Goal: Task Accomplishment & Management: Manage account settings

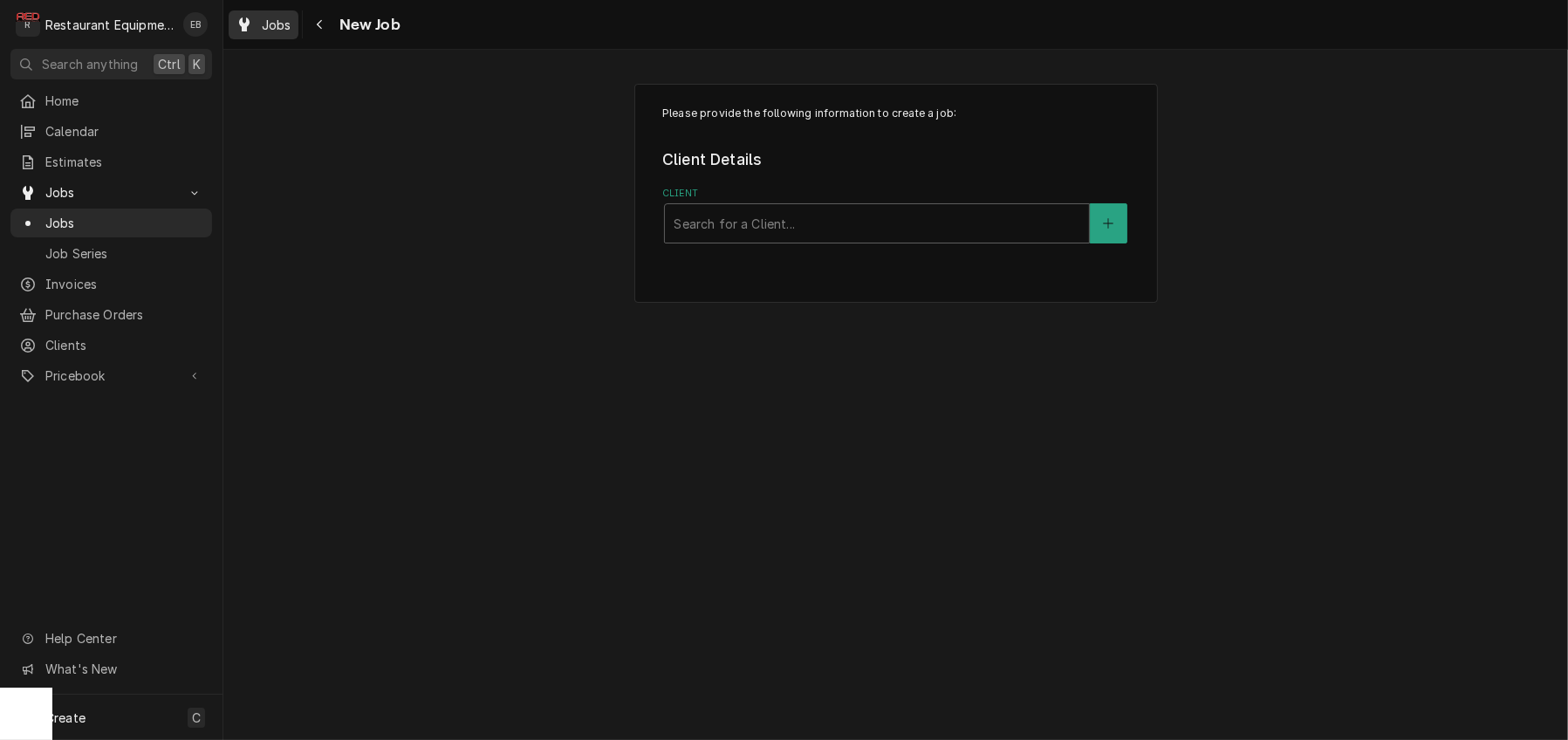
click at [291, 30] on span "Jobs" at bounding box center [277, 25] width 30 height 18
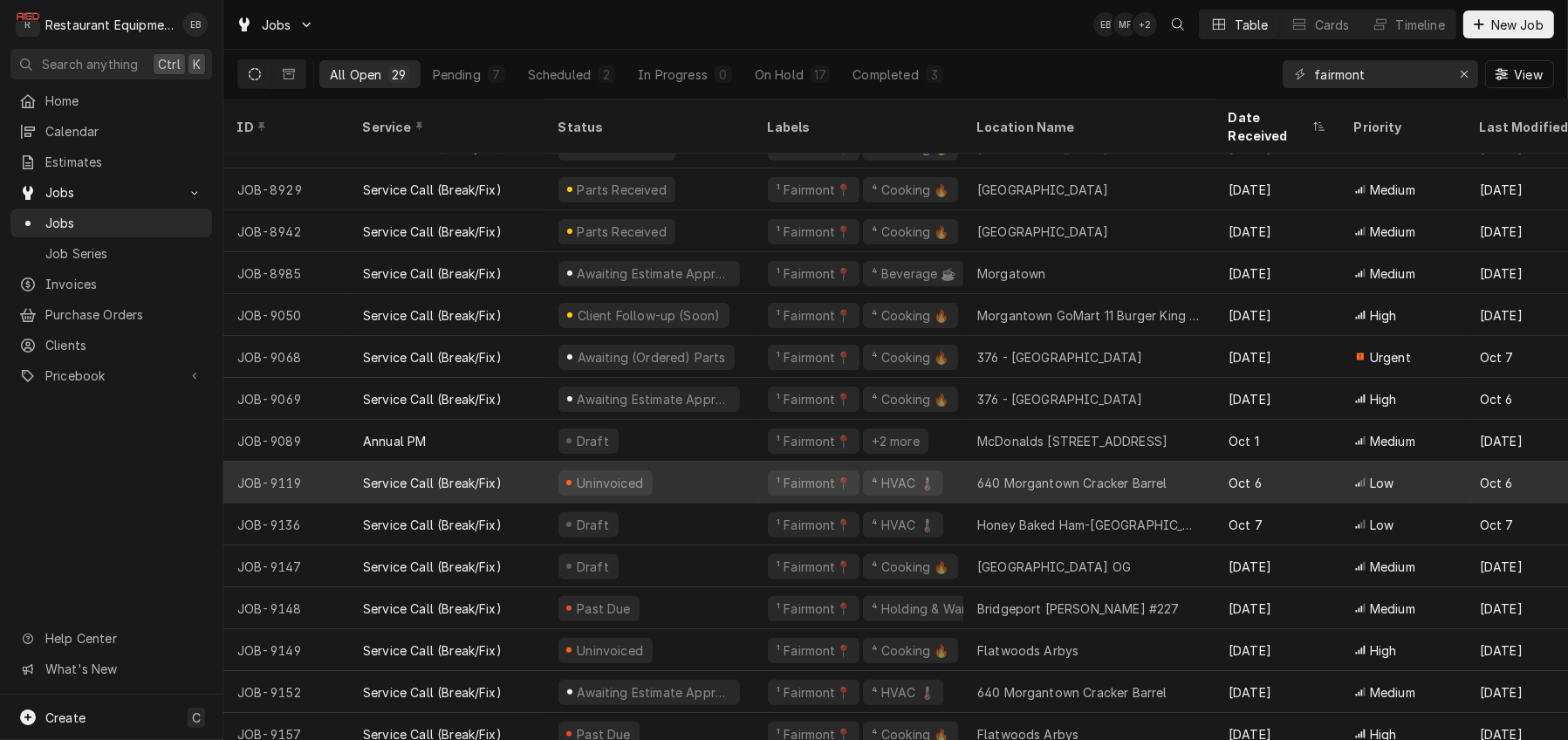
scroll to position [640, 0]
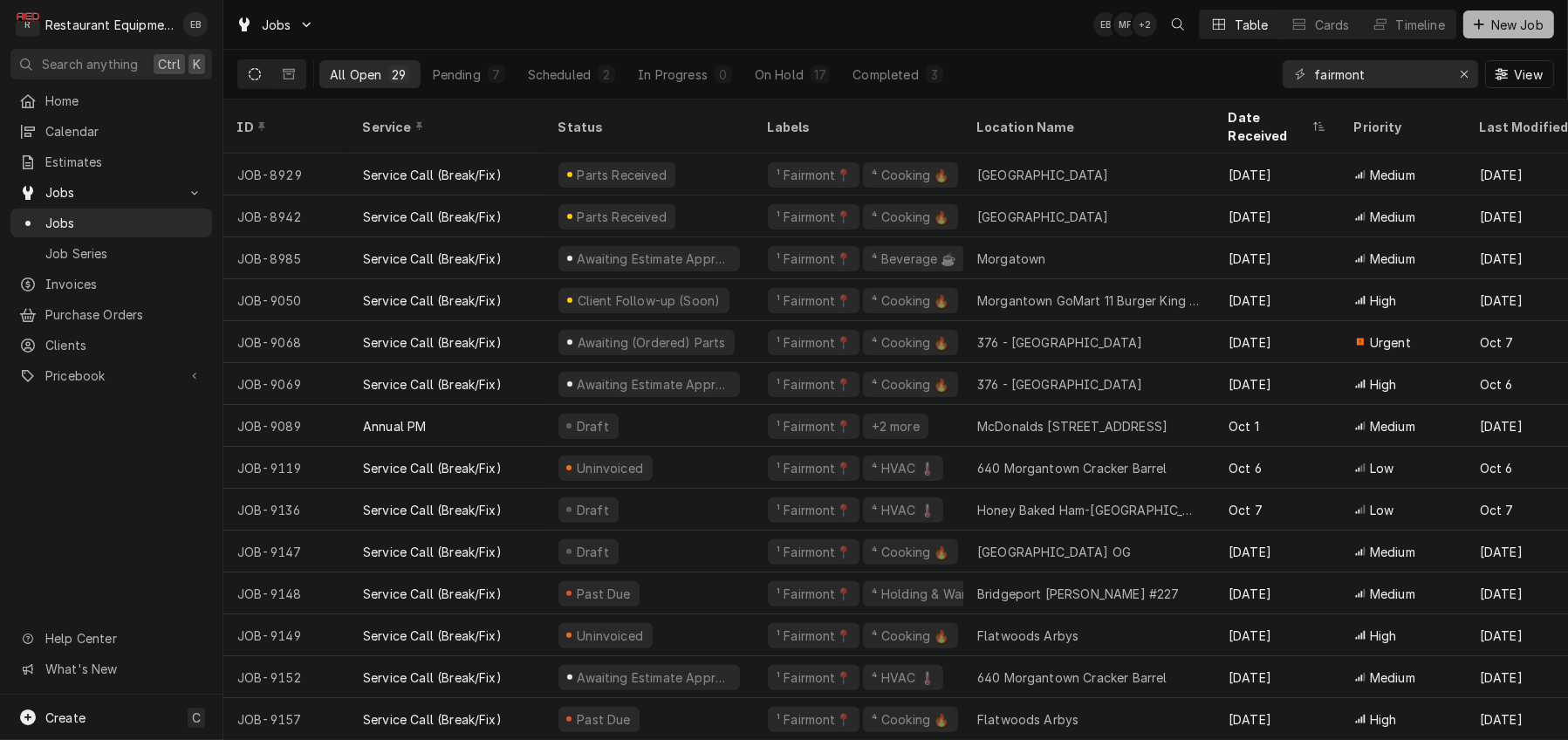
click at [1501, 26] on span "New Job" at bounding box center [1517, 25] width 59 height 18
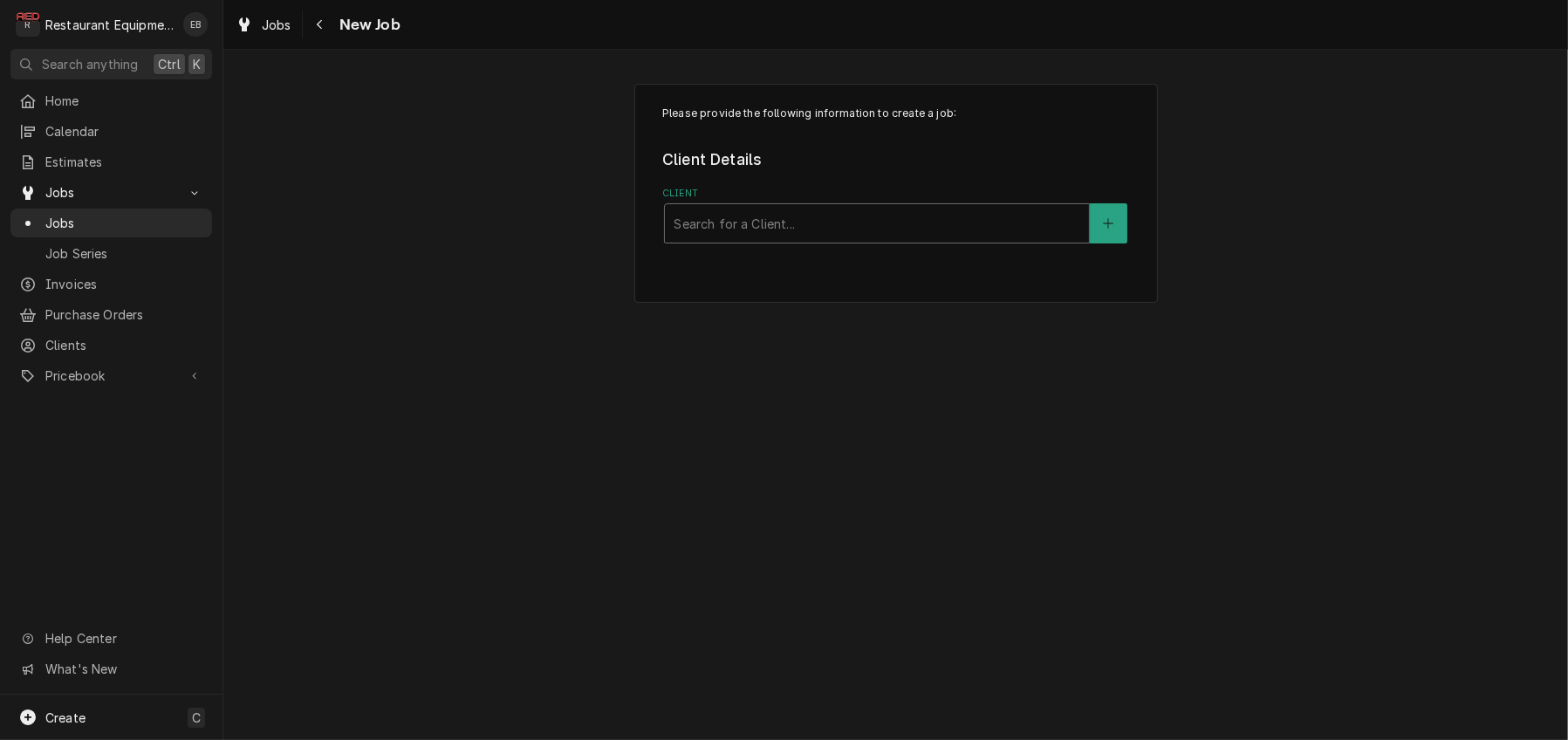
click at [737, 239] on div "Client" at bounding box center [876, 223] width 407 height 31
type input "bloomin"
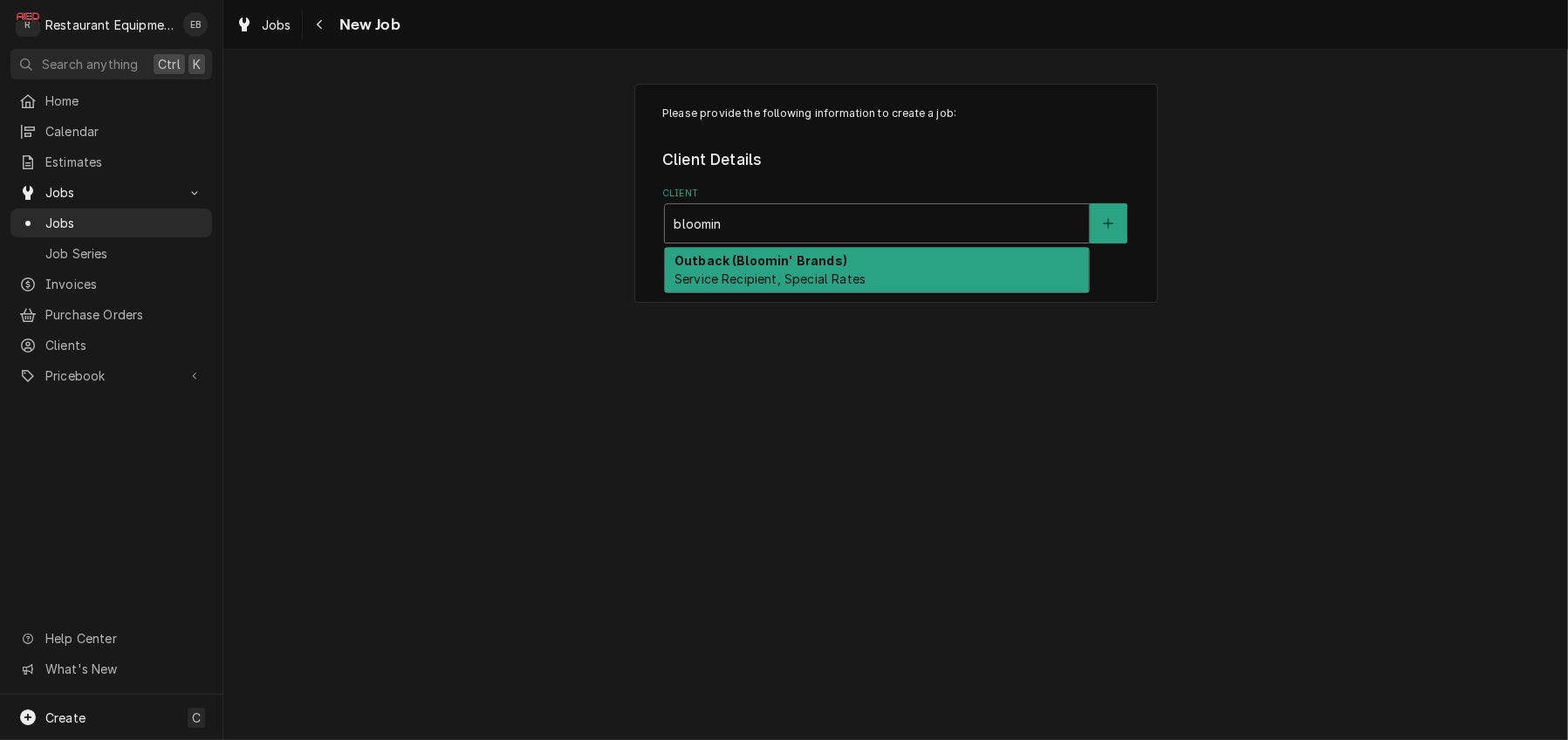
click at [749, 268] on strong "Outback (Bloomin' Brands)" at bounding box center [760, 260] width 172 height 15
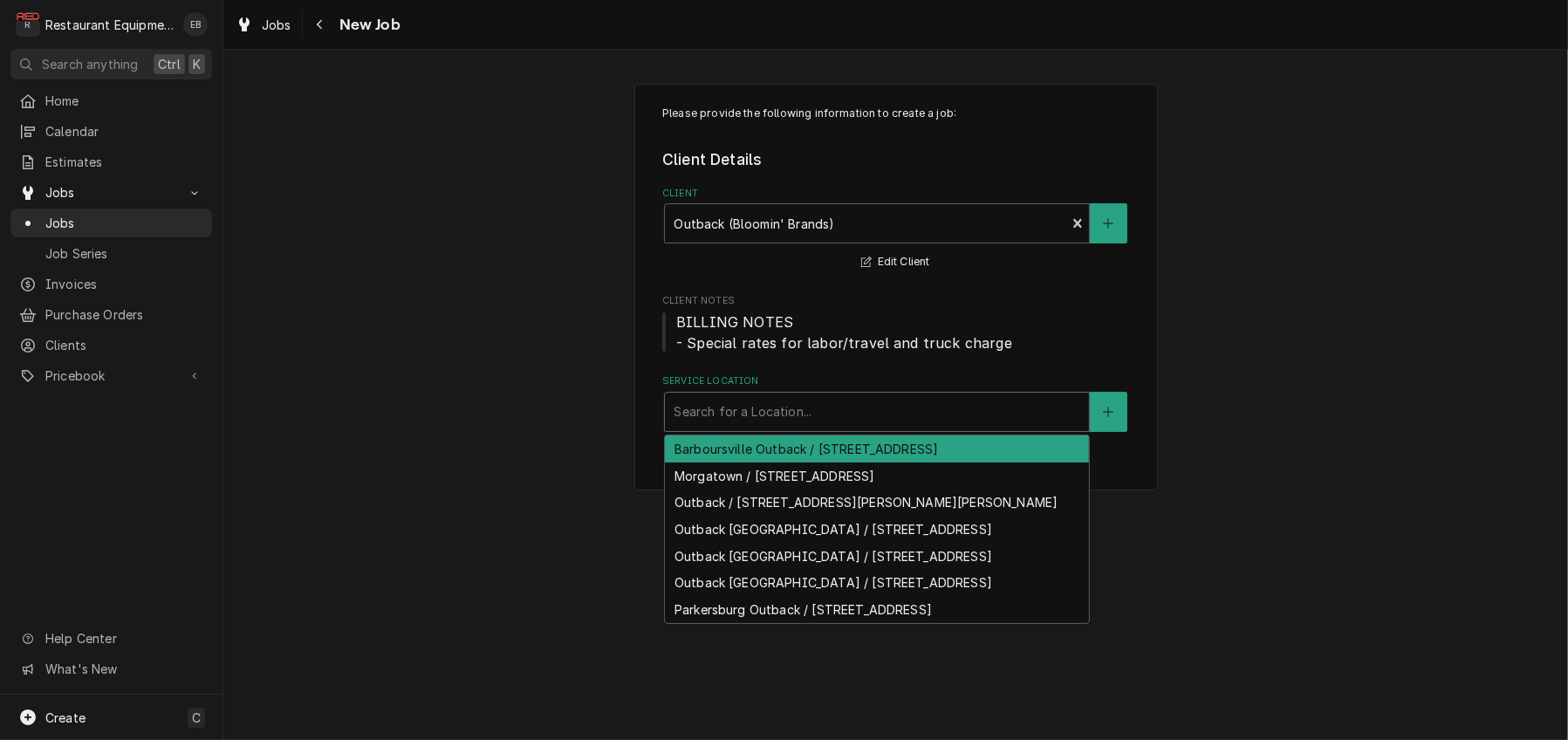
click at [790, 427] on div "Service Location" at bounding box center [876, 412] width 407 height 31
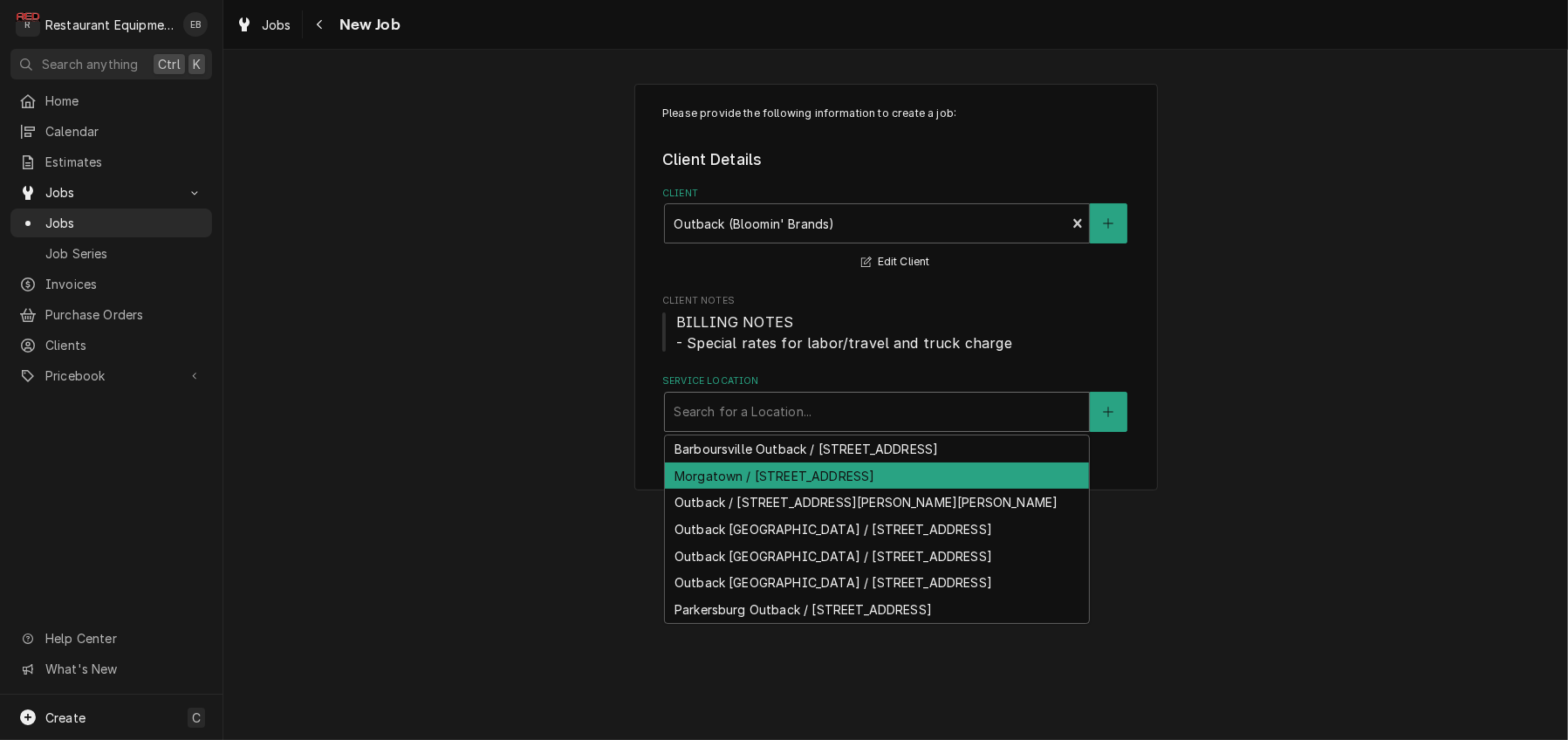
click at [801, 490] on div "Morgatown / 510 Venture Dr, Morgantown, WV 26505" at bounding box center [877, 475] width 424 height 27
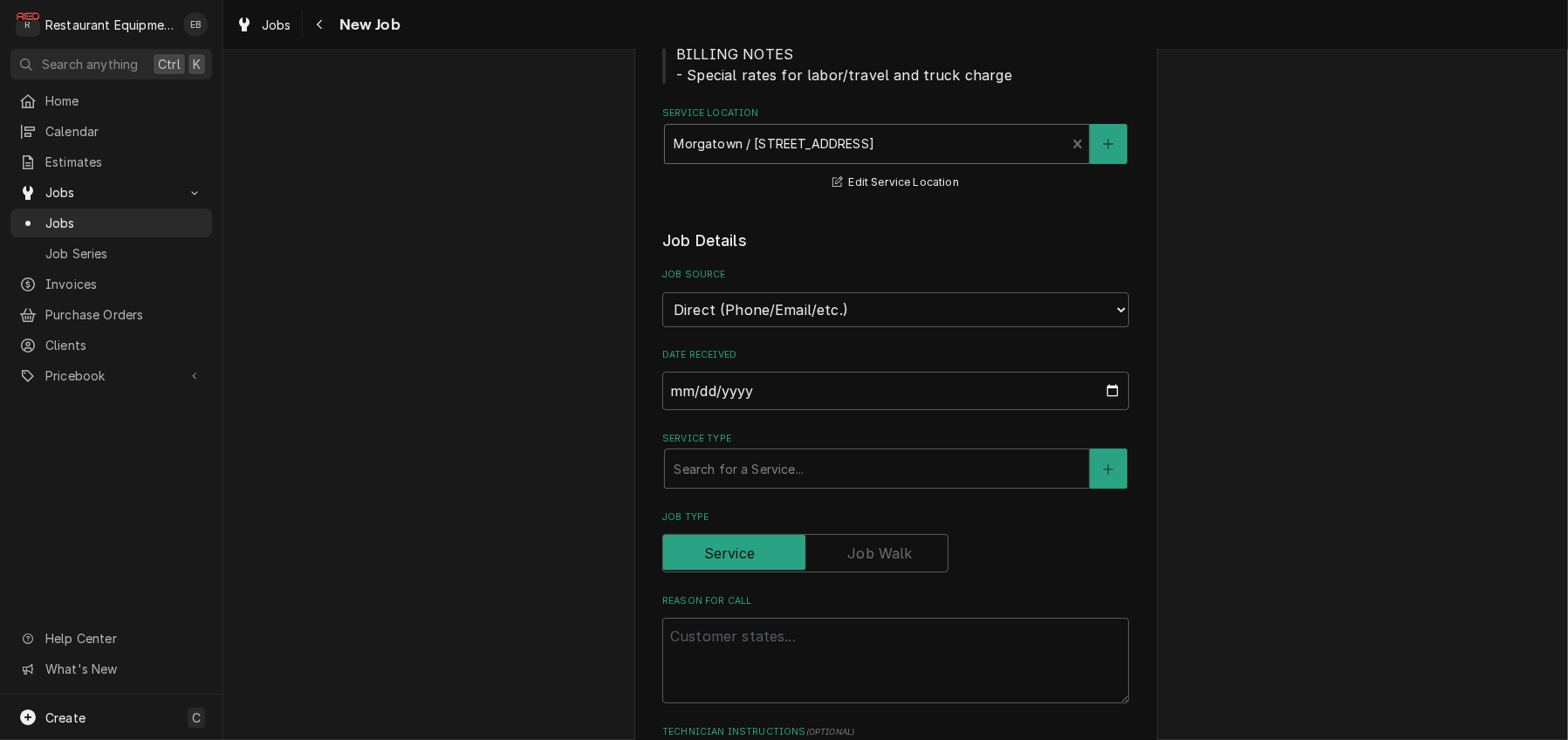
scroll to position [349, 0]
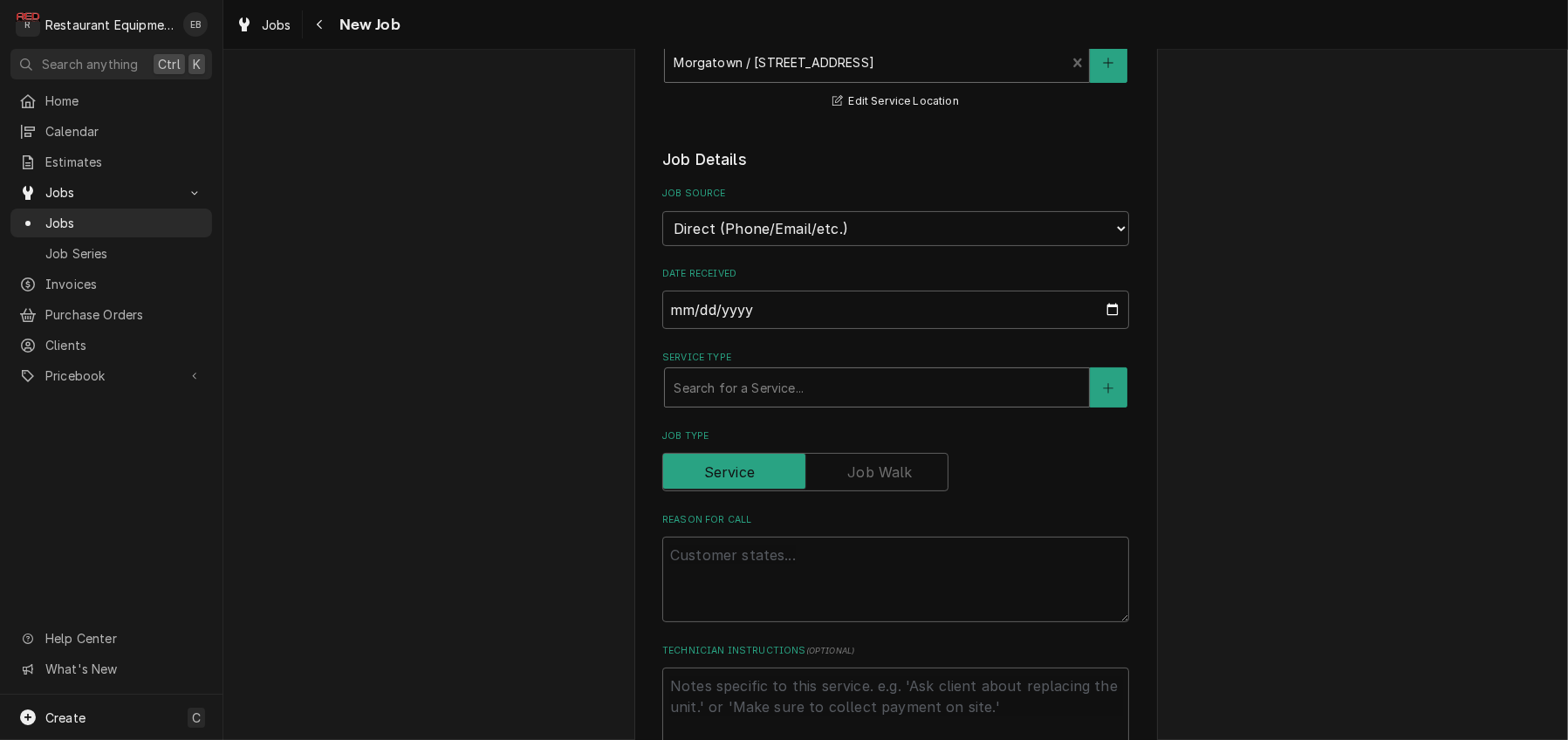
click at [746, 403] on div "Service Type" at bounding box center [876, 388] width 407 height 31
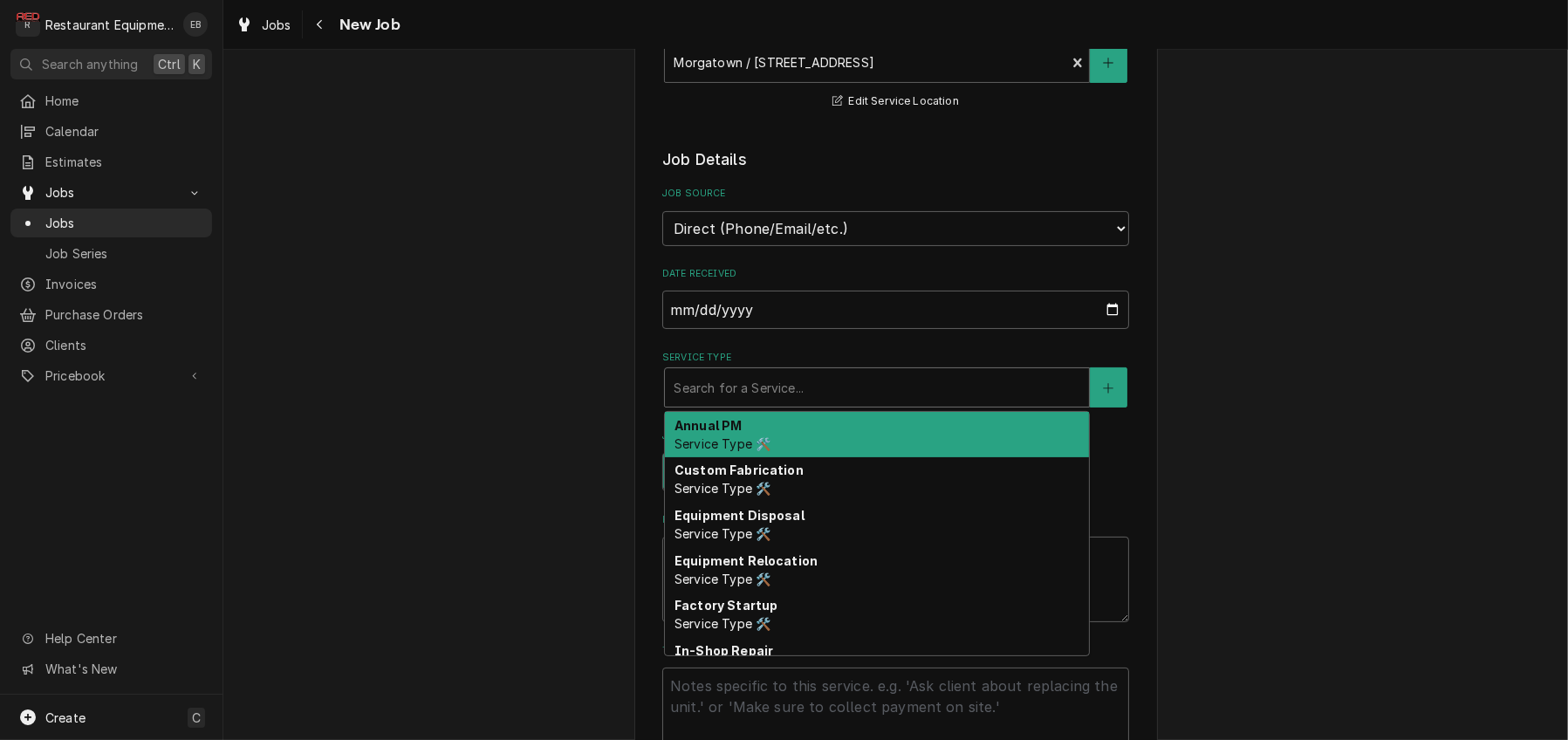
type textarea "x"
type input "b"
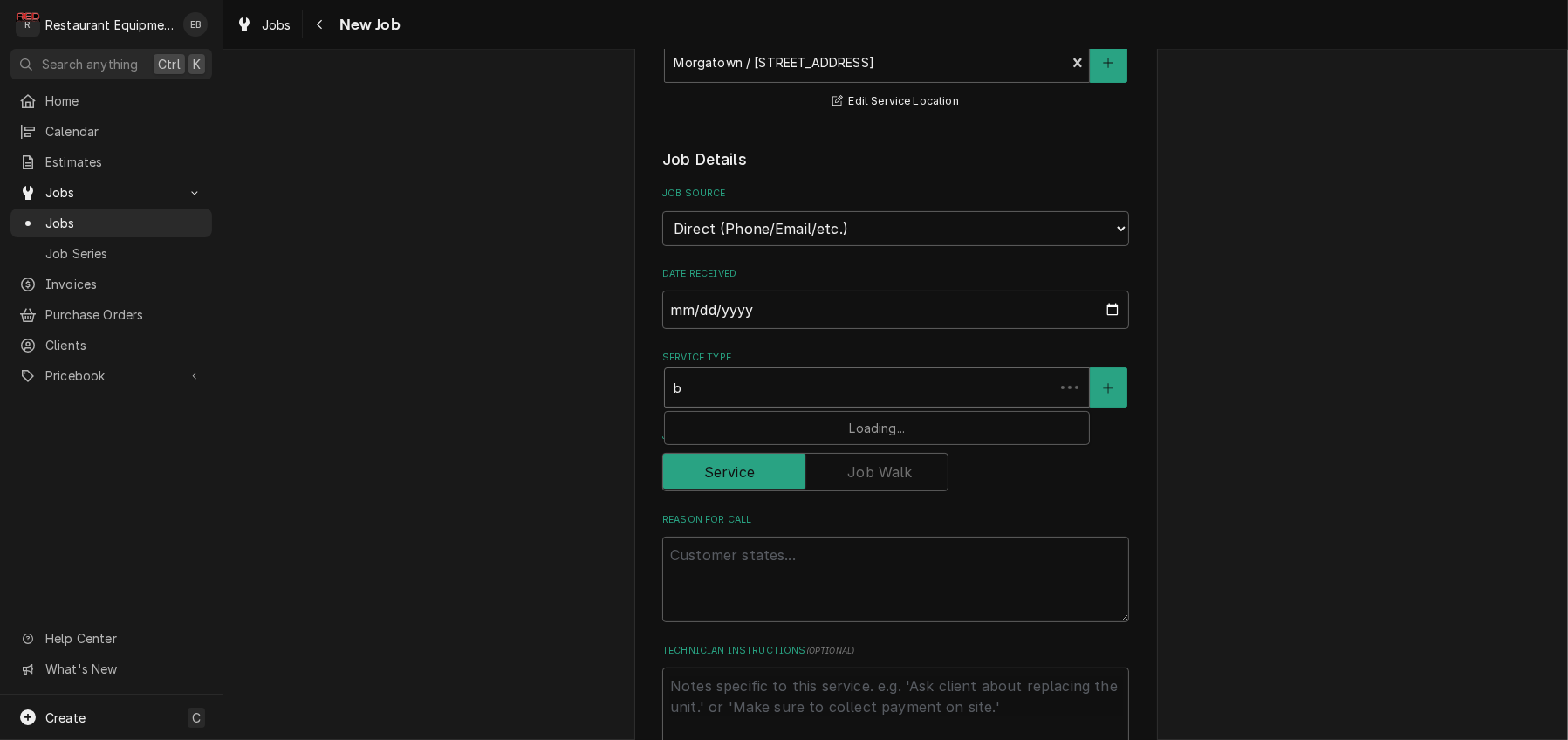
type textarea "x"
type input "br"
type textarea "x"
type input "bre"
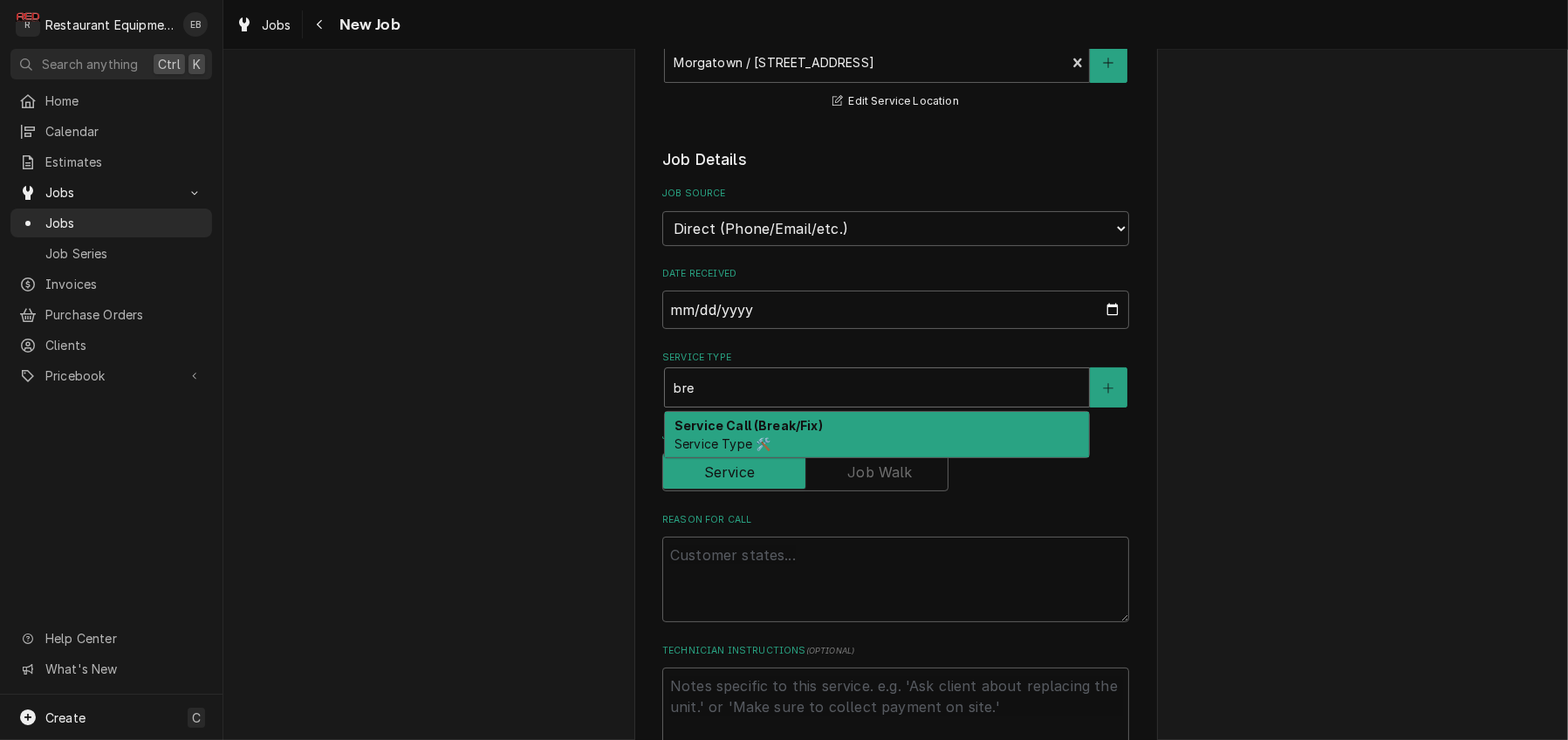
click at [786, 433] on strong "Service Call (Break/Fix)" at bounding box center [748, 425] width 148 height 15
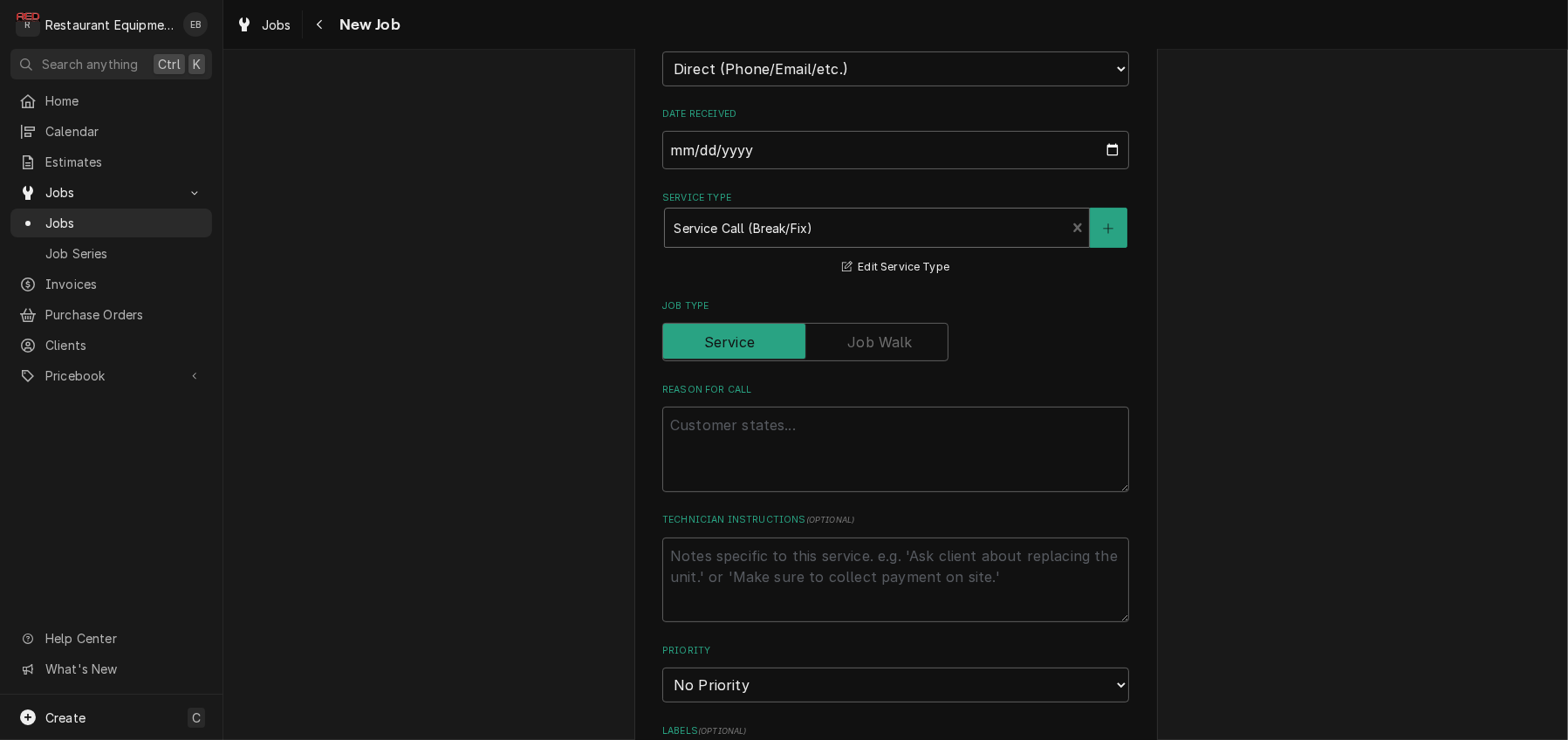
scroll to position [639, 0]
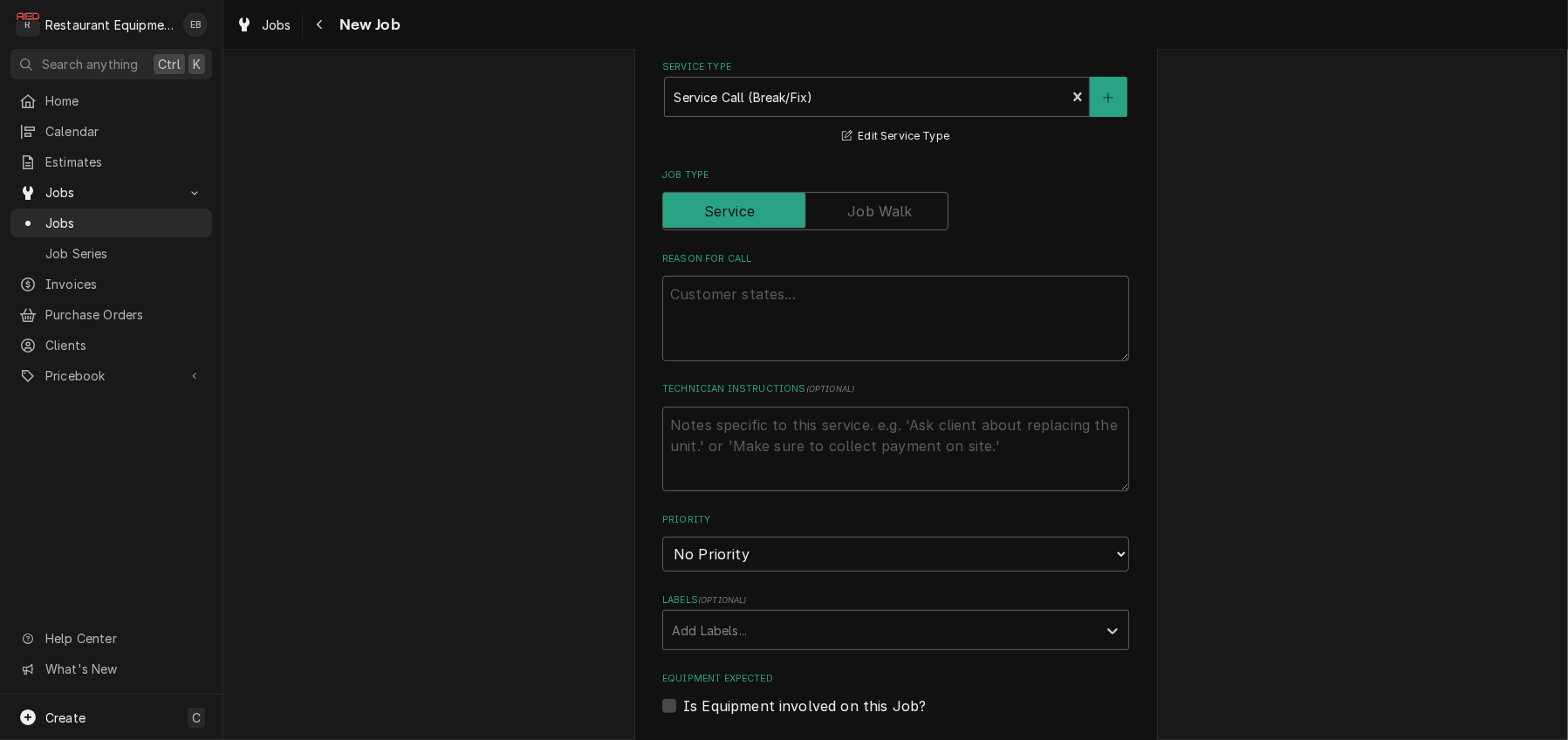
drag, startPoint x: 761, startPoint y: 378, endPoint x: 763, endPoint y: 388, distance: 10.2
click at [761, 362] on div "Reason For Call" at bounding box center [896, 306] width 467 height 109
click at [766, 362] on textarea "Reason For Call" at bounding box center [896, 318] width 467 height 86
type textarea "x"
type textarea "W"
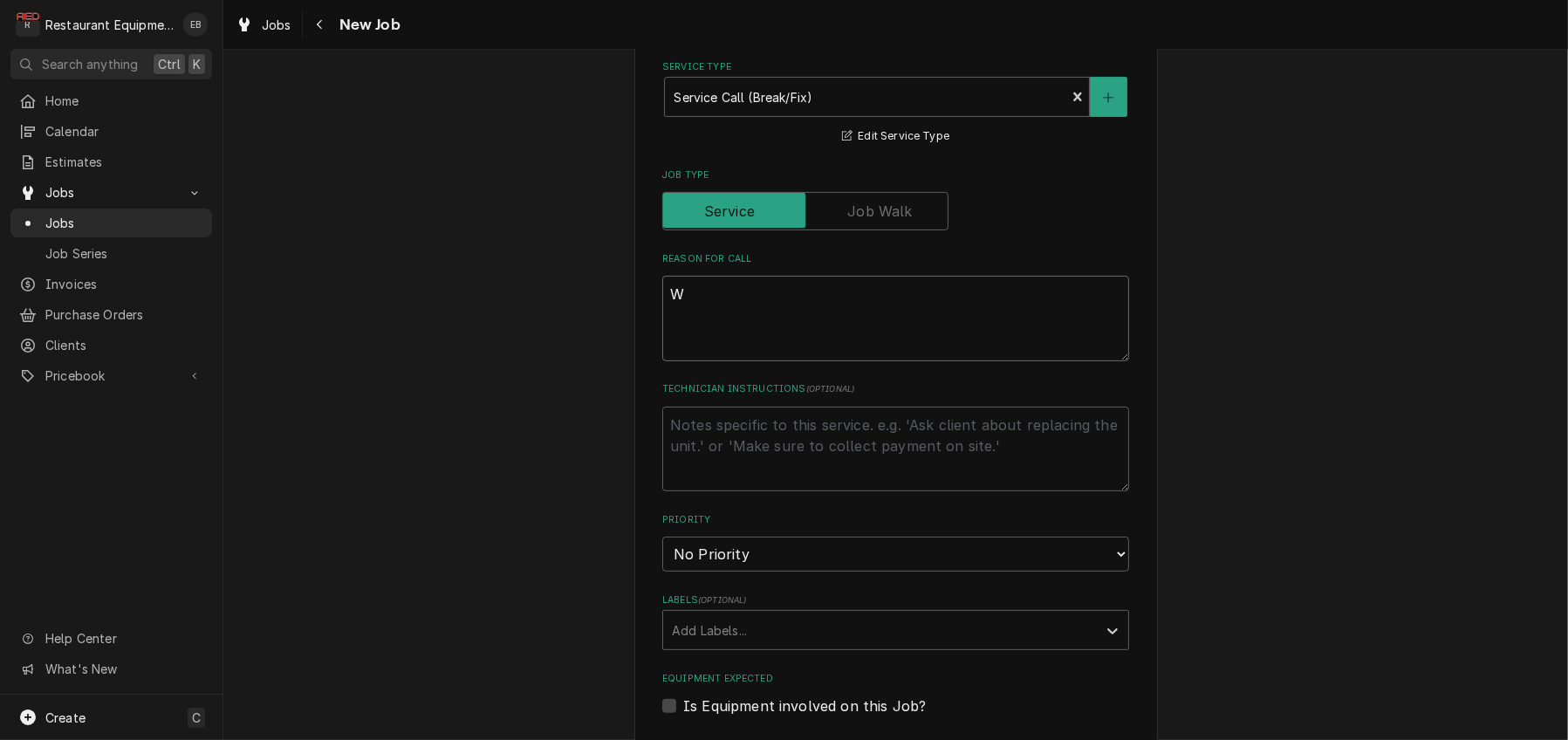
type textarea "x"
type textarea "WI"
type textarea "x"
type textarea "WIC"
type textarea "x"
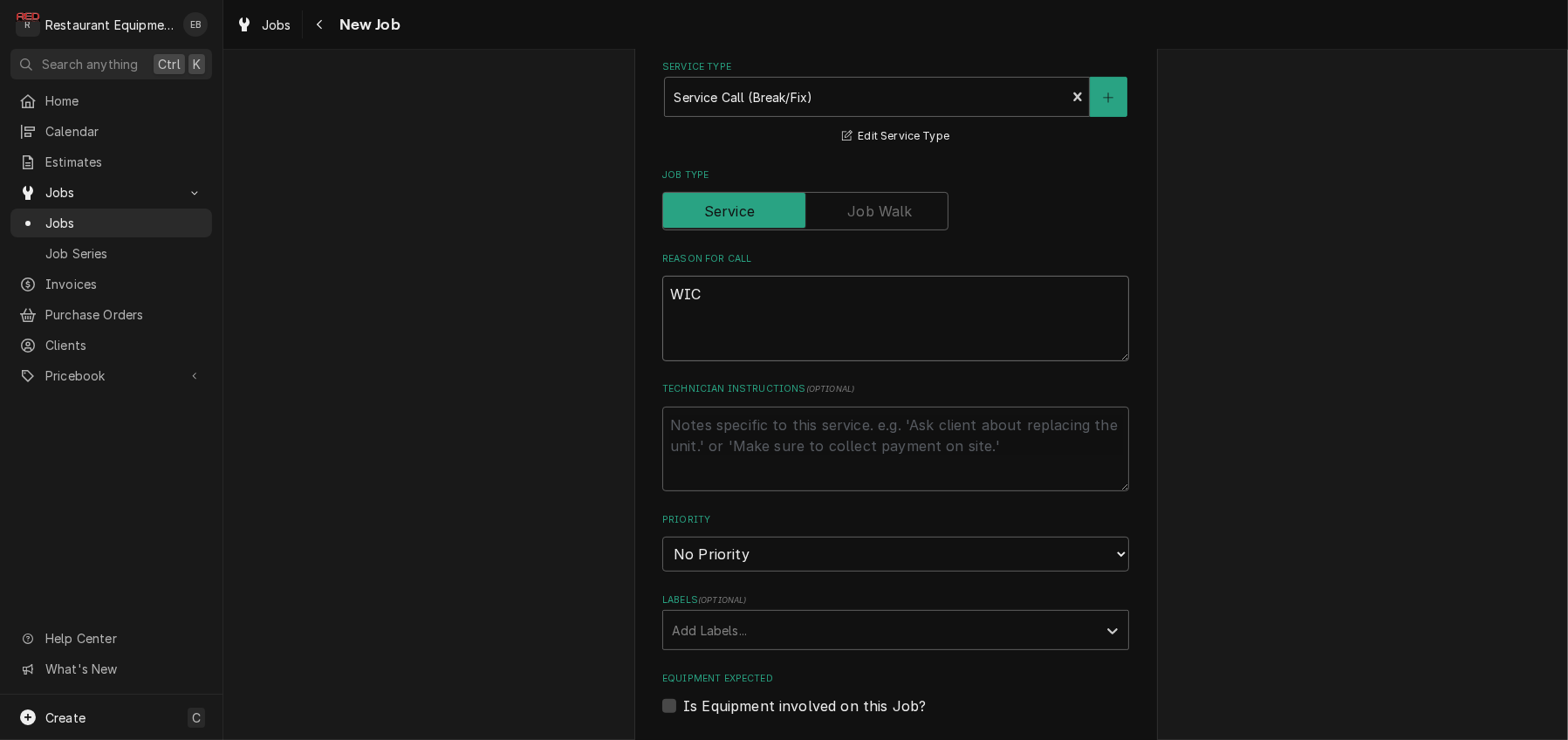
type textarea "WIC"
type textarea "x"
type textarea "WIC n"
type textarea "x"
type textarea "WIC no"
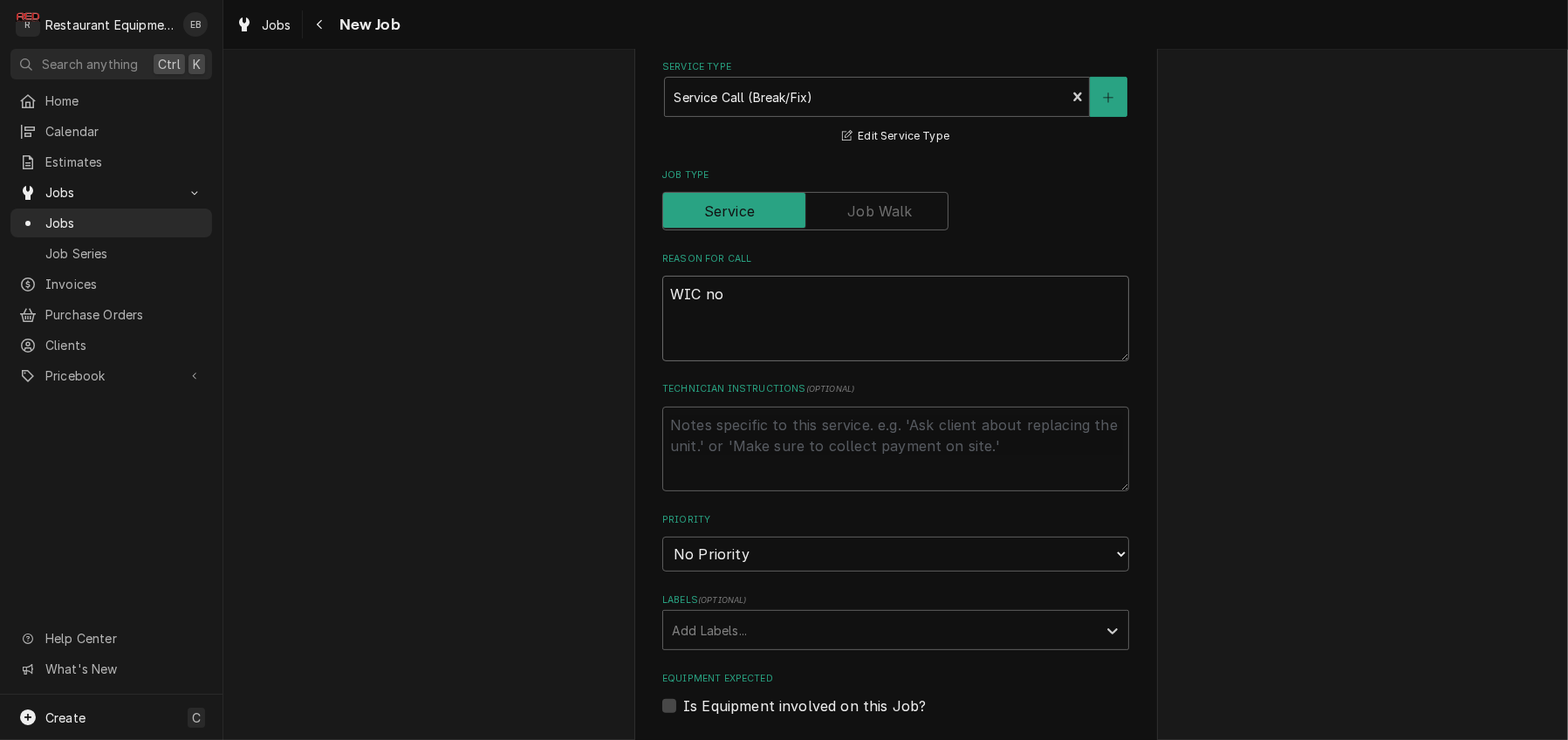
type textarea "x"
type textarea "WIC not"
type textarea "x"
type textarea "WIC not"
type textarea "x"
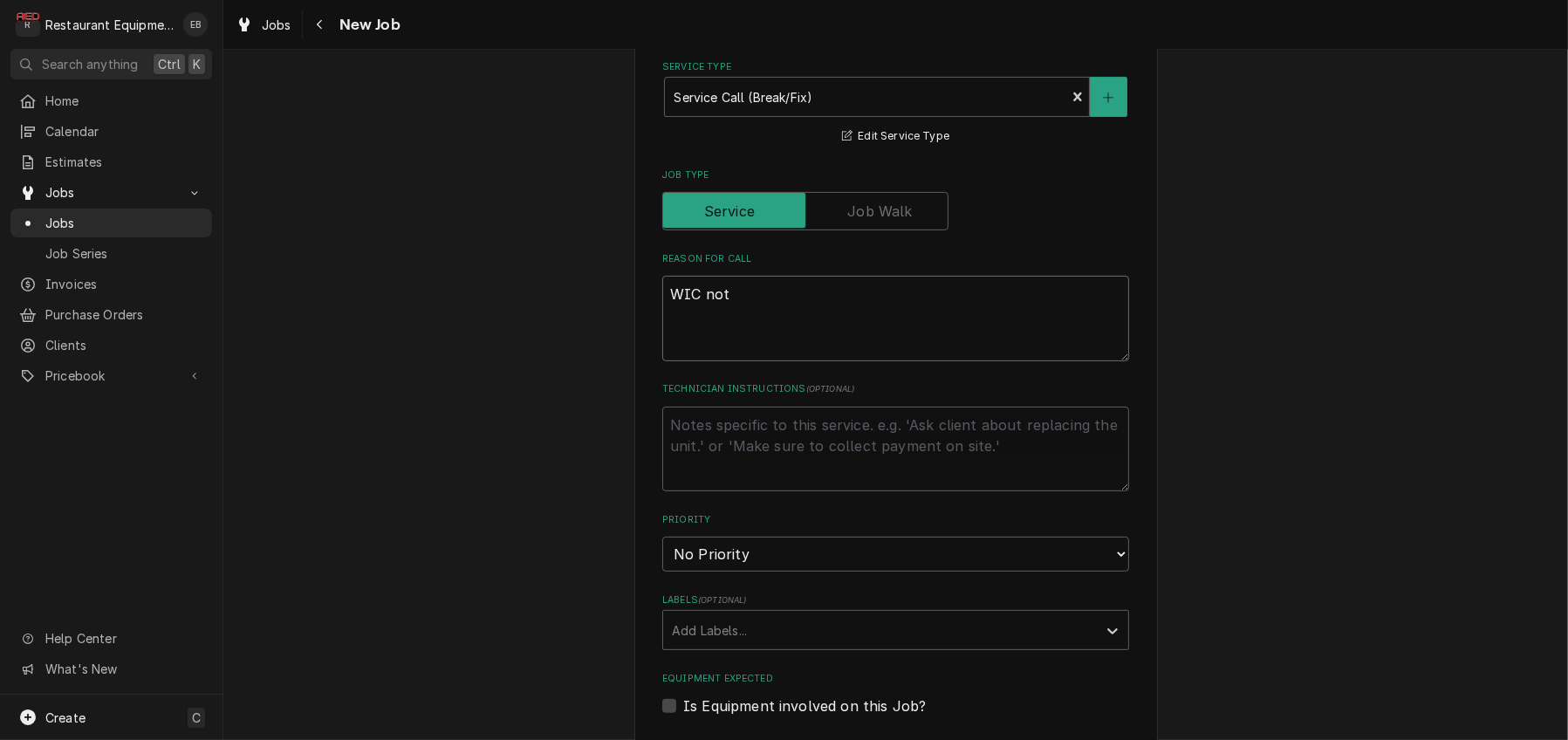
type textarea "WIC not h"
type textarea "x"
type textarea "WIC not ho"
type textarea "x"
type textarea "WIC not hol"
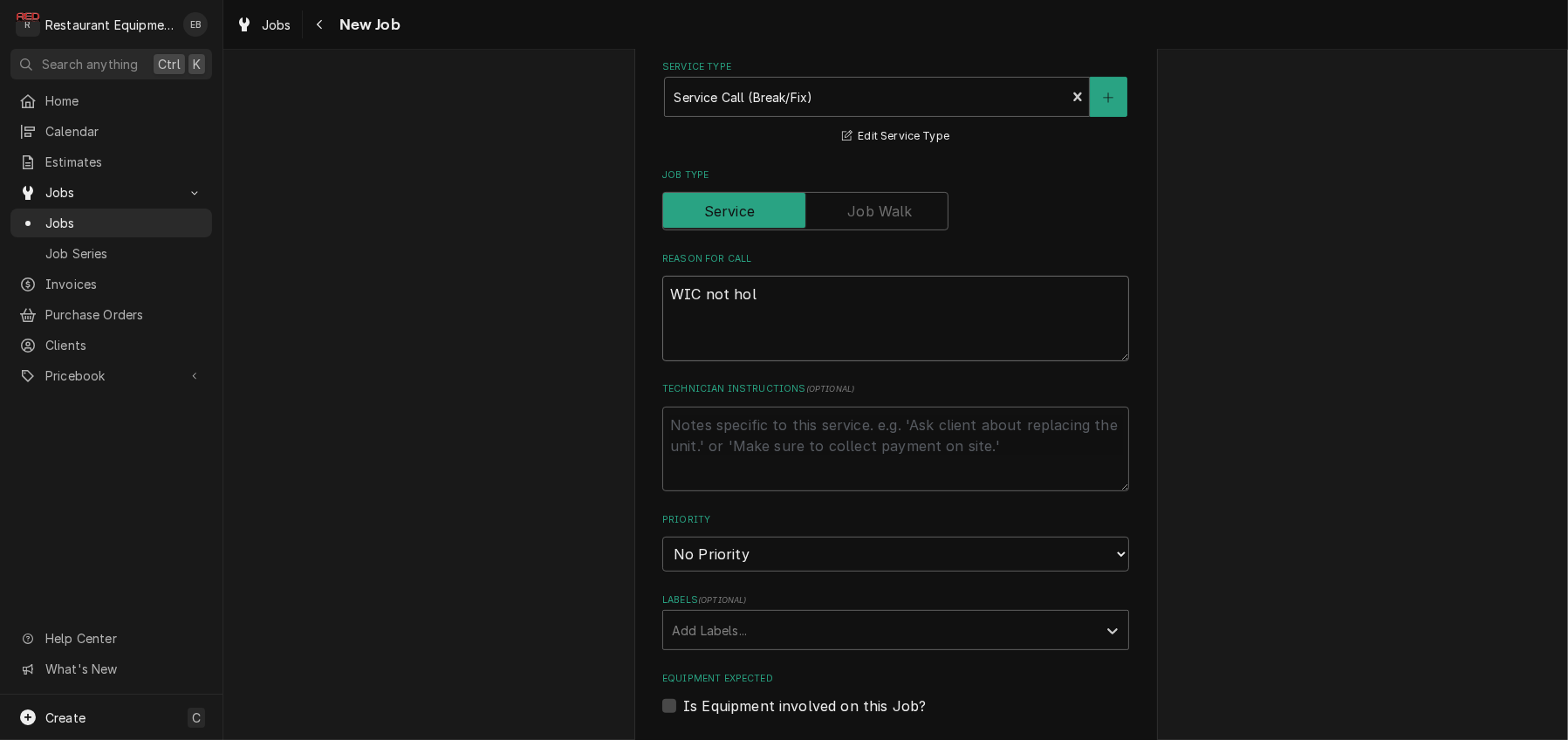
type textarea "x"
type textarea "WIC not hold"
type textarea "x"
type textarea "WIC not holdi"
type textarea "x"
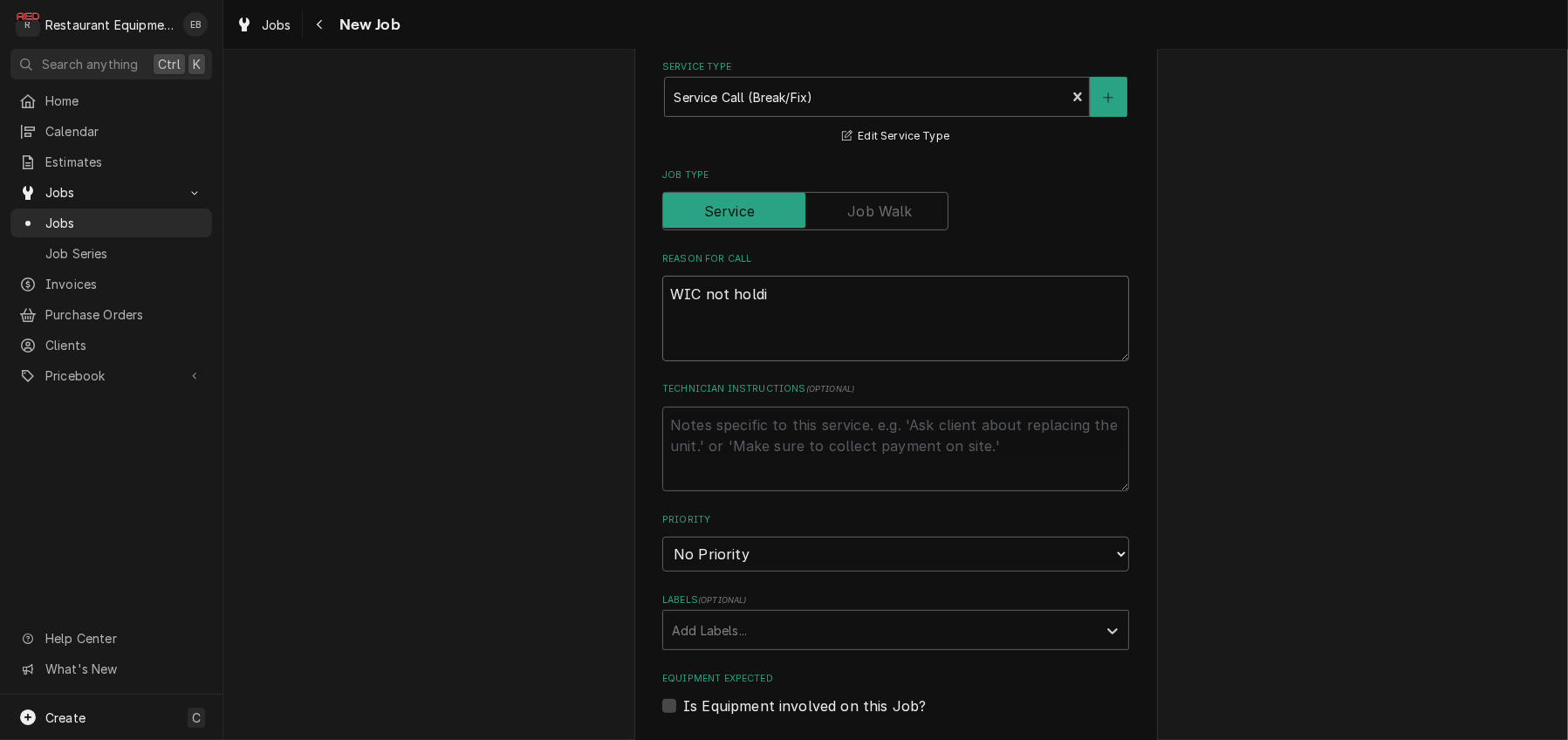
type textarea "WIC not holdin"
type textarea "x"
type textarea "WIC not holding"
type textarea "x"
type textarea "WIC not holding"
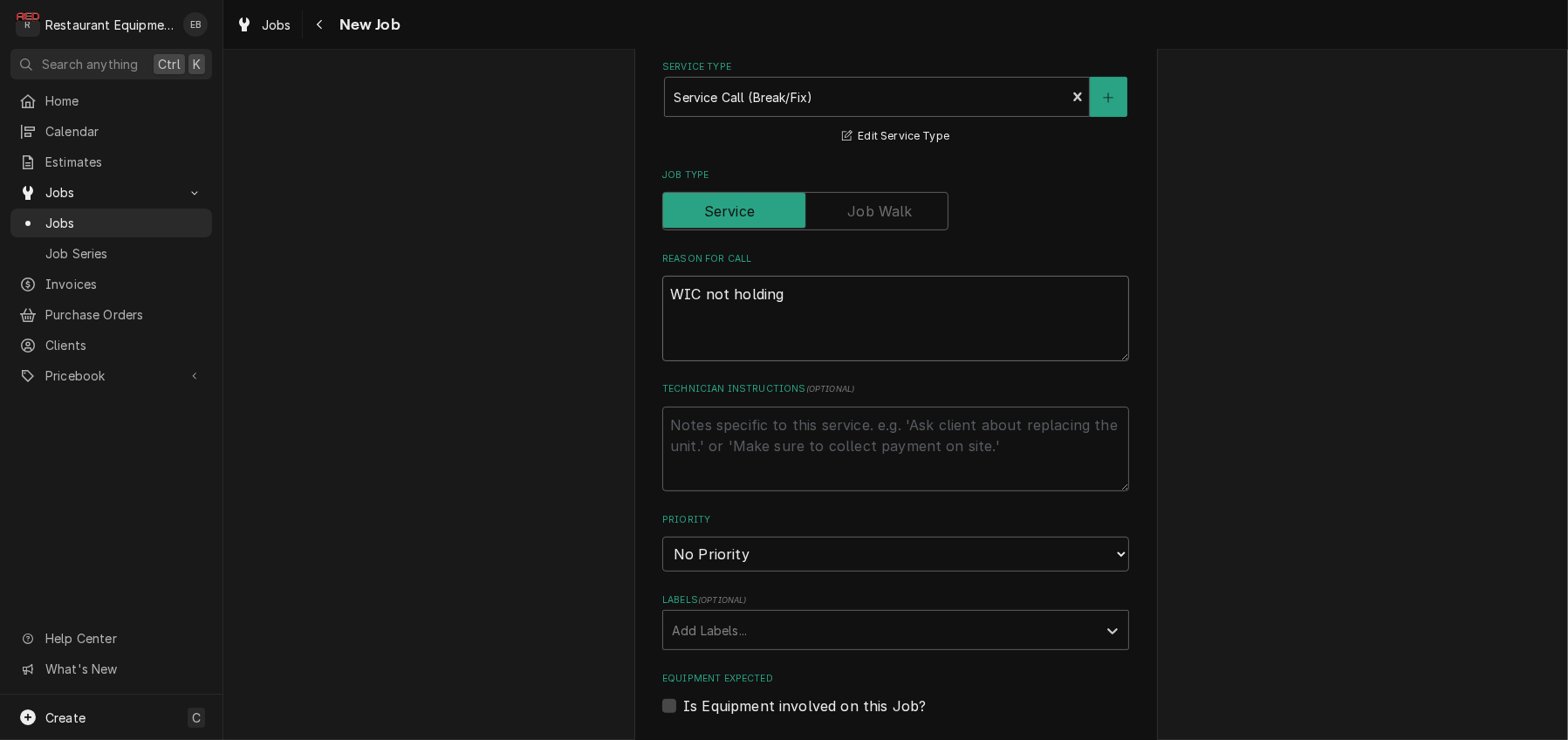
type textarea "x"
type textarea "WIC not holding t"
type textarea "x"
type textarea "WIC not holding te"
type textarea "x"
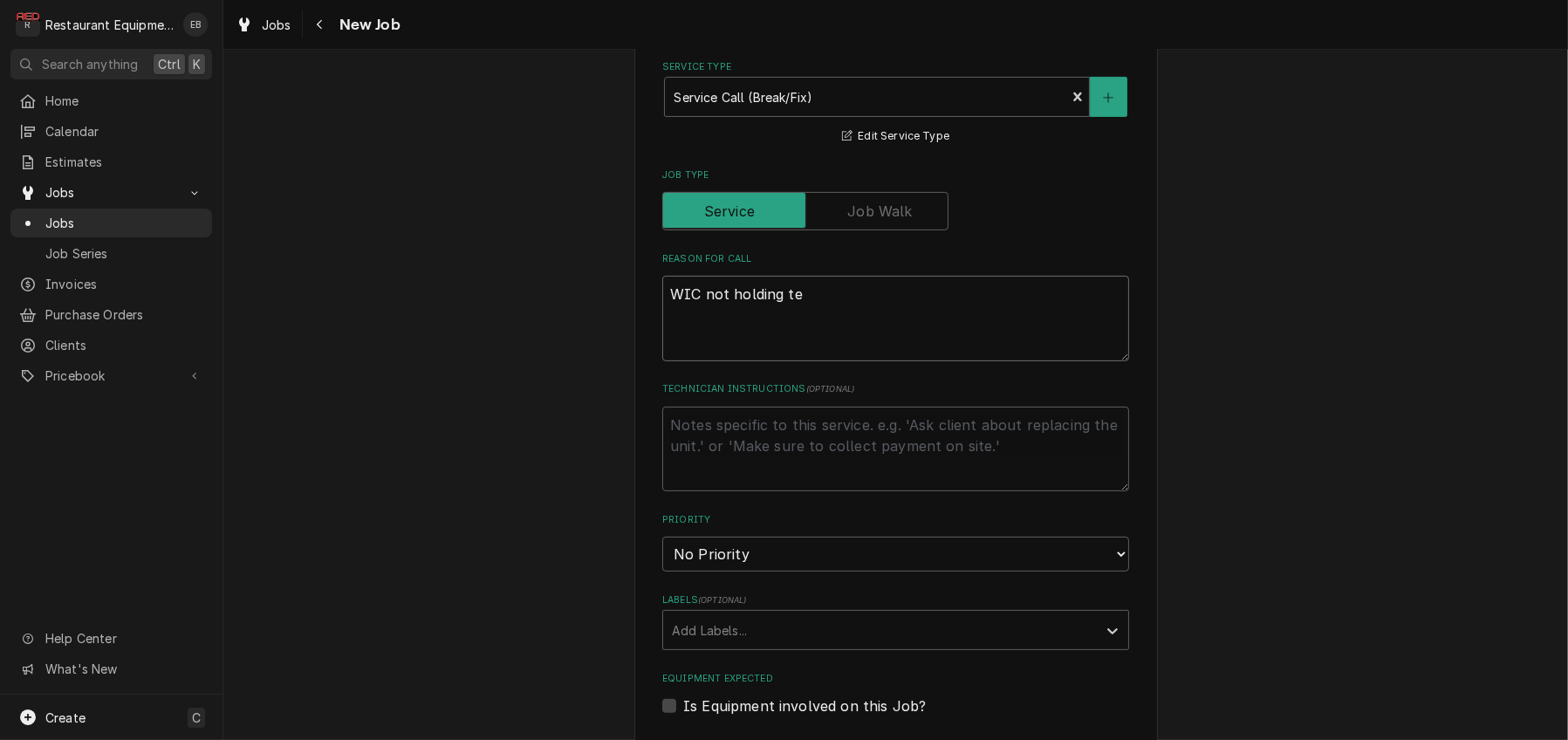
type textarea "WIC not holding tem"
type textarea "x"
type textarea "WIC not holding temp"
type textarea "x"
type textarea "WIC not holding temp"
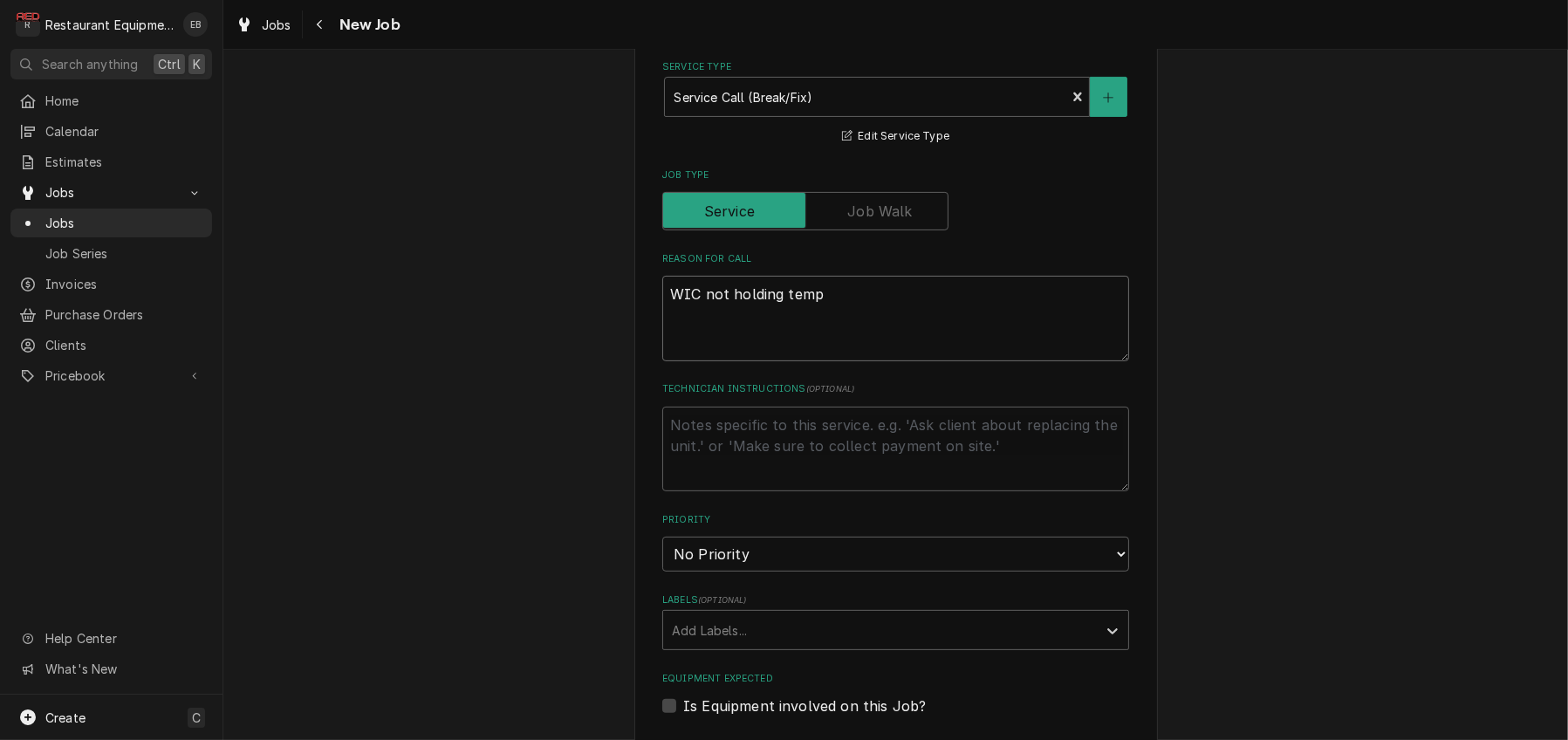
type textarea "x"
type textarea "WIC not holding temp b"
type textarea "x"
type textarea "WIC not holding temp be"
type textarea "x"
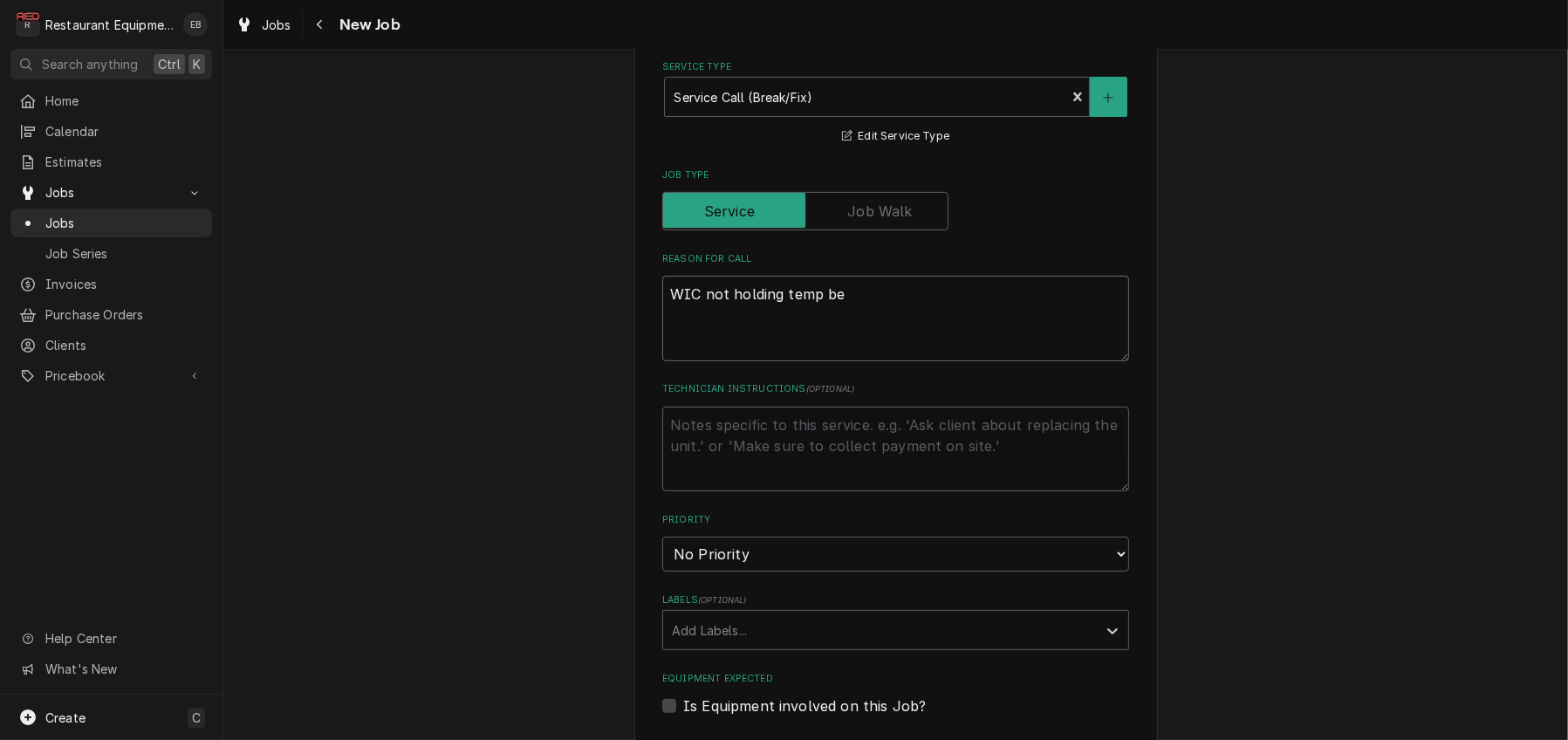
type textarea "WIC not holding temp bel"
type textarea "x"
type textarea "WIC not holding temp belo"
type textarea "x"
type textarea "WIC not holding temp below"
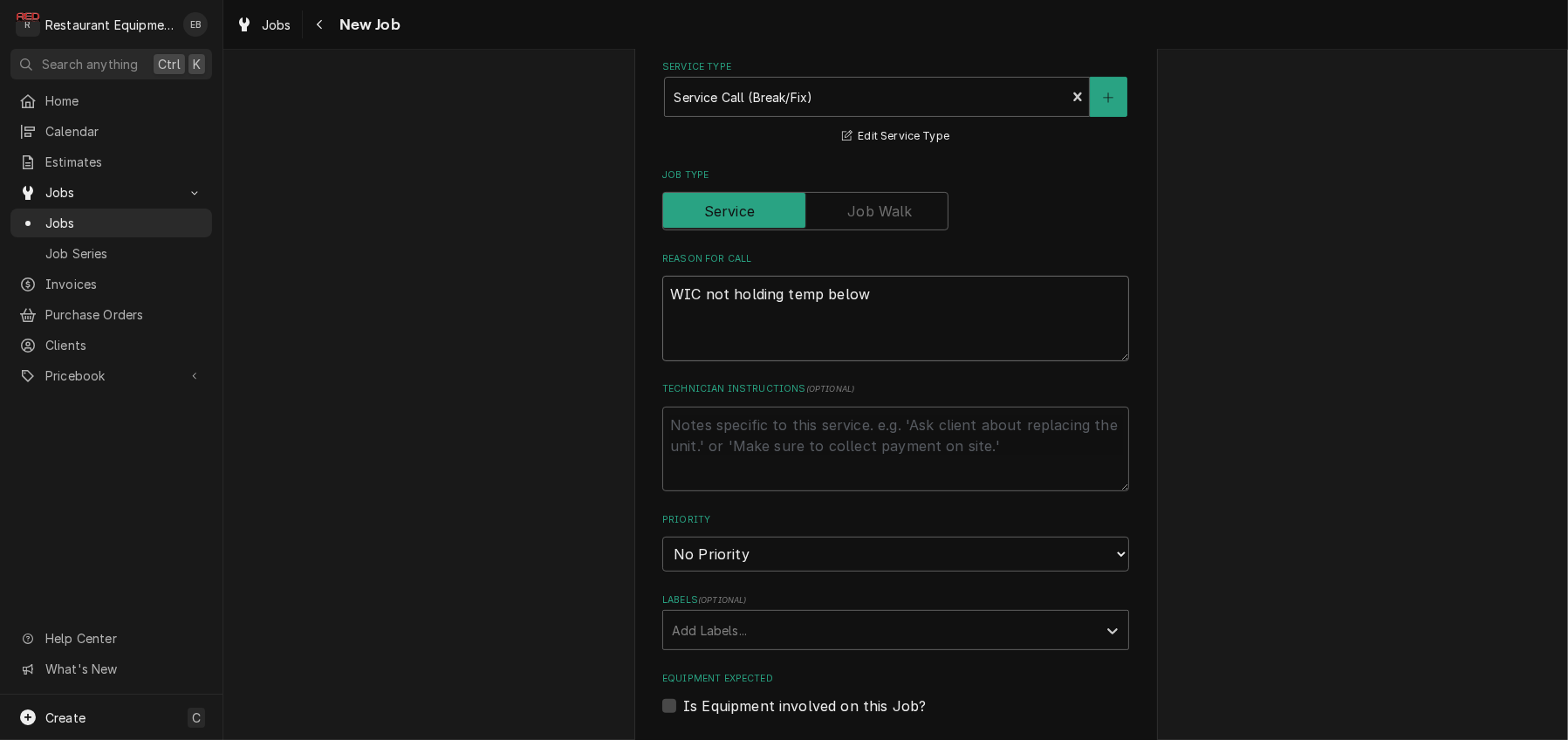
type textarea "x"
type textarea "WIC not holding temp below"
type textarea "x"
type textarea "WIC not holding temp below"
type textarea "x"
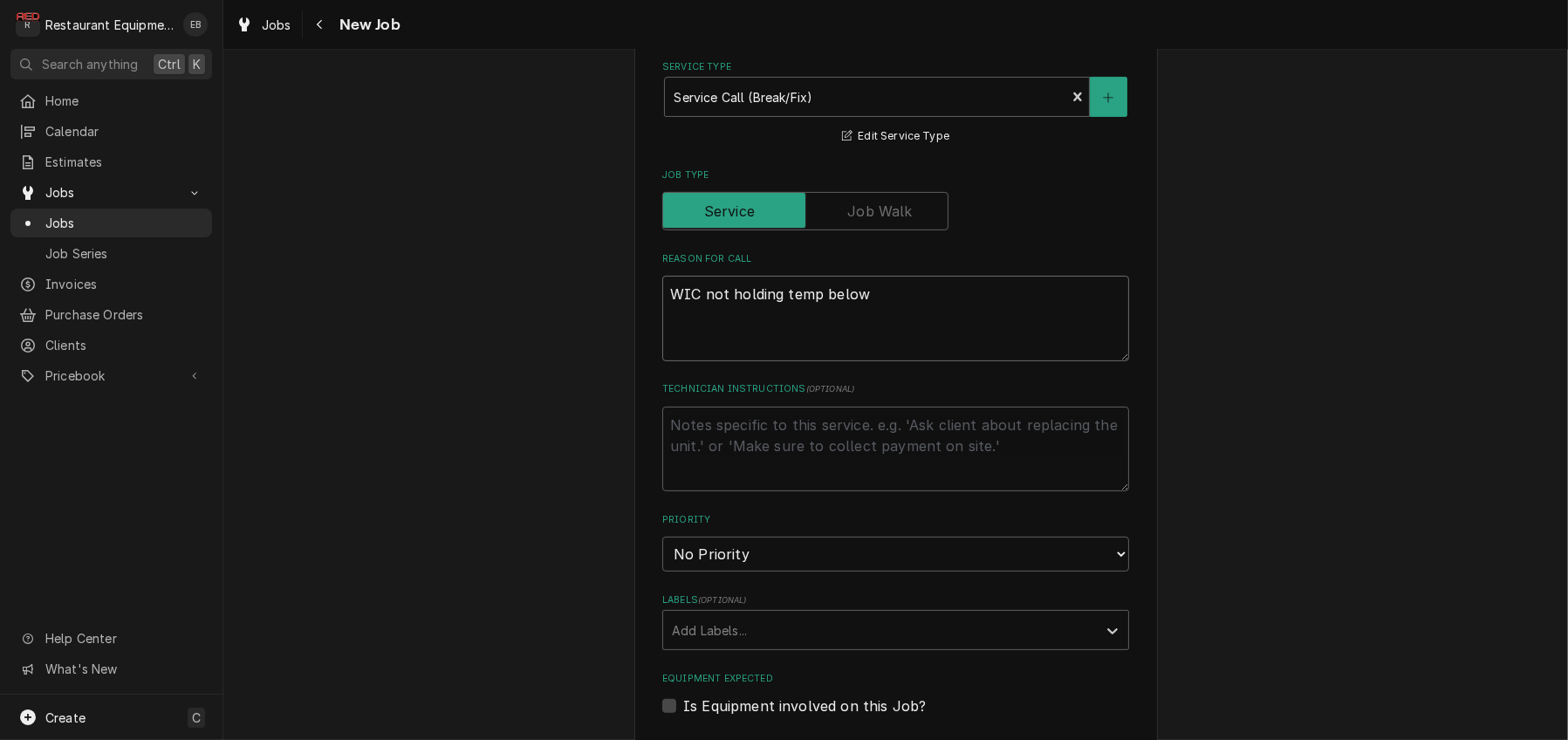
type textarea "WIC not holding temp belo"
type textarea "x"
type textarea "WIC not holding temp bel"
type textarea "x"
type textarea "WIC not holding temp be"
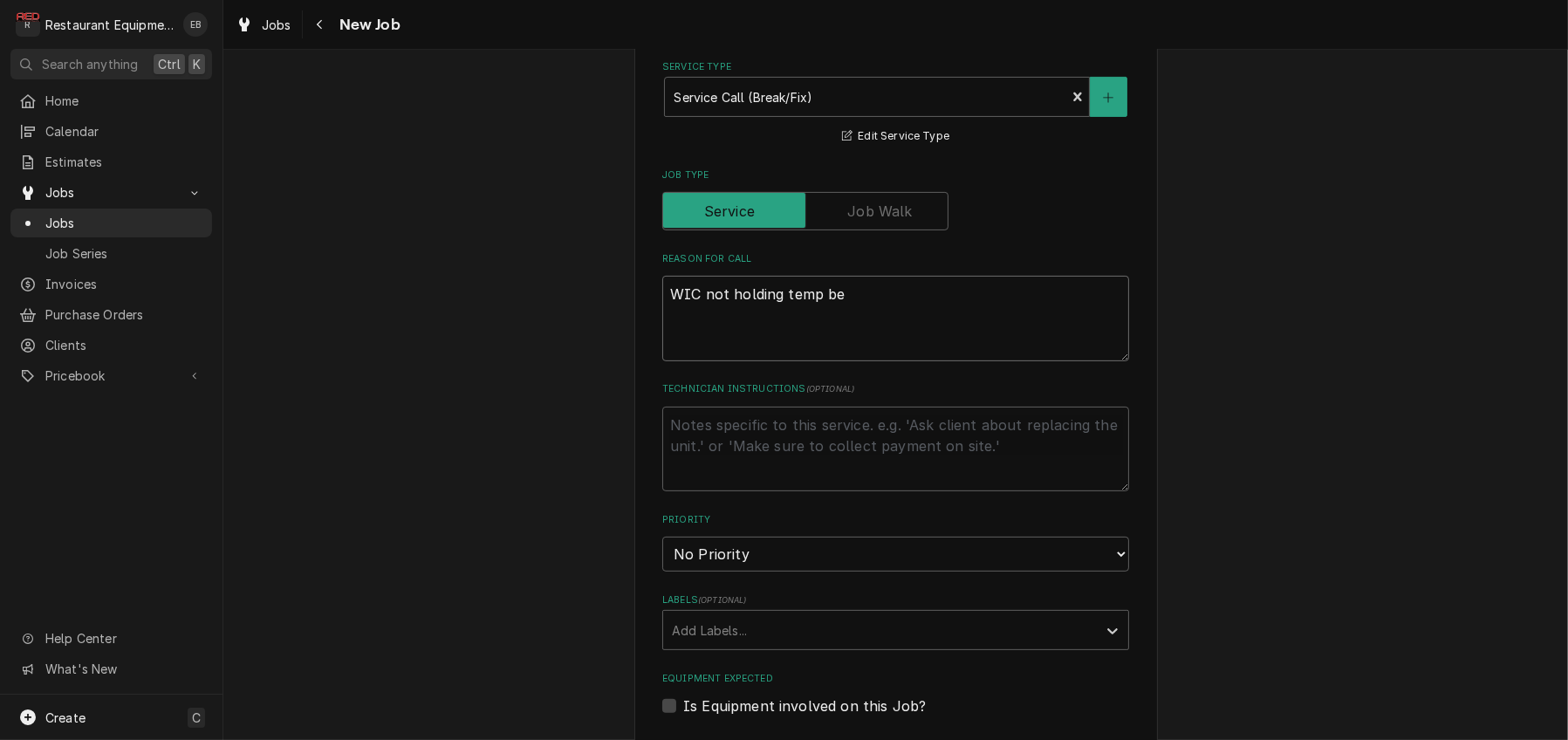
type textarea "x"
type textarea "WIC not holding temp b"
type textarea "x"
type textarea "WIC not holding temp"
type textarea "x"
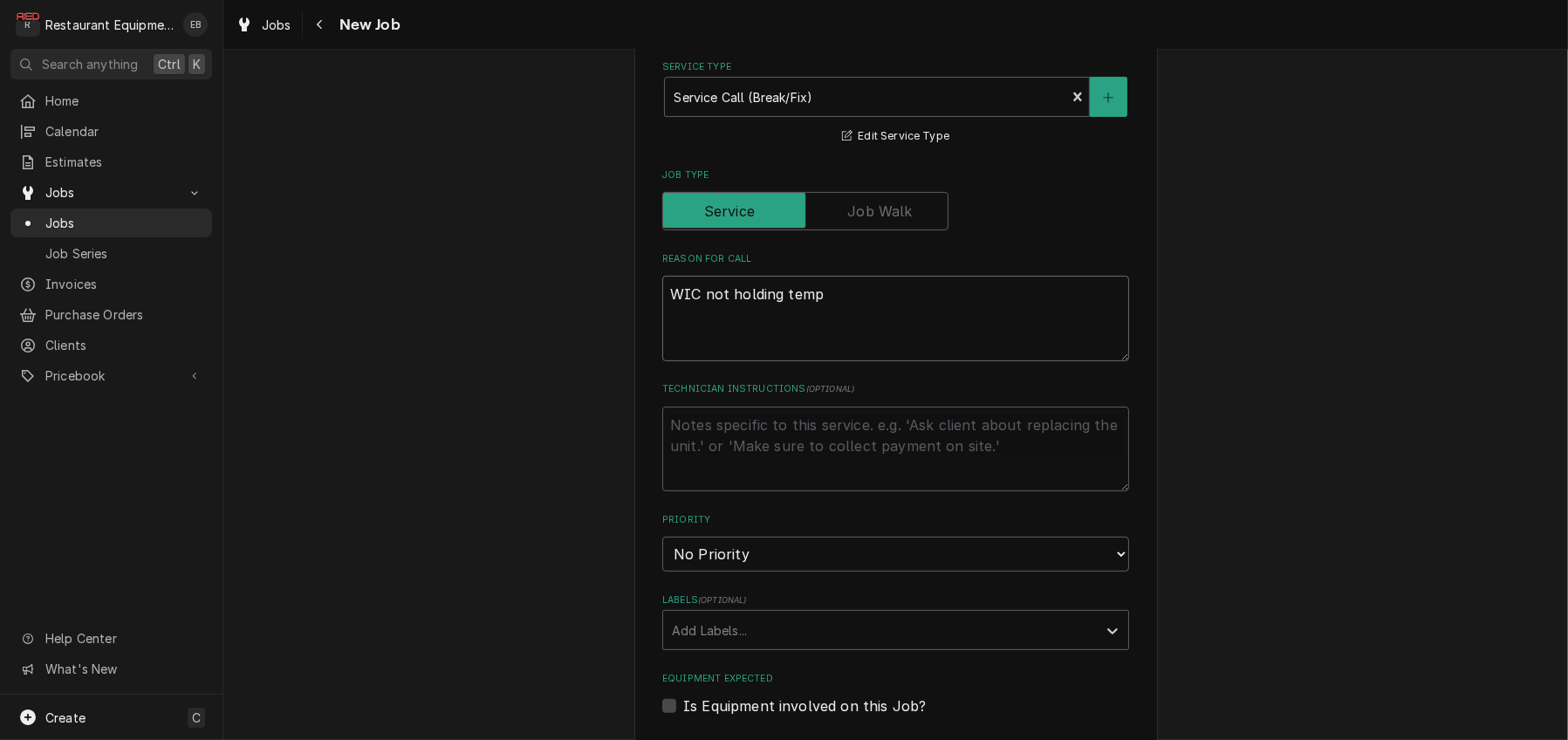
type textarea "WIC not holding temp 4"
type textarea "x"
type textarea "WIC not holding temp 40"
type textarea "x"
type textarea "WIC not holding temp 40"
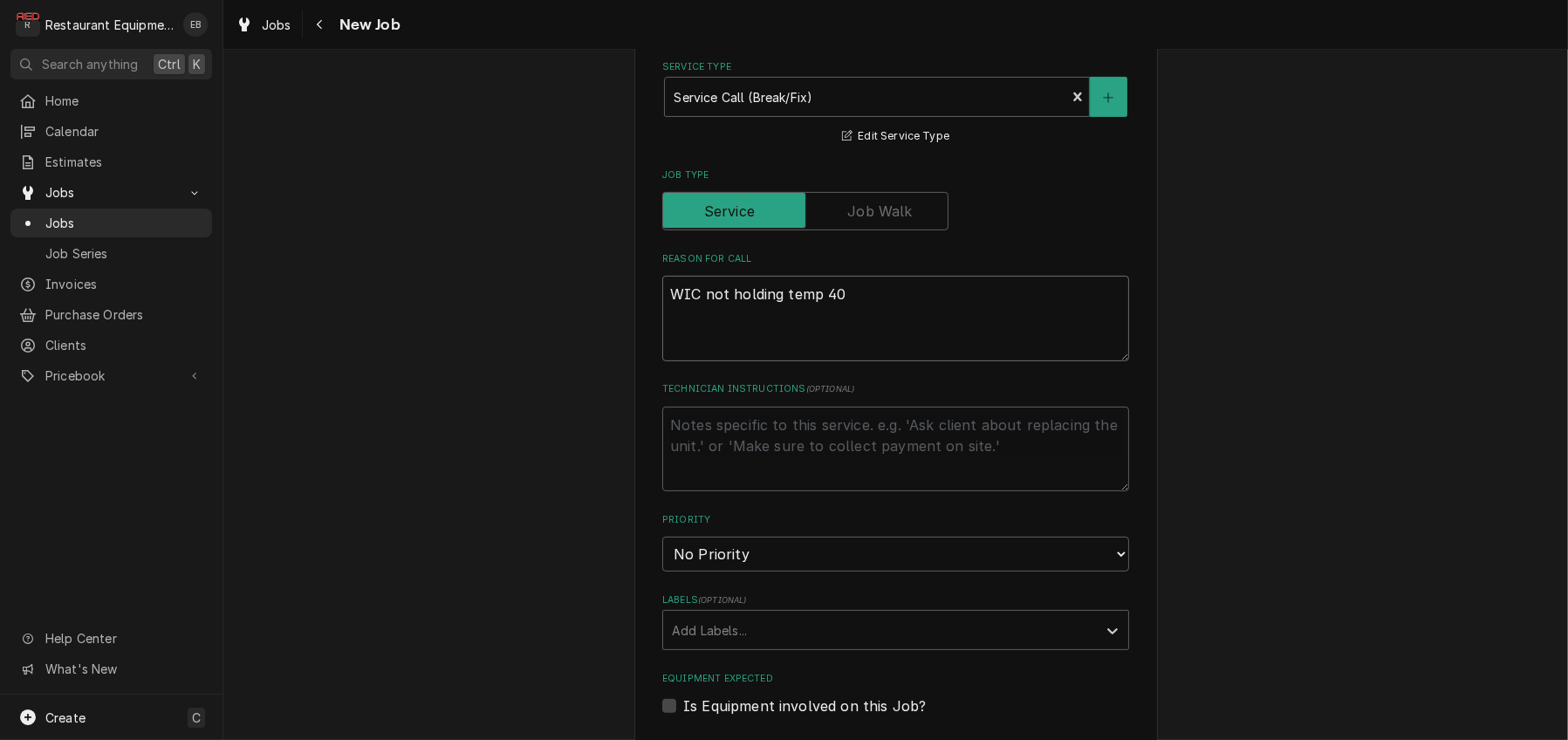
type textarea "x"
type textarea "WIC not holding temp 40 o"
type textarea "x"
type textarea "WIC not holding temp 40 or"
type textarea "x"
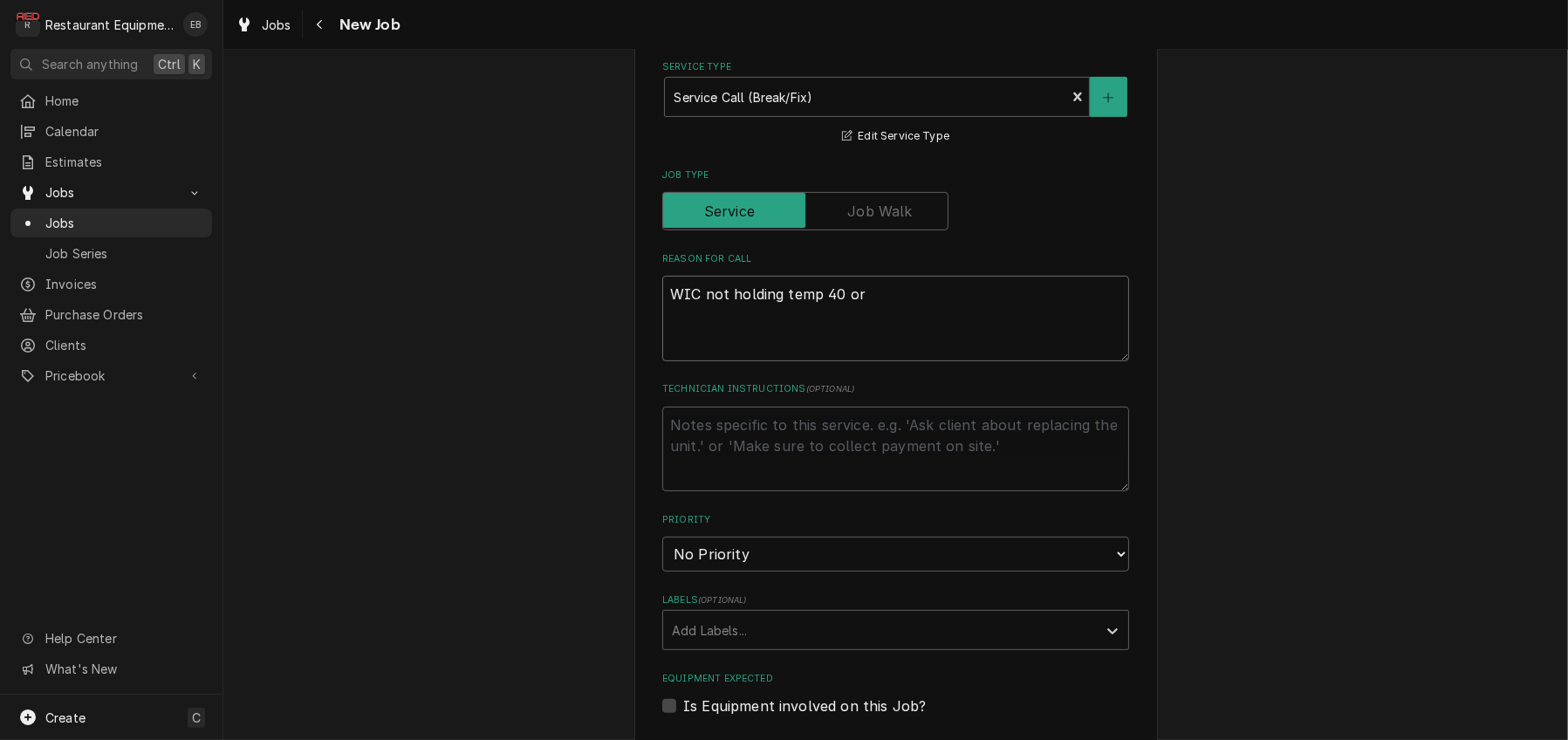
type textarea "WIC not holding temp 40 or"
type textarea "x"
type textarea "WIC not holding temp 40 or b"
type textarea "x"
type textarea "WIC not holding temp 40 or be"
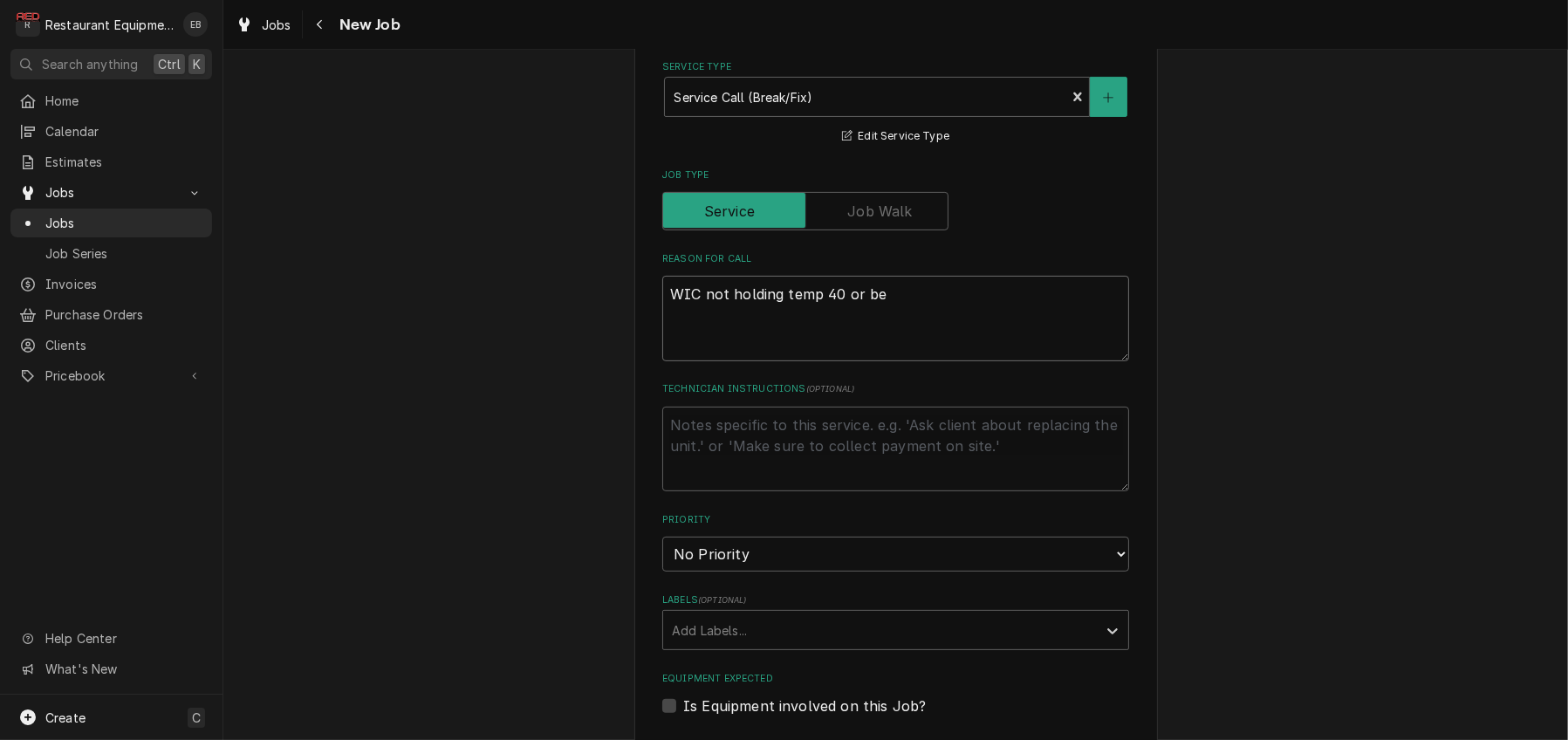
type textarea "x"
type textarea "WIC not holding temp 40 or bel"
type textarea "x"
type textarea "WIC not holding temp 40 or belo"
type textarea "x"
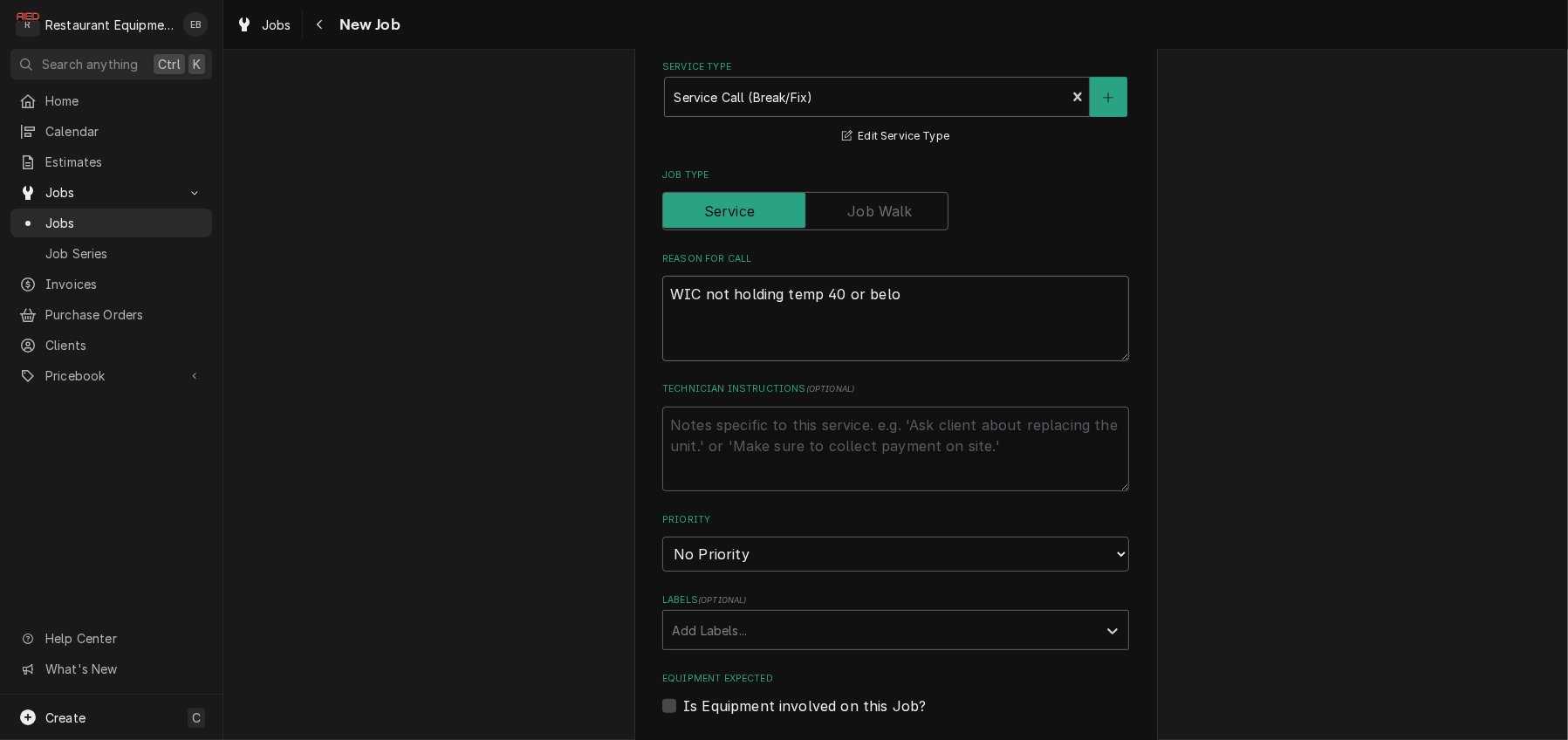
type textarea "WIC not holding temp 40 or below"
type textarea "x"
type textarea "WIC not holding temp 40 or below."
type textarea "x"
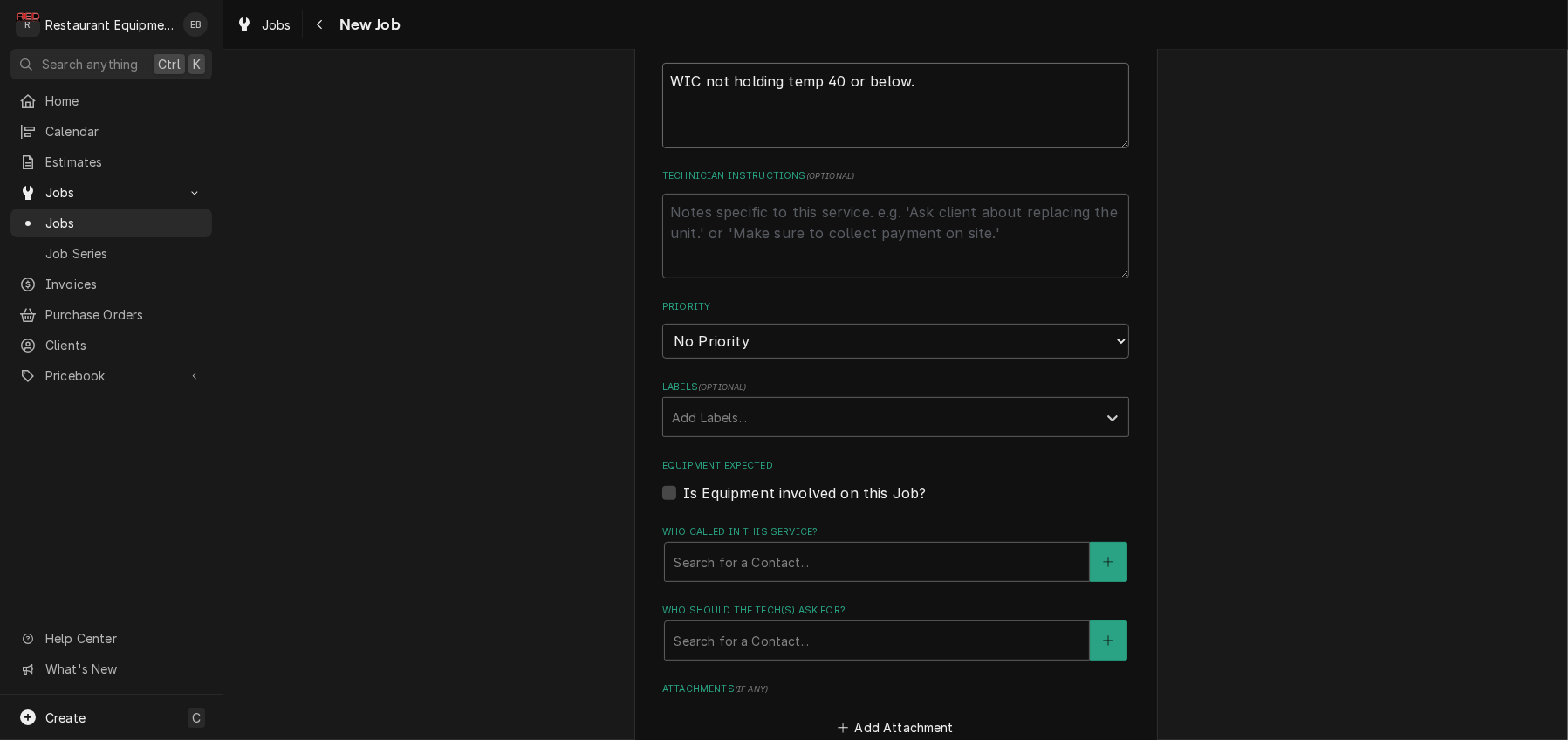
scroll to position [930, 0]
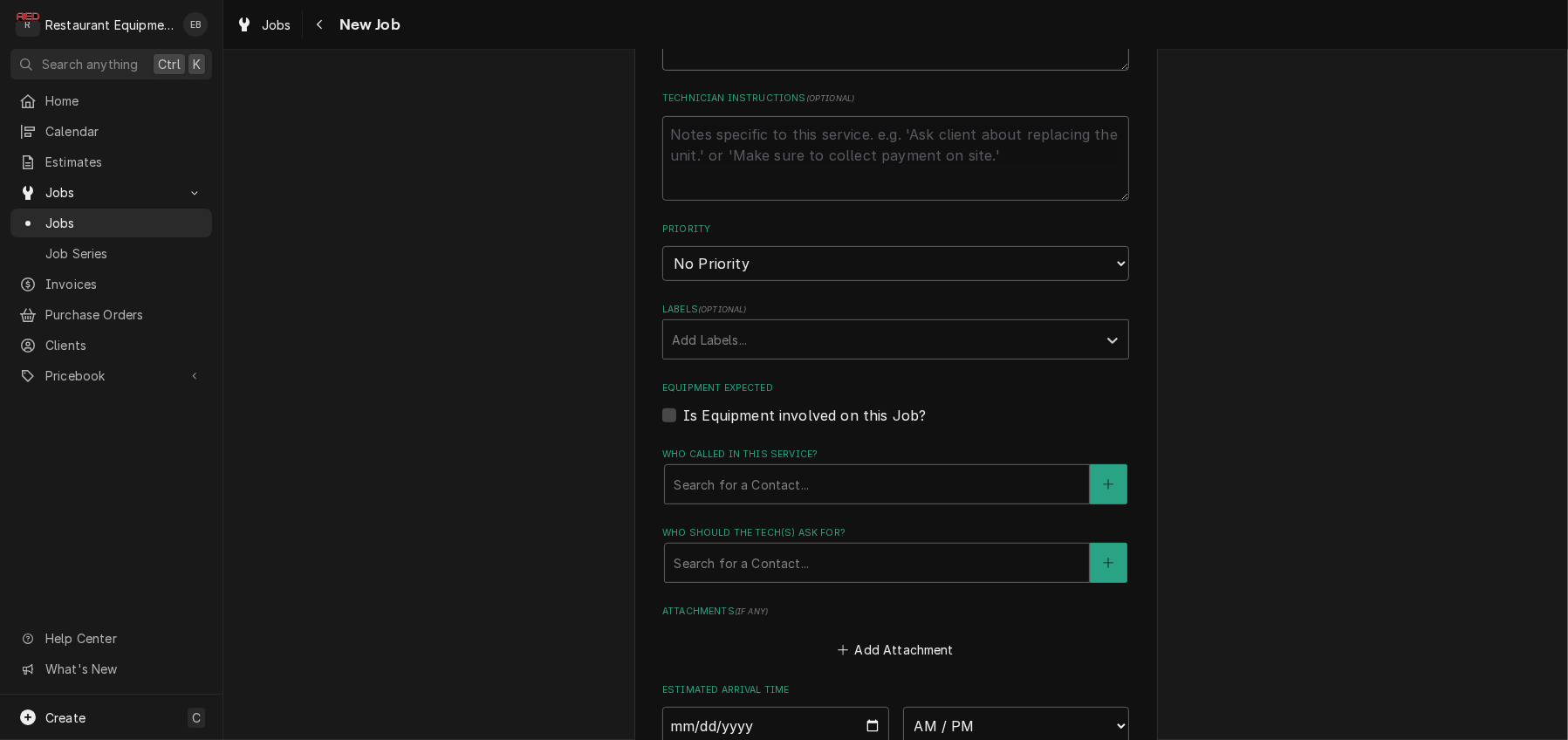
type textarea "WIC not holding temp 40 or below."
click at [761, 281] on select "No Priority Urgent High Medium Low" at bounding box center [896, 264] width 467 height 35
select select "2"
click at [662, 281] on select "No Priority Urgent High Medium Low" at bounding box center [896, 264] width 467 height 35
click at [731, 355] on div "Labels" at bounding box center [879, 340] width 416 height 31
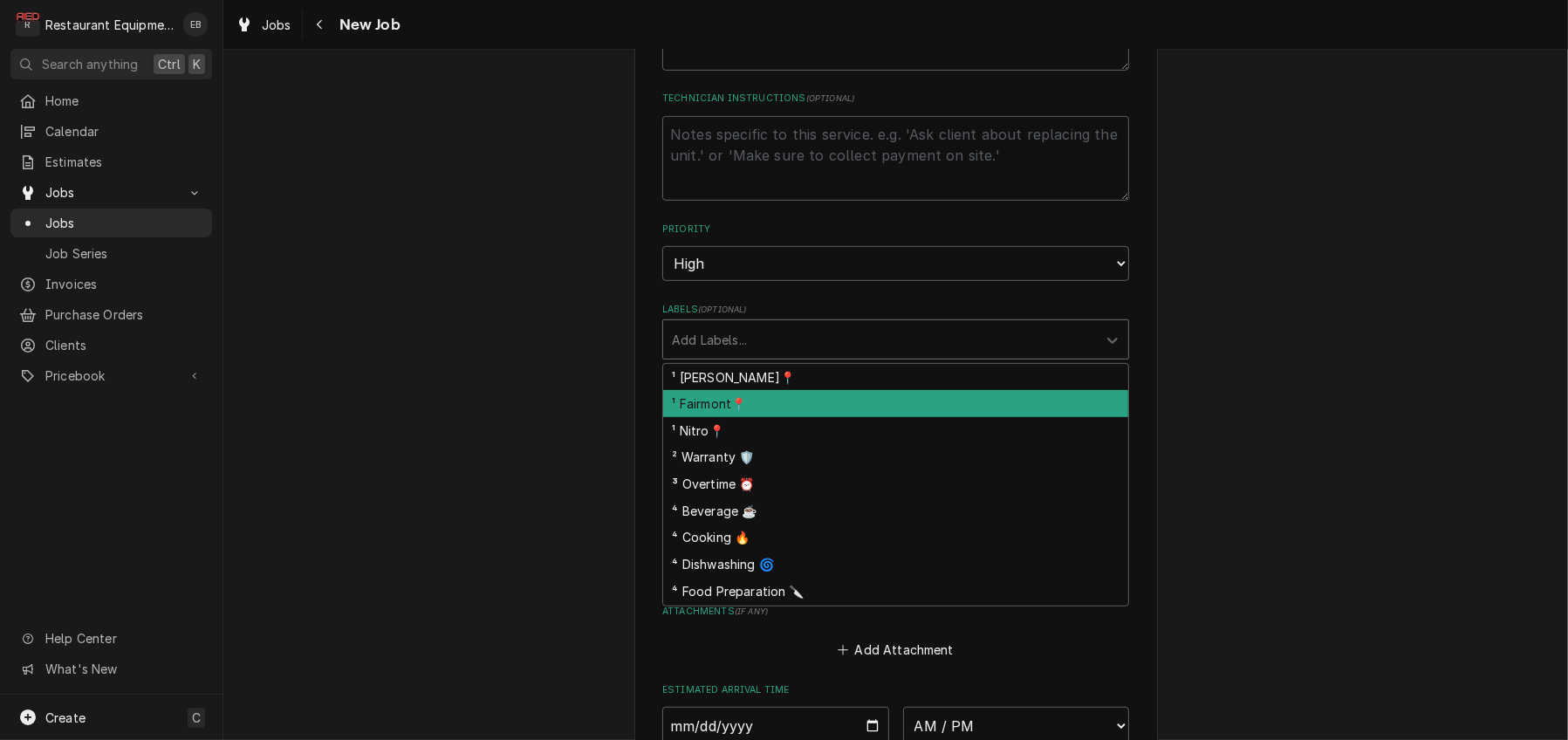
click at [748, 417] on div "¹ Fairmont📍" at bounding box center [896, 403] width 465 height 27
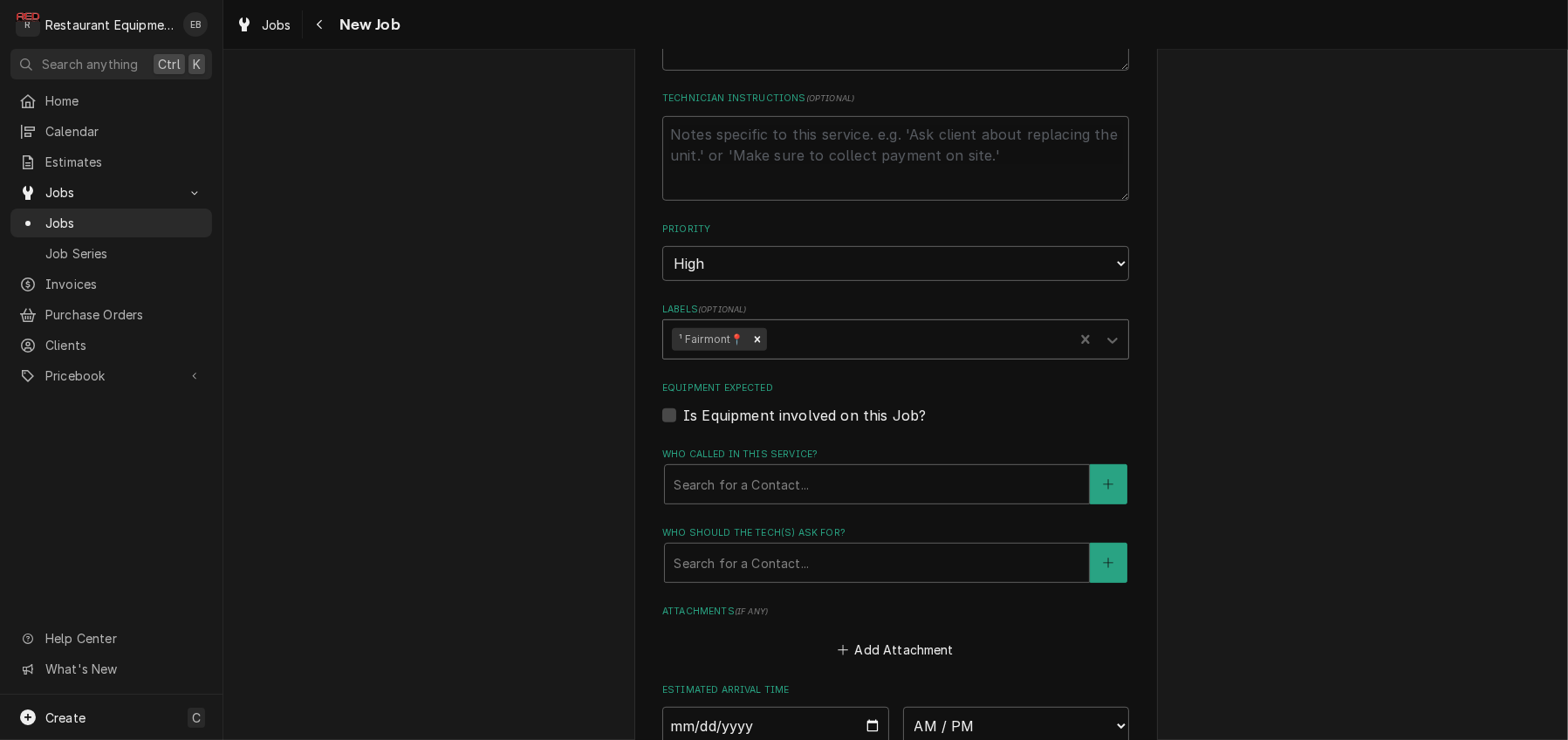
click at [807, 355] on div "Labels" at bounding box center [917, 340] width 295 height 31
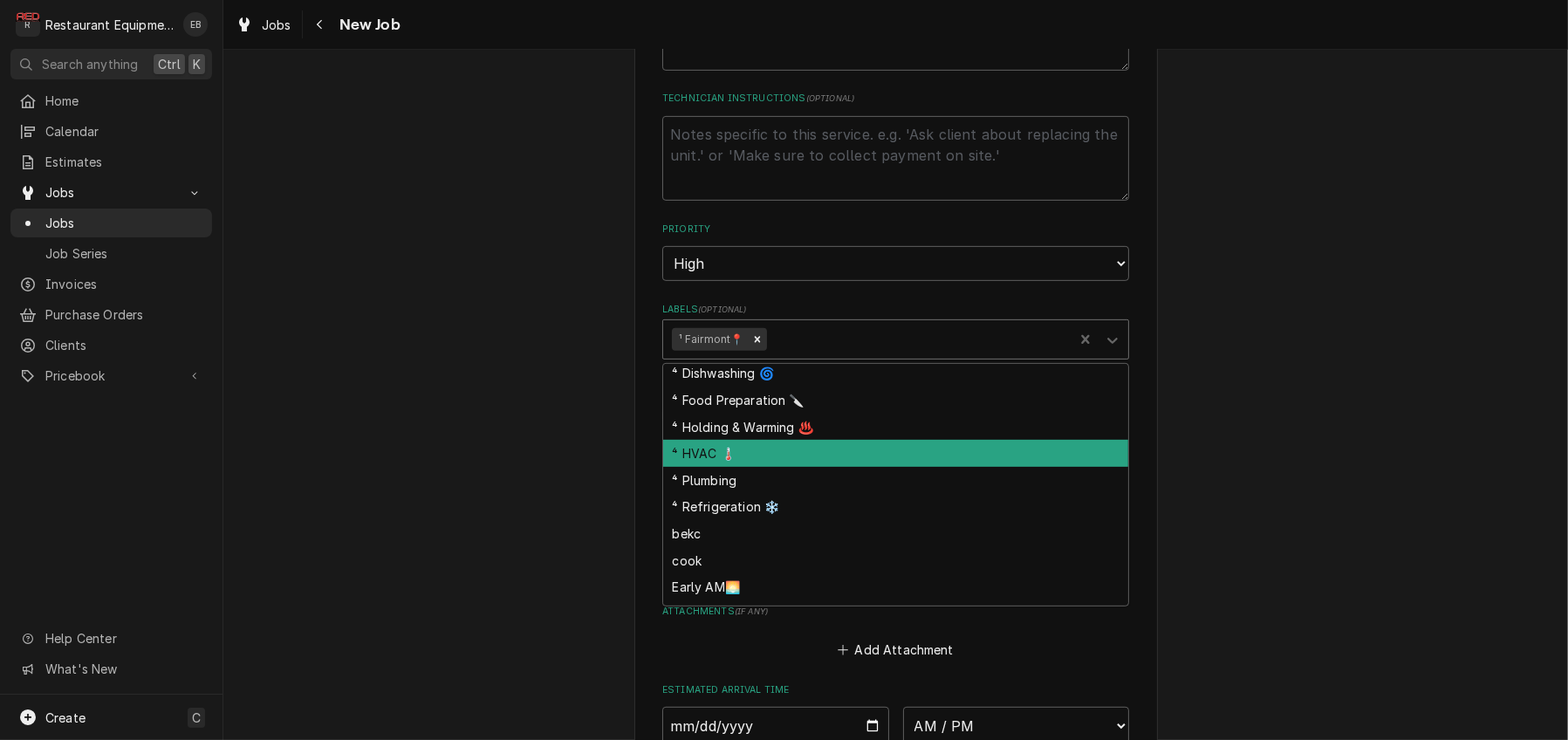
scroll to position [174, 0]
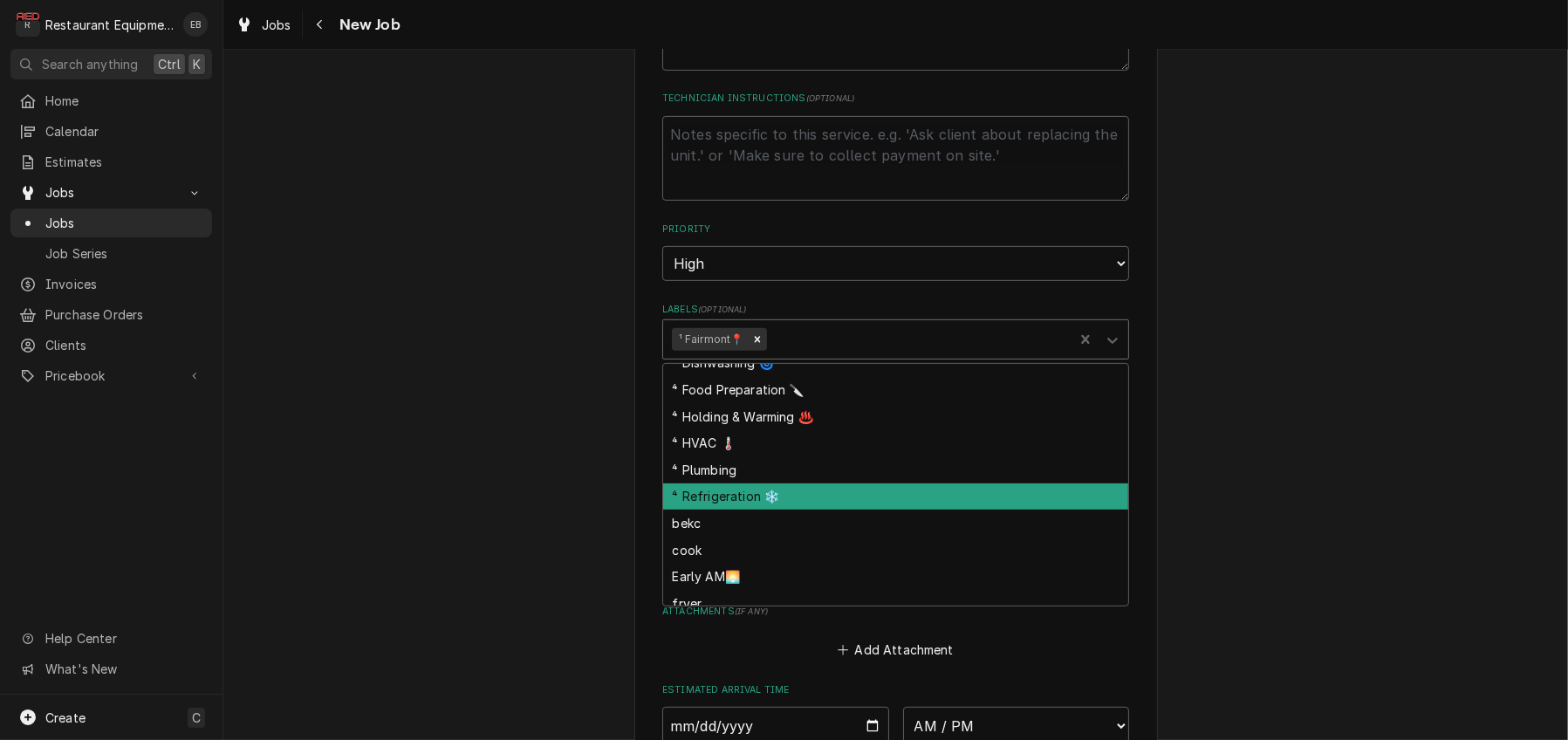
click at [801, 510] on div "⁴ Refrigeration ❄️" at bounding box center [896, 496] width 465 height 27
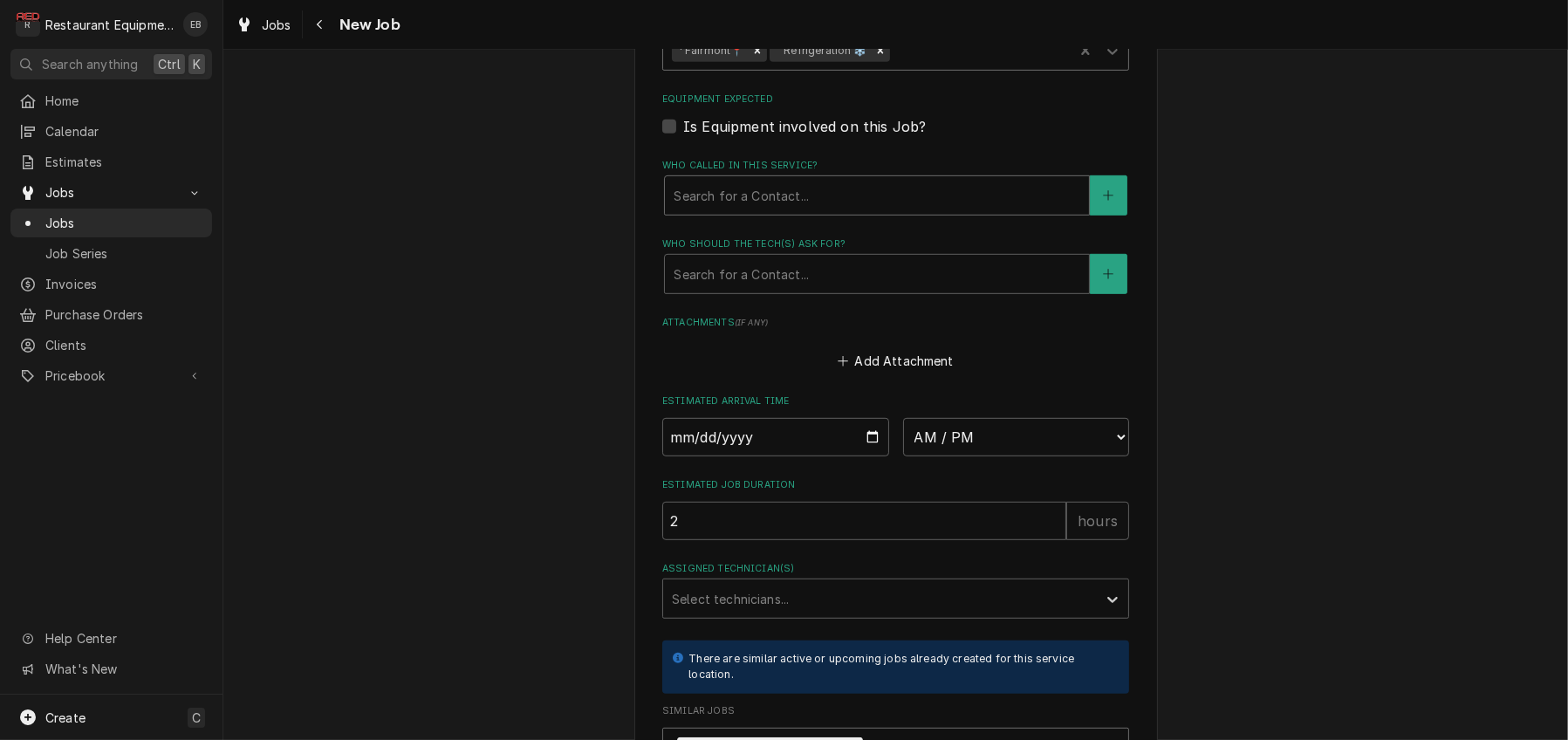
scroll to position [1222, 0]
click at [780, 209] on div "Who called in this service?" at bounding box center [876, 193] width 407 height 31
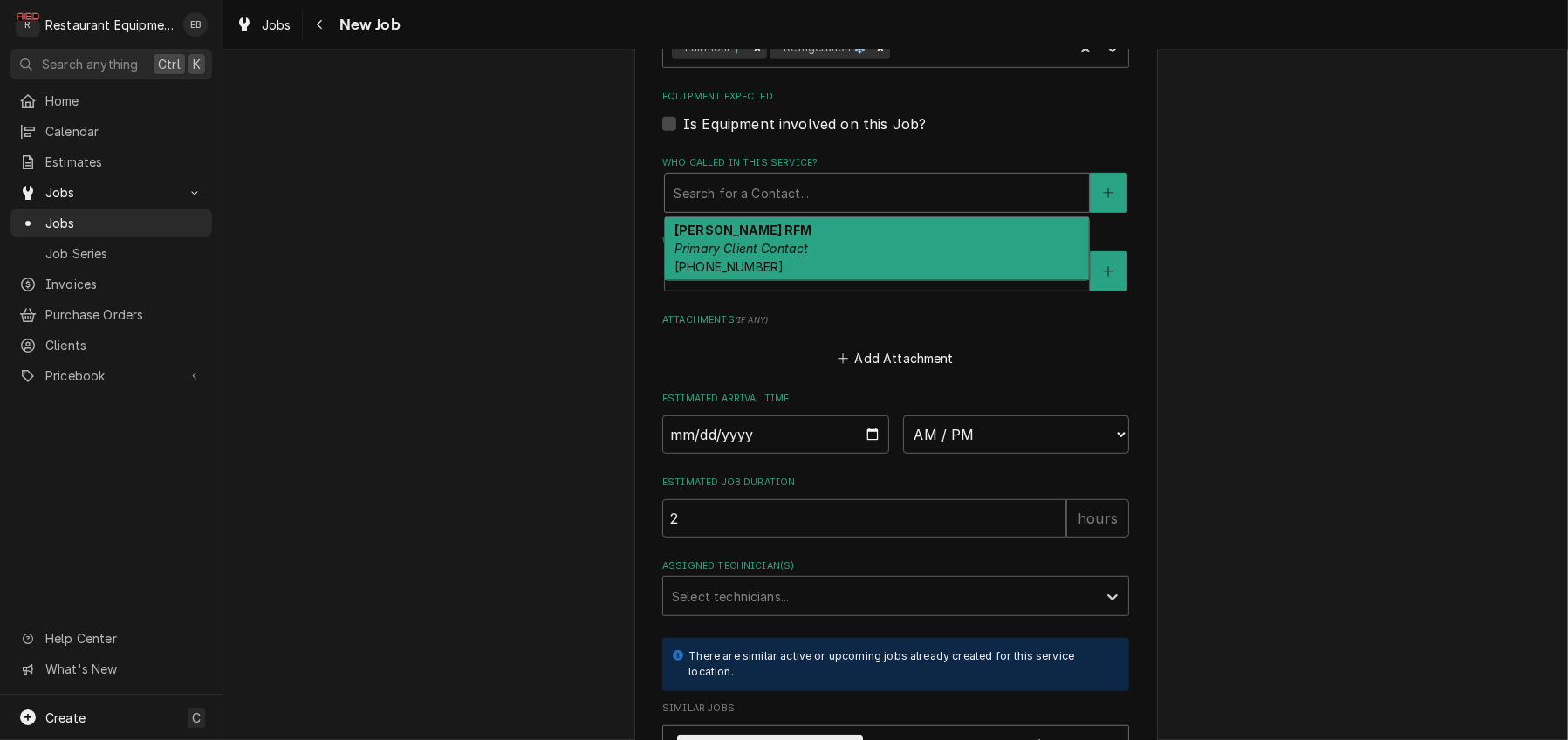
click at [781, 256] on em "Primary Client Contact" at bounding box center [742, 248] width 135 height 15
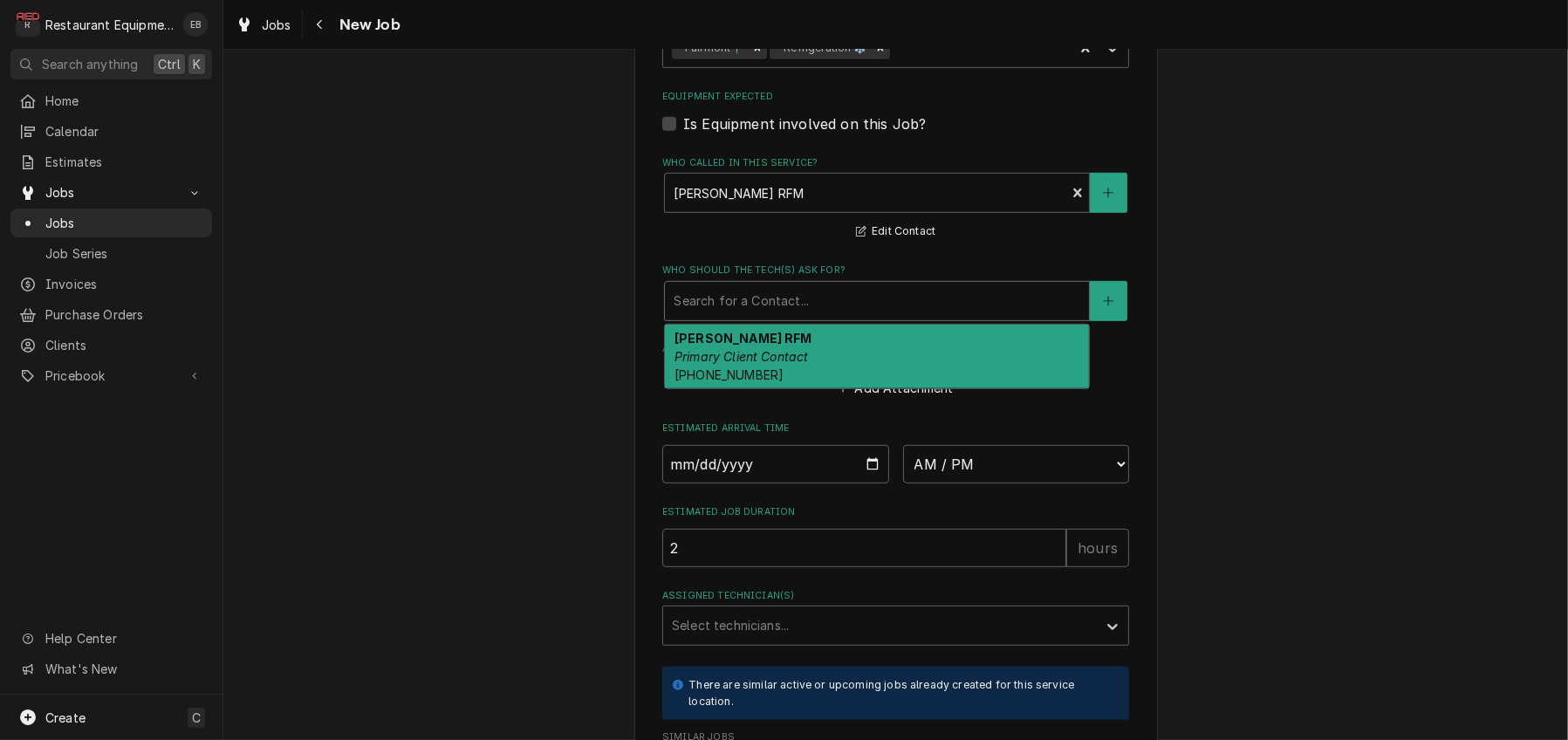
click at [774, 316] on div "Who should the tech(s) ask for?" at bounding box center [876, 301] width 407 height 31
click at [803, 388] on div "Chris RFM Primary Client Contact (540) 838-1760" at bounding box center [877, 356] width 424 height 64
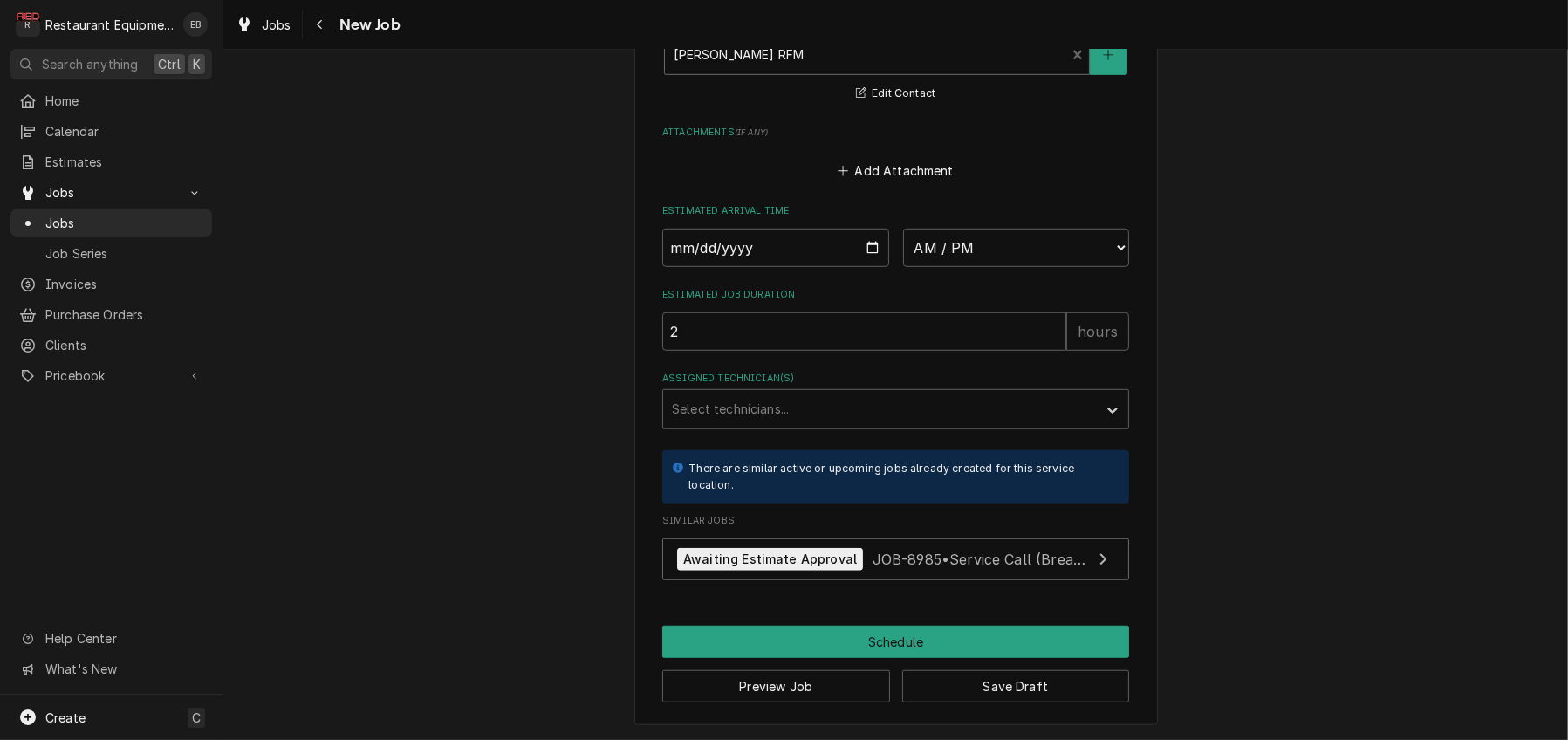
scroll to position [1570, 0]
click at [871, 267] on input "Date" at bounding box center [776, 248] width 227 height 39
type textarea "x"
type input "2025-10-10"
type textarea "x"
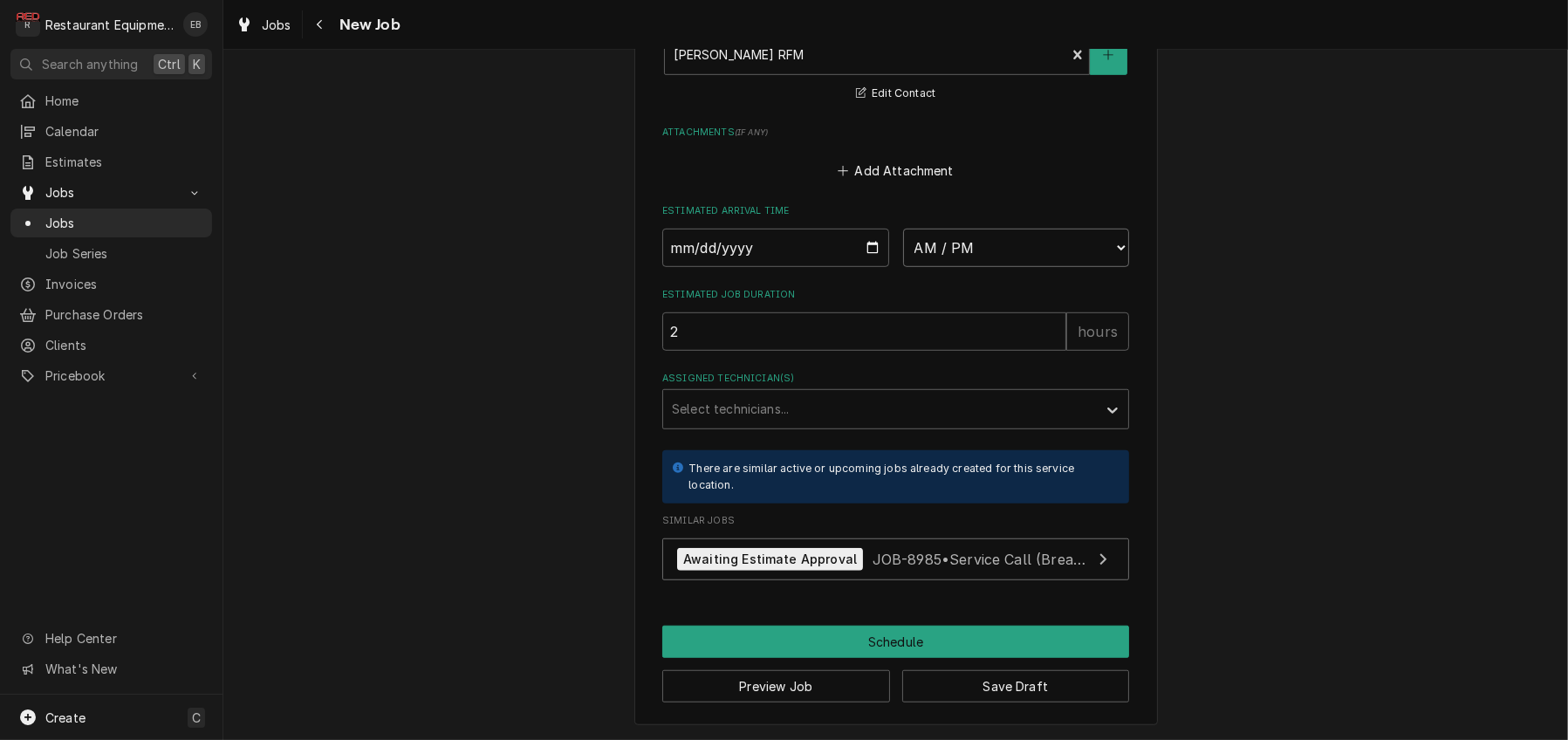
click at [1016, 267] on select "AM / PM 6:00 AM 6:15 AM 6:30 AM 6:45 AM 7:00 AM 7:15 AM 7:30 AM 7:45 AM 8:00 AM…" at bounding box center [1016, 248] width 227 height 39
select select "08:45:00"
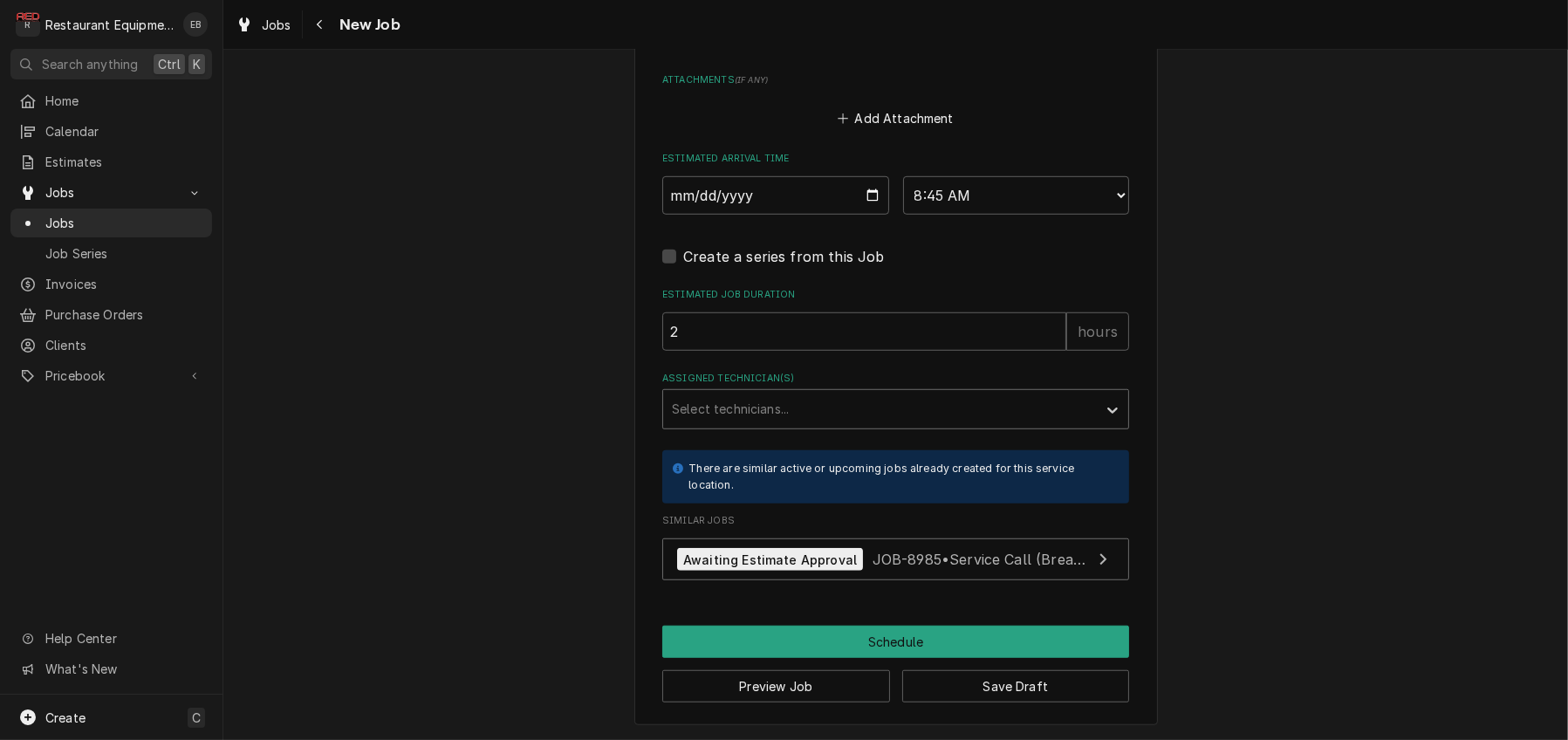
click at [717, 425] on div "Assigned Technician(s)" at bounding box center [879, 410] width 416 height 31
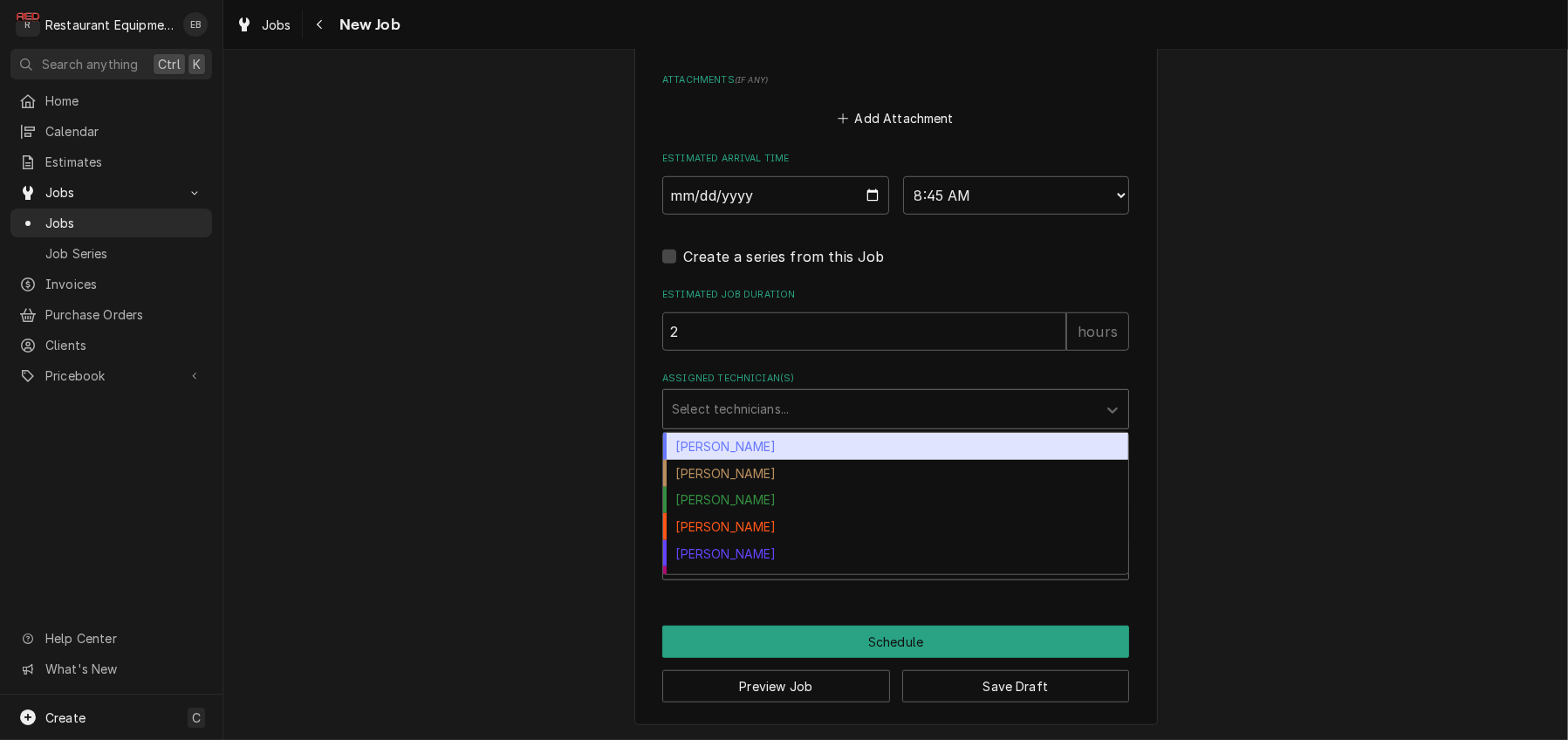
click at [710, 460] on div "[PERSON_NAME]" at bounding box center [896, 446] width 465 height 27
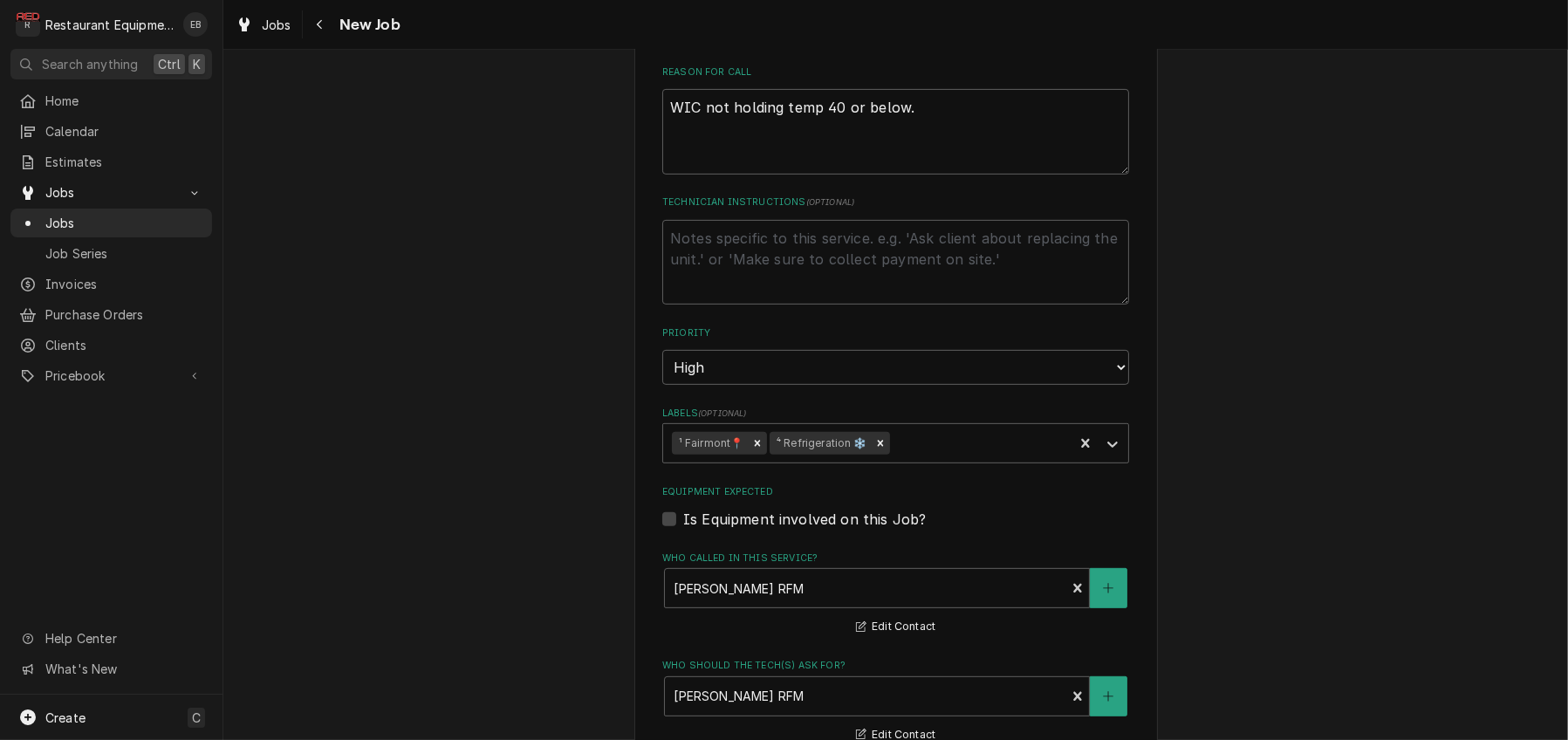
scroll to position [814, 0]
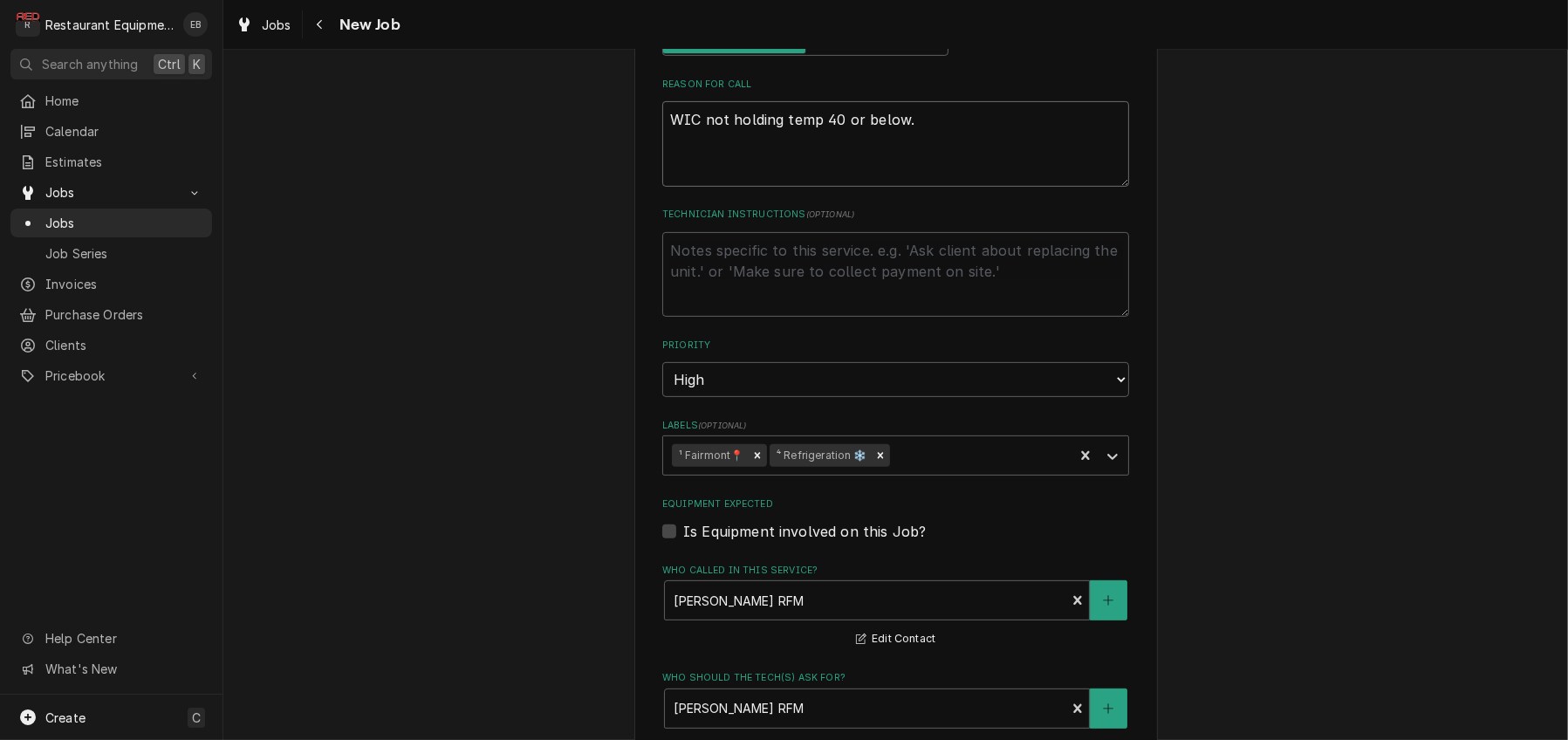
click at [662, 186] on textarea "WIC not holding temp 40 or below." at bounding box center [896, 144] width 467 height 86
type textarea "x"
type textarea "WIC not holding temp 40 or below."
type textarea "x"
type textarea "3 WIC not holding temp 40 or below."
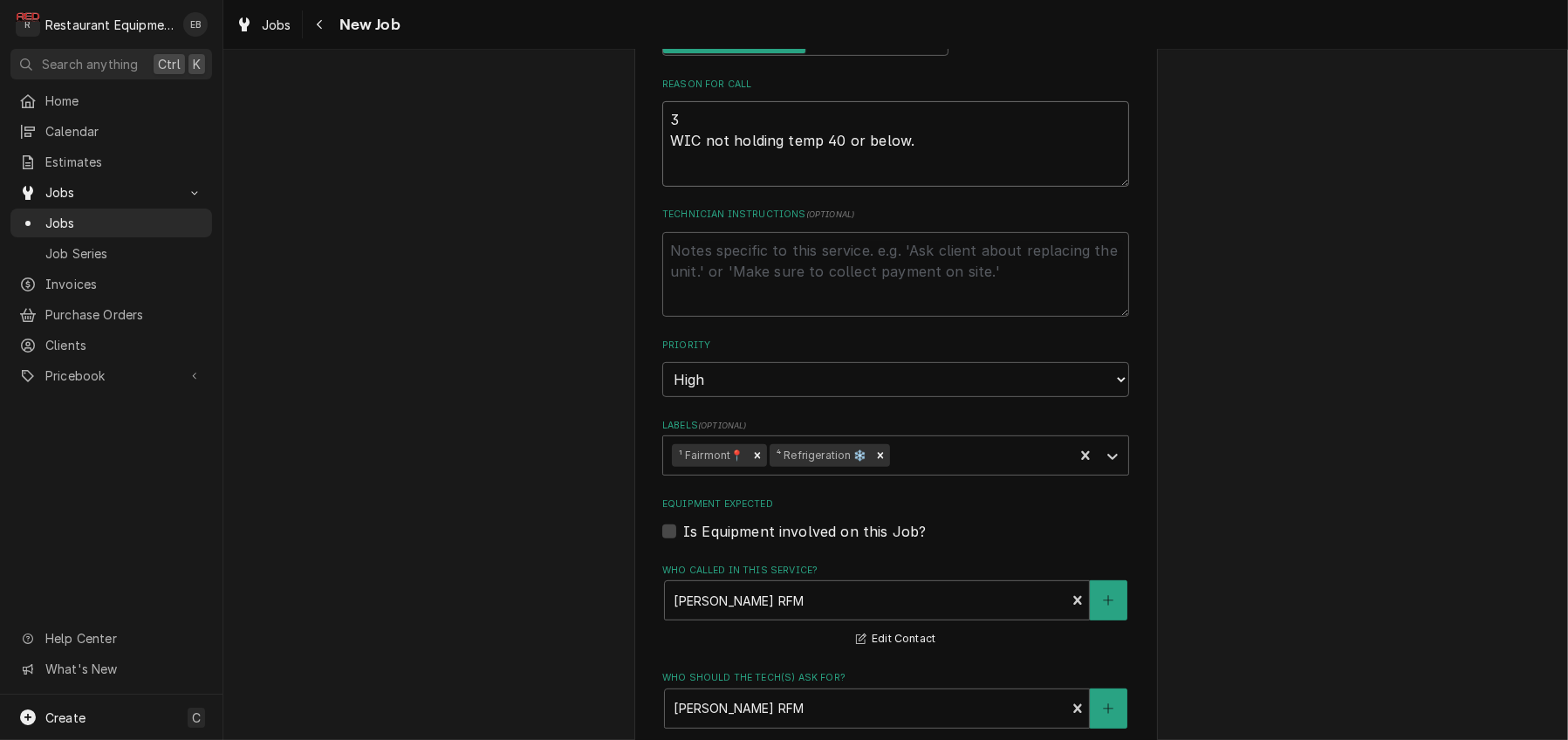
type textarea "x"
type textarea "32 WIC not holding temp 40 or below."
type textarea "x"
type textarea "328 WIC not holding temp 40 or below."
type textarea "x"
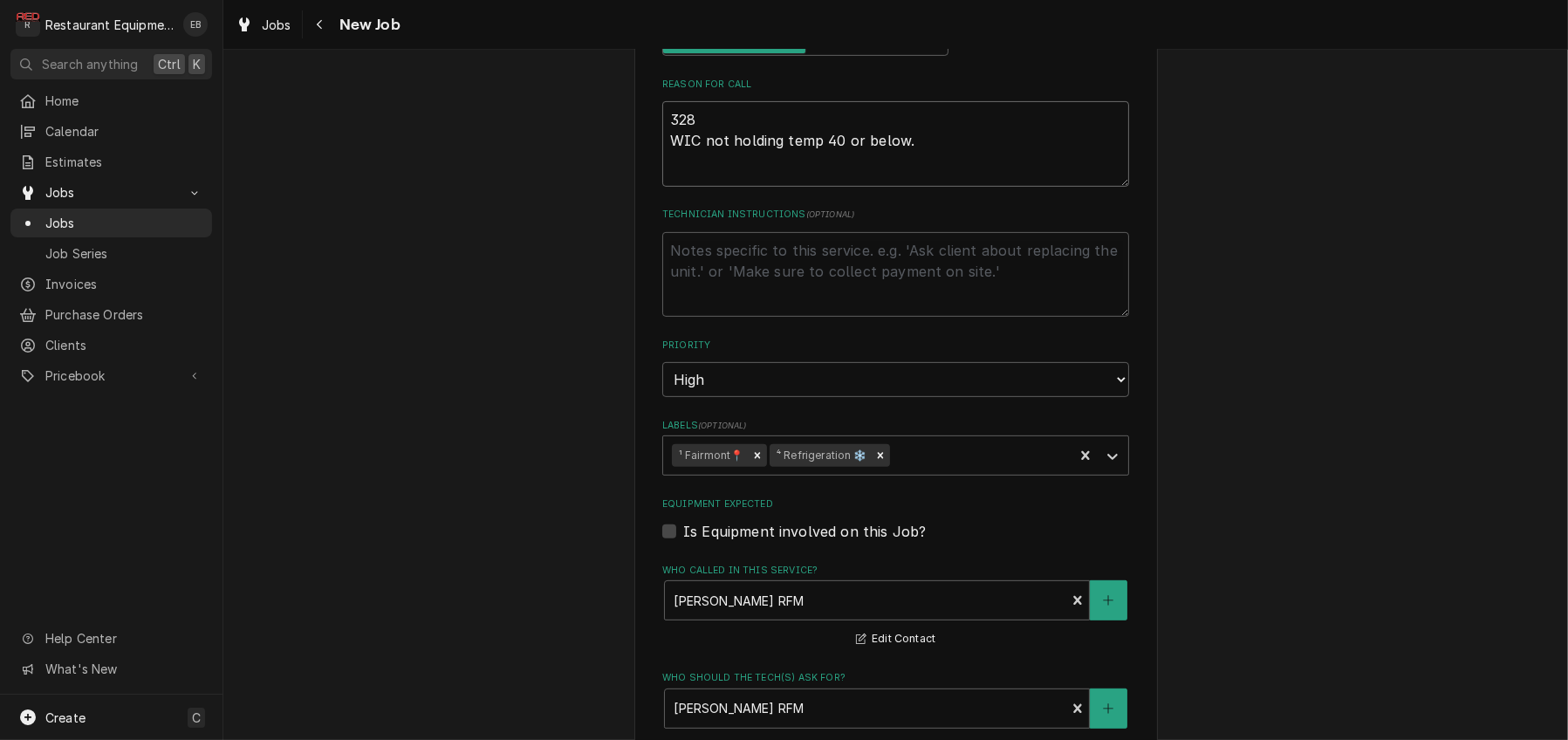
type textarea "3283 WIC not holding temp 40 or below."
type textarea "x"
type textarea "32830 WIC not holding temp 40 or below."
type textarea "x"
type textarea "328306 WIC not holding temp 40 or below."
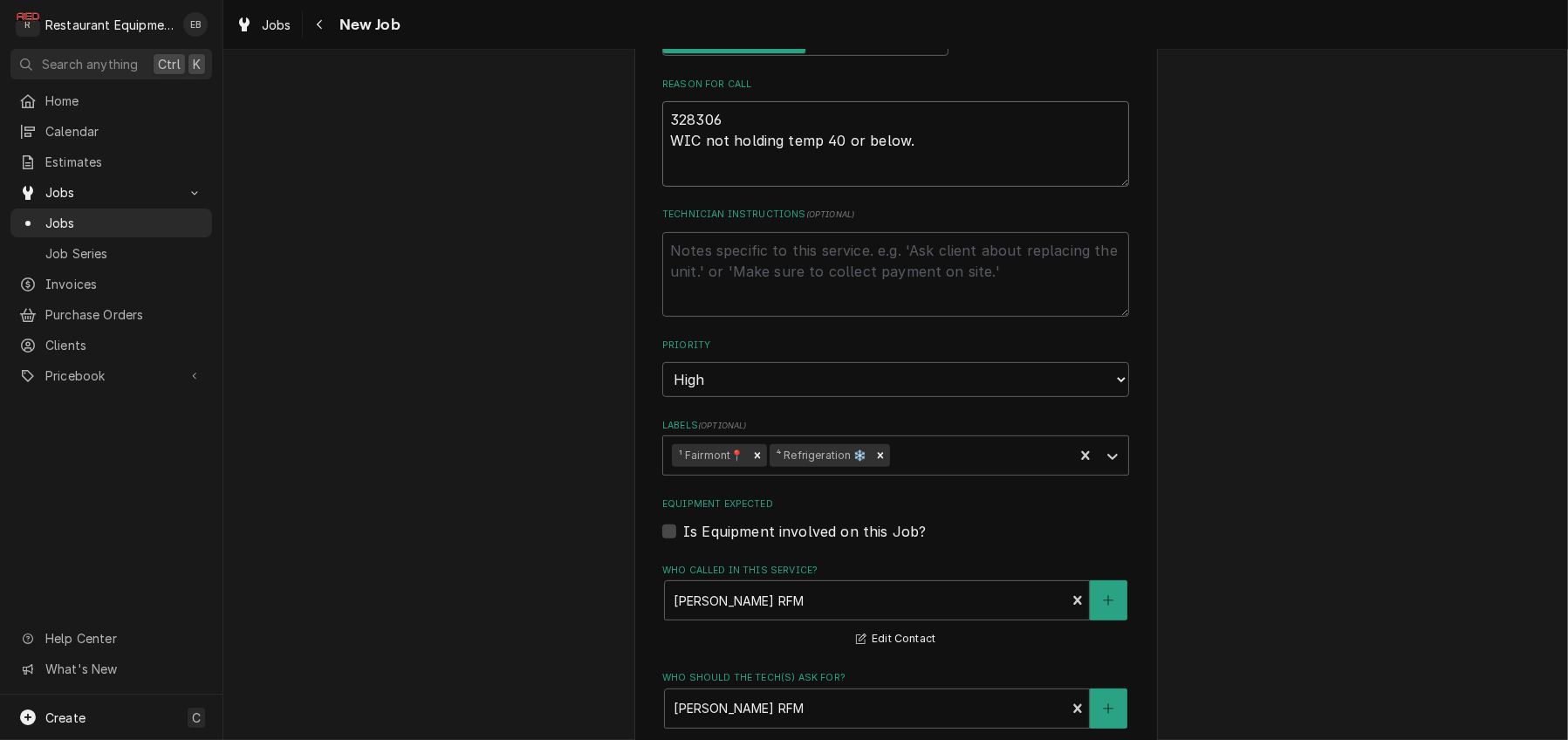
type textarea "x"
type textarea "3283067 WIC not holding temp 40 or below."
type textarea "x"
type textarea "32830674 WIC not holding temp 40 or below."
type textarea "x"
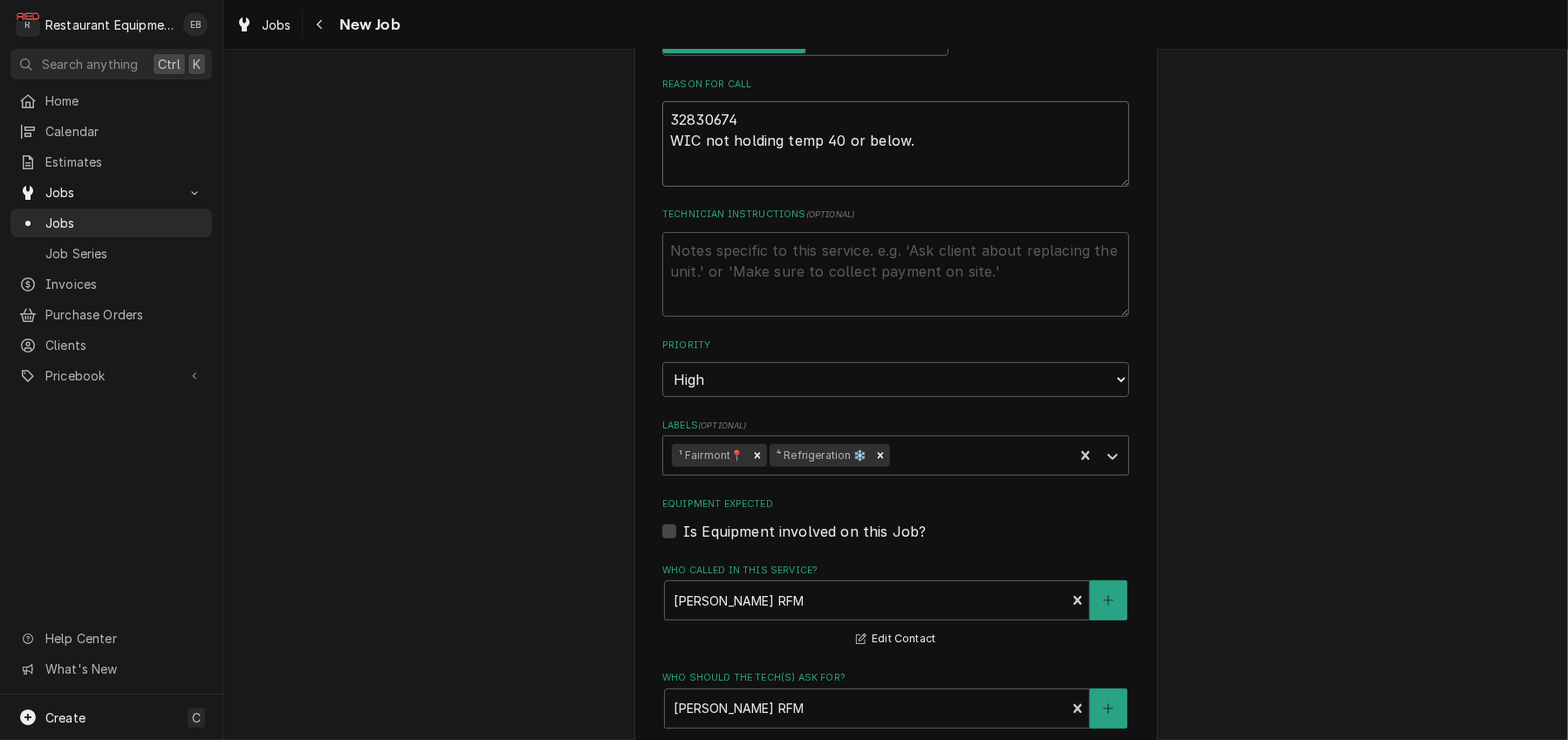
type textarea "328306748 WIC not holding temp 40 or below."
click at [662, 186] on textarea "328306748 WIC not holding temp 40 or below." at bounding box center [896, 144] width 467 height 86
type textarea "x"
type textarea "T328306748 WIC not holding temp 40 or below."
type textarea "x"
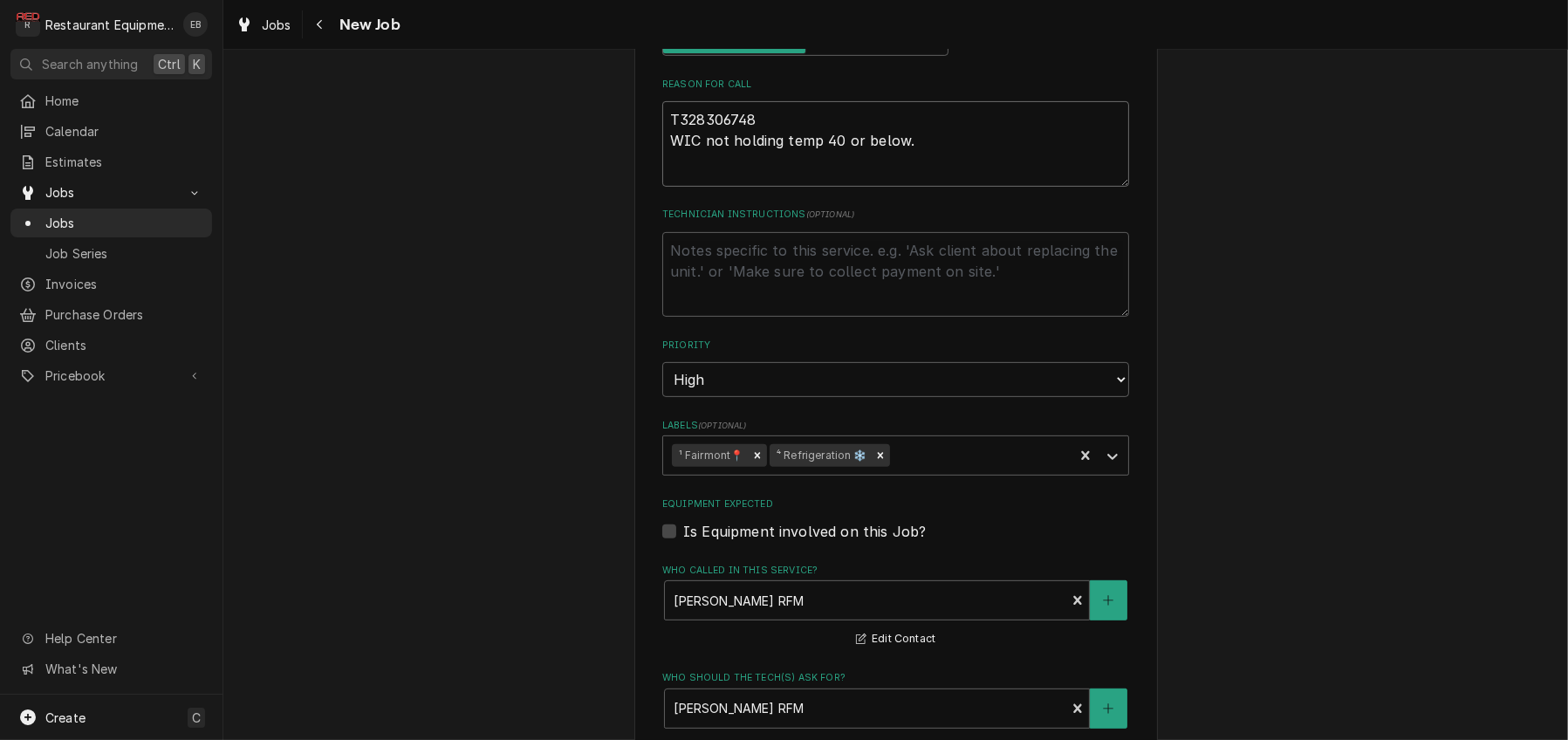
type textarea "TN328306748 WIC not holding temp 40 or below."
type textarea "x"
type textarea "TN#328306748 WIC not holding temp 40 or below."
type textarea "x"
type textarea "TN# 328306748 WIC not holding temp 40 or below."
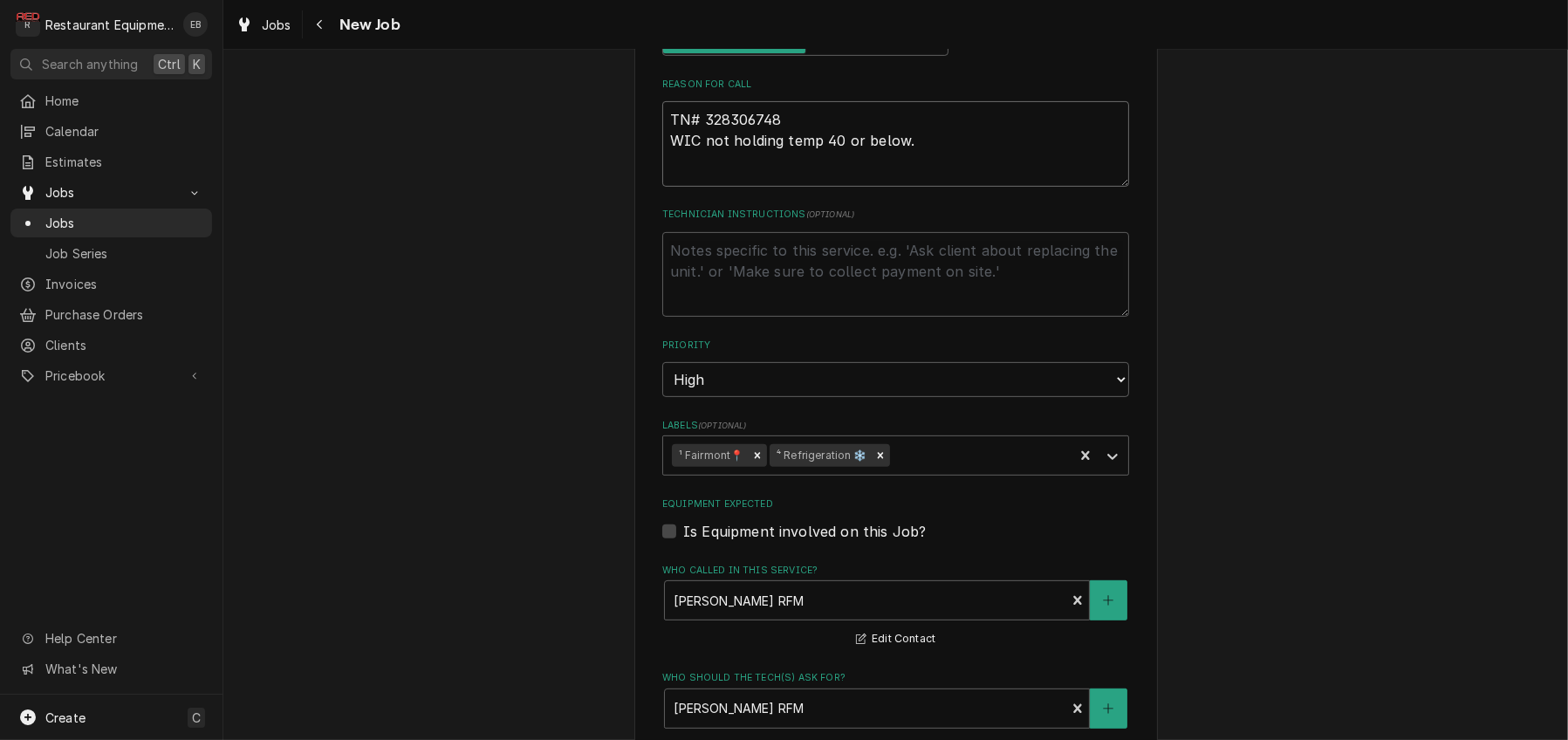
type textarea "x"
click at [867, 186] on textarea "TN# 328306748 WIC not holding temp 40 or below." at bounding box center [896, 144] width 467 height 86
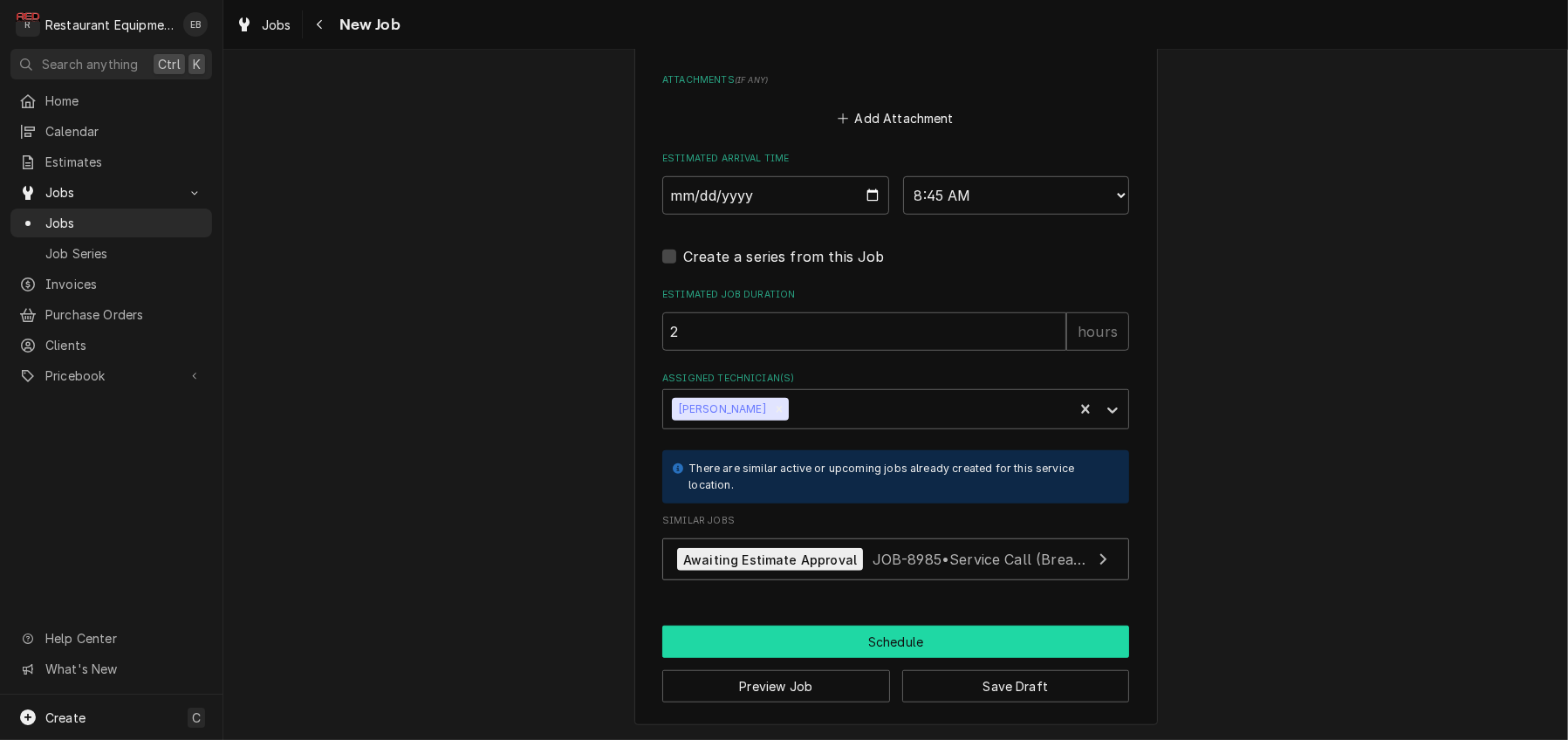
type textarea "TN# 328306748 WIC not holding temp 40 or below."
click at [926, 638] on button "Schedule" at bounding box center [896, 641] width 467 height 32
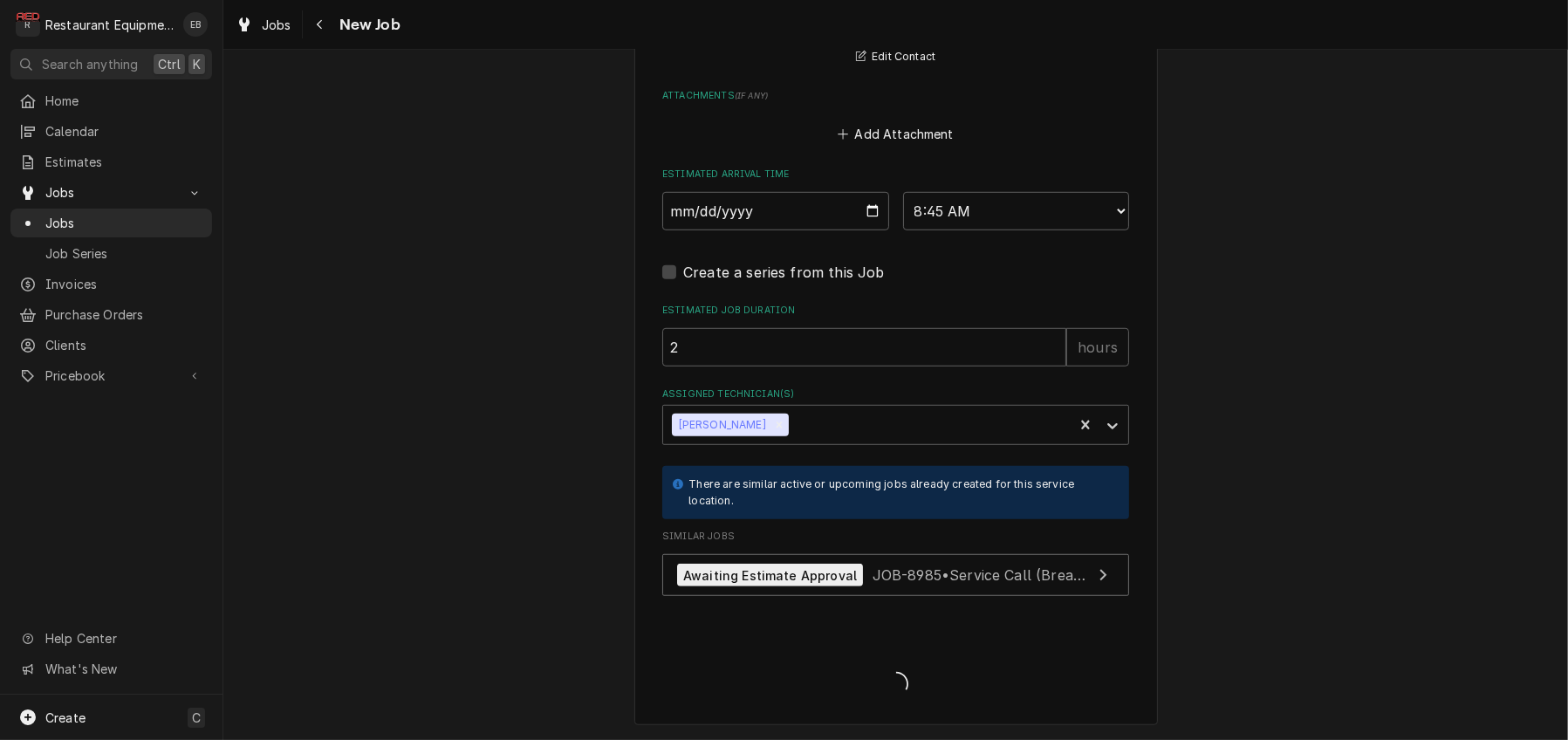
scroll to position [1747, 0]
type textarea "x"
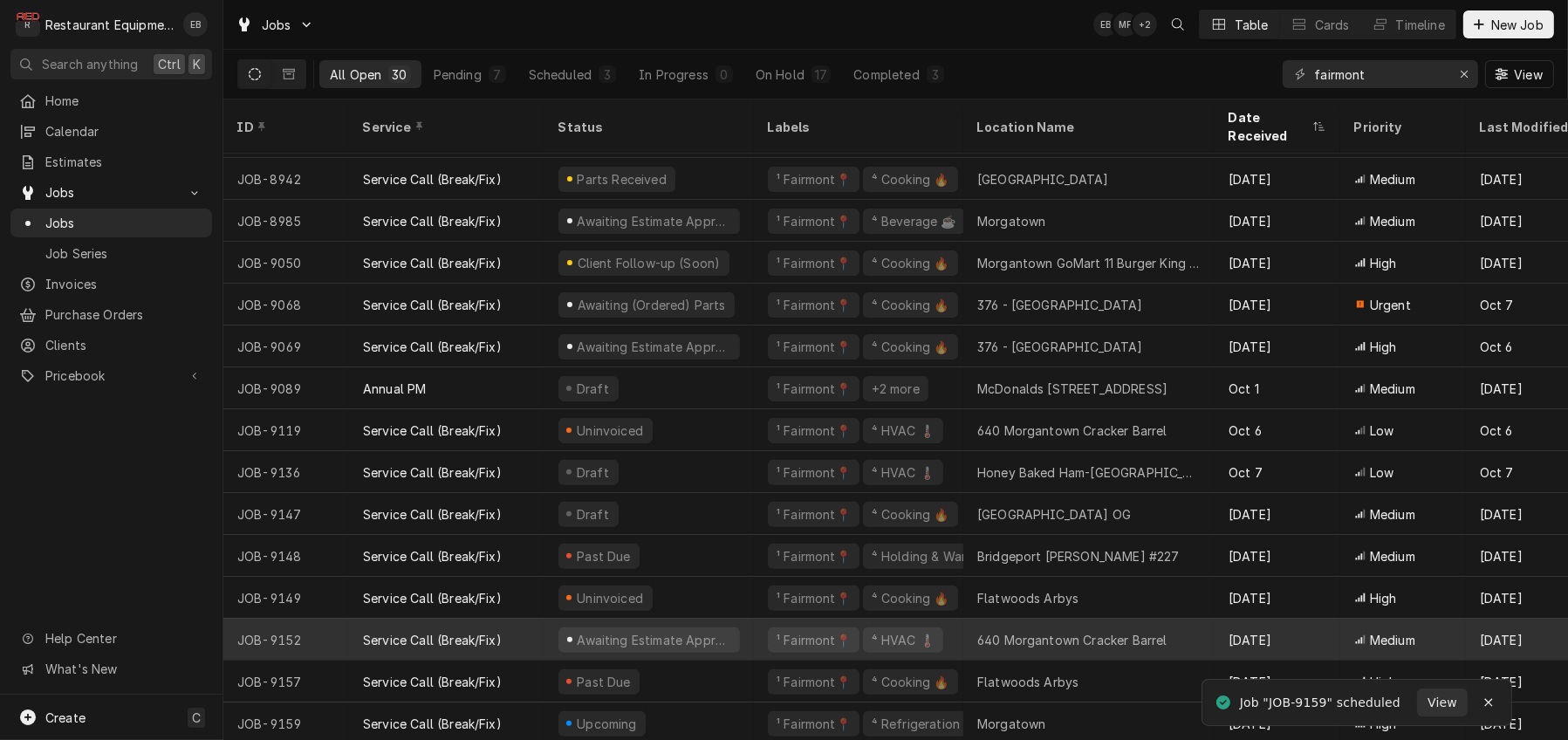
scroll to position [682, 0]
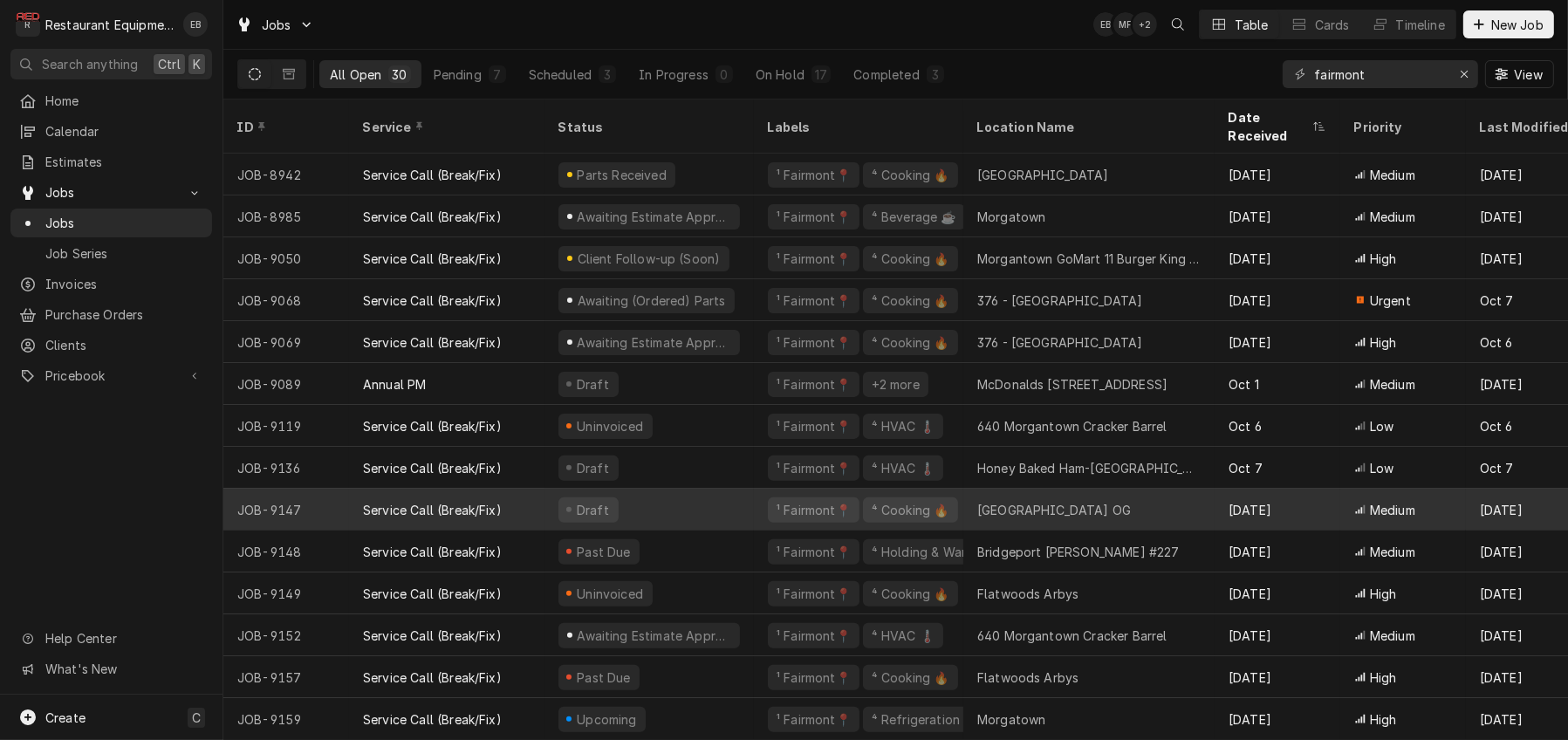
click at [742, 500] on div "Draft" at bounding box center [648, 509] width 209 height 42
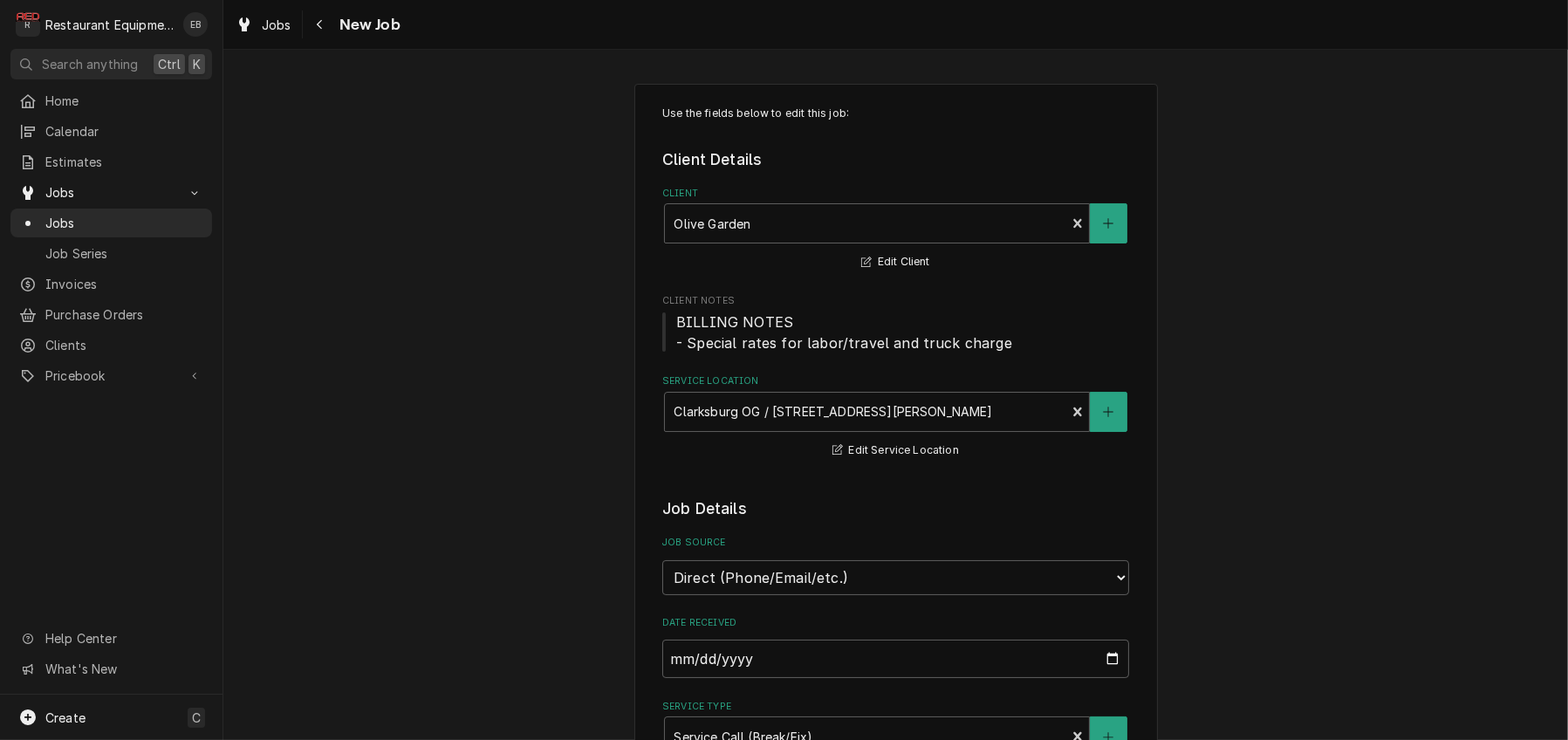
type textarea "x"
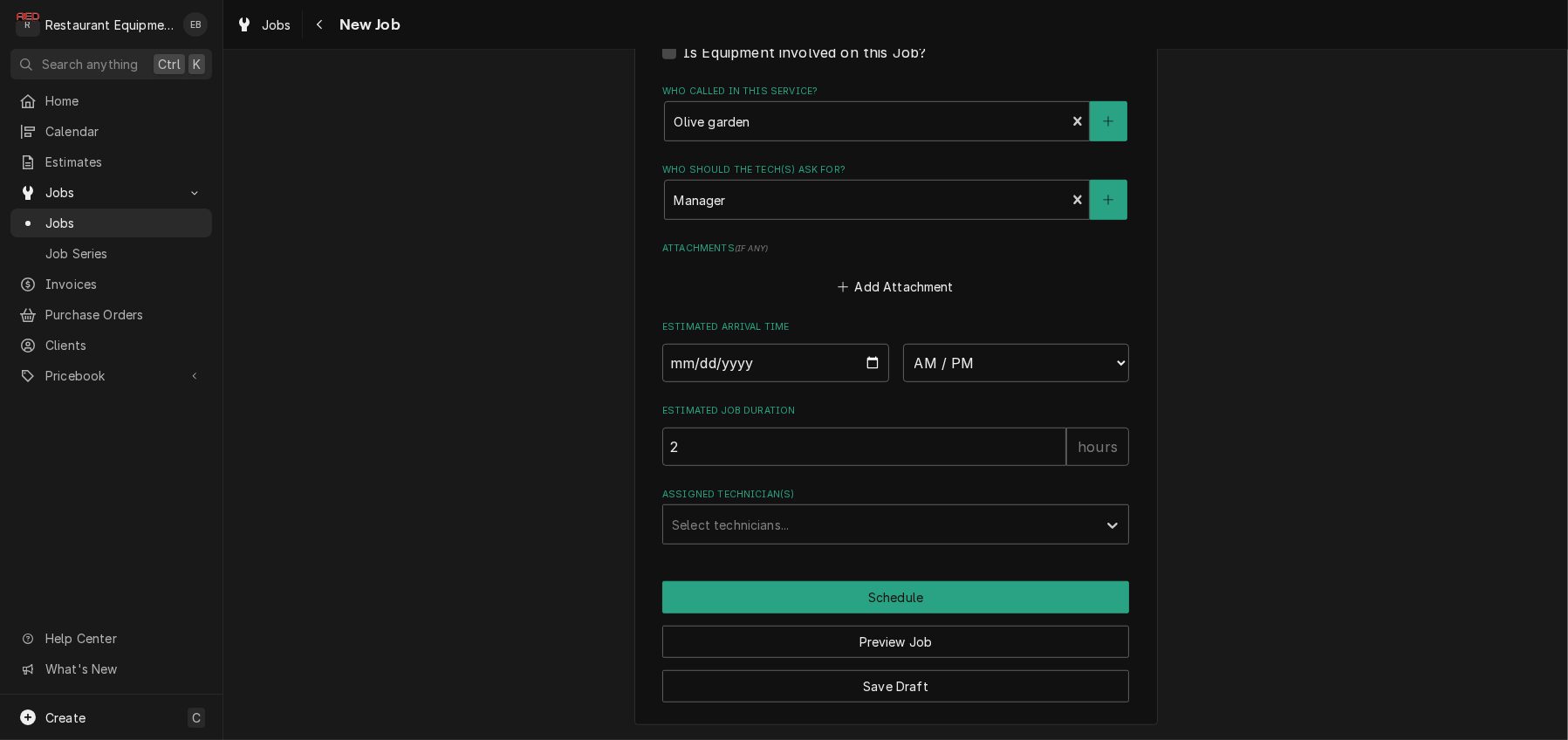
scroll to position [1454, 0]
click at [329, 30] on button "Navigate back" at bounding box center [320, 24] width 28 height 28
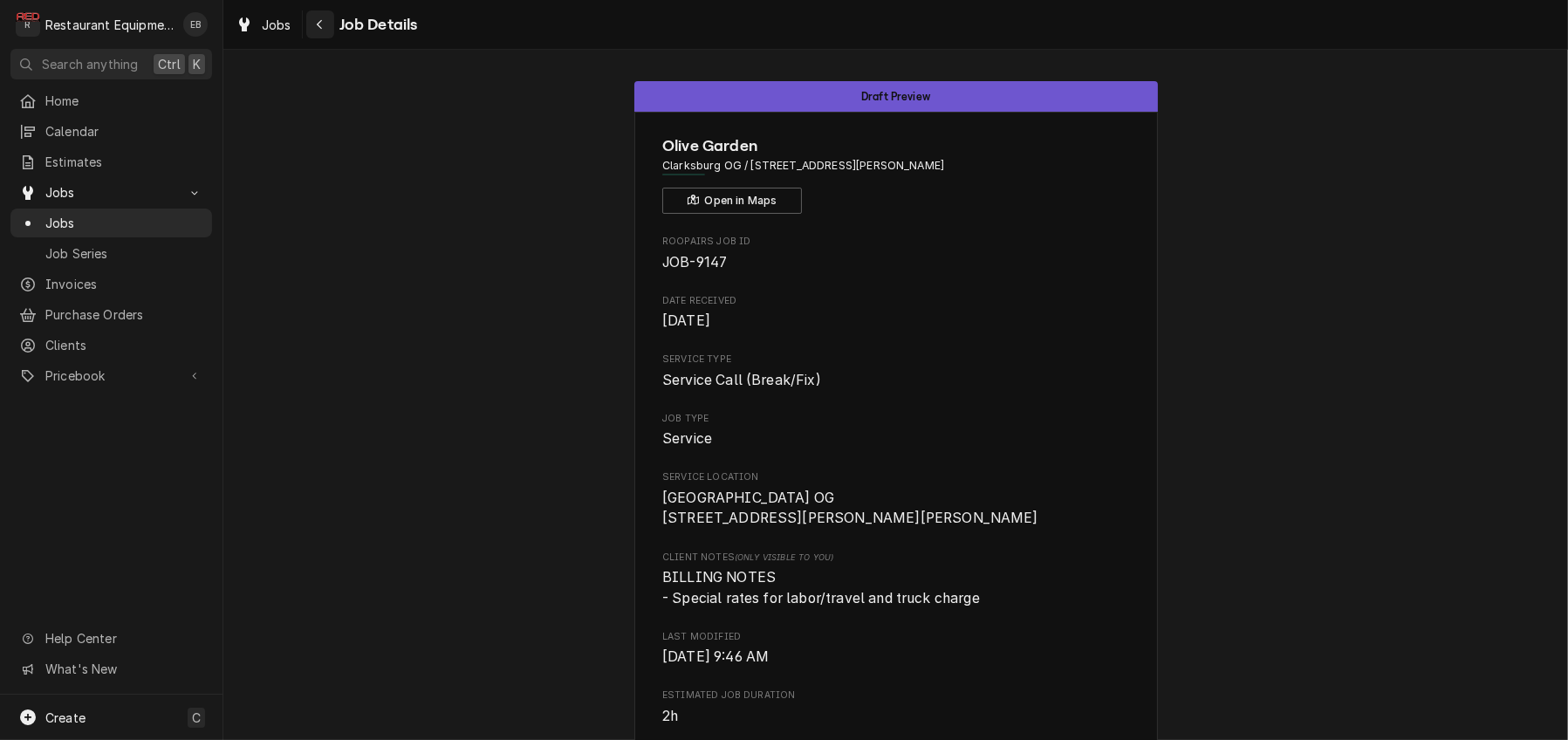
click at [324, 24] on icon "Navigate back" at bounding box center [319, 24] width 8 height 12
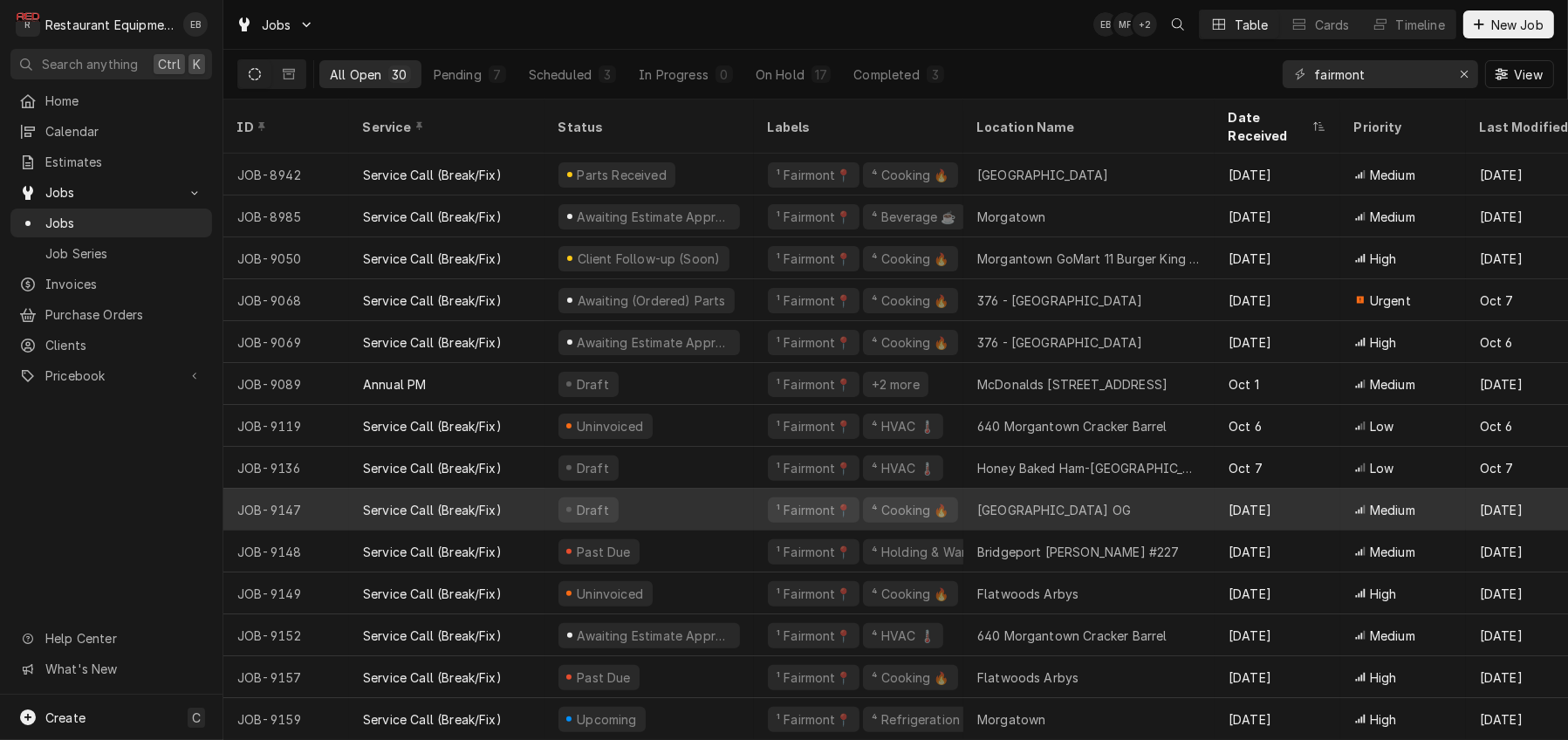
scroll to position [682, 0]
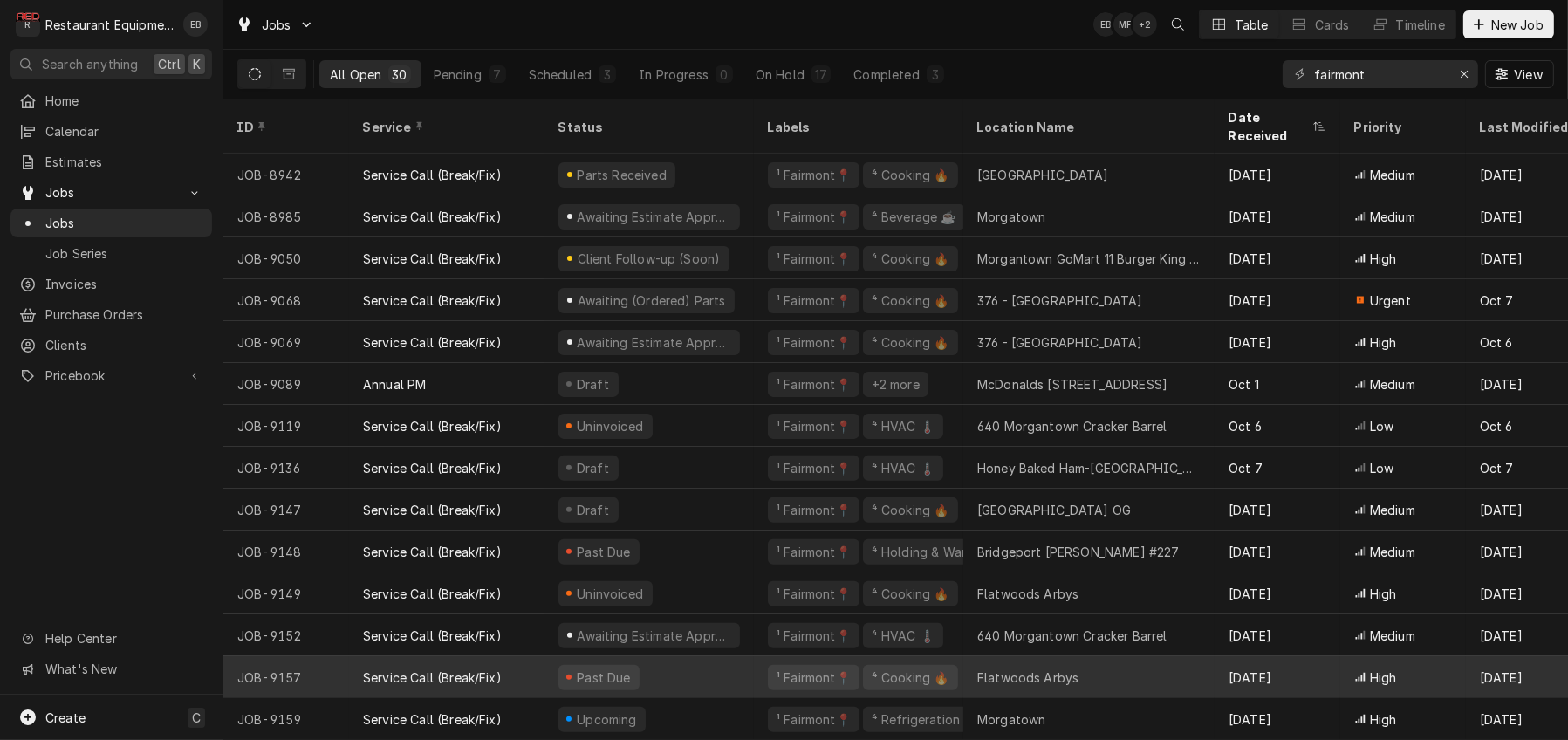
click at [1021, 668] on div "Flatwoods Arbys" at bounding box center [1028, 677] width 101 height 18
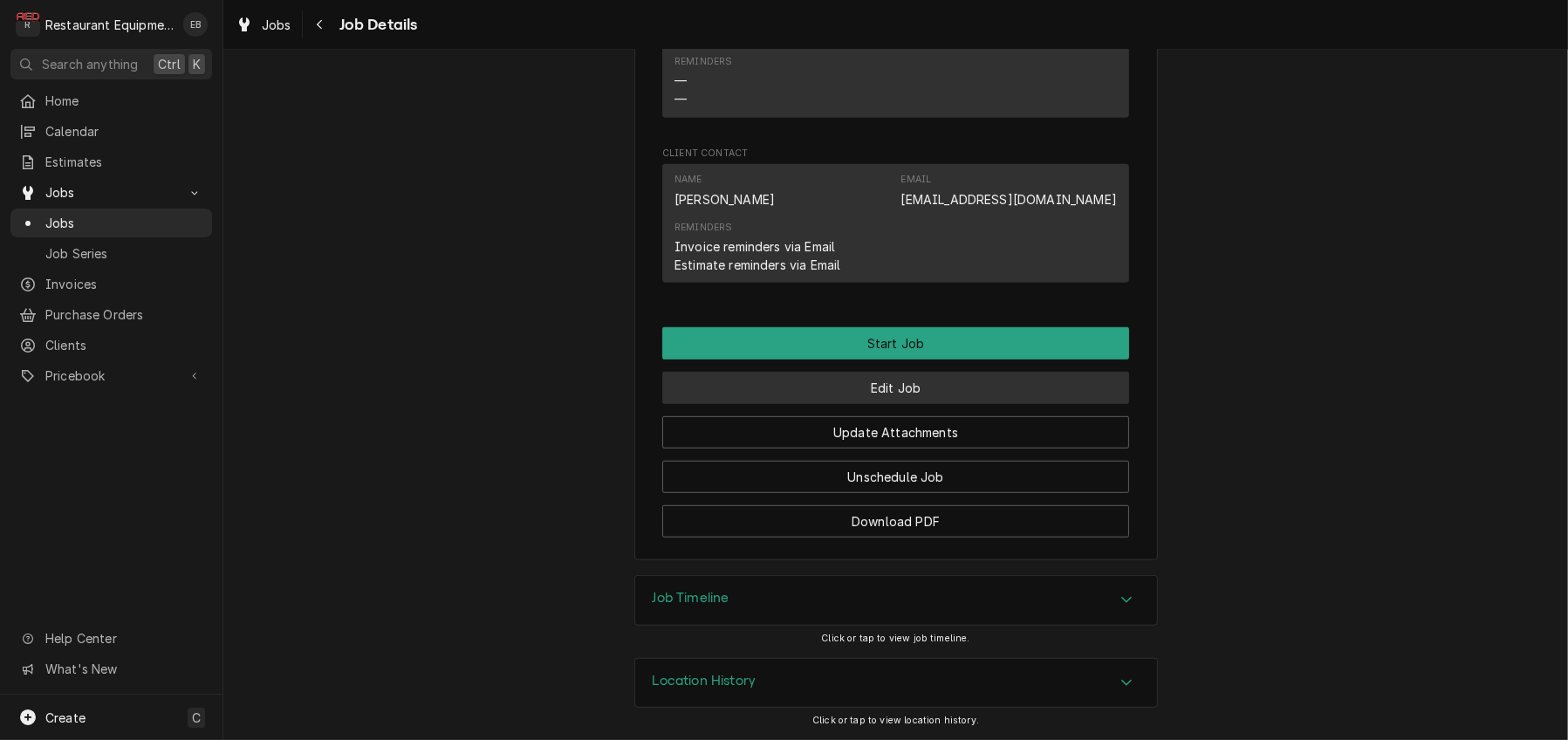
scroll to position [1570, 0]
click at [952, 404] on button "Edit Job" at bounding box center [896, 388] width 467 height 32
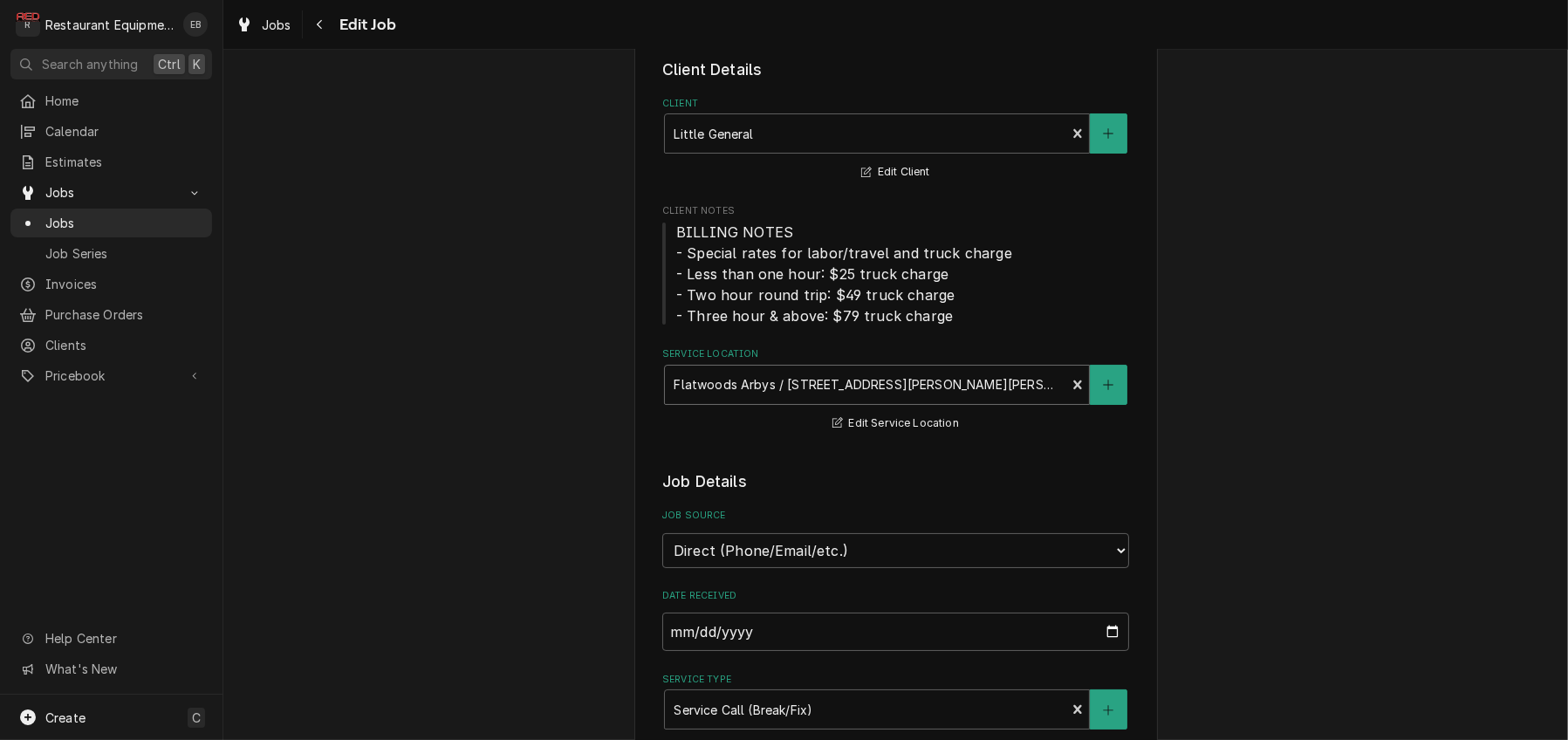
scroll to position [116, 0]
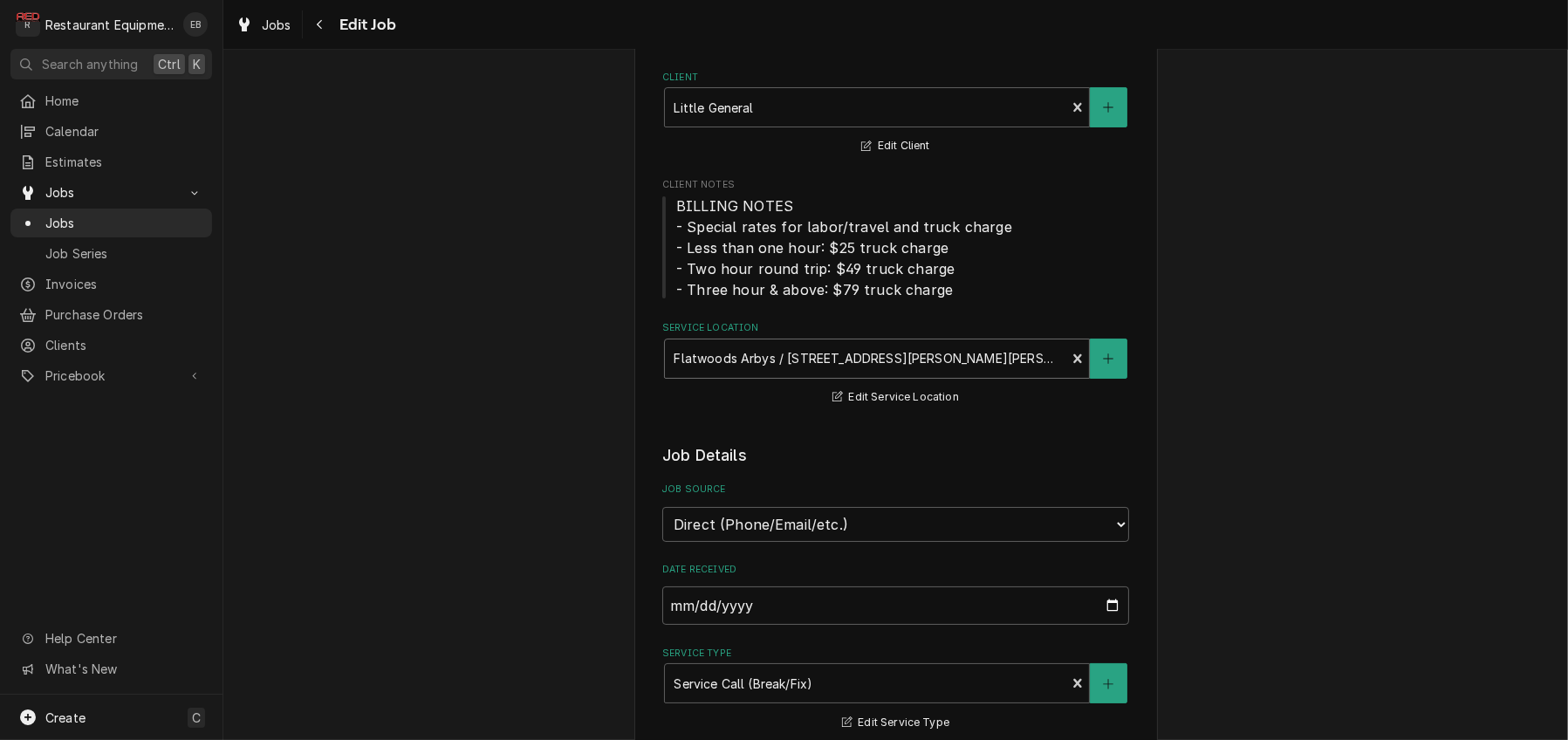
click at [1024, 375] on div "Service Location" at bounding box center [864, 359] width 383 height 31
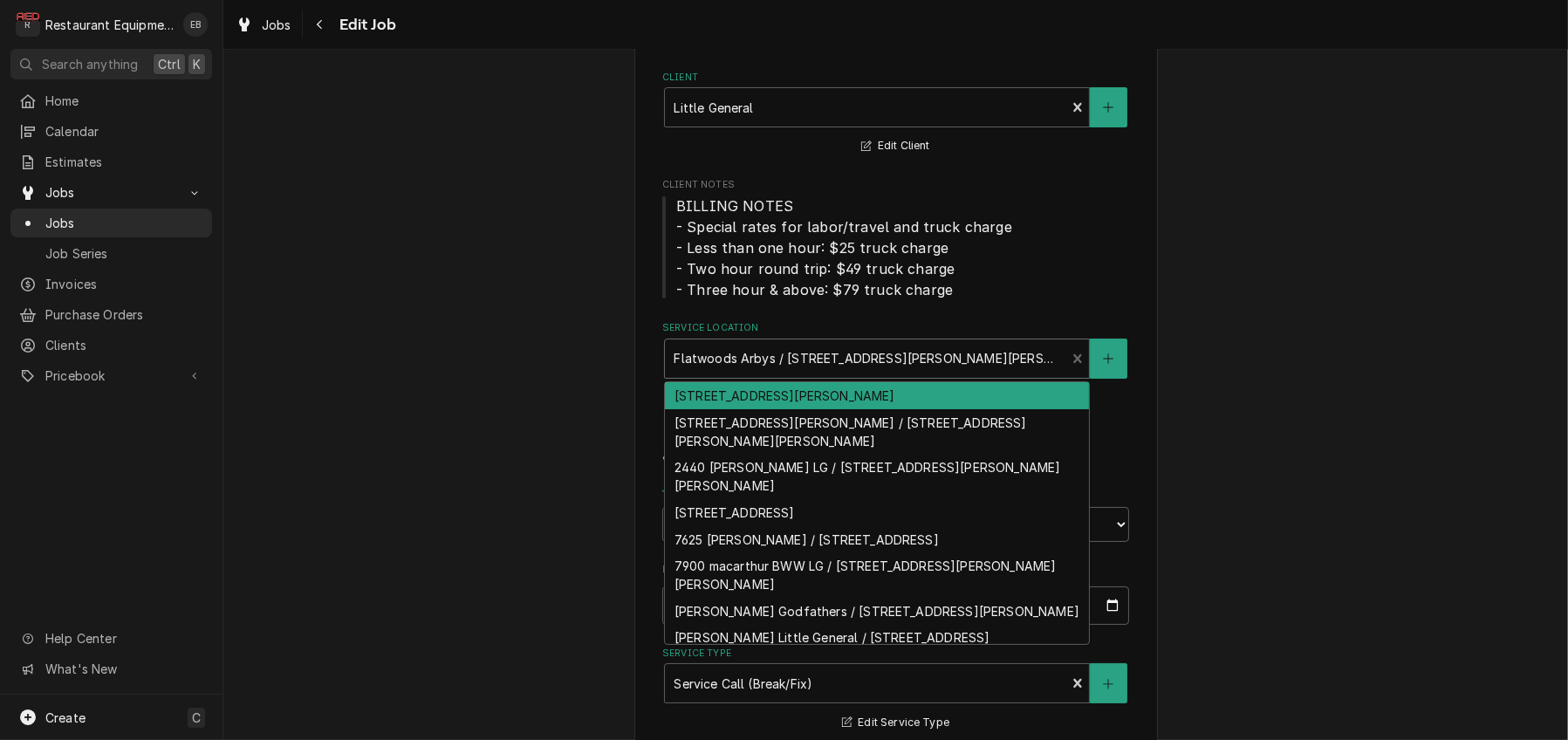
type textarea "x"
type input "f"
type textarea "x"
type input "fa"
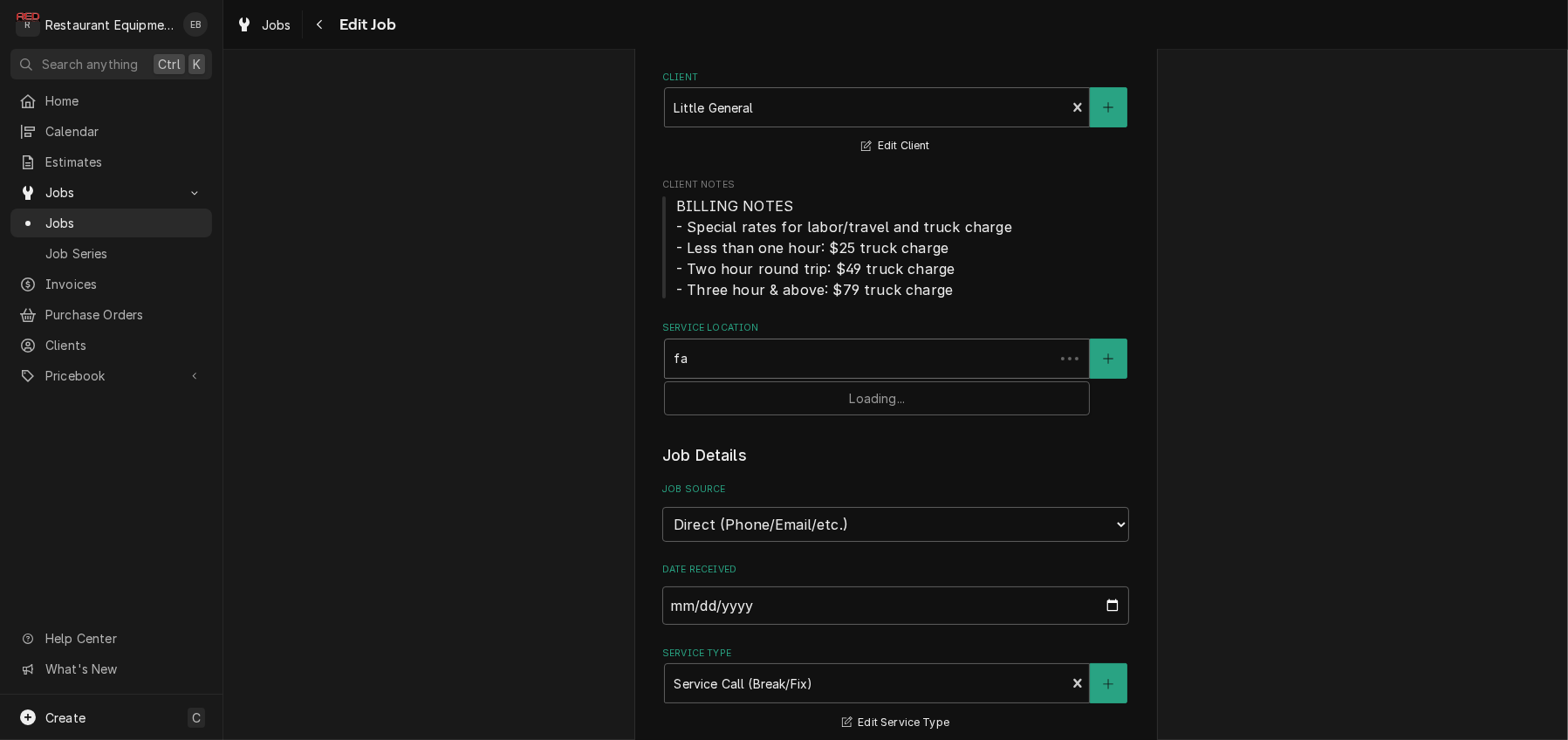
type textarea "x"
type input "fai"
type textarea "x"
type input "fair"
type textarea "x"
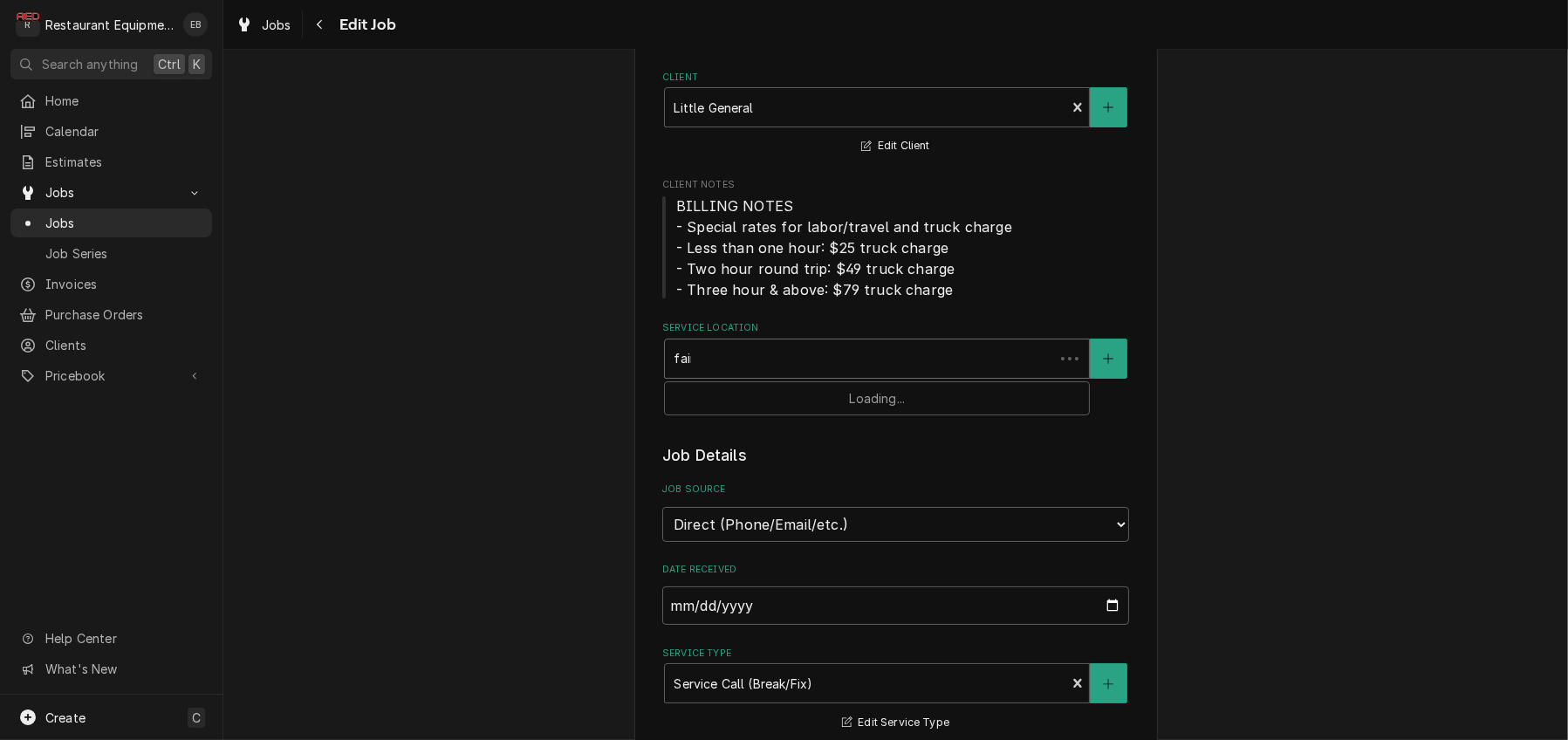
type input "fairm"
type textarea "x"
type input "fairmo"
type textarea "x"
type input "fairmon"
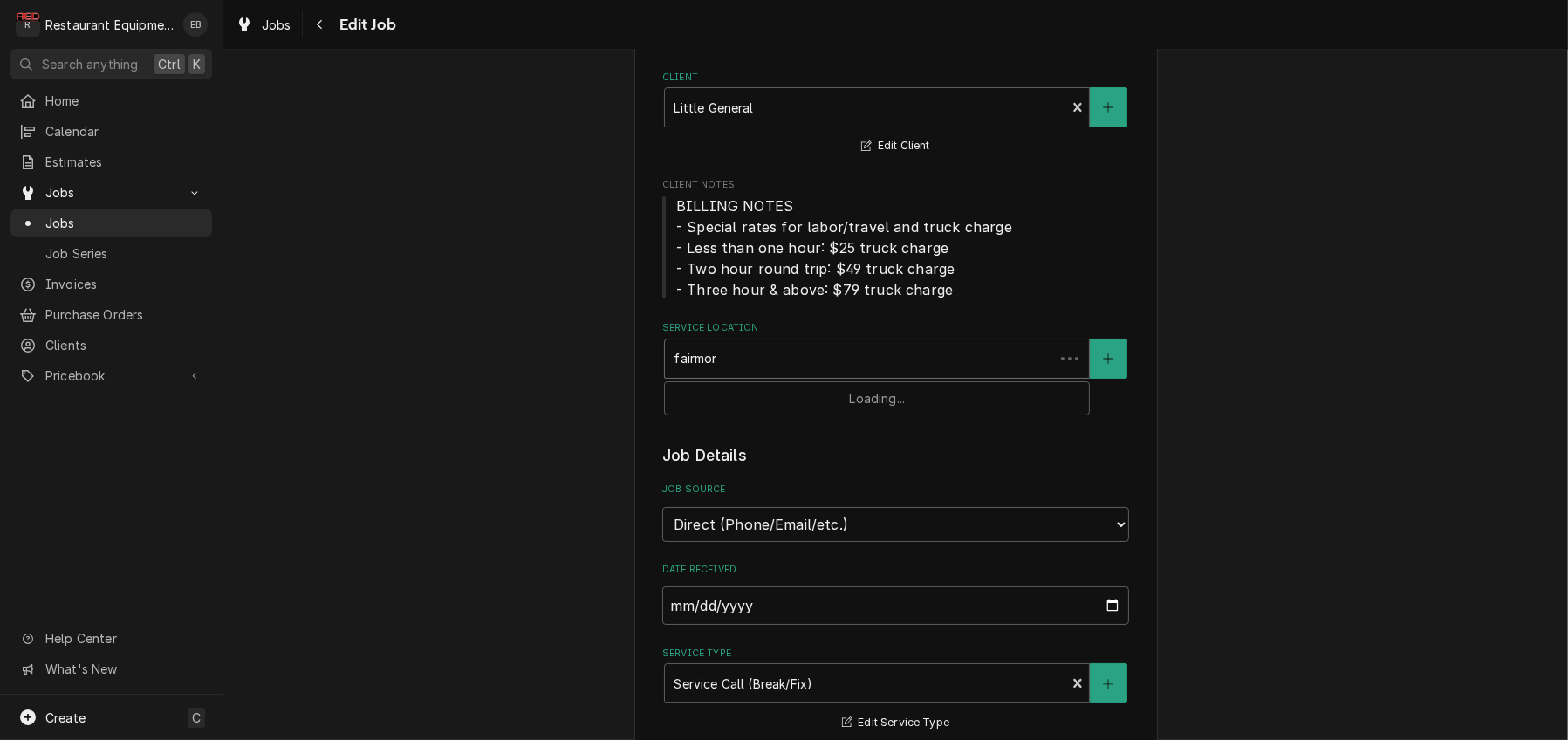
type textarea "x"
type input "fairmont"
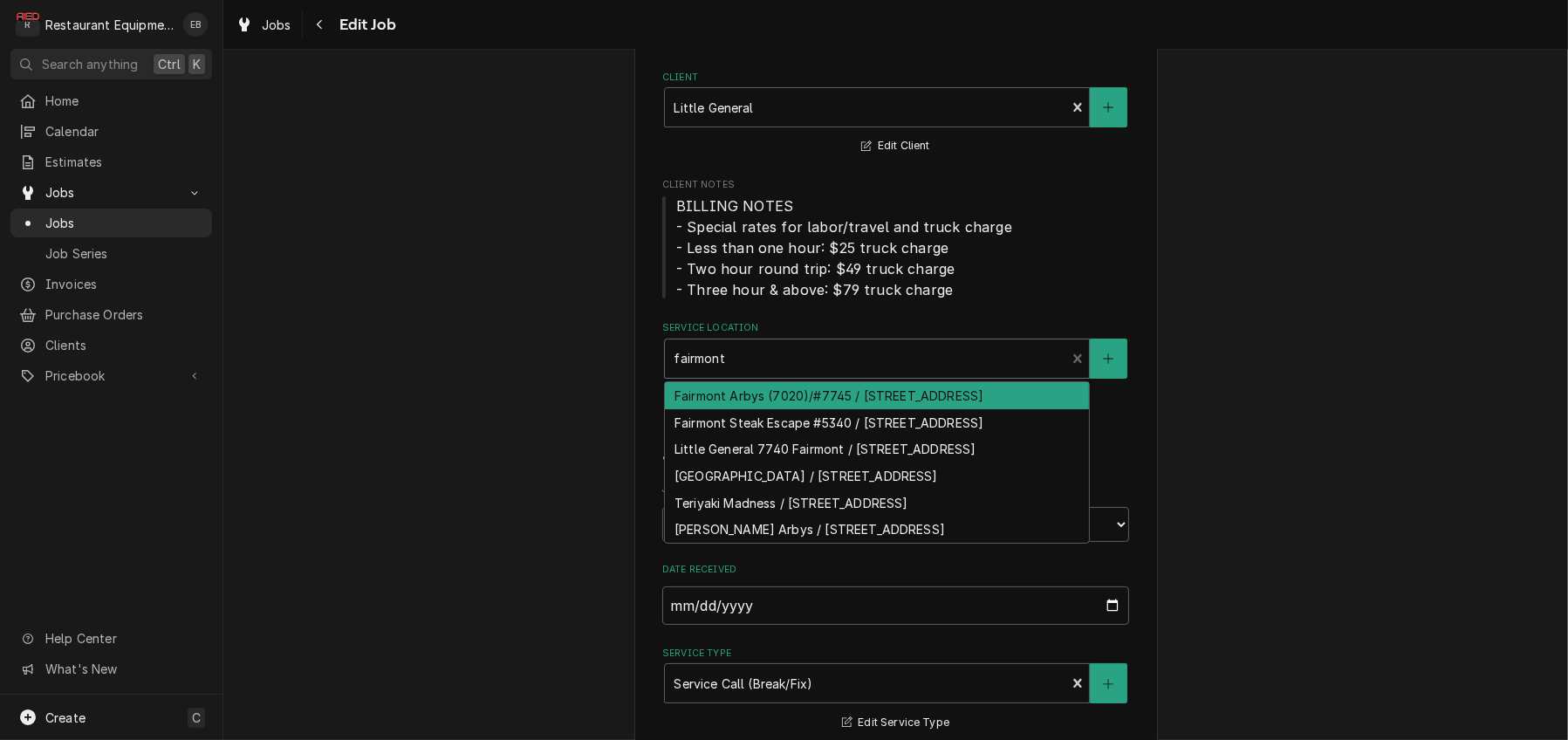
click at [880, 410] on div "Fairmont Arbys (7020)/#7745 / 190 E Grafton Rd, Fairmont, WV 26554" at bounding box center [877, 395] width 424 height 27
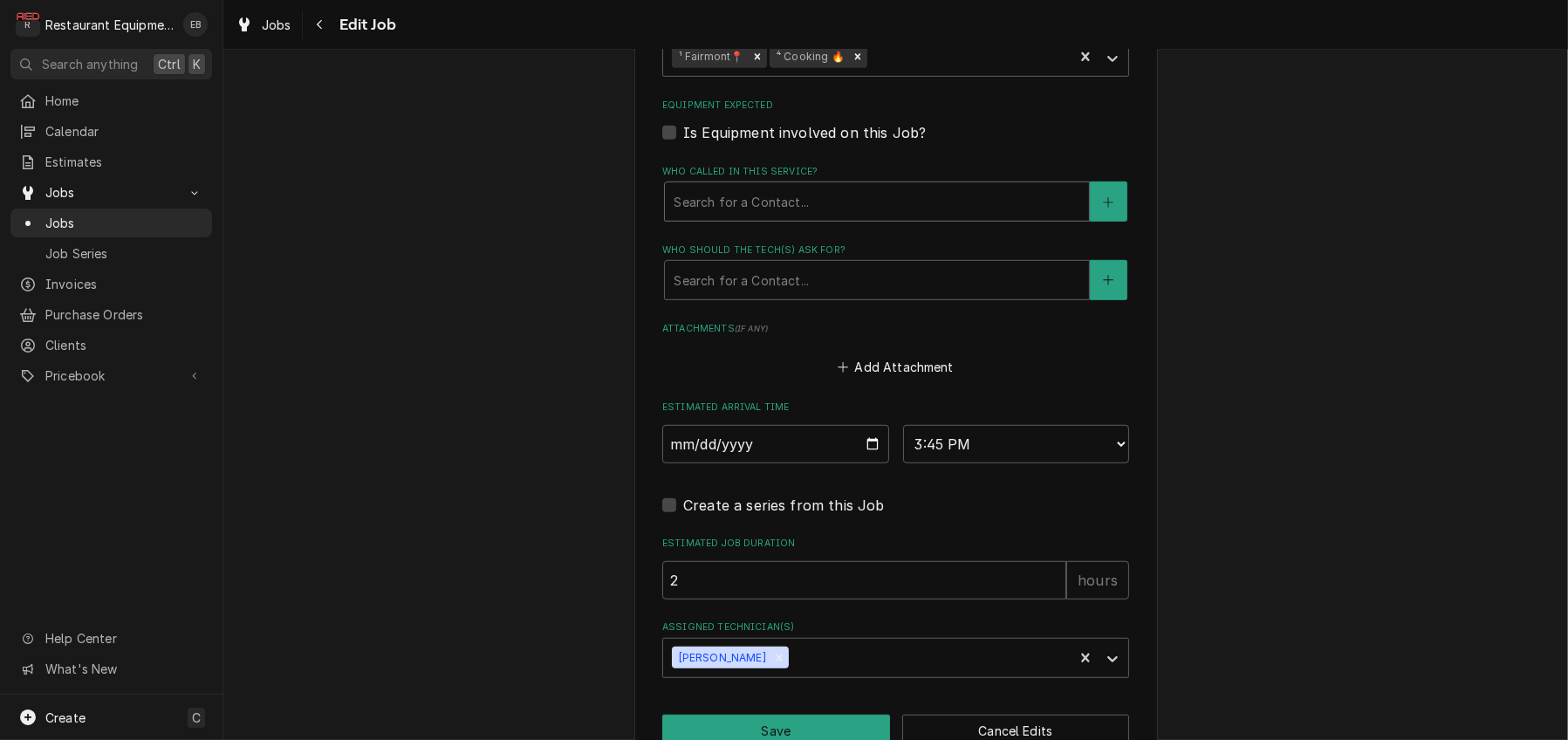
scroll to position [1341, 0]
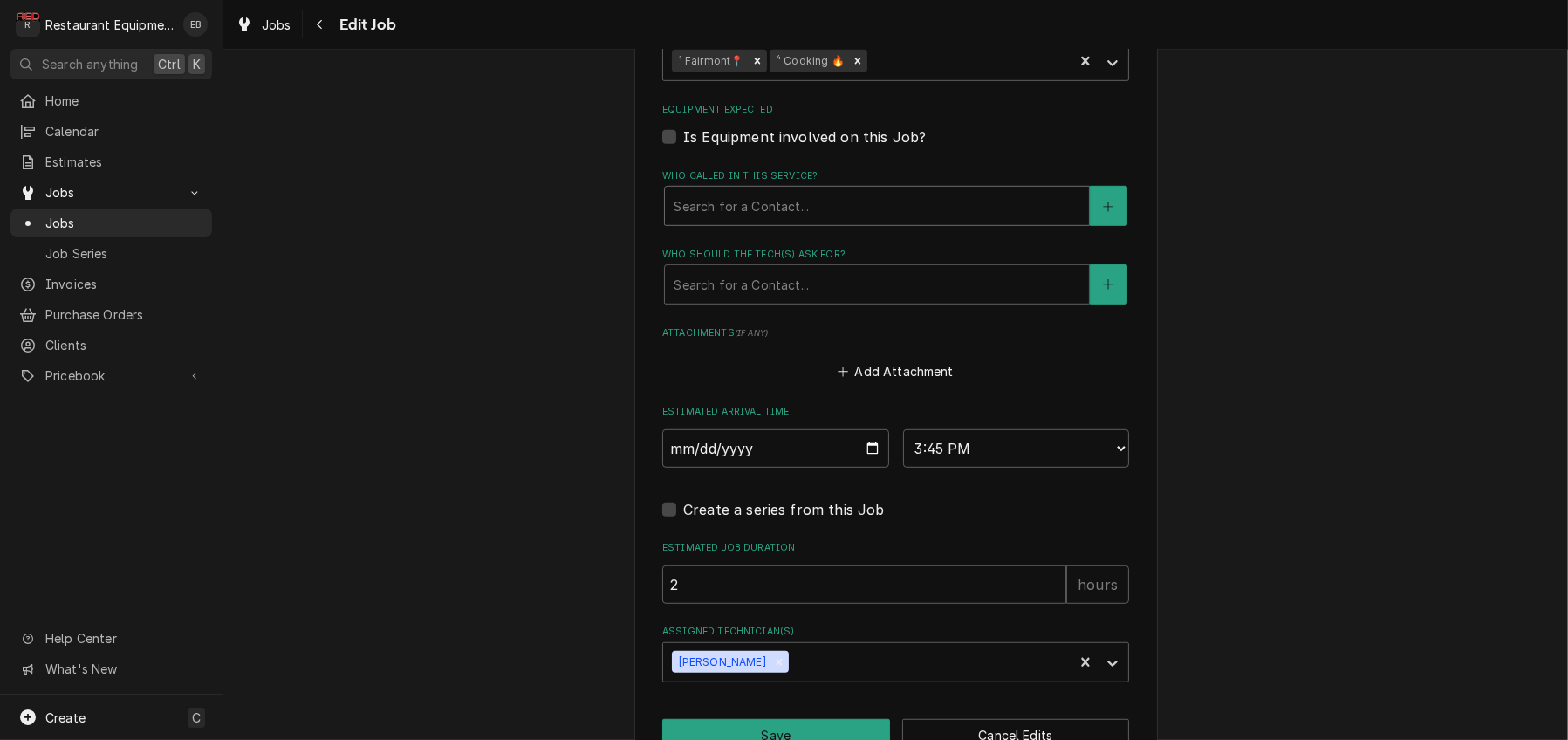
click at [900, 221] on div "Who called in this service?" at bounding box center [876, 206] width 407 height 31
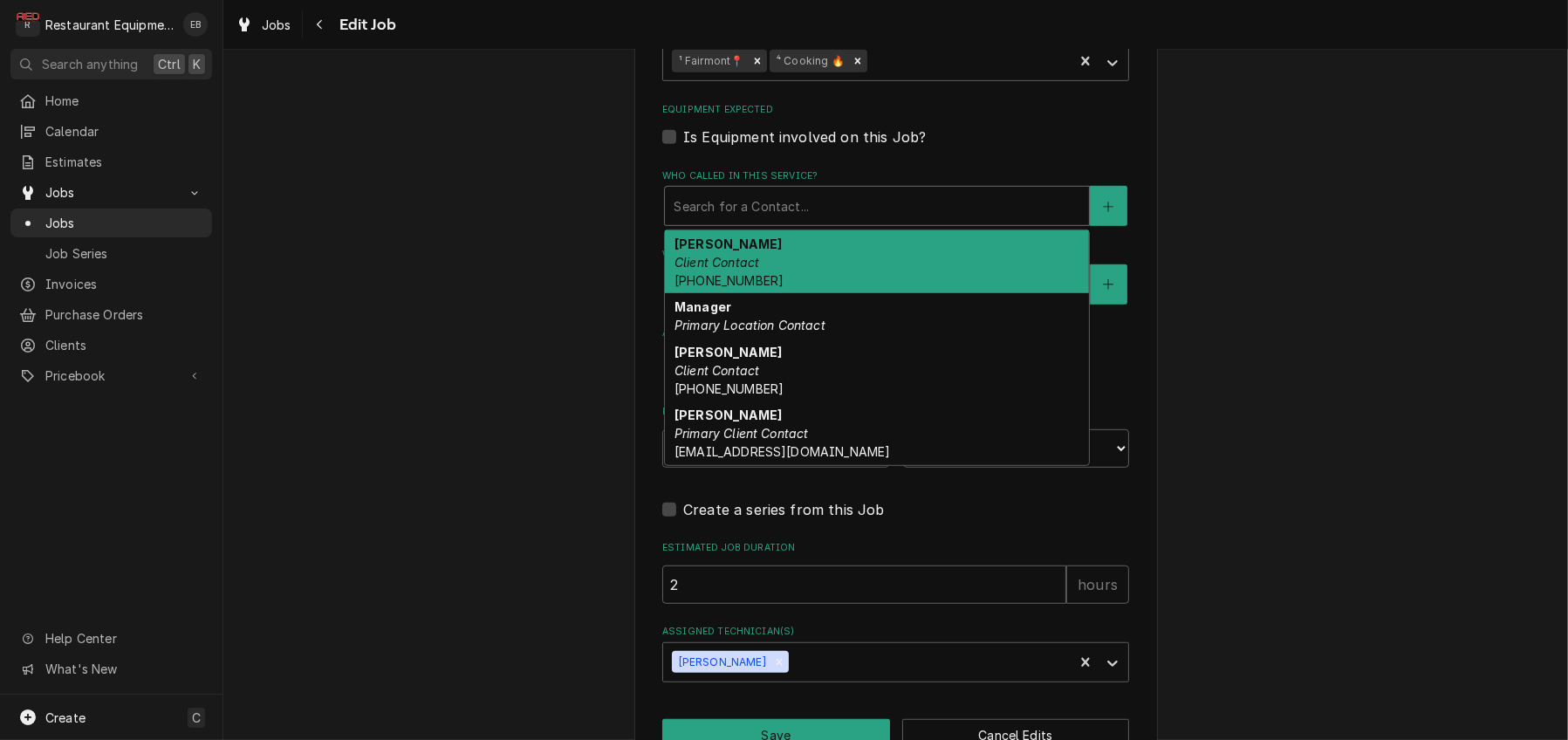
click at [798, 294] on div "Jeff Dunlap Client Contact (304) 380-1860" at bounding box center [877, 262] width 424 height 64
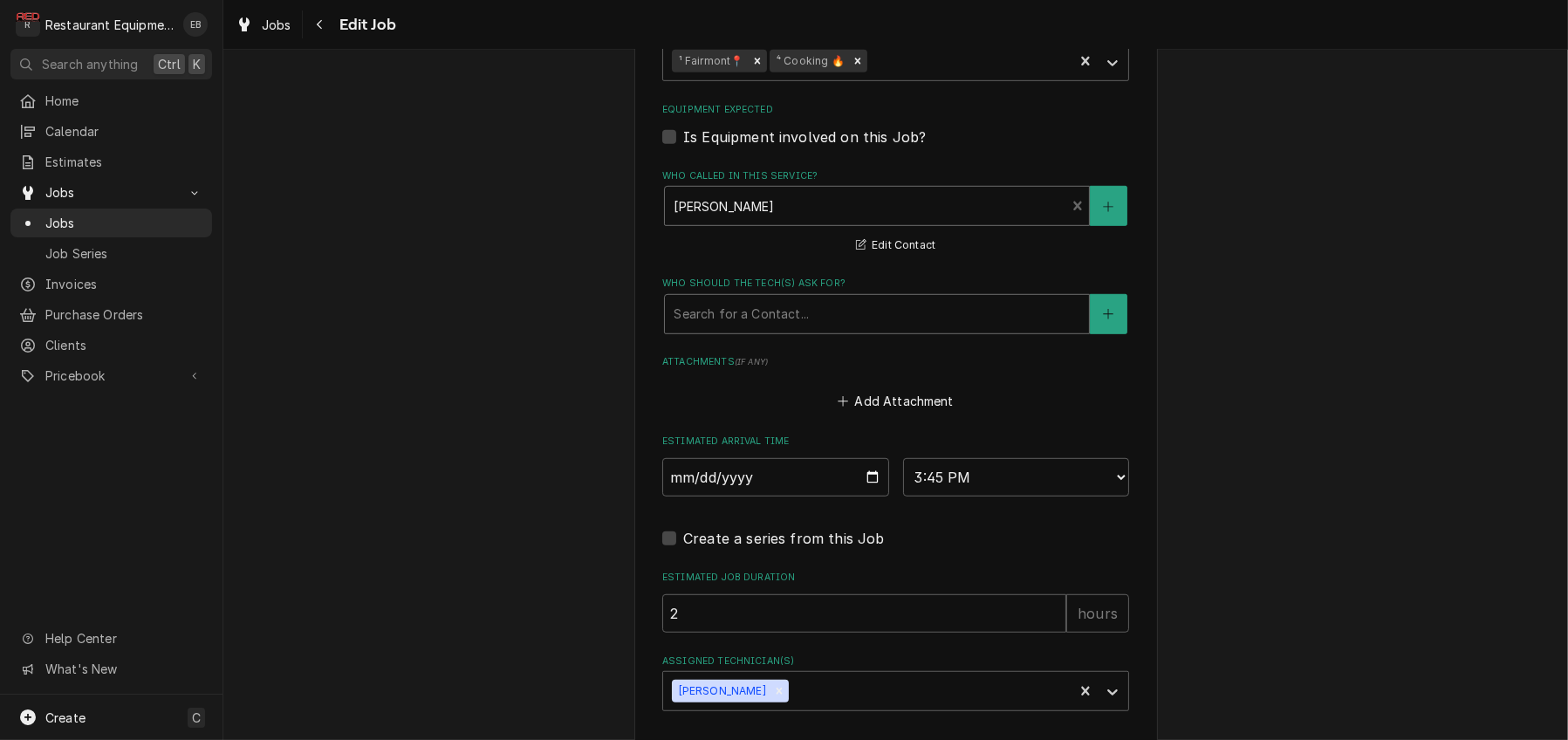
click at [802, 330] on div "Who should the tech(s) ask for?" at bounding box center [876, 314] width 407 height 31
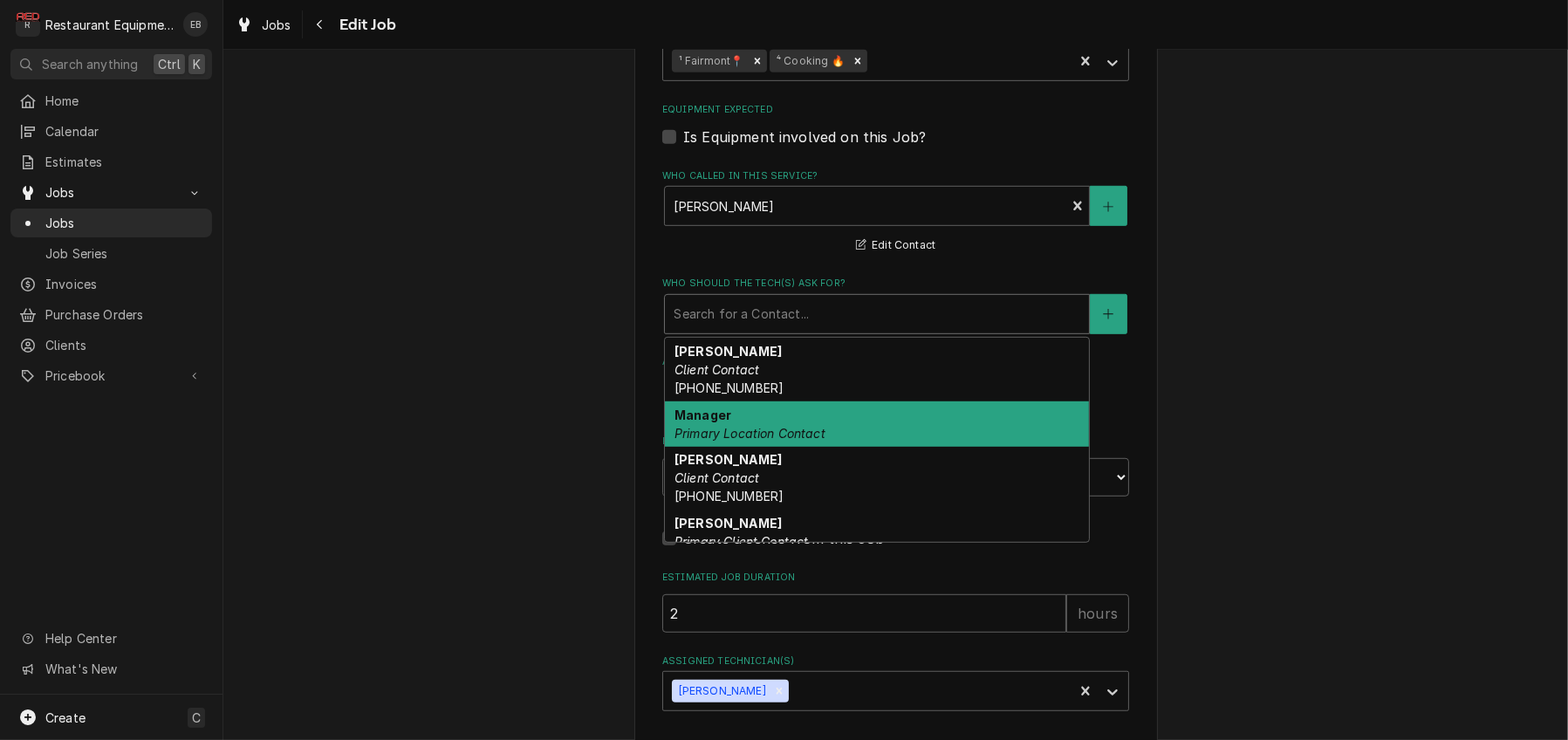
click at [765, 510] on div "Phillip Client Contact (304) 890-1757" at bounding box center [877, 478] width 424 height 64
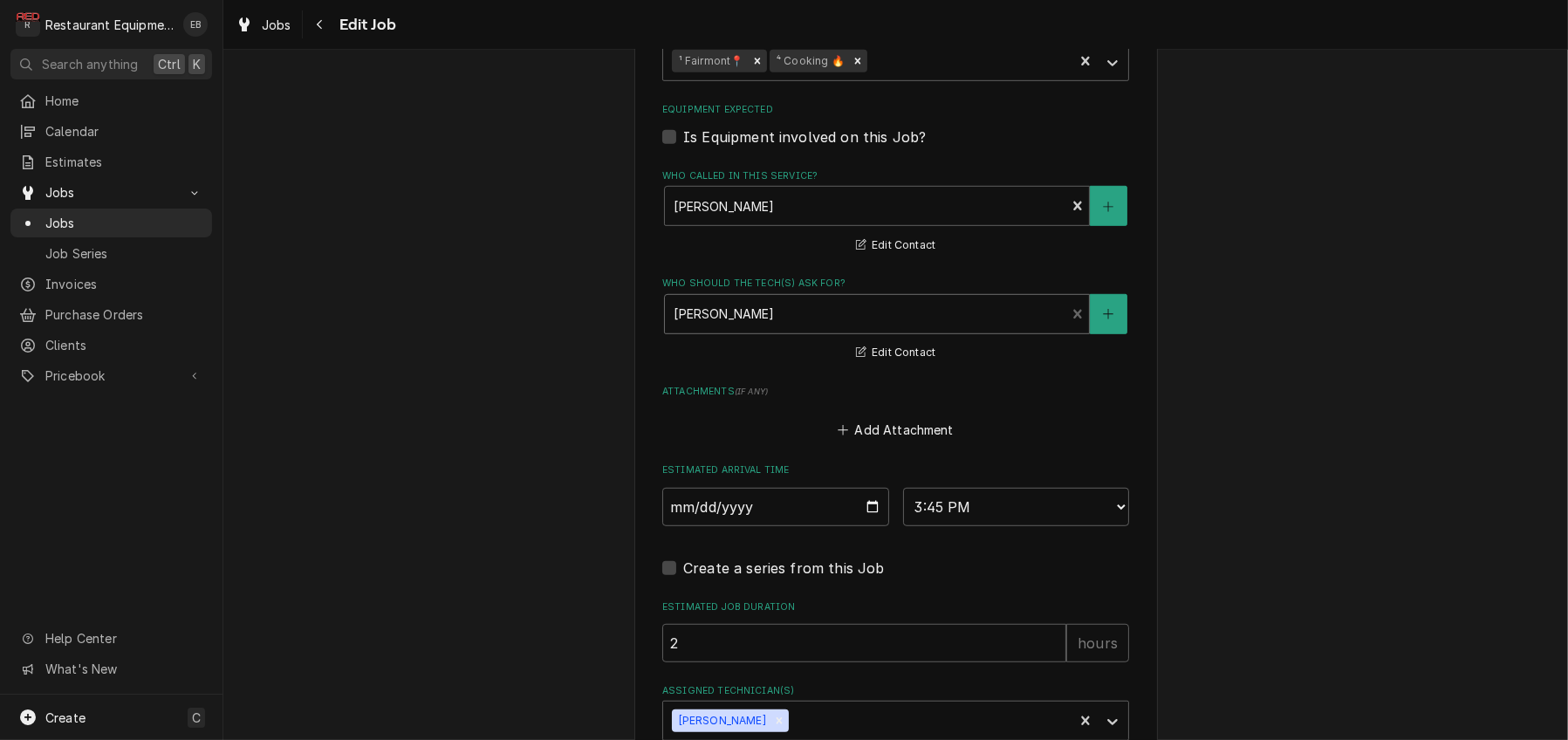
click at [778, 330] on div "Who should the tech(s) ask for?" at bounding box center [864, 314] width 383 height 31
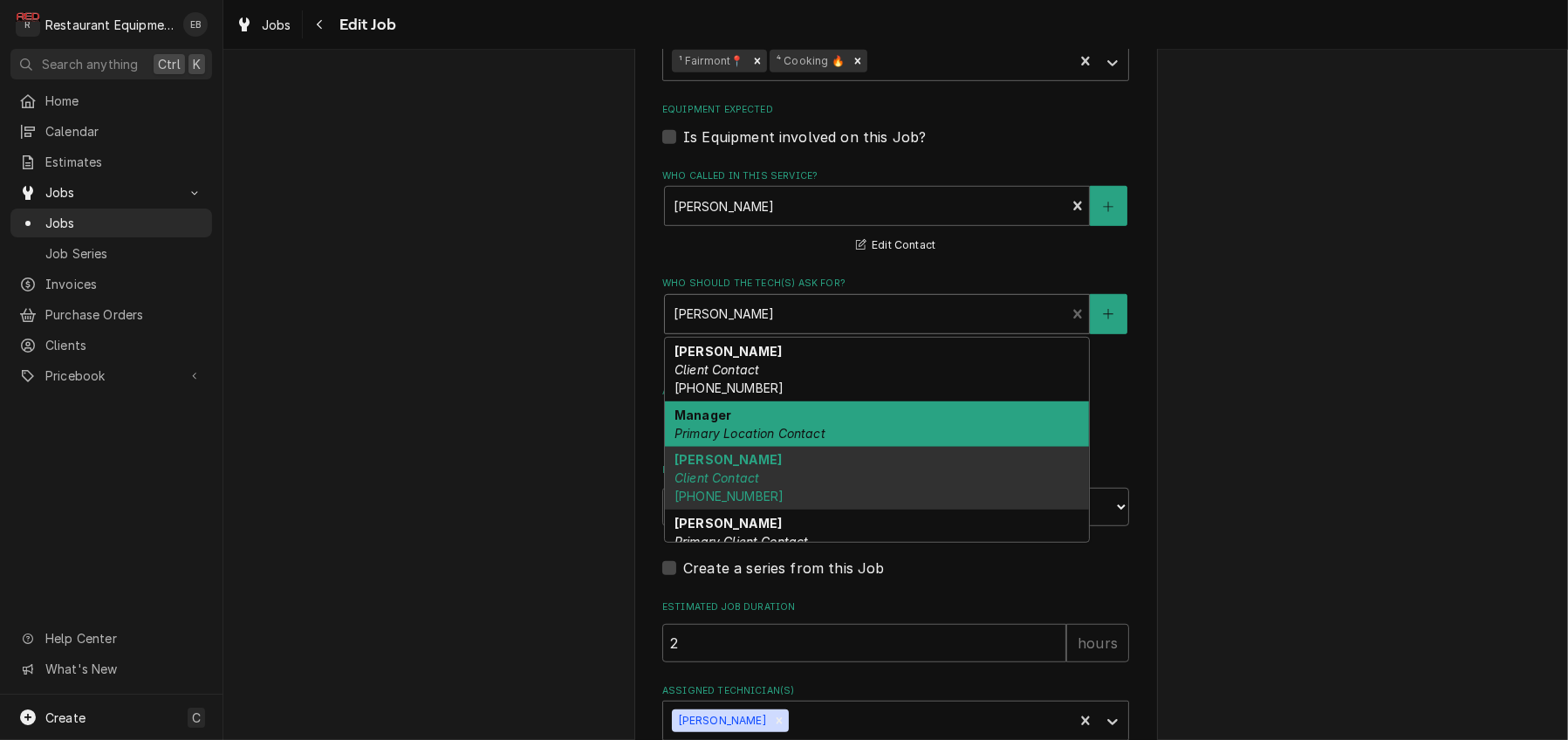
click at [742, 441] on em "Primary Location Contact" at bounding box center [750, 434] width 151 height 15
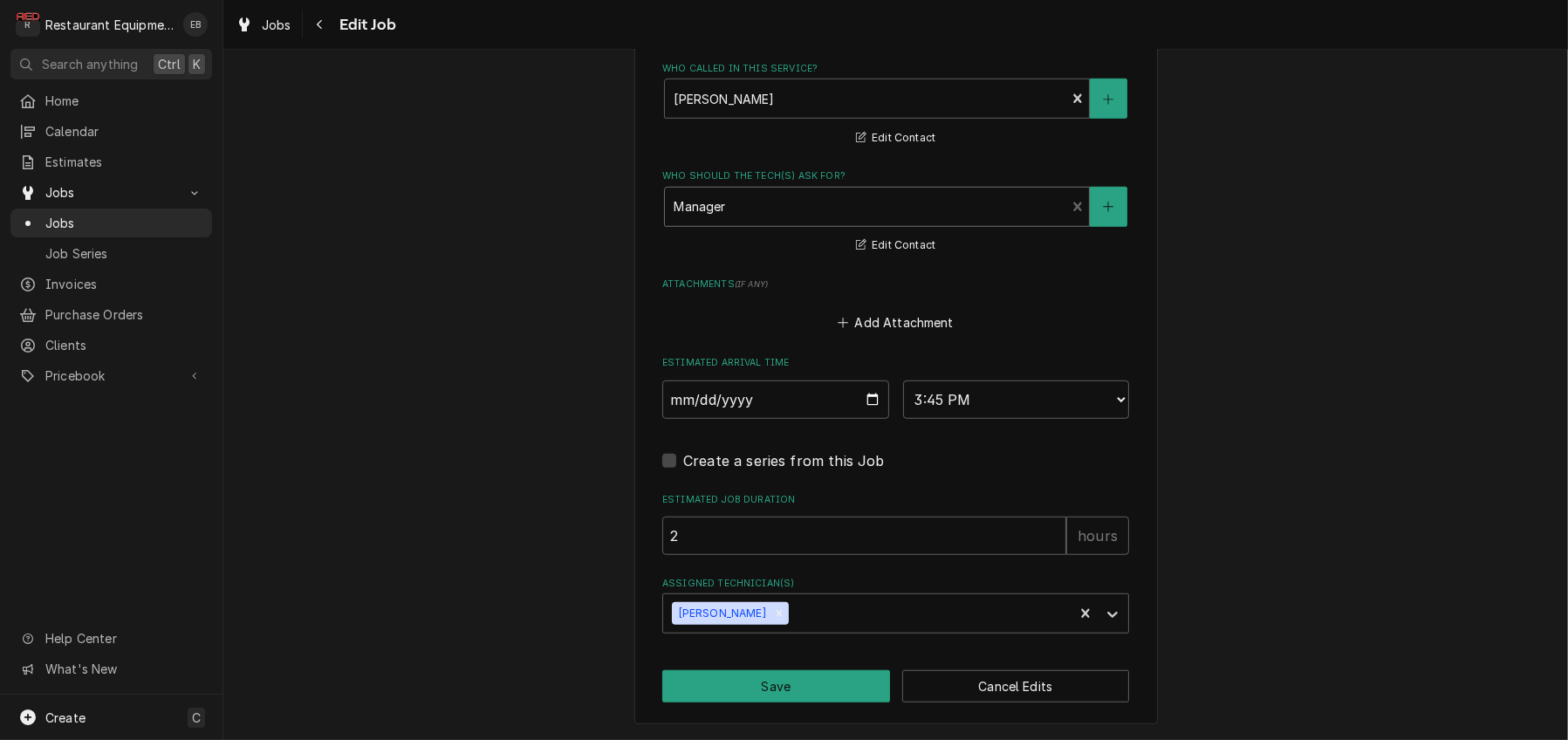
scroll to position [1699, 0]
click at [868, 380] on input "2025-10-09" at bounding box center [776, 400] width 227 height 39
type textarea "x"
type input "2025-10-10"
click at [871, 380] on input "2025-10-10" at bounding box center [776, 400] width 227 height 39
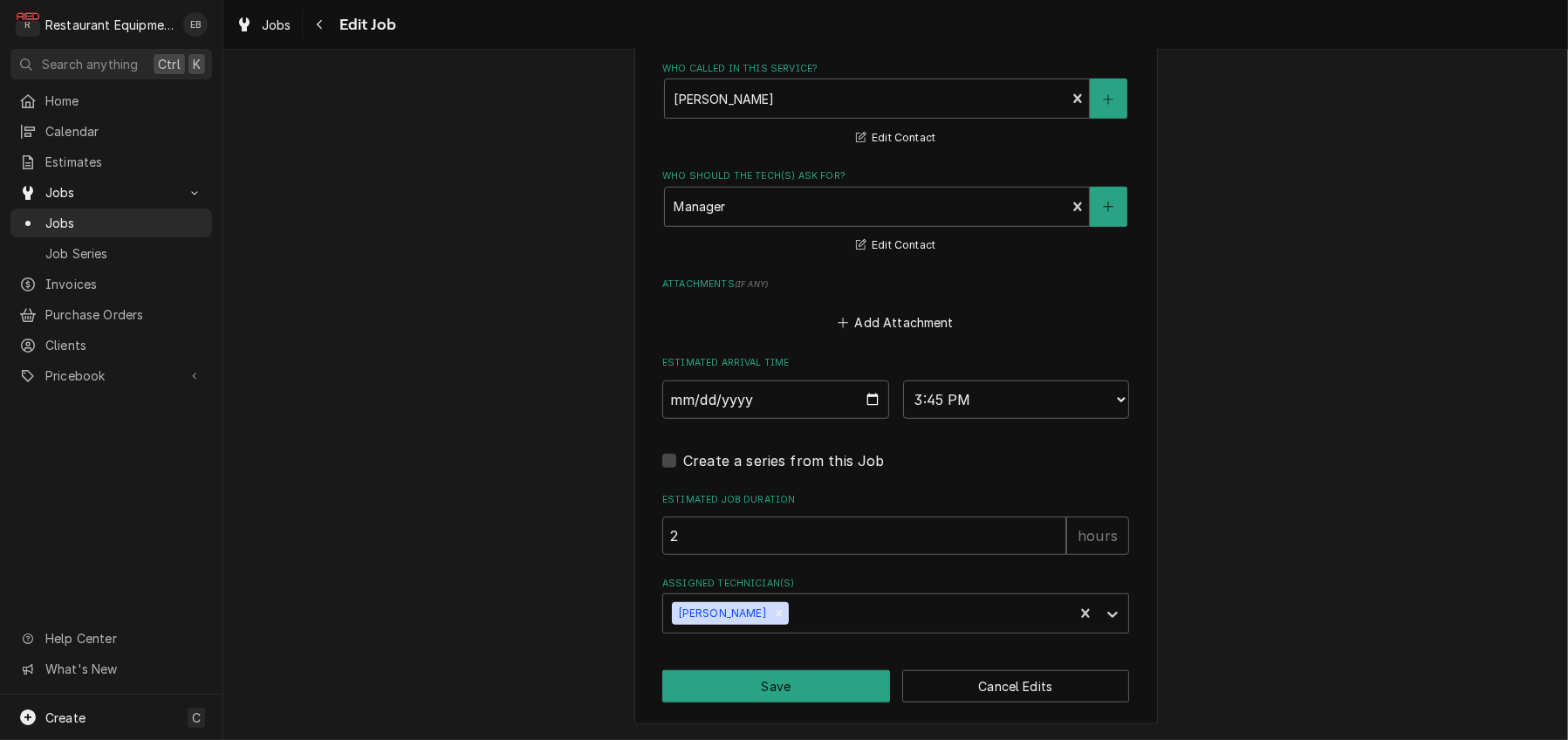
click at [920, 450] on div "Create a series from this Job" at bounding box center [896, 460] width 467 height 21
type textarea "x"
click at [870, 380] on input "2025-10-10" at bounding box center [776, 400] width 227 height 39
click at [1008, 380] on select "AM / PM 6:00 AM 6:15 AM 6:30 AM 6:45 AM 7:00 AM 7:15 AM 7:30 AM 7:45 AM 8:00 AM…" at bounding box center [1016, 400] width 227 height 39
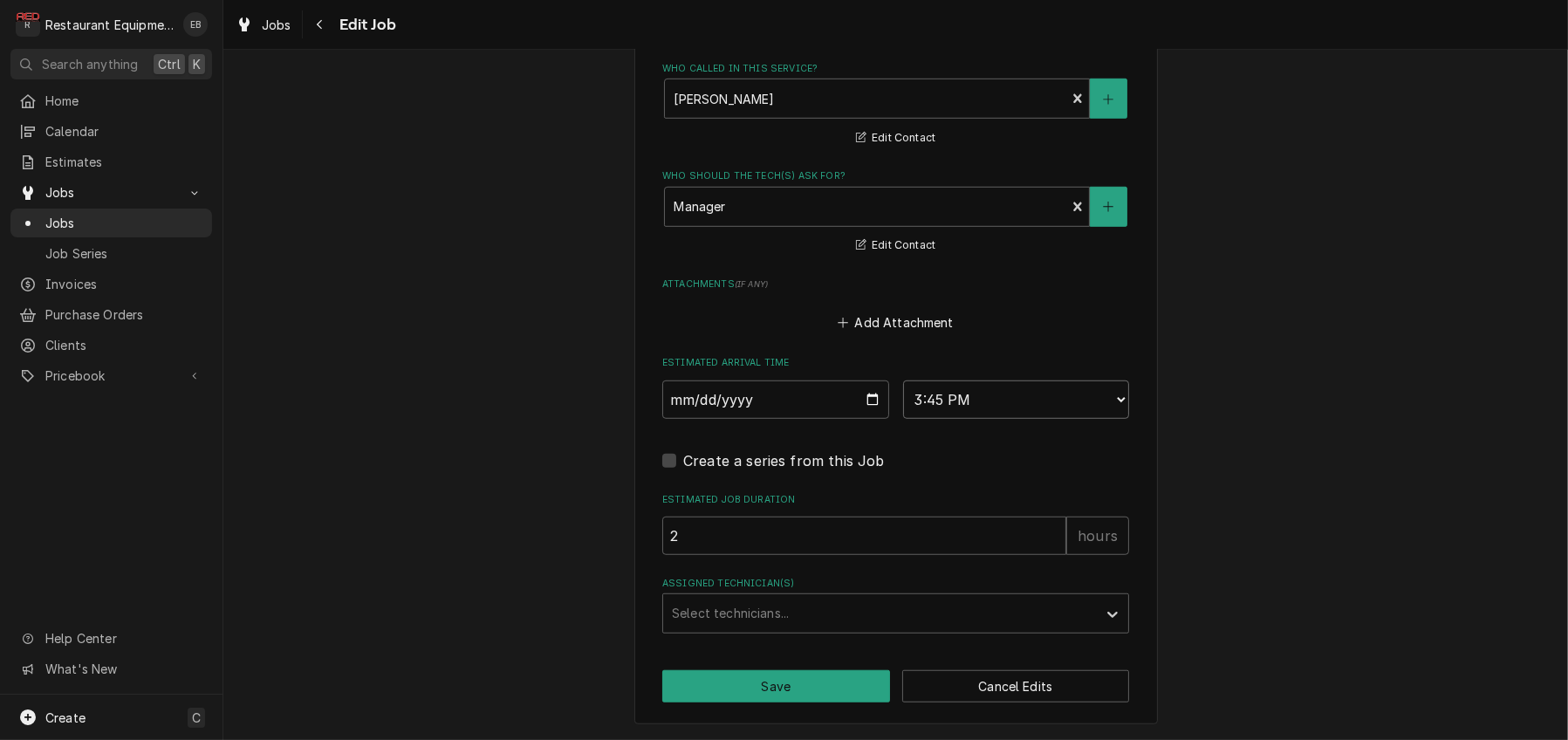
select select "12:00:00"
click at [903, 380] on select "AM / PM 6:00 AM 6:15 AM 6:30 AM 6:45 AM 7:00 AM 7:15 AM 7:30 AM 7:45 AM 8:00 AM…" at bounding box center [1016, 400] width 227 height 39
click at [786, 677] on button "Save" at bounding box center [776, 686] width 228 height 32
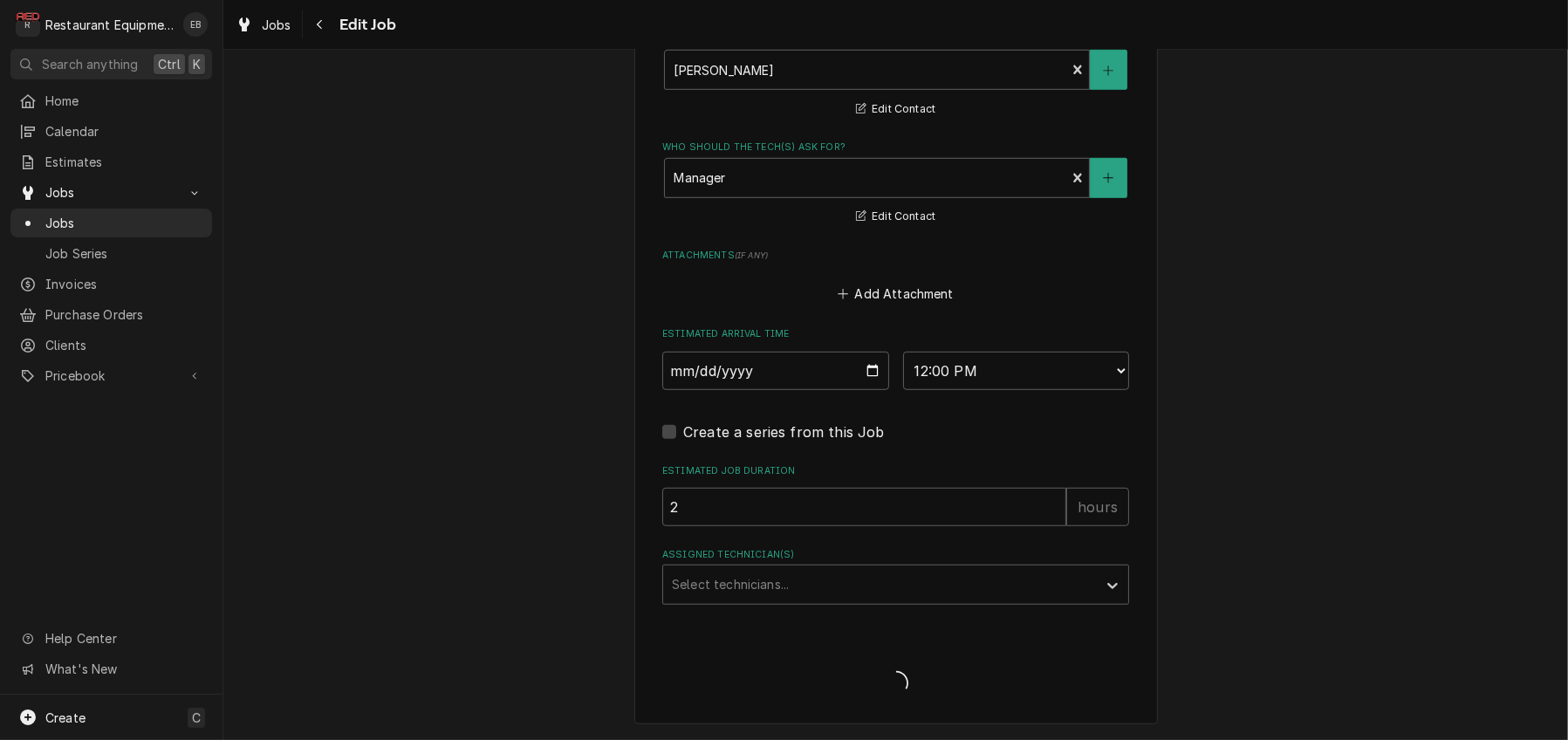
type textarea "x"
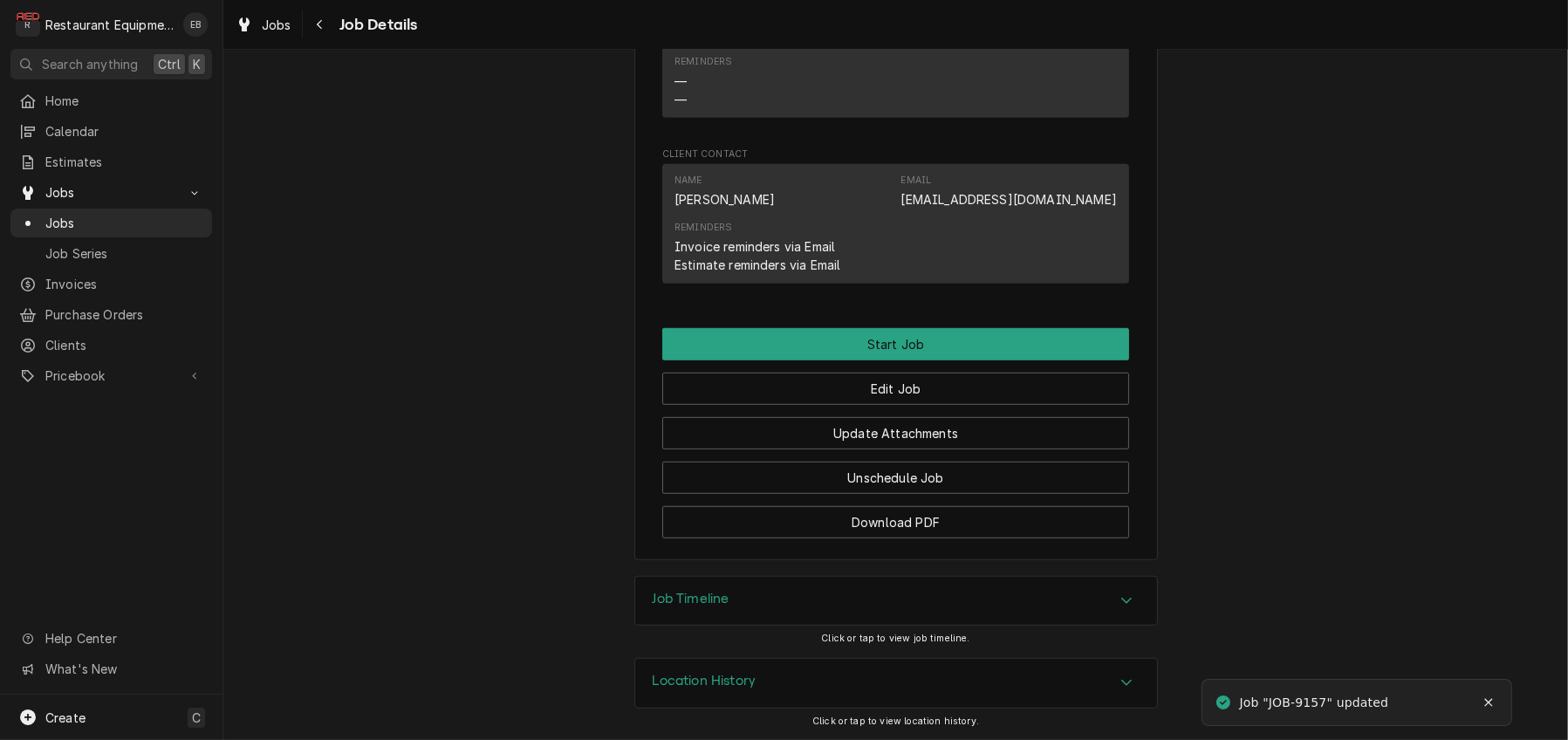
scroll to position [1640, 0]
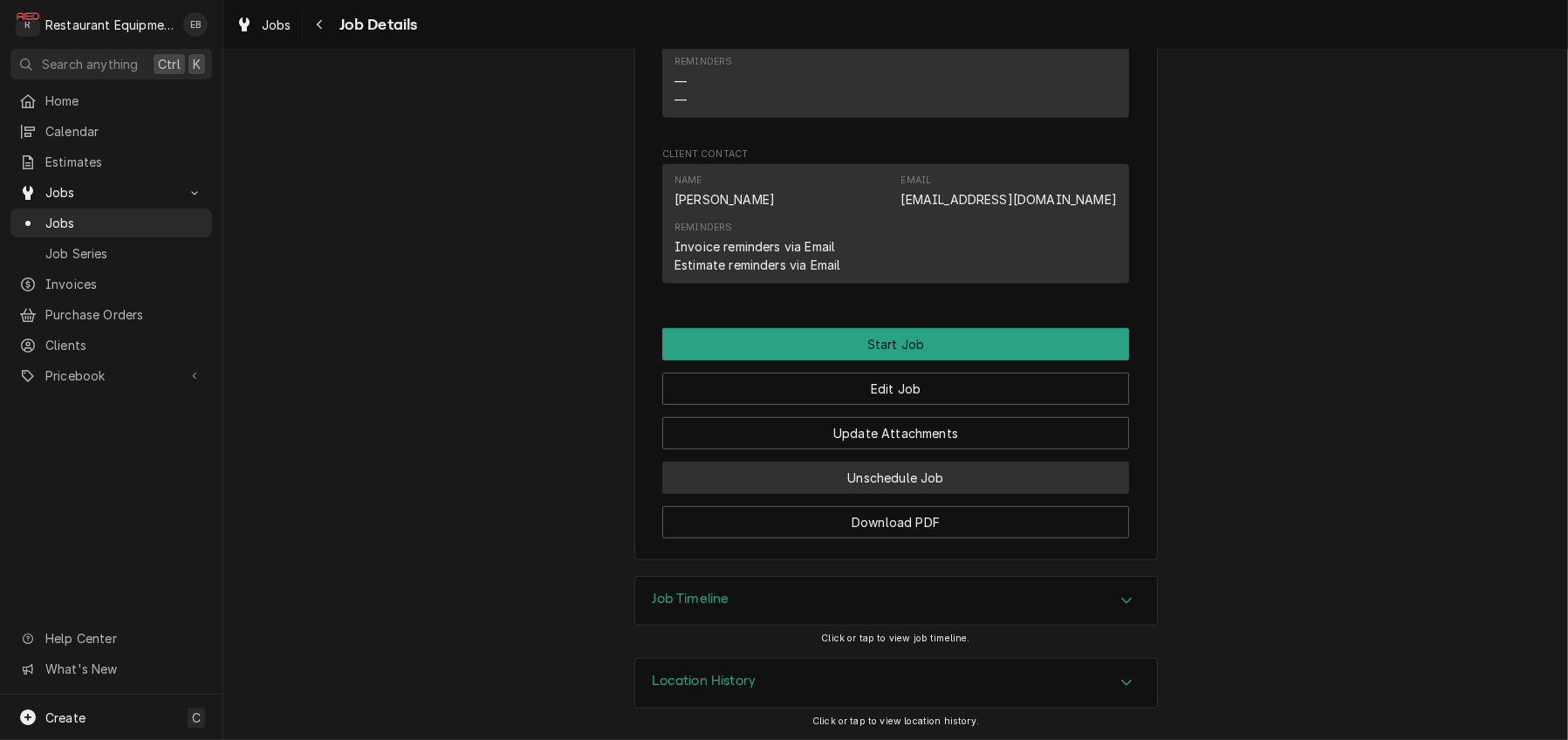
click at [1004, 461] on button "Unschedule Job" at bounding box center [896, 477] width 467 height 32
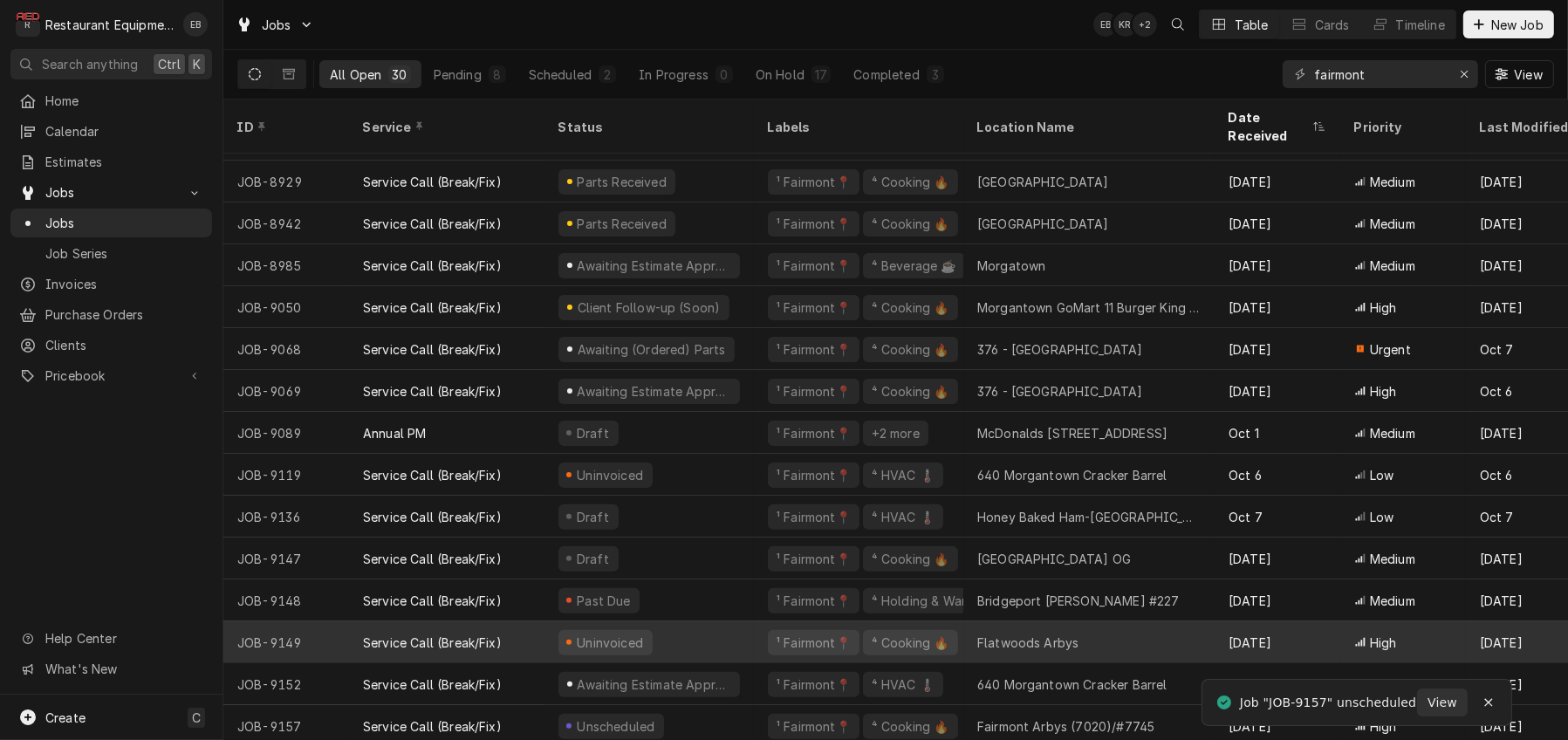
scroll to position [682, 0]
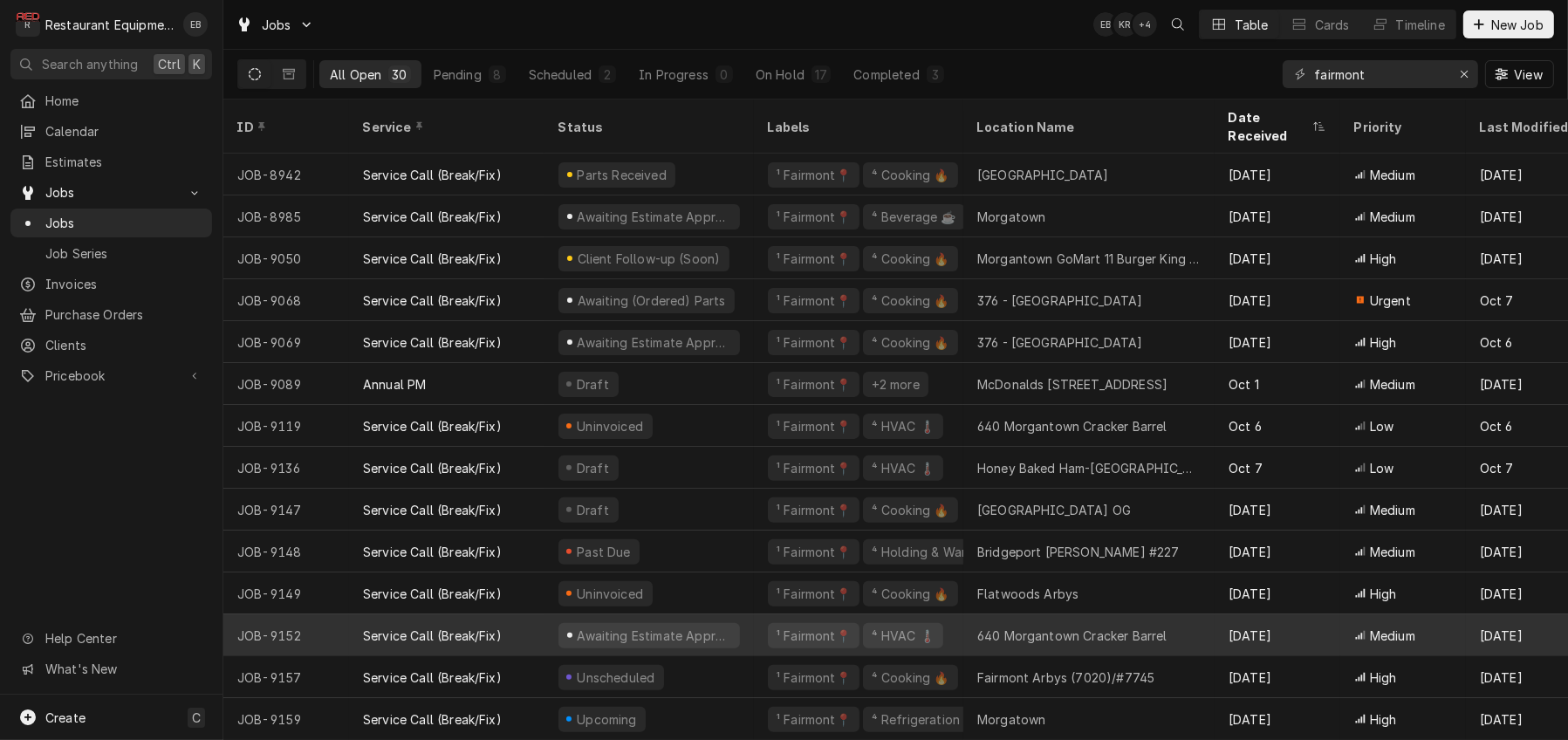
click at [754, 615] on div "Awaiting Estimate Approval" at bounding box center [648, 635] width 209 height 42
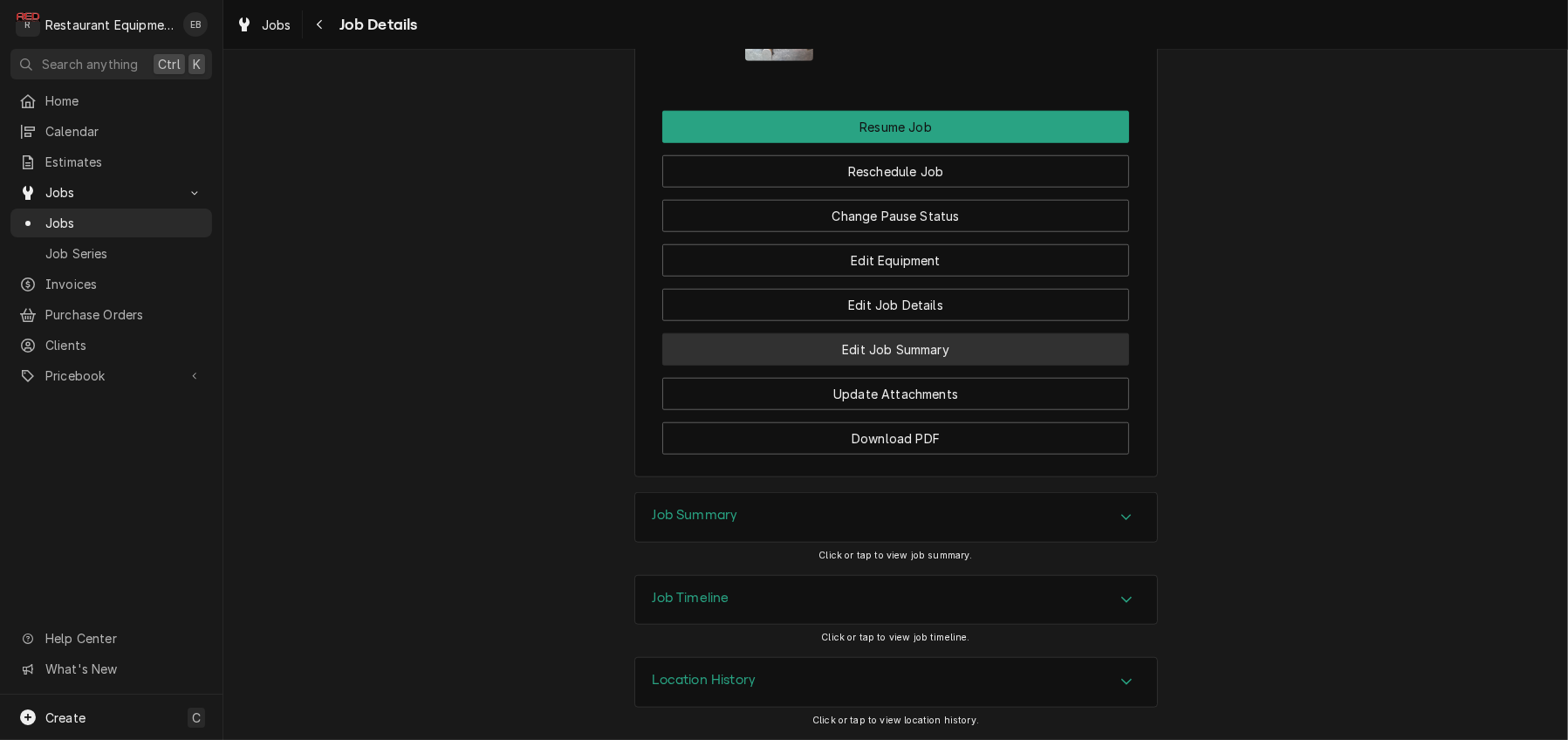
scroll to position [2211, 0]
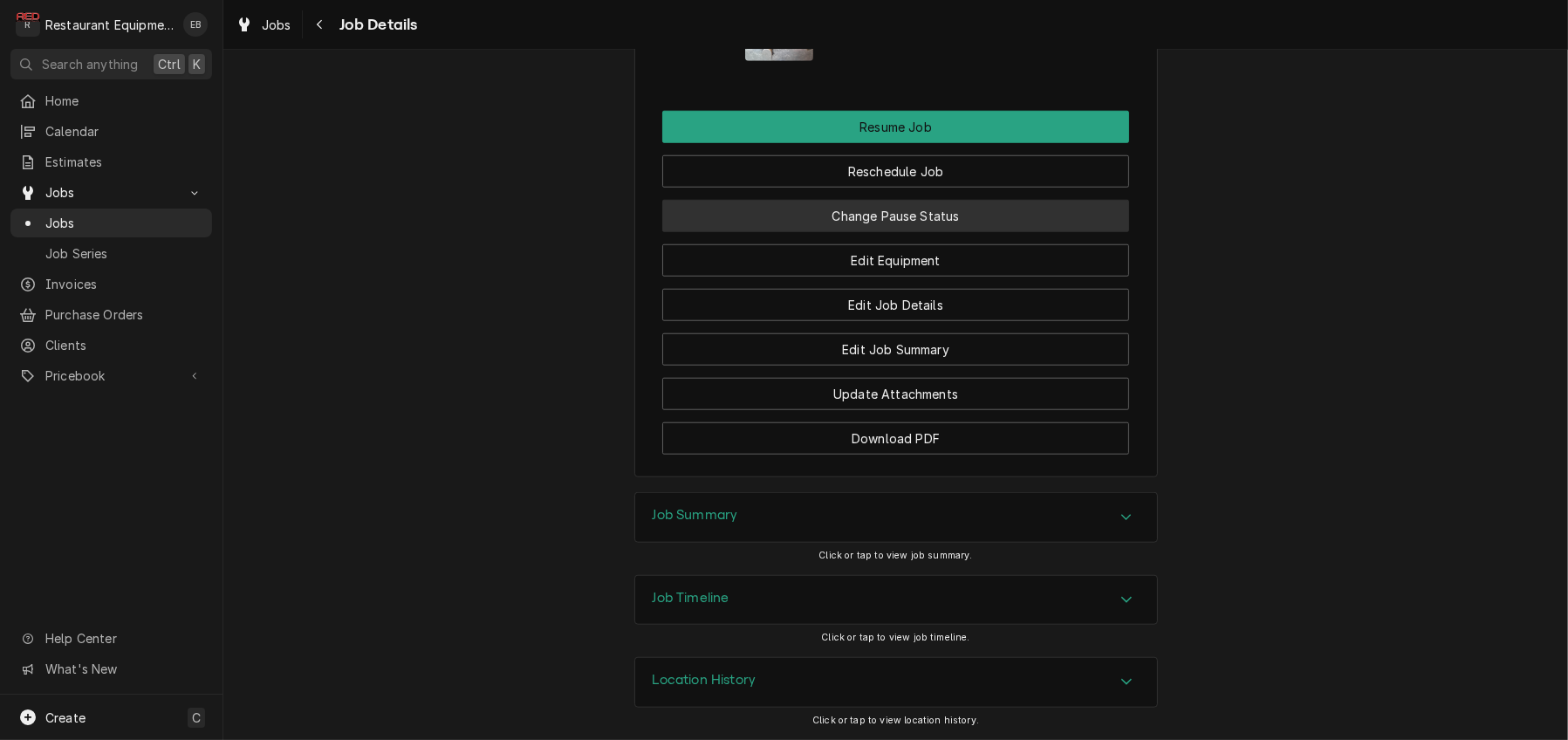
click at [957, 233] on button "Change Pause Status" at bounding box center [896, 216] width 467 height 32
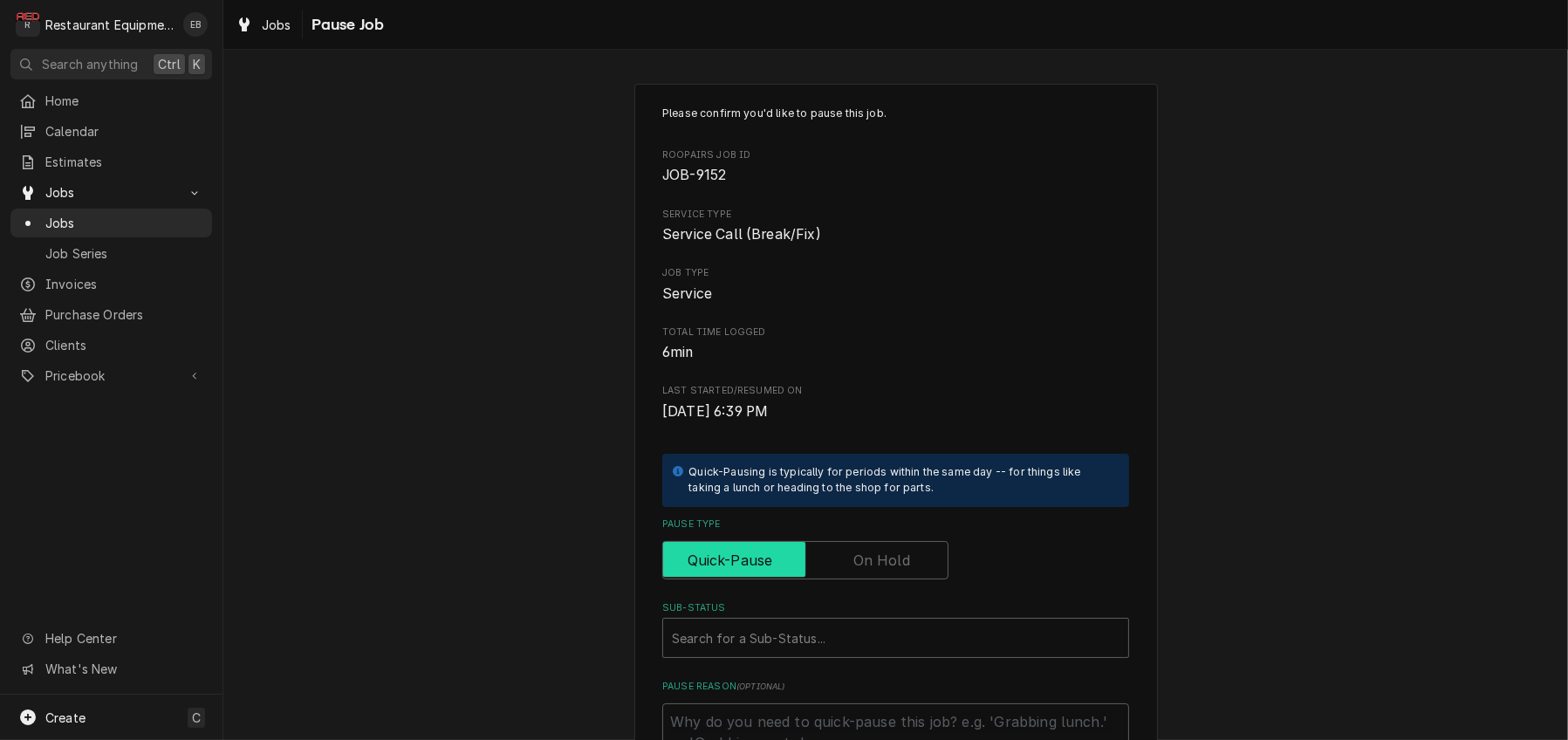
click at [860, 579] on input "Pause Type" at bounding box center [804, 560] width 270 height 39
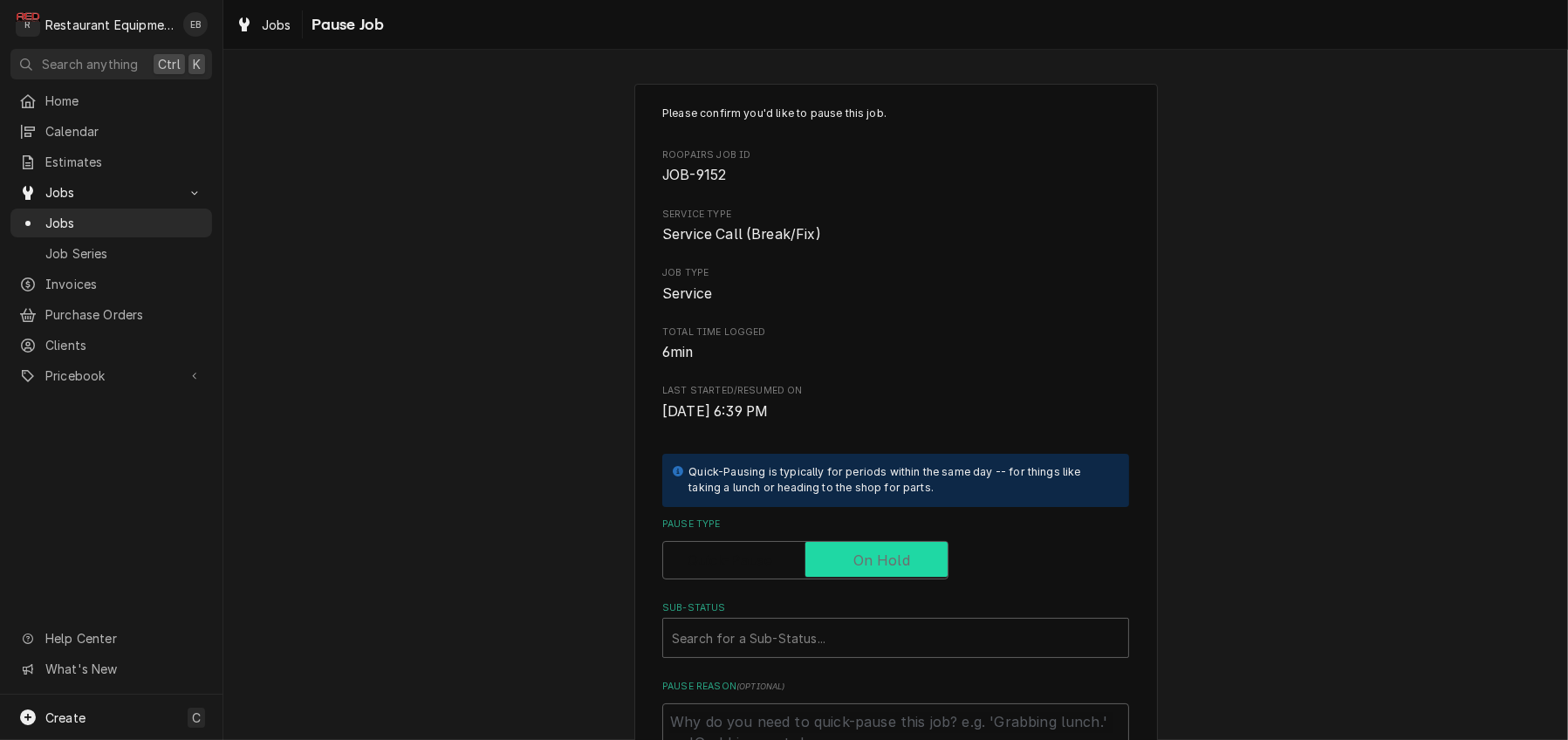
checkbox input "true"
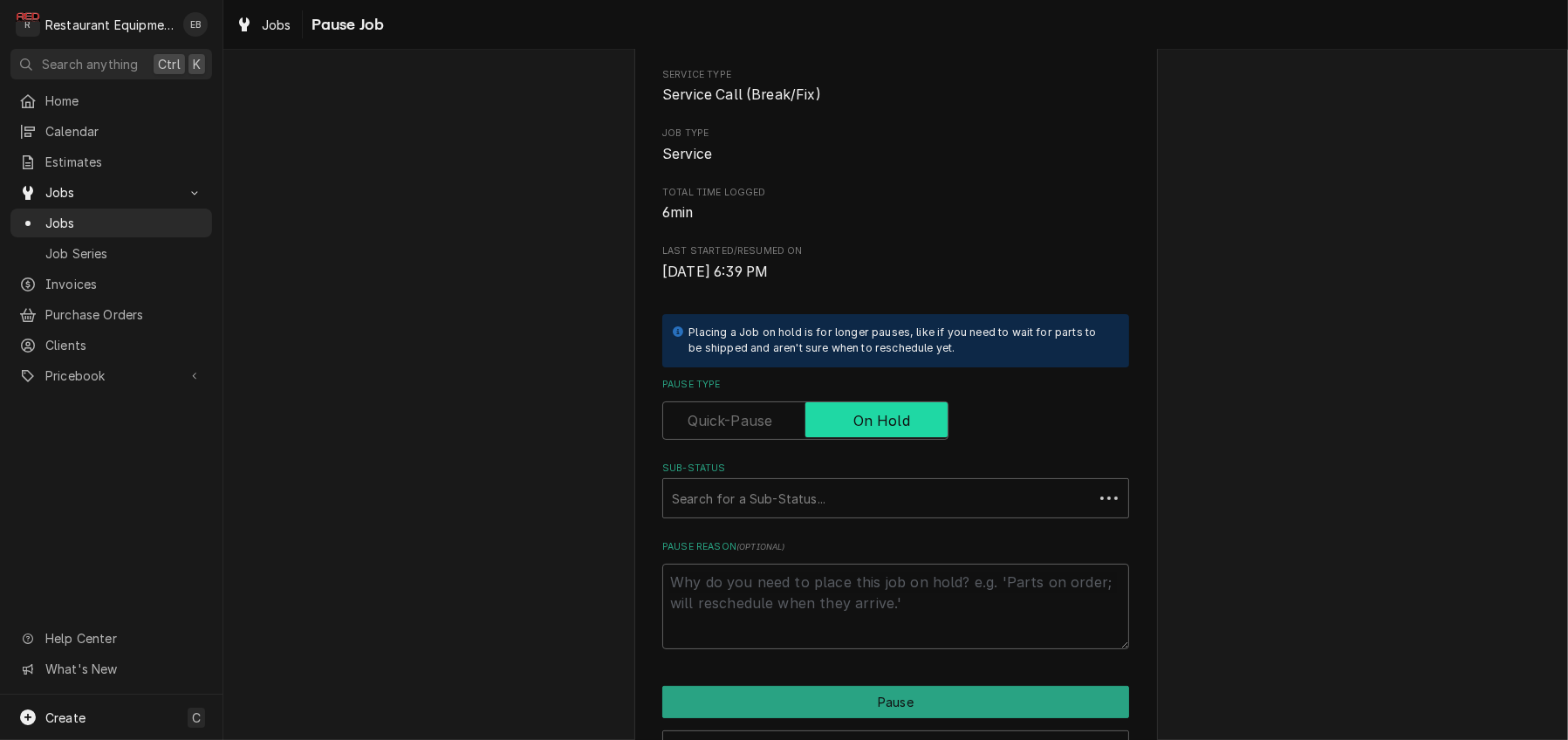
scroll to position [174, 0]
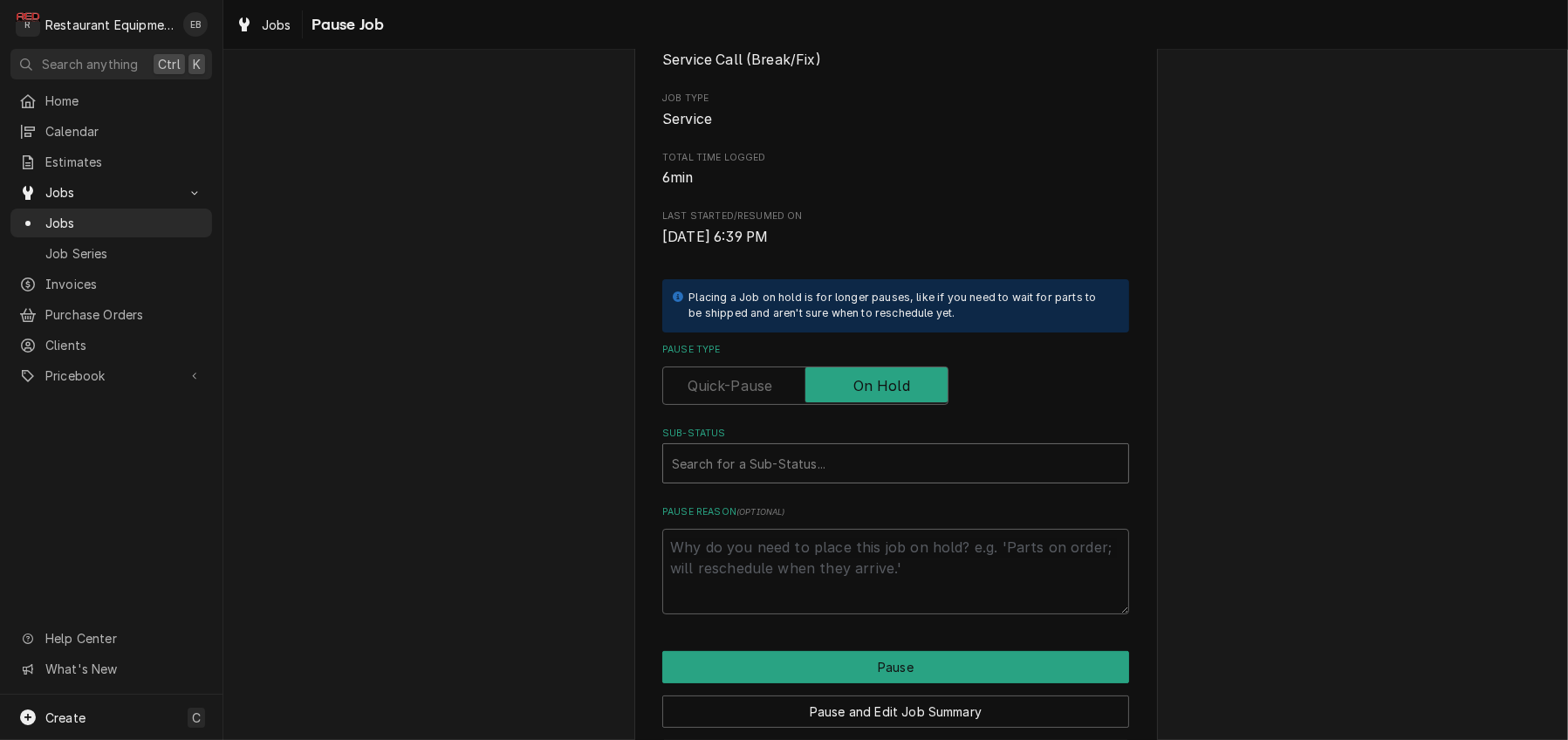
type textarea "x"
click at [813, 479] on div "Sub-Status" at bounding box center [895, 463] width 447 height 31
type input "n"
type textarea "x"
type input "need"
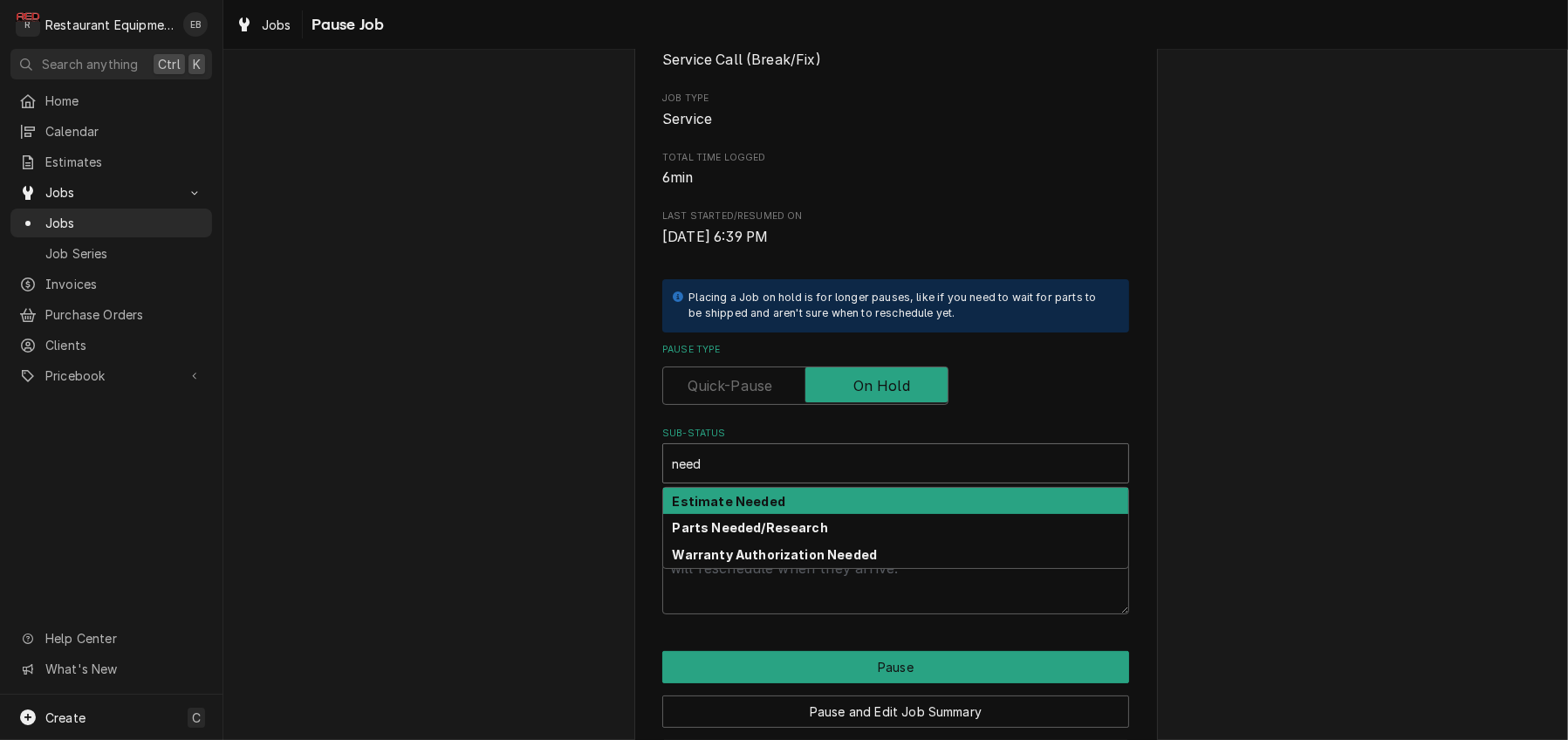
click at [847, 515] on div "Estimate Needed" at bounding box center [896, 501] width 465 height 27
type textarea "x"
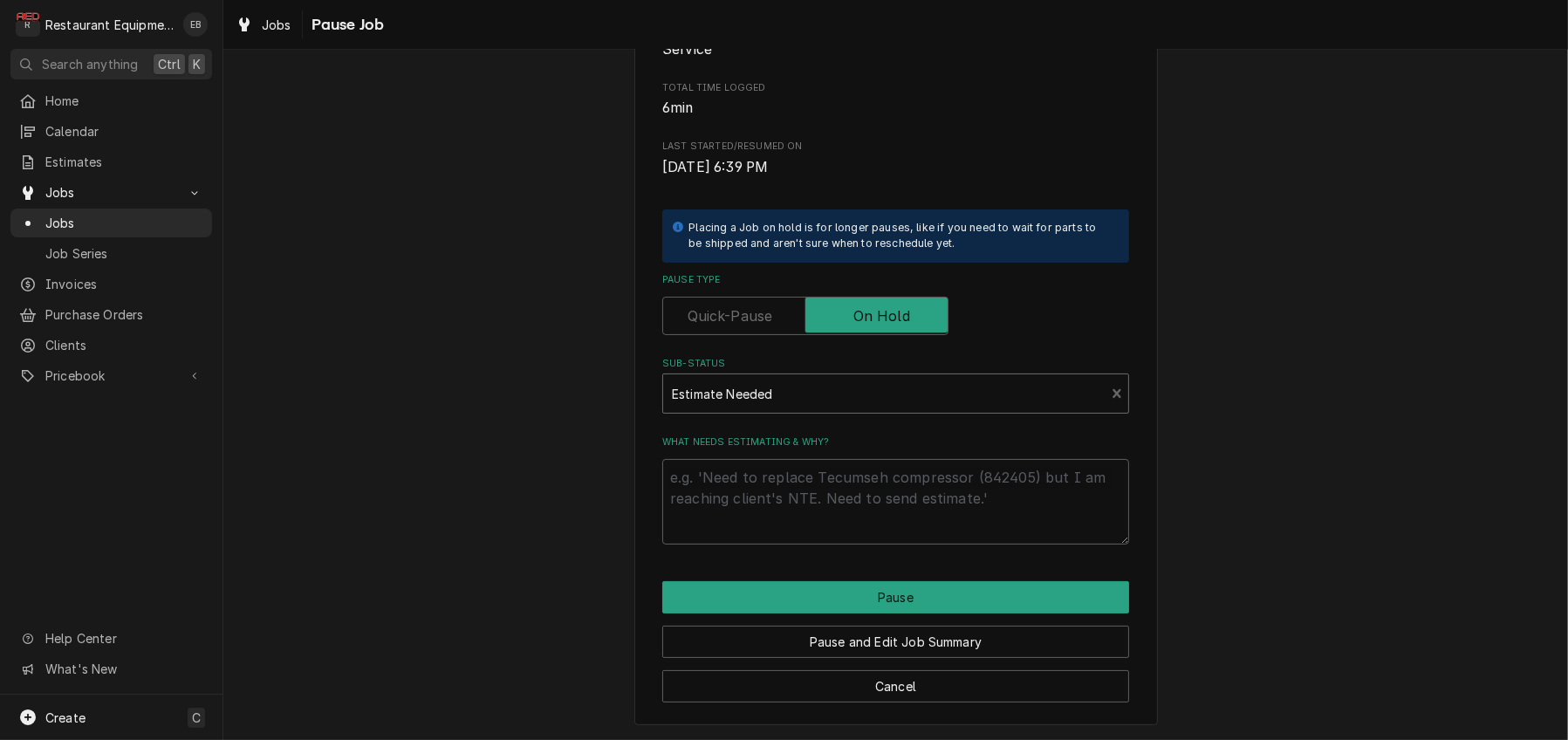
scroll to position [349, 0]
click at [757, 475] on textarea "What needs estimating & why?" at bounding box center [896, 501] width 467 height 86
type textarea "x"
type textarea "b"
type textarea "x"
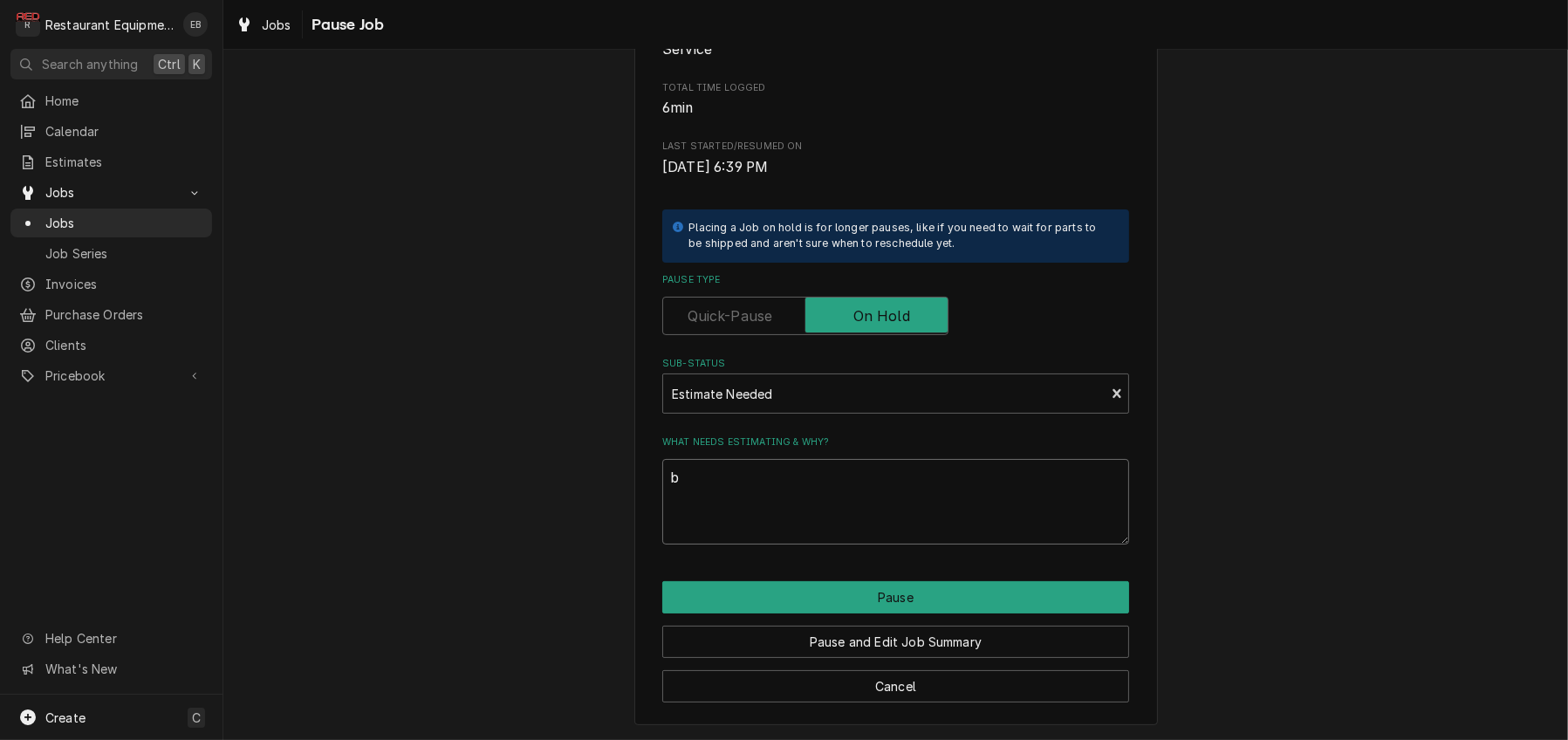
type textarea "bl"
type textarea "x"
type textarea "blo"
type textarea "x"
type textarea "blow"
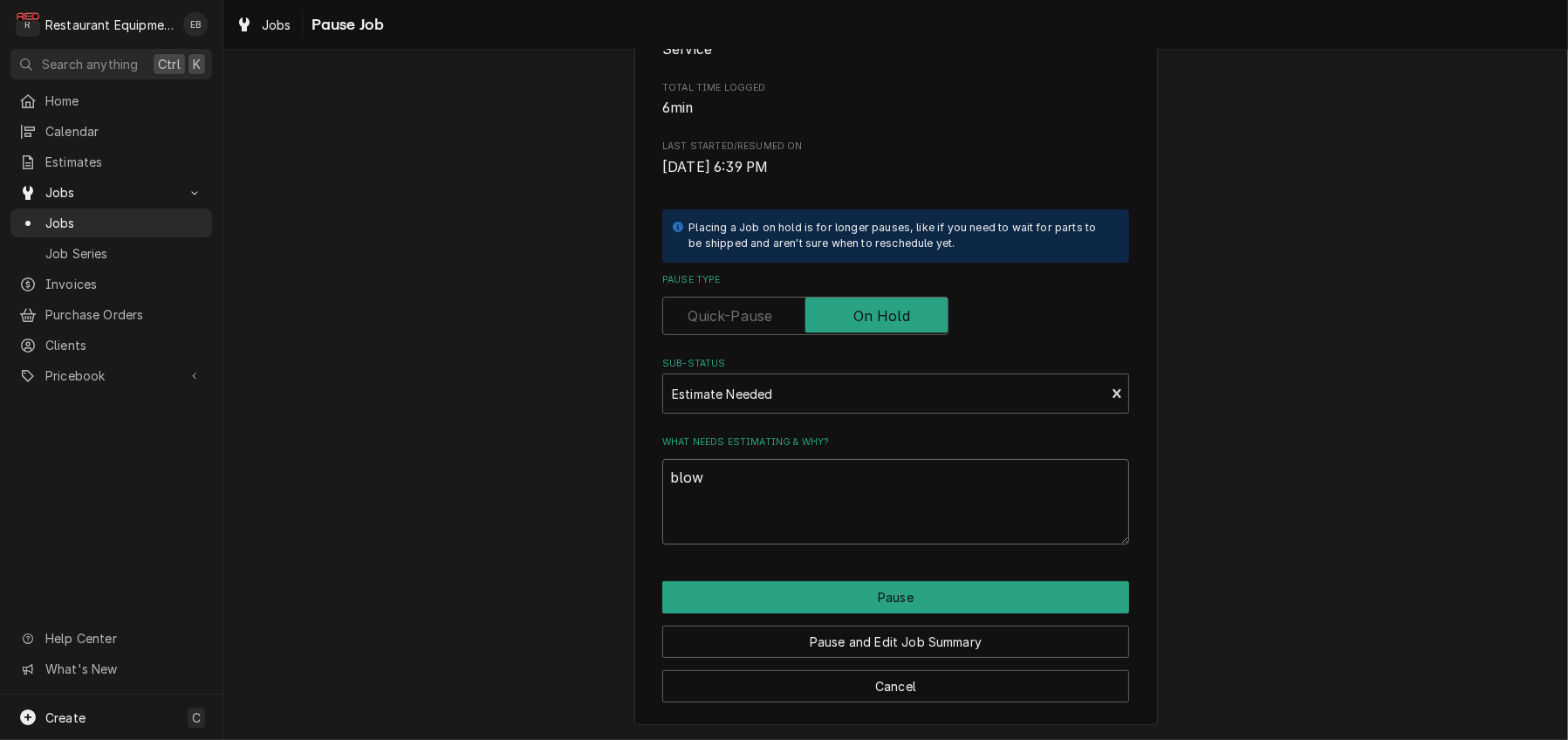
type textarea "x"
type textarea "blowe"
type textarea "x"
type textarea "blower"
type textarea "x"
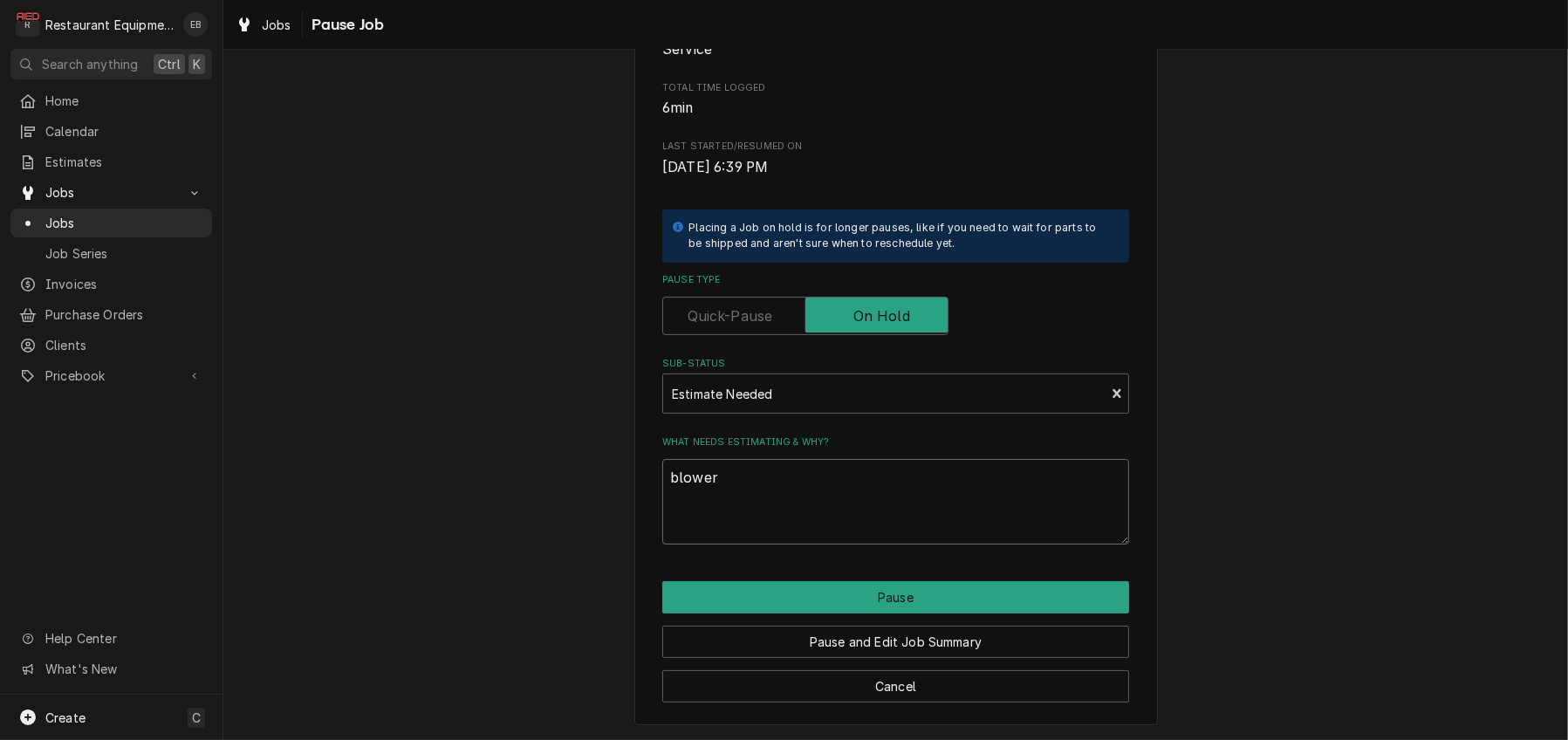
type textarea "blower,"
type textarea "x"
type textarea "blower,"
type textarea "x"
type textarea "blower, m"
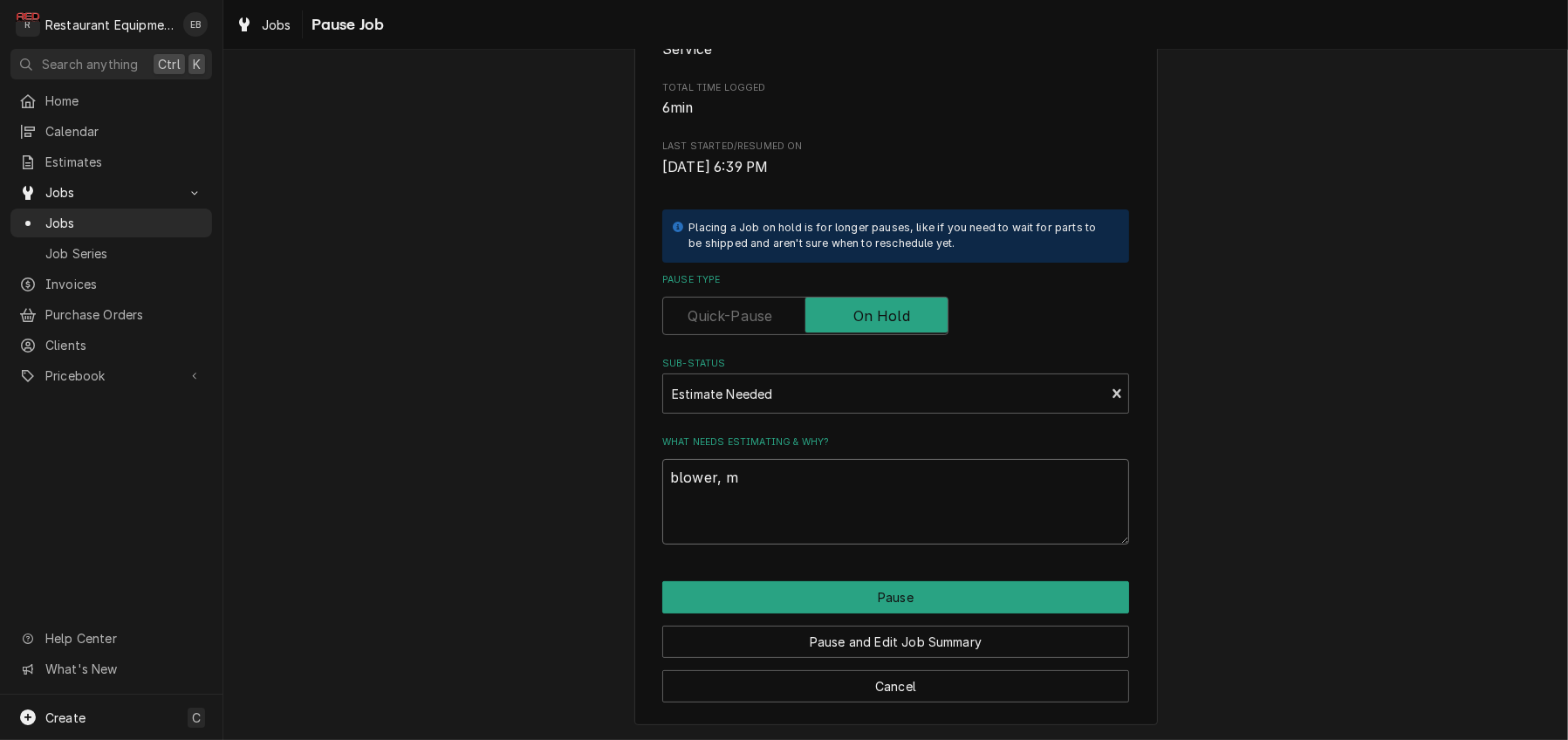
type textarea "x"
type textarea "blower, mo"
type textarea "x"
type textarea "blower, mot"
type textarea "x"
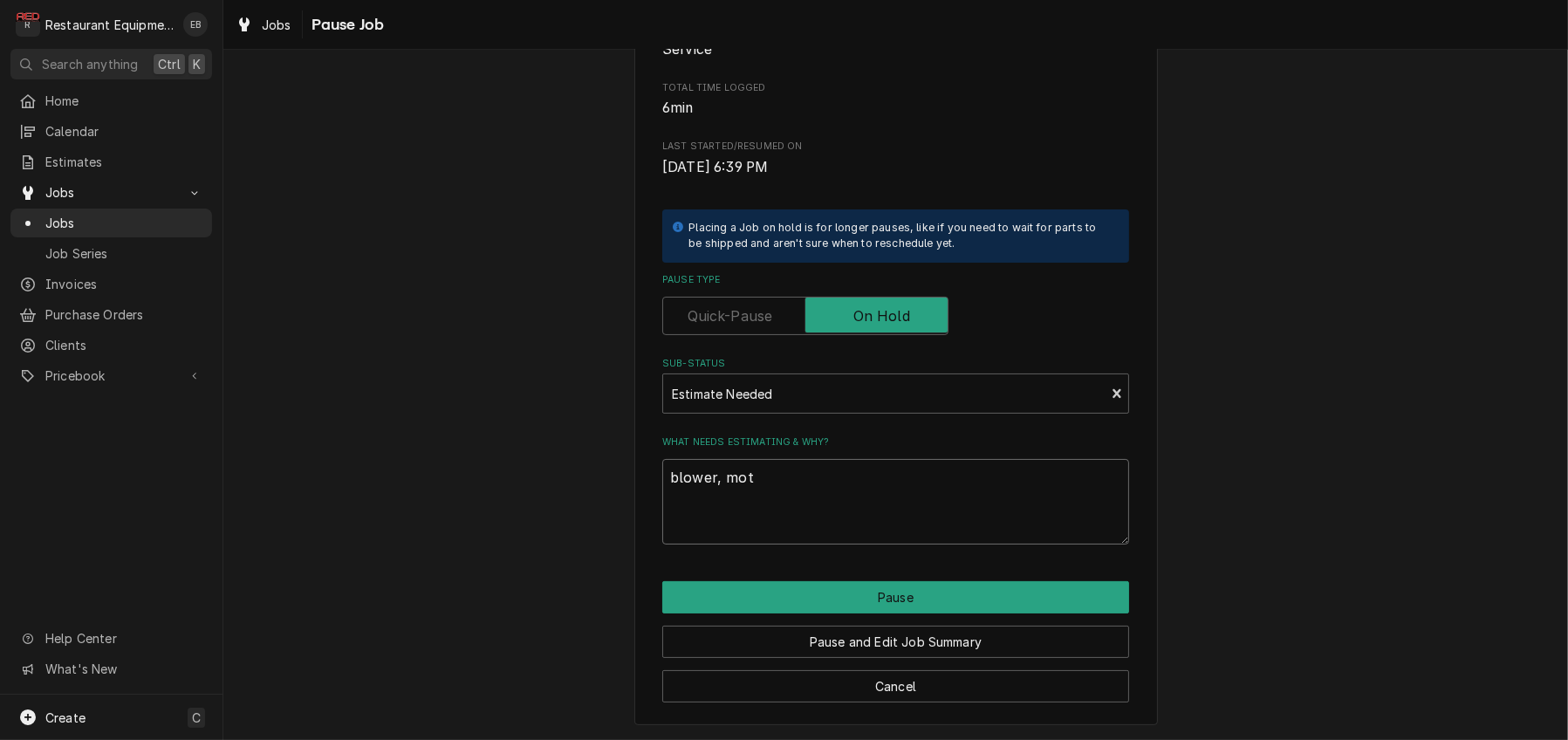
type textarea "blower, moth"
type textarea "x"
type textarea "blower, mothe"
type textarea "x"
type textarea "blower, mother"
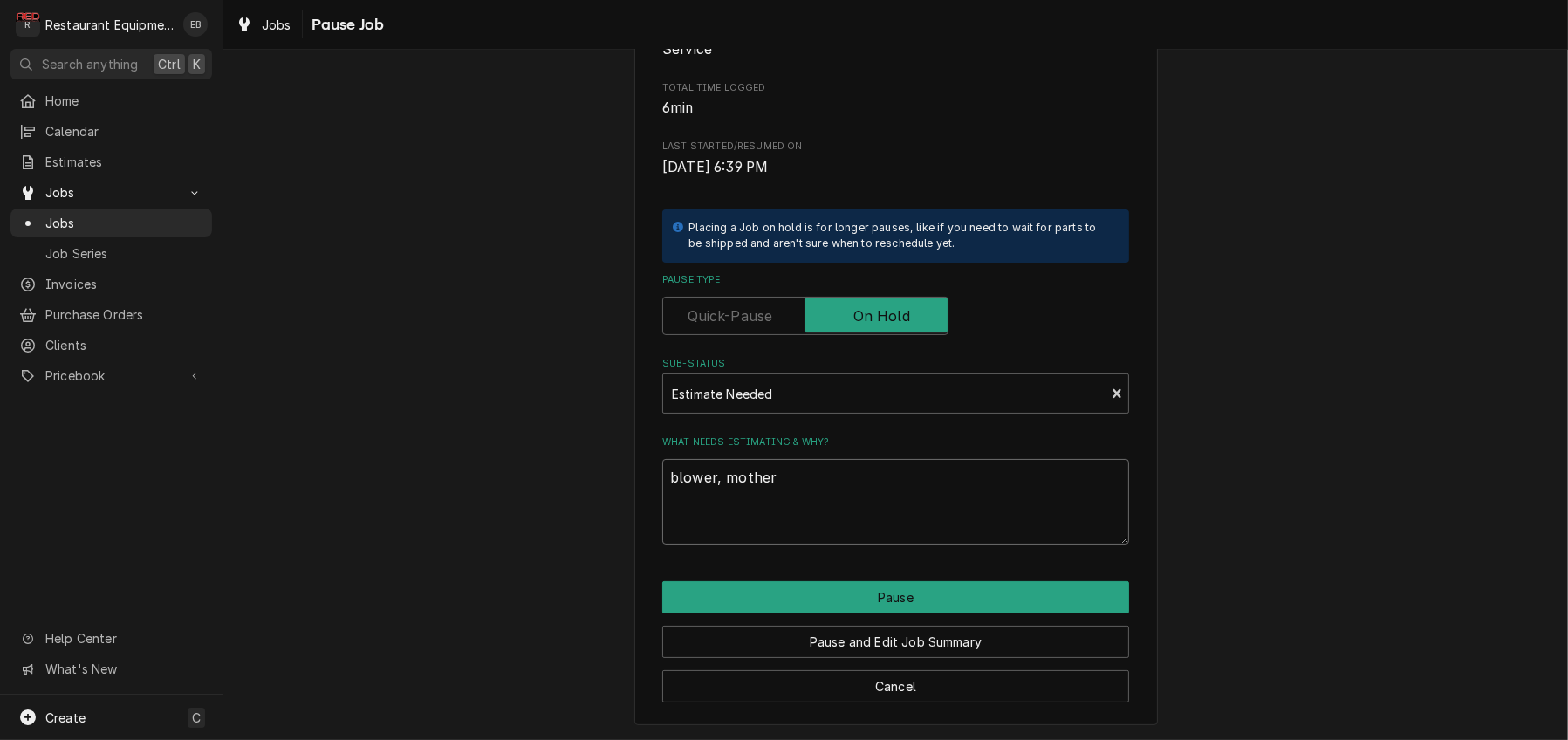
type textarea "x"
type textarea "blower, motherg"
type textarea "x"
type textarea "blower, mothergr"
type textarea "x"
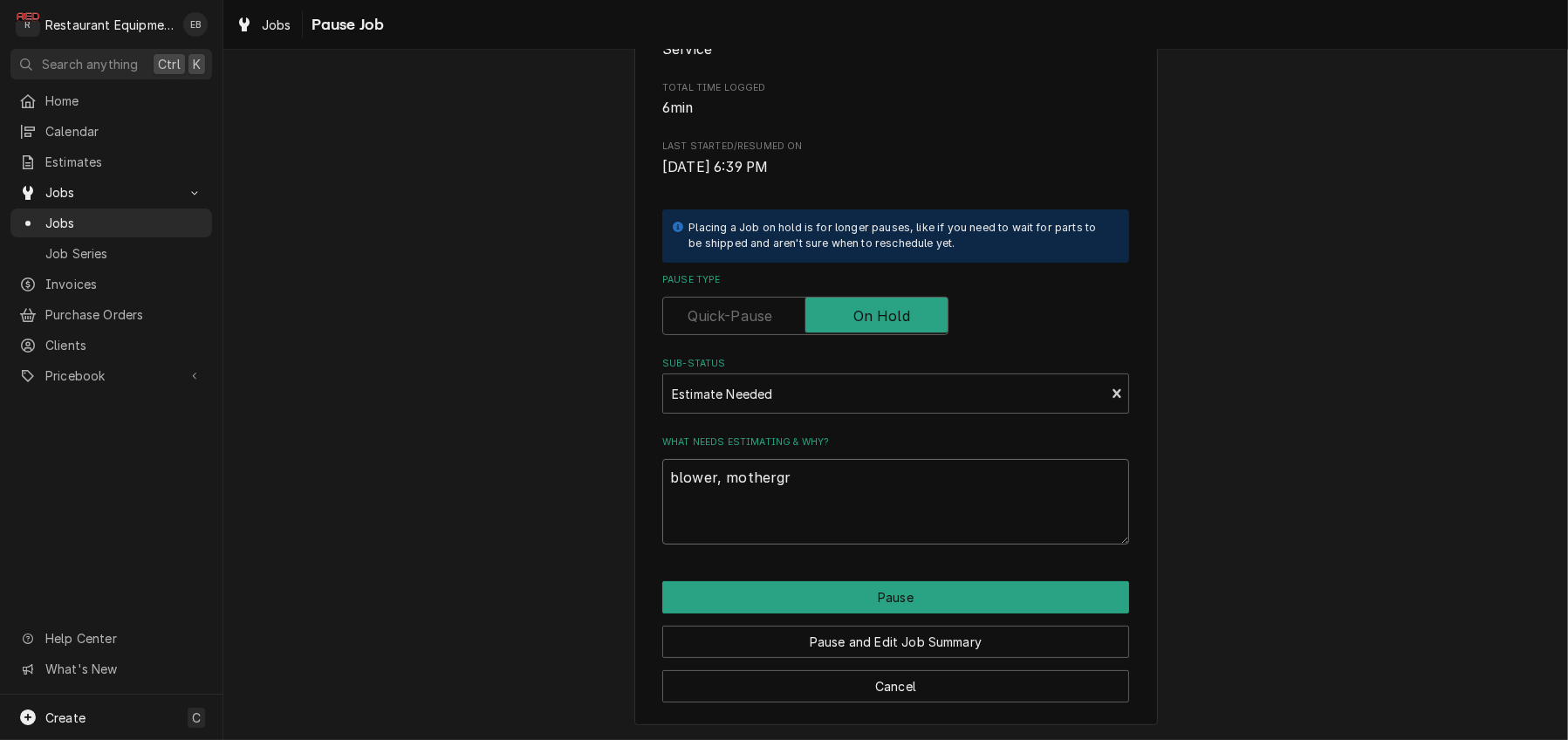
type textarea "blower, mothergra"
type textarea "x"
type textarea "blower, mothergrav"
type textarea "x"
type textarea "blower, mothergrave"
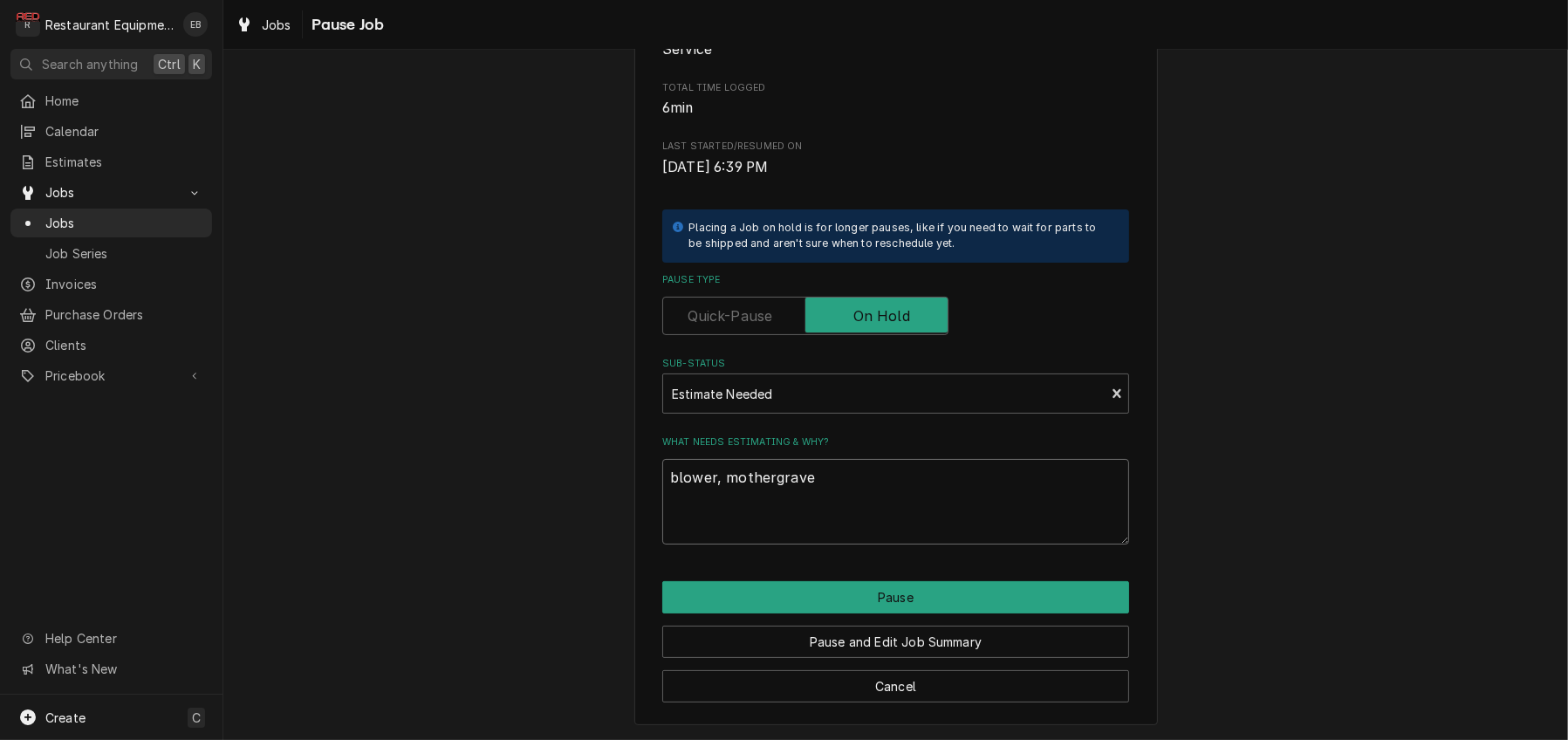
type textarea "x"
type textarea "blower, mothergrave,"
type textarea "x"
type textarea "blower, mothergrave,"
type textarea "x"
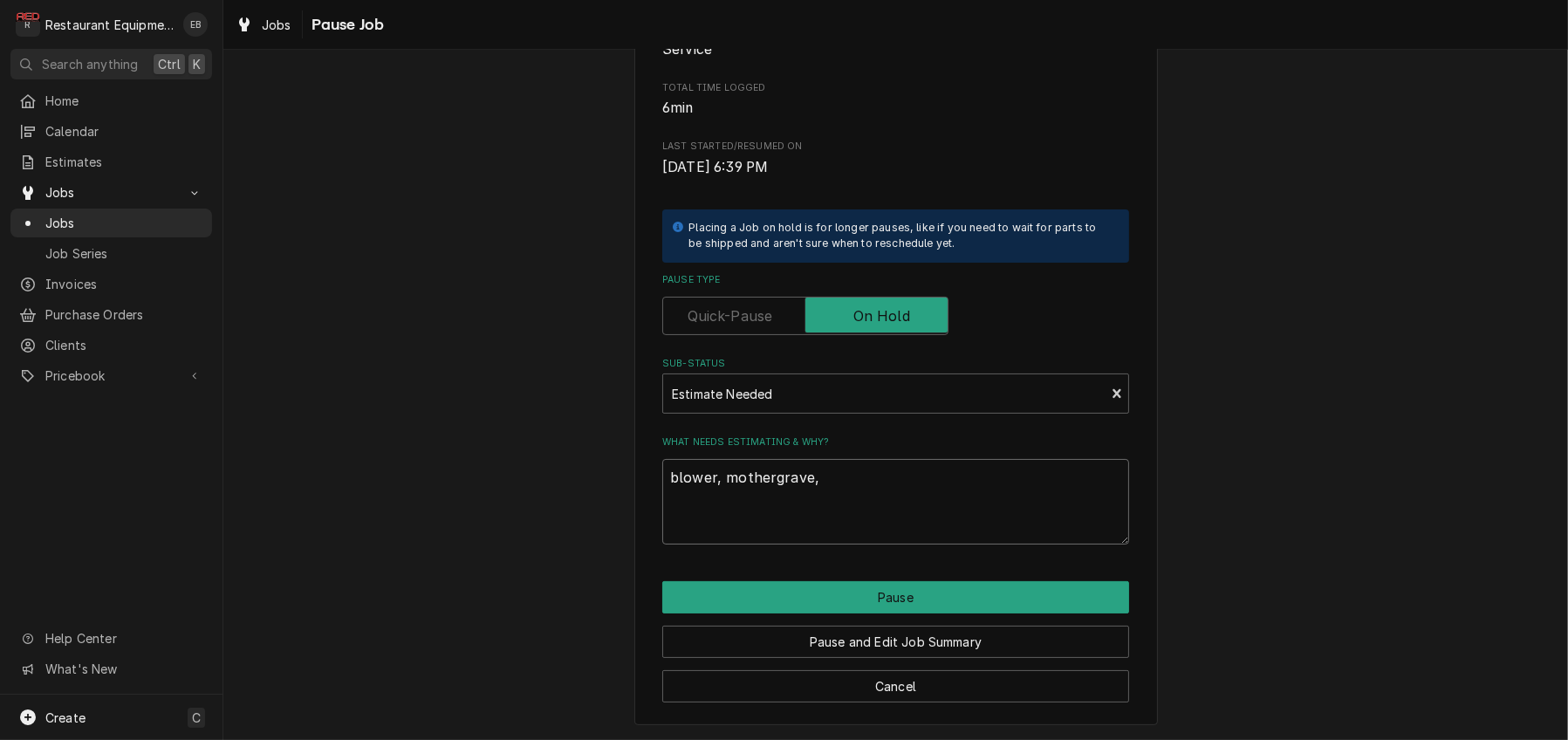
type textarea "blower, mothergrave, b"
type textarea "x"
type textarea "blower, mothergrave, b"
type textarea "x"
type textarea "blower, mothergrave, b e"
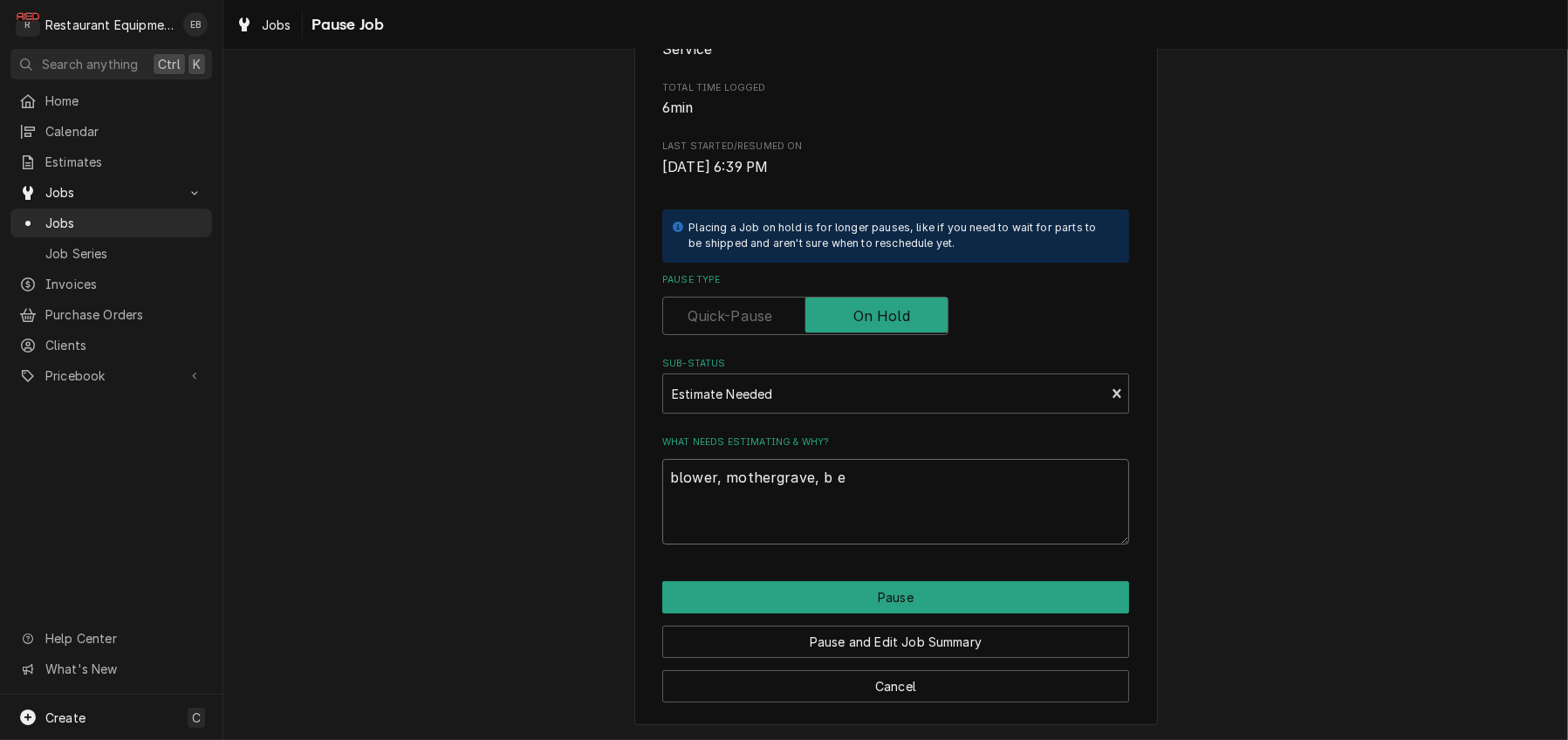
type textarea "x"
type textarea "blower, mothergrave, b el"
type textarea "x"
type textarea "blower, mothergrave, b elt"
type textarea "x"
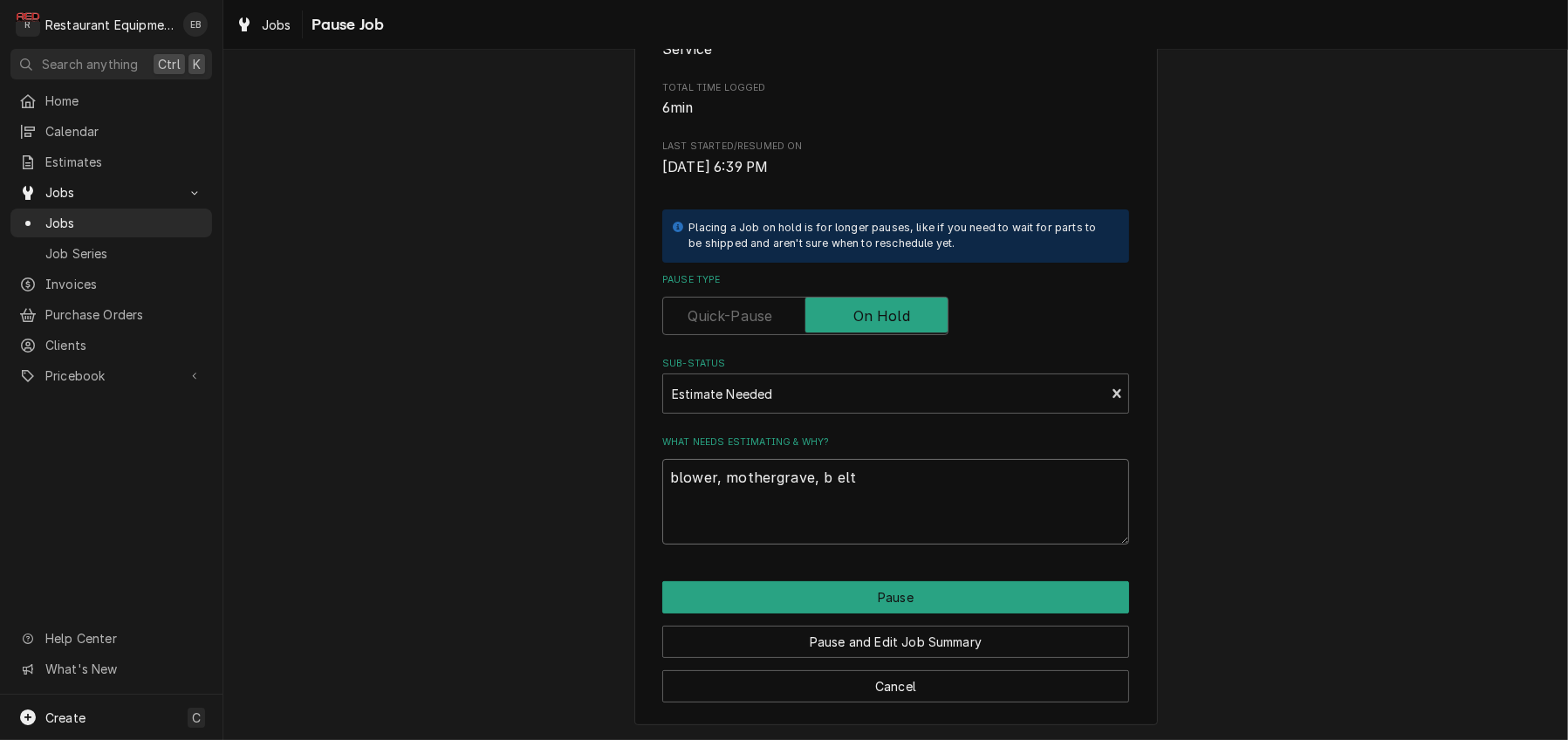
type textarea "blower, mothergrave, b el"
type textarea "x"
type textarea "blower, mothergrave, b e"
type textarea "x"
type textarea "blower, mothergrave, b"
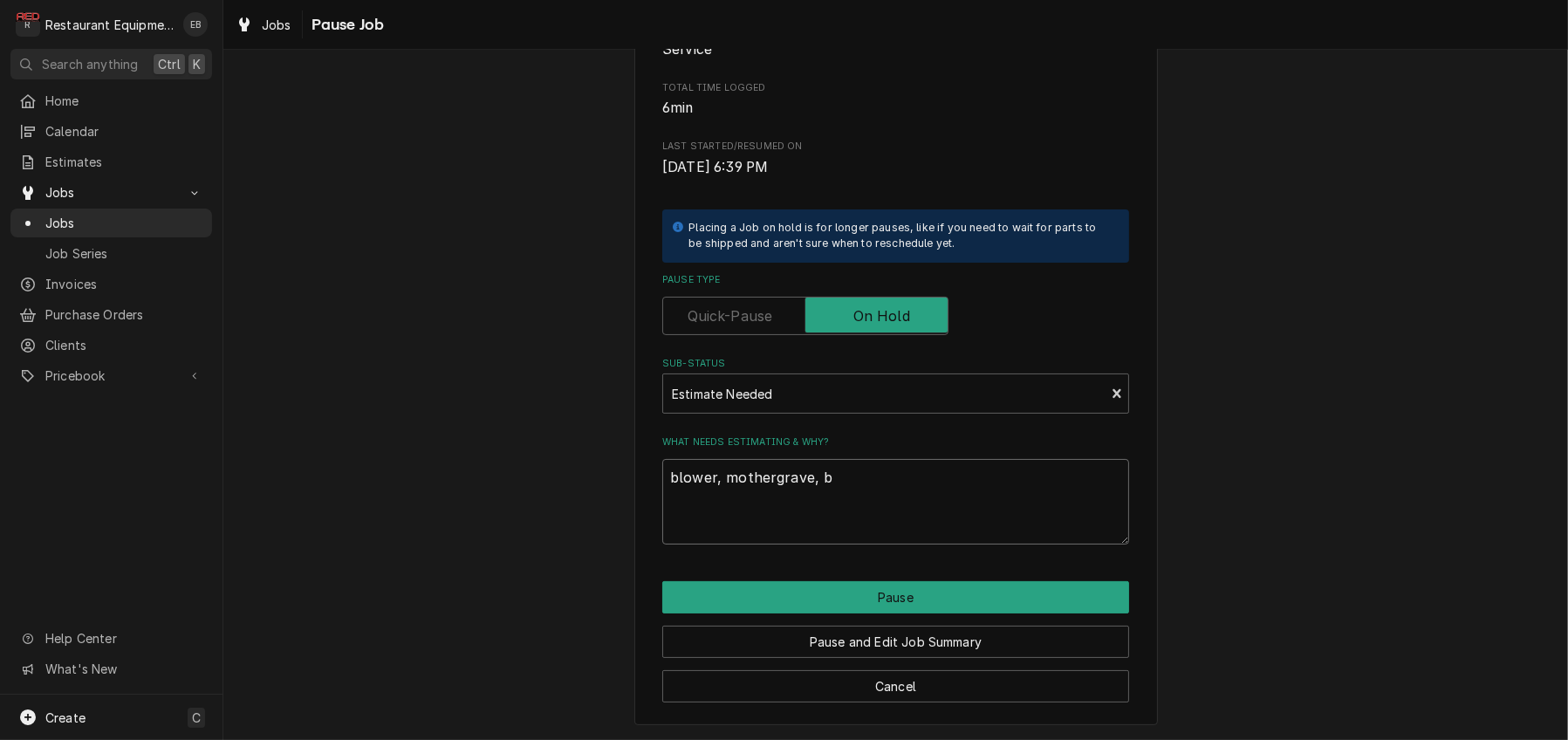
type textarea "x"
type textarea "blower, mothergrave, b"
type textarea "x"
type textarea "blower, mothergrave, be"
type textarea "x"
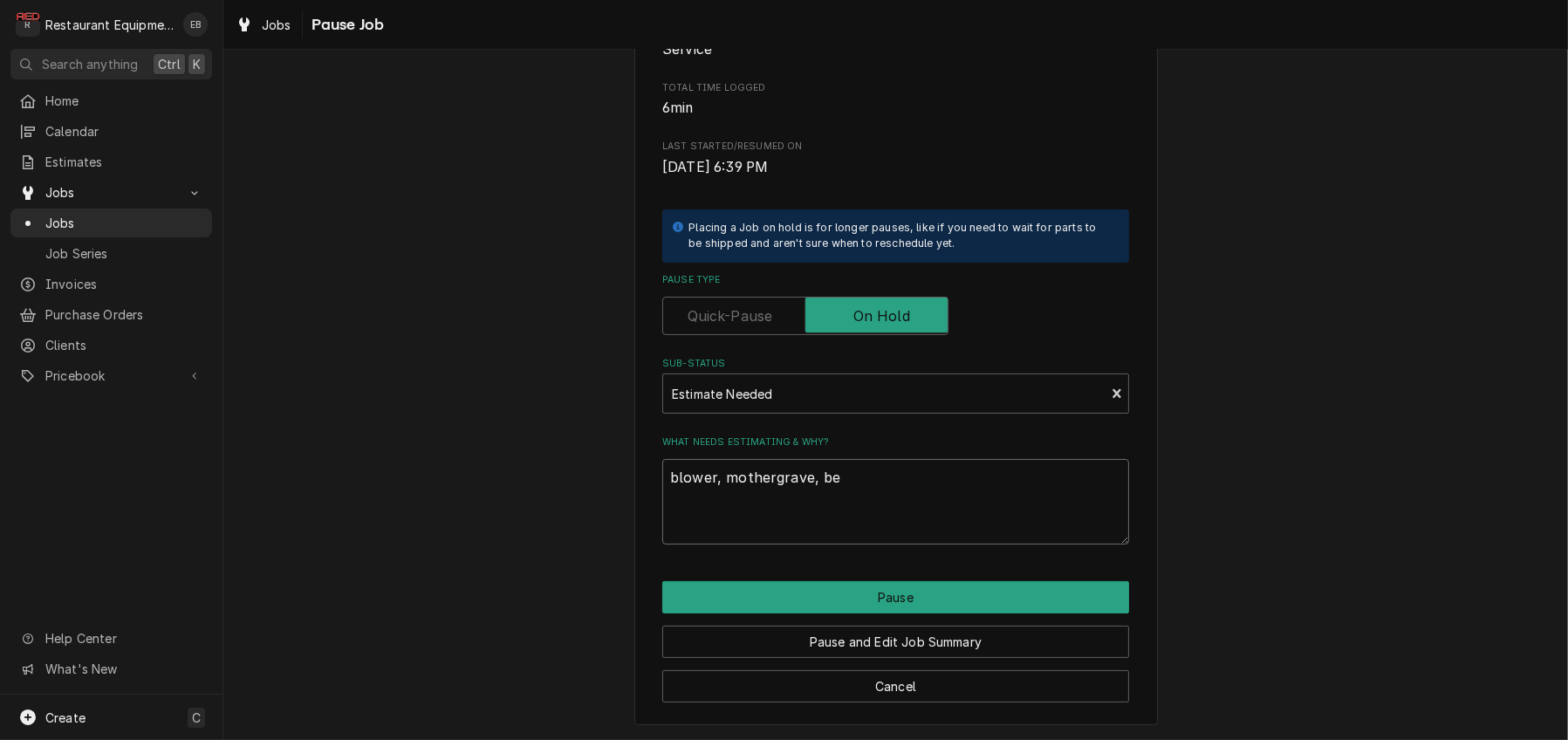
type textarea "blower, mothergrave, bel"
type textarea "x"
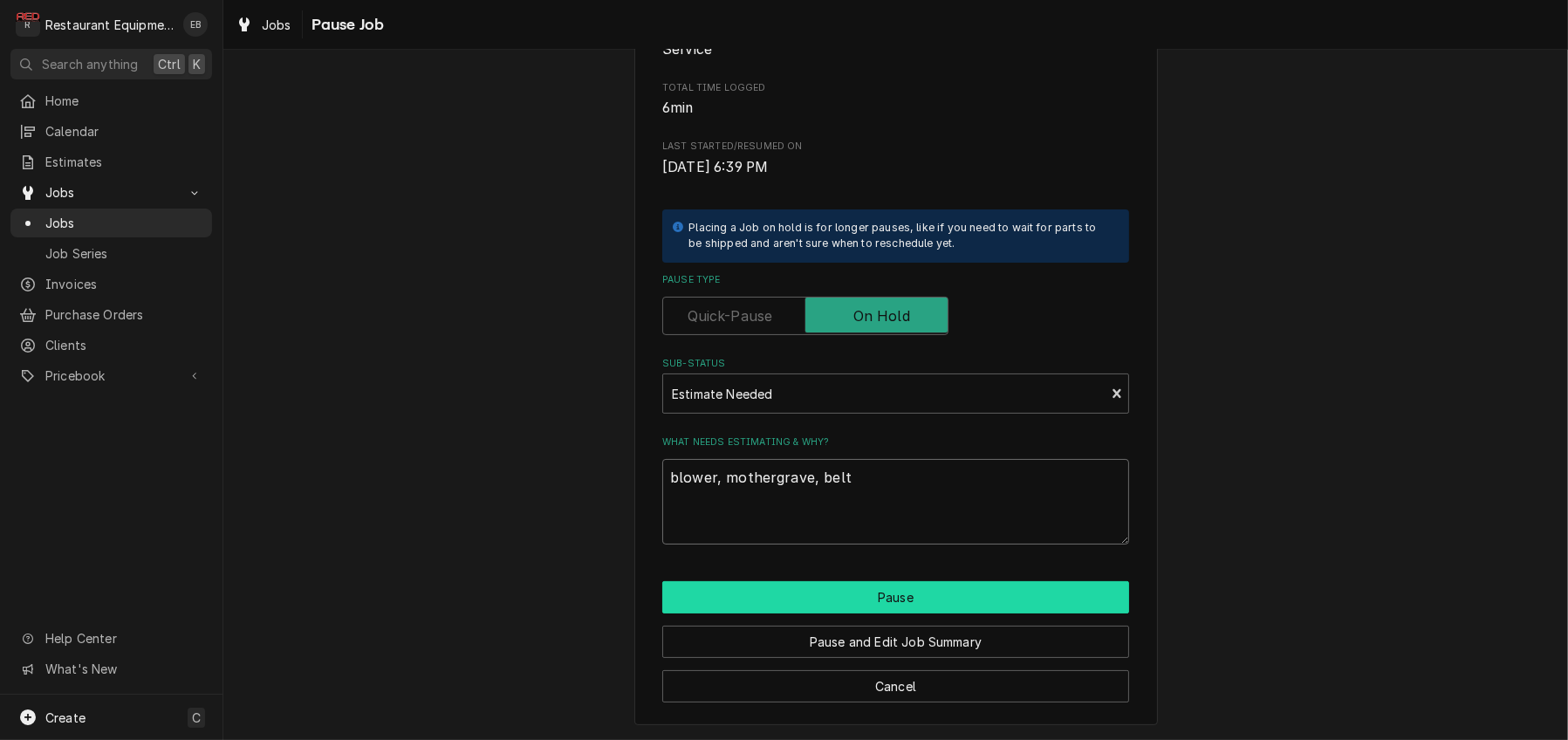
type textarea "blower, mothergrave, belt"
click at [1006, 588] on button "Pause" at bounding box center [896, 597] width 467 height 32
type textarea "x"
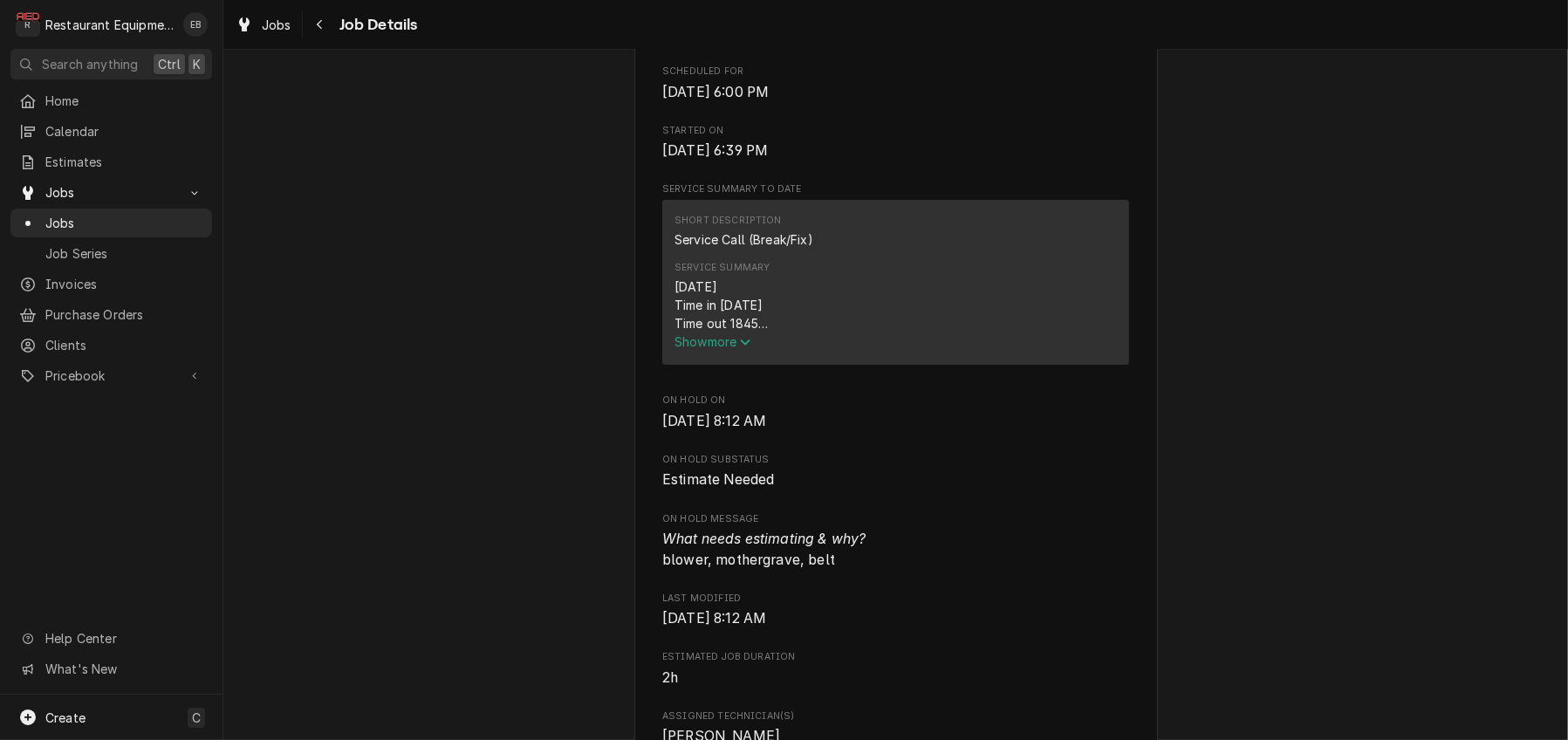
scroll to position [523, 0]
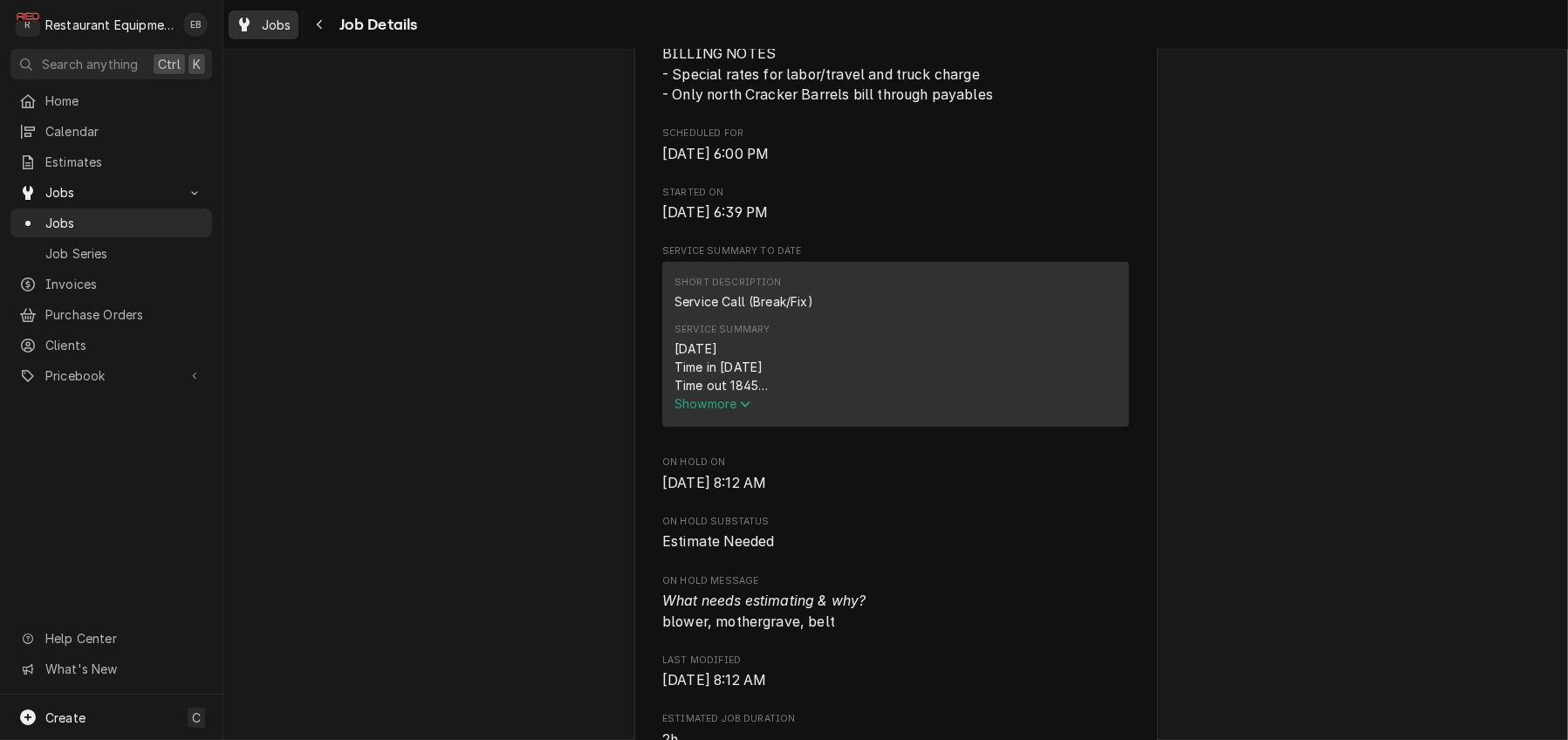
click at [291, 20] on span "Jobs" at bounding box center [277, 25] width 30 height 18
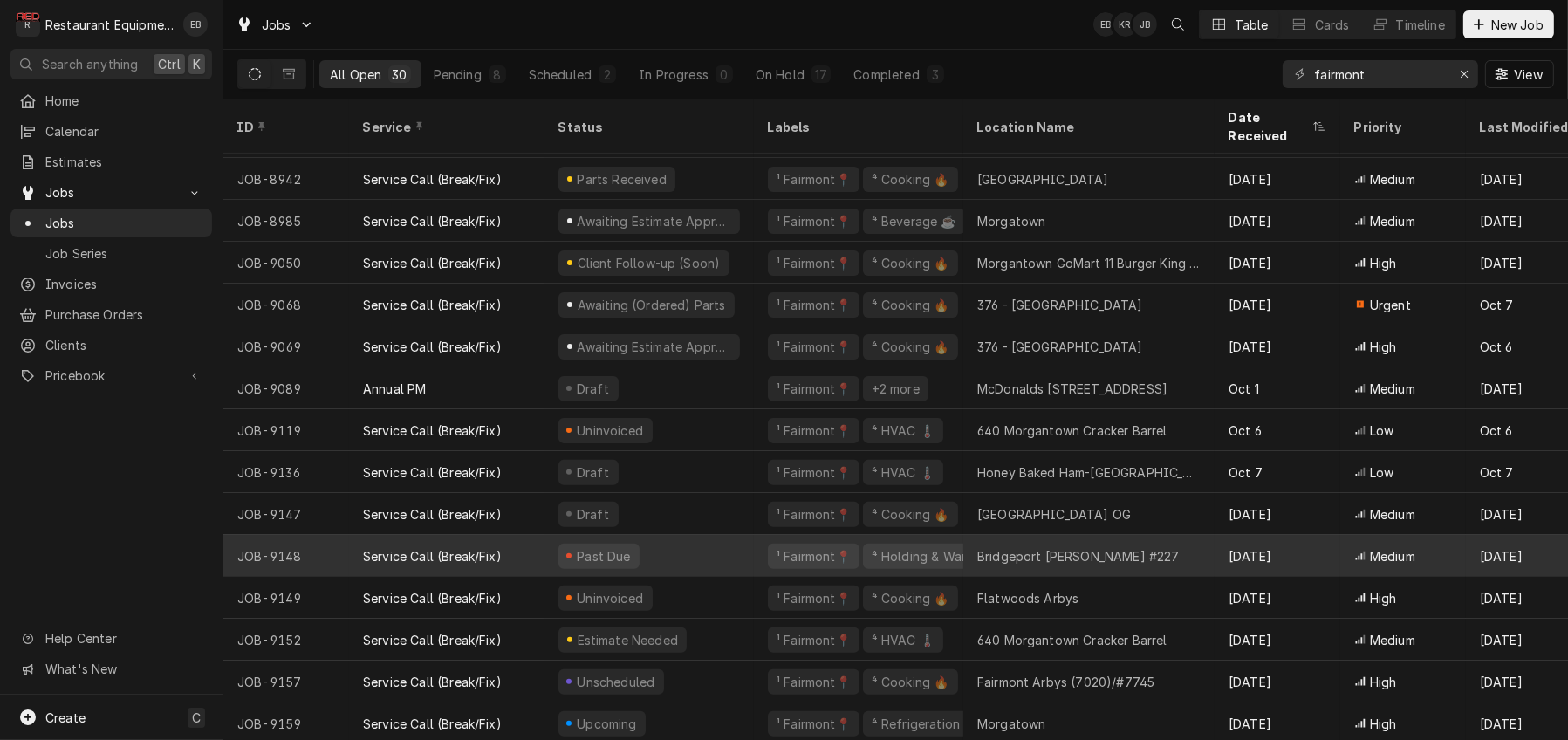
scroll to position [682, 0]
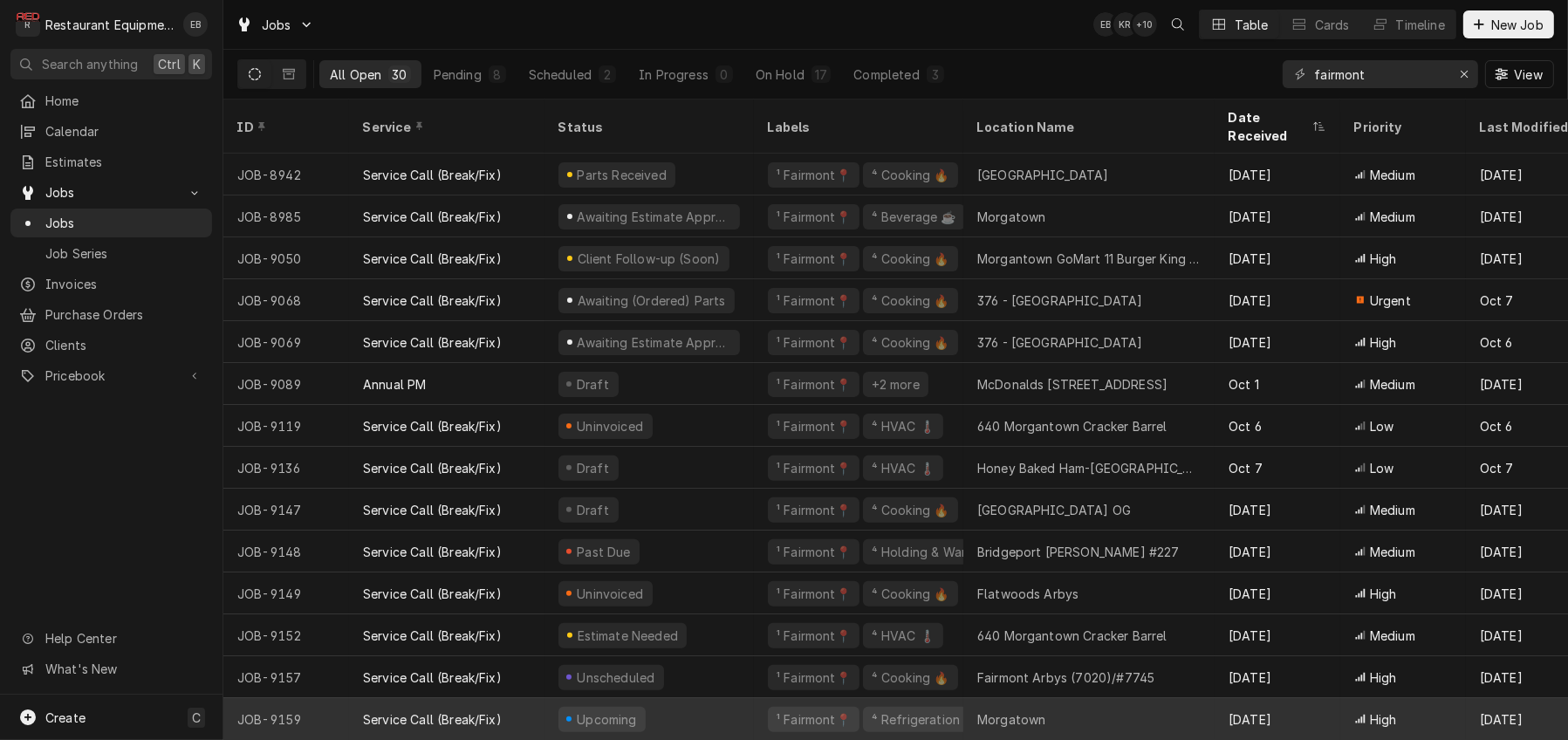
click at [721, 698] on div "Upcoming" at bounding box center [648, 719] width 209 height 42
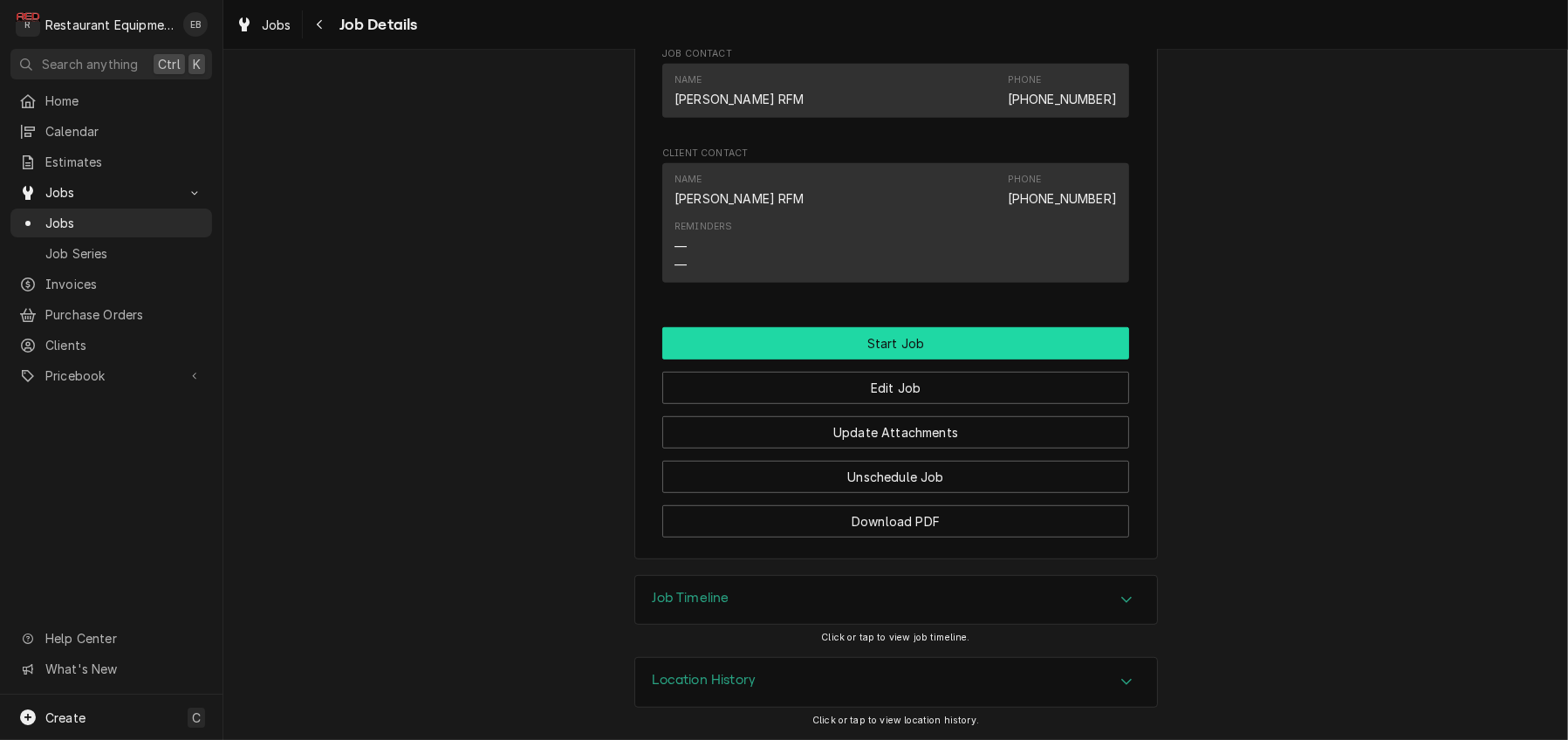
scroll to position [1280, 0]
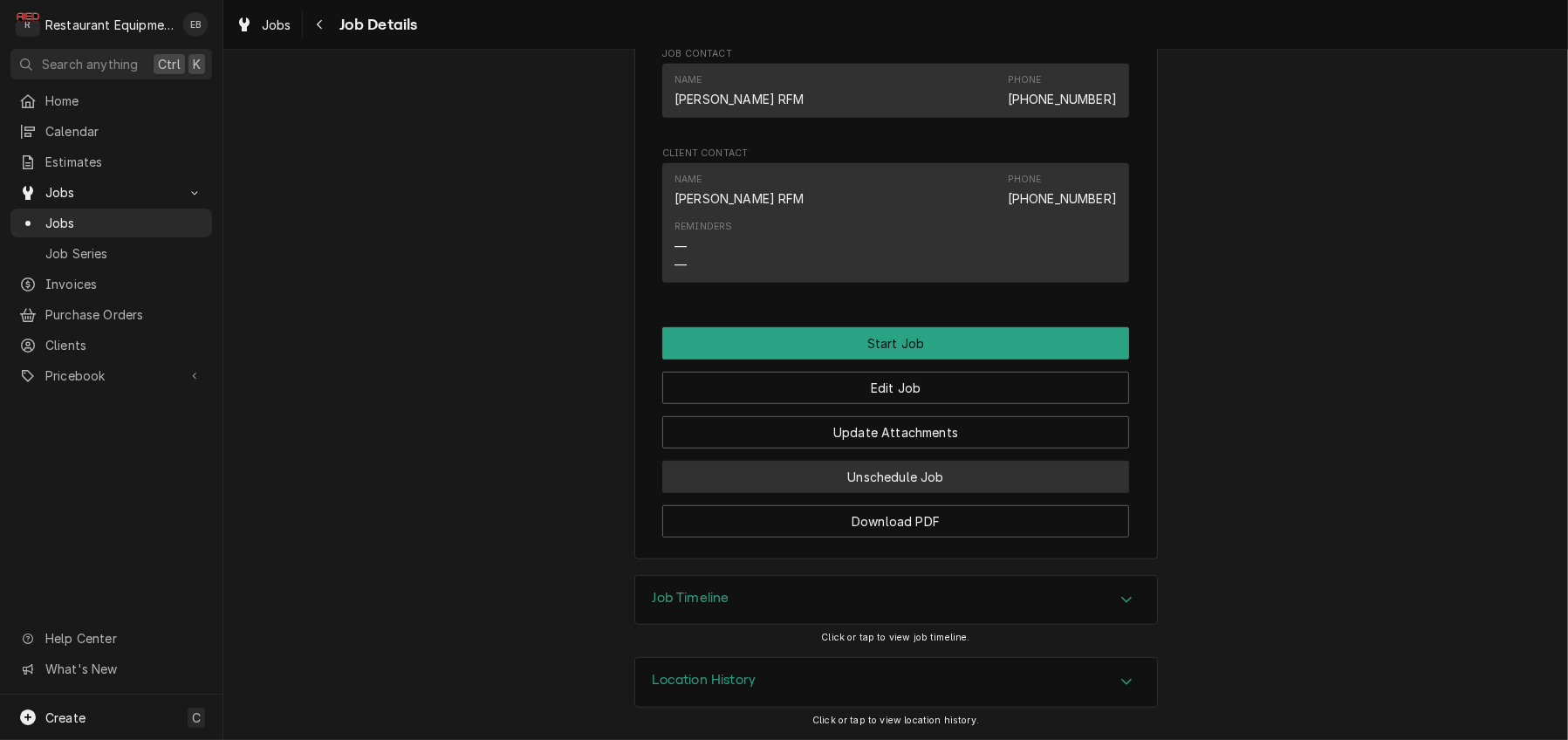
click at [893, 493] on button "Unschedule Job" at bounding box center [896, 476] width 467 height 32
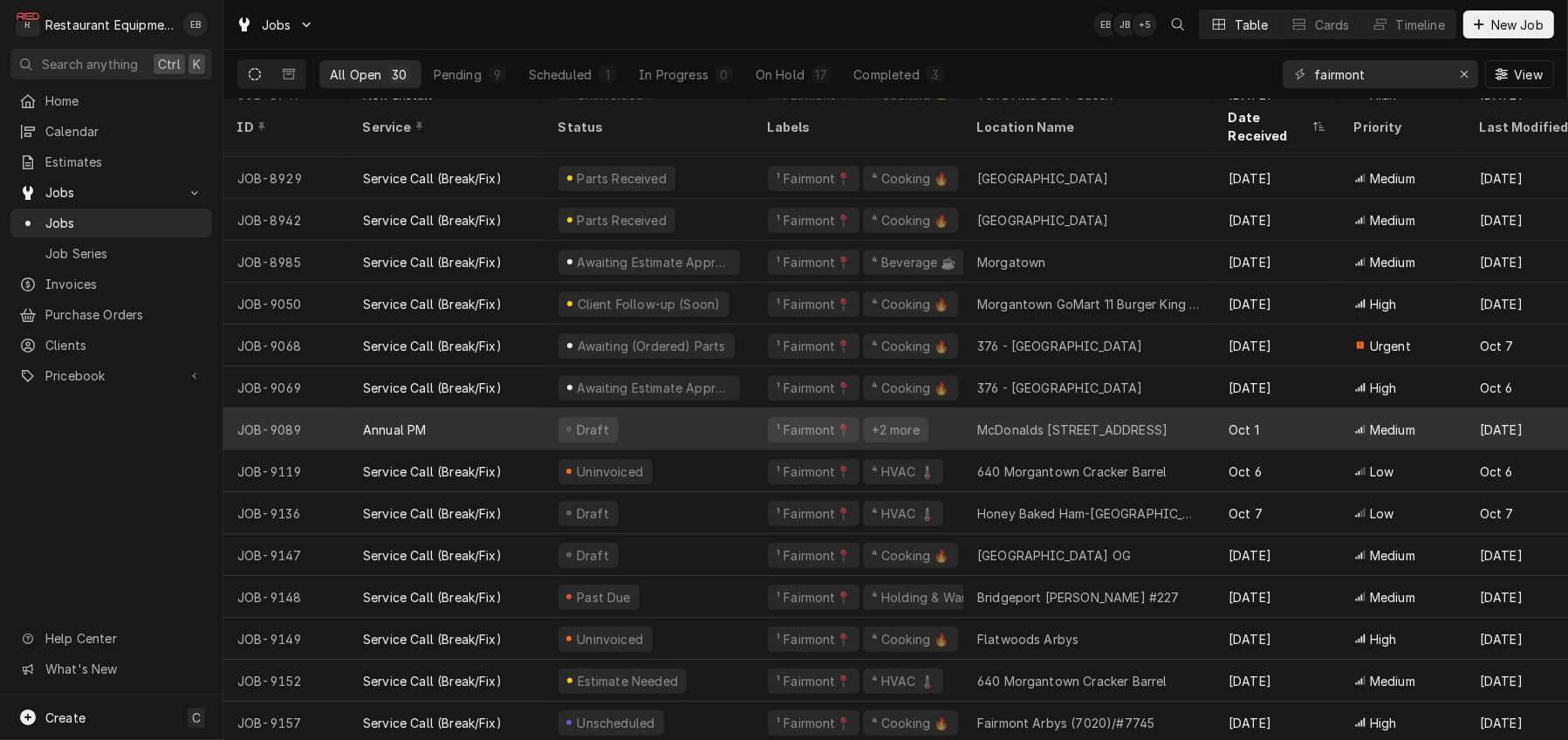
scroll to position [682, 0]
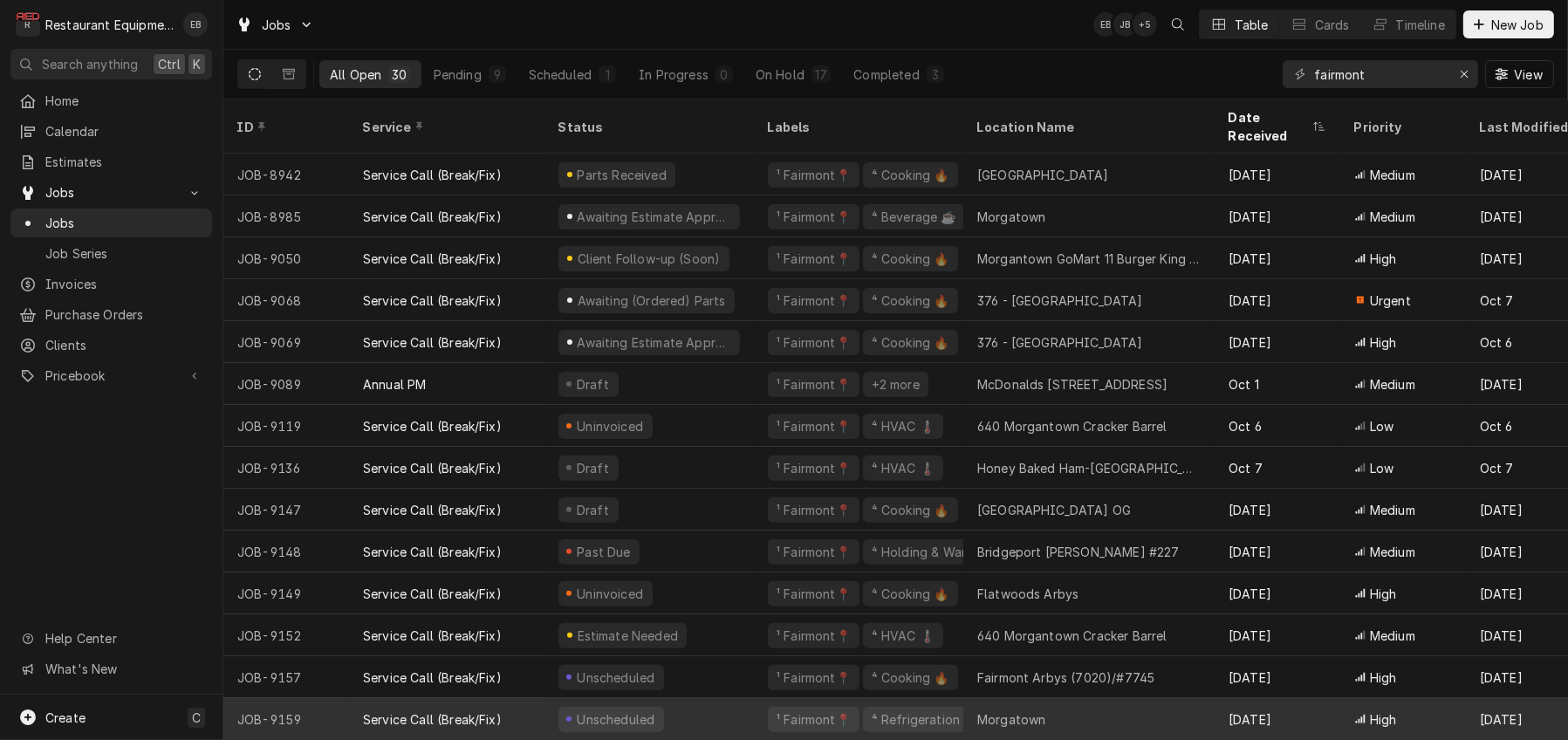
click at [754, 699] on div "Unscheduled" at bounding box center [648, 719] width 209 height 42
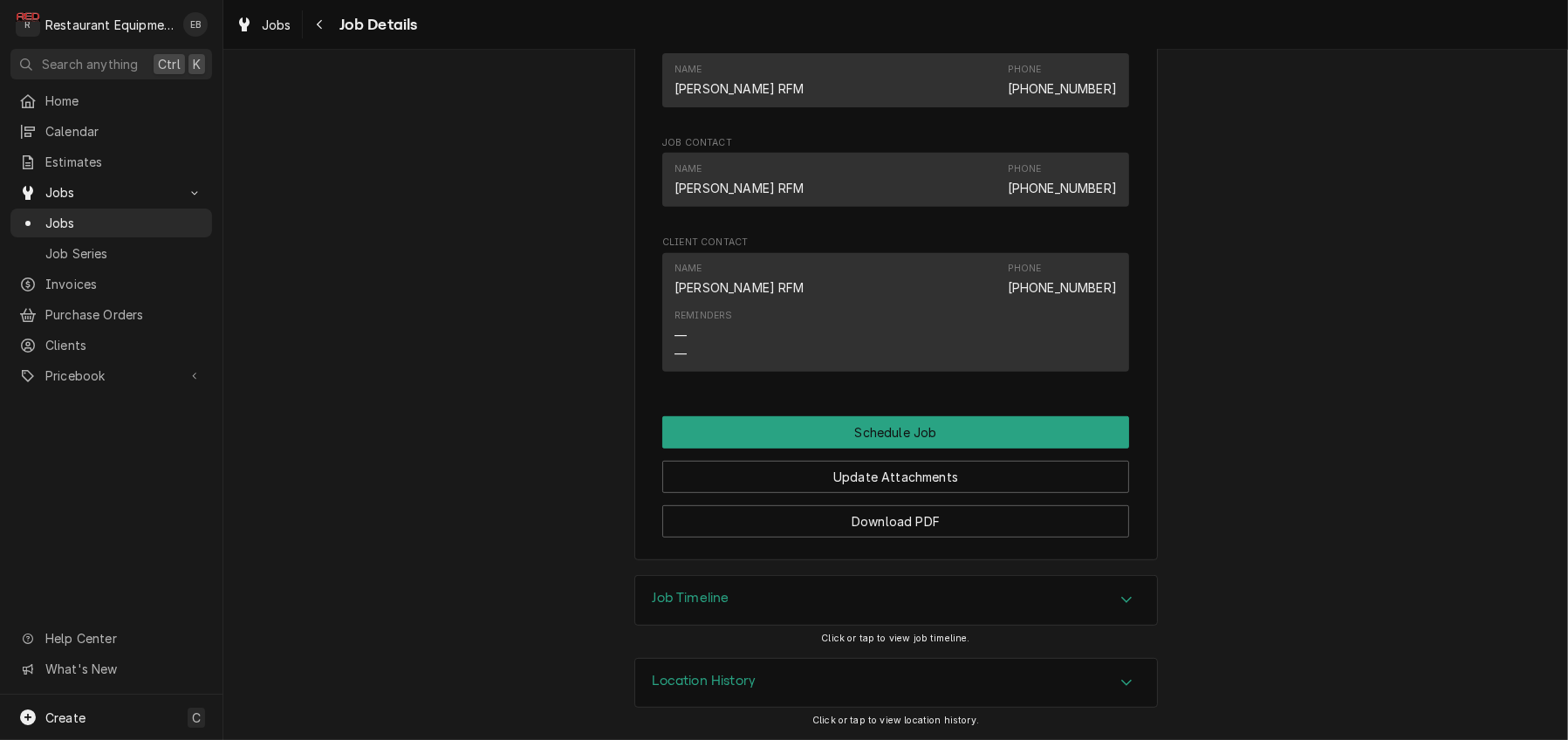
scroll to position [1152, 0]
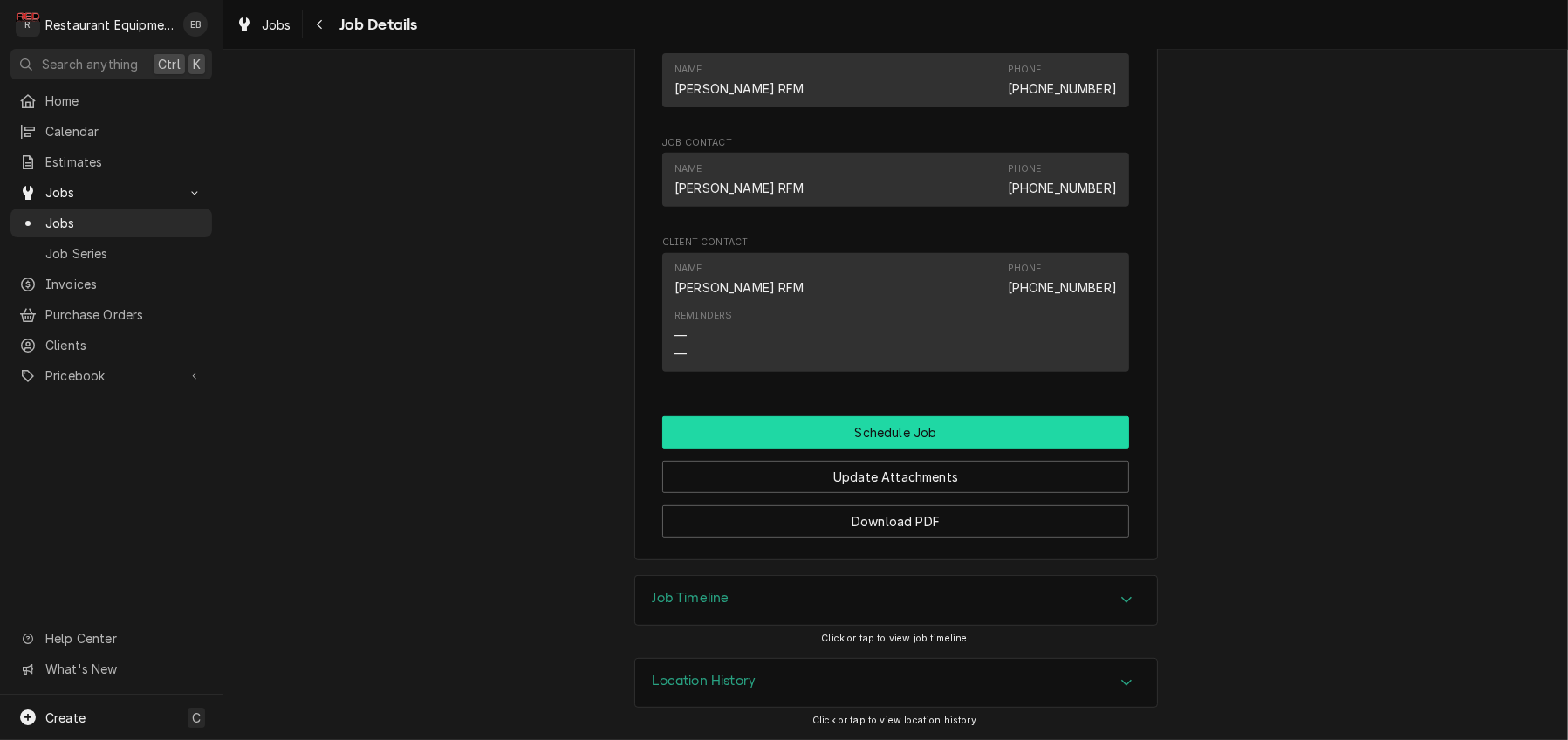
click at [851, 416] on button "Schedule Job" at bounding box center [896, 432] width 467 height 32
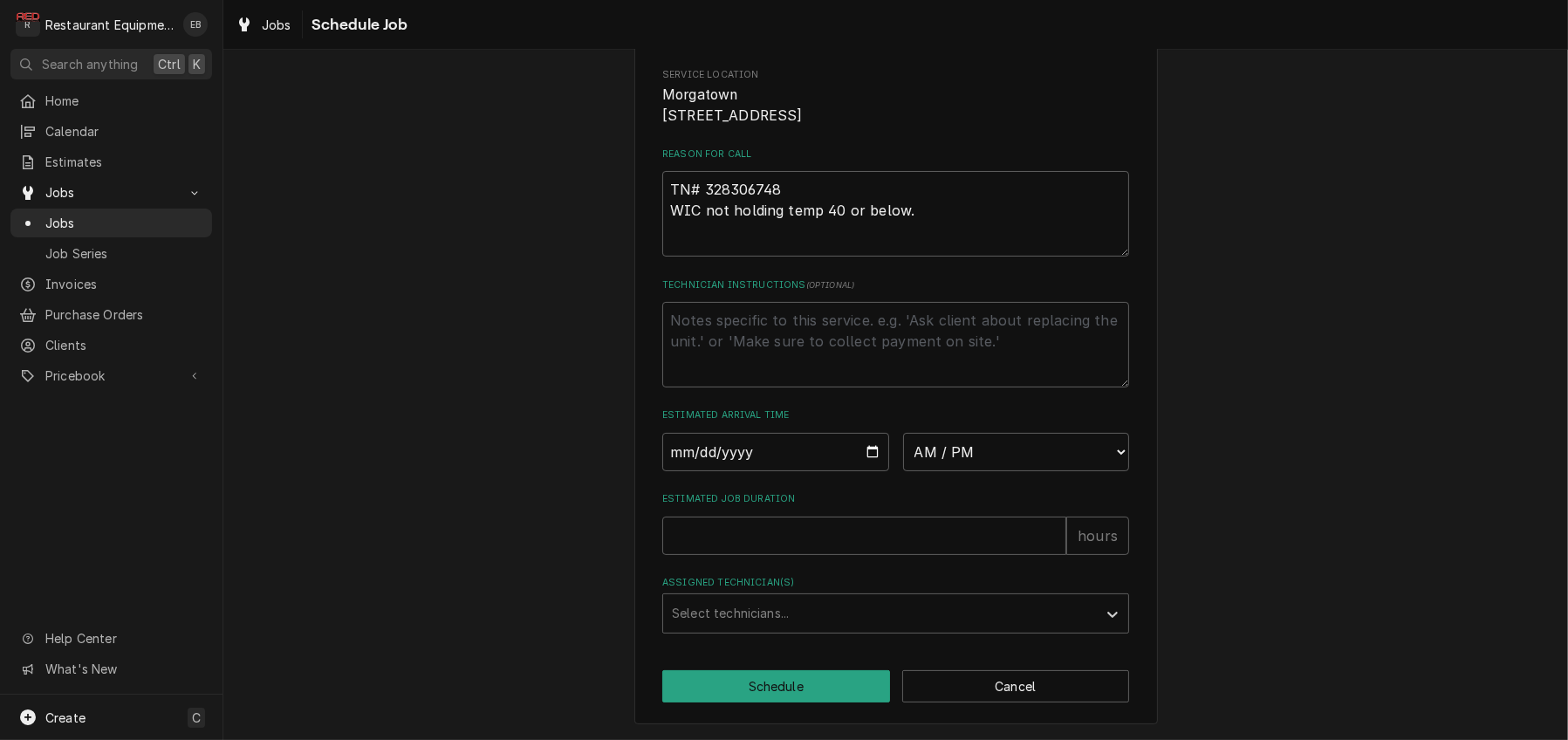
scroll to position [377, 0]
click at [873, 433] on input "Date" at bounding box center [776, 452] width 227 height 39
type textarea "x"
type input "[DATE]"
click at [956, 433] on select "AM / PM 6:00 AM 6:15 AM 6:30 AM 6:45 AM 7:00 AM 7:15 AM 7:30 AM 7:45 AM 8:00 AM…" at bounding box center [1016, 452] width 227 height 39
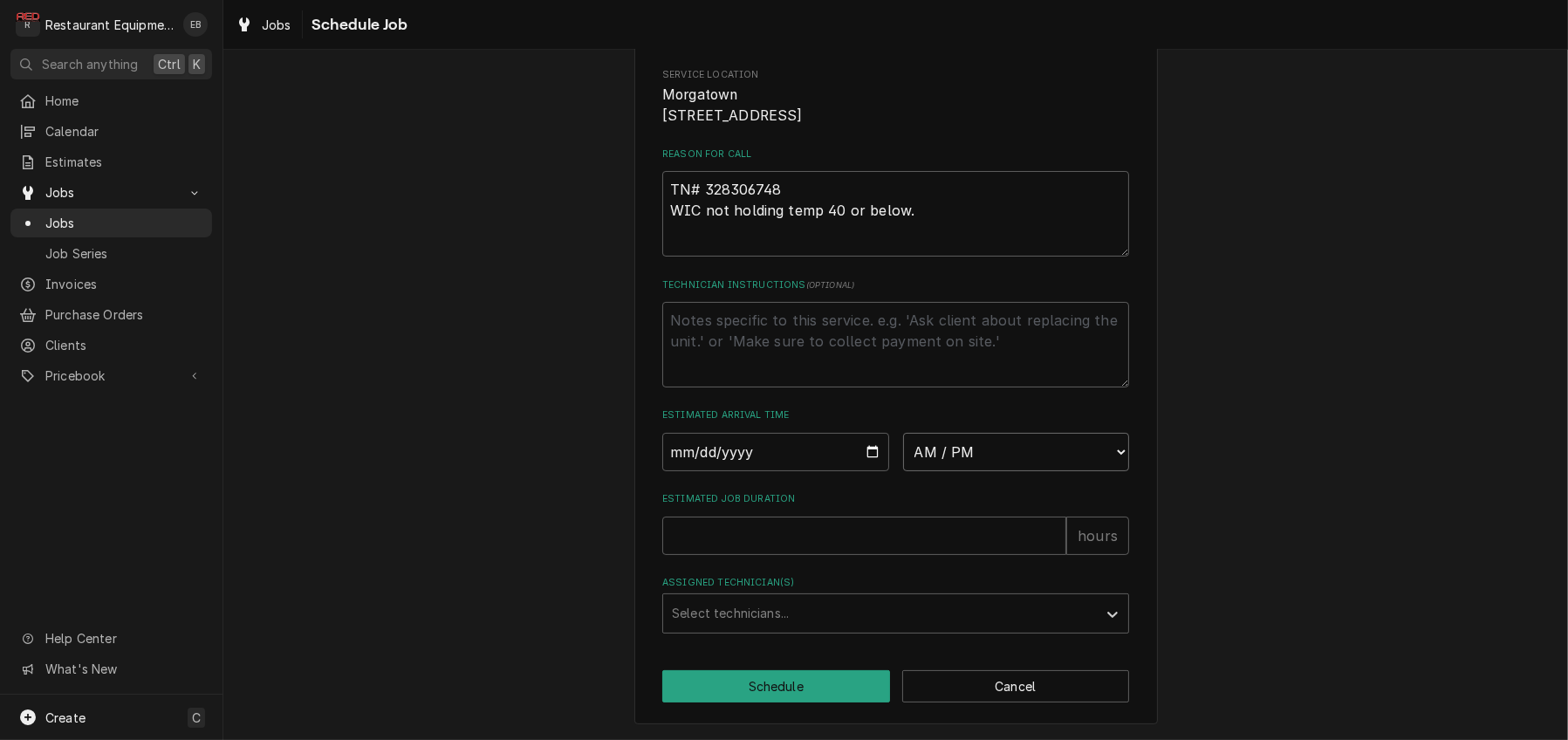
select select "09:00:00"
click at [903, 433] on select "AM / PM 6:00 AM 6:15 AM 6:30 AM 6:45 AM 7:00 AM 7:15 AM 7:30 AM 7:45 AM 8:00 AM…" at bounding box center [1016, 452] width 227 height 39
click at [798, 518] on input "Estimated Job Duration" at bounding box center [864, 536] width 404 height 39
type textarea "x"
type input "2"
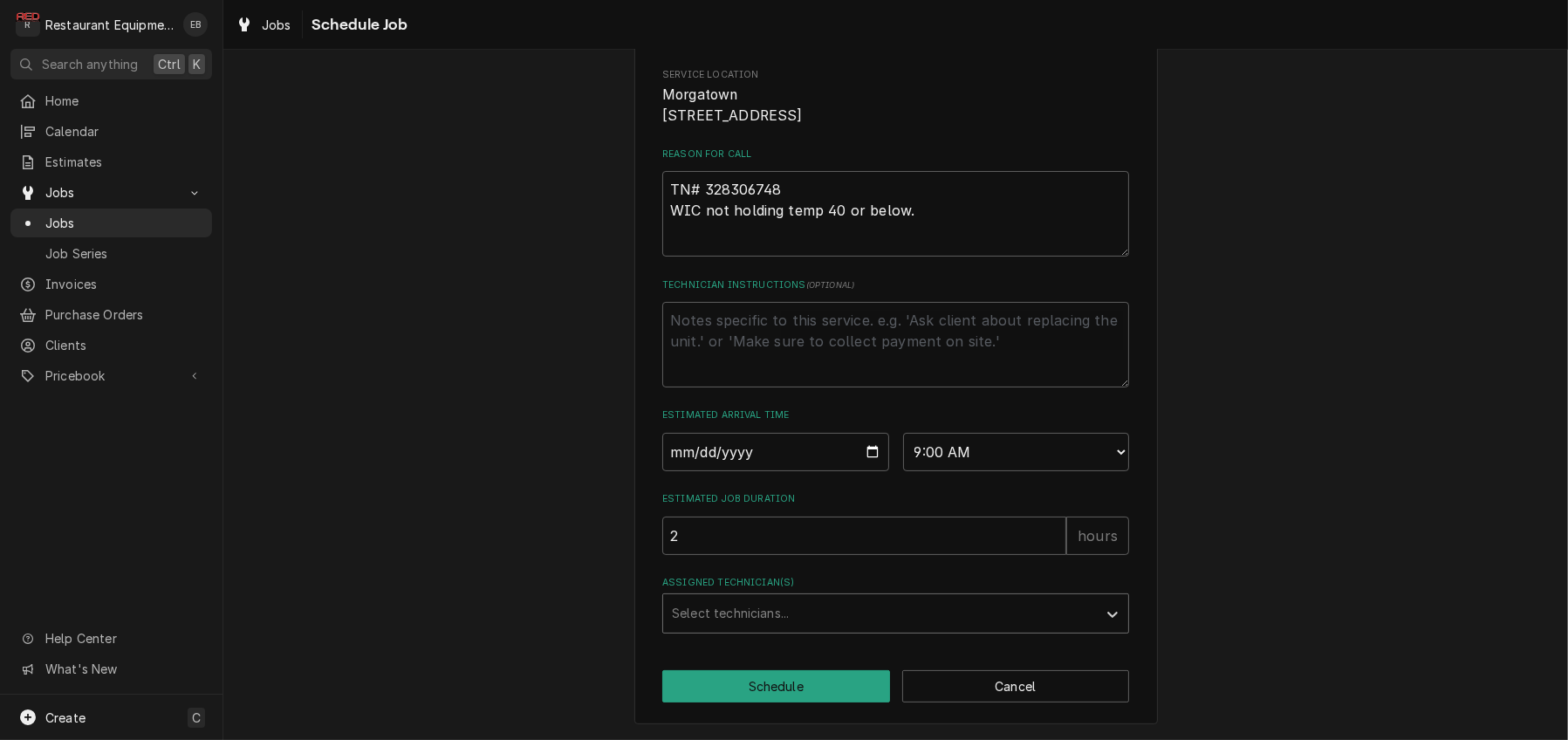
click at [743, 603] on div "Assigned Technician(s)" at bounding box center [879, 614] width 416 height 31
type input "we"
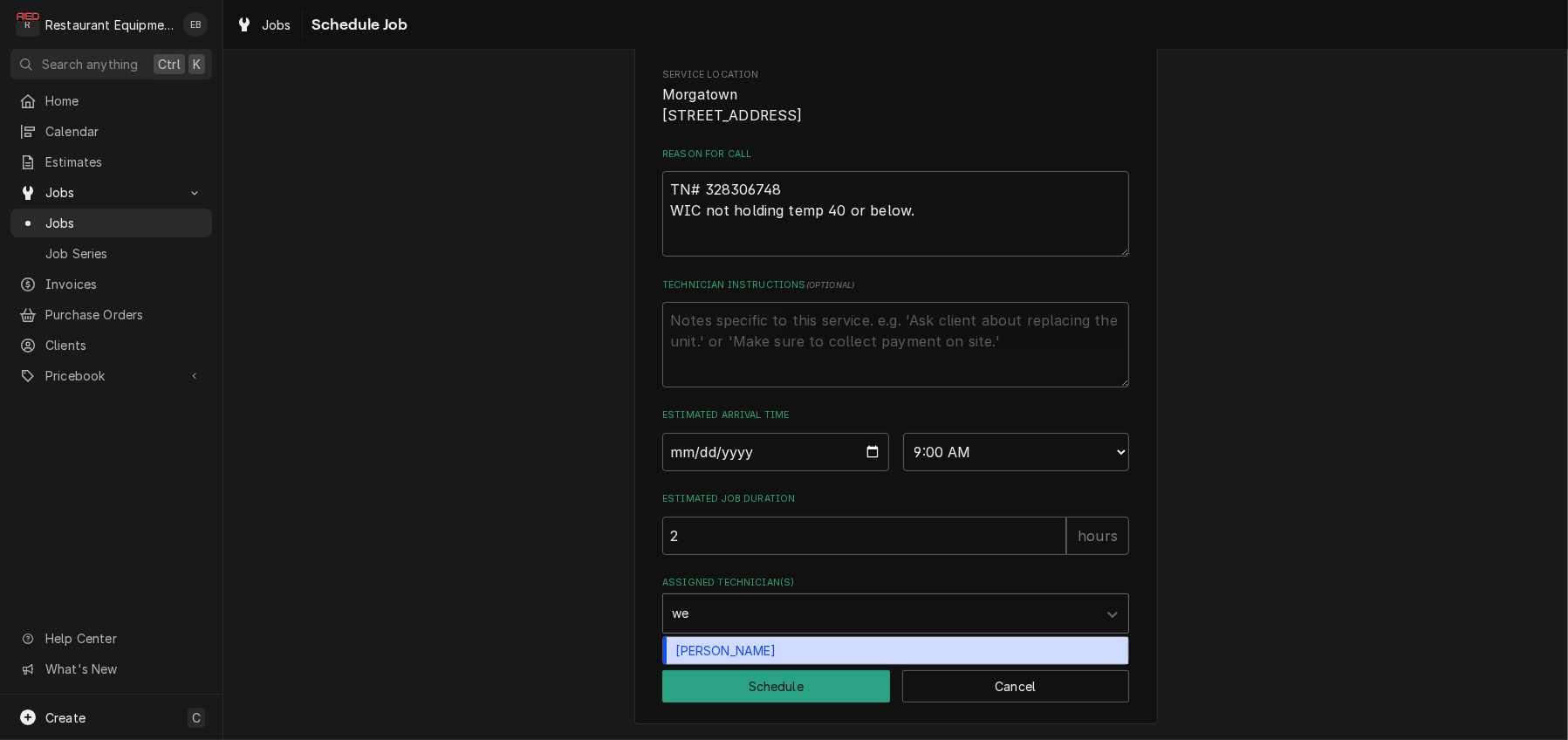
click at [718, 641] on div "Wesley Fisher" at bounding box center [896, 650] width 465 height 27
type textarea "x"
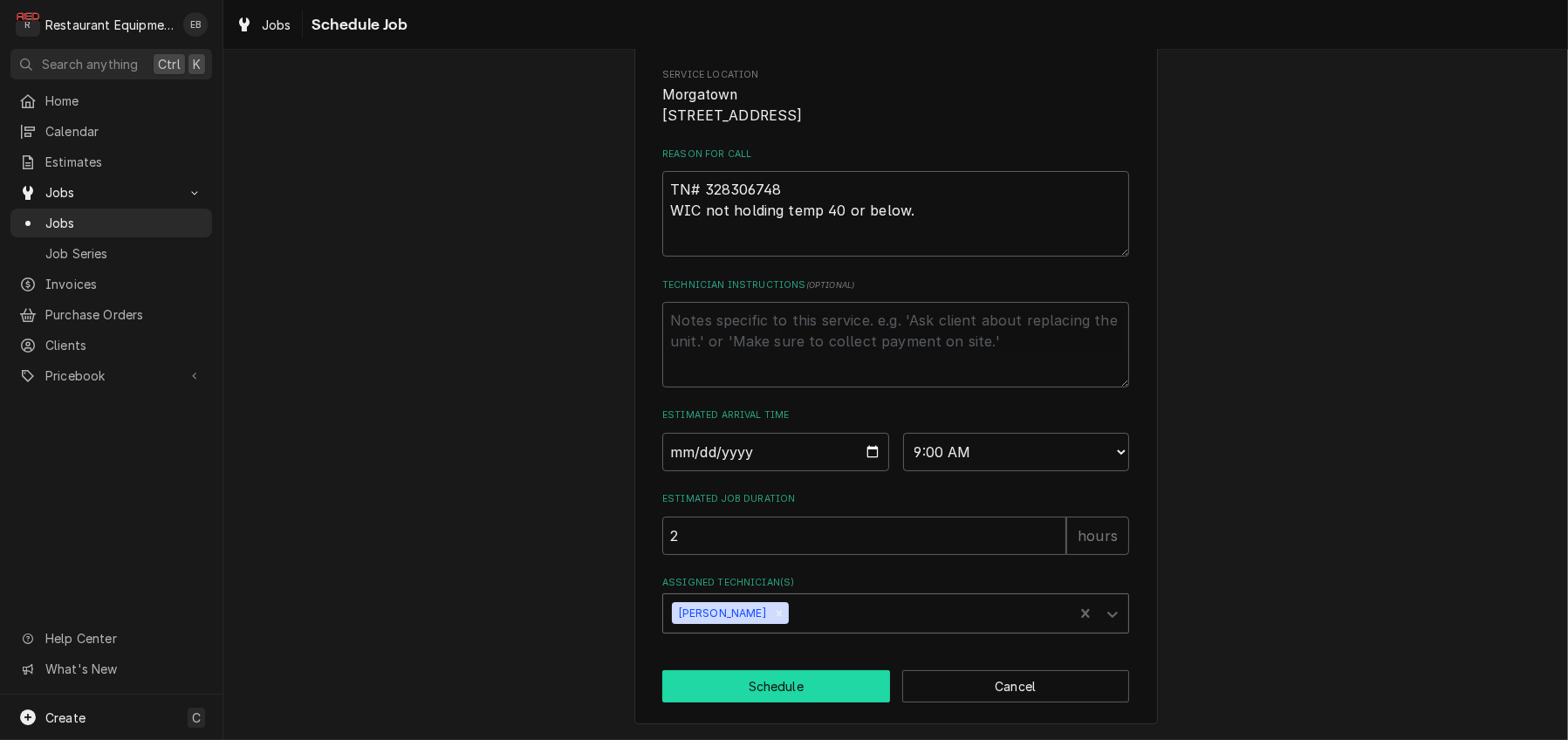
click at [748, 690] on button "Schedule" at bounding box center [776, 686] width 228 height 32
type textarea "x"
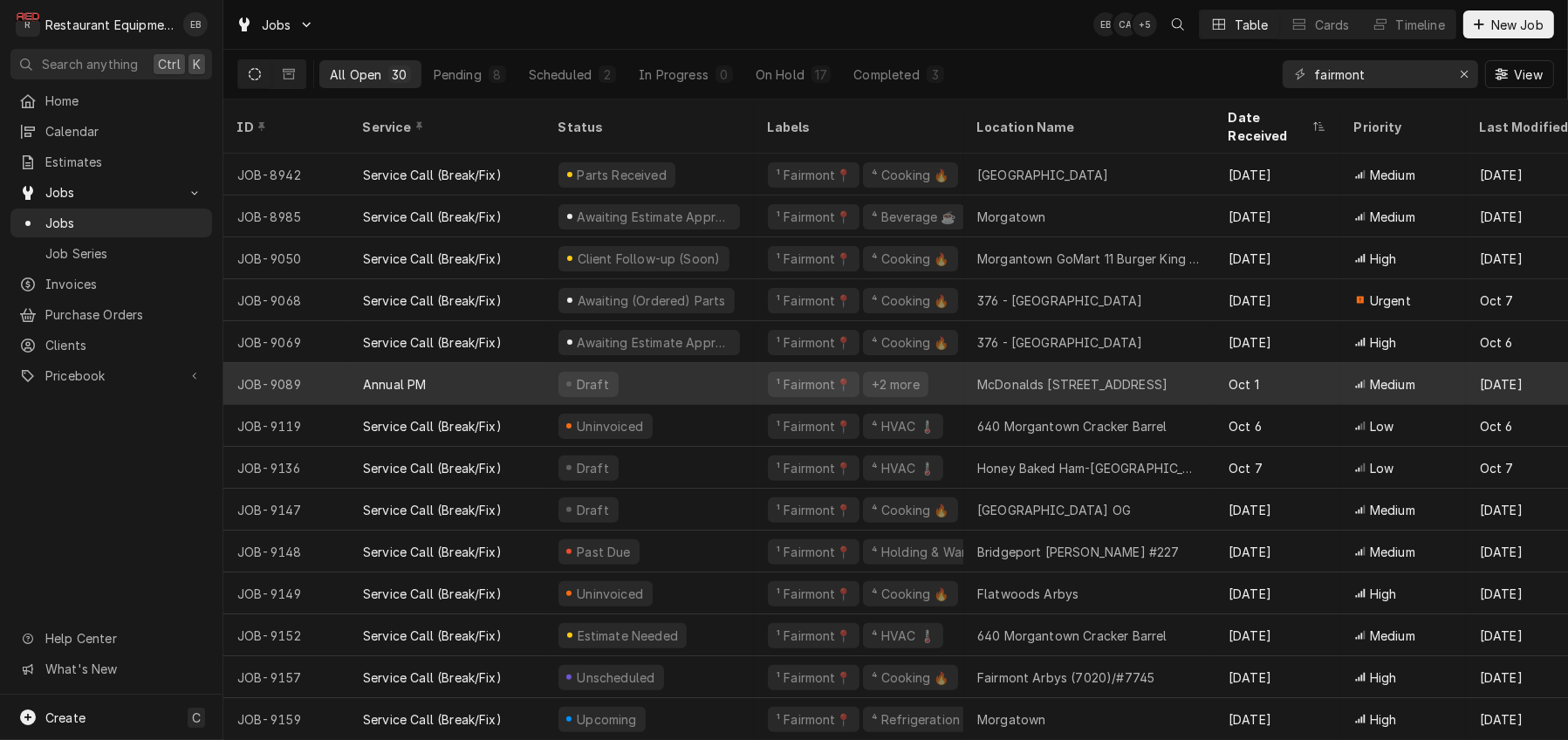
scroll to position [682, 0]
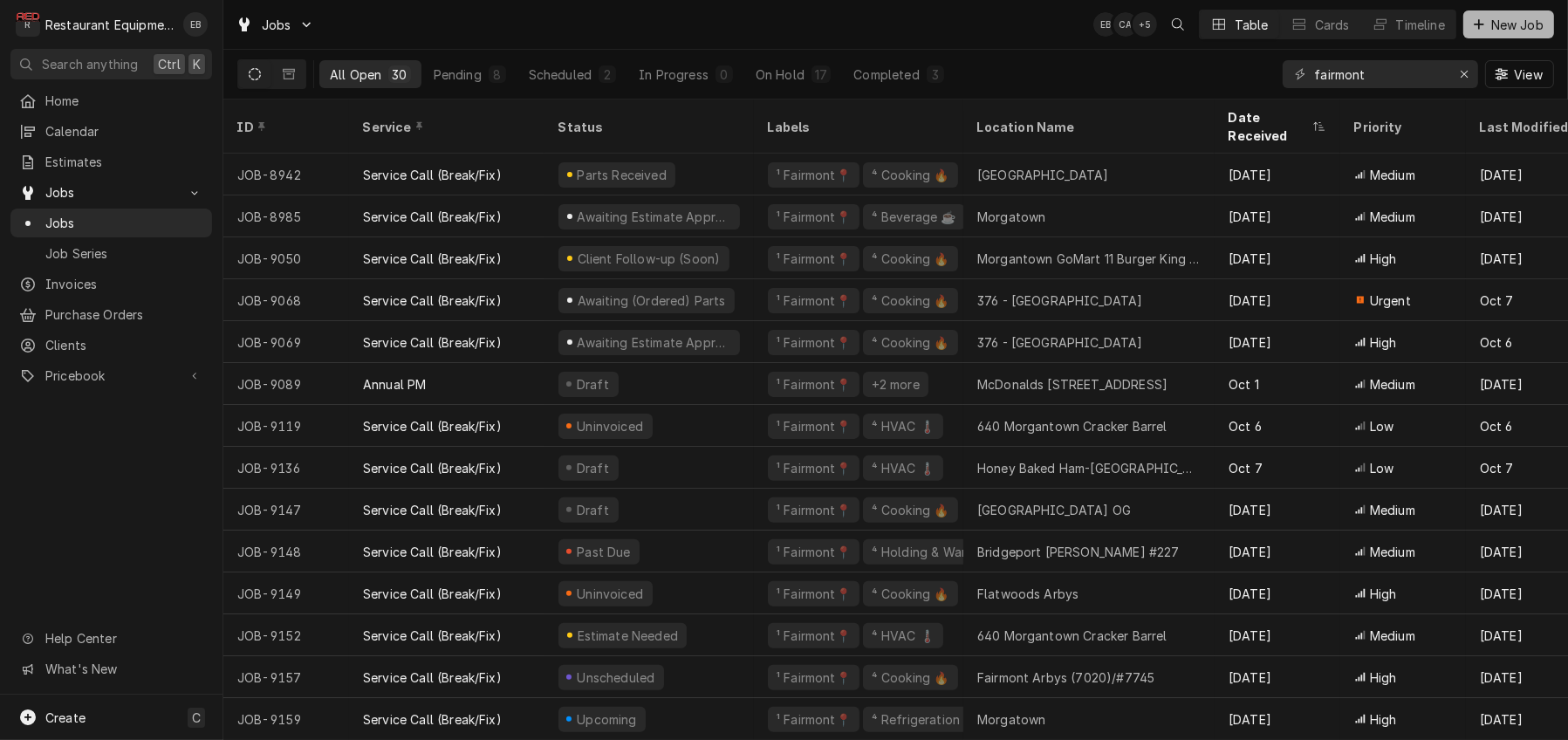
click at [1475, 30] on icon "Dynamic Content Wrapper" at bounding box center [1478, 24] width 10 height 12
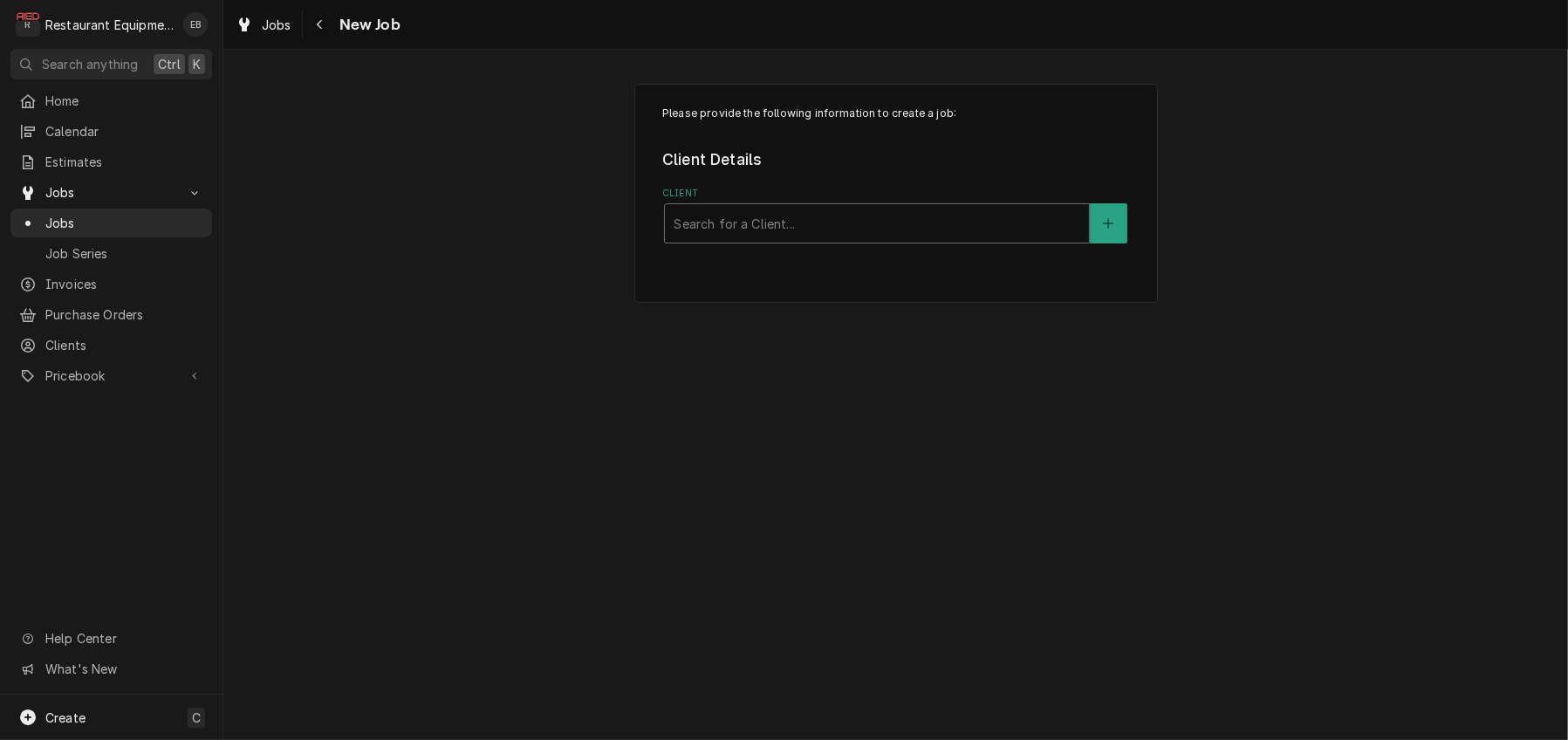
click at [788, 239] on div "Client" at bounding box center [876, 223] width 407 height 31
type input "westover"
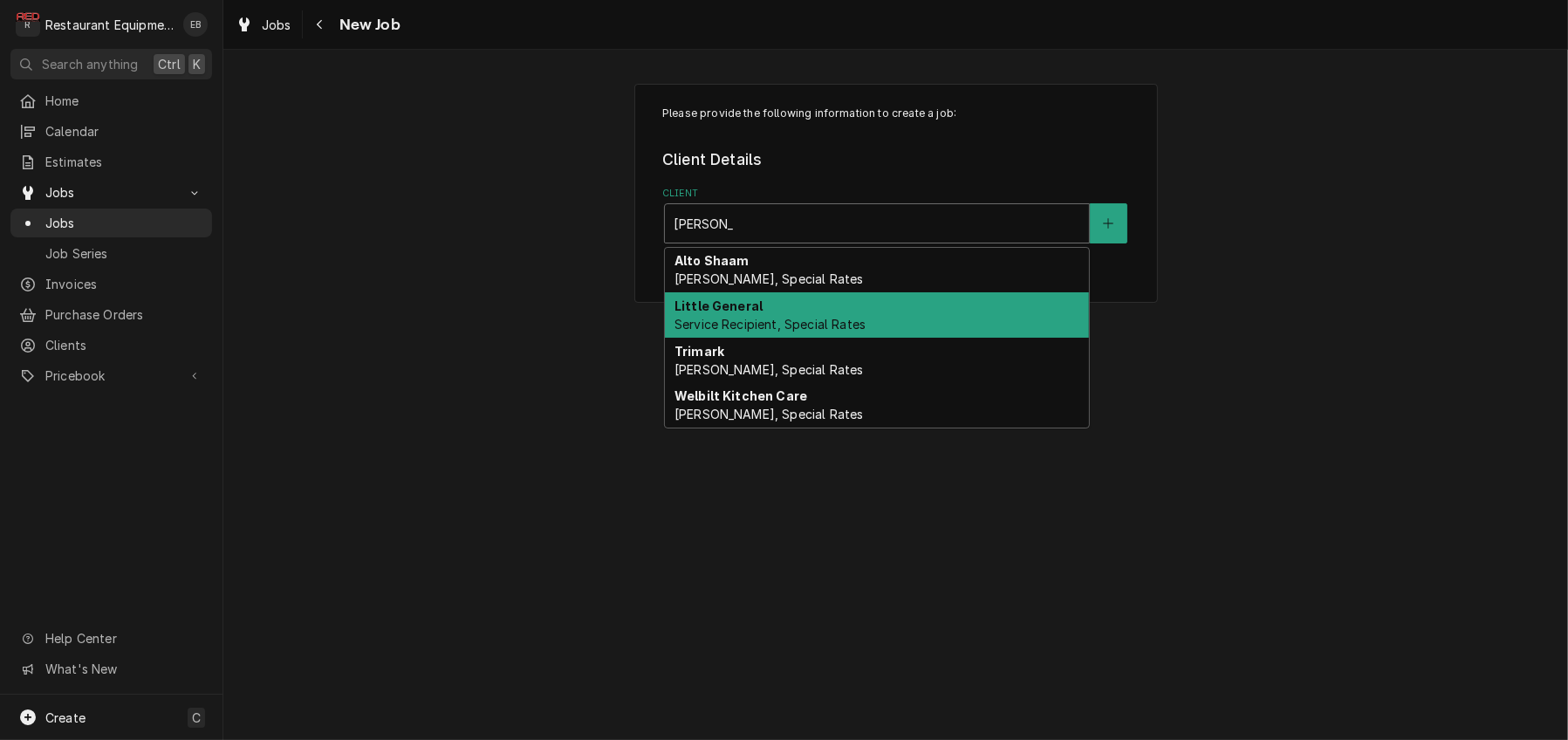
click at [754, 338] on div "Little General Service Recipient, Special Rates" at bounding box center [877, 315] width 424 height 45
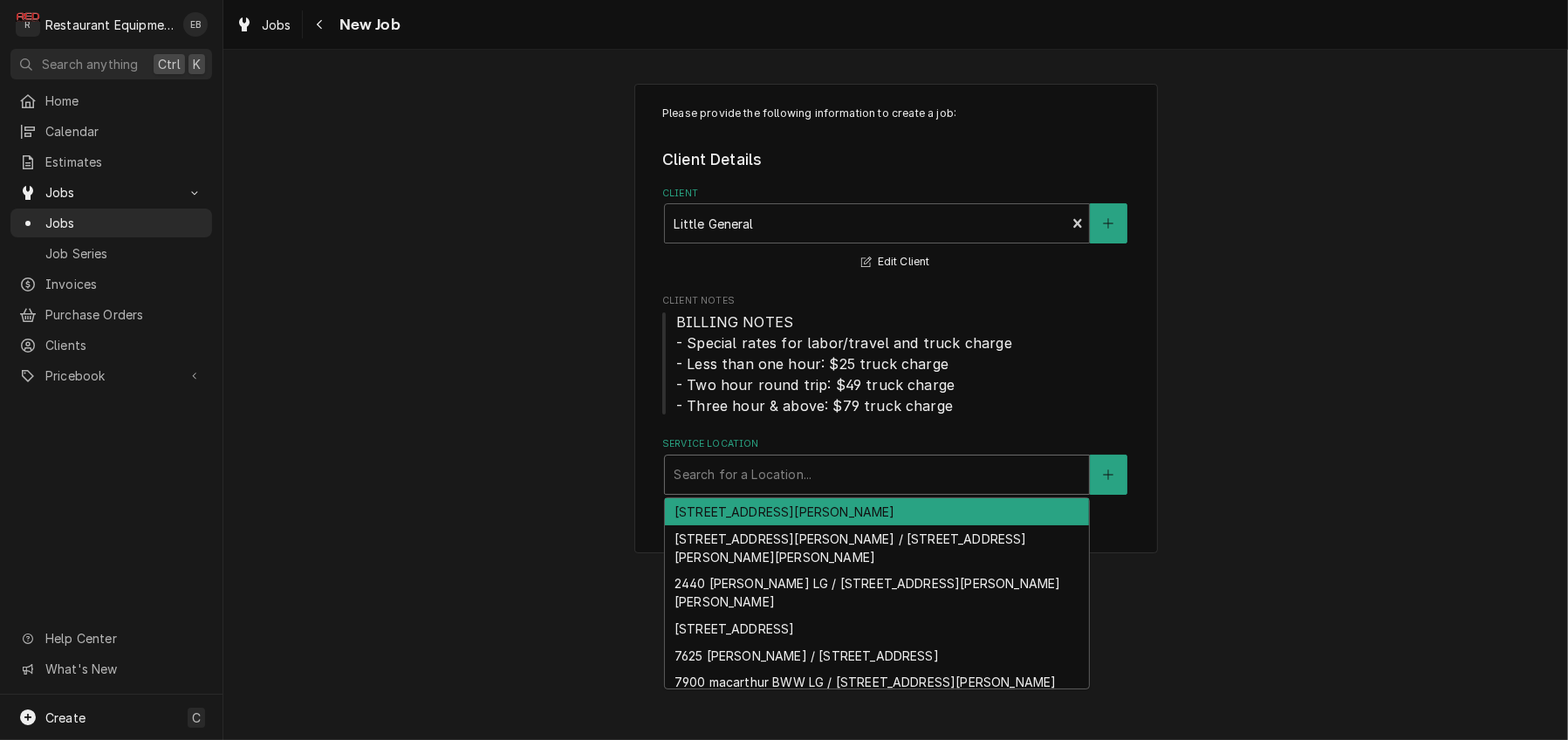
click at [764, 491] on div "Service Location" at bounding box center [876, 474] width 407 height 31
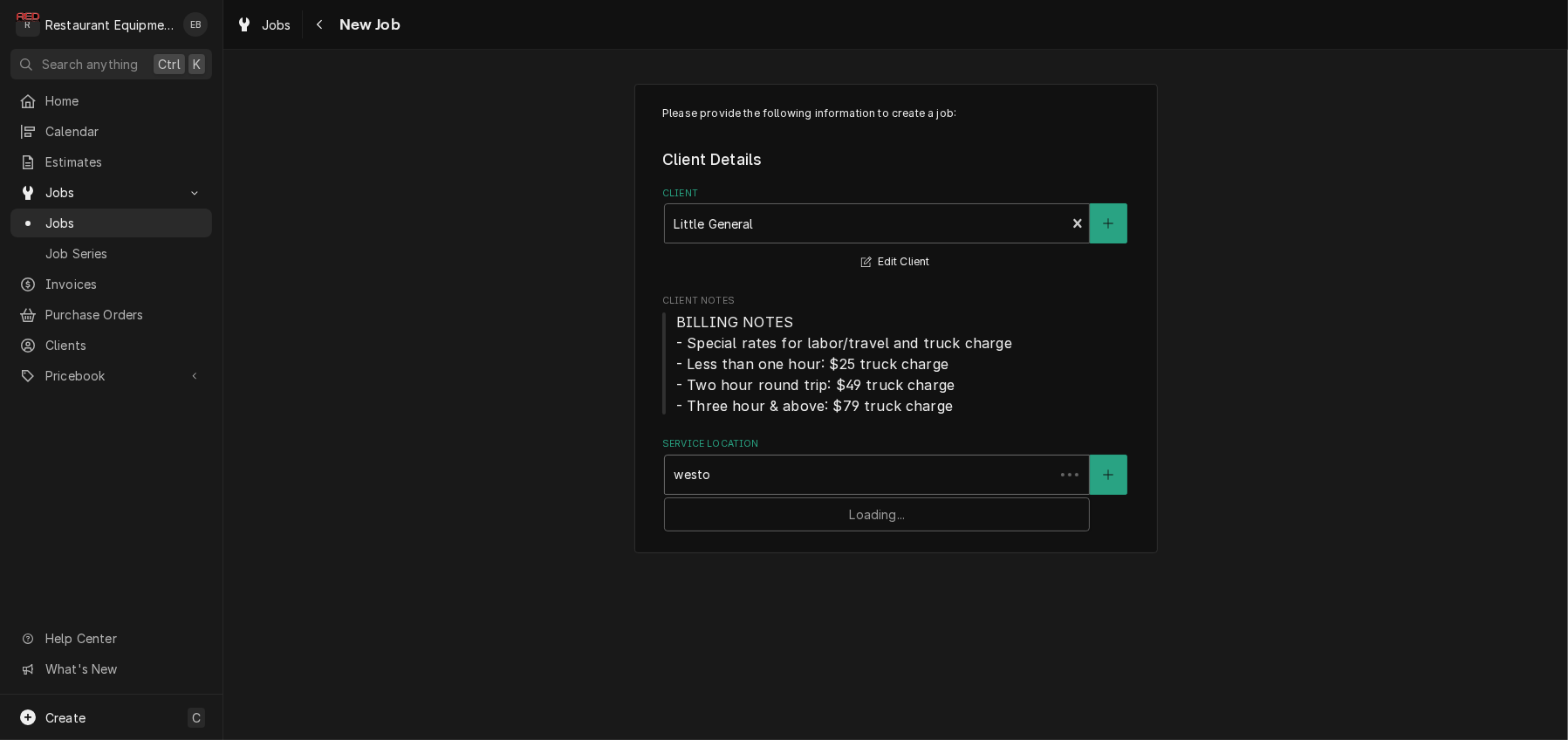
type input "weston"
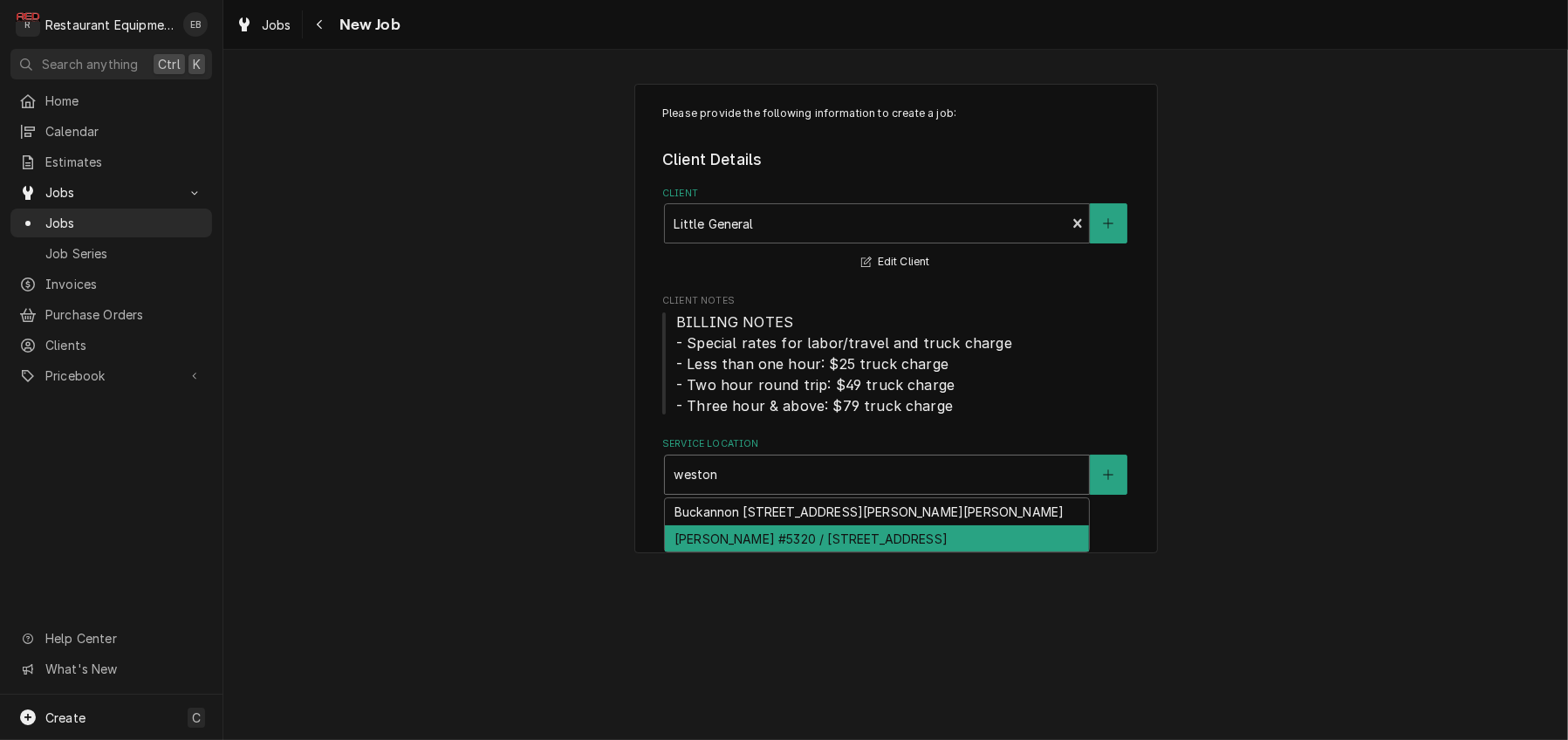
click at [745, 553] on div "Weston Arbys #5320 / 595 US-33, Weston, WV 26452" at bounding box center [877, 538] width 424 height 27
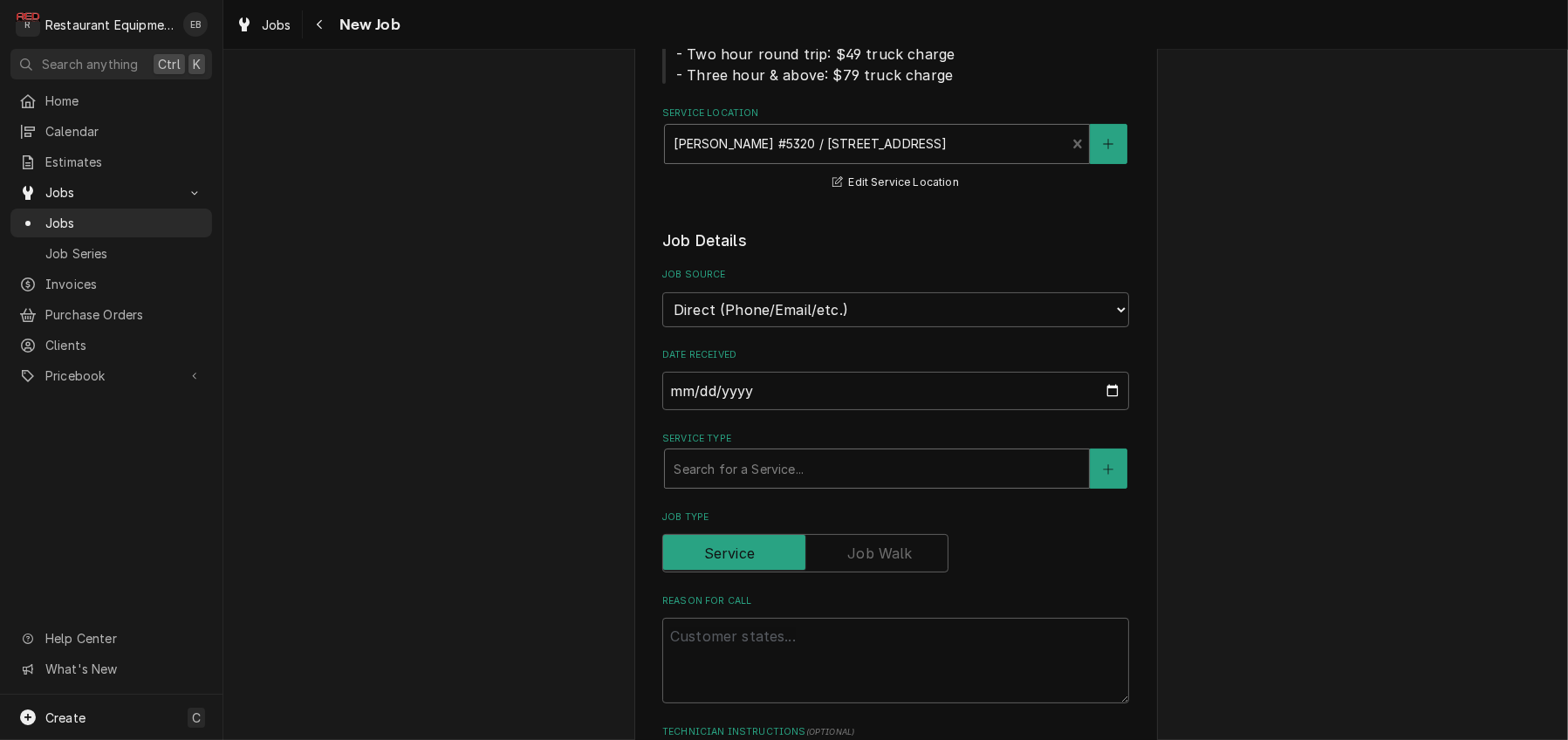
scroll to position [349, 0]
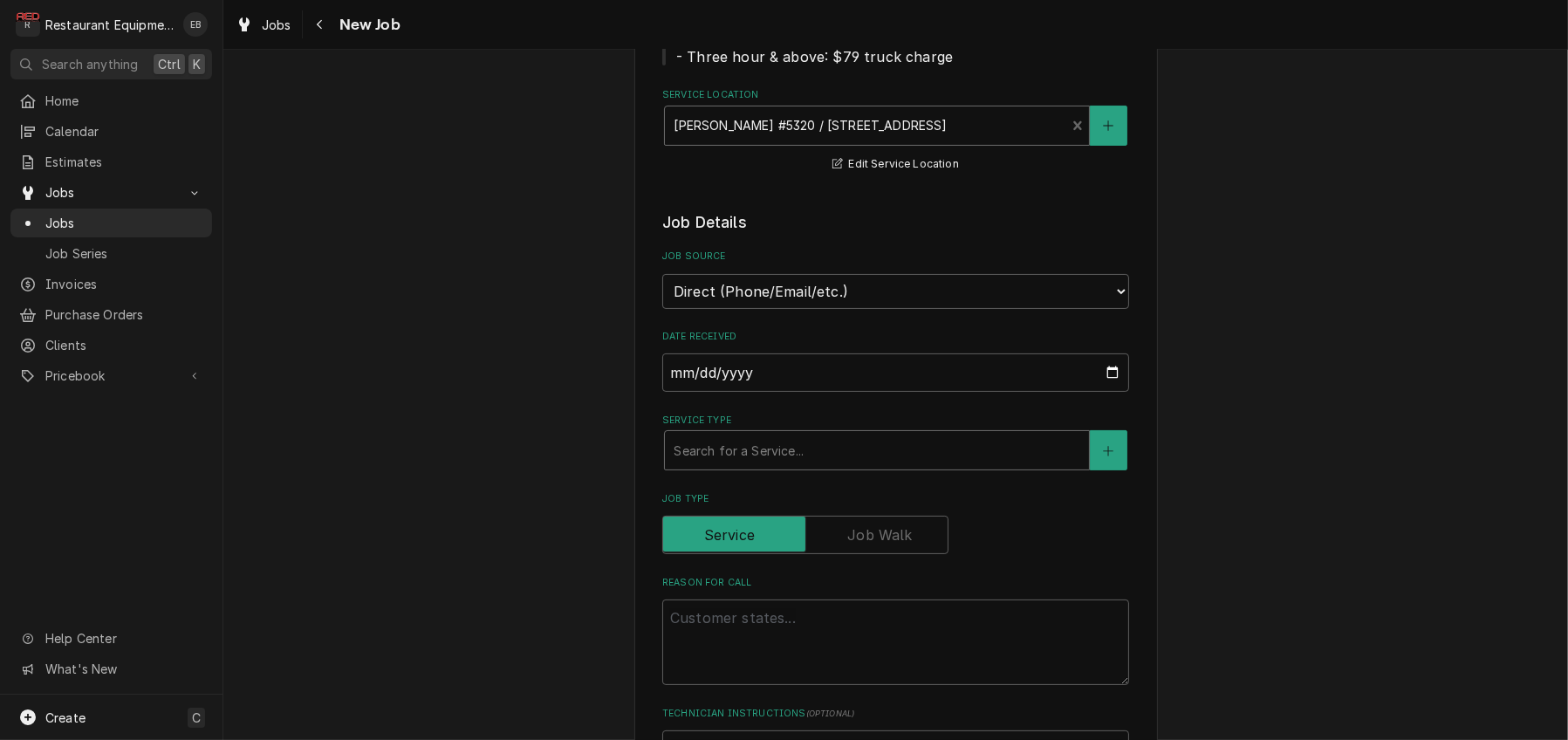
click at [766, 466] on div "Service Type" at bounding box center [876, 450] width 407 height 31
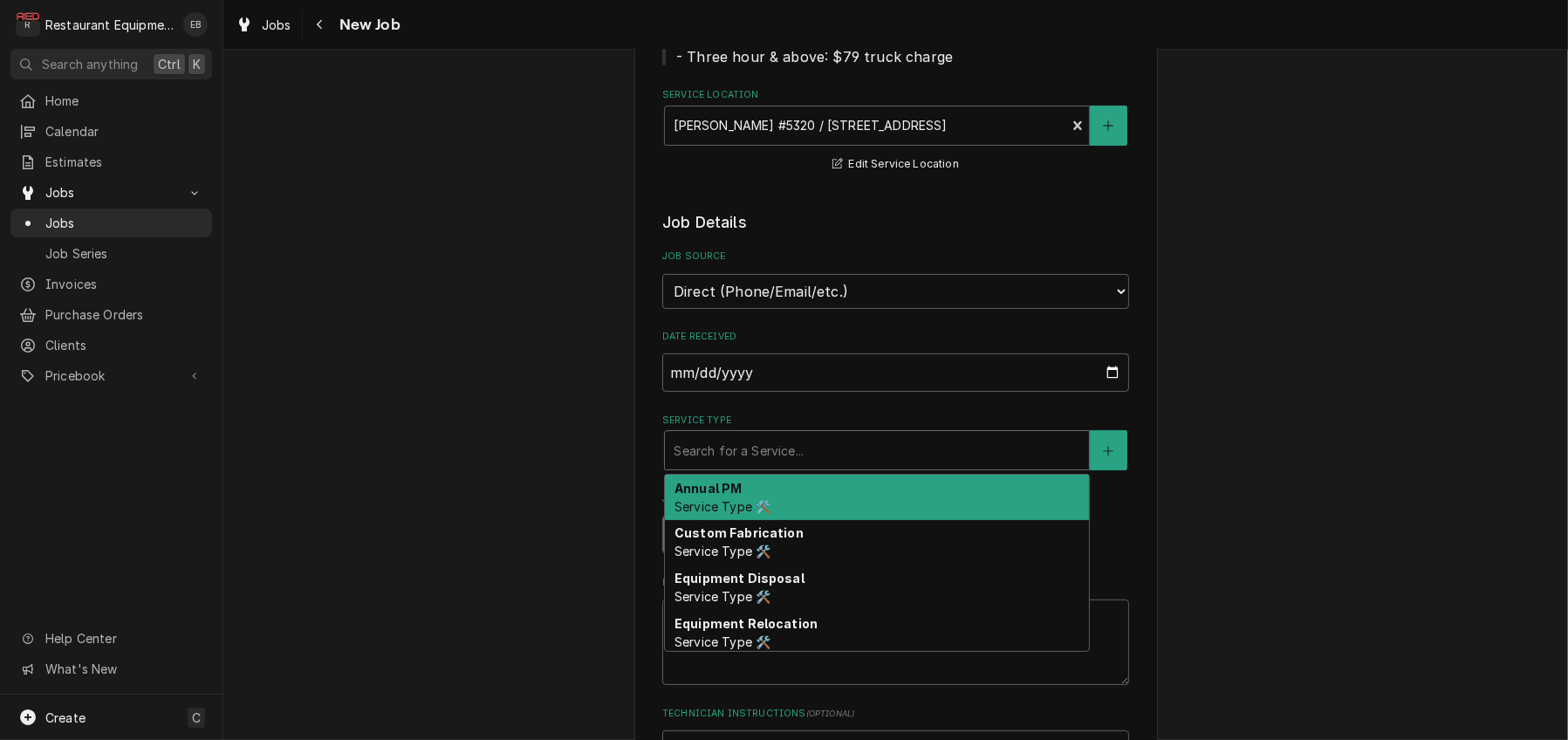
type textarea "x"
type input "b"
type textarea "x"
type input "bt"
type textarea "x"
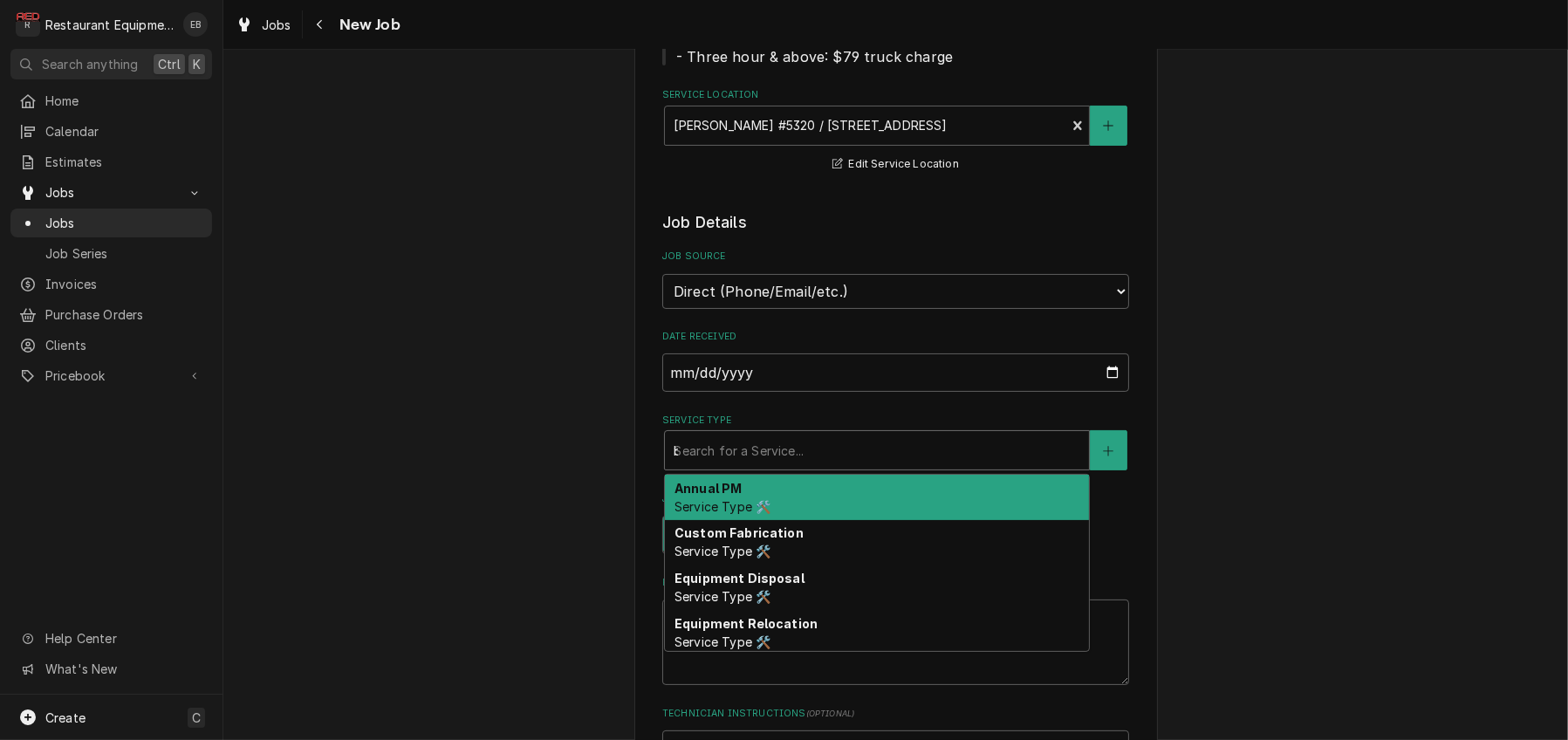
type input "btr"
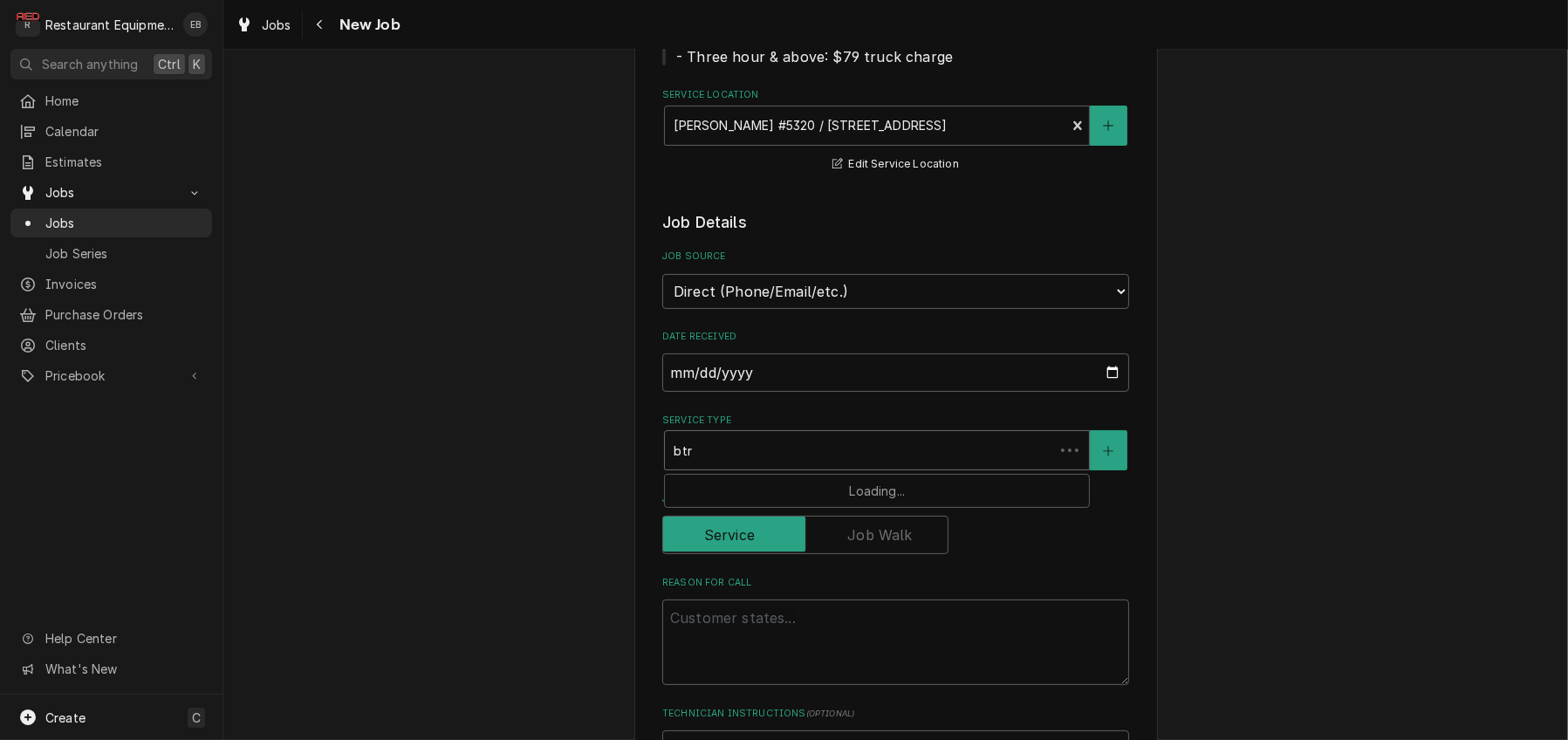
type textarea "x"
type input "btre"
type textarea "x"
type input "btr"
type textarea "x"
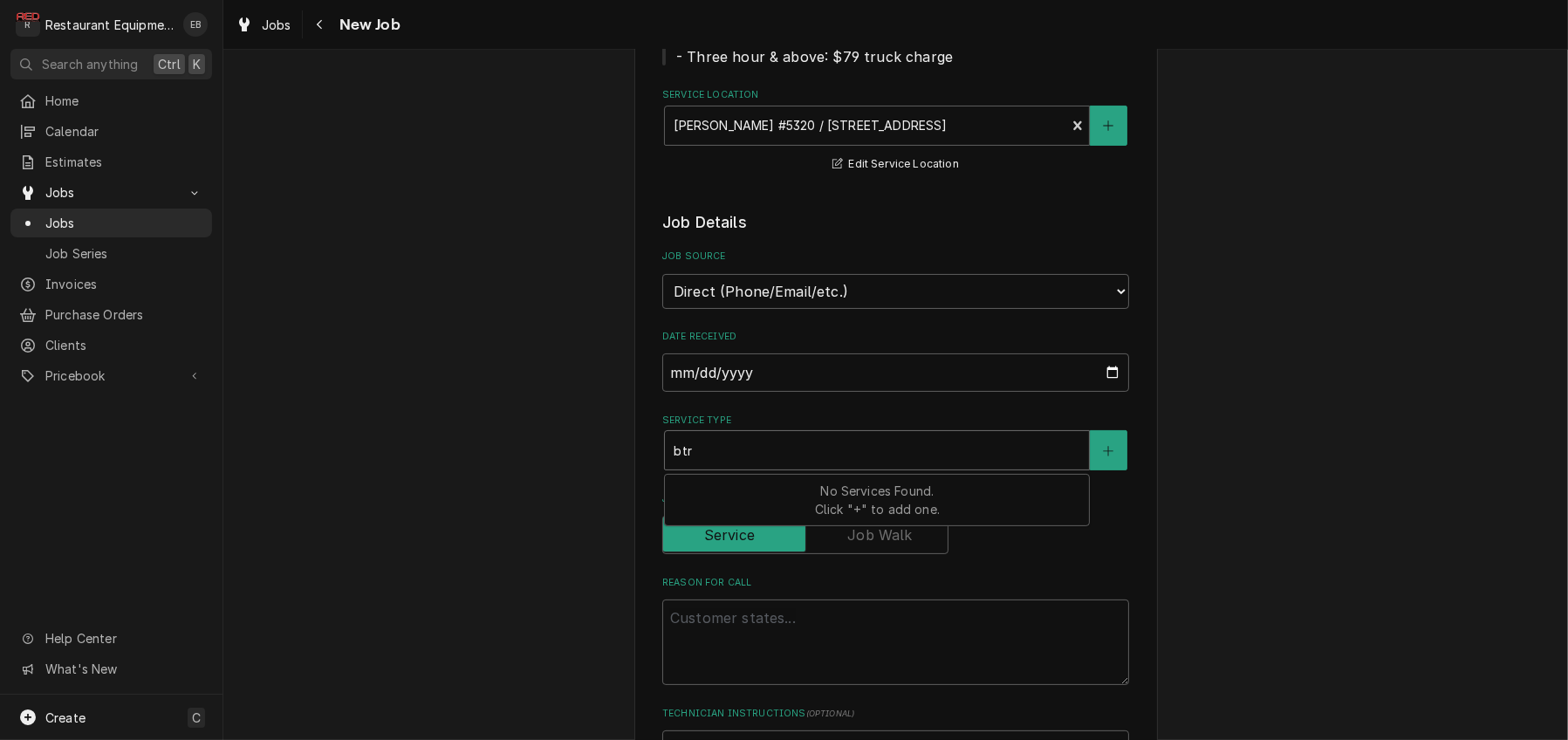
type input "bt"
type textarea "x"
type input "b"
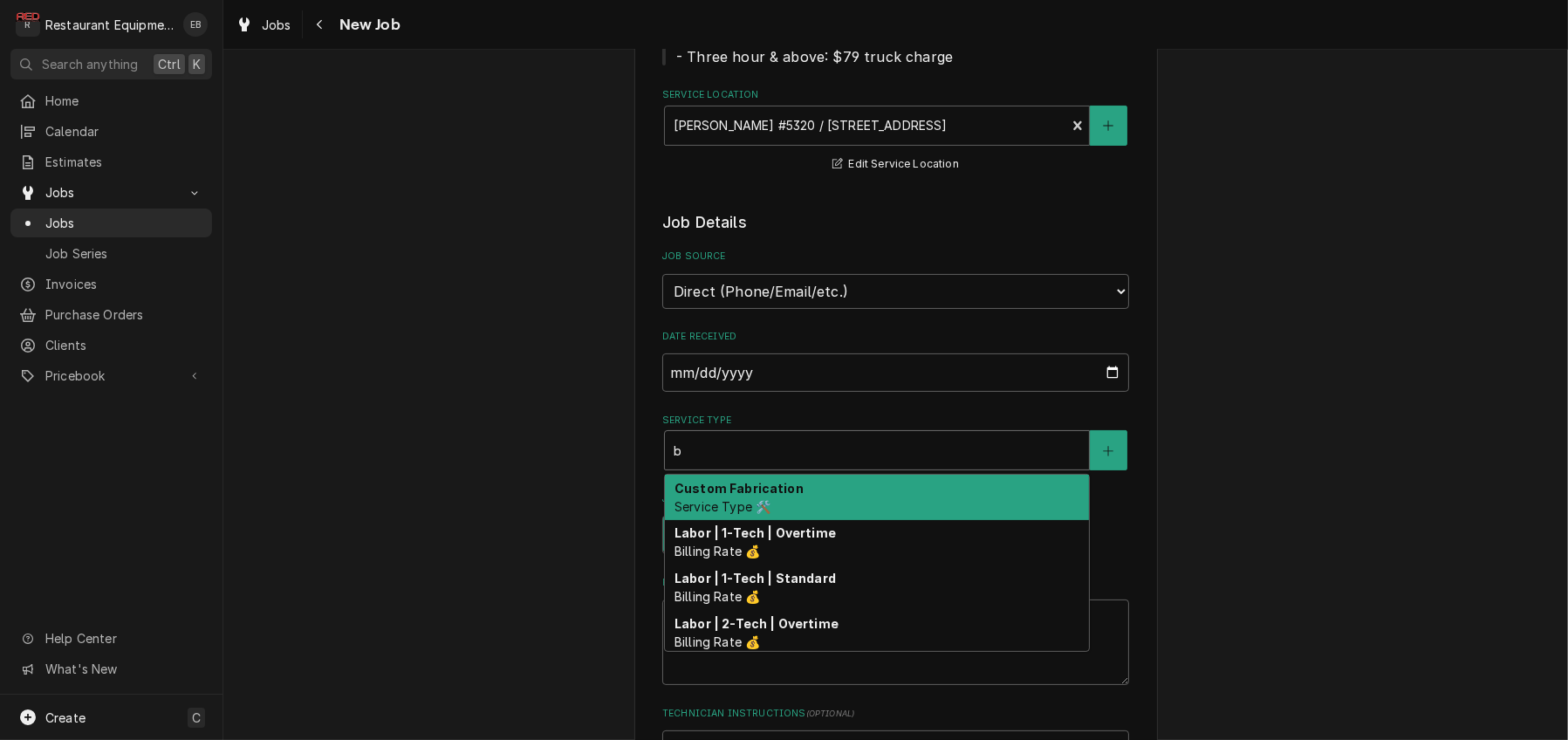
type textarea "x"
type input "br"
type textarea "x"
type input "bre"
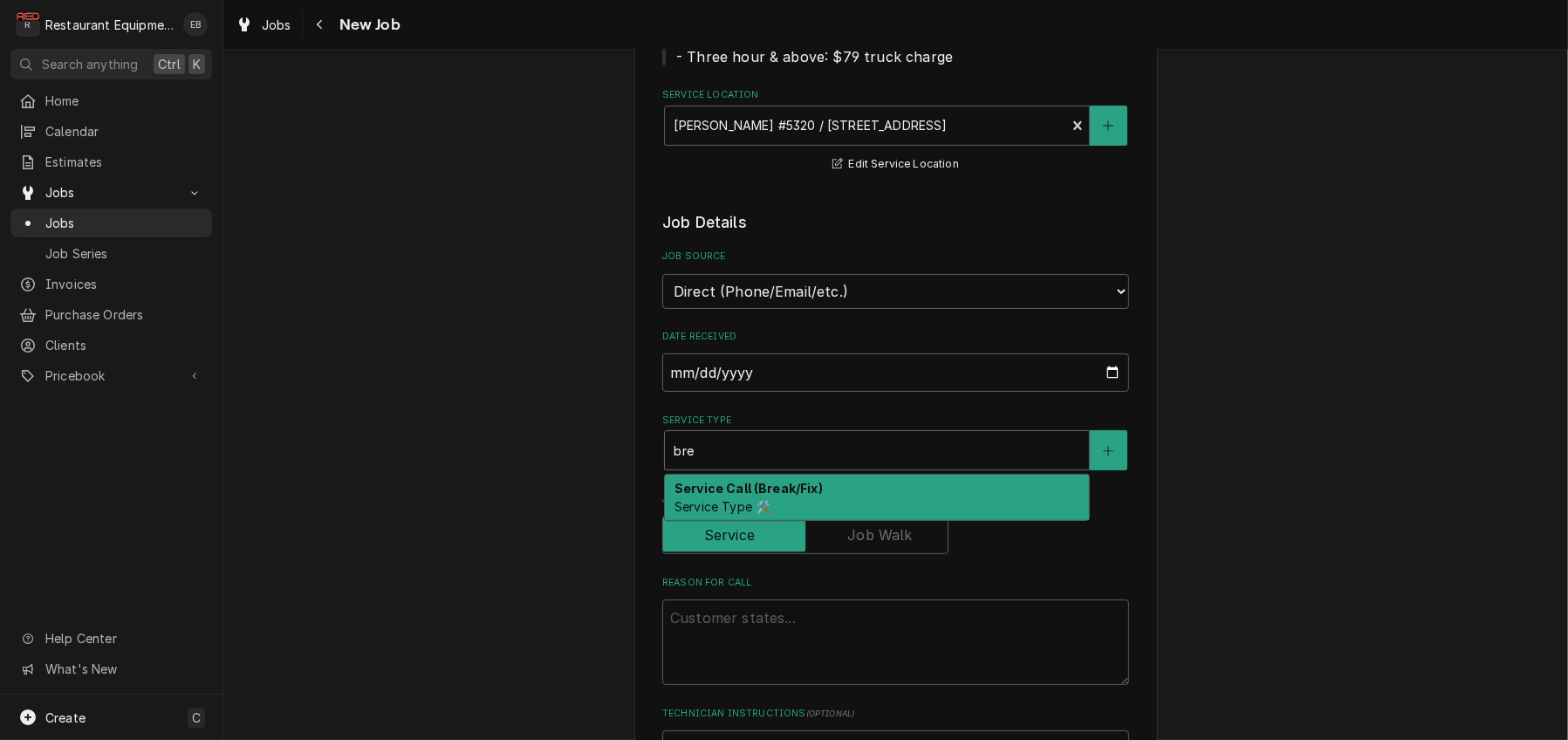
click at [739, 495] on strong "Service Call (Break/Fix)" at bounding box center [748, 488] width 148 height 15
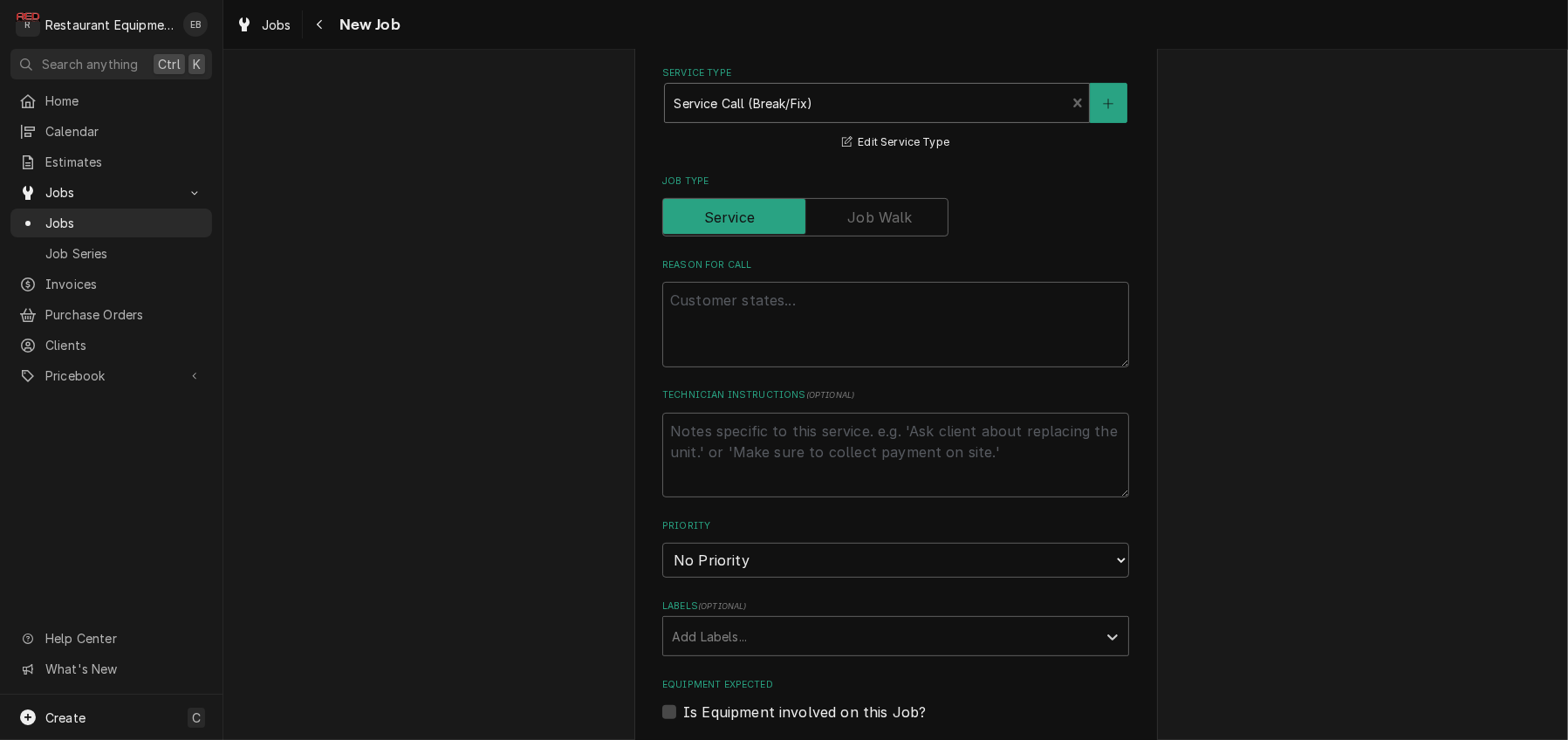
scroll to position [698, 0]
click at [779, 365] on textarea "Reason For Call" at bounding box center [896, 323] width 467 height 86
type textarea "x"
type textarea "W"
type textarea "x"
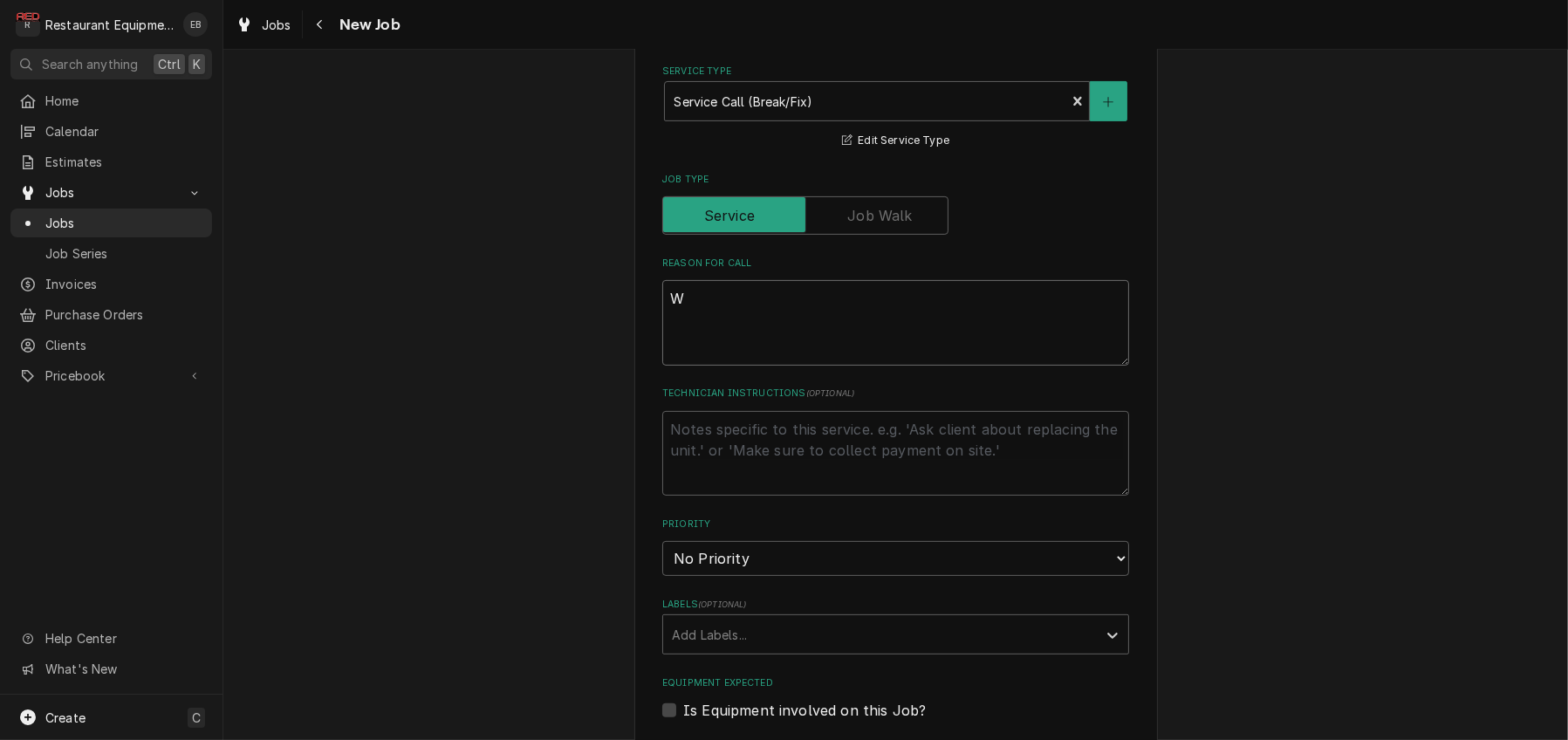
type textarea "WO"
type textarea "x"
type textarea "WO#"
type textarea "x"
type textarea "WO#"
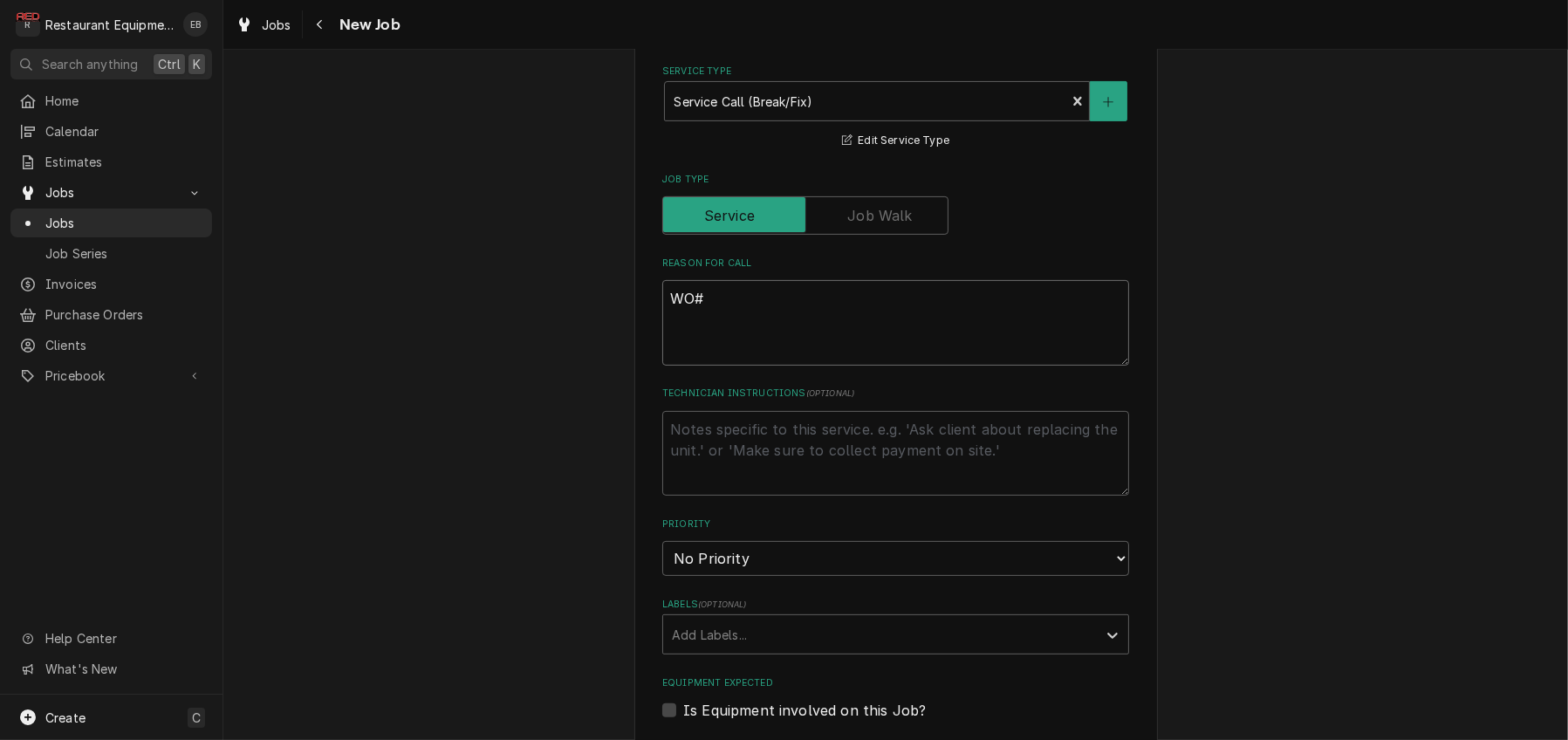
type textarea "x"
type textarea "WO# 8"
type textarea "x"
type textarea "WO# 89"
type textarea "x"
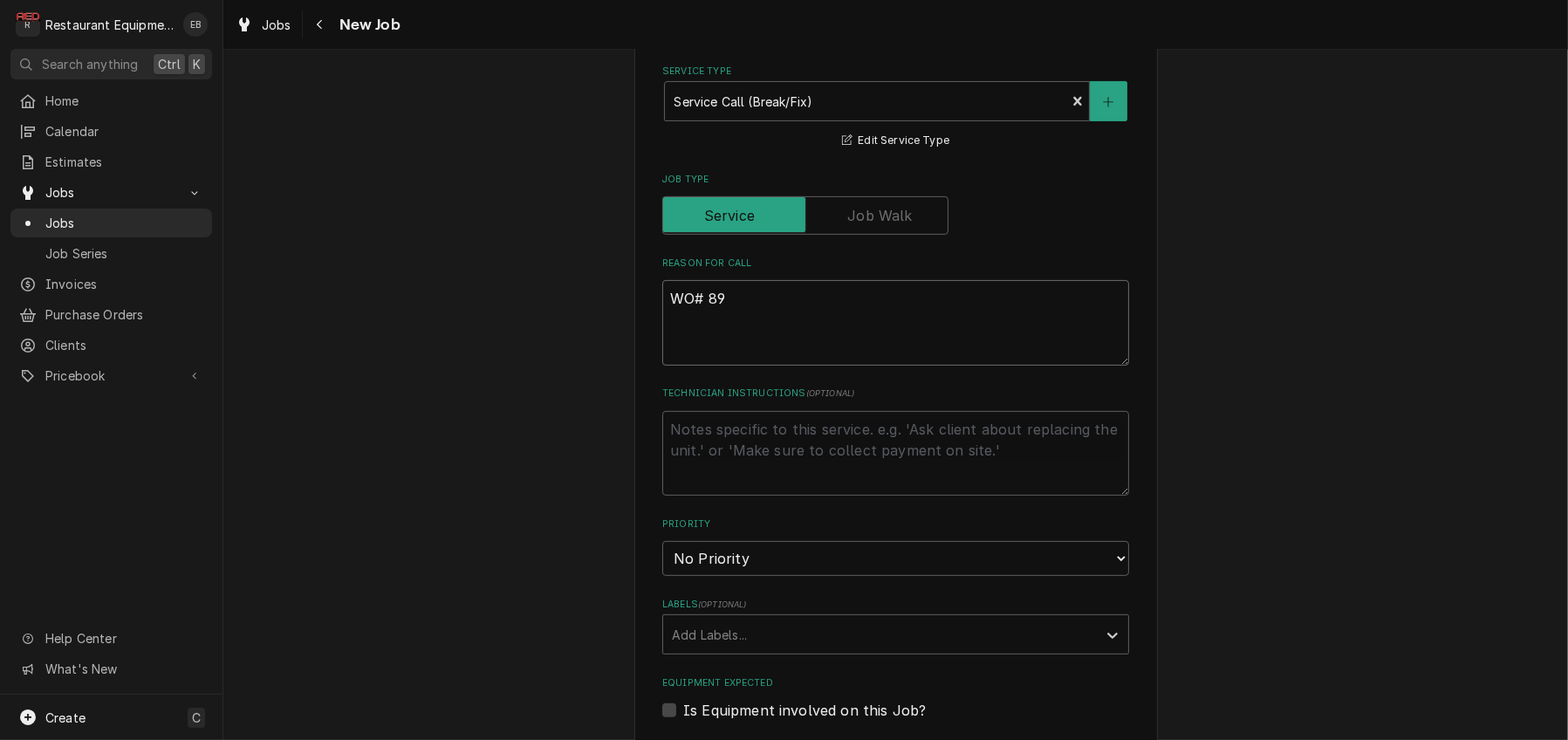
type textarea "WO# 891"
type textarea "x"
type textarea "WO# 8918"
type textarea "x"
type textarea "WO# 89185"
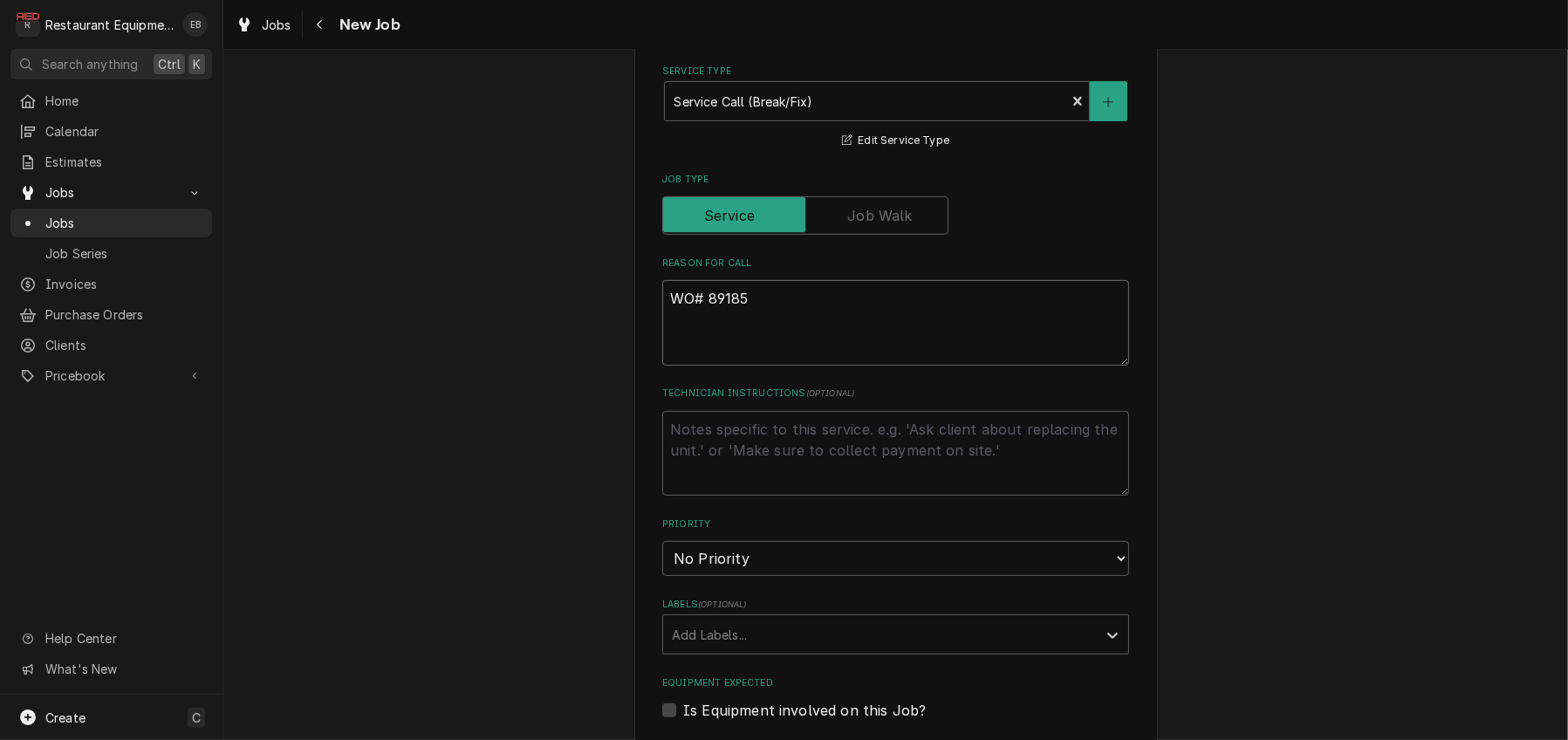
type textarea "x"
type textarea "WO# 89185"
type textarea "x"
type textarea "WO# 89185 F"
type textarea "x"
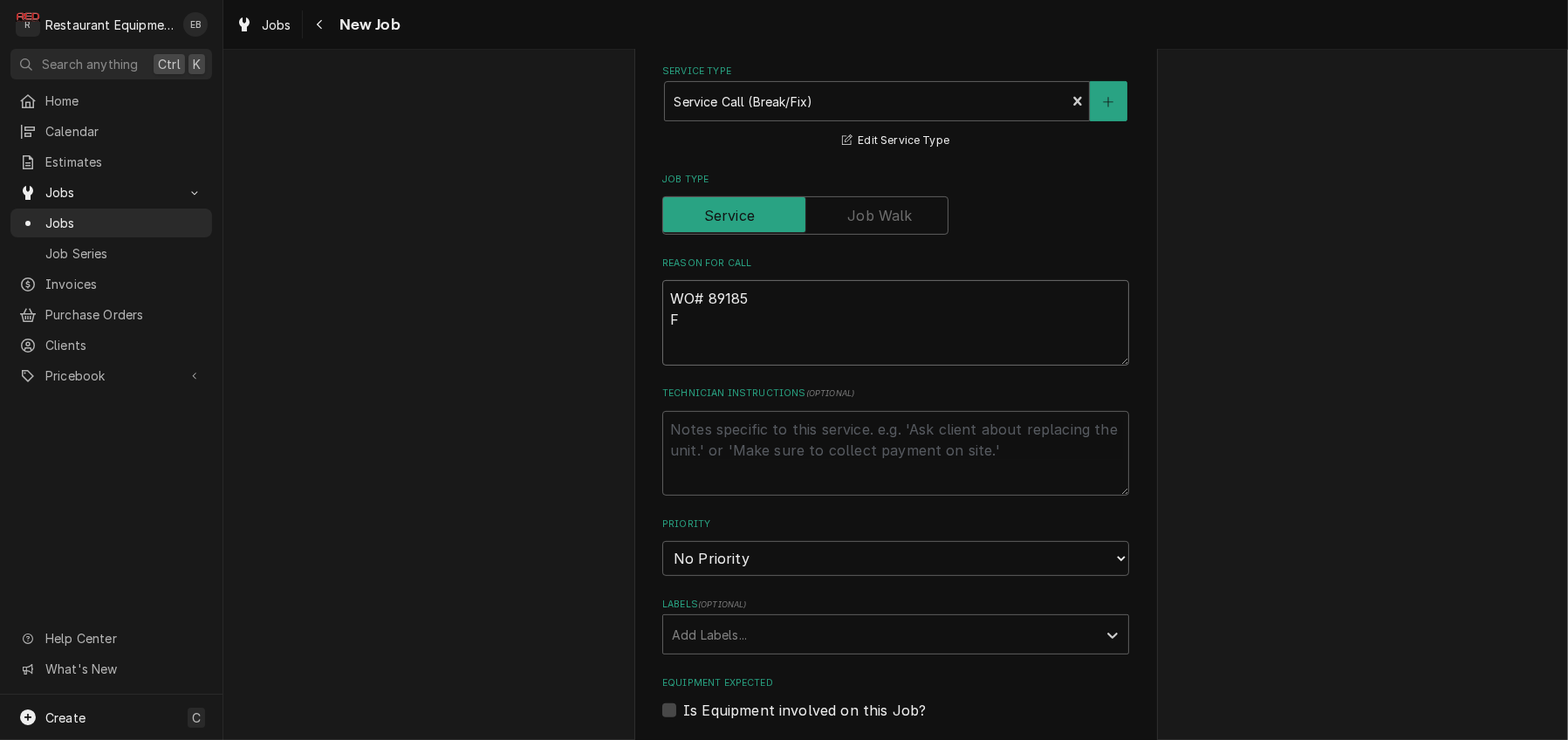
type textarea "WO# 89185 Fr"
type textarea "x"
type textarea "WO# 89185 Fry"
type textarea "x"
type textarea "WO# 89185 Frye"
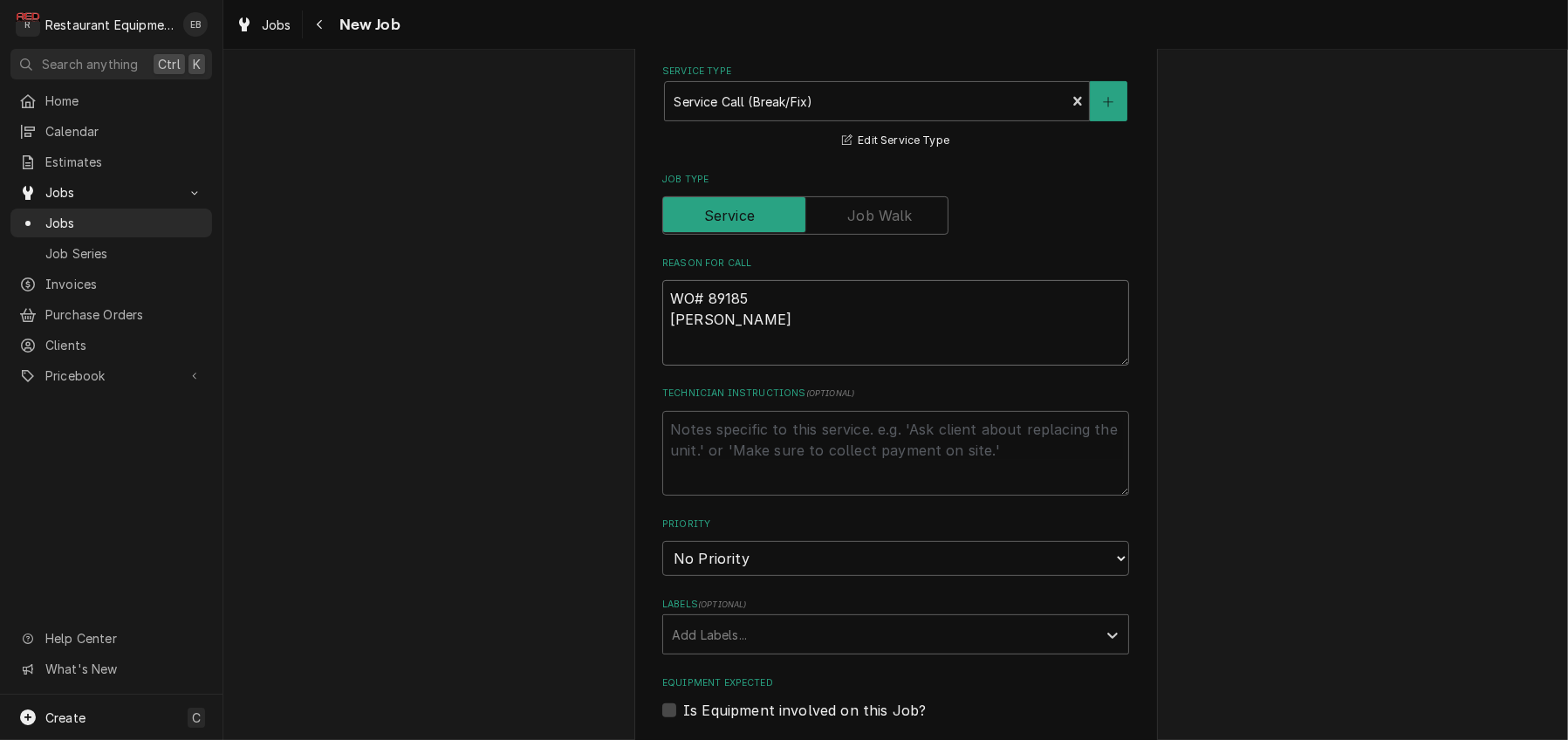
type textarea "x"
type textarea "WO# 89185 Fry"
type textarea "x"
type textarea "WO# 89185 Fry"
type textarea "x"
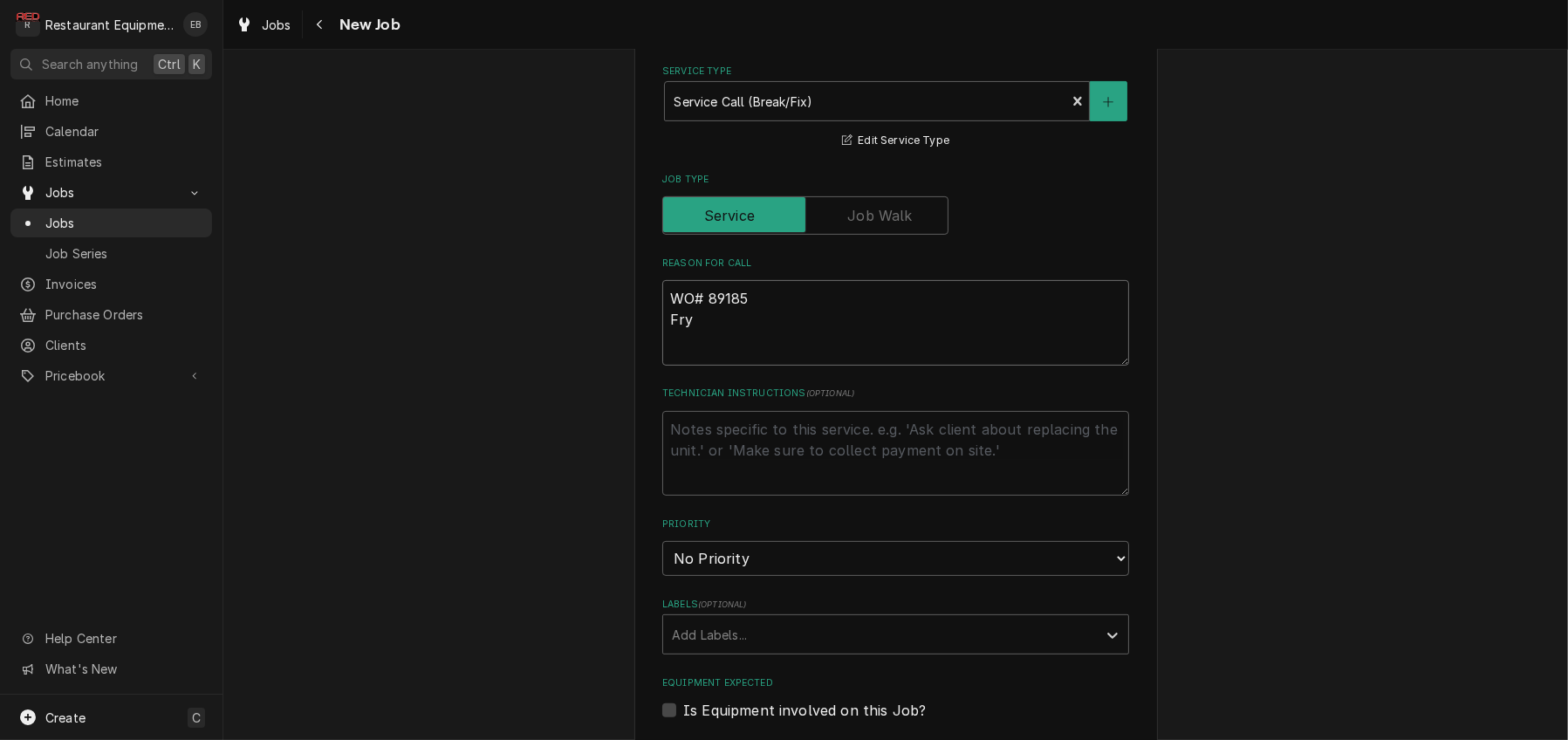
type textarea "WO# 89185 Fry d"
type textarea "x"
type textarea "WO# 89185 Fry du"
type textarea "x"
type textarea "WO# 89185 Fry dum"
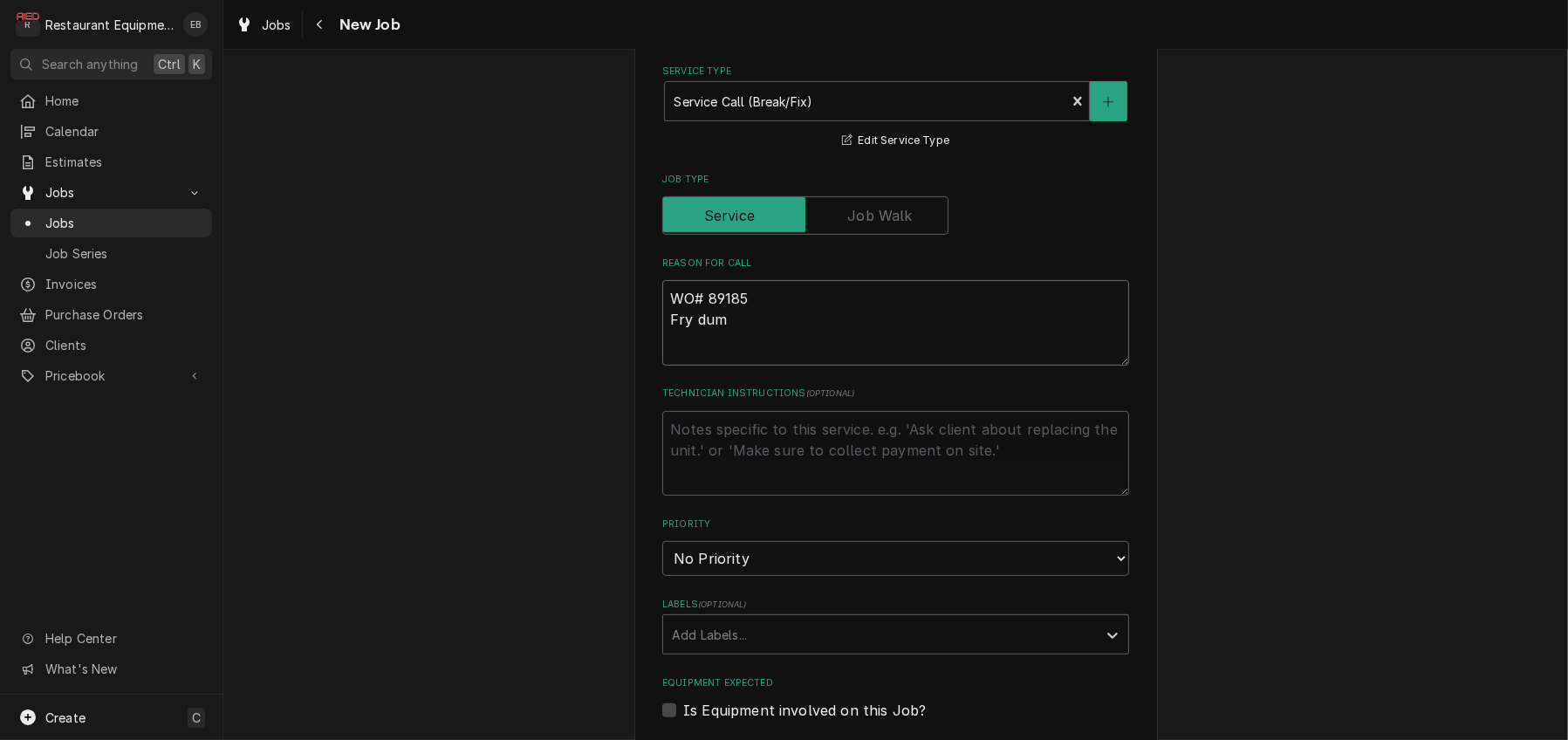
type textarea "x"
type textarea "WO# 89185 Fry dump"
type textarea "x"
type textarea "WO# 89185 Fry dump"
type textarea "x"
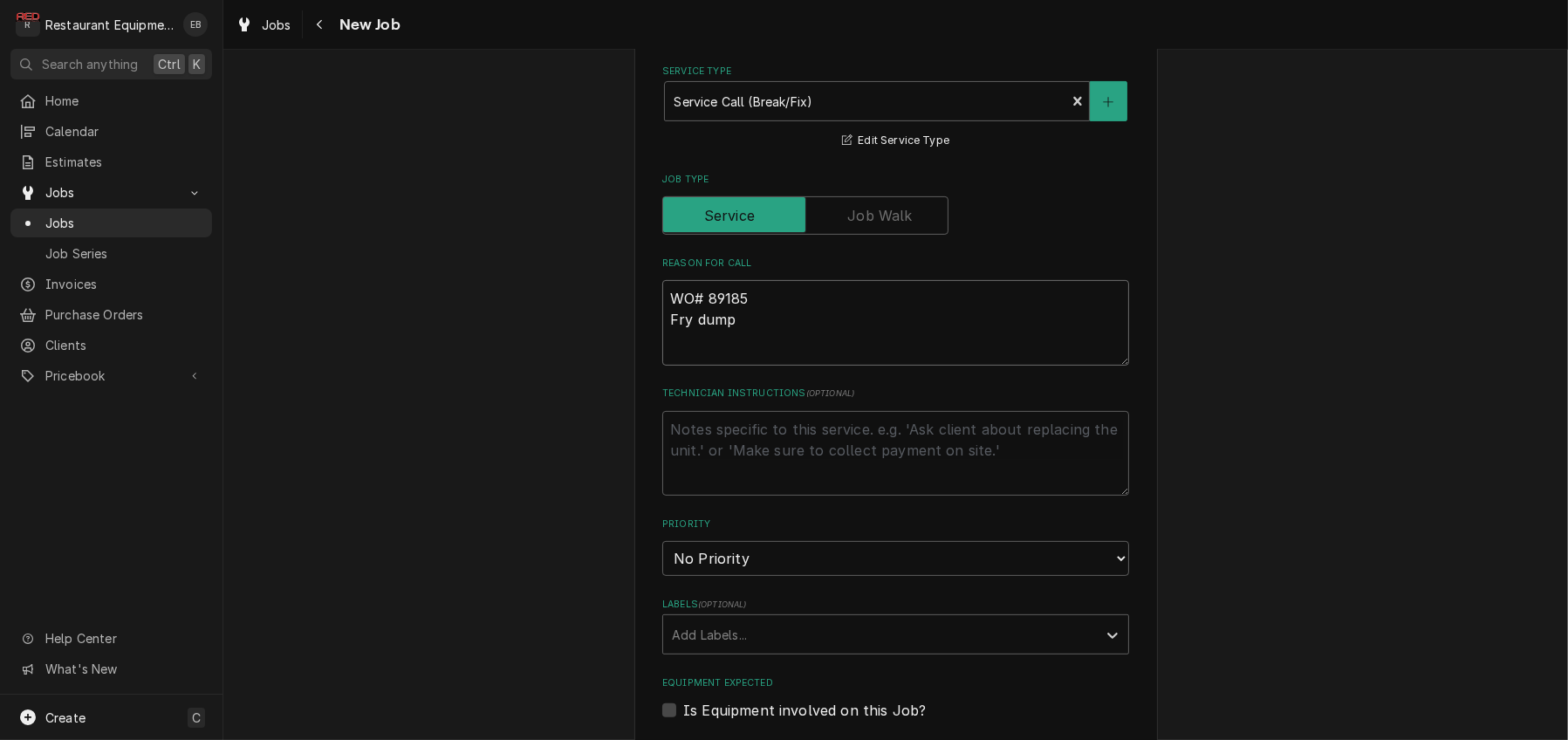
type textarea "WO# 89185 Fry dump i"
type textarea "x"
type textarea "WO# 89185 Fry dump is"
type textarea "x"
type textarea "WO# 89185 Fry dump is"
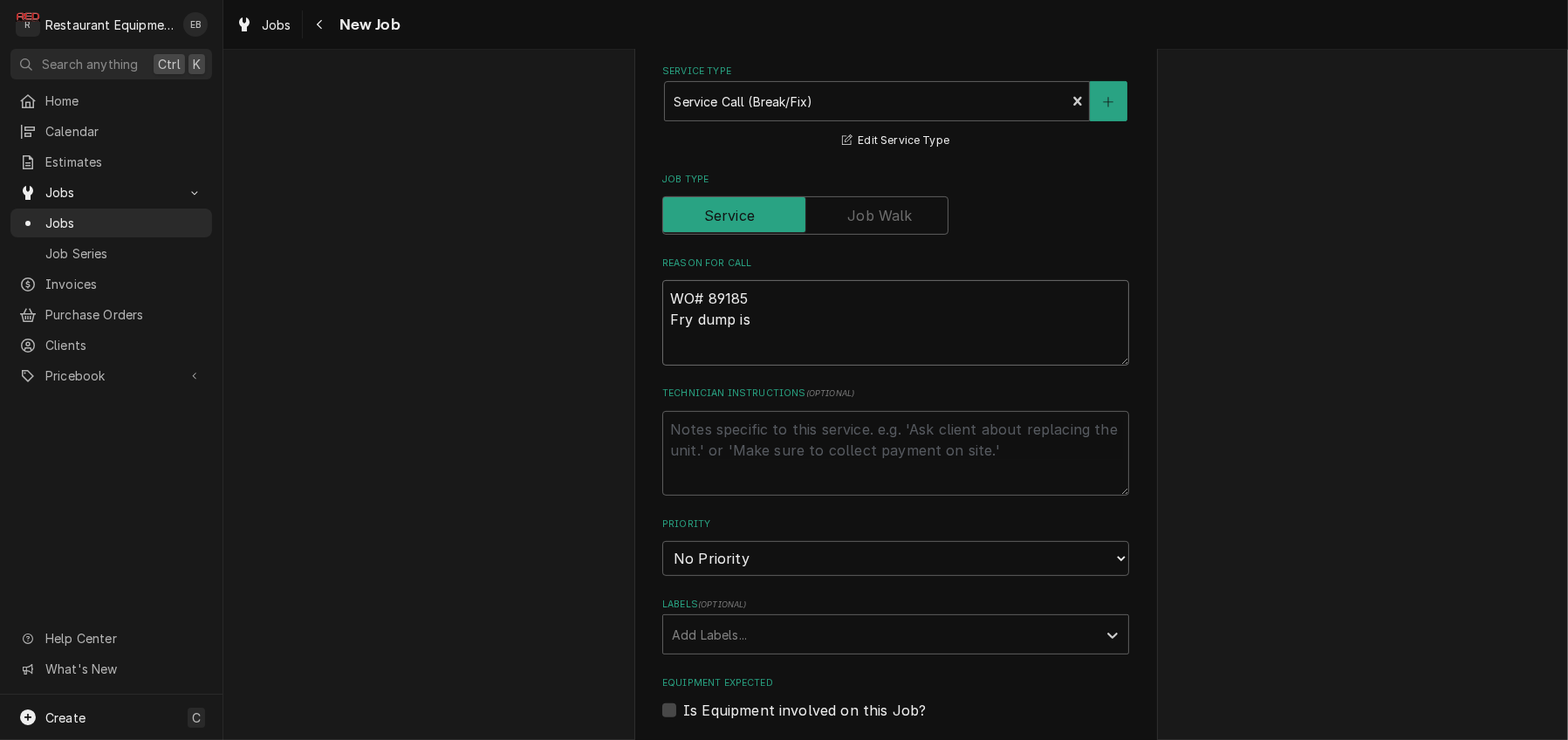
type textarea "x"
type textarea "WO# 89185 Fry dump is n"
type textarea "x"
type textarea "WO# 89185 Fry dump is no"
type textarea "x"
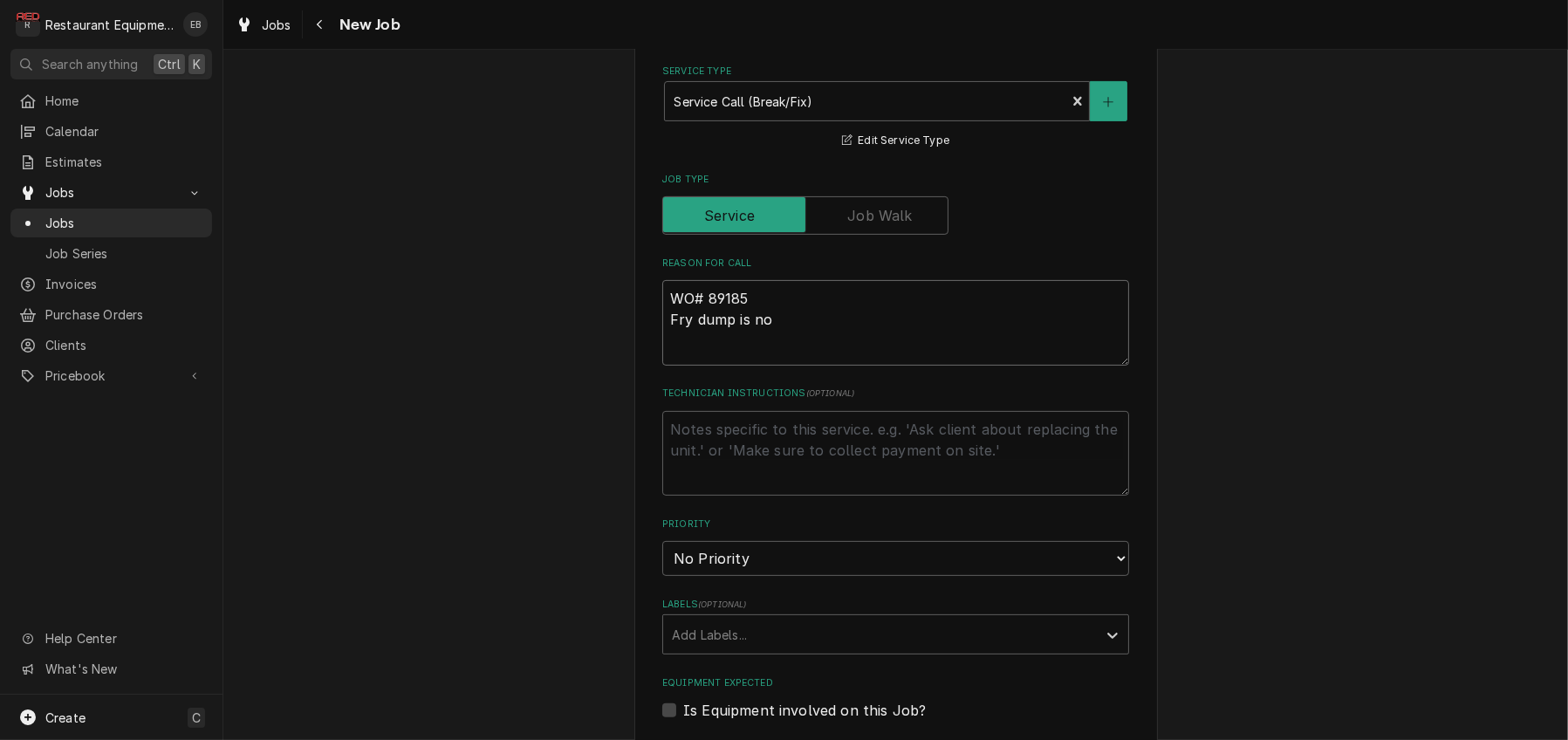
type textarea "WO# 89185 Fry dump is not"
type textarea "x"
type textarea "WO# 89185 Fry dump is not"
type textarea "x"
type textarea "WO# 89185 Fry dump is not h"
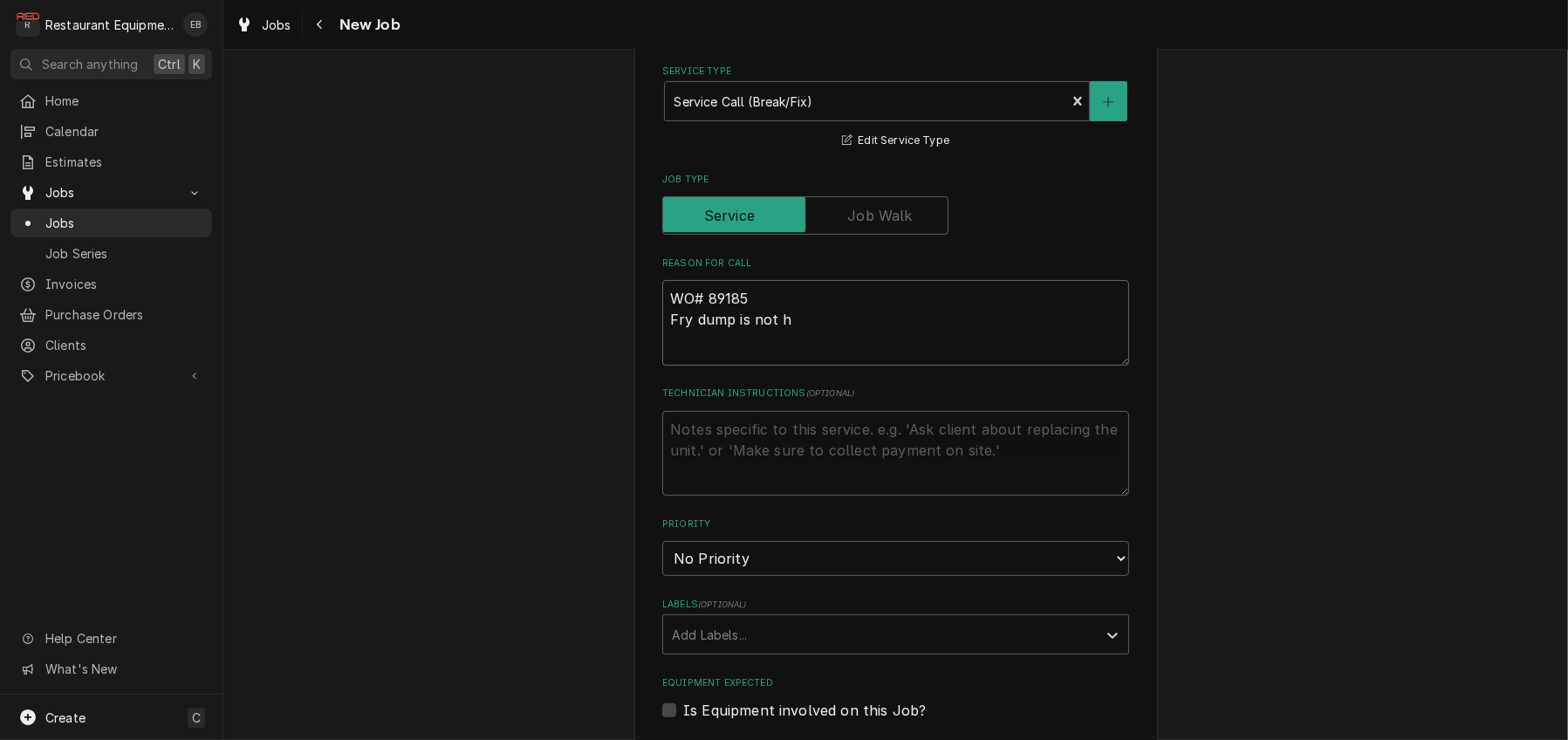
type textarea "x"
type textarea "WO# 89185 Fry dump is not he"
type textarea "x"
type textarea "WO# 89185 Fry dump is not hea"
type textarea "x"
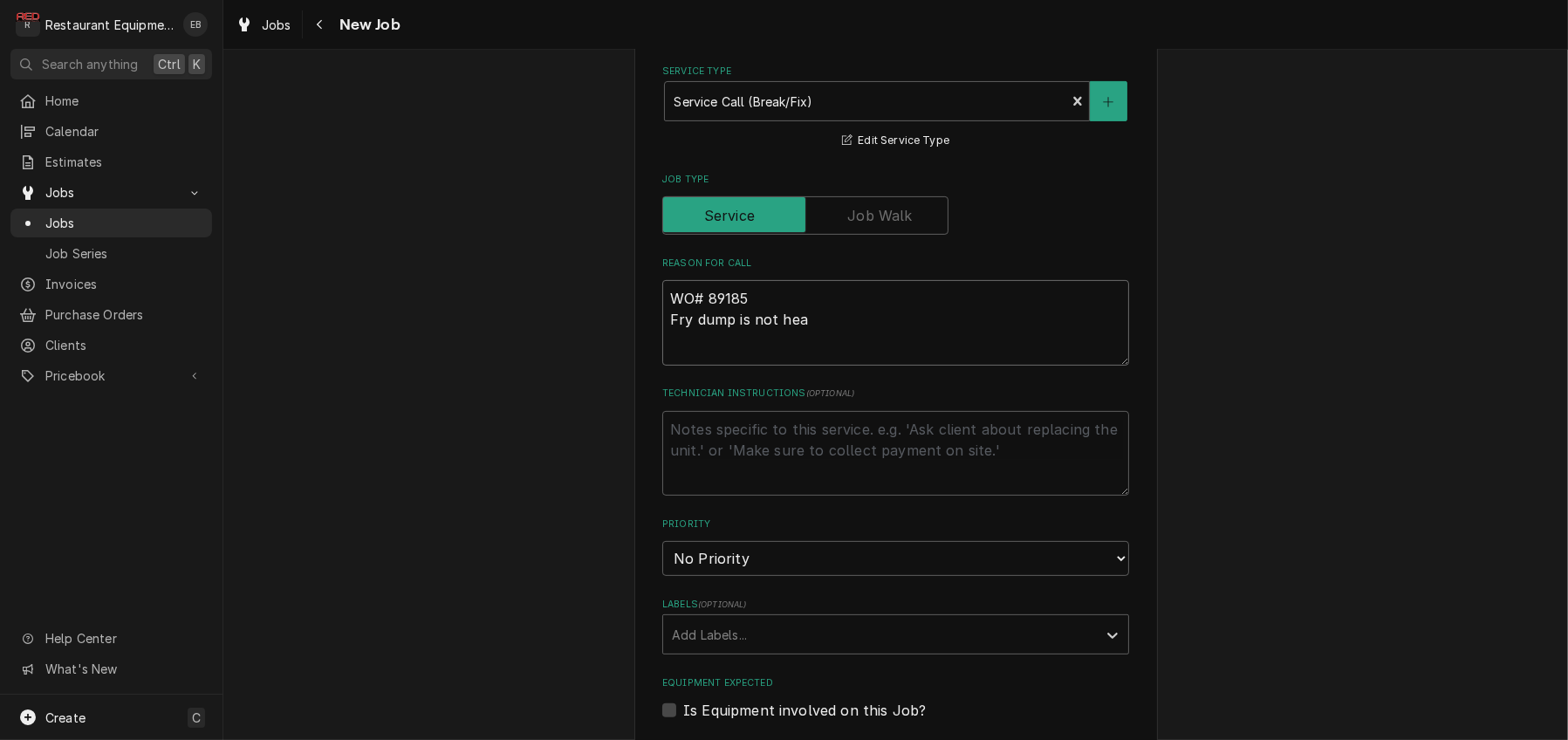
type textarea "WO# 89185 Fry dump is not heat"
type textarea "x"
type textarea "WO# 89185 Fry dump is not heati"
type textarea "x"
type textarea "WO# 89185 Fry dump is not heatin"
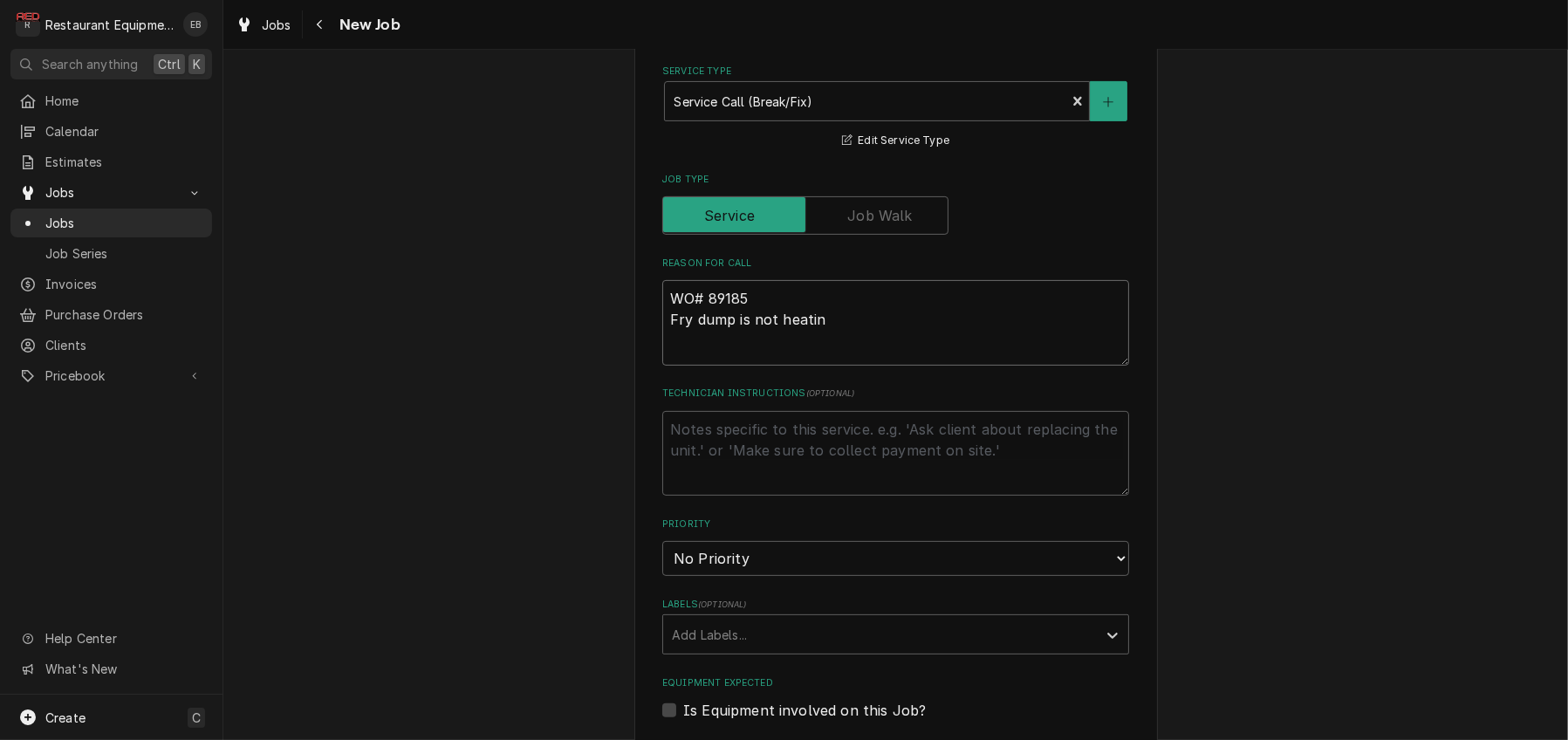
type textarea "x"
type textarea "WO# 89185 Fry dump is not heating"
type textarea "x"
type textarea "WO# 89185 Fry dump is not heating"
type textarea "x"
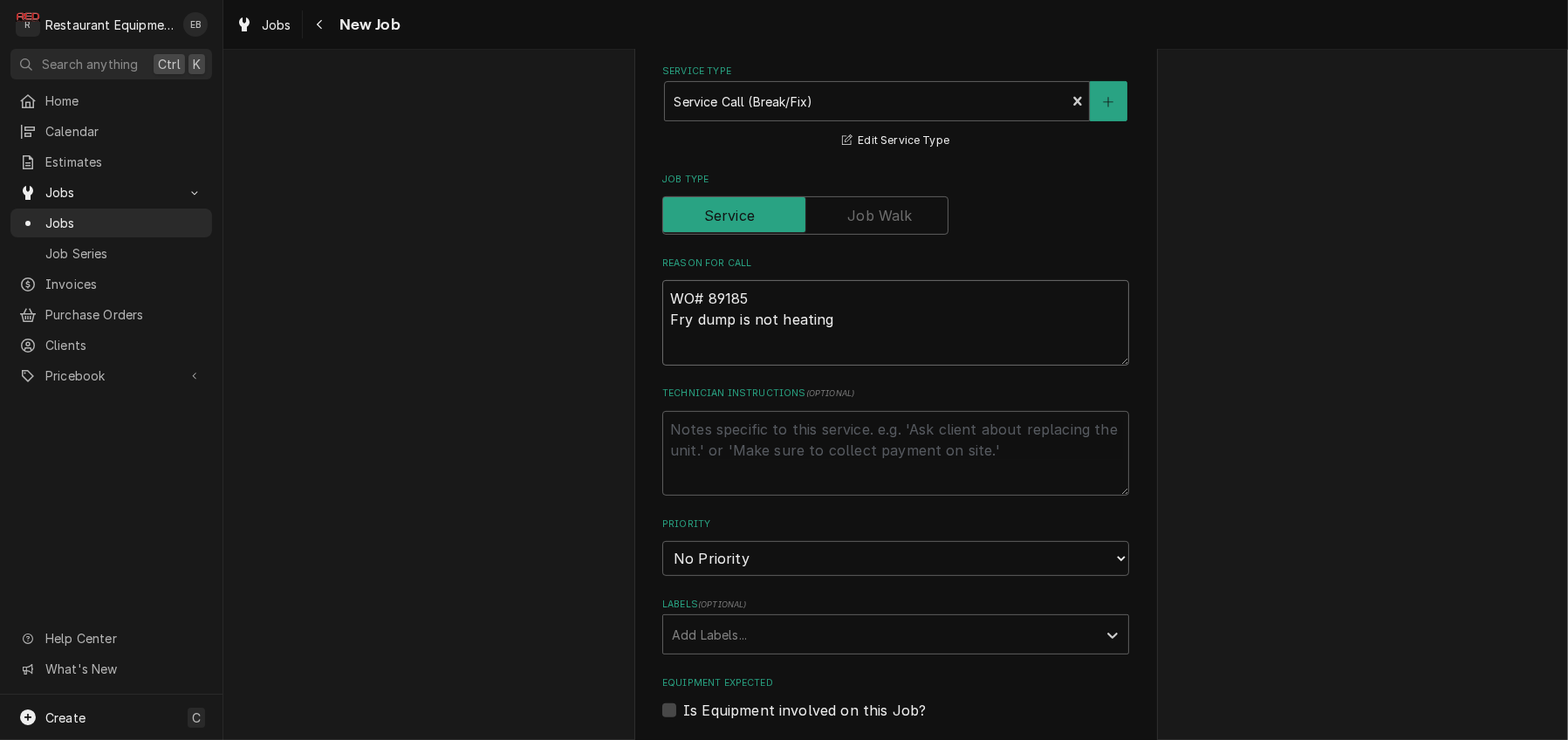
type textarea "WO# 89185 Fry dump is not heating a"
type textarea "x"
type textarea "WO# 89185 Fry dump is not heating an"
type textarea "x"
type textarea "WO# 89185 Fry dump is not heating and"
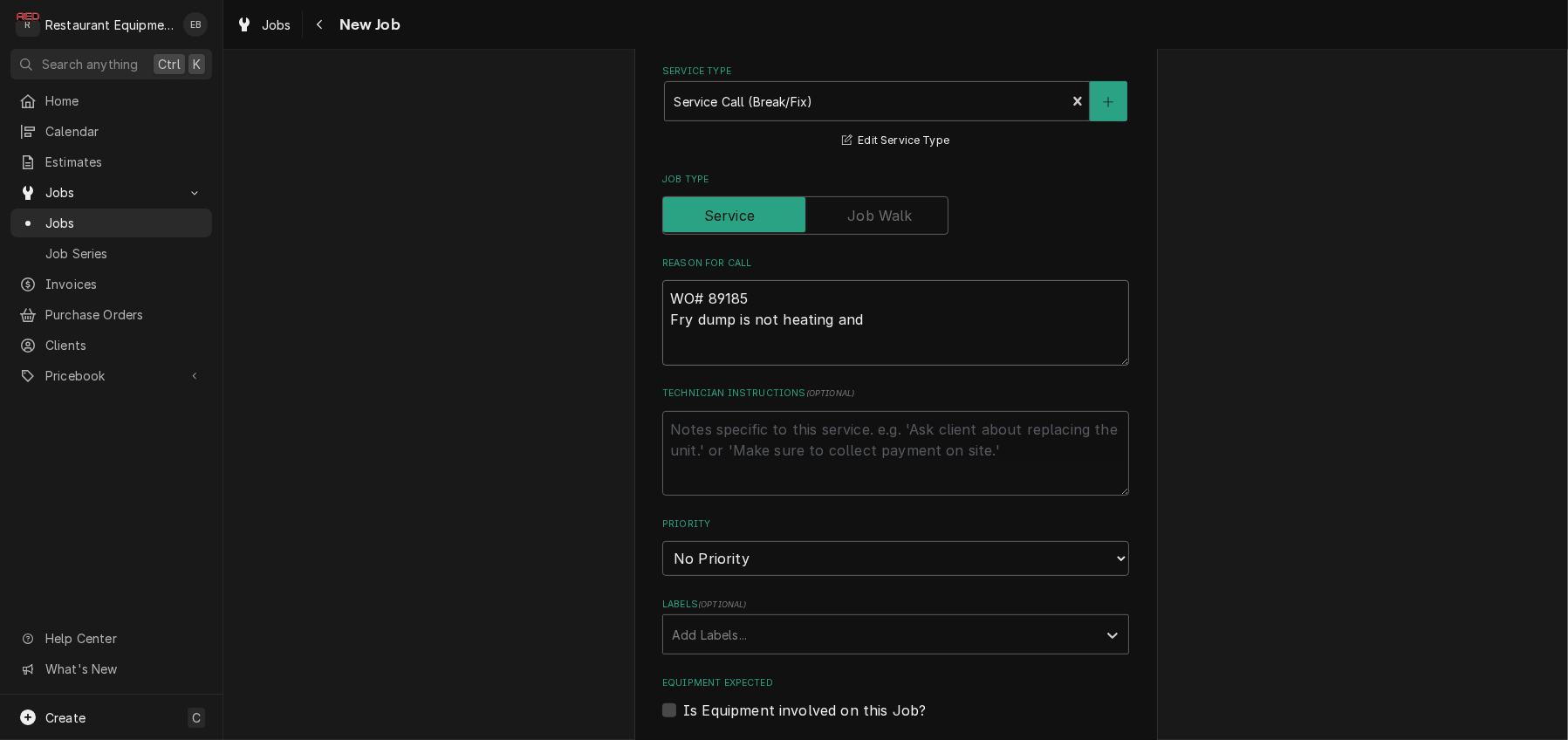
type textarea "x"
type textarea "WO# 89185 Fry dump is not heating and"
type textarea "x"
type textarea "WO# 89185 Fry dump is not heating and n"
type textarea "x"
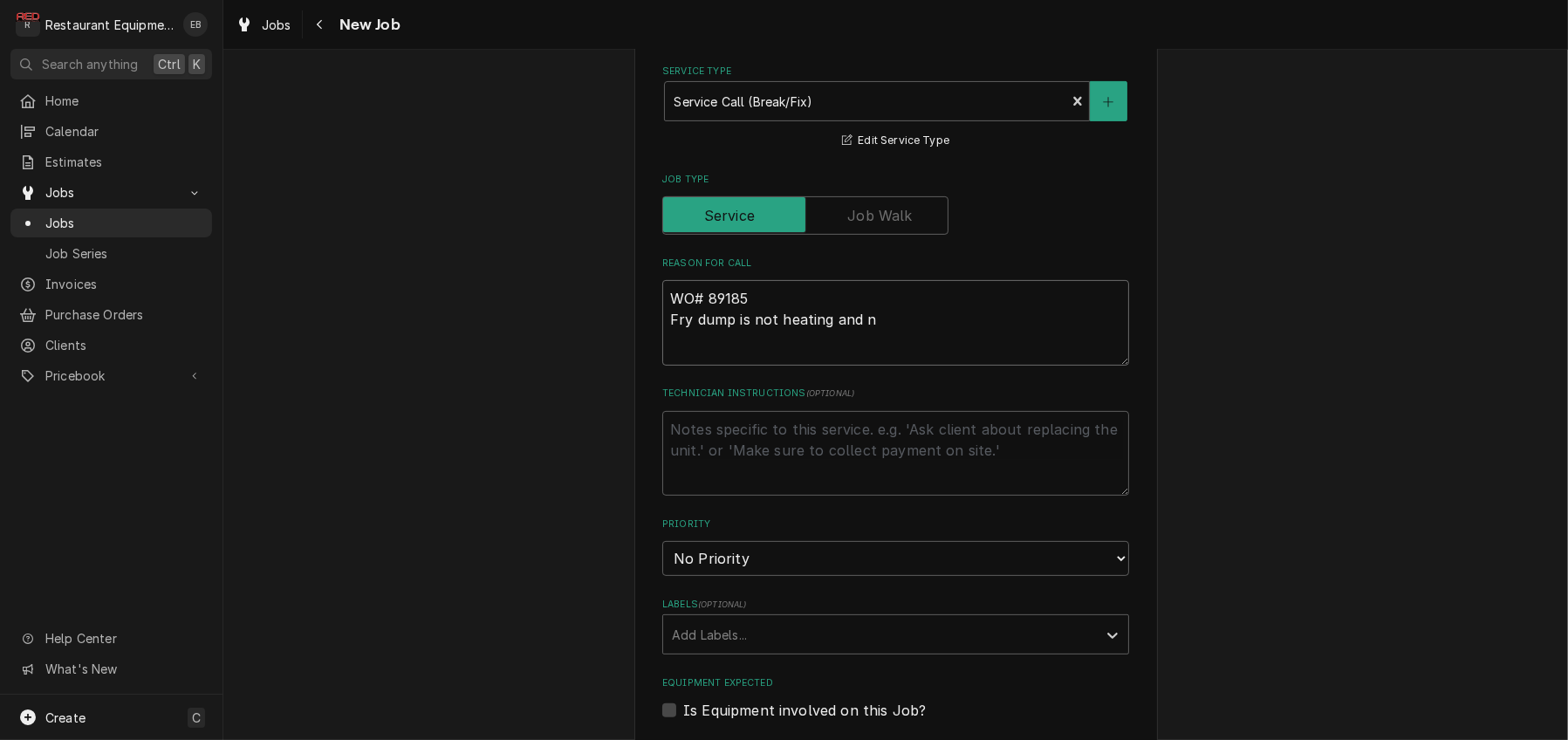
type textarea "WO# 89185 Fry dump is not heating and no"
type textarea "x"
type textarea "WO# 89185 Fry dump is not heating and no"
type textarea "x"
type textarea "WO# 89185 Fry dump is not heating and no l"
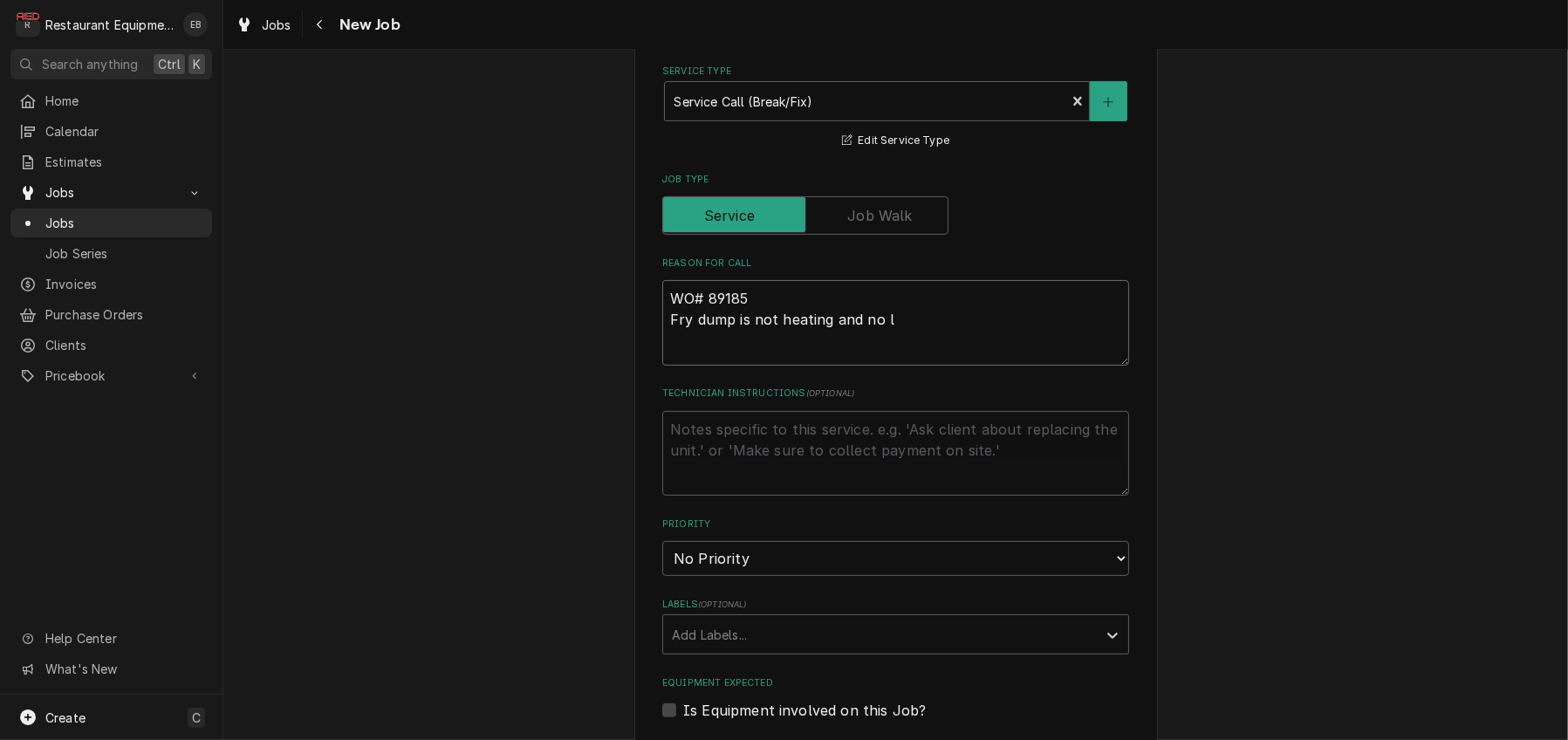
type textarea "x"
type textarea "WO# 89185 Fry dump is not heating and no li"
type textarea "x"
type textarea "WO# 89185 Fry dump is not heating and no lig"
type textarea "x"
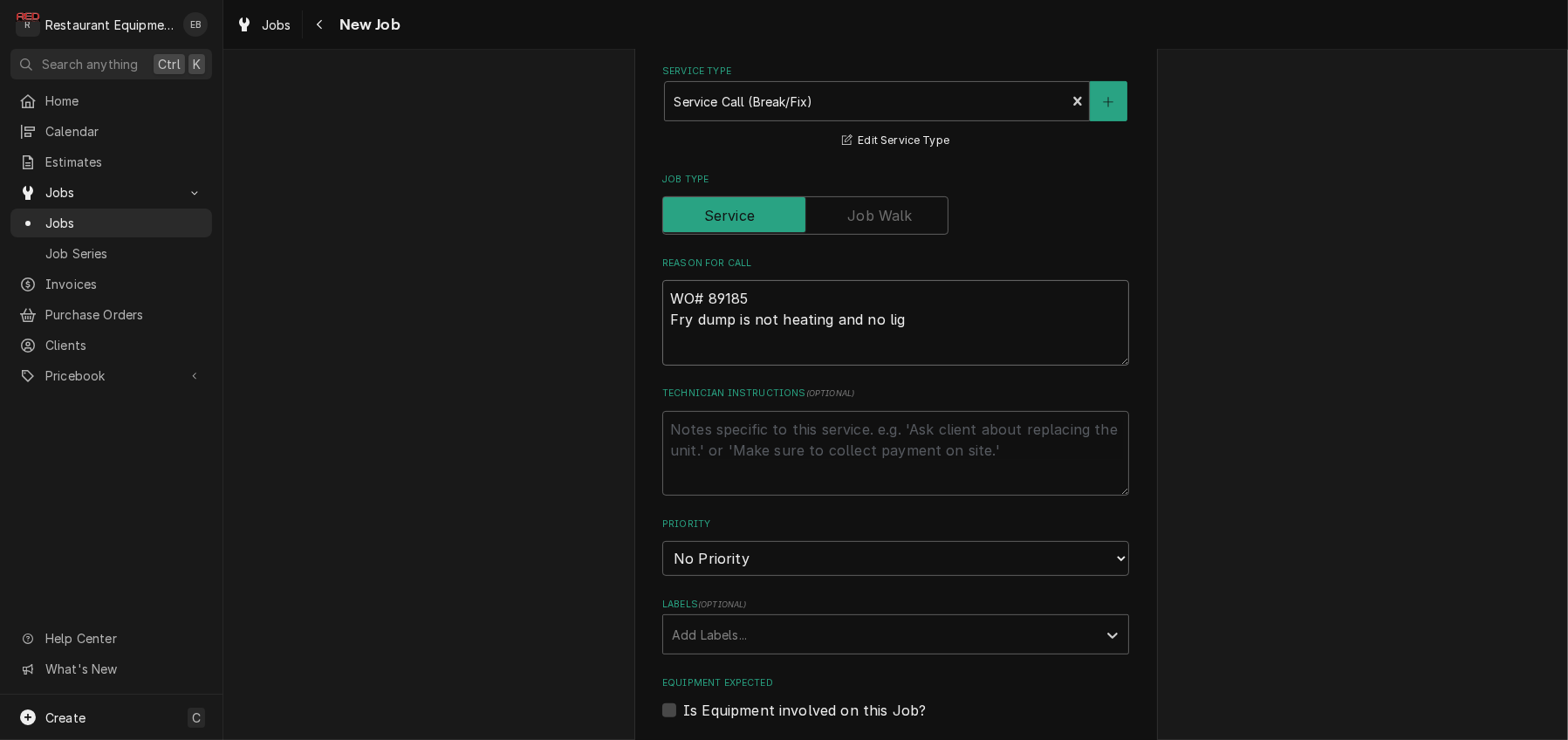
type textarea "WO# 89185 Fry dump is not heating and no ligh"
type textarea "x"
type textarea "WO# 89185 Fry dump is not heating and no light"
type textarea "x"
type textarea "WO# 89185 Fry dump is not heating and no lights"
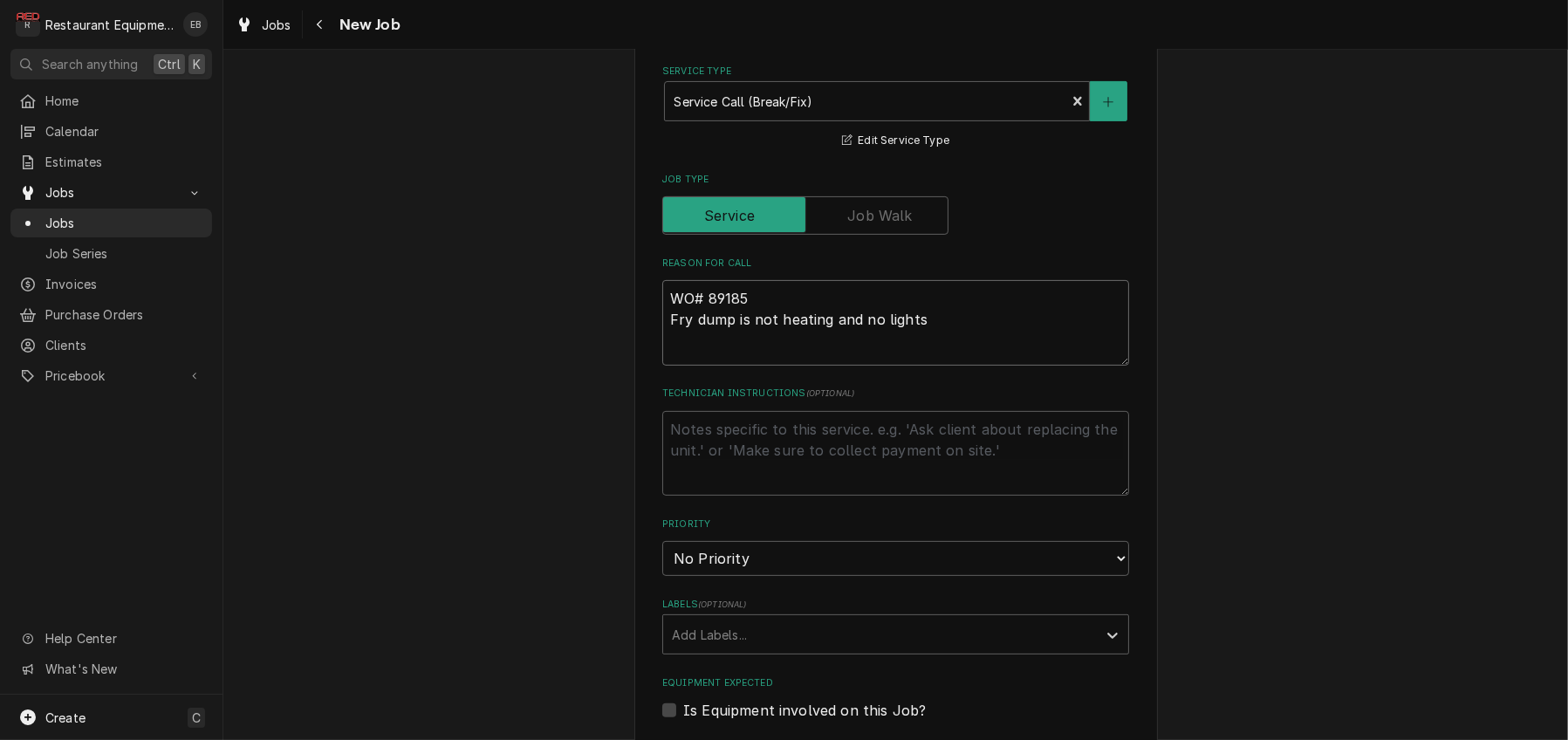
type textarea "x"
type textarea "WO# 89185 Fry dump is not heating and no lights."
type textarea "x"
type textarea "WO# 89185 Fry dump is not heating and no lights."
type textarea "x"
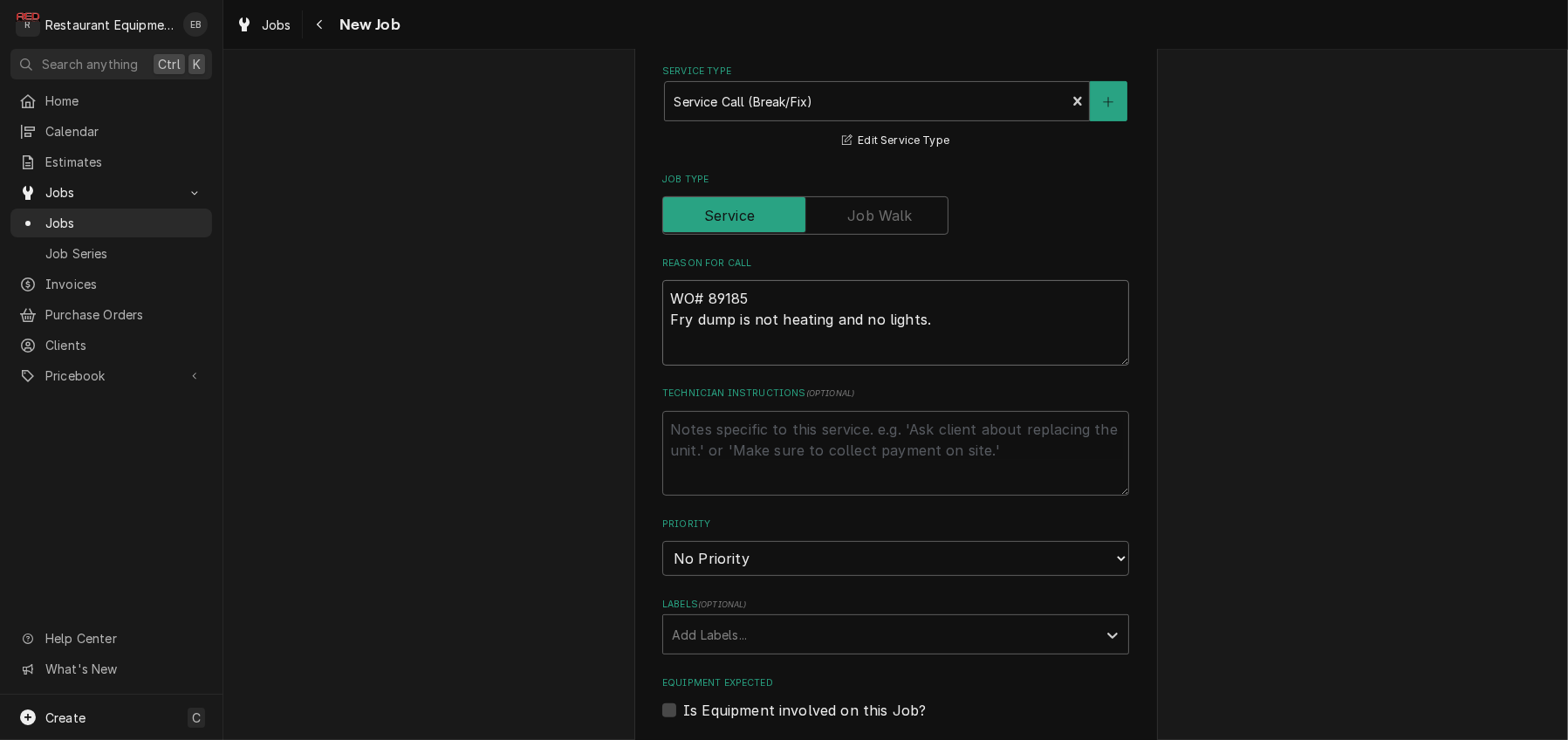
type textarea "WO# 89185 Fry dump is not heating and no lights. N"
type textarea "x"
type textarea "WO# 89185 Fry dump is not heating and no lights. No"
type textarea "x"
type textarea "WO# 89185 Fry dump is not heating and no lights. No"
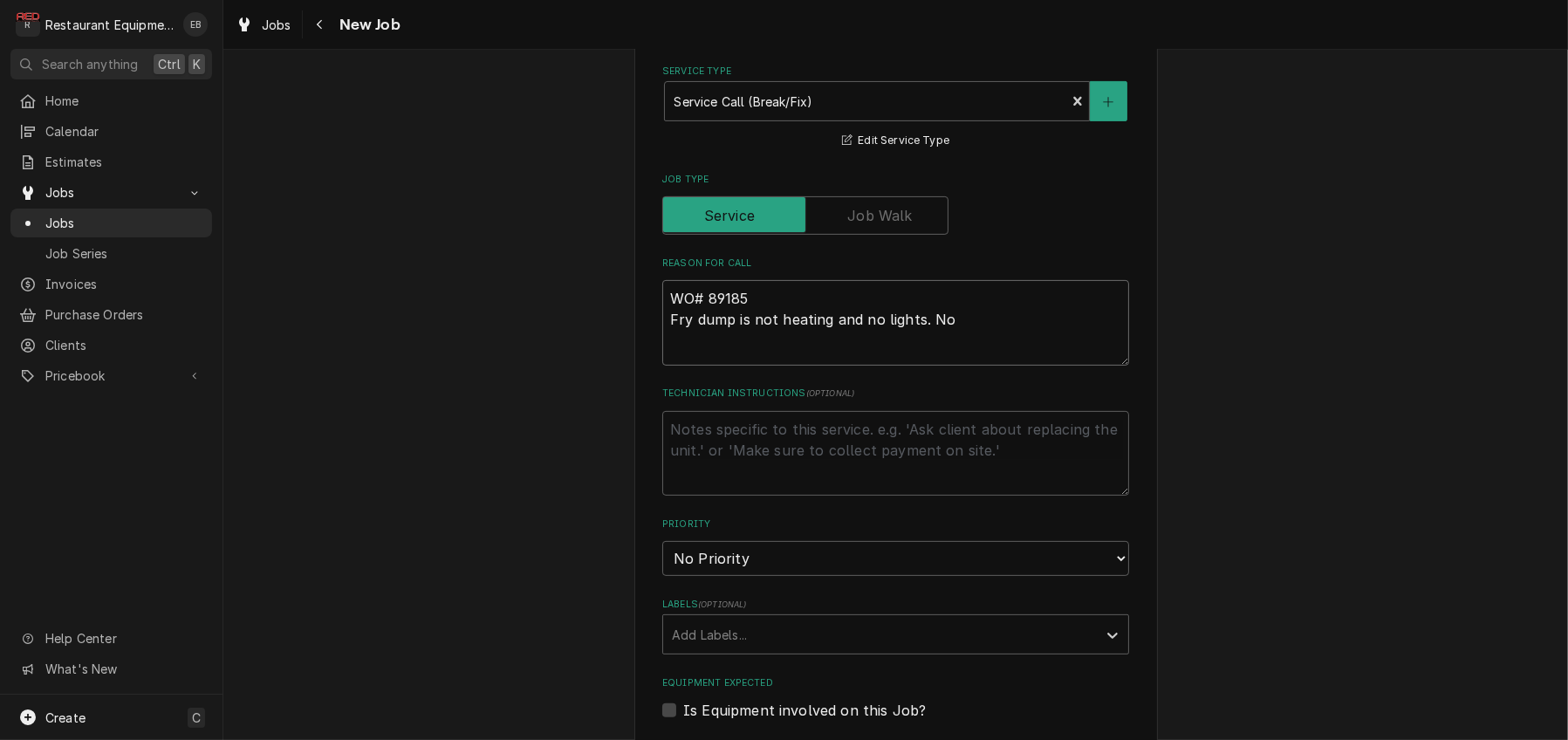
type textarea "x"
type textarea "WO# 89185 Fry dump is not heating and no lights. No f"
type textarea "x"
type textarea "WO# 89185 Fry dump is not heating and no lights. No fu"
type textarea "x"
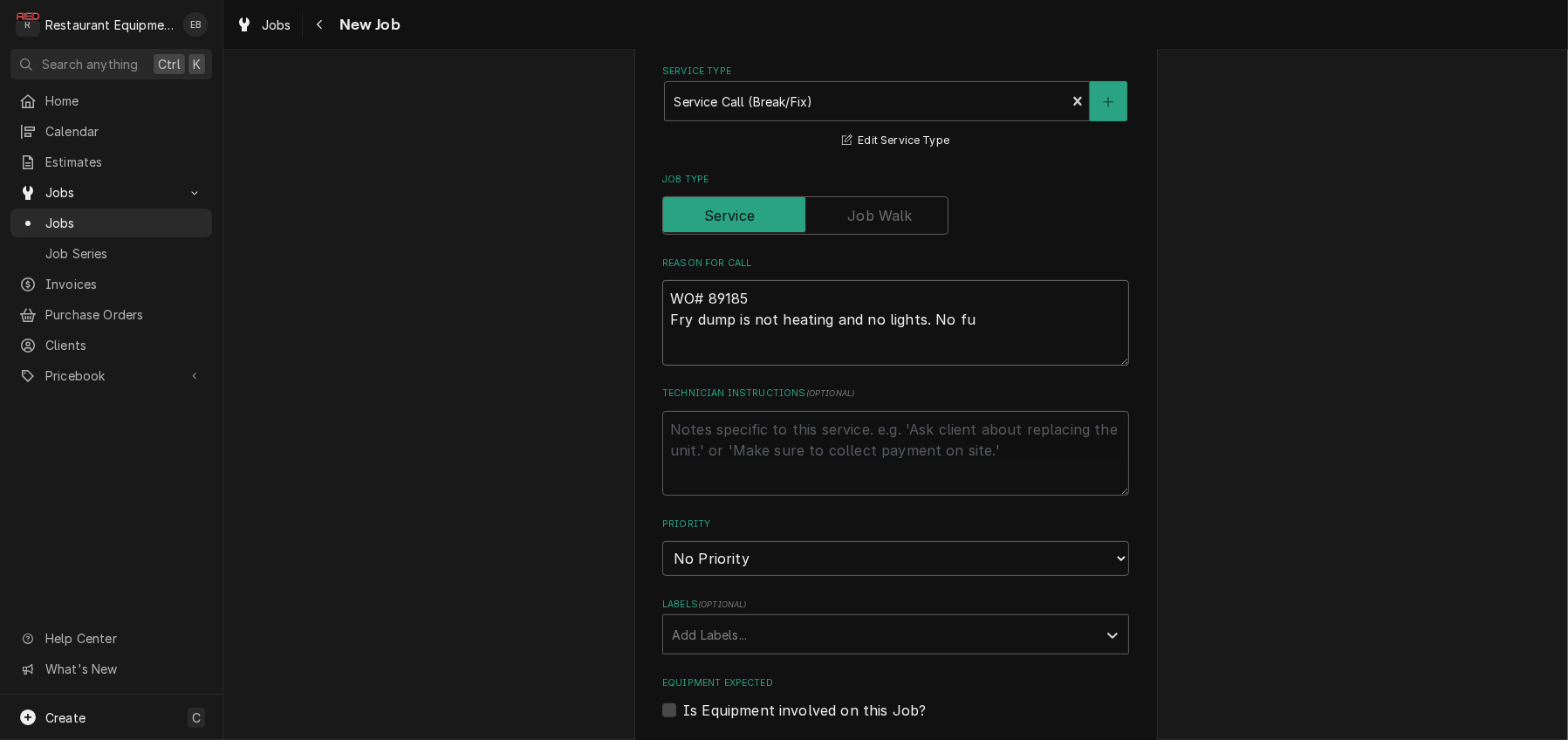
type textarea "WO# 89185 Fry dump is not heating and no lights. No fun"
type textarea "x"
type textarea "WO# 89185 Fry dump is not heating and no lights. No func"
type textarea "x"
type textarea "WO# 89185 Fry dump is not heating and no lights. No funct"
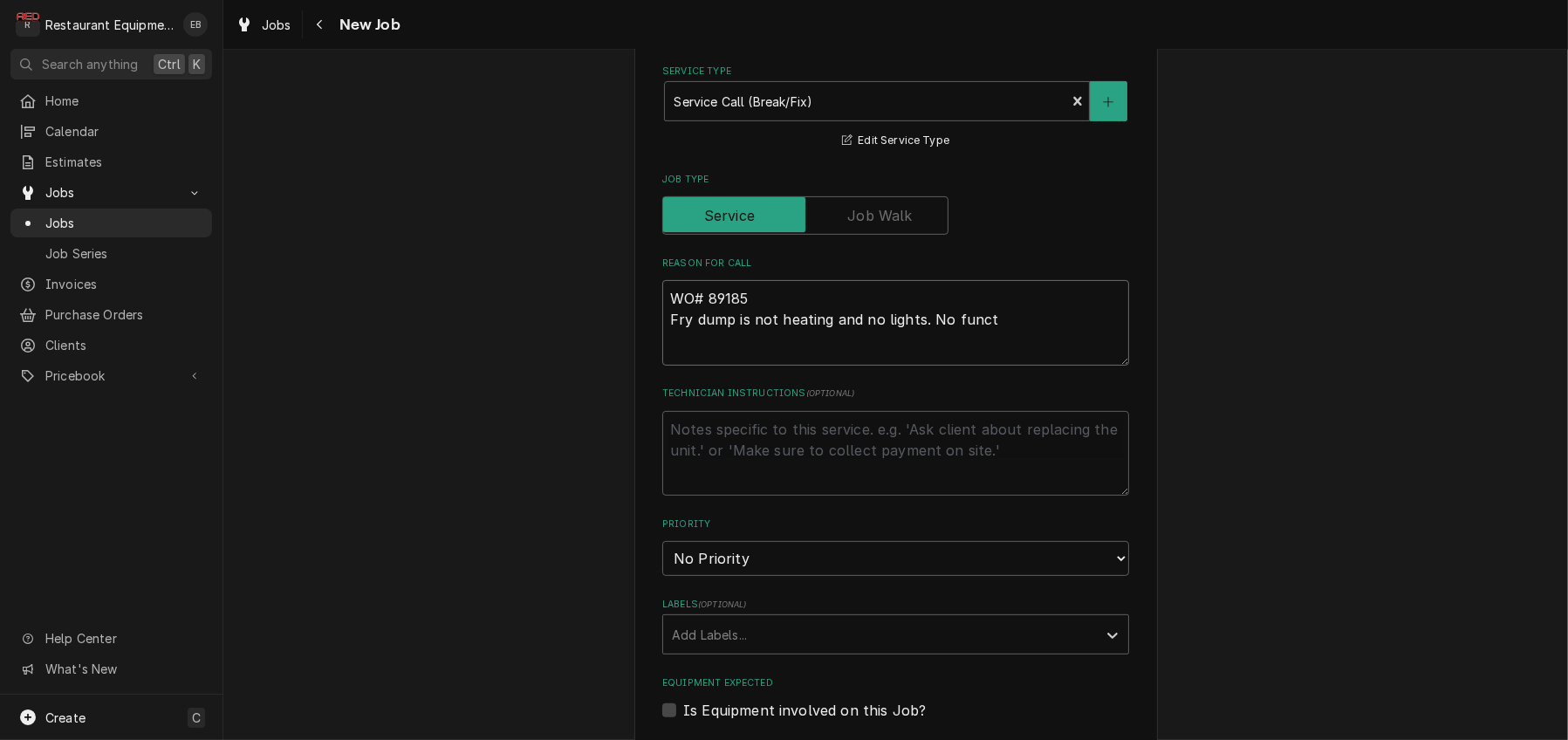
type textarea "x"
type textarea "WO# 89185 Fry dump is not heating and no lights. No functi"
type textarea "x"
type textarea "WO# 89185 Fry dump is not heating and no lights. No functio"
type textarea "x"
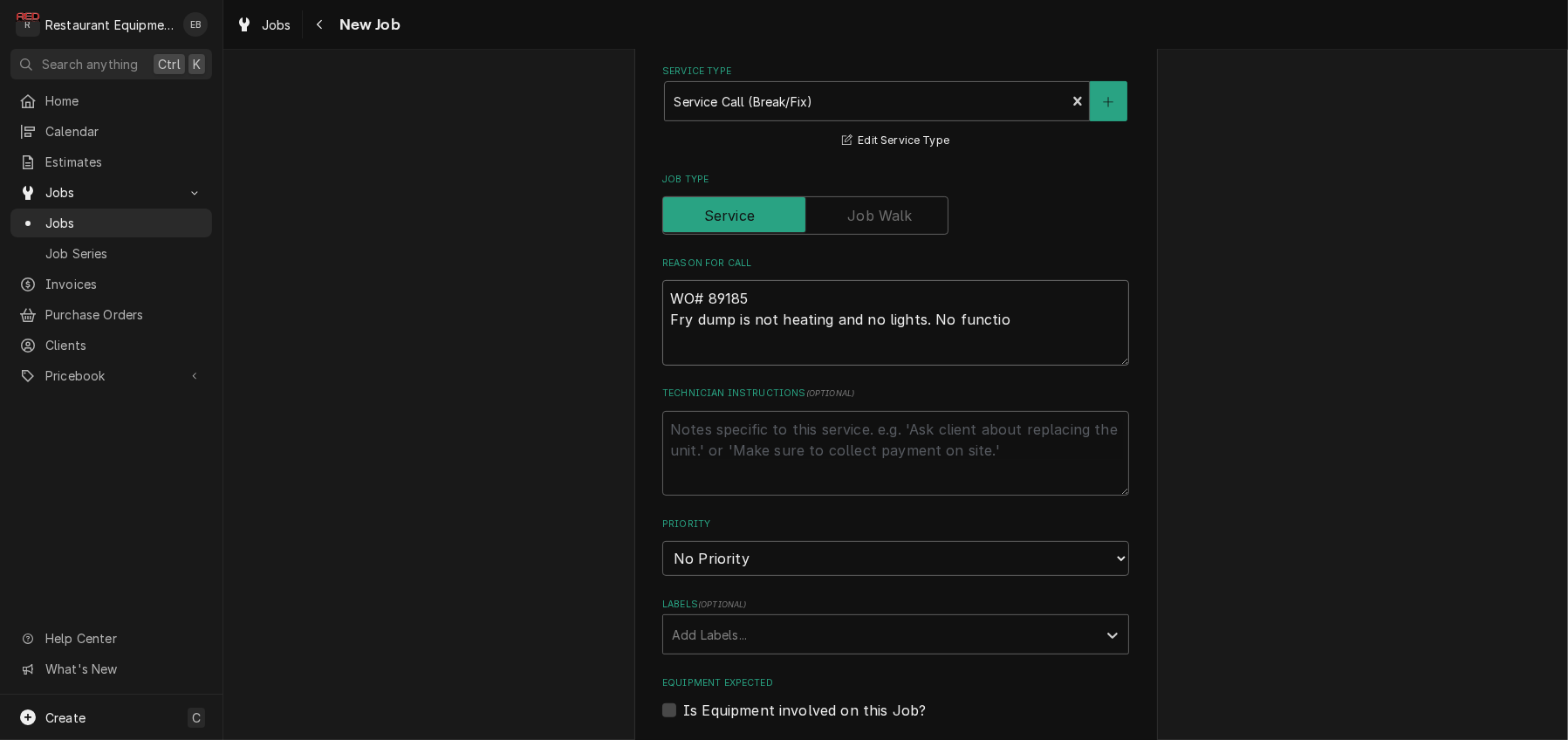
type textarea "WO# 89185 Fry dump is not heating and no lights. No function"
type textarea "x"
type textarea "WO# 89185 Fry dump is not heating and no lights. No functions"
type textarea "x"
type textarea "WO# 89185 Fry dump is not heating and no lights. No functions"
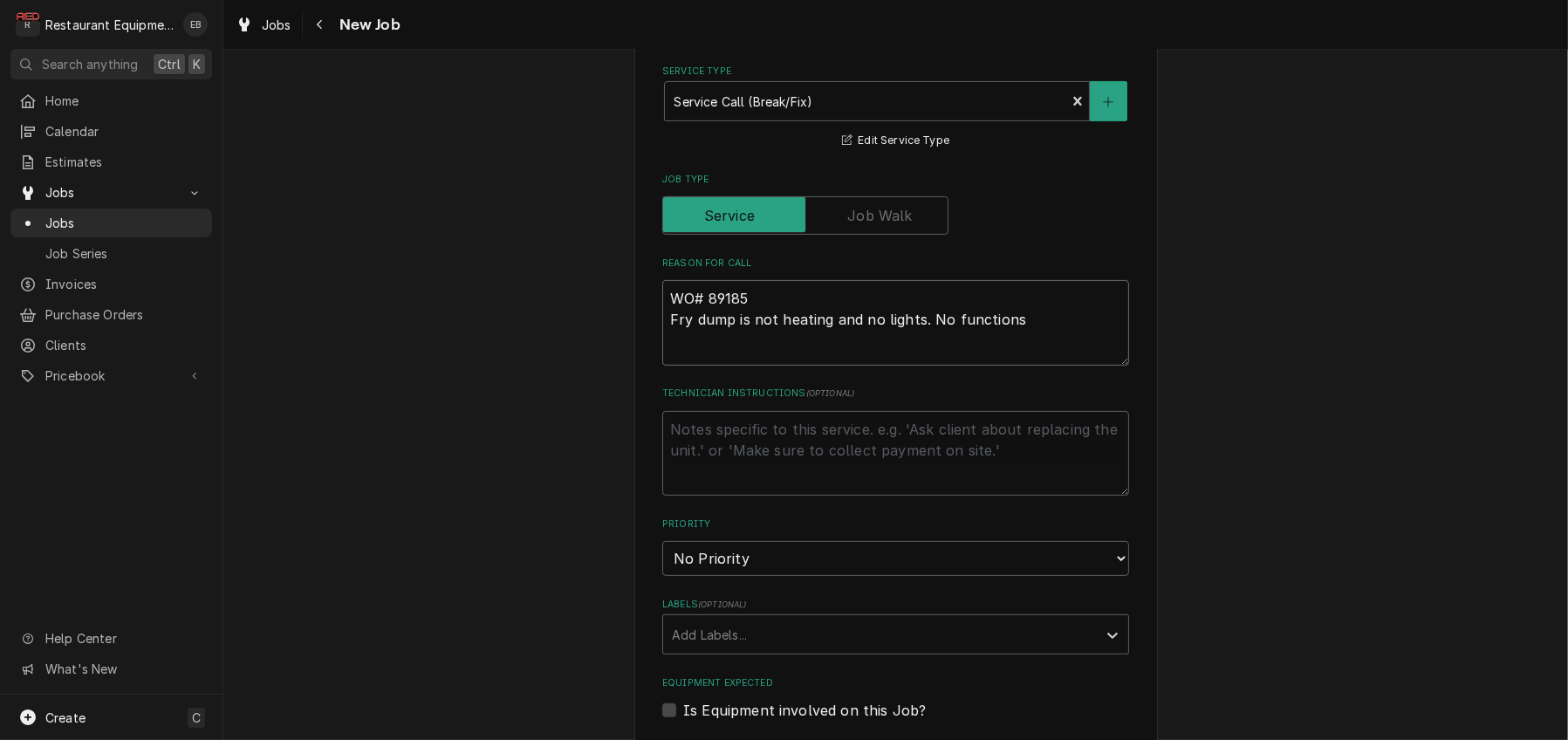
type textarea "x"
type textarea "WO# 89185 Fry dump is not heating and no lights. No functions a"
type textarea "x"
type textarea "WO# 89185 Fry dump is not heating and no lights. No functions ae"
type textarea "x"
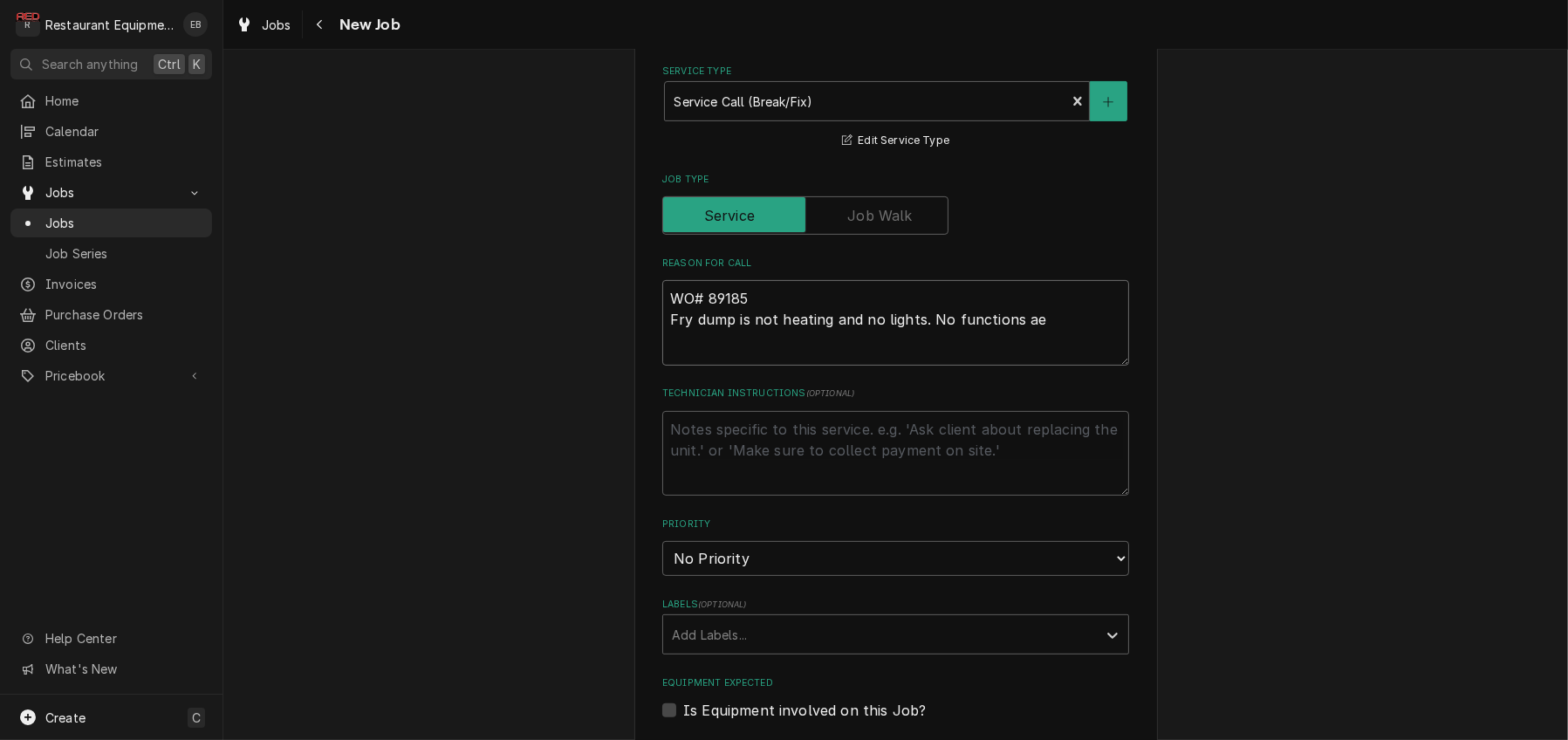
type textarea "WO# 89185 Fry dump is not heating and no lights. No functions a"
type textarea "x"
type textarea "WO# 89185 Fry dump is not heating and no lights. No functions ar"
type textarea "x"
type textarea "WO# 89185 Fry dump is not heating and no lights. No functions are"
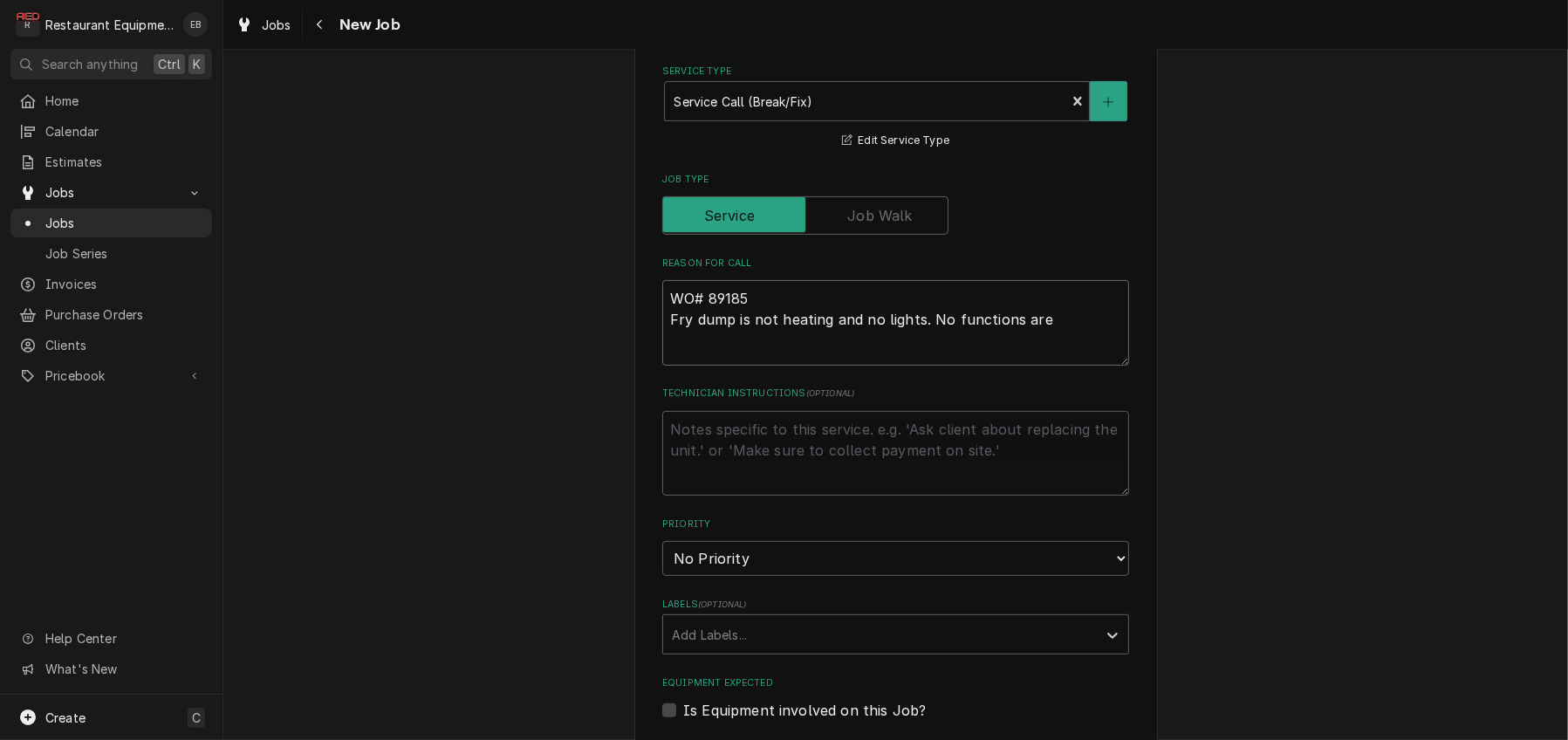
type textarea "x"
type textarea "WO# 89185 Fry dump is not heating and no lights. No functions are"
type textarea "x"
type textarea "WO# 89185 Fry dump is not heating and no lights. No functions are w"
type textarea "x"
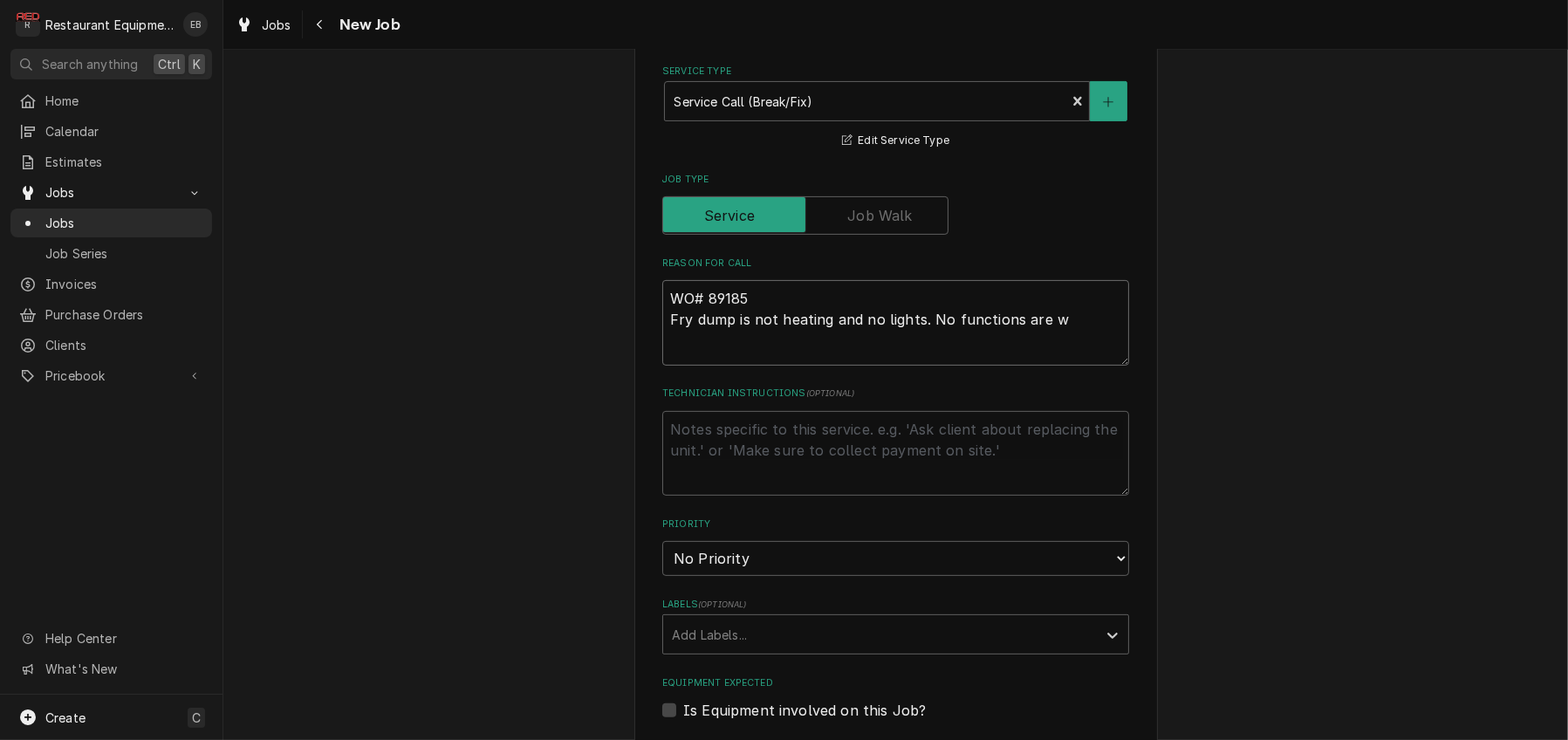
type textarea "WO# 89185 Fry dump is not heating and no lights. No functions are wo"
type textarea "x"
type textarea "WO# 89185 Fry dump is not heating and no lights. No functions are wor"
type textarea "x"
type textarea "WO# 89185 Fry dump is not heating and no lights. No functions are work"
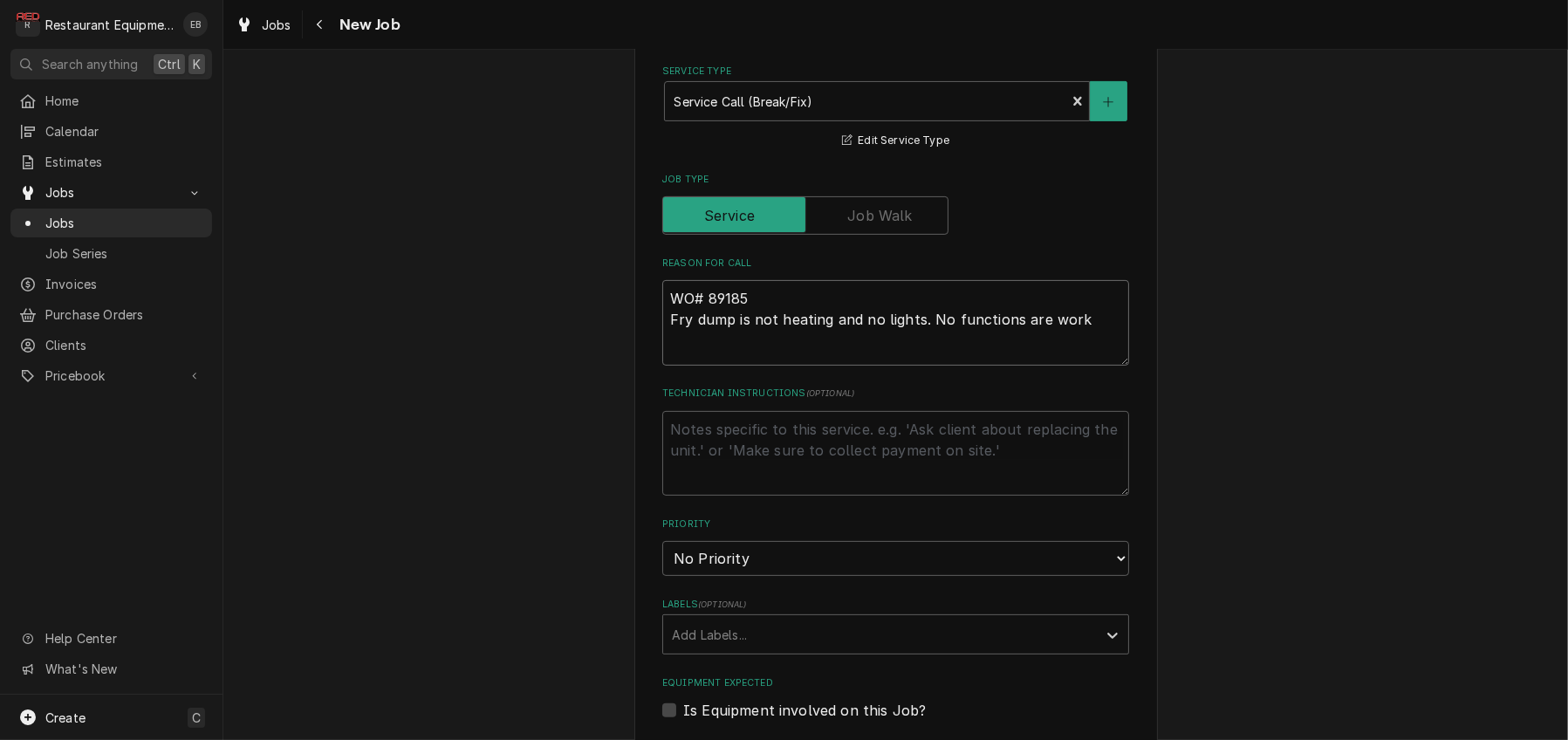
type textarea "x"
type textarea "WO# 89185 Fry dump is not heating and no lights. No functions are worki"
type textarea "x"
type textarea "WO# 89185 Fry dump is not heating and no lights. No functions are workin"
type textarea "x"
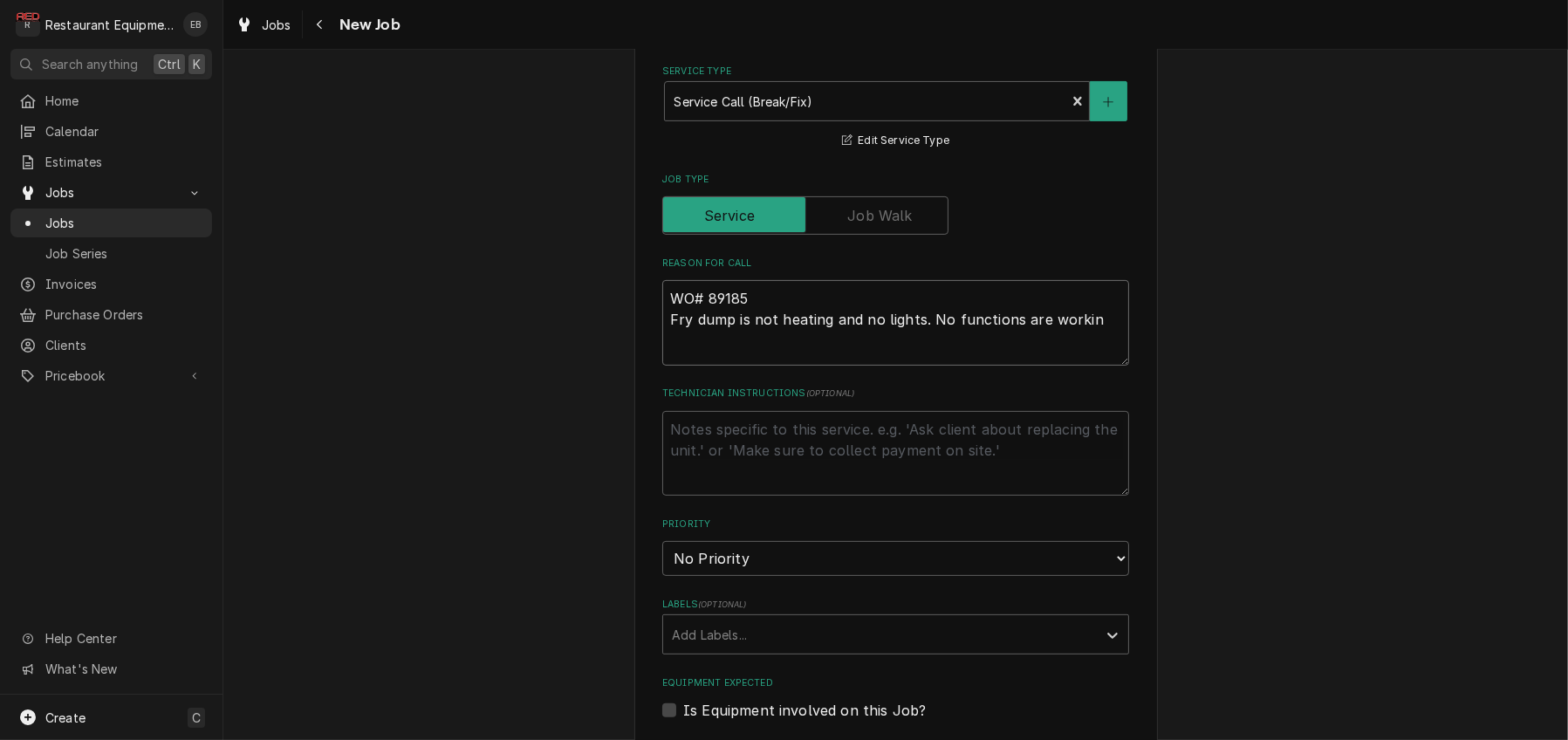
type textarea "WO# 89185 Fry dump is not heating and no lights. No functions are working"
type textarea "x"
type textarea "WO# 89185 Fry dump is not heating and no lights. No functions are working."
type textarea "x"
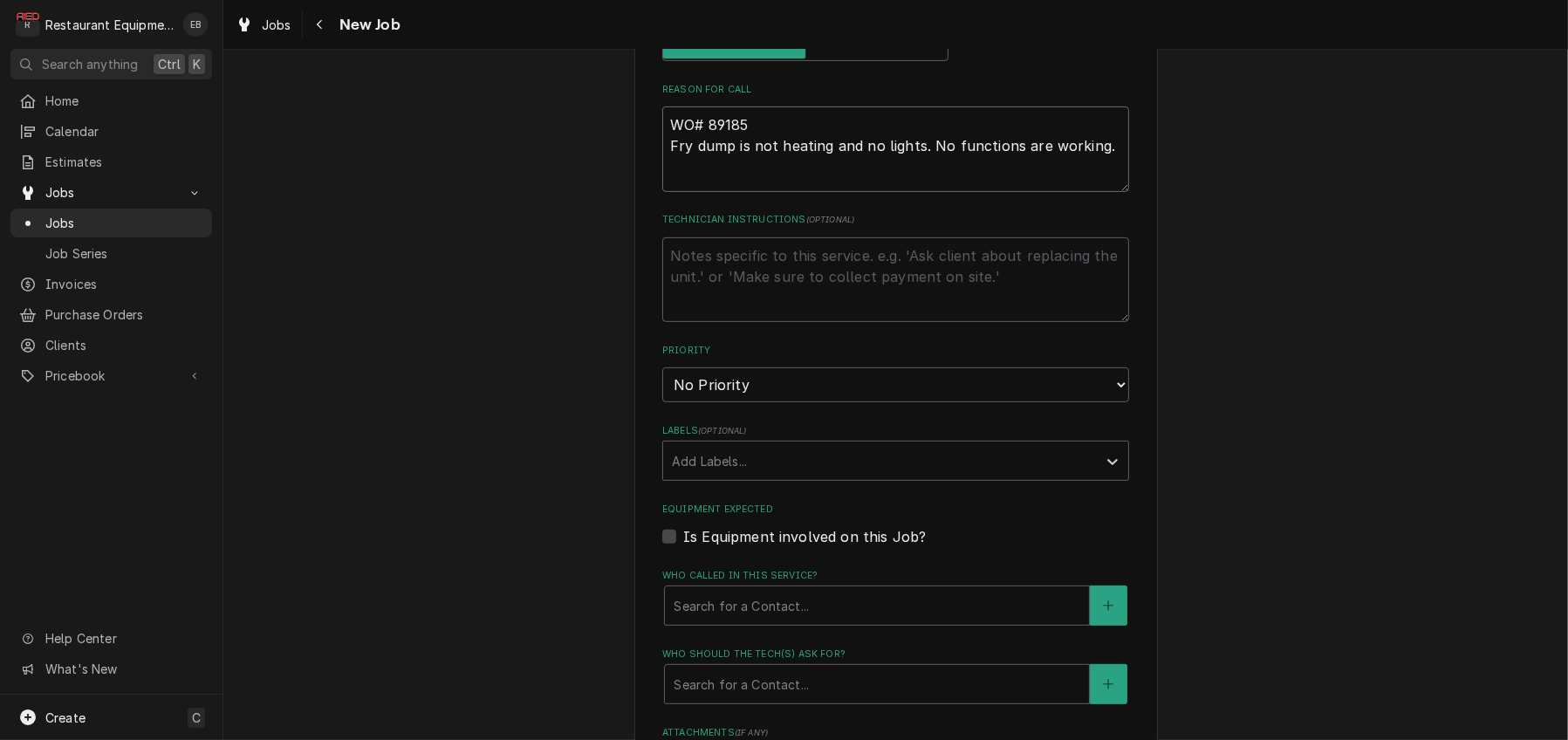
scroll to position [873, 0]
type textarea "WO# 89185 Fry dump is not heating and no lights. No functions are working."
click at [761, 401] on select "No Priority Urgent High Medium Low" at bounding box center [896, 384] width 467 height 35
select select "2"
click at [662, 401] on select "No Priority Urgent High Medium Low" at bounding box center [896, 384] width 467 height 35
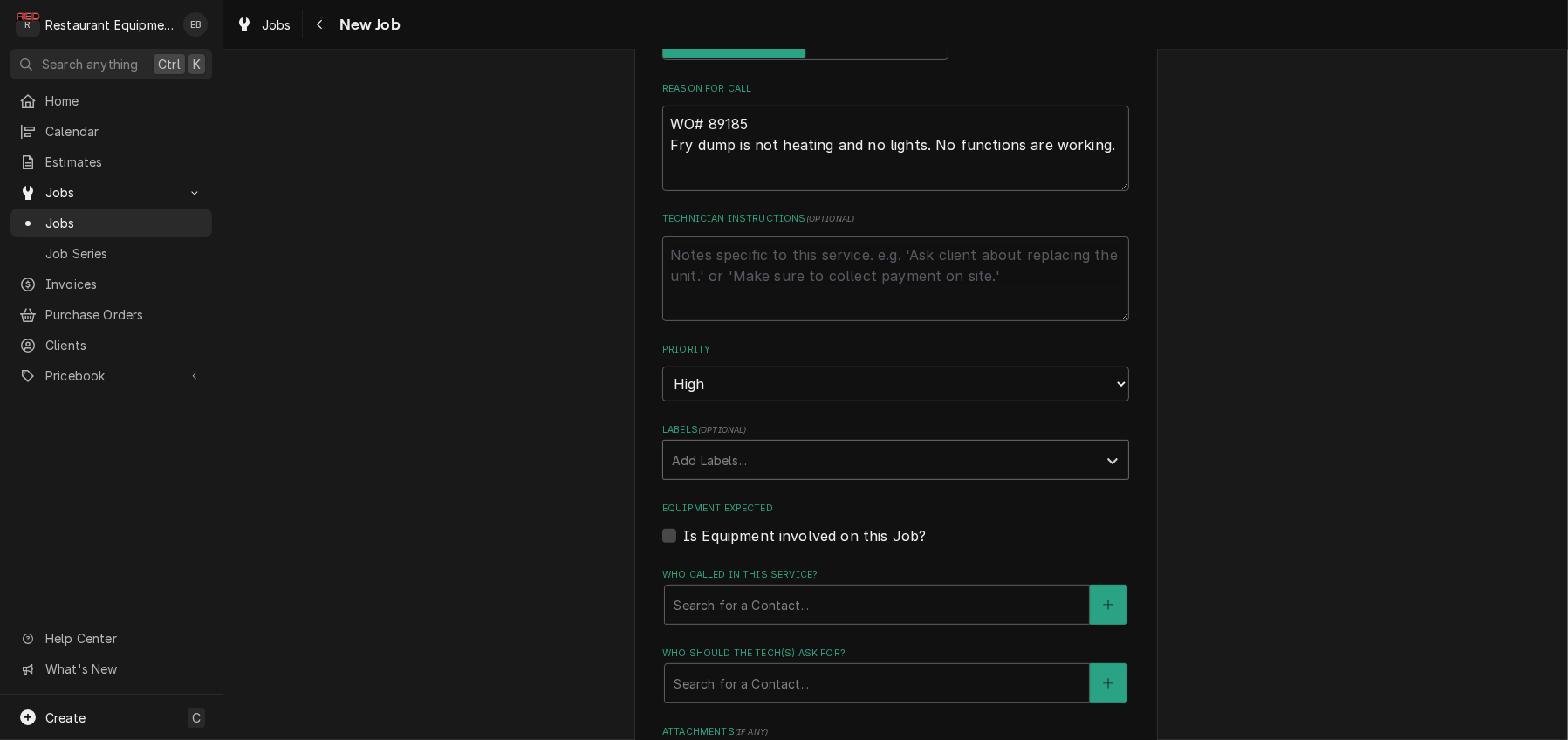
click at [769, 475] on div "Labels" at bounding box center [879, 460] width 416 height 31
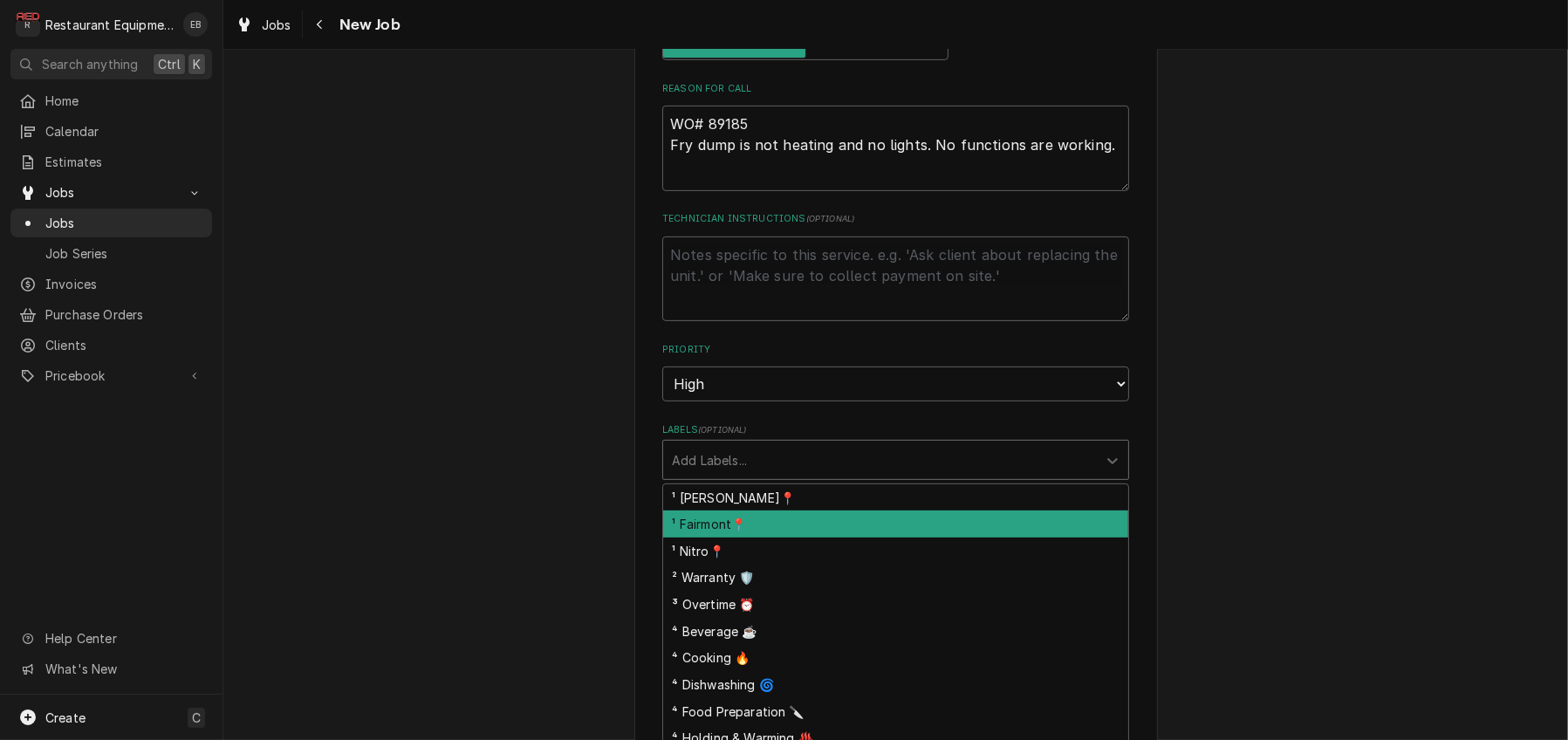
click at [772, 538] on div "¹ Fairmont📍" at bounding box center [896, 523] width 465 height 27
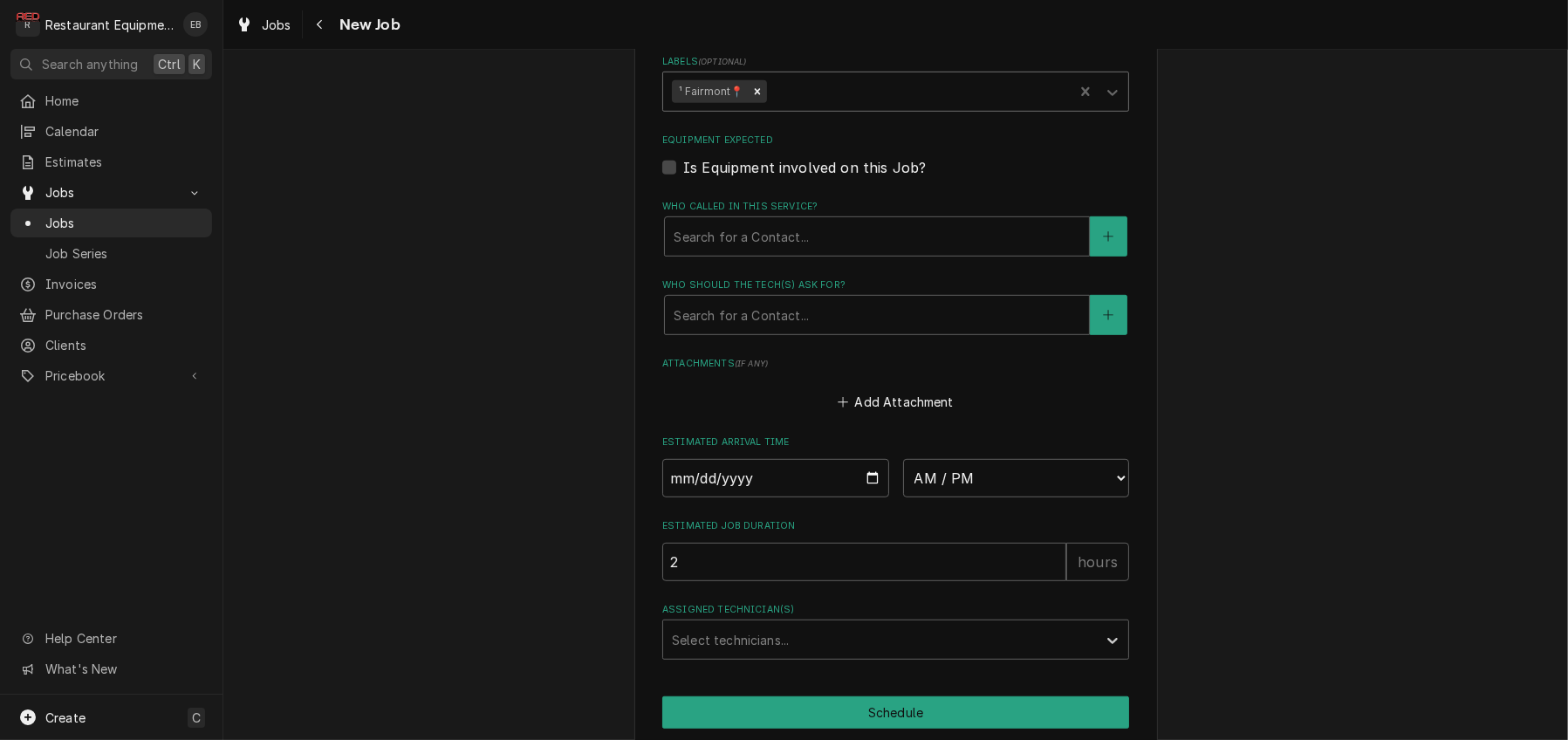
scroll to position [1280, 0]
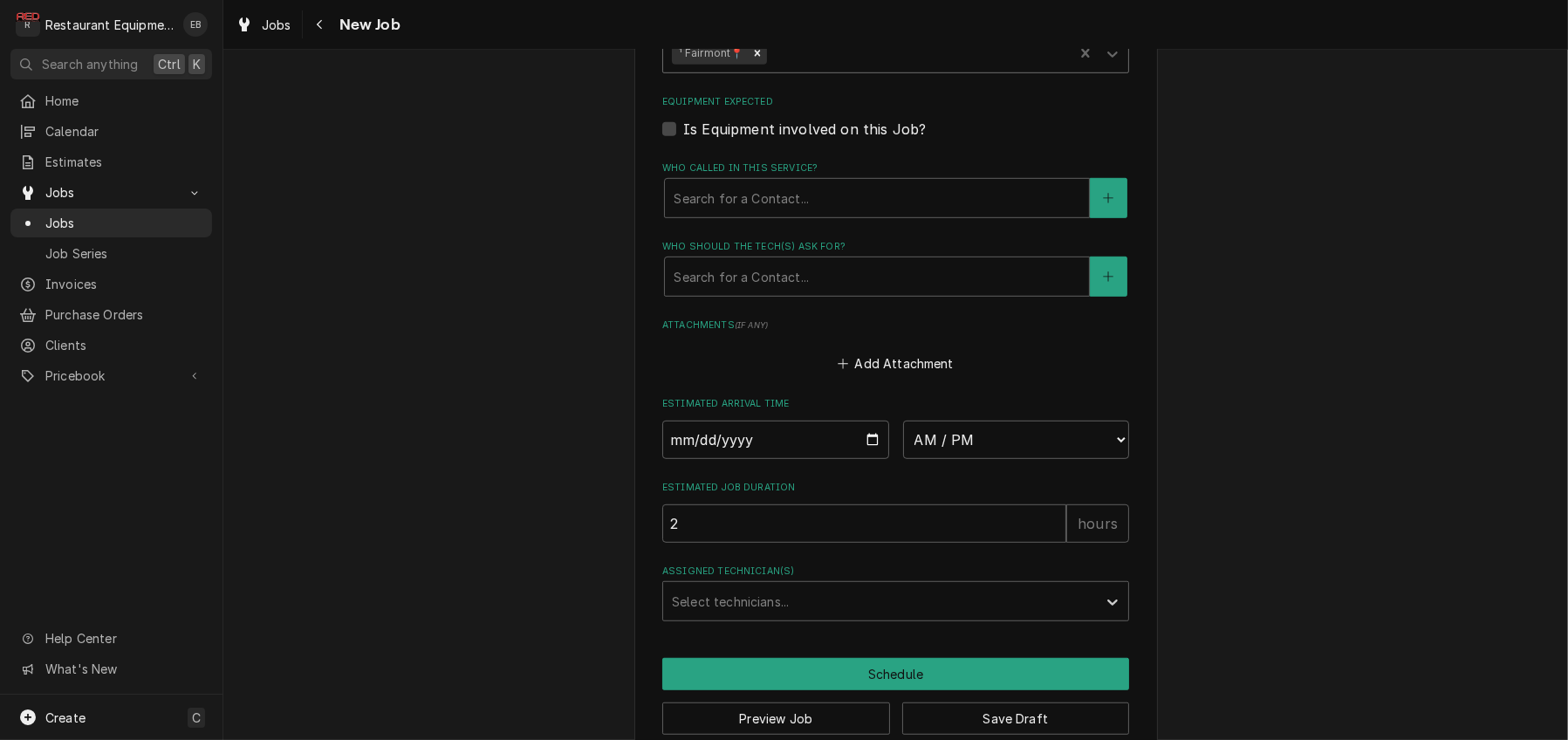
click at [857, 69] on div "Labels" at bounding box center [917, 54] width 295 height 31
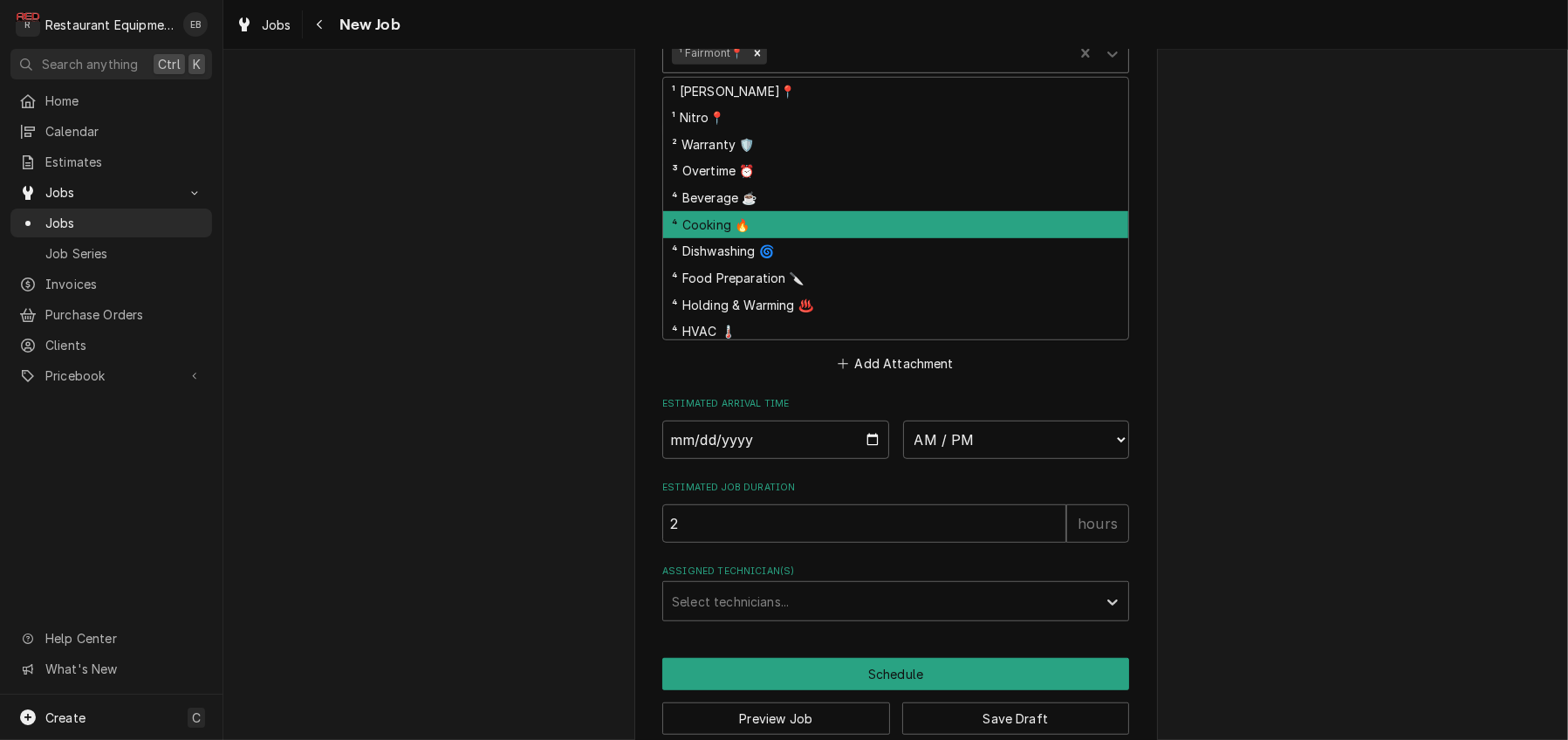
click at [781, 238] on div "⁴ Cooking 🔥" at bounding box center [896, 224] width 465 height 27
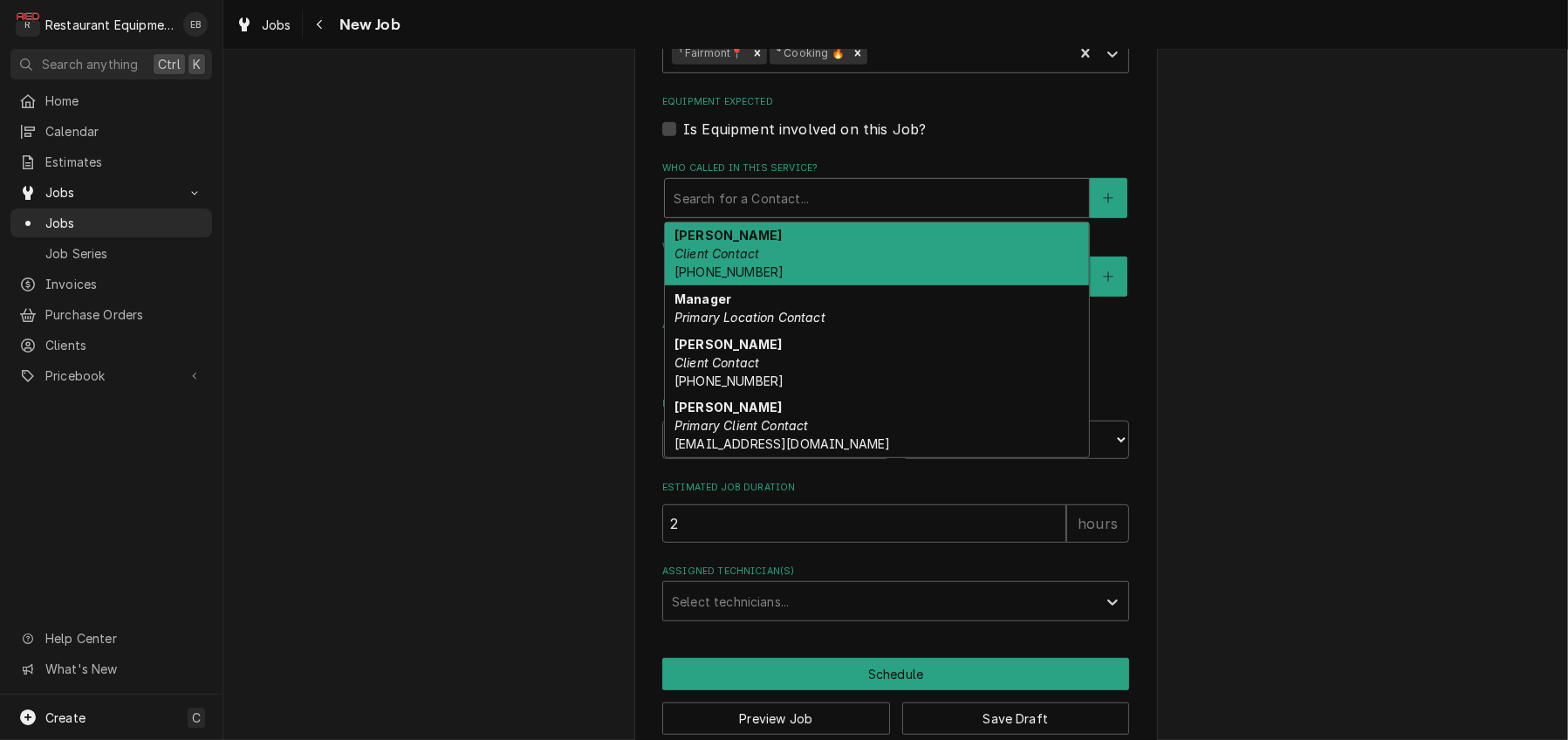
click at [759, 214] on div "Who called in this service?" at bounding box center [876, 198] width 407 height 31
click at [742, 280] on span "(304) 380-1860" at bounding box center [729, 272] width 109 height 15
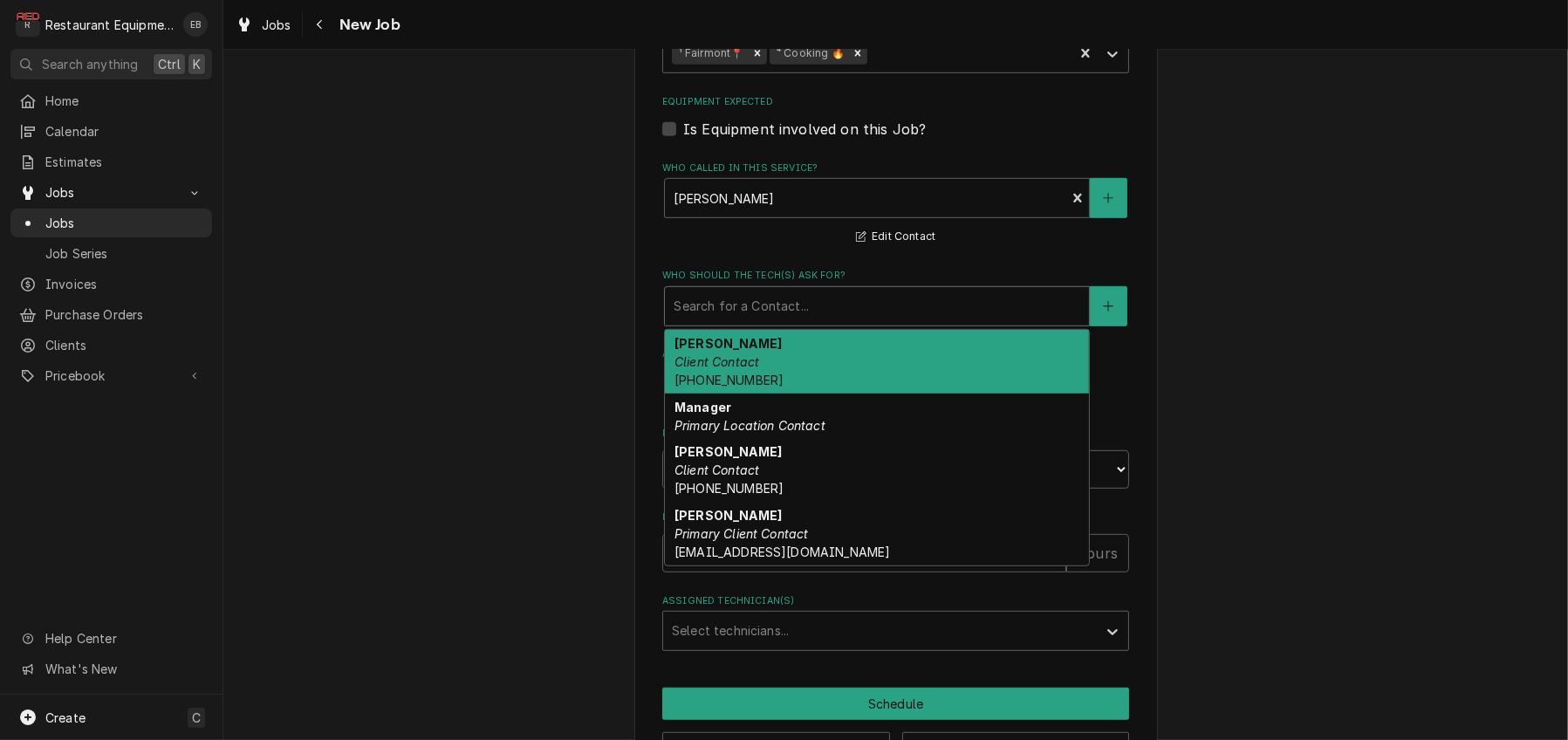
click at [742, 322] on div "Who should the tech(s) ask for?" at bounding box center [876, 306] width 407 height 31
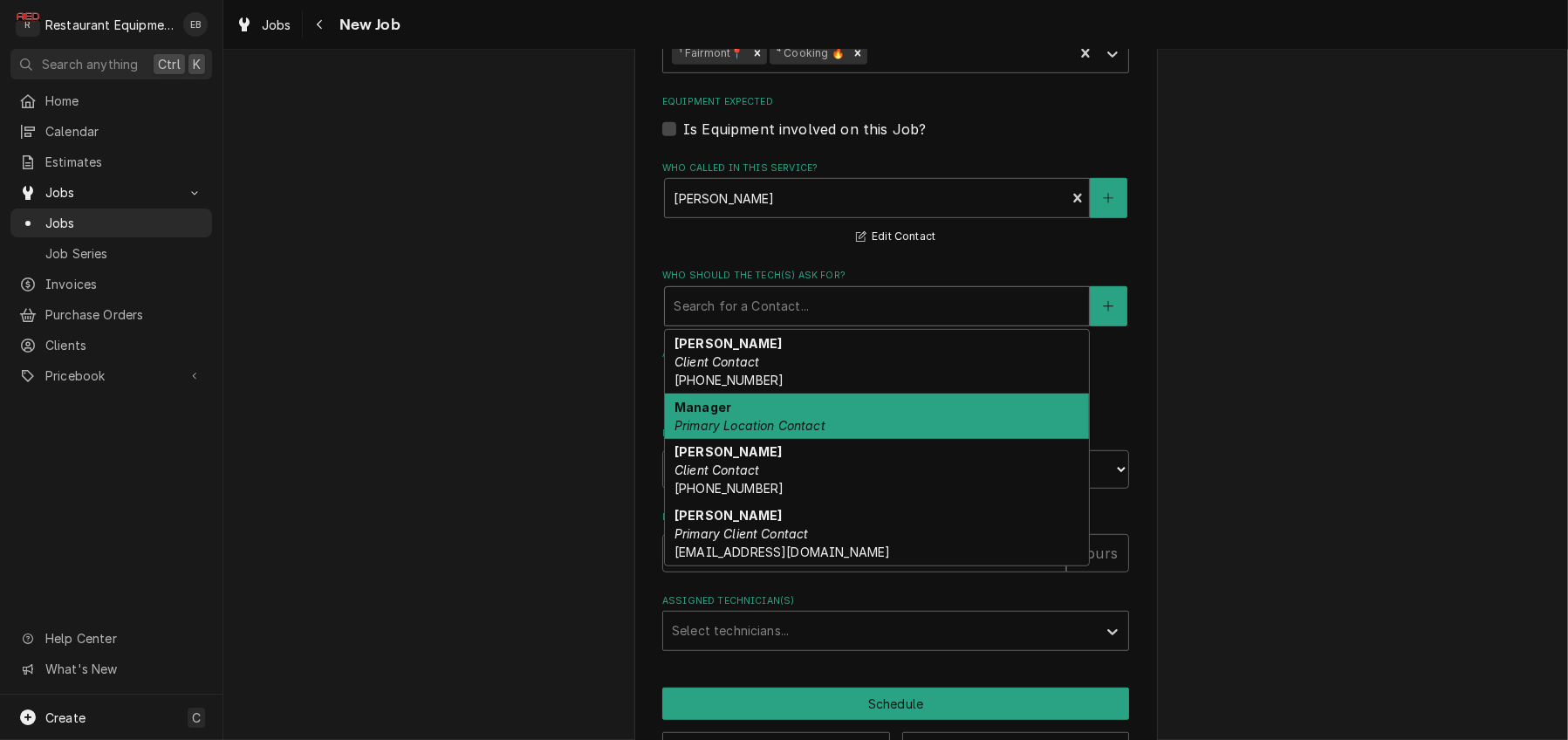
click at [714, 439] on div "Manager Primary Location Contact" at bounding box center [877, 416] width 424 height 45
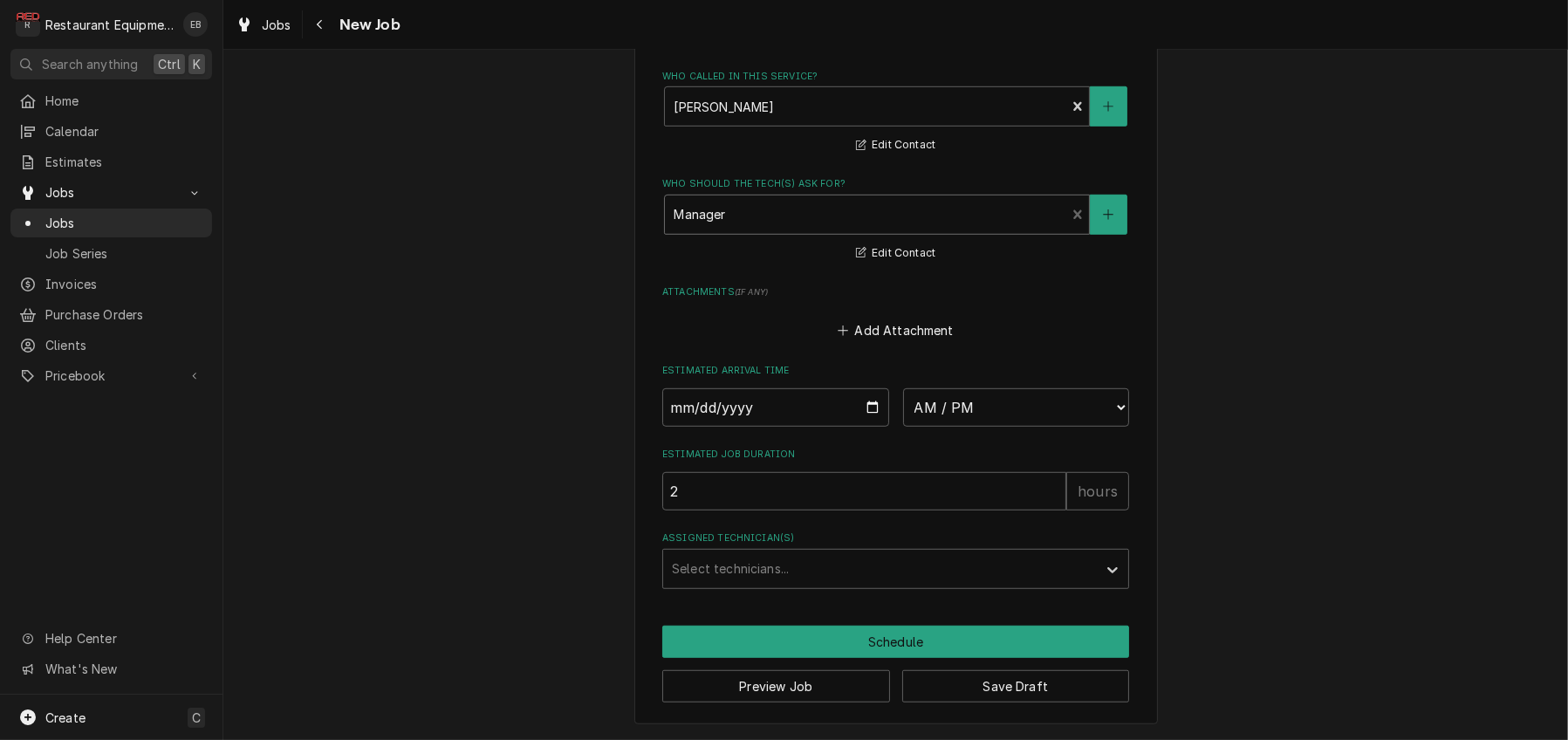
scroll to position [1595, 0]
drag, startPoint x: 868, startPoint y: 375, endPoint x: 878, endPoint y: 424, distance: 50.0
click at [869, 388] on input "Date" at bounding box center [776, 408] width 227 height 39
type textarea "x"
type input "2025-10-10"
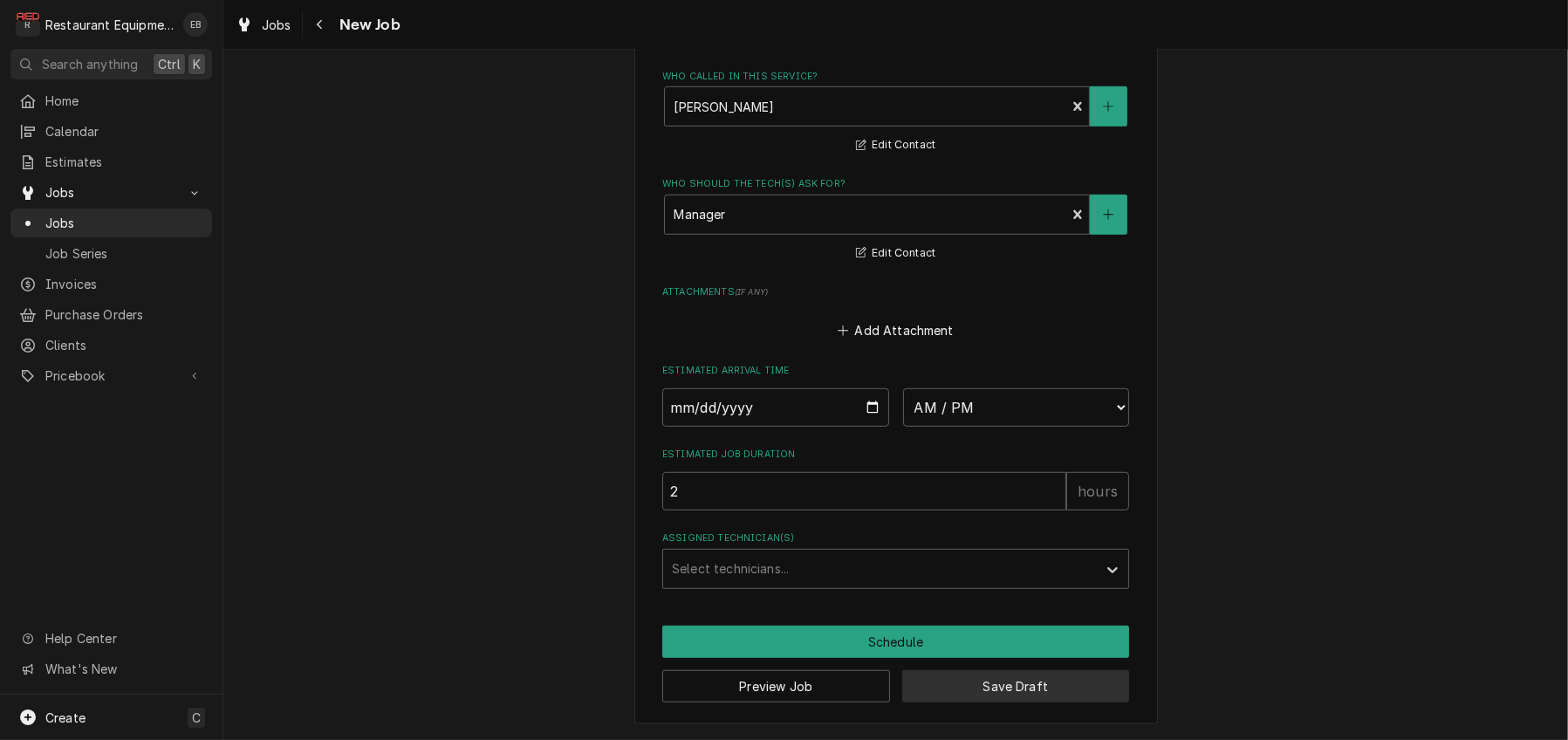
click at [983, 685] on button "Save Draft" at bounding box center [1016, 686] width 228 height 32
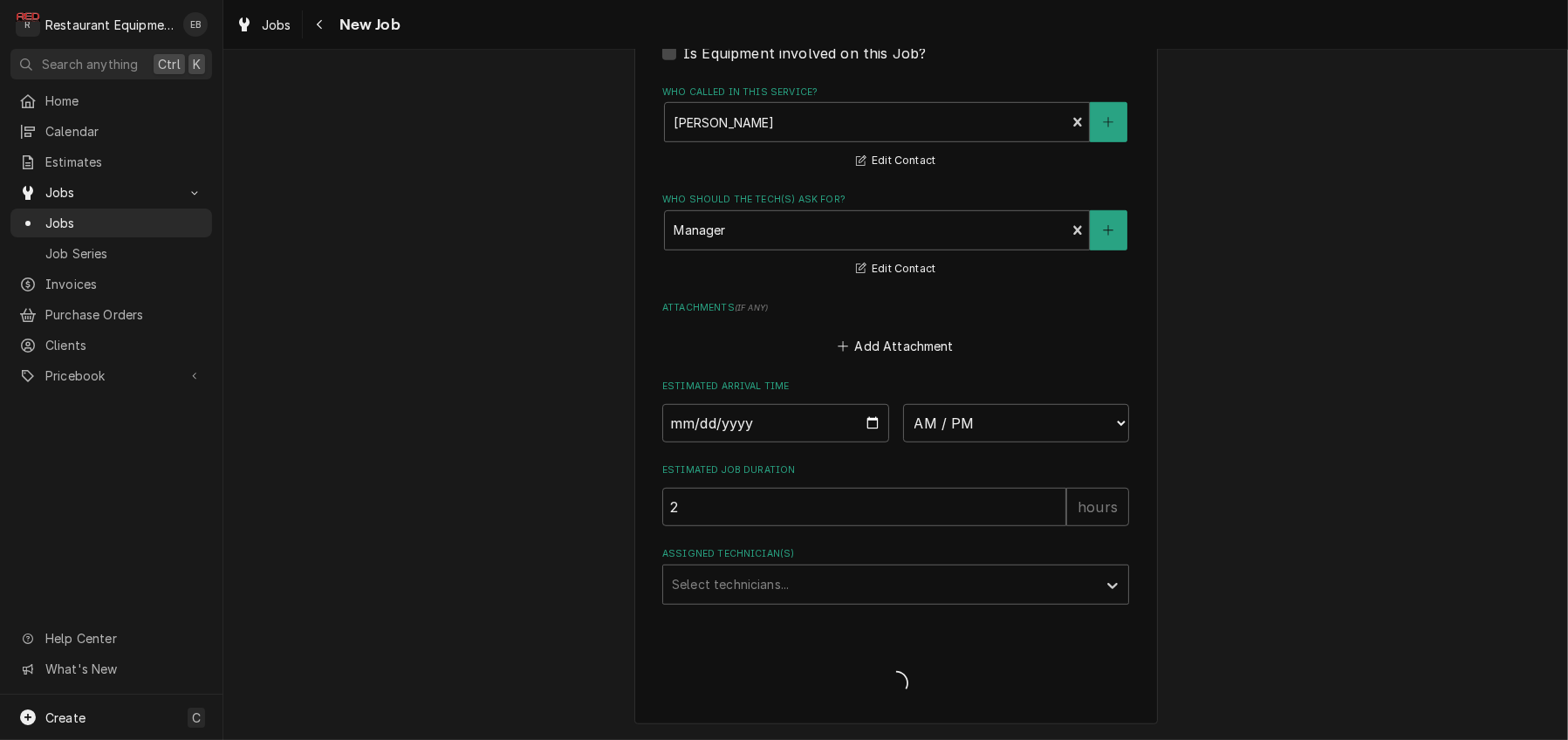
type textarea "x"
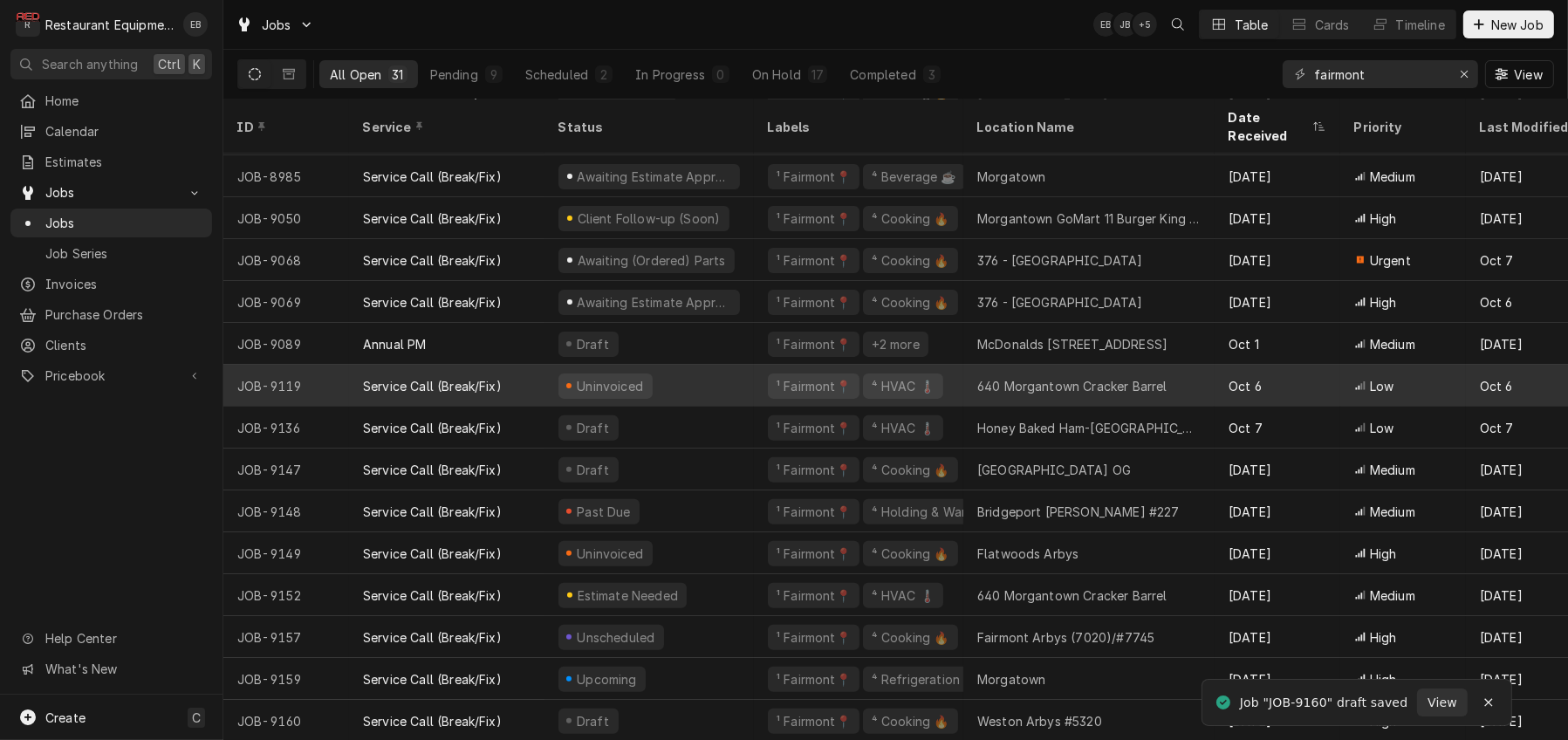
scroll to position [724, 0]
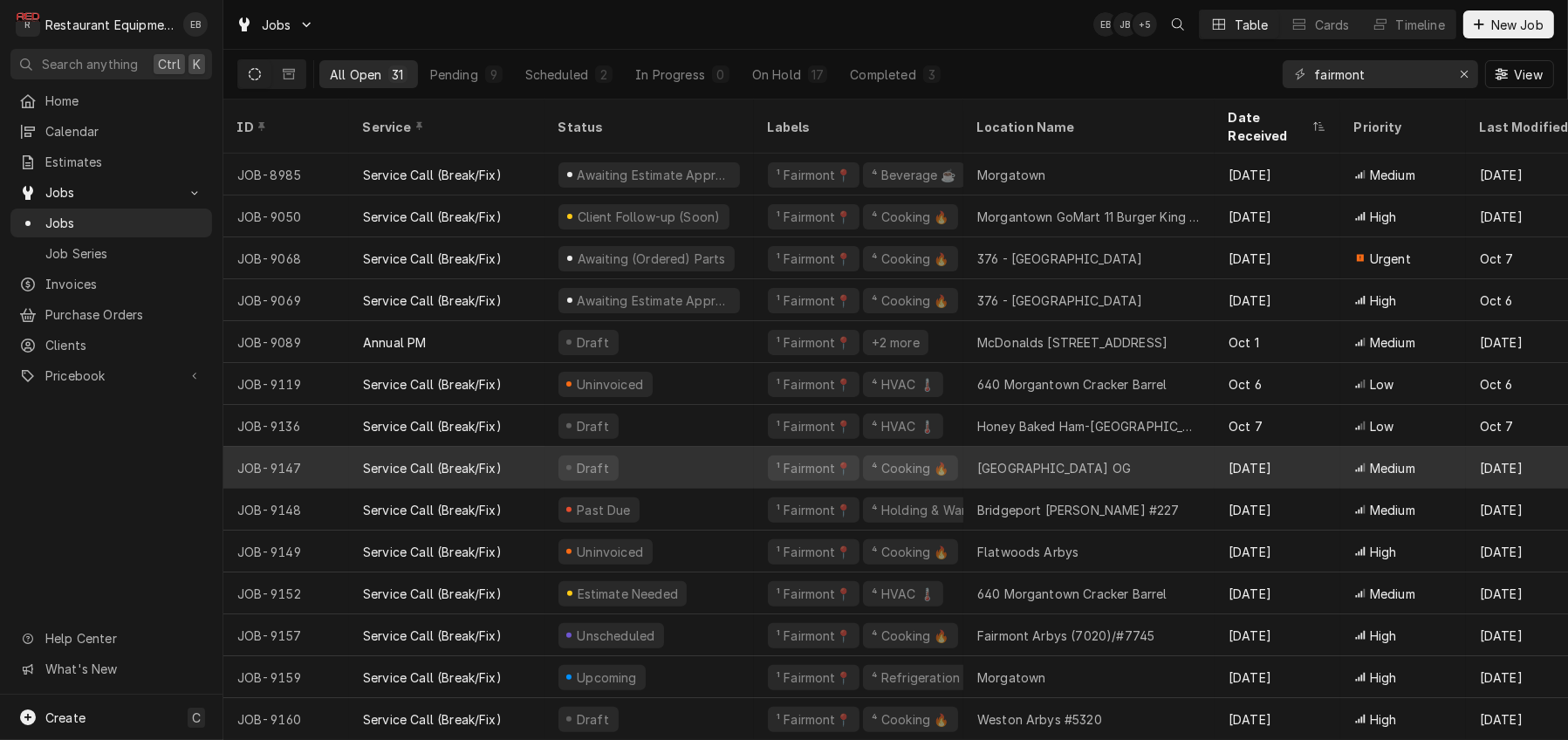
click at [740, 457] on div "Draft" at bounding box center [648, 467] width 209 height 42
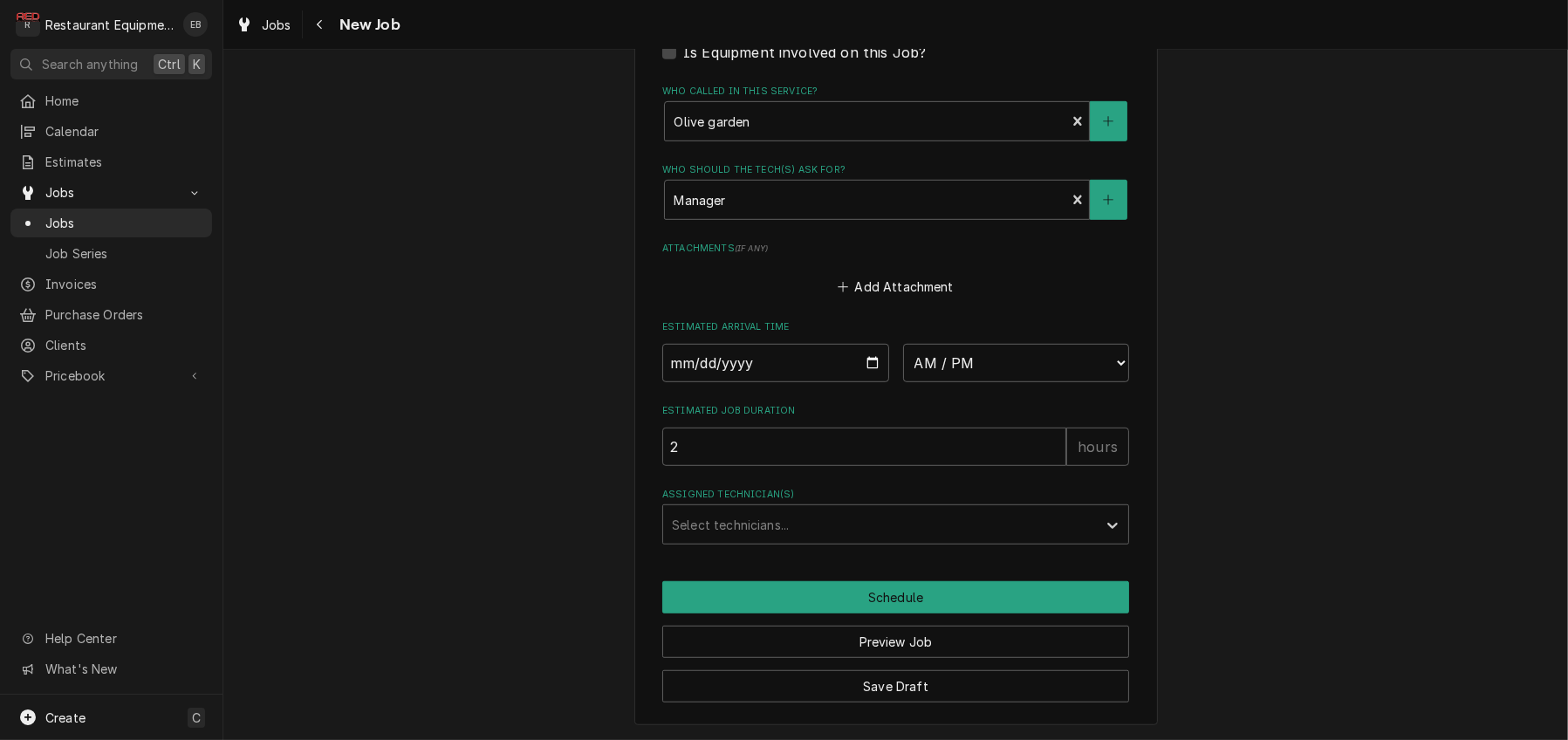
scroll to position [1509, 0]
click at [874, 344] on input "Date" at bounding box center [776, 364] width 227 height 39
type textarea "x"
type input "[DATE]"
type textarea "x"
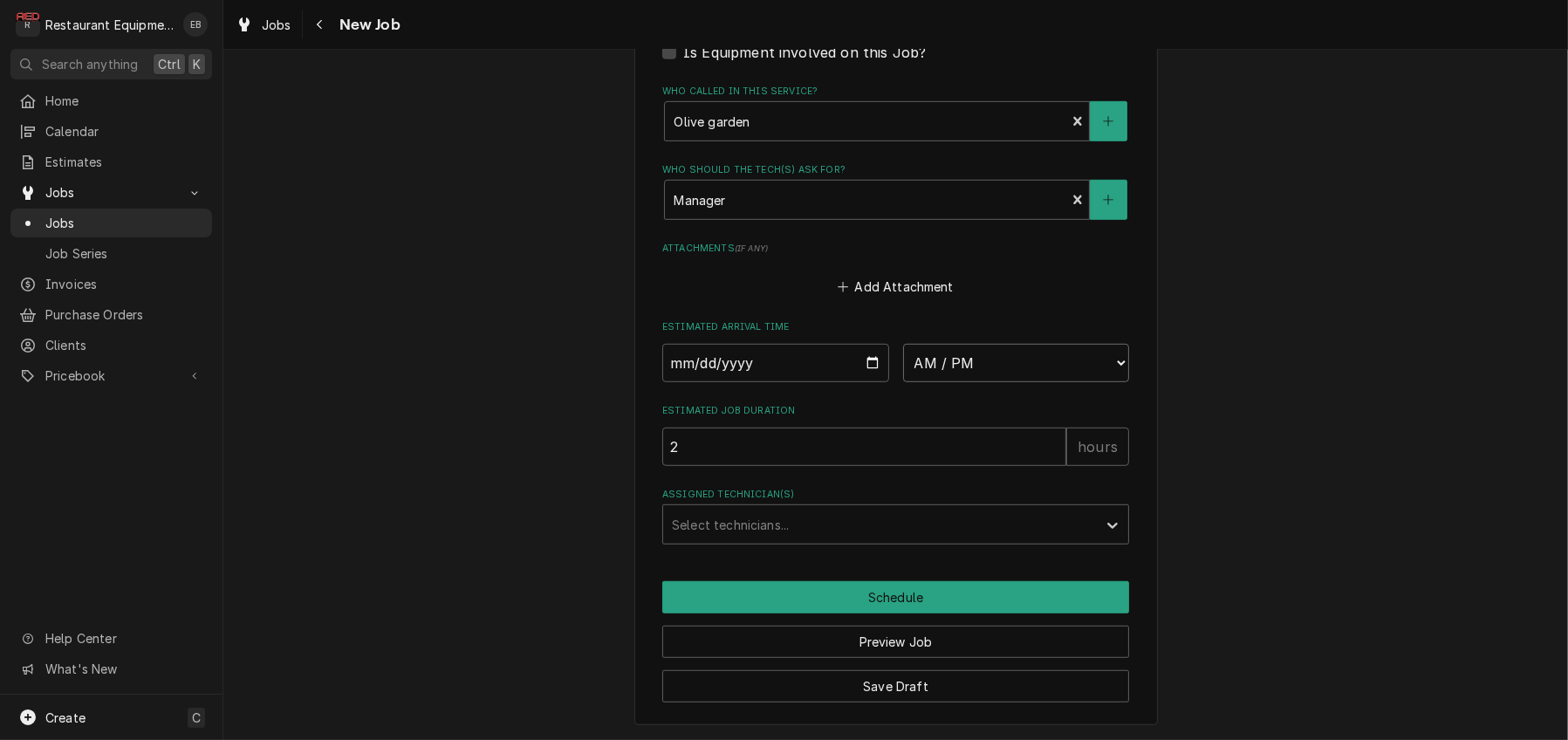
click at [998, 344] on select "AM / PM 6:00 AM 6:15 AM 6:30 AM 6:45 AM 7:00 AM 7:15 AM 7:30 AM 7:45 AM 8:00 AM…" at bounding box center [1016, 364] width 227 height 39
select select "09:30:00"
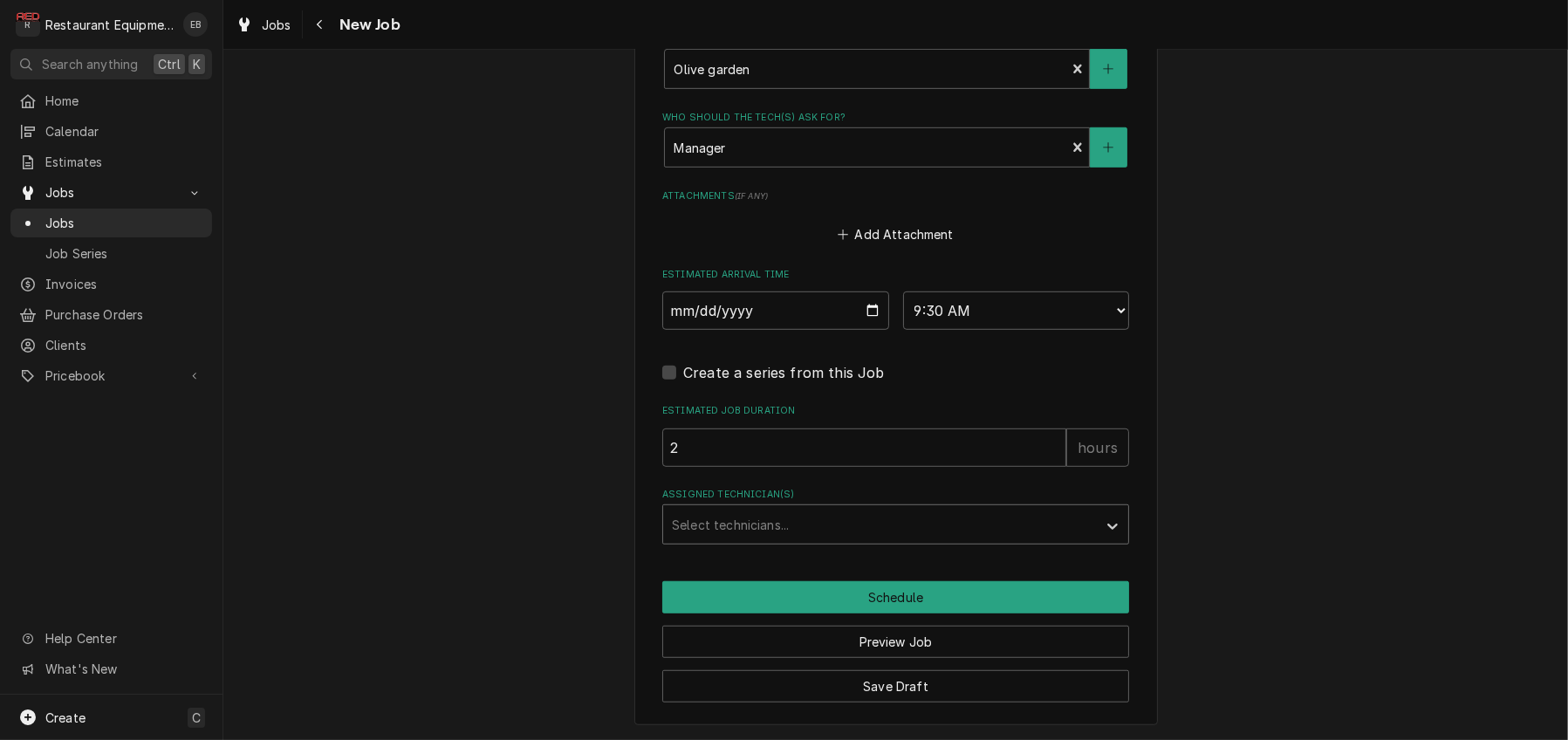
click at [766, 540] on div "Assigned Technician(s)" at bounding box center [879, 524] width 416 height 31
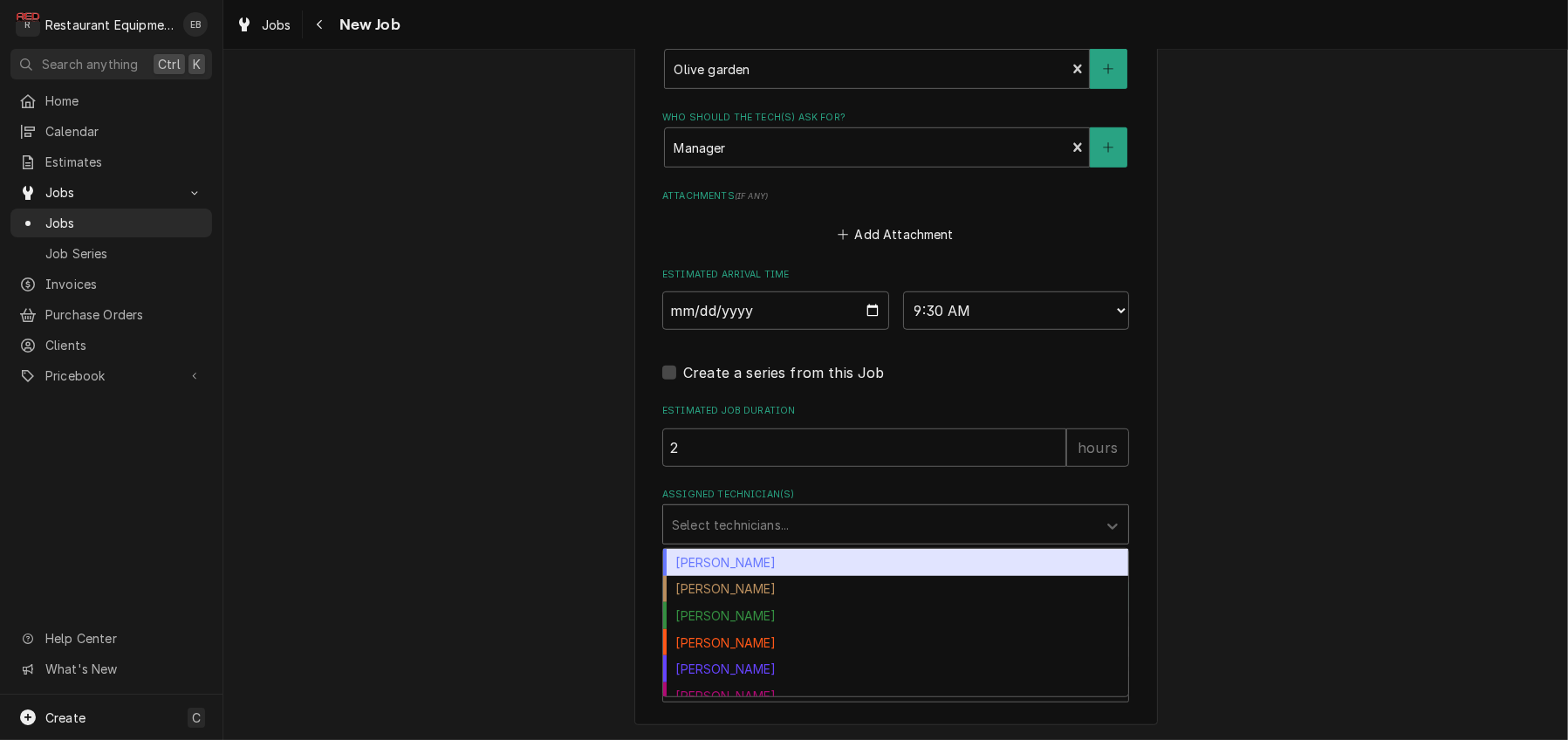
click at [753, 576] on div "[PERSON_NAME]" at bounding box center [896, 562] width 465 height 27
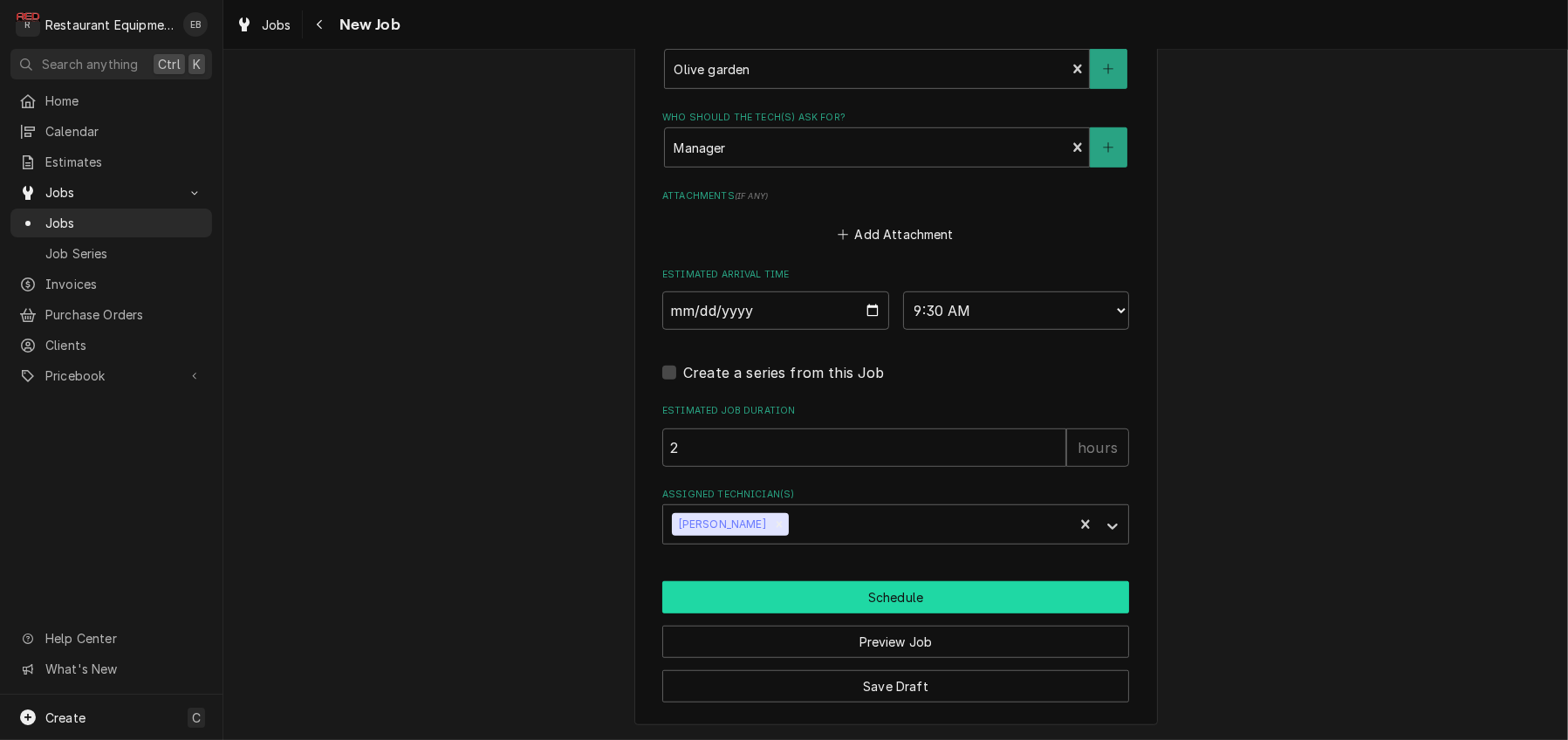
click at [786, 614] on button "Schedule" at bounding box center [896, 597] width 467 height 32
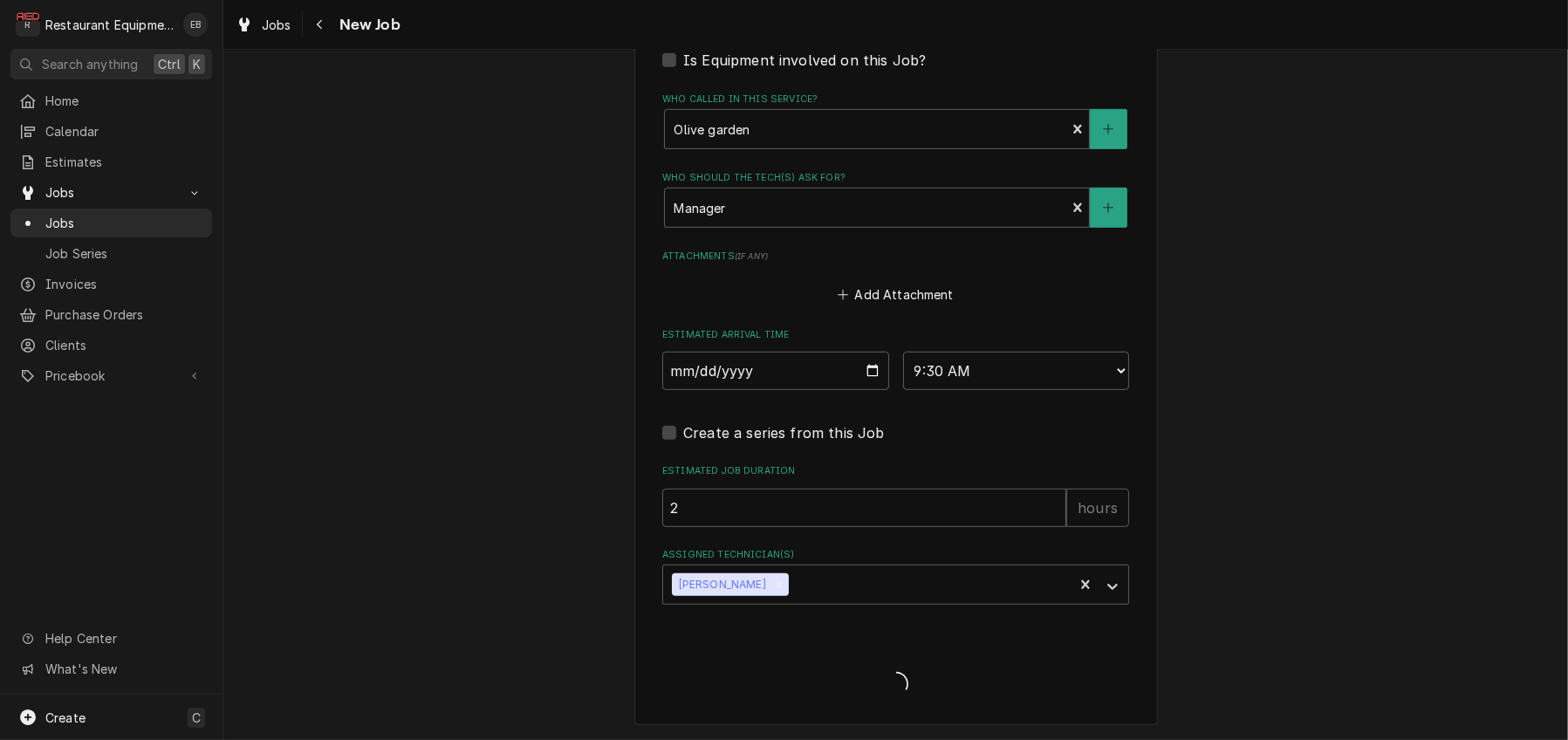
type textarea "x"
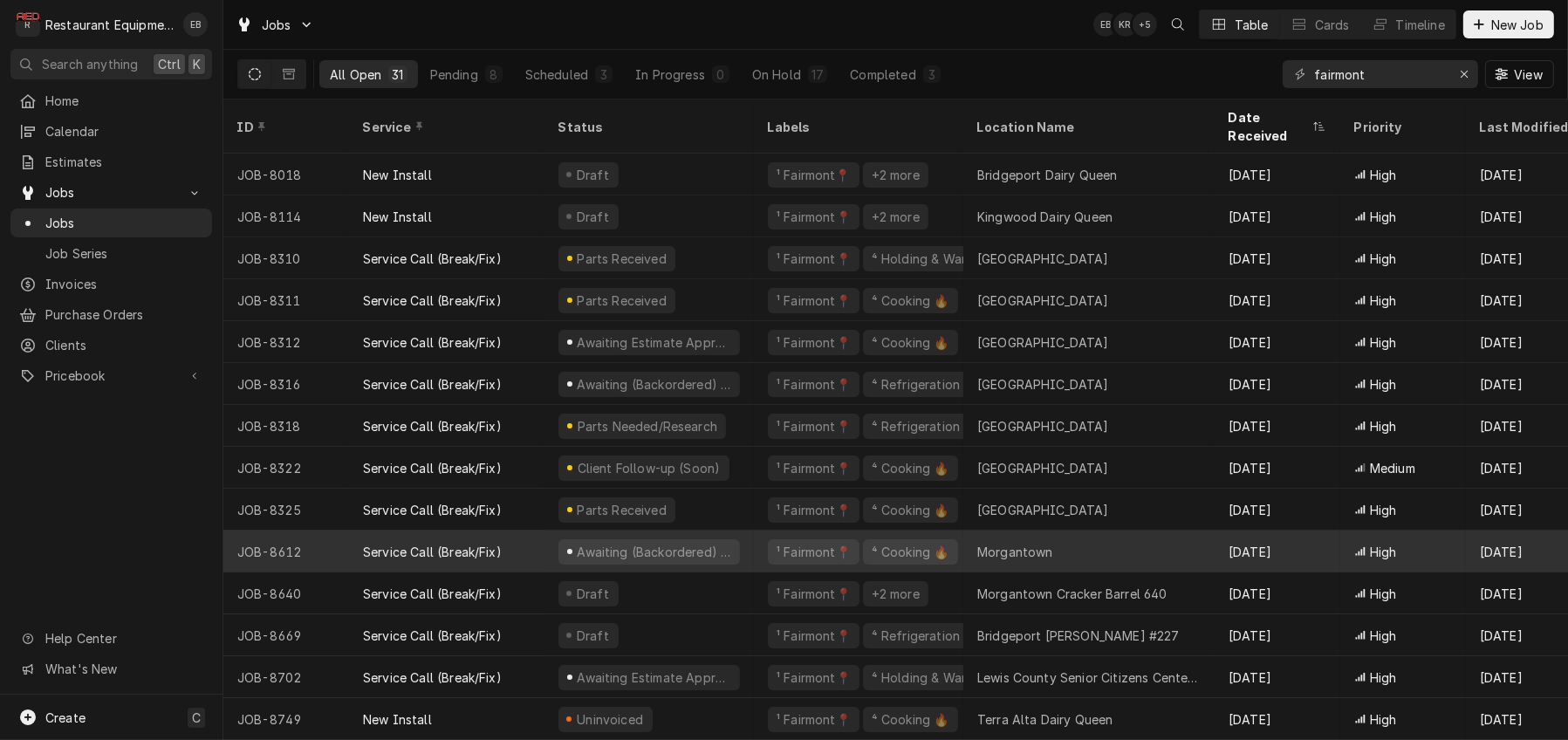
click at [754, 551] on div "Awaiting (Backordered) Parts" at bounding box center [648, 551] width 209 height 42
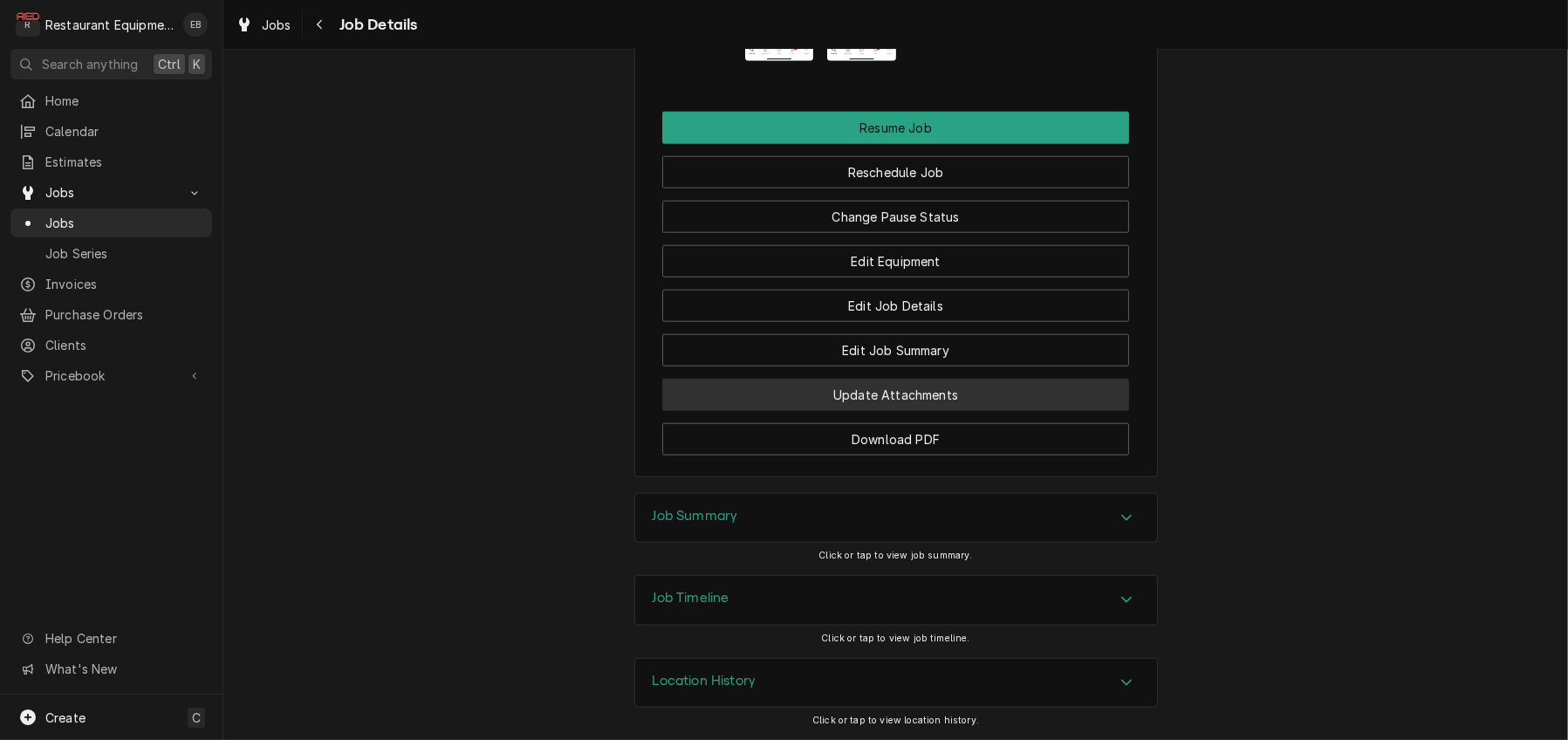
scroll to position [2618, 0]
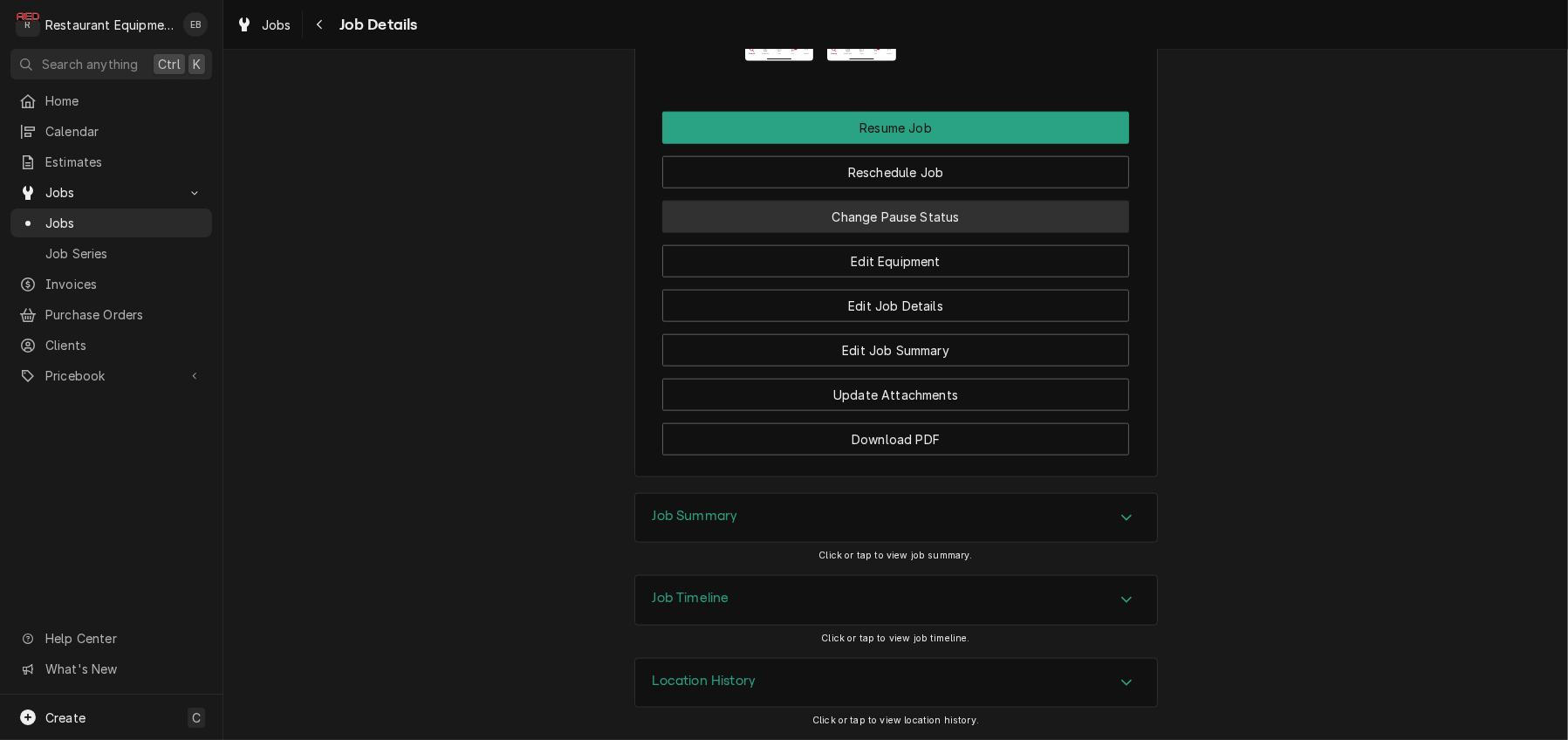
click at [910, 233] on button "Change Pause Status" at bounding box center [896, 217] width 467 height 32
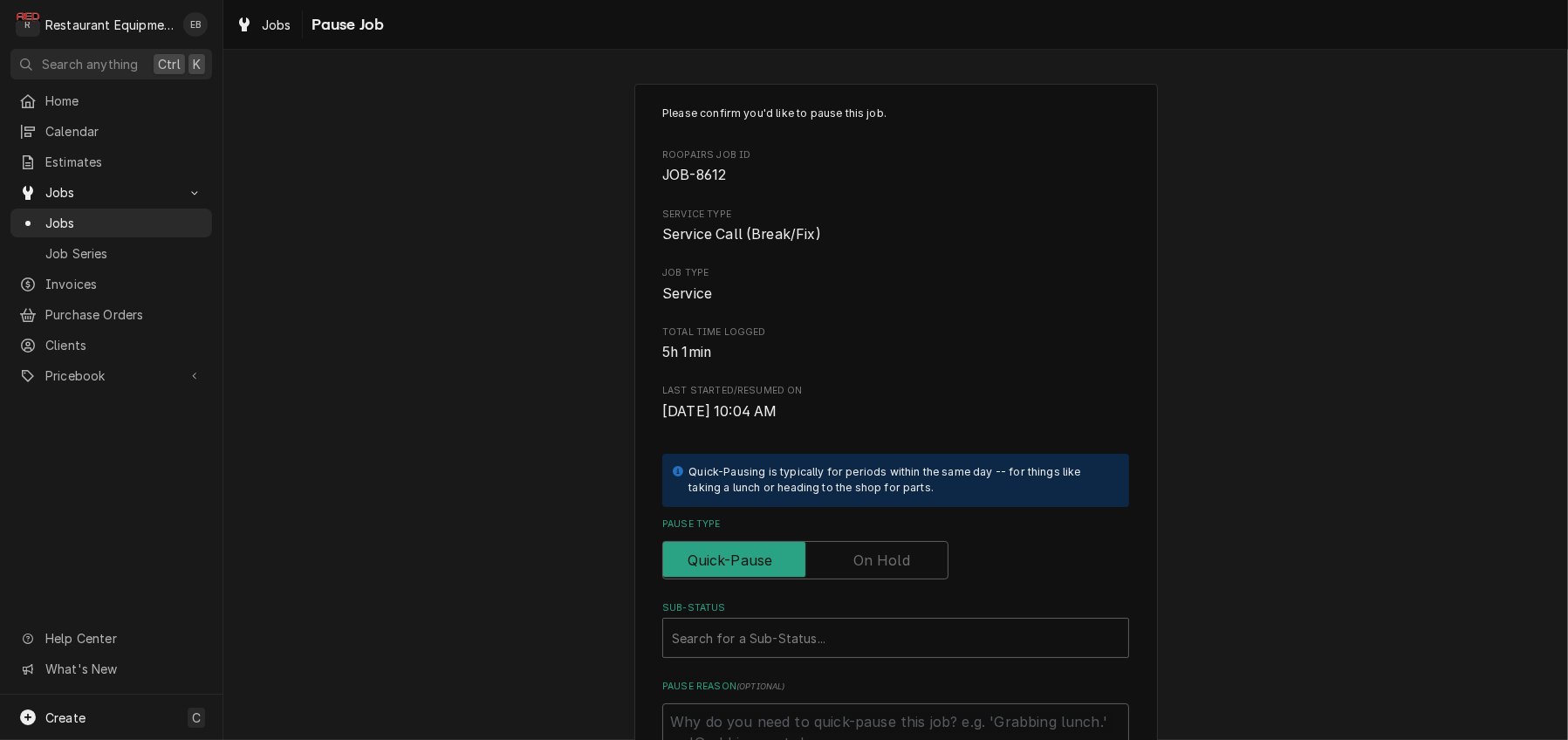
click at [855, 579] on label "Pause Type" at bounding box center [805, 560] width 286 height 39
click at [855, 579] on input "Pause Type" at bounding box center [804, 560] width 270 height 39
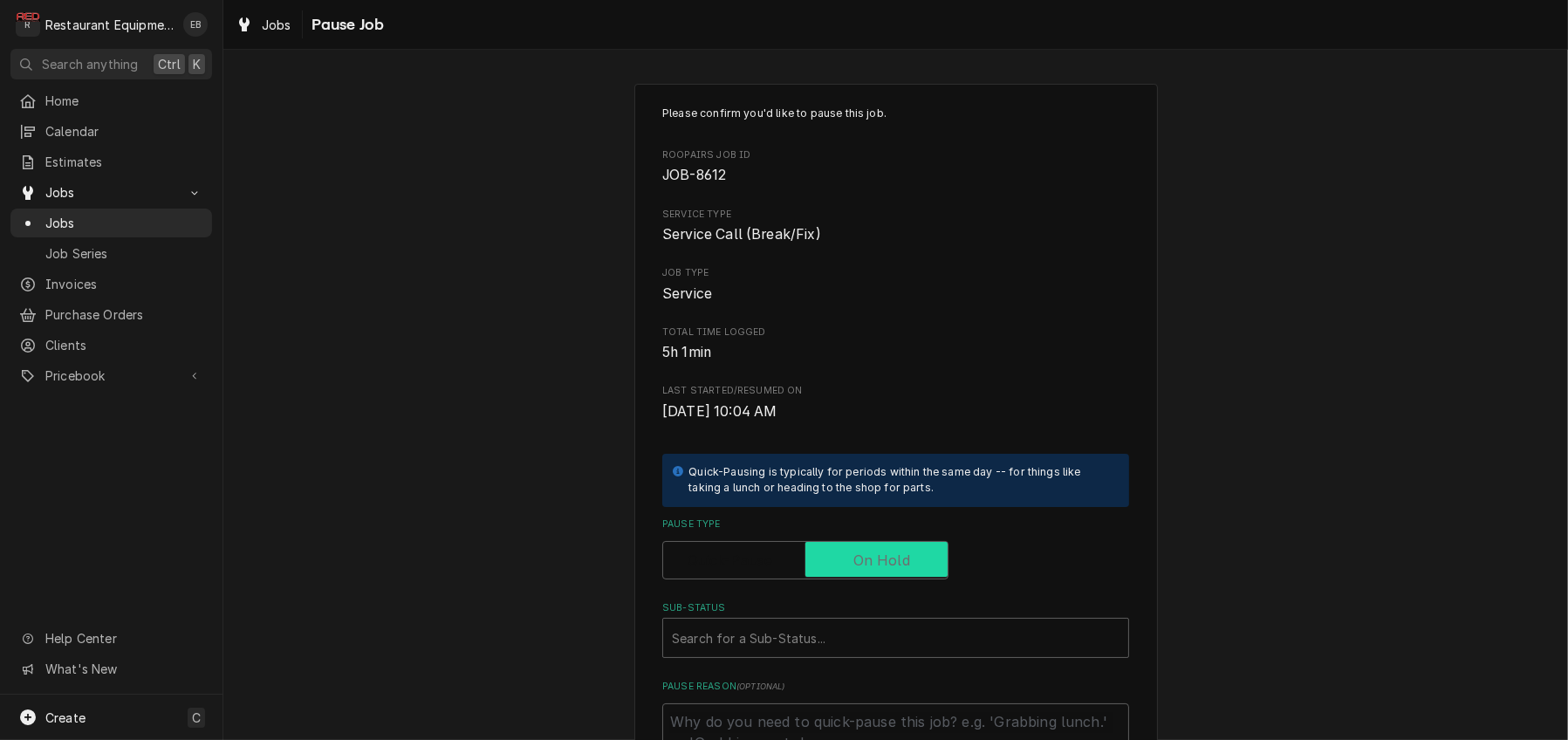
checkbox input "true"
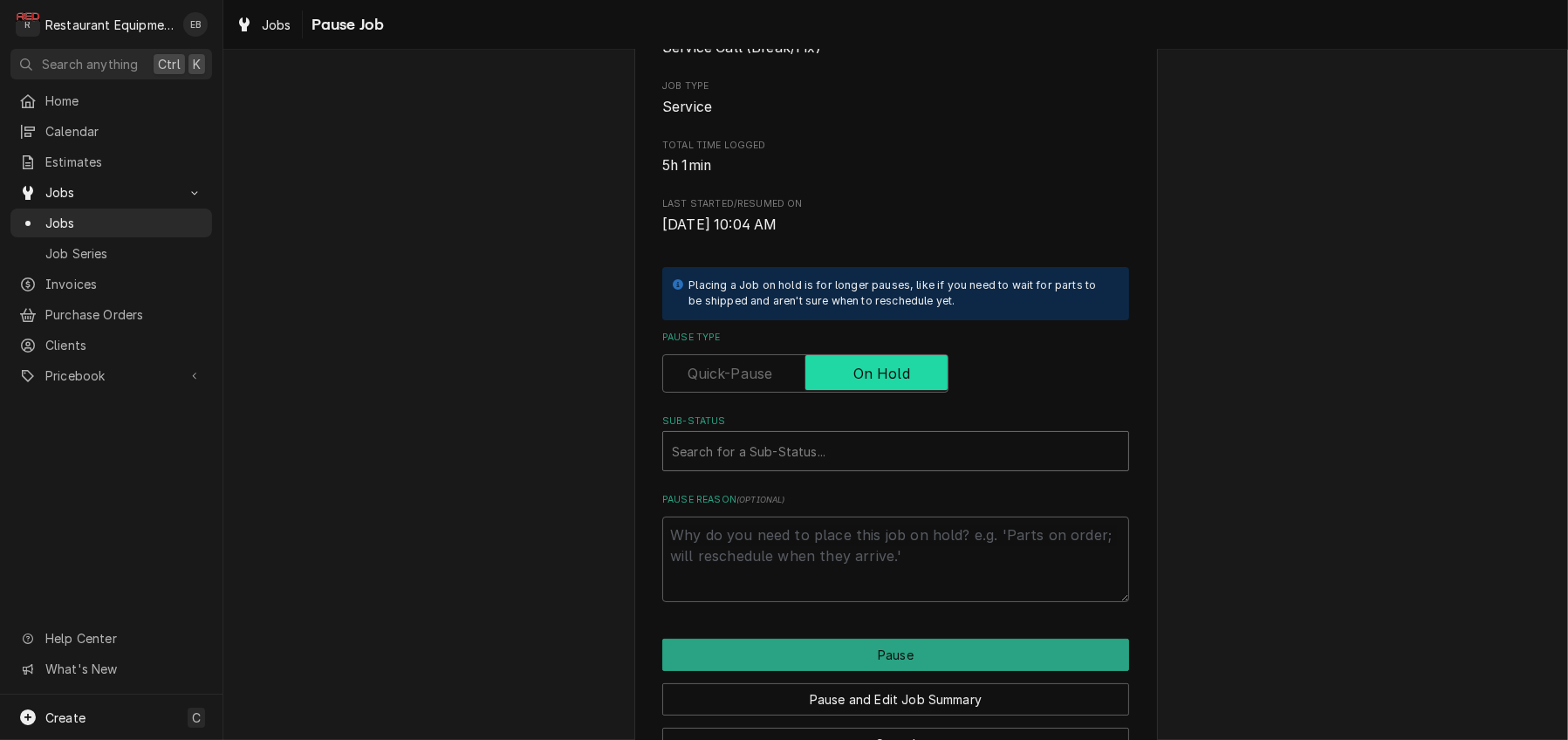
scroll to position [291, 0]
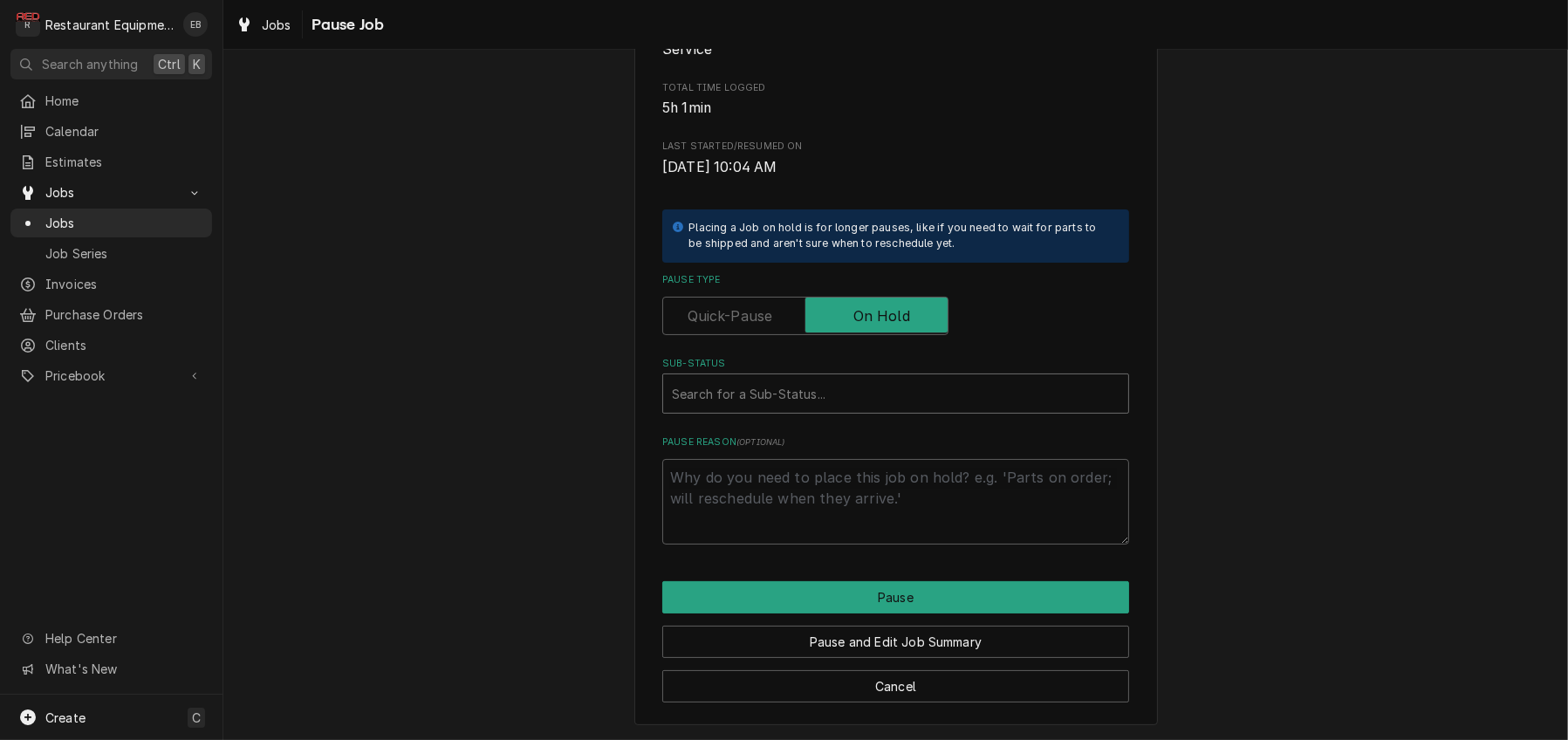
type textarea "x"
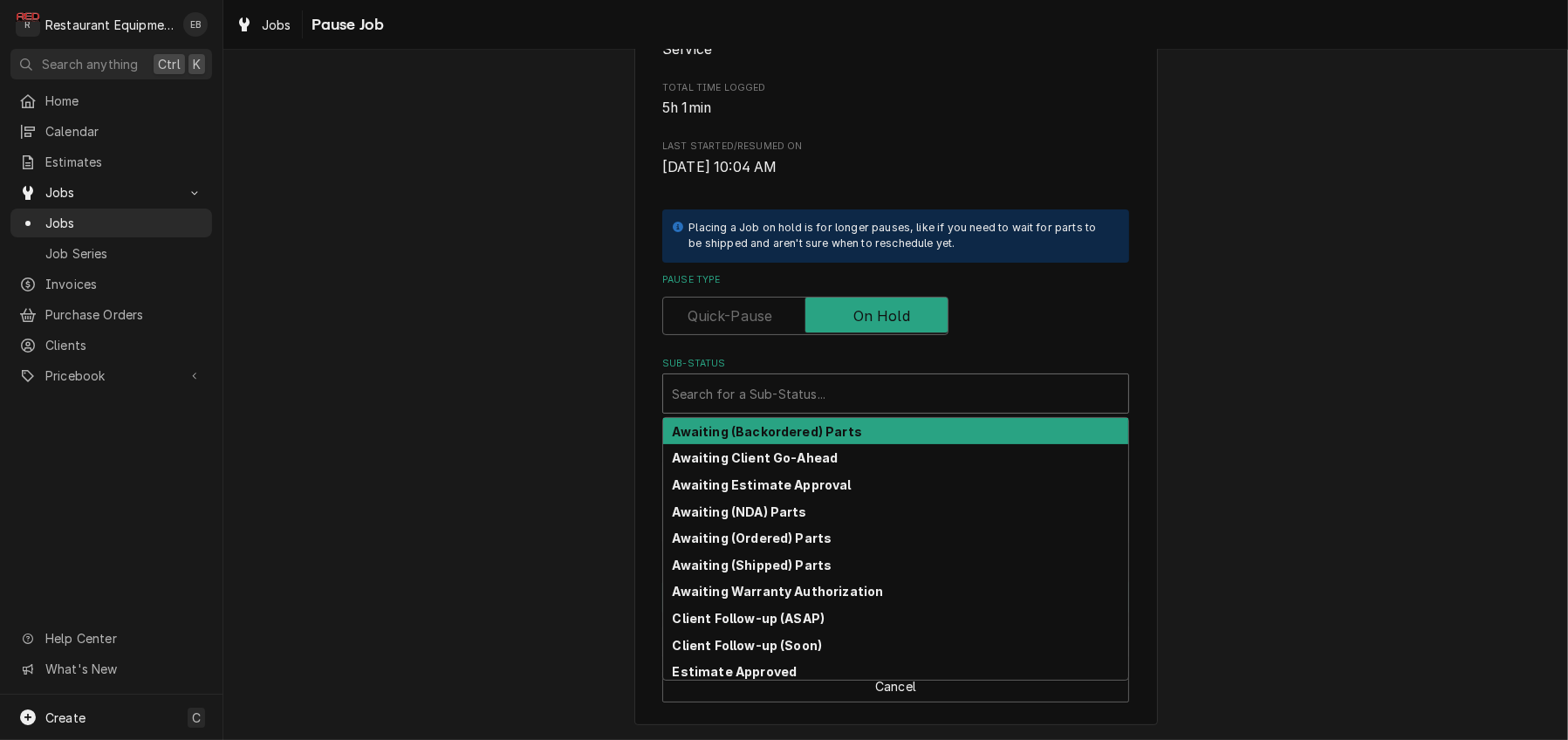
click at [842, 410] on div "Sub-Status" at bounding box center [895, 394] width 447 height 31
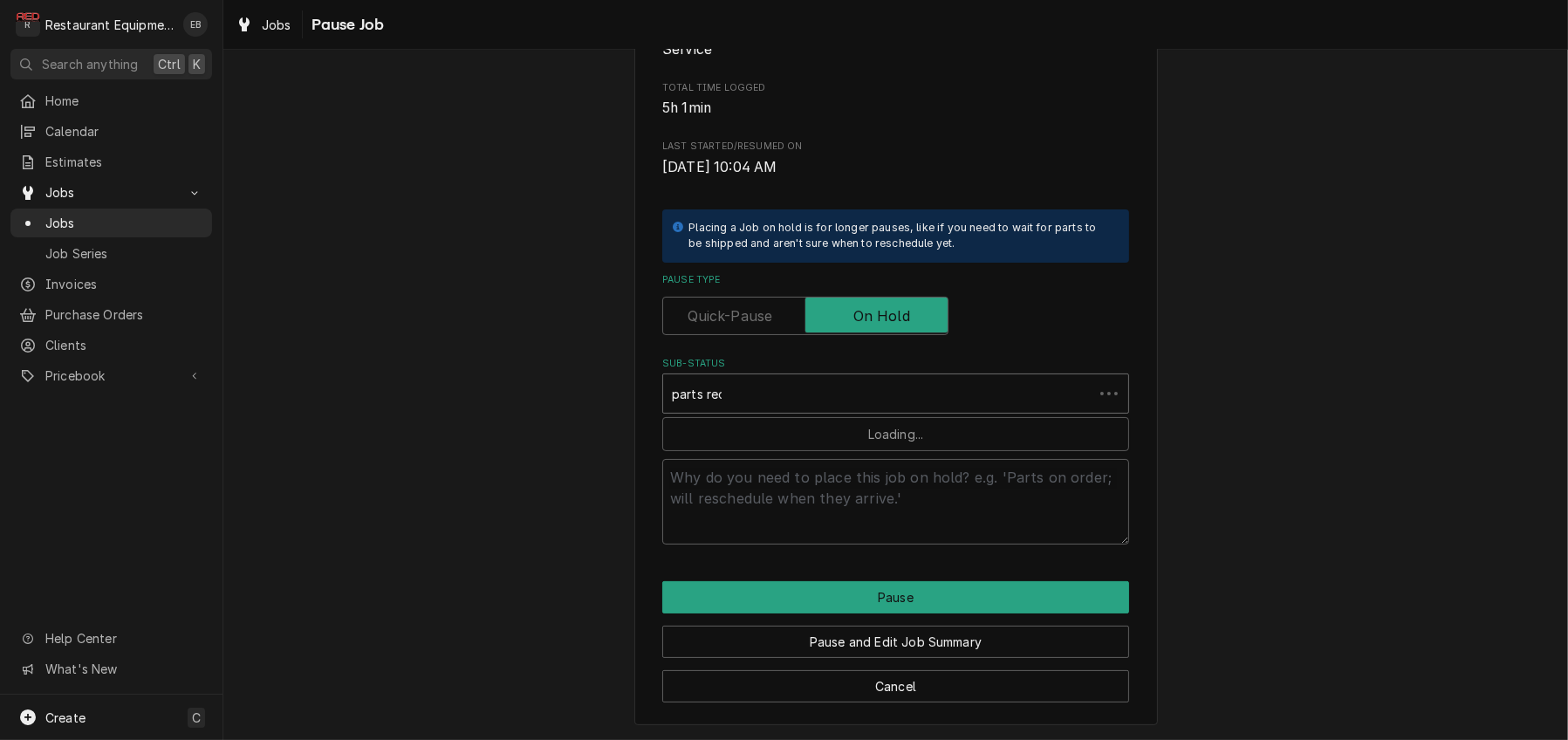
type input "parts rece"
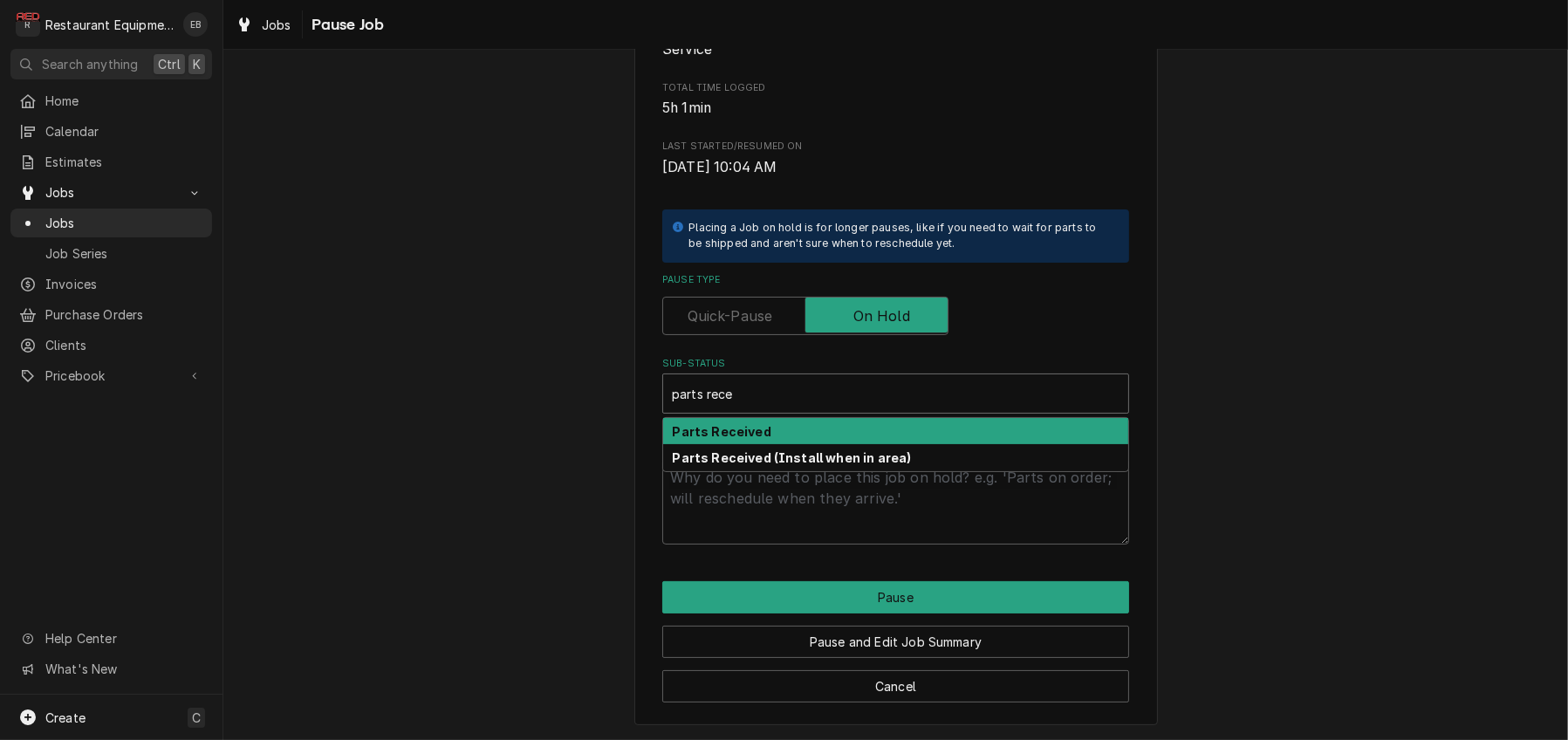
click at [781, 445] on div "Parts Received" at bounding box center [896, 431] width 465 height 27
type textarea "x"
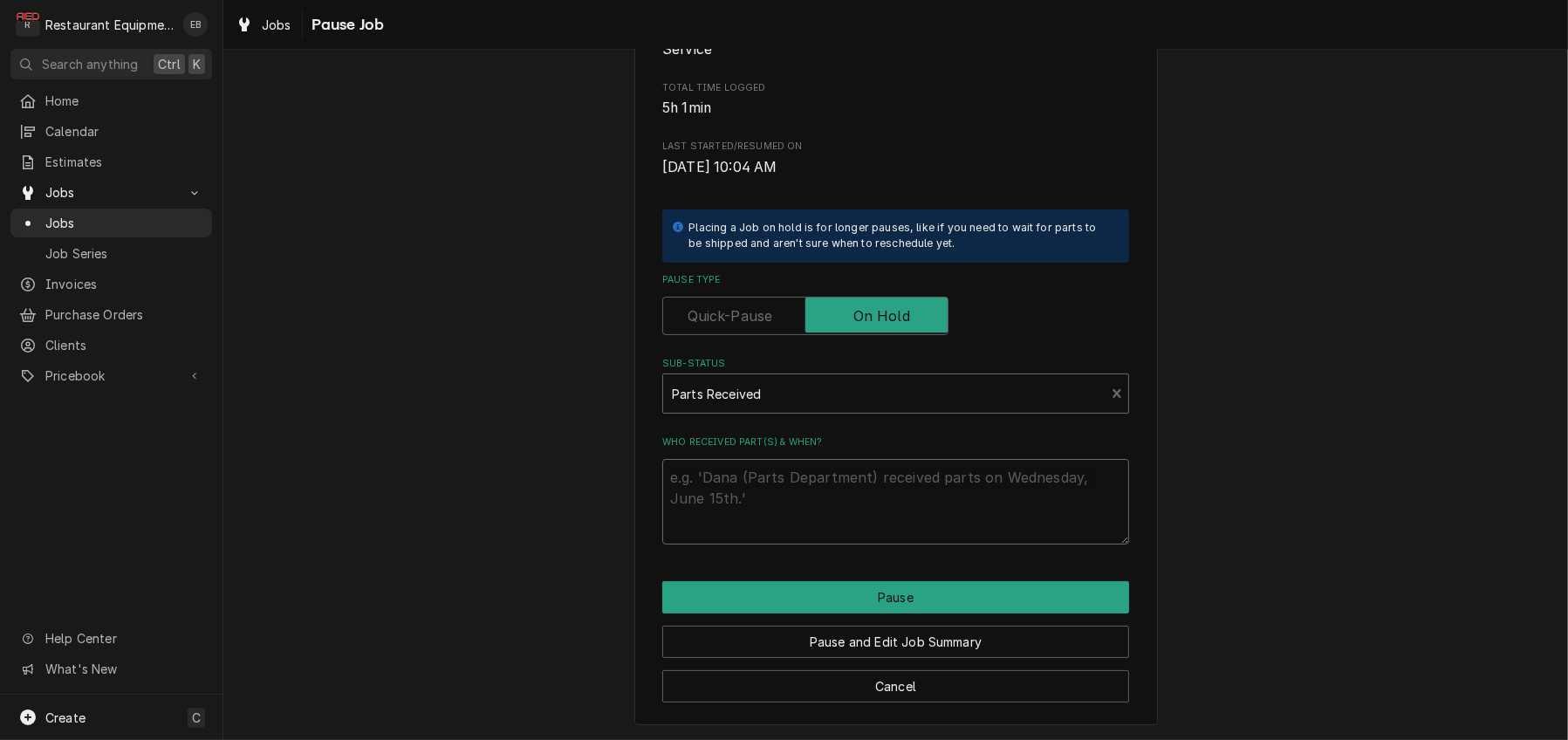
click at [813, 519] on textarea "Who received part(s) & when?" at bounding box center [896, 501] width 467 height 86
type textarea "x"
type textarea "A"
type textarea "x"
type textarea "Al"
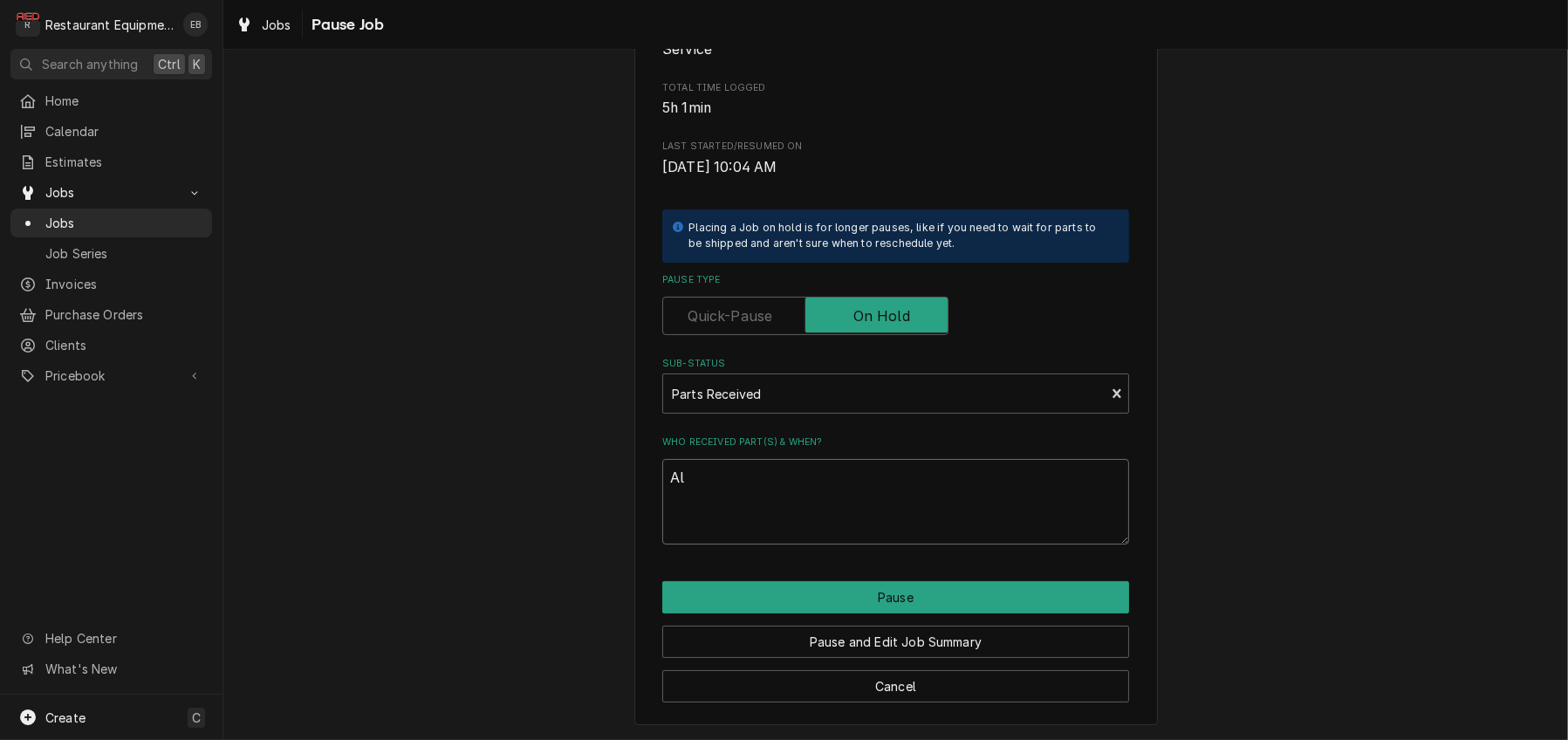
type textarea "x"
type textarea "All"
type textarea "x"
type textarea "All"
type textarea "x"
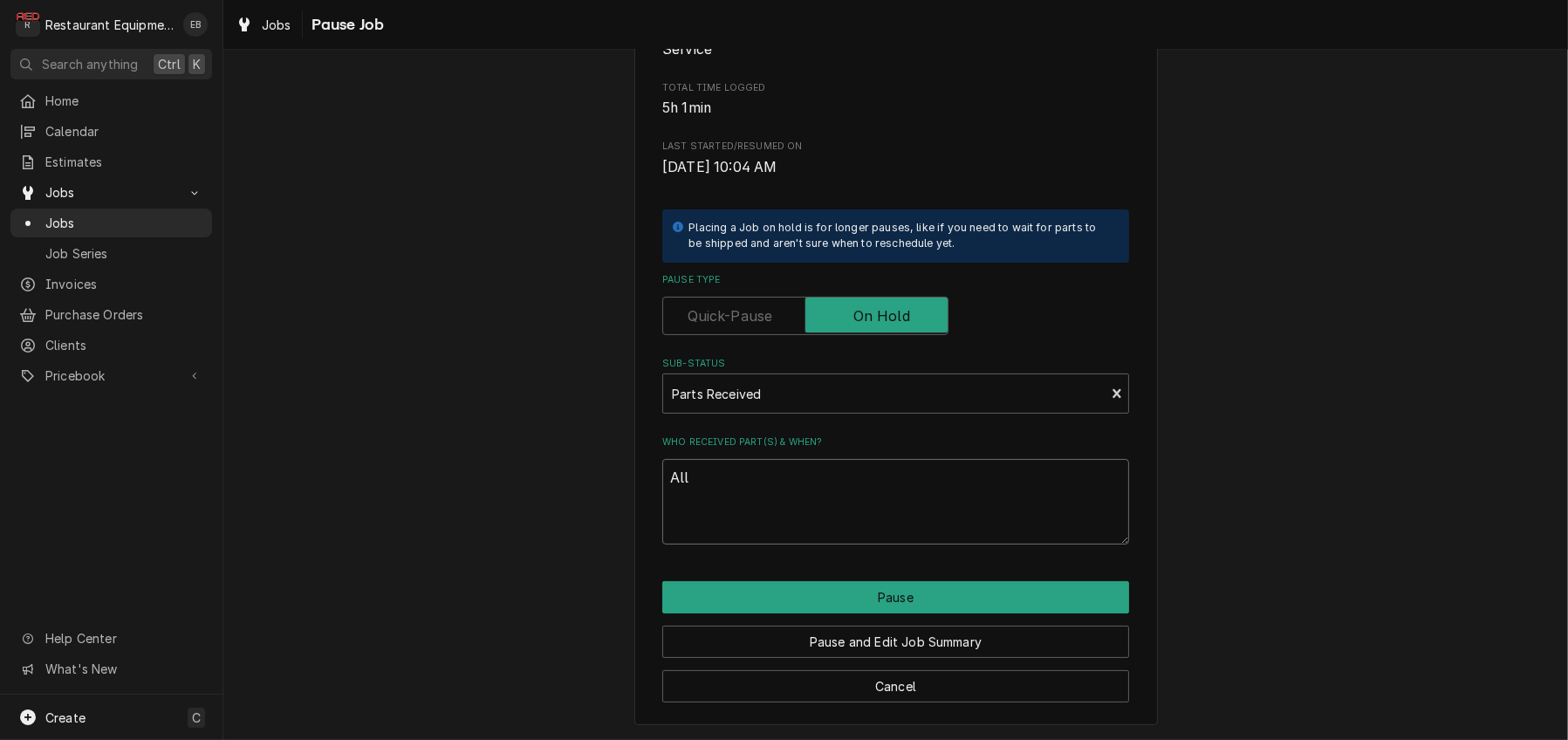
type textarea "All p"
type textarea "x"
type textarea "All pa"
type textarea "x"
type textarea "All par"
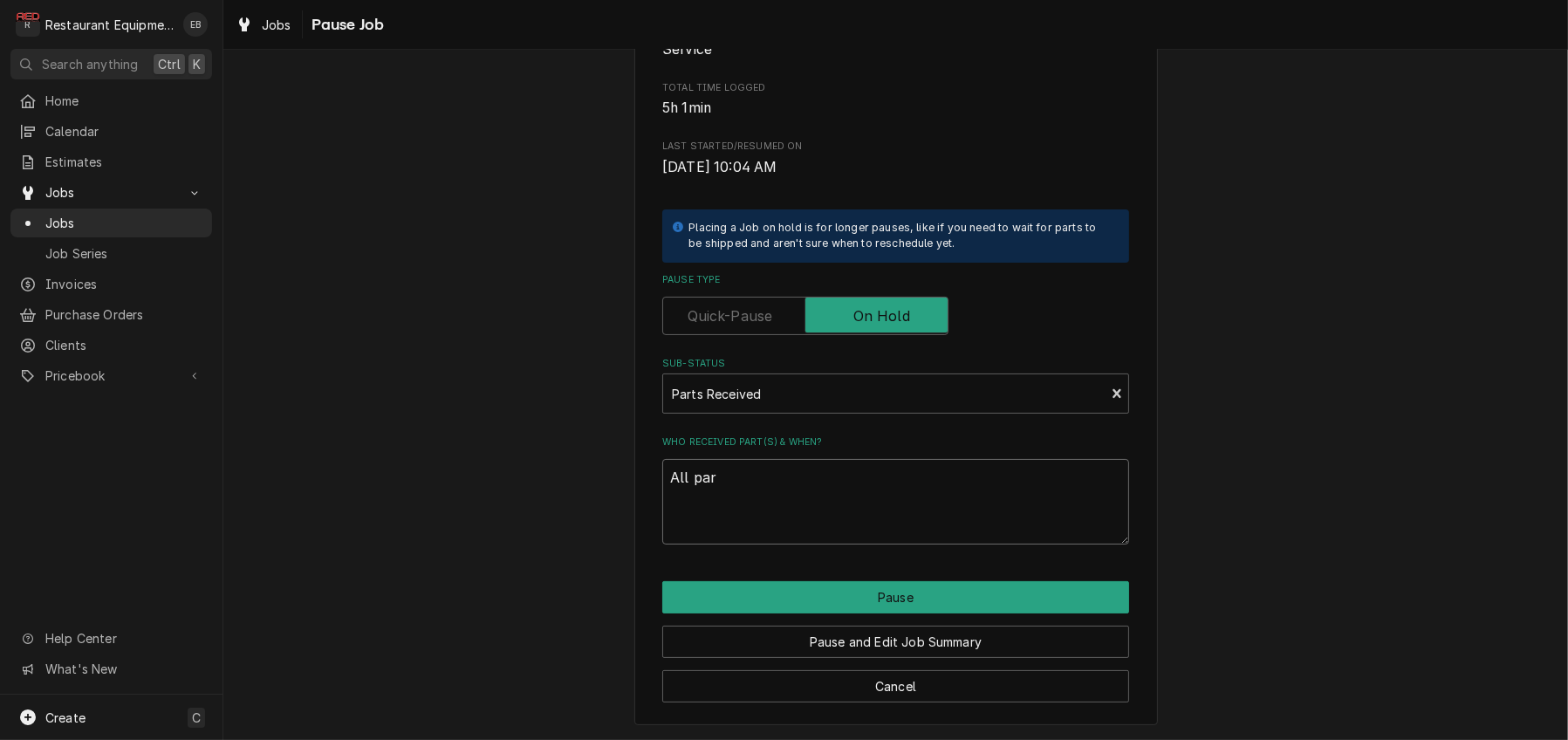
type textarea "x"
type textarea "All part"
type textarea "x"
type textarea "All parts"
type textarea "x"
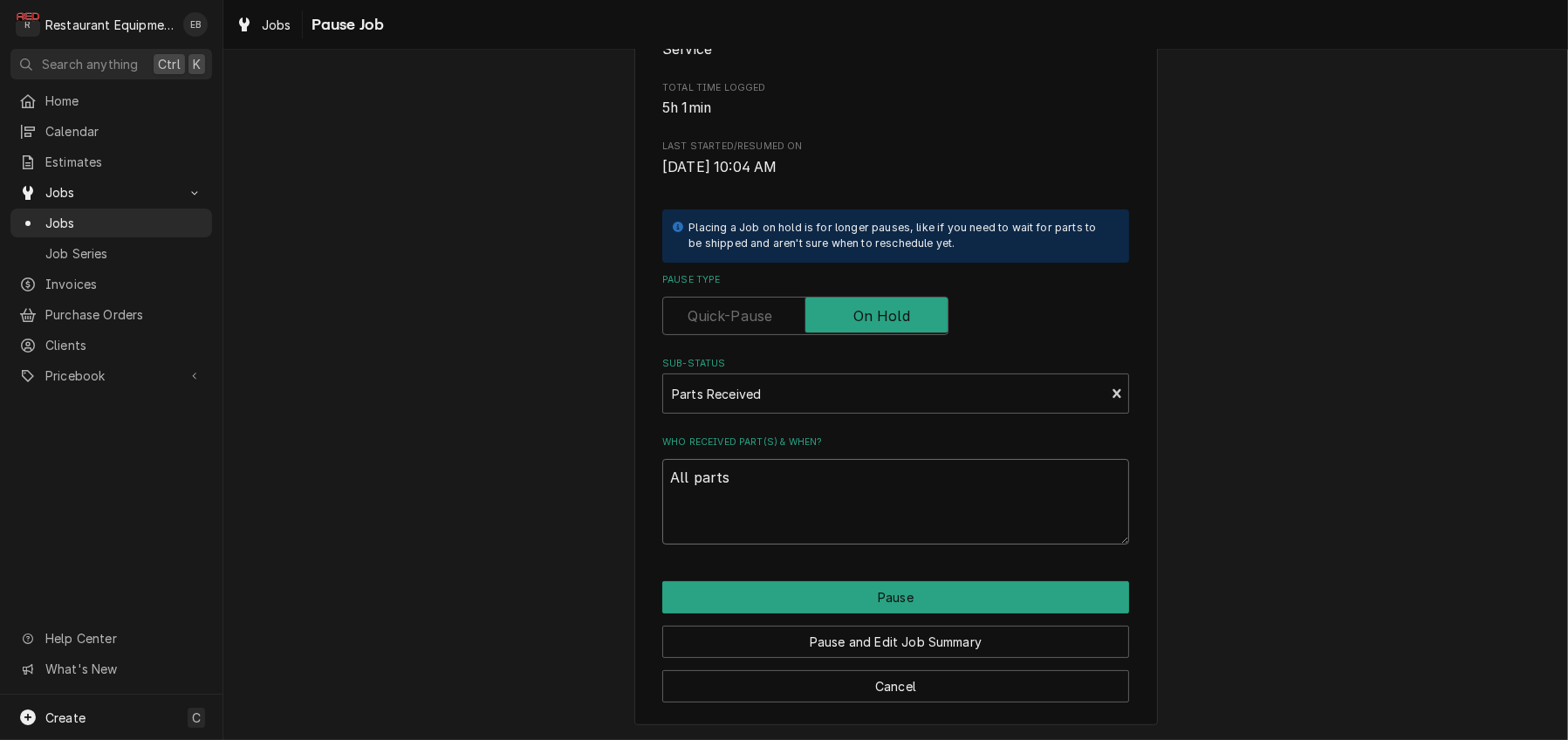
type textarea "All parts"
type textarea "x"
type textarea "All parts r"
type textarea "x"
type textarea "All parts re"
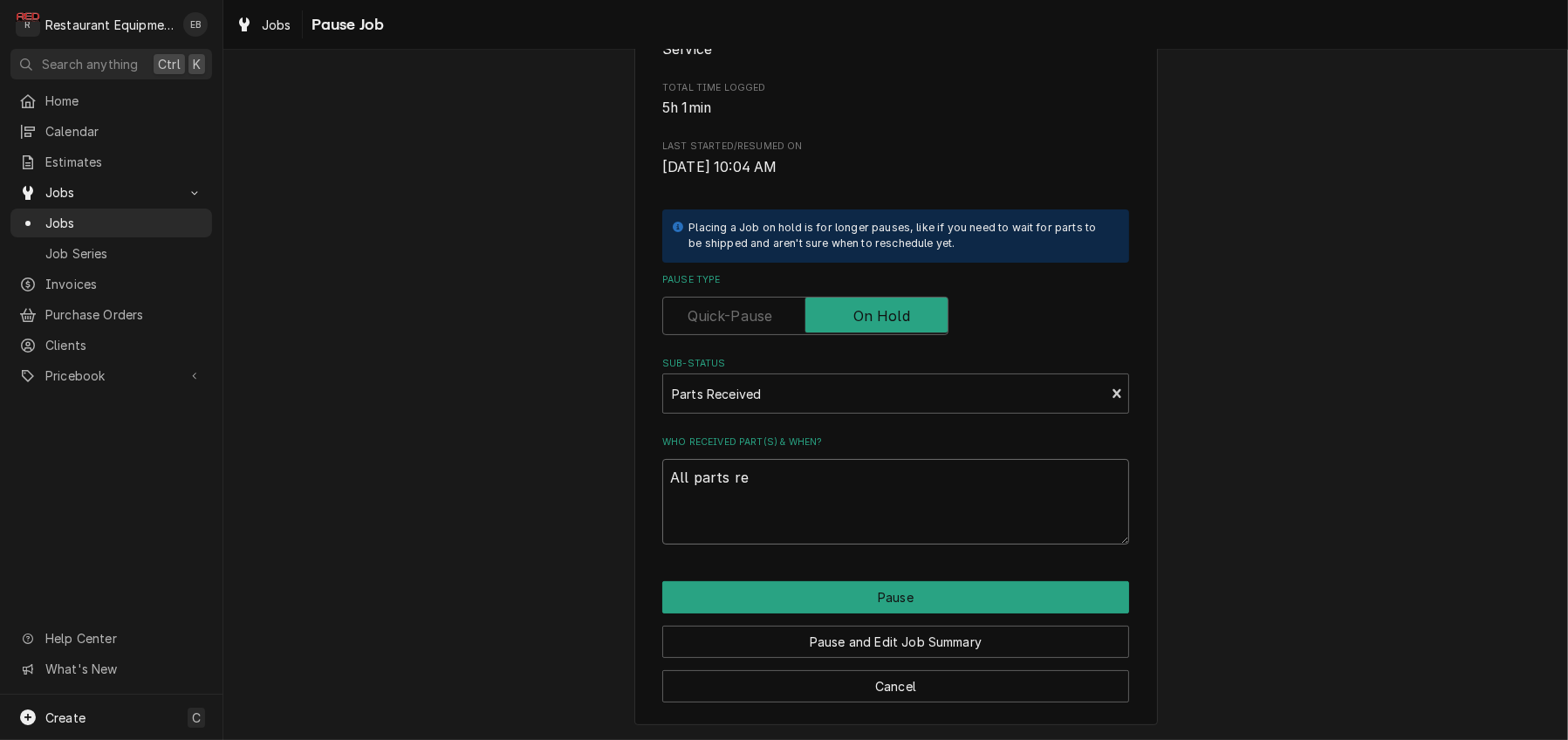
type textarea "x"
type textarea "All parts rec"
type textarea "x"
type textarea "All parts rece"
type textarea "x"
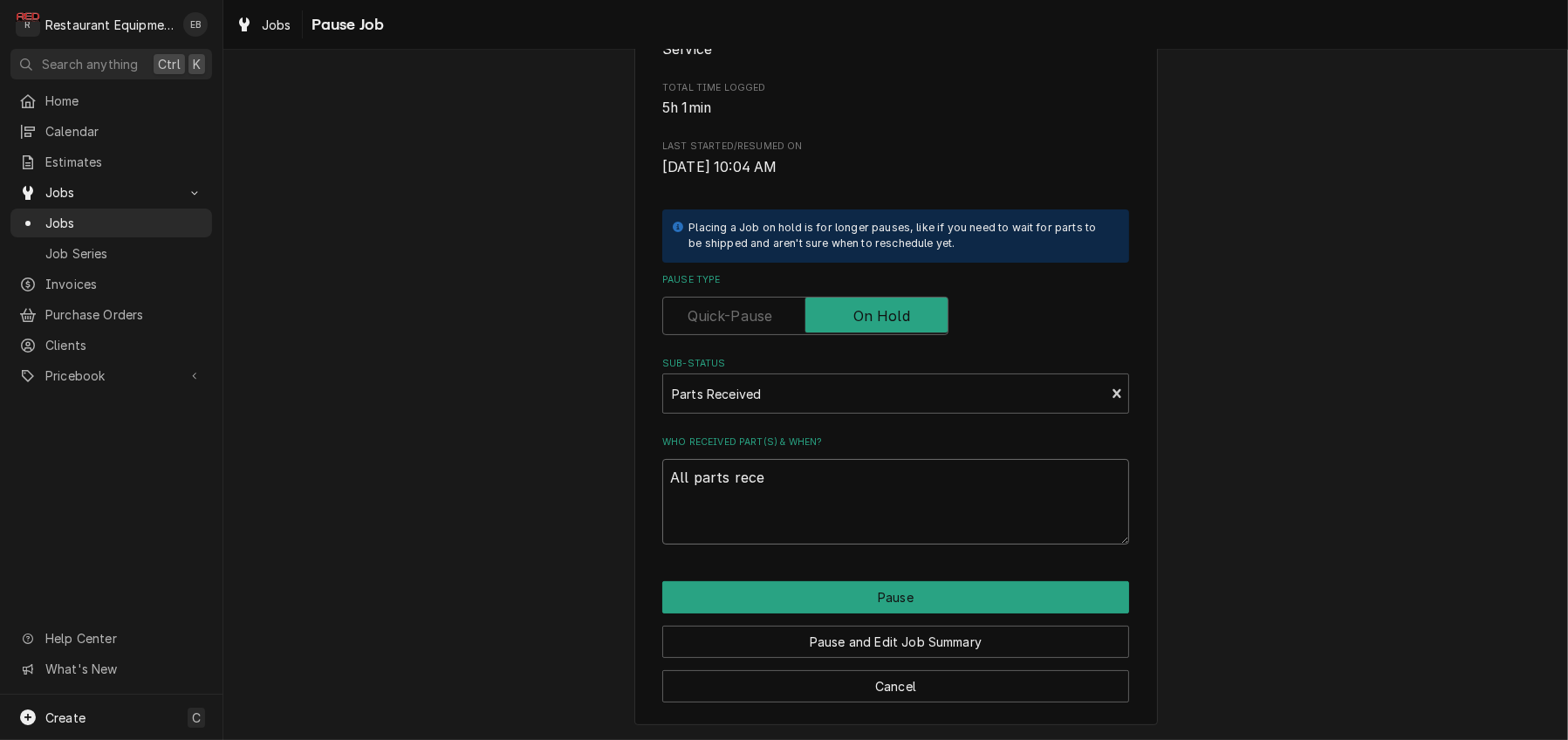
type textarea "All parts recei"
type textarea "x"
type textarea "All parts receiv"
type textarea "x"
type textarea "All parts receive"
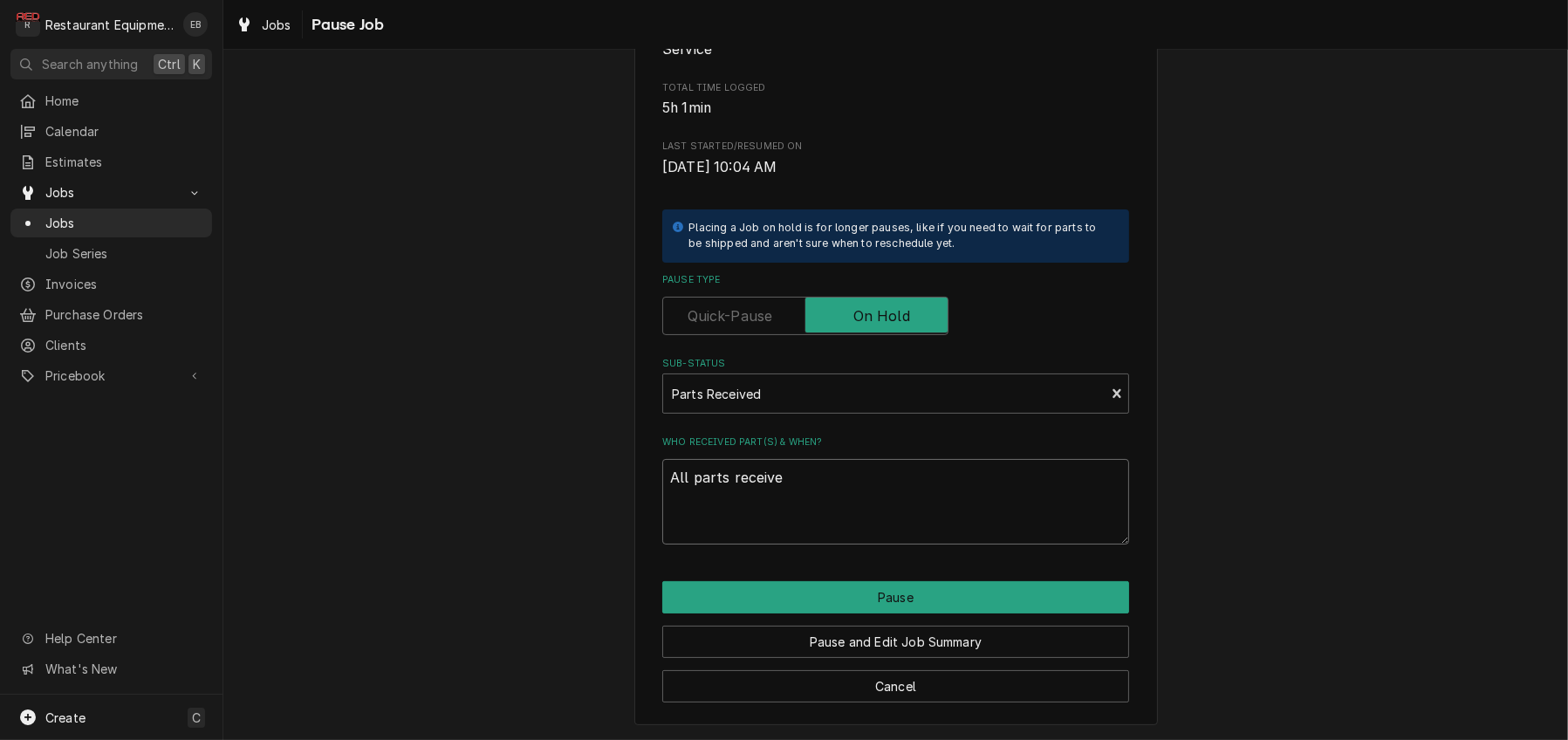
type textarea "x"
type textarea "All parts received"
type textarea "x"
type textarea "All parts received"
type textarea "x"
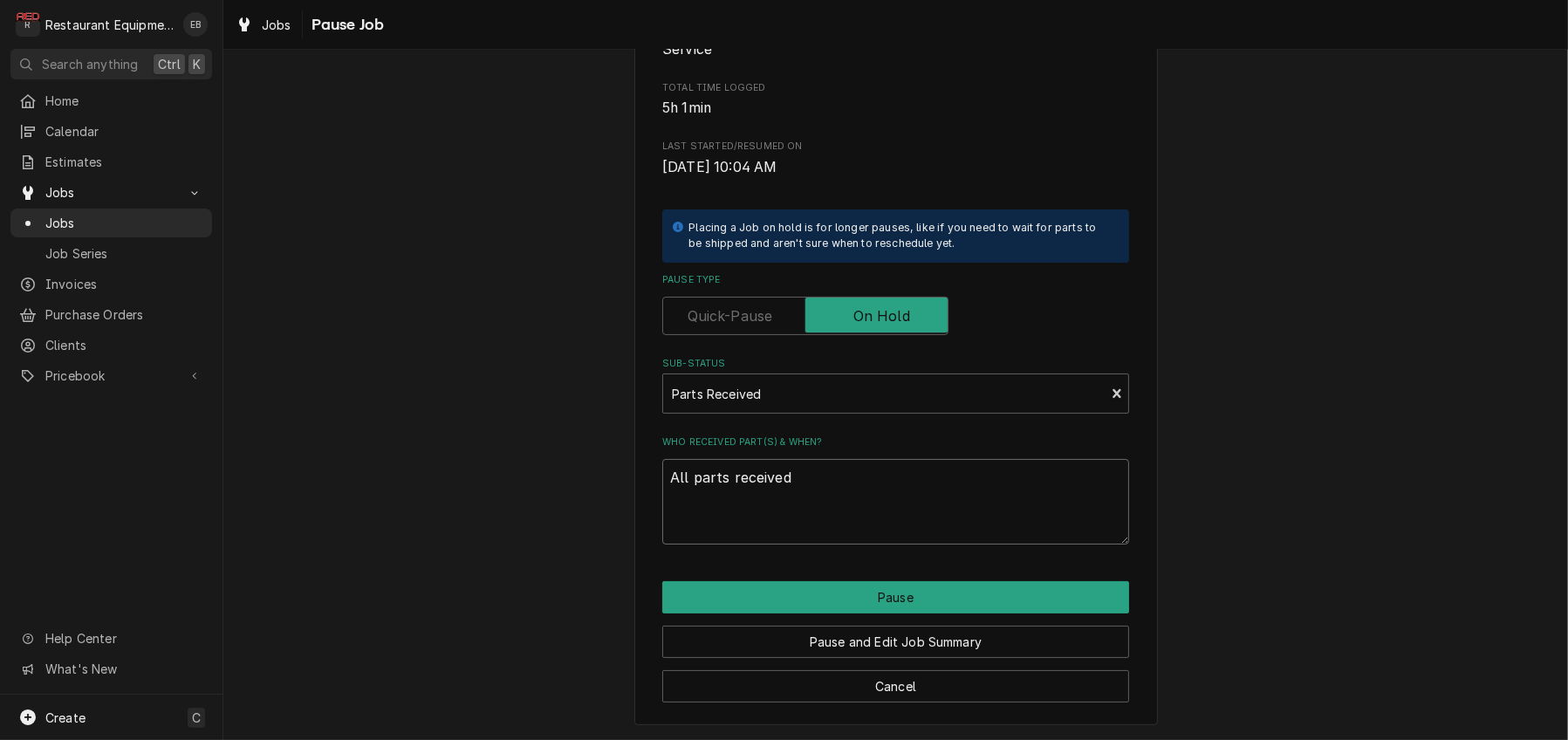
type textarea "All parts received 1"
type textarea "x"
type textarea "All parts received 10"
type textarea "x"
type textarea "All parts received 10/"
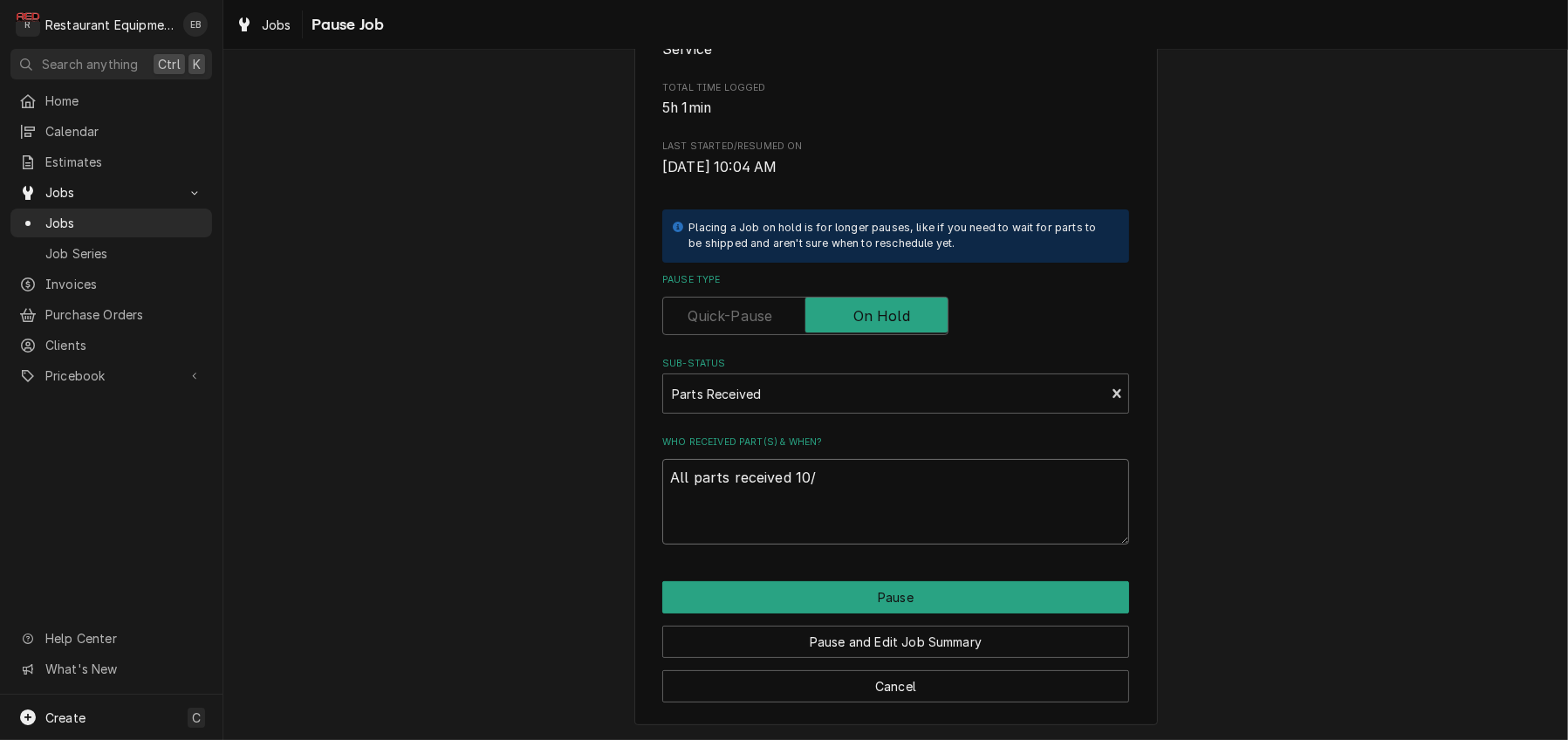
type textarea "x"
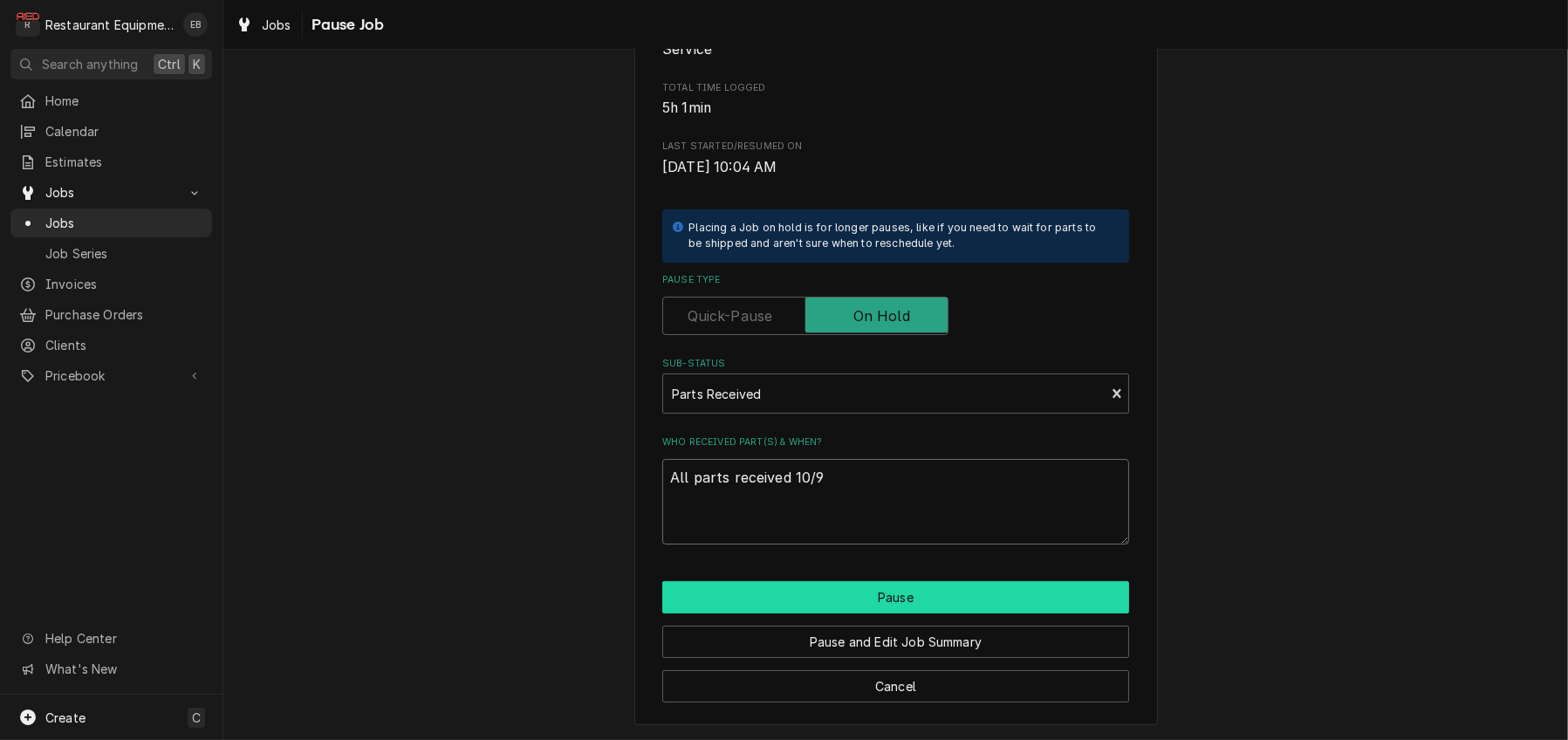
type textarea "All parts received 10/9"
click at [883, 614] on button "Pause" at bounding box center [896, 597] width 467 height 32
type textarea "x"
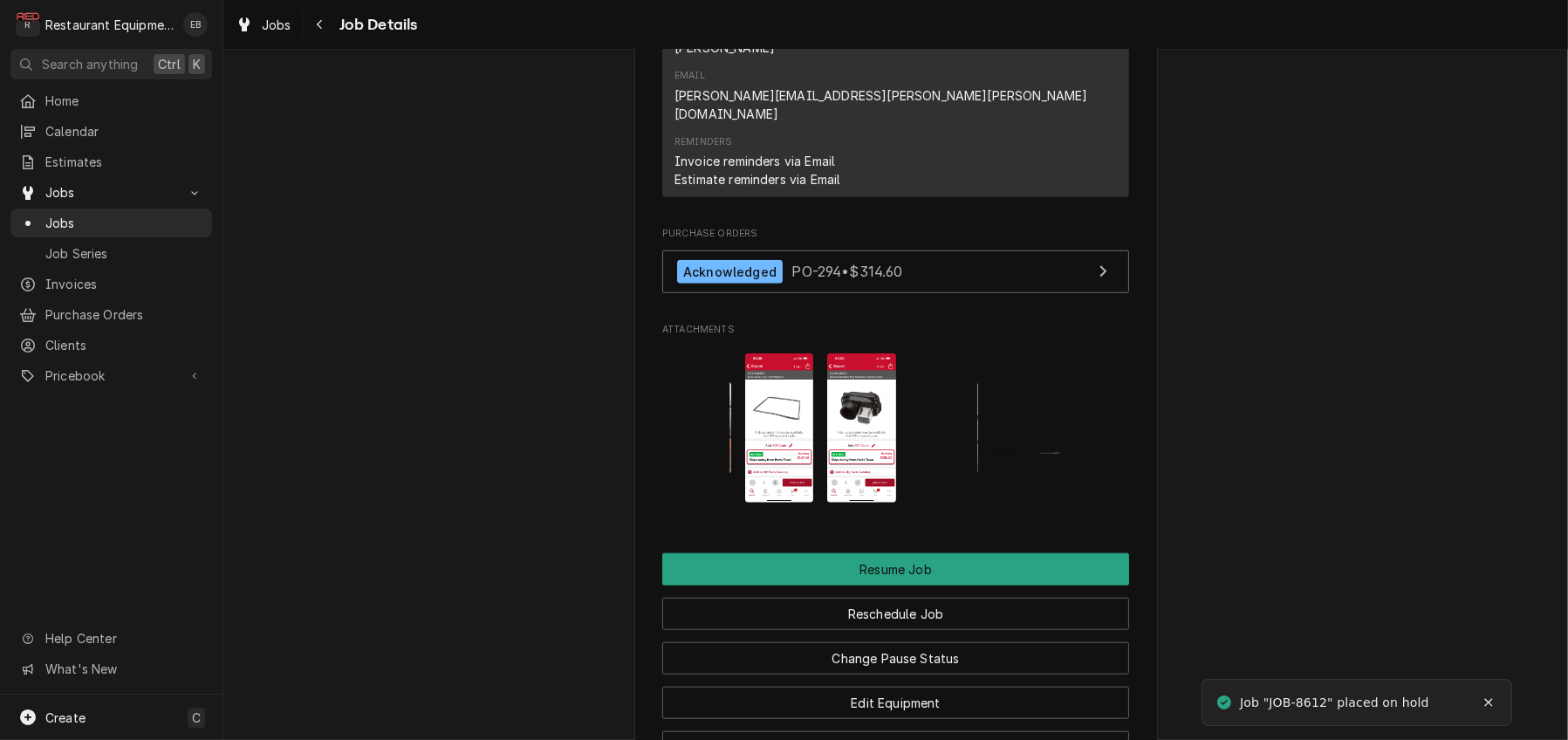
scroll to position [2326, 0]
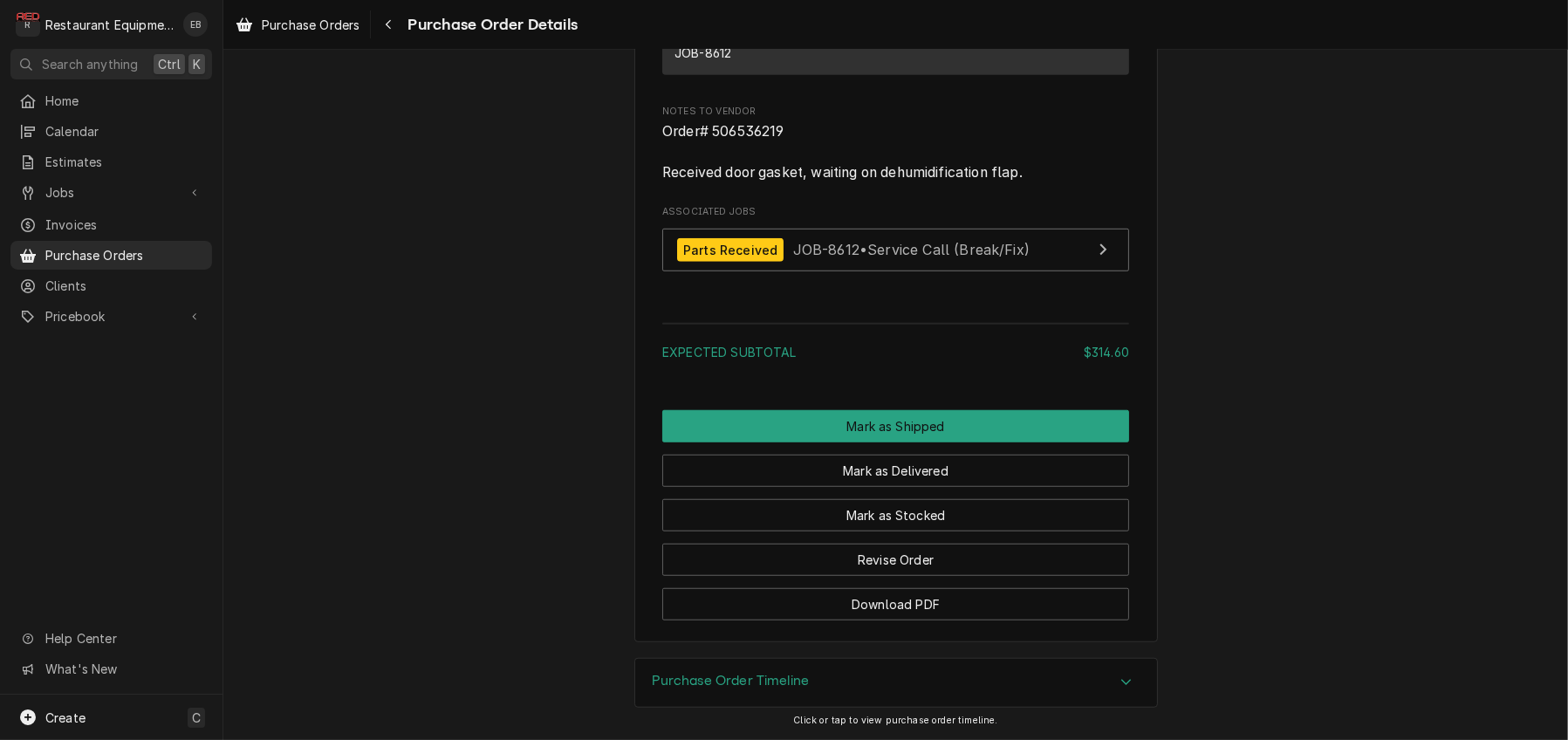
scroll to position [1936, 0]
click at [897, 499] on button "Mark as Stocked" at bounding box center [896, 515] width 467 height 32
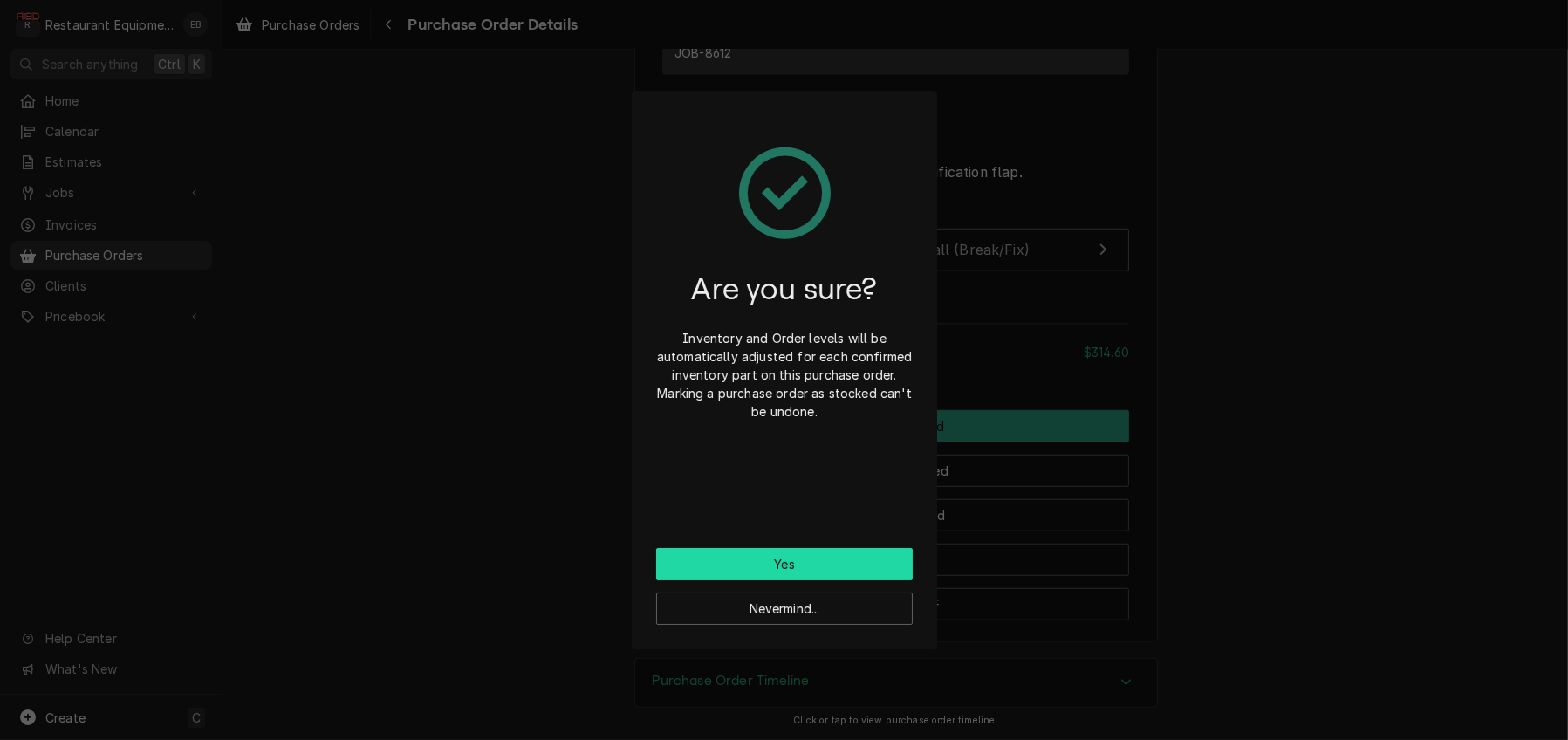
click at [846, 571] on button "Yes" at bounding box center [784, 564] width 256 height 32
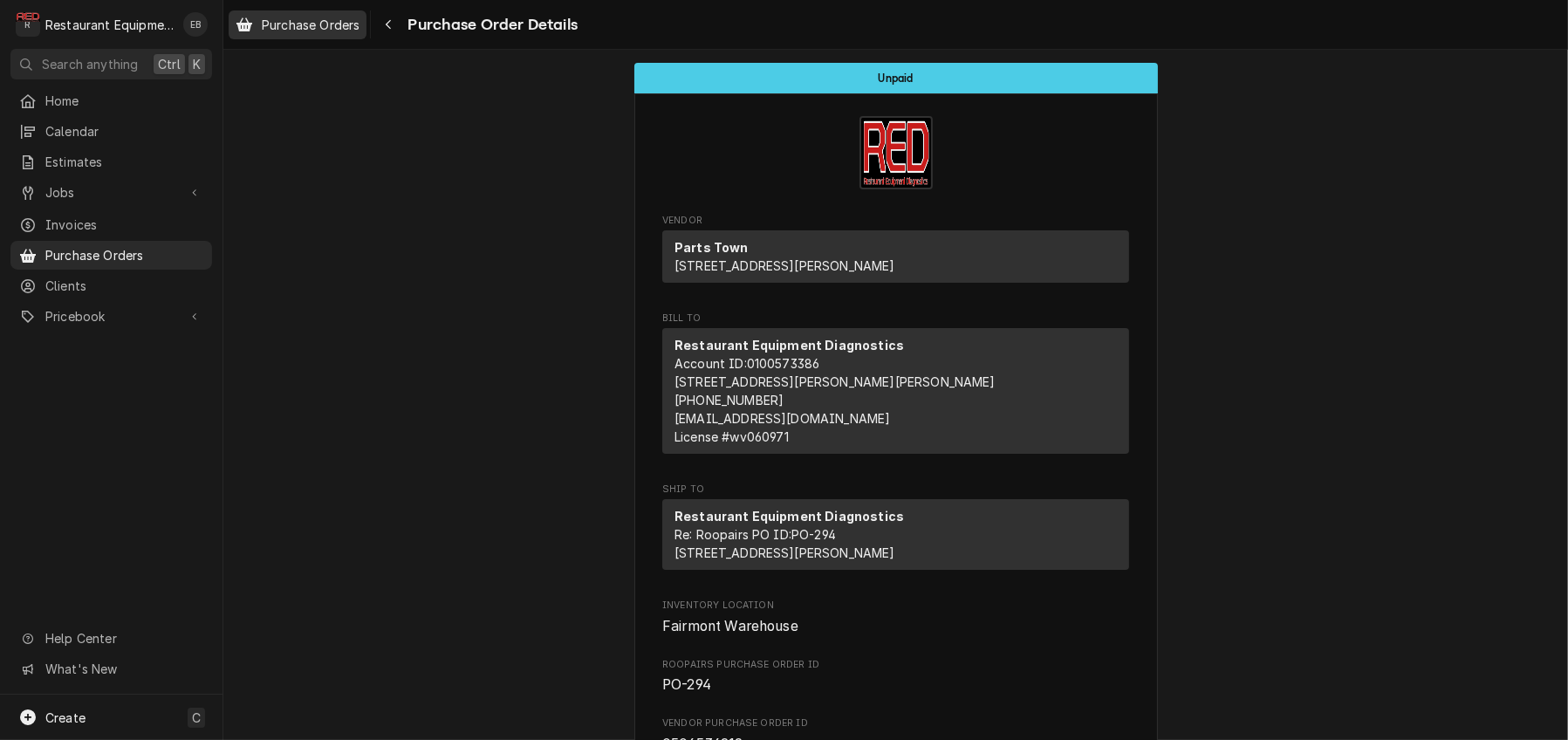
click at [332, 29] on span "Purchase Orders" at bounding box center [311, 25] width 98 height 18
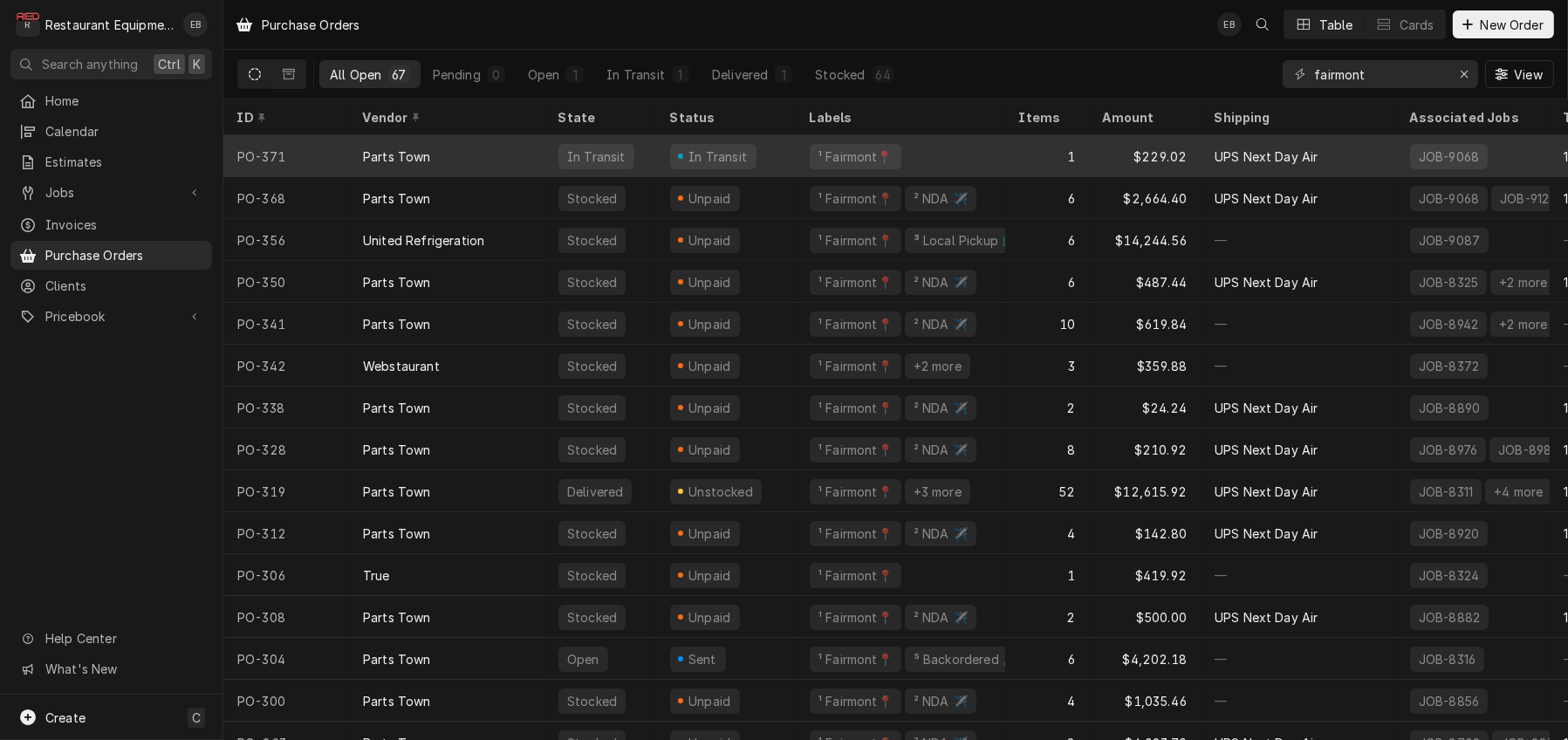
click at [796, 157] on div "In Transit" at bounding box center [725, 156] width 139 height 42
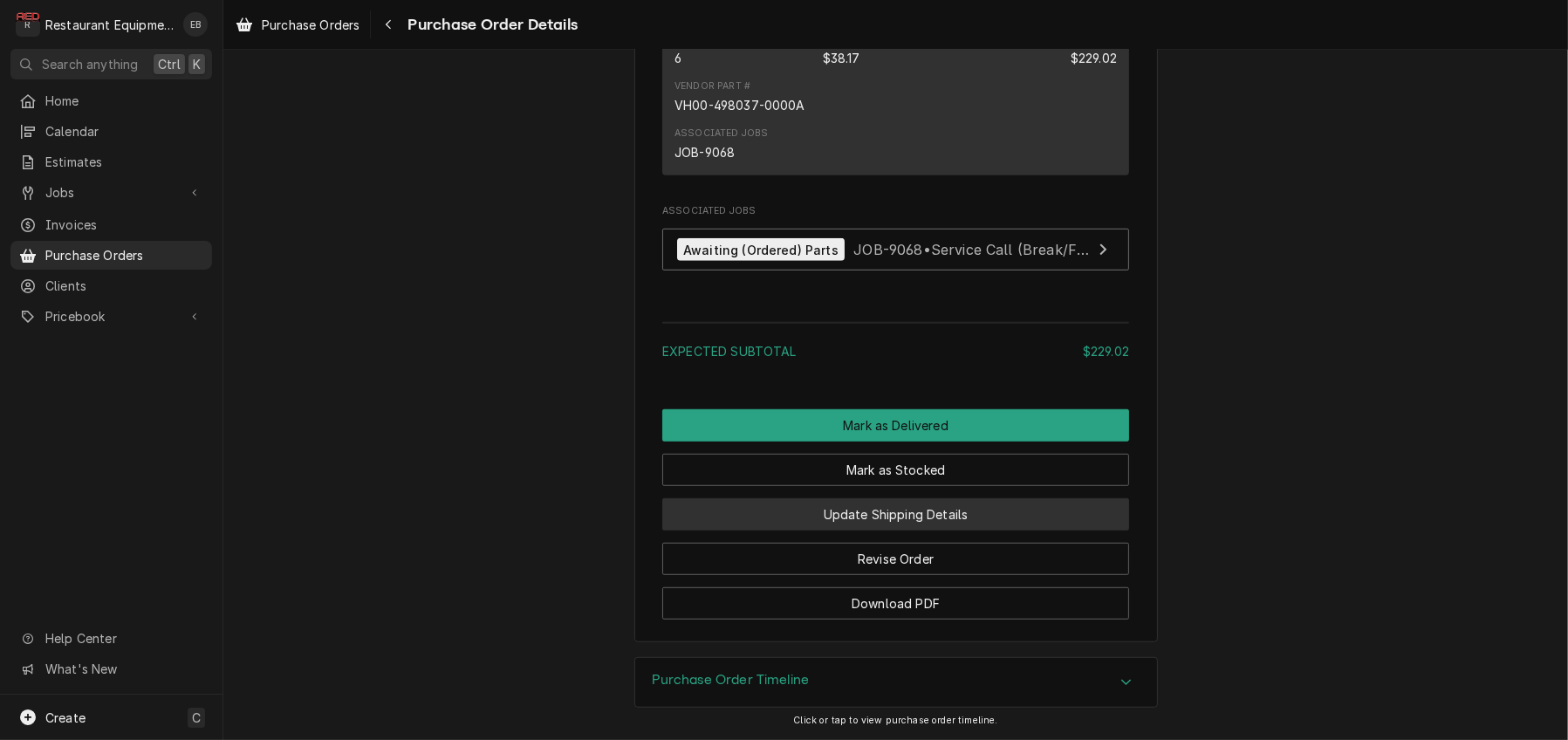
scroll to position [1656, 0]
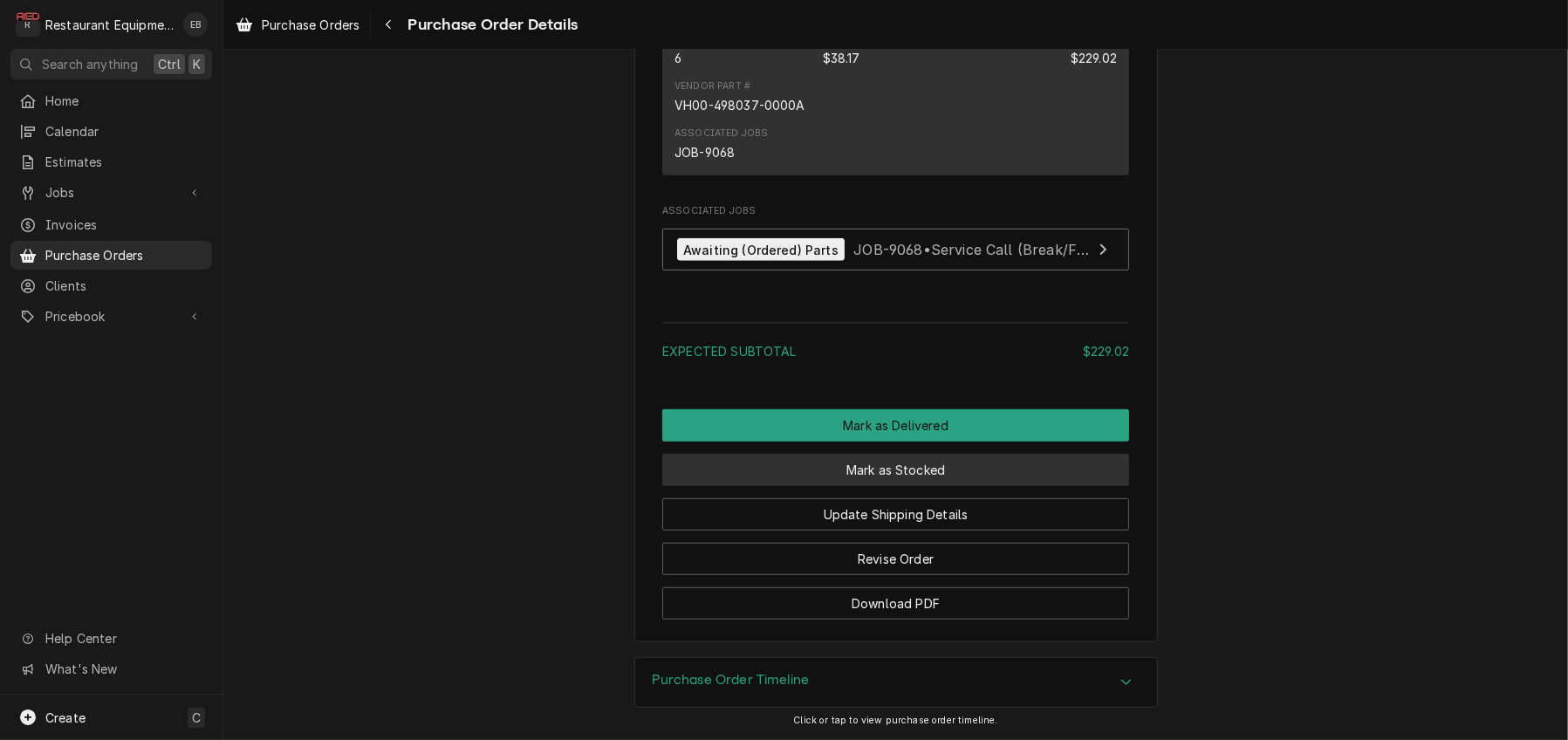
click at [913, 454] on button "Mark as Stocked" at bounding box center [896, 470] width 467 height 32
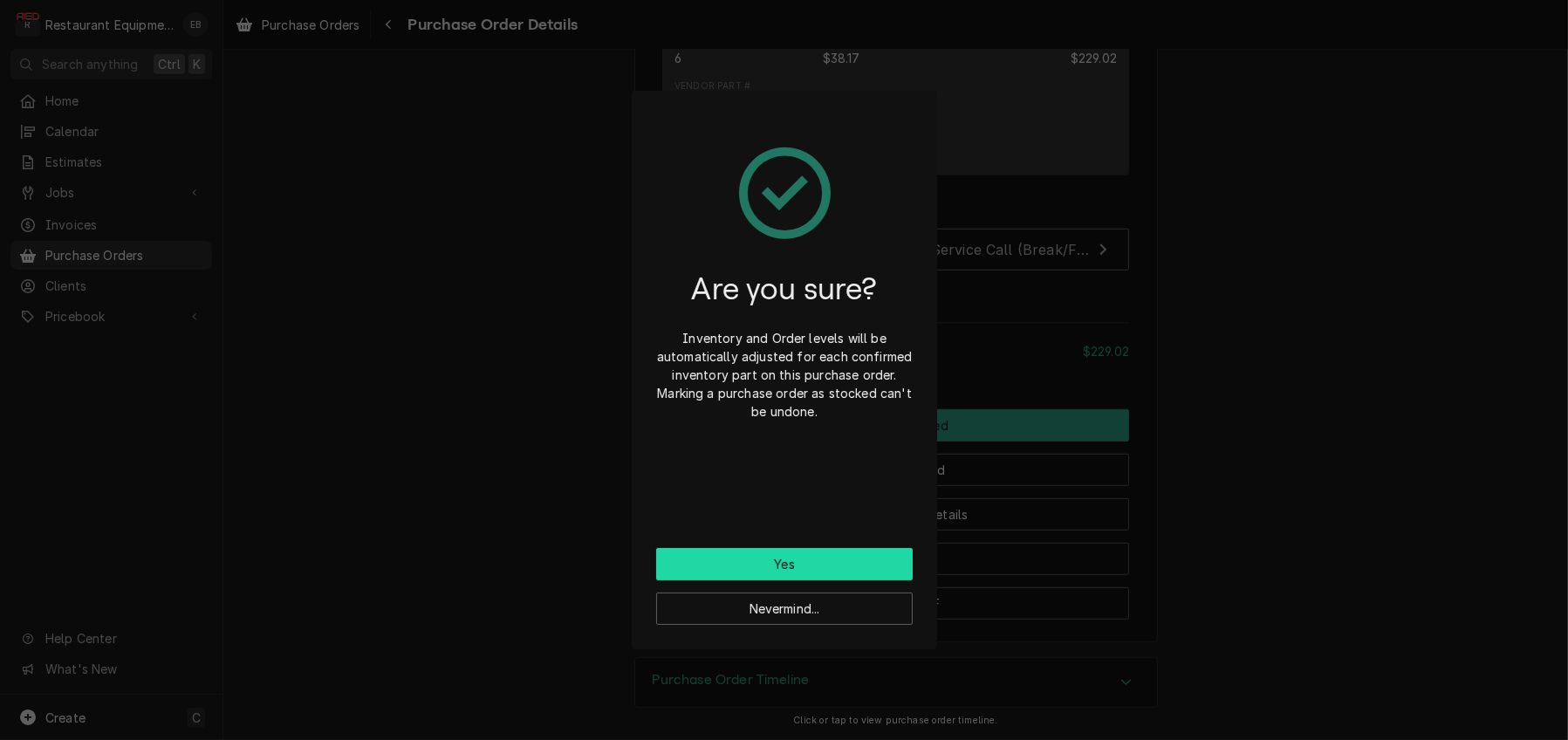
click at [870, 575] on button "Yes" at bounding box center [784, 564] width 256 height 32
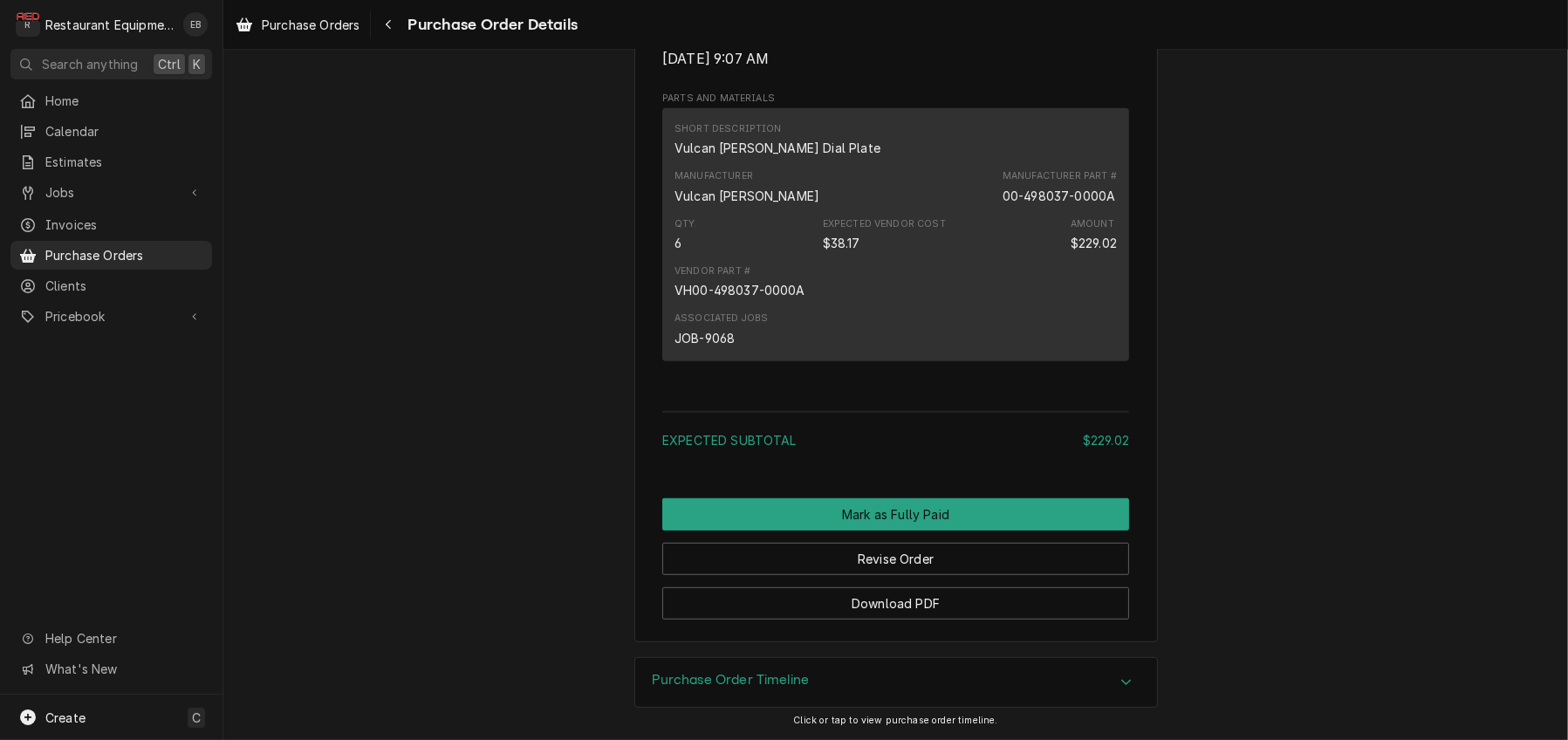
scroll to position [1280, 0]
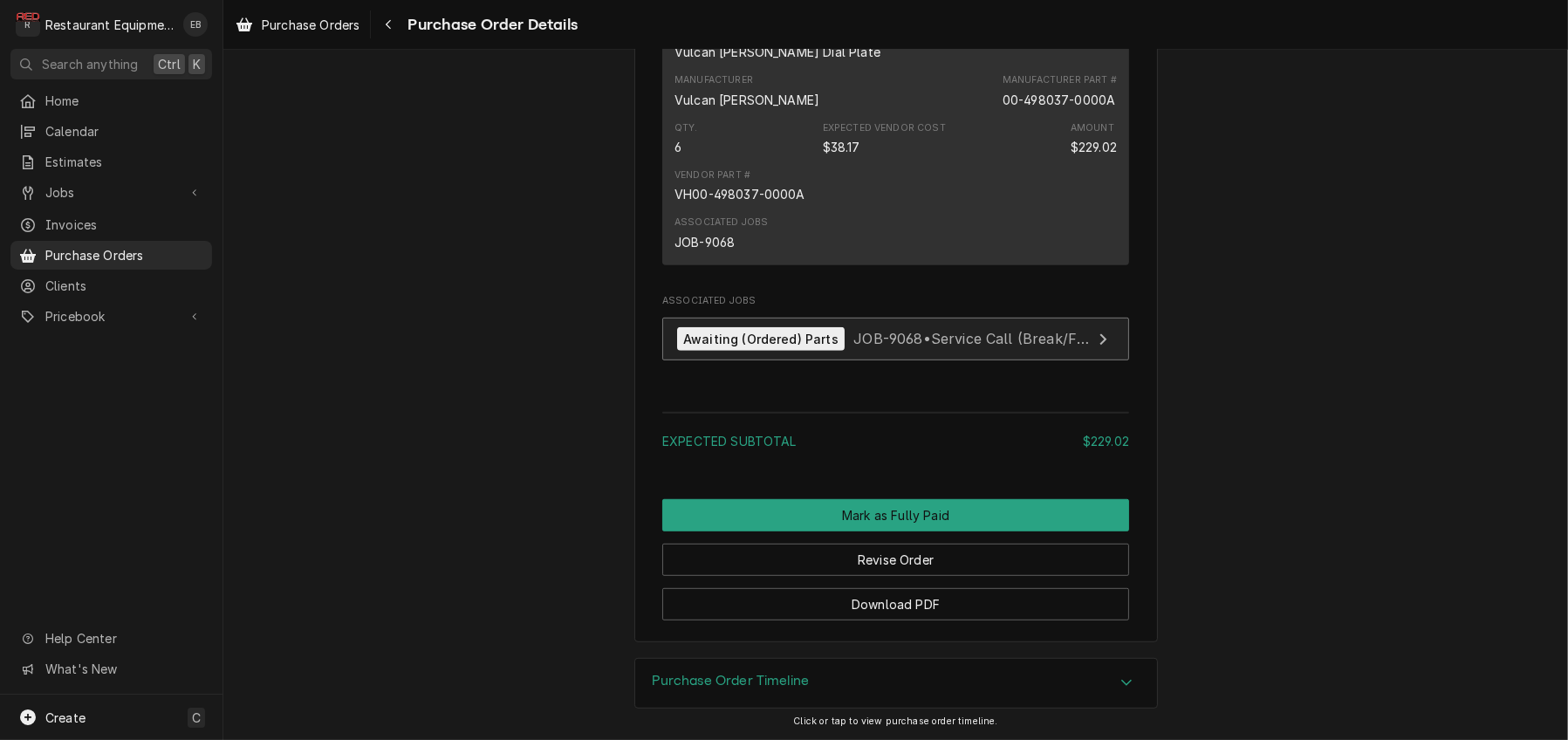
click at [866, 347] on span "JOB-9068 • Service Call (Break/Fix)" at bounding box center [972, 339] width 239 height 18
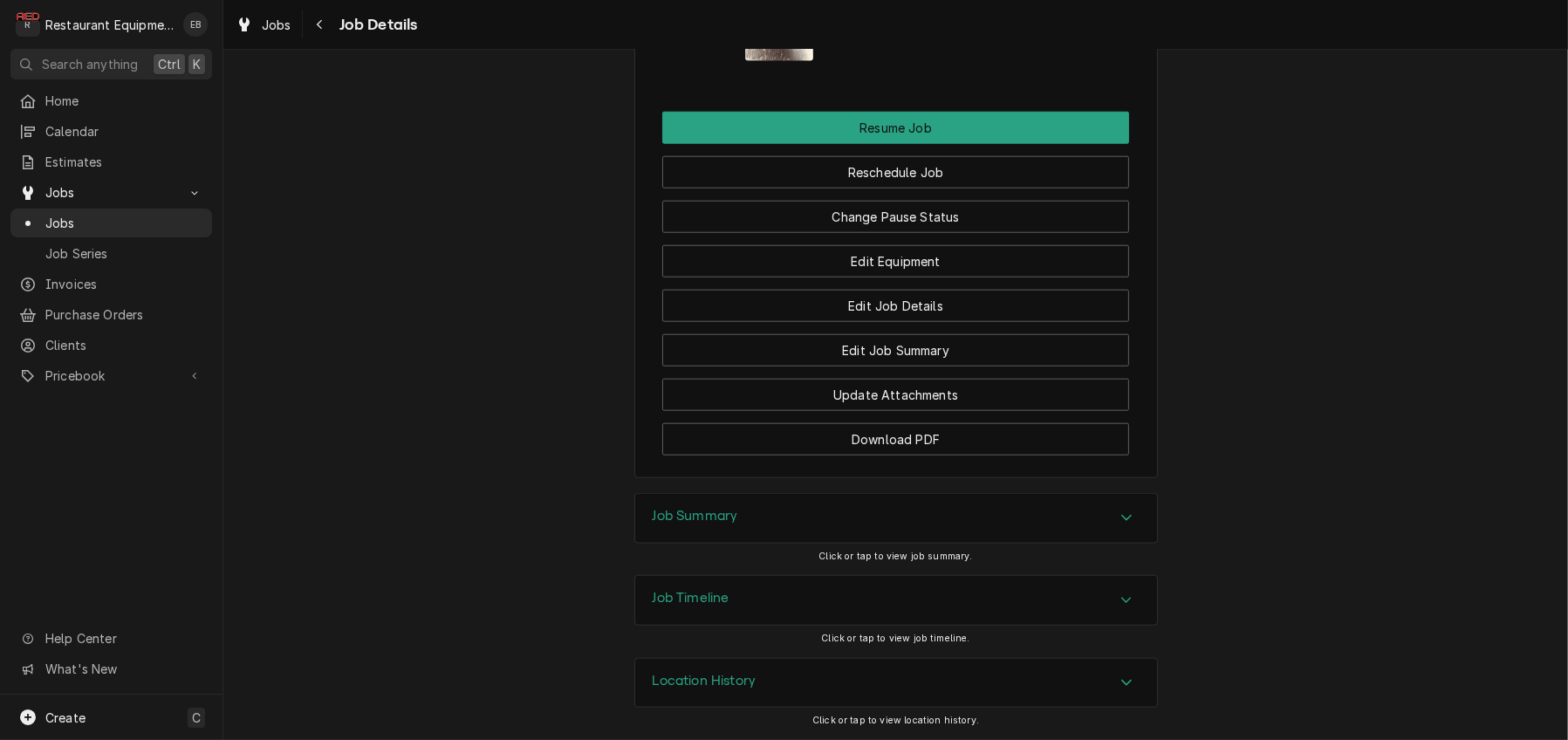
scroll to position [2560, 0]
click at [897, 233] on button "Change Pause Status" at bounding box center [896, 217] width 467 height 32
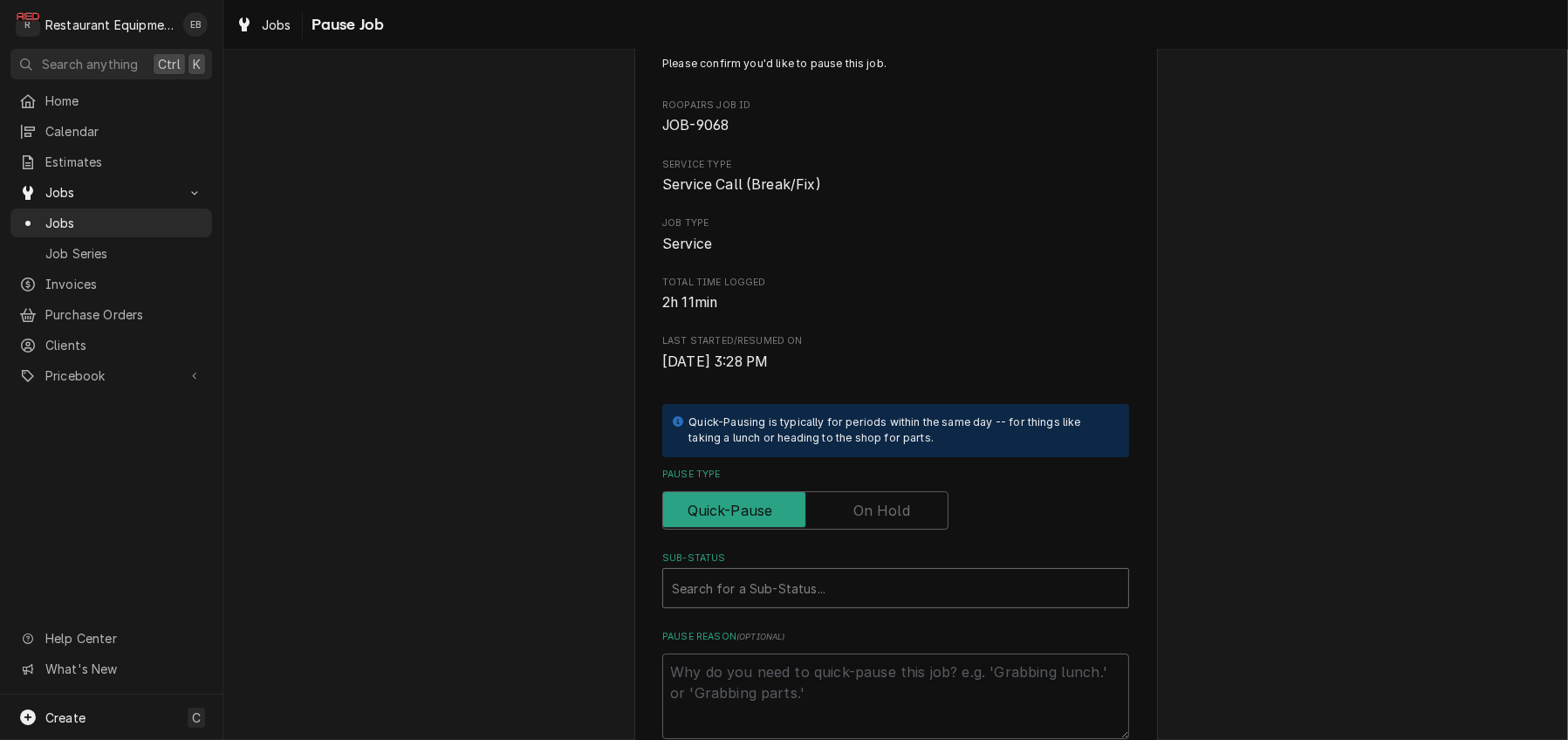
scroll to position [233, 0]
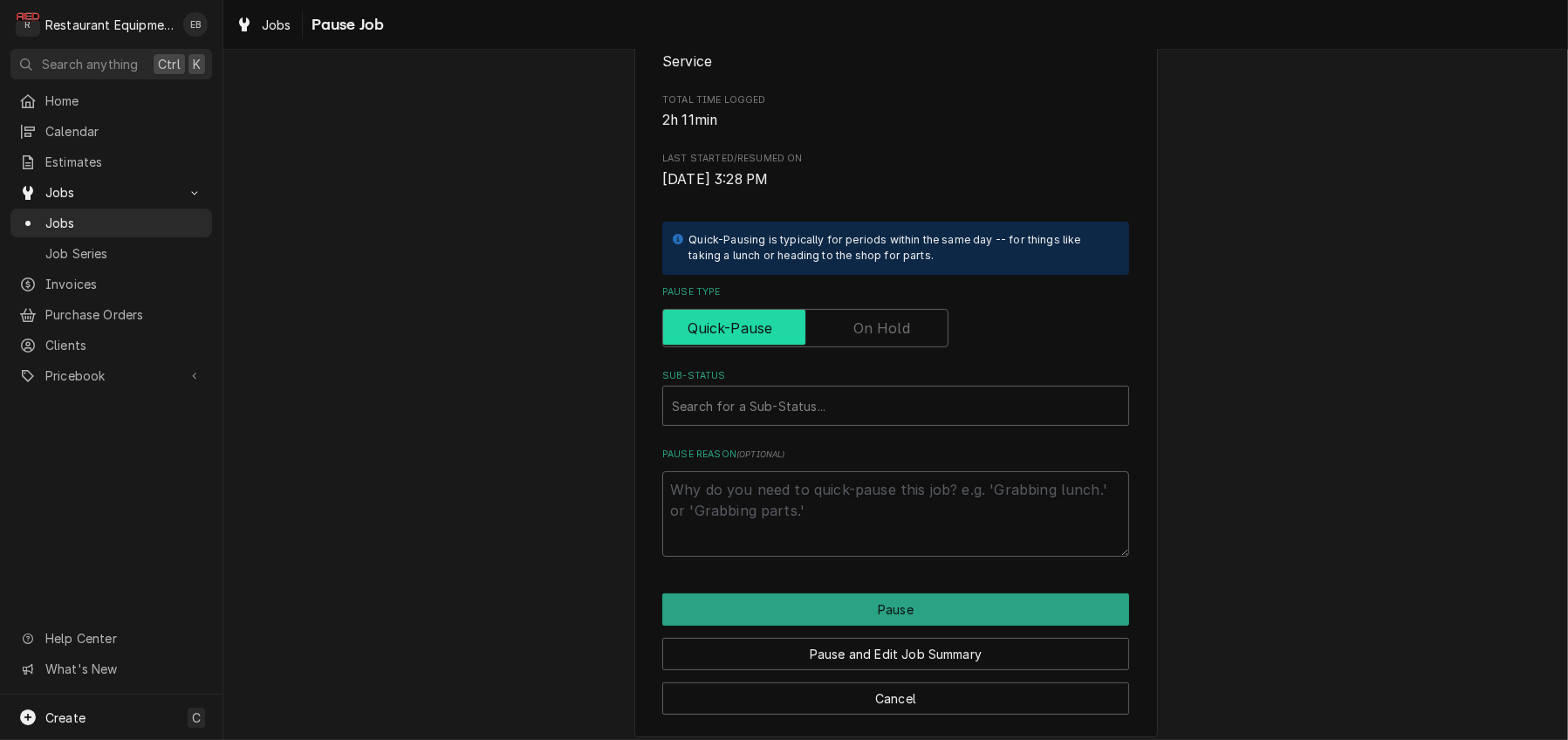
drag, startPoint x: 865, startPoint y: 404, endPoint x: 864, endPoint y: 415, distance: 11.0
click at [865, 347] on label "Pause Type" at bounding box center [805, 328] width 286 height 39
click at [865, 347] on input "Pause Type" at bounding box center [804, 328] width 270 height 39
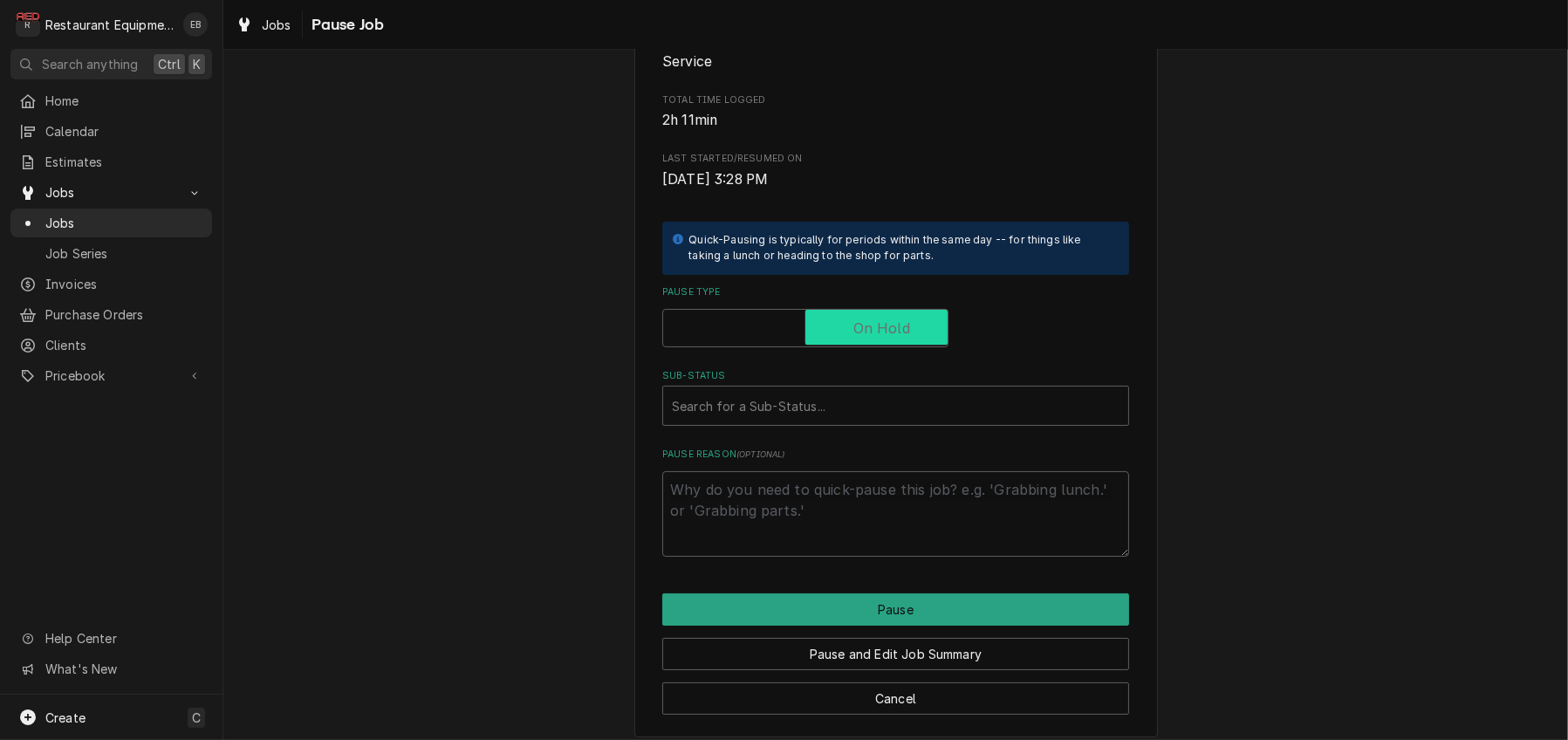
checkbox input "true"
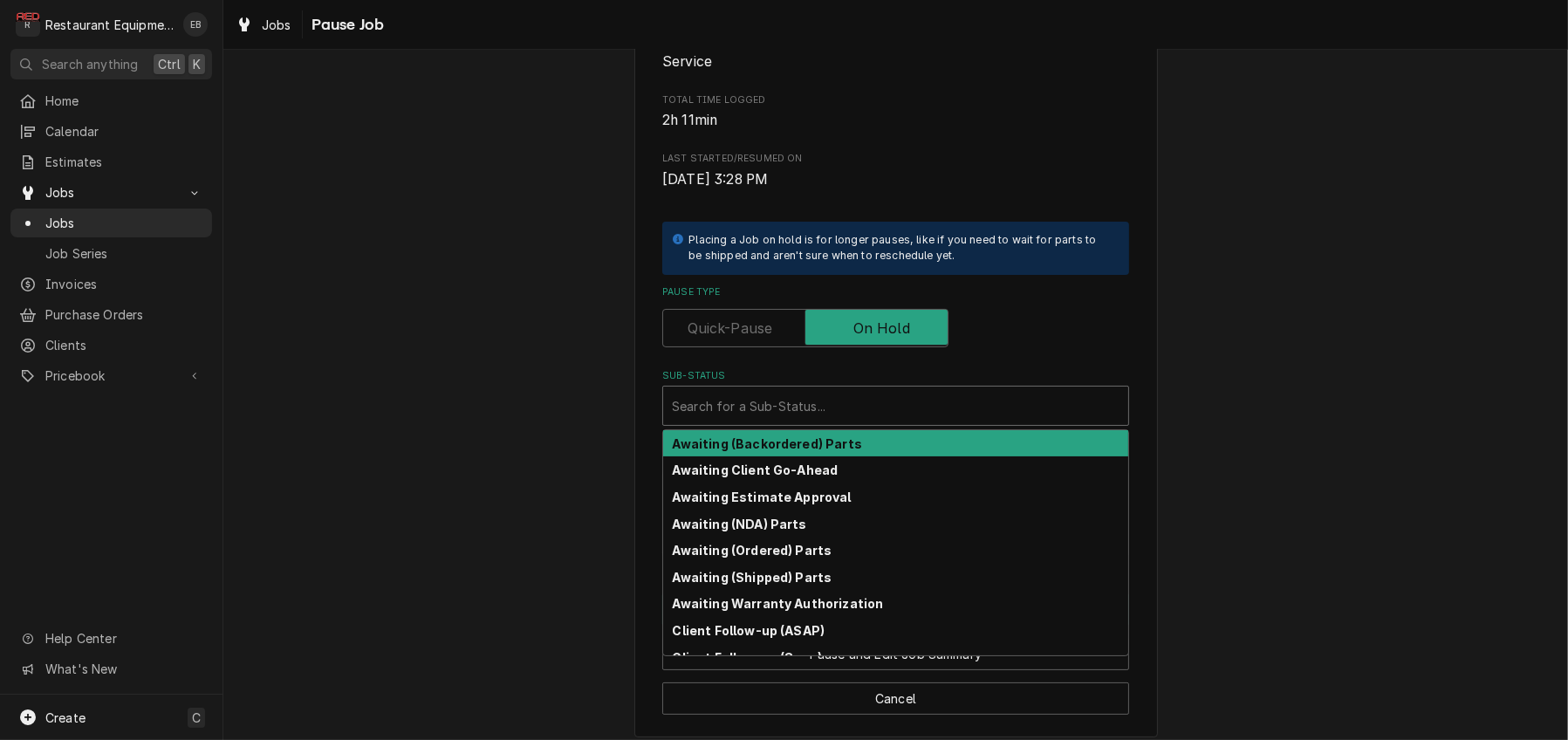
type textarea "x"
click at [858, 422] on div "Sub-Status" at bounding box center [895, 406] width 447 height 31
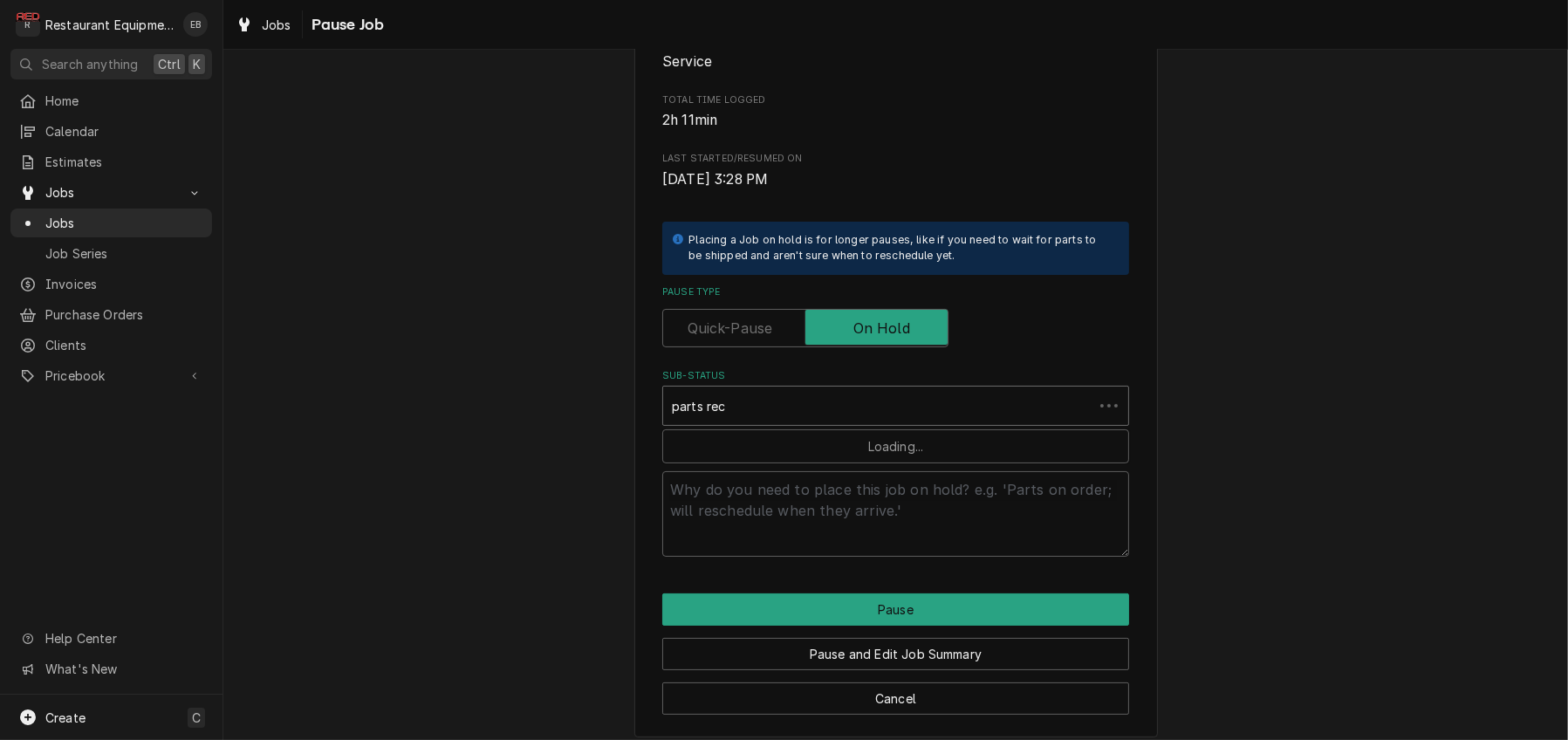
type input "parts rece"
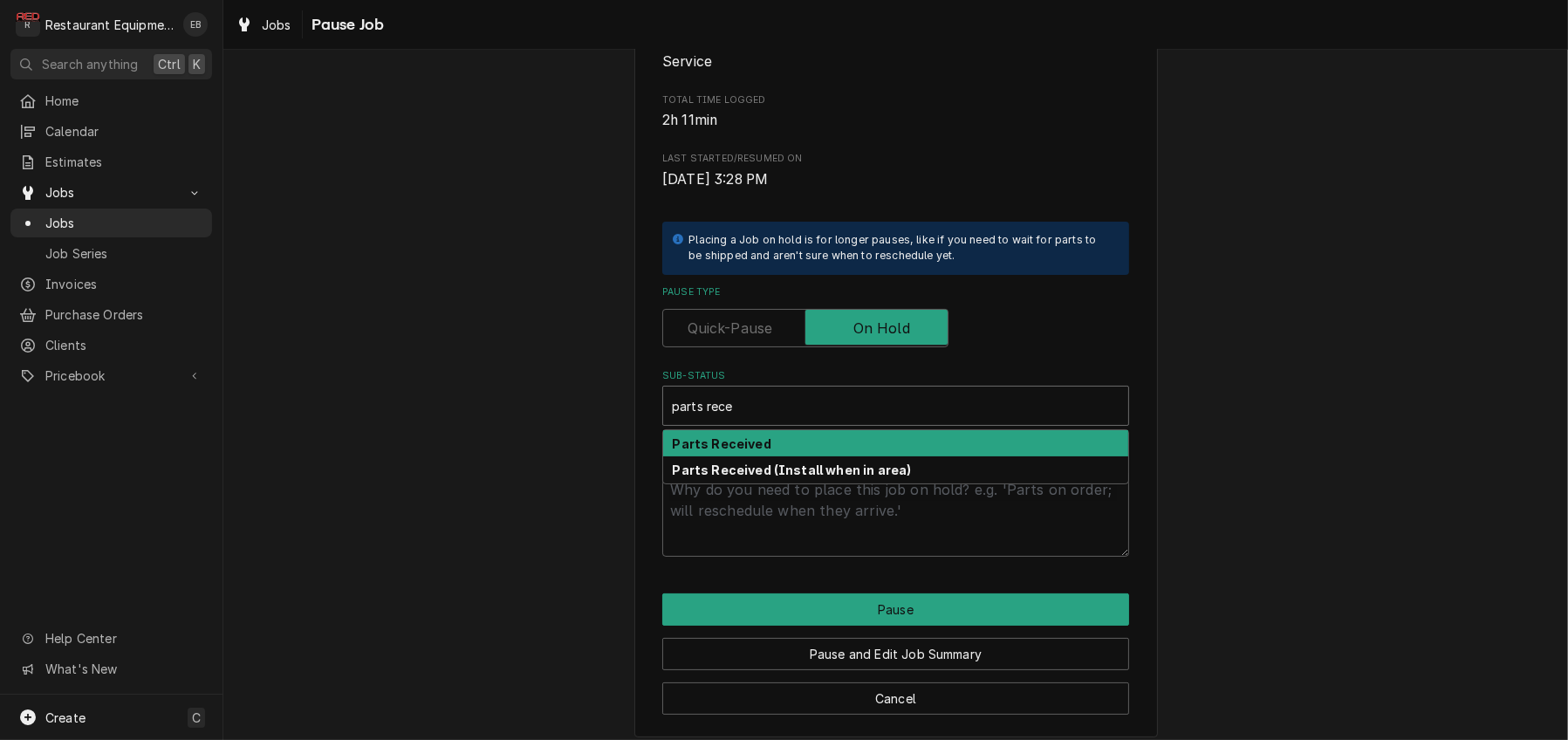
click at [852, 458] on div "Parts Received" at bounding box center [896, 443] width 465 height 27
type textarea "x"
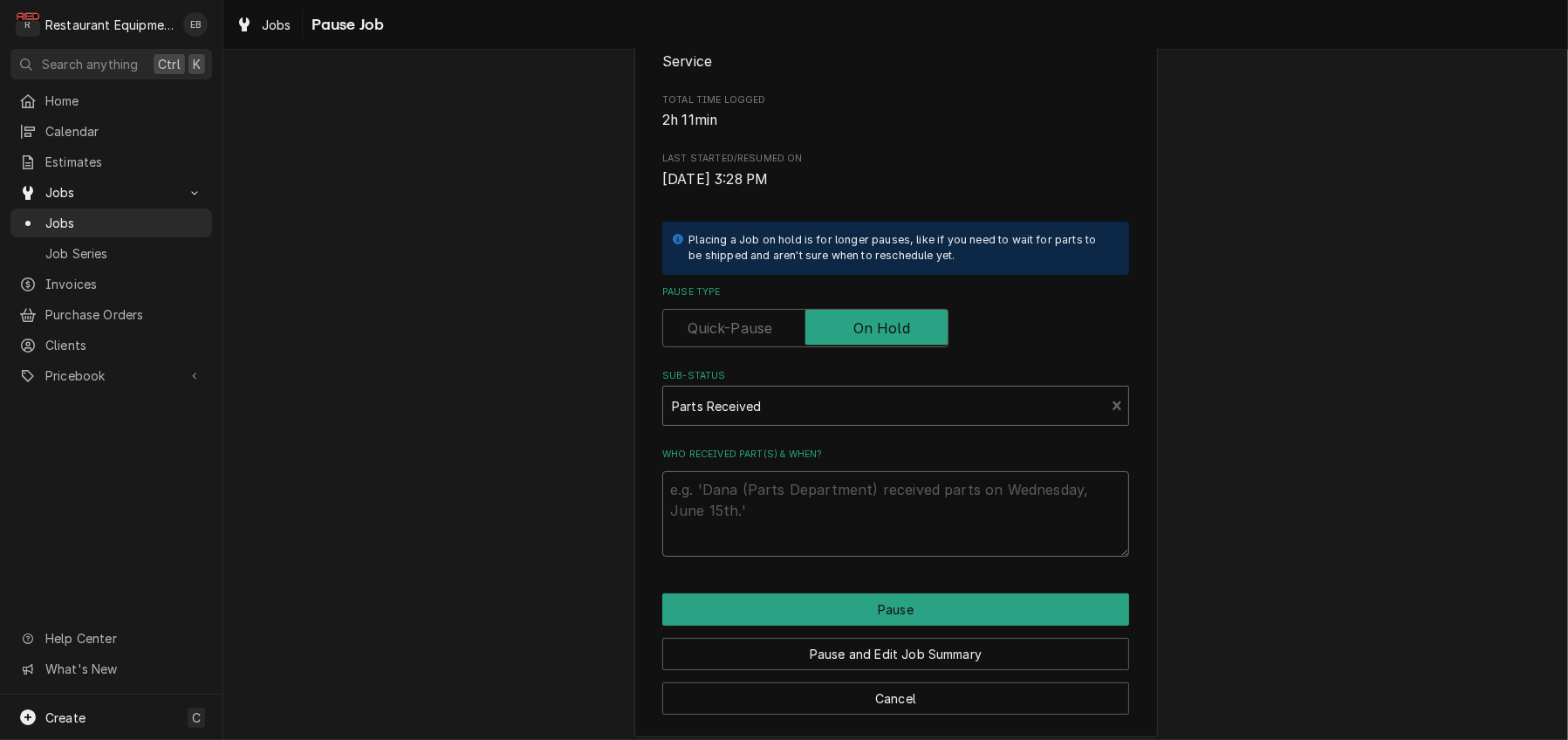
click at [861, 556] on textarea "Who received part(s) & when?" at bounding box center [896, 514] width 467 height 86
type textarea "x"
type textarea "r"
type textarea "x"
type textarea "re"
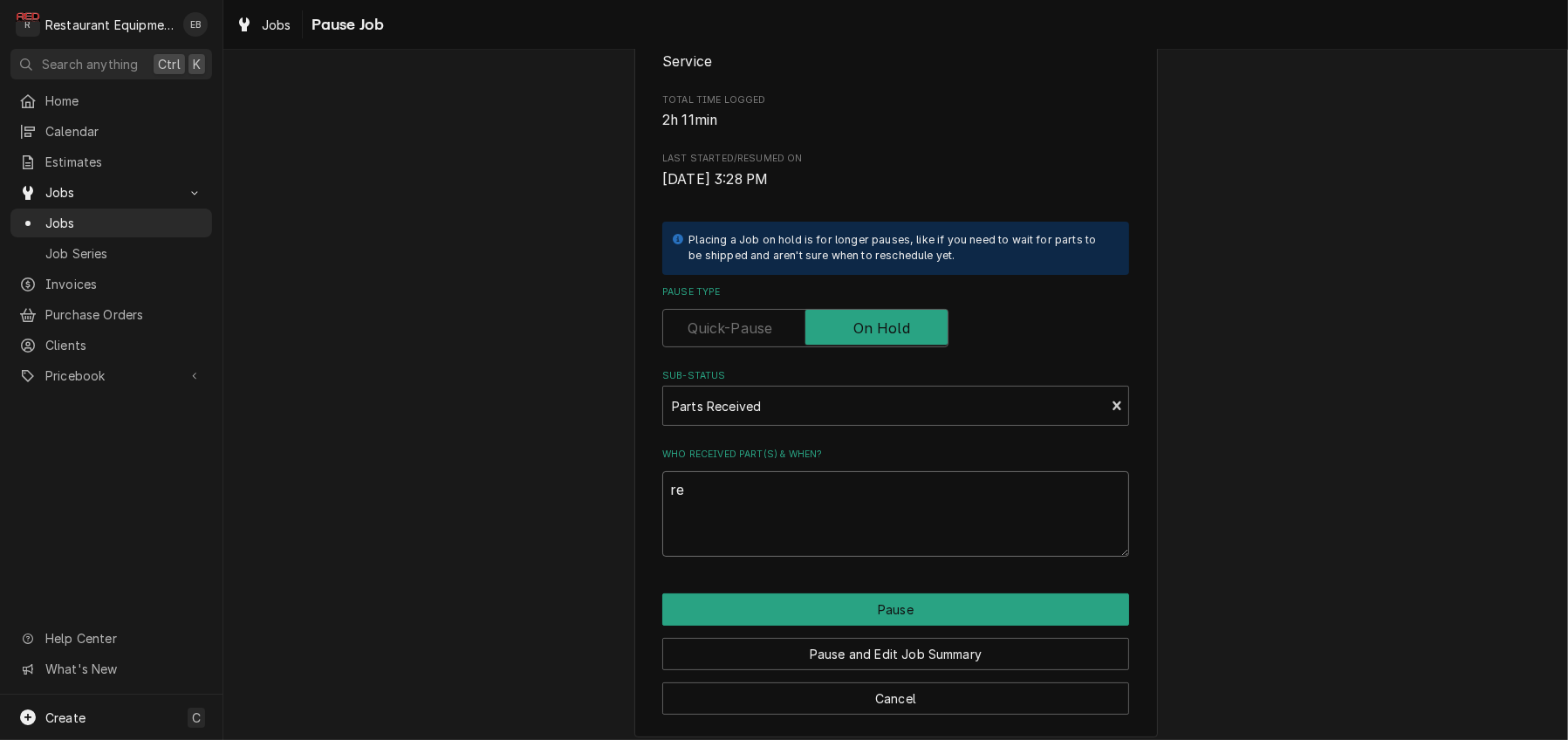
type textarea "x"
type textarea "rec"
type textarea "x"
type textarea "rece"
type textarea "x"
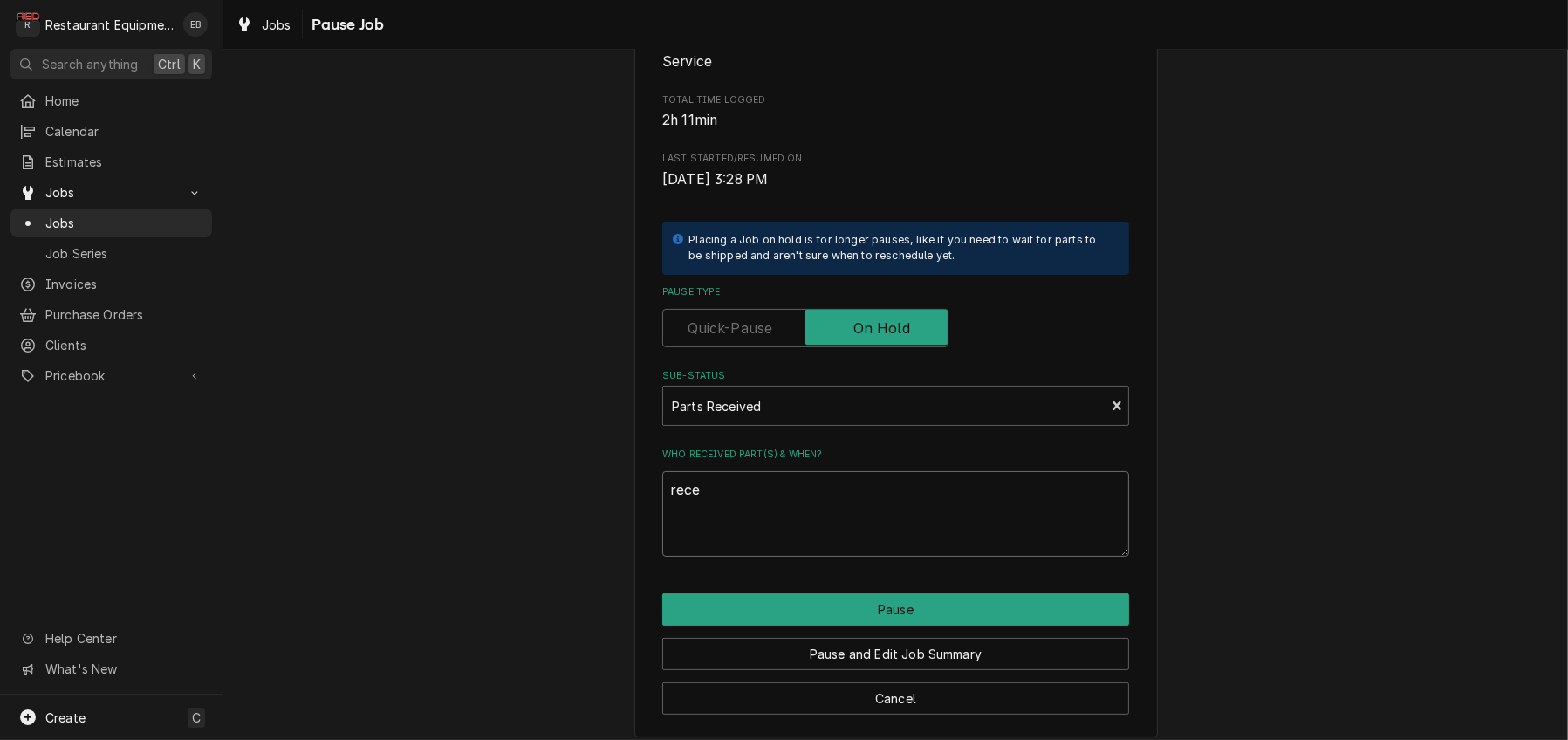
type textarea "recei"
type textarea "x"
type textarea "receiv"
type textarea "x"
type textarea "receive"
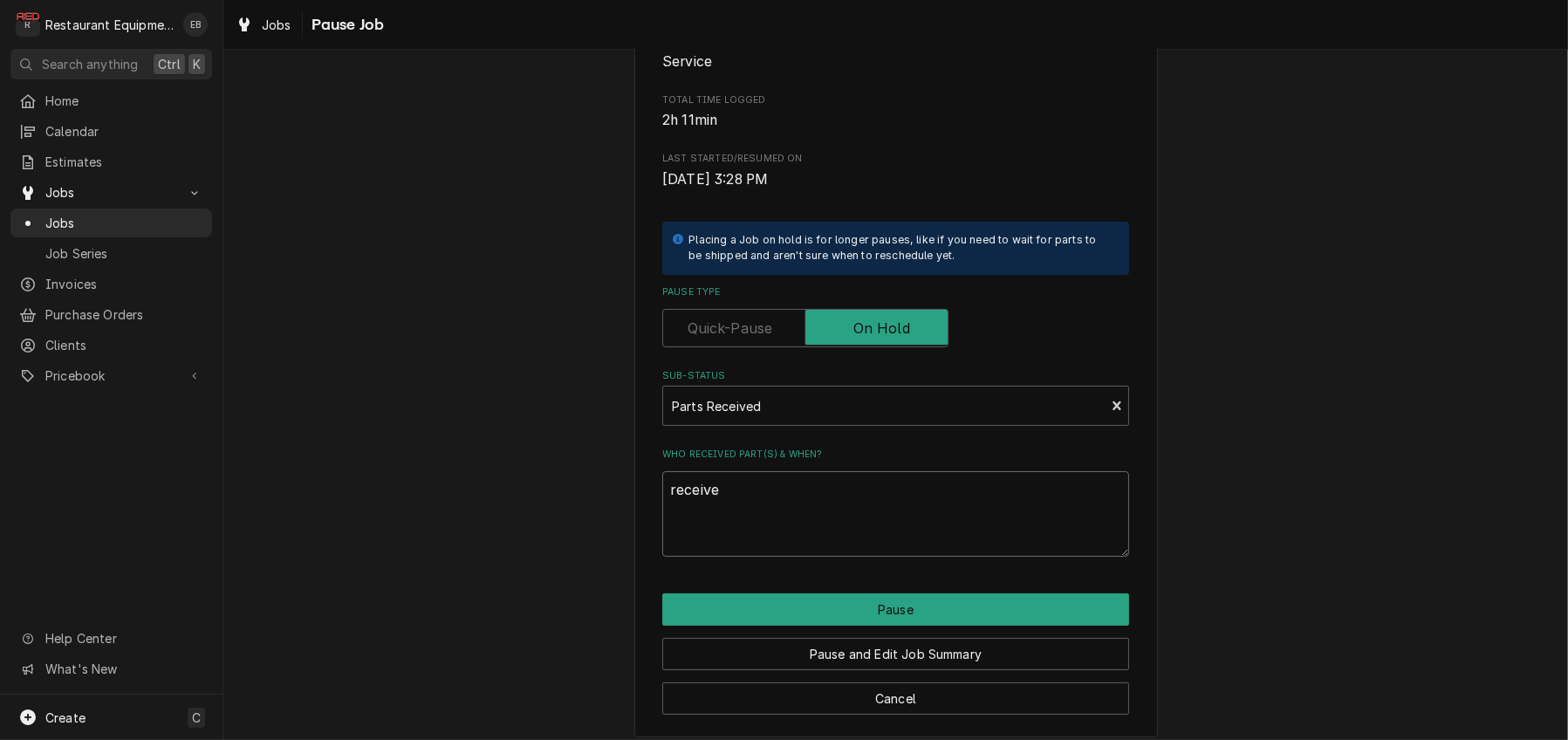
type textarea "x"
type textarea "received"
type textarea "x"
type textarea "received1"
type textarea "x"
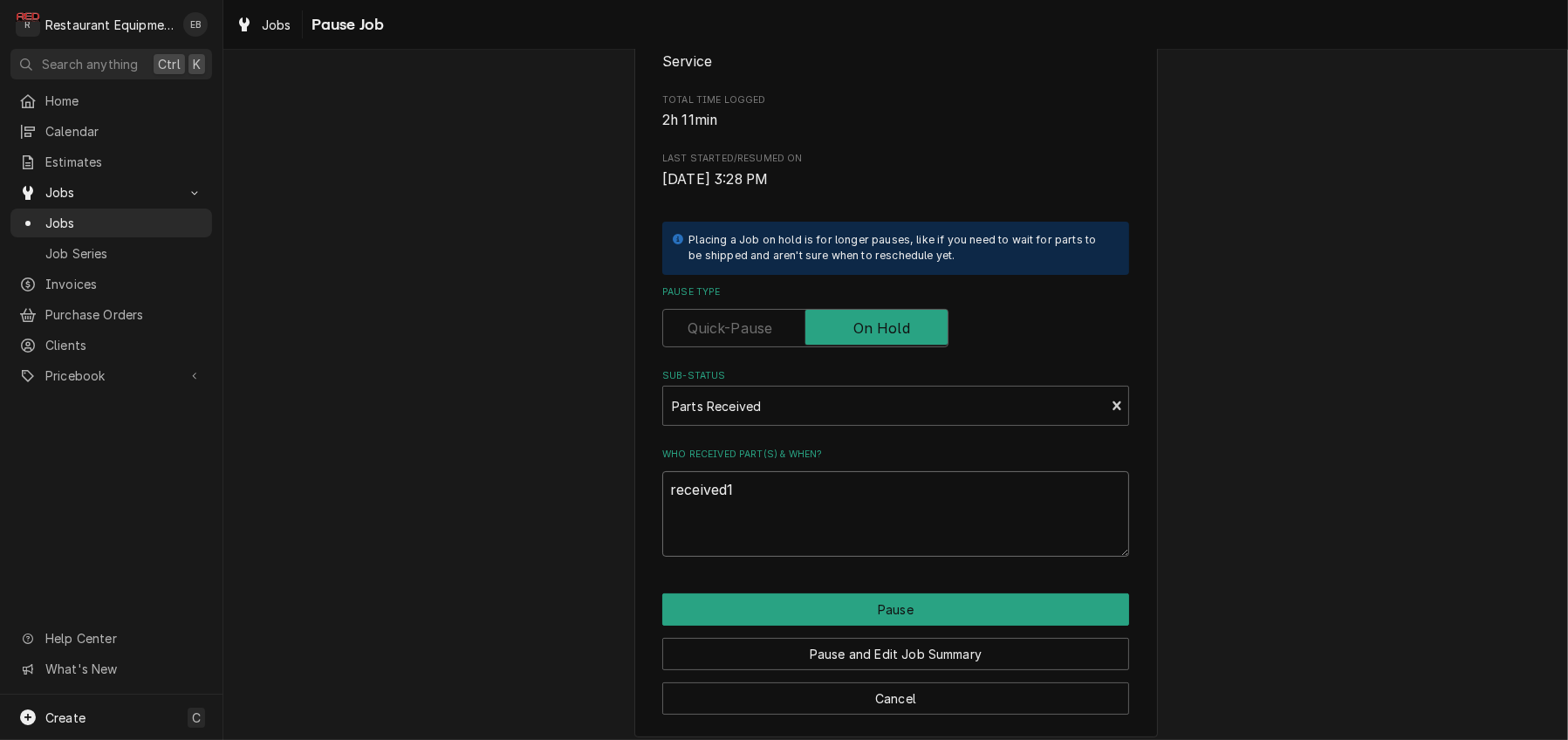
type textarea "received10"
type textarea "x"
type textarea "received10/"
type textarea "x"
type textarea "received10/9"
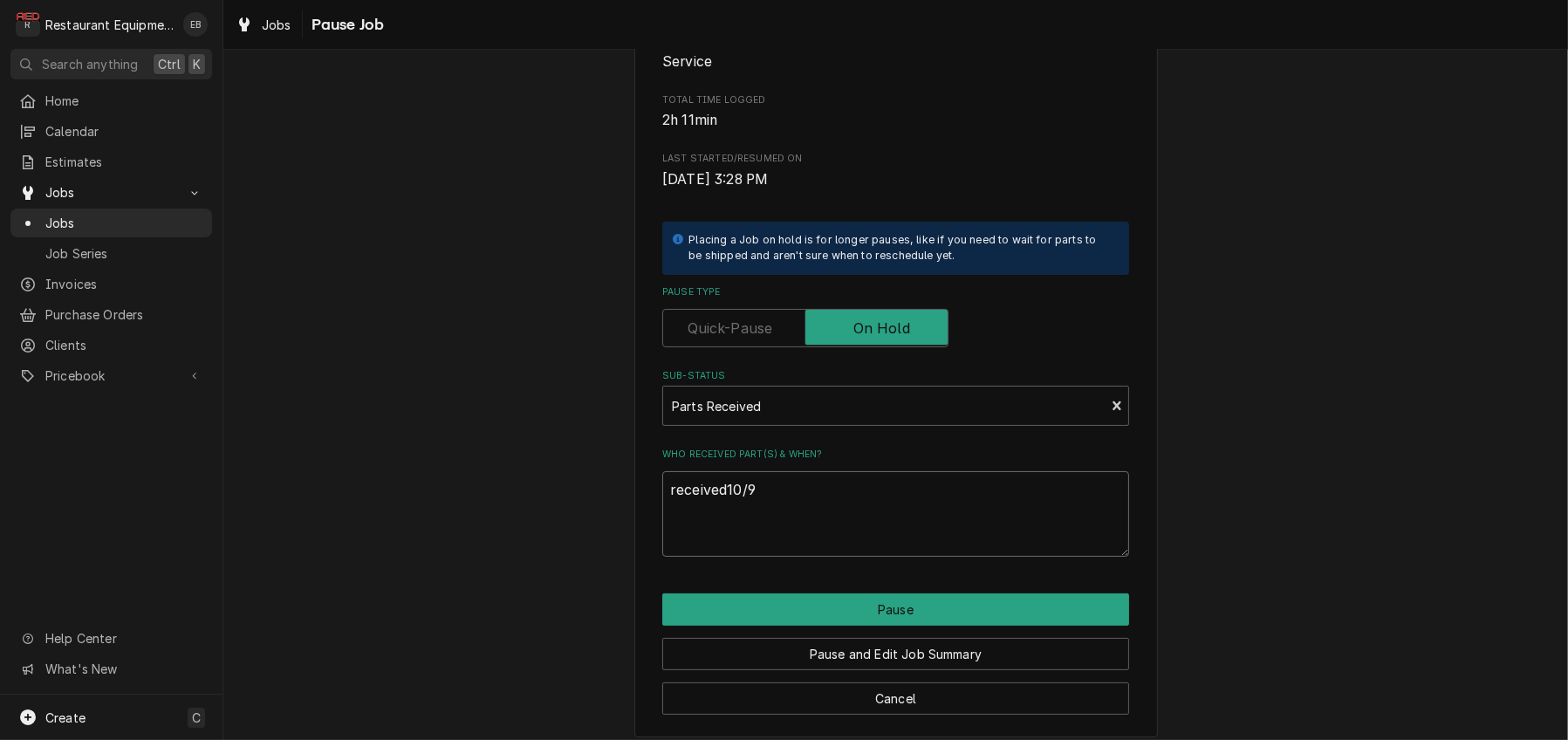
click at [719, 556] on textarea "received10/9" at bounding box center [896, 514] width 467 height 86
type textarea "x"
type textarea "received 10/9"
click at [663, 556] on textarea "received 10/9" at bounding box center [896, 514] width 467 height 86
type textarea "x"
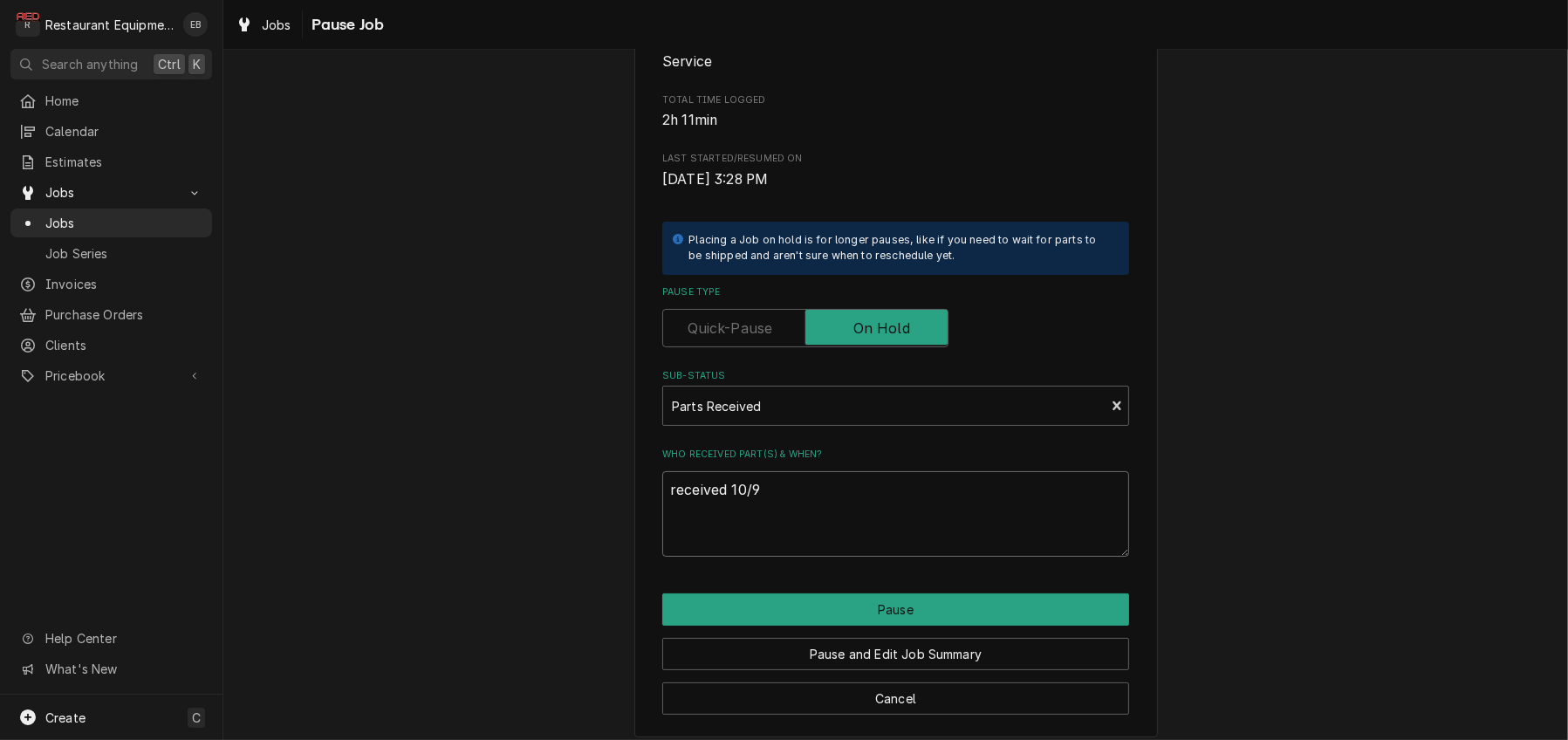
type textarea "eceived 10/9"
type textarea "x"
type textarea "Received 10/9"
click at [788, 626] on button "Pause" at bounding box center [896, 609] width 467 height 32
type textarea "x"
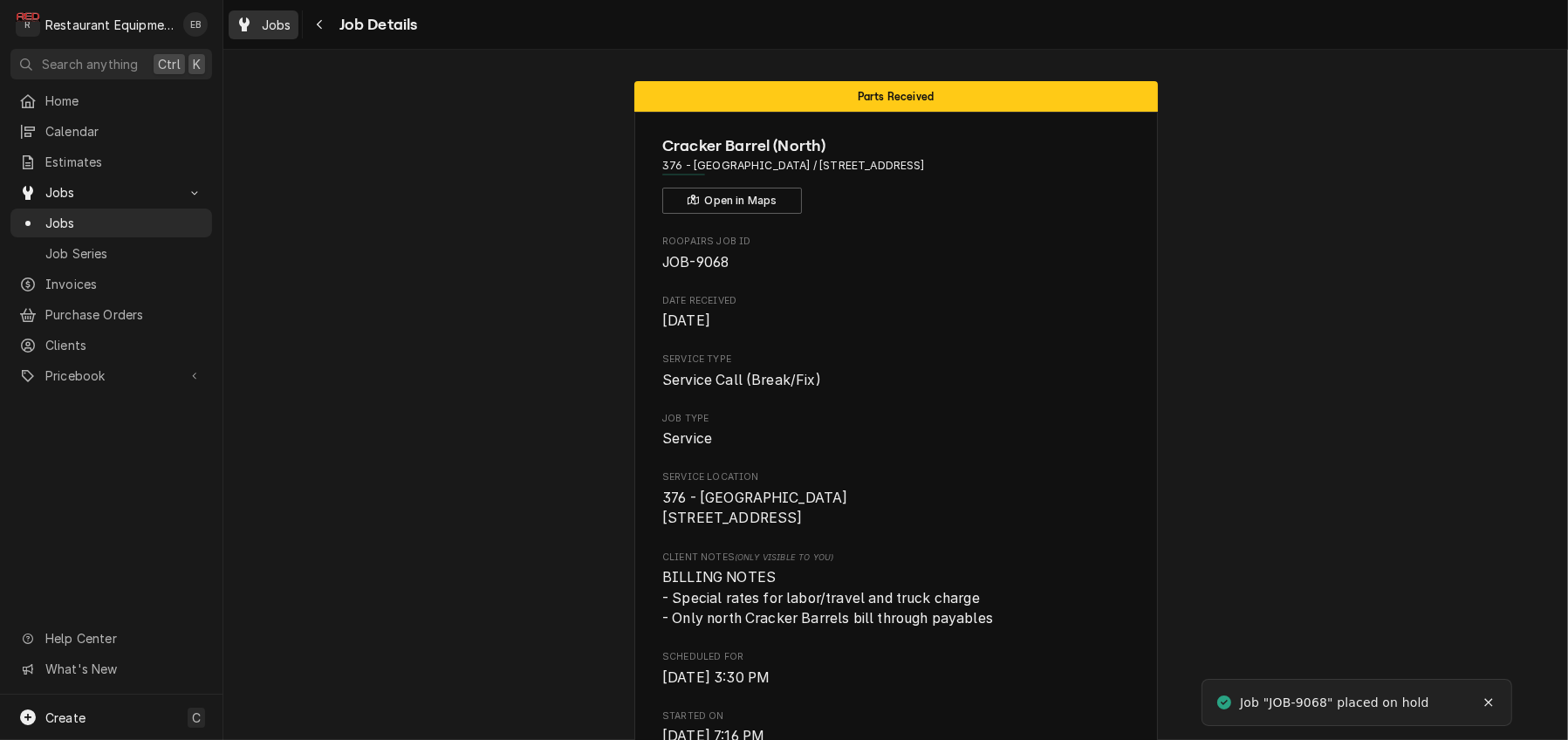
click at [276, 25] on div "Jobs" at bounding box center [264, 25] width 63 height 22
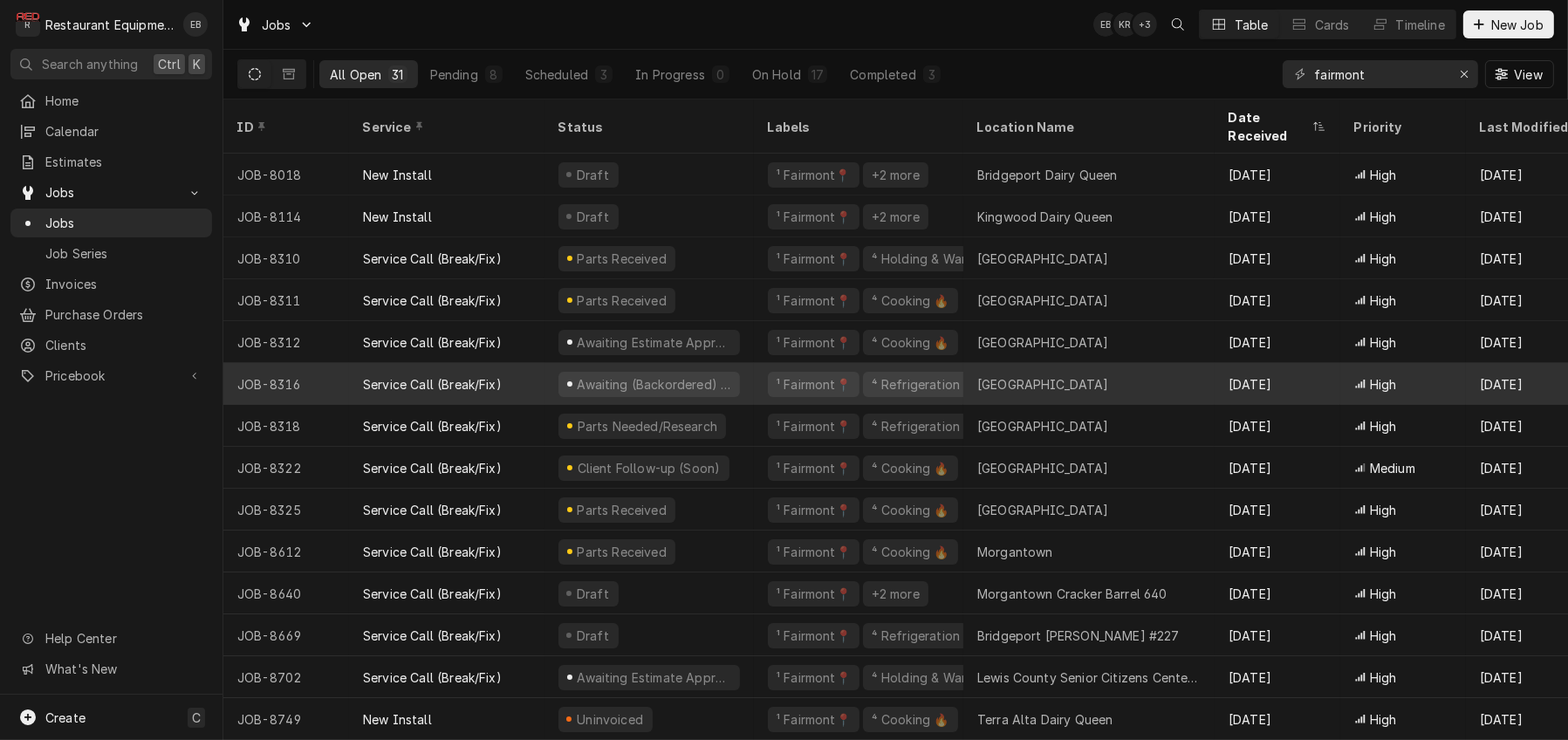
click at [754, 383] on div "Awaiting (Backordered) Parts" at bounding box center [648, 383] width 209 height 42
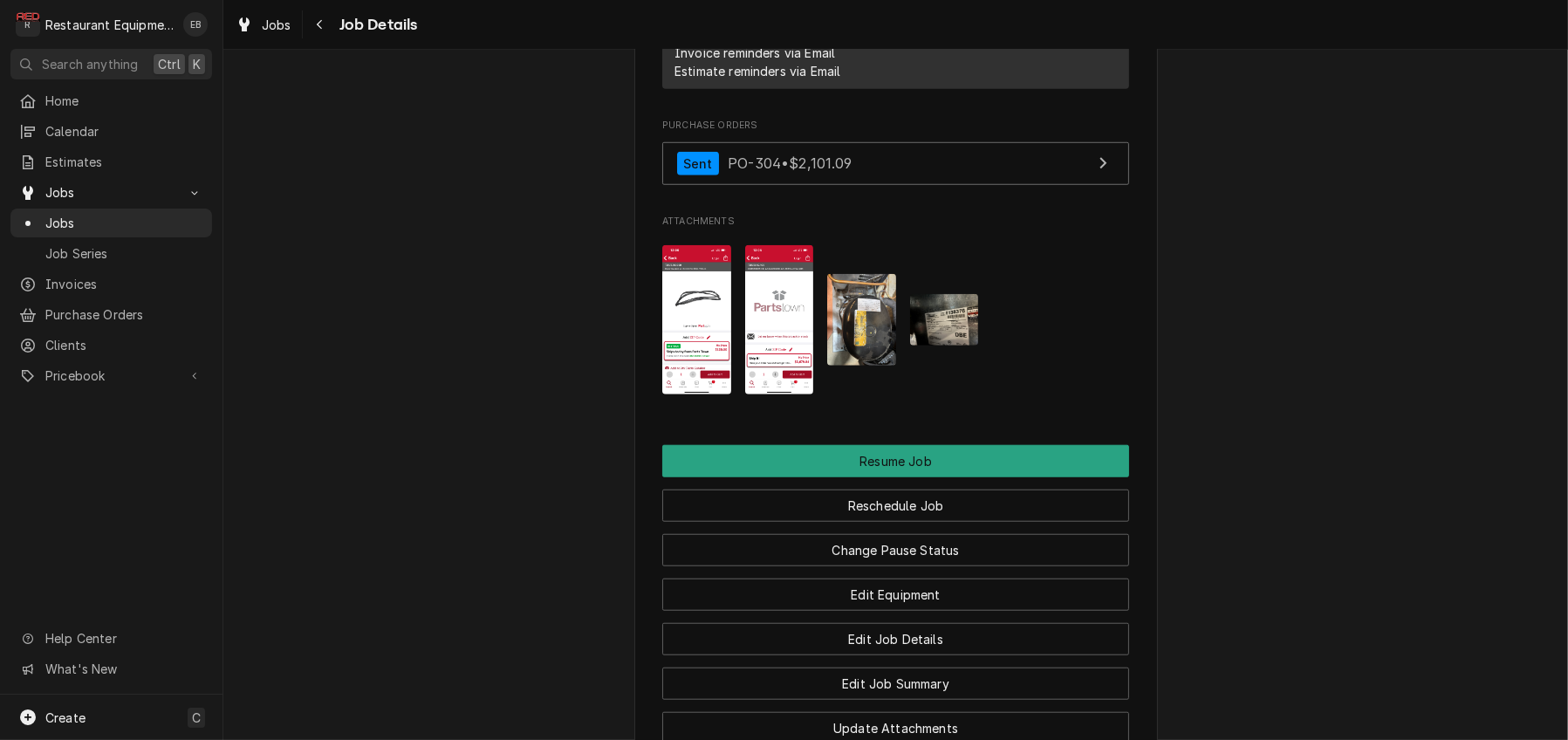
scroll to position [1803, 0]
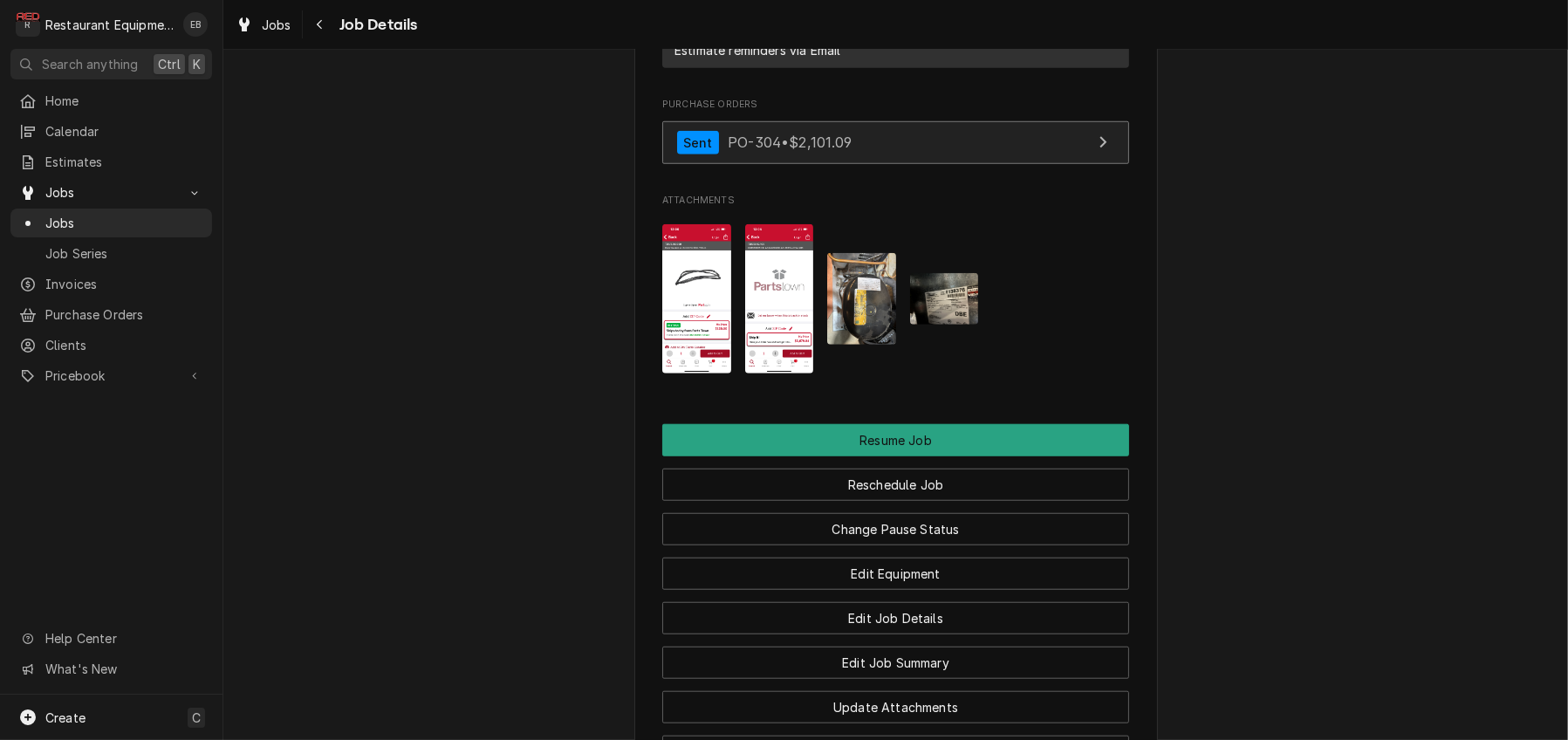
click at [873, 164] on link "Sent PO-304 • $2,101.09" at bounding box center [896, 142] width 467 height 42
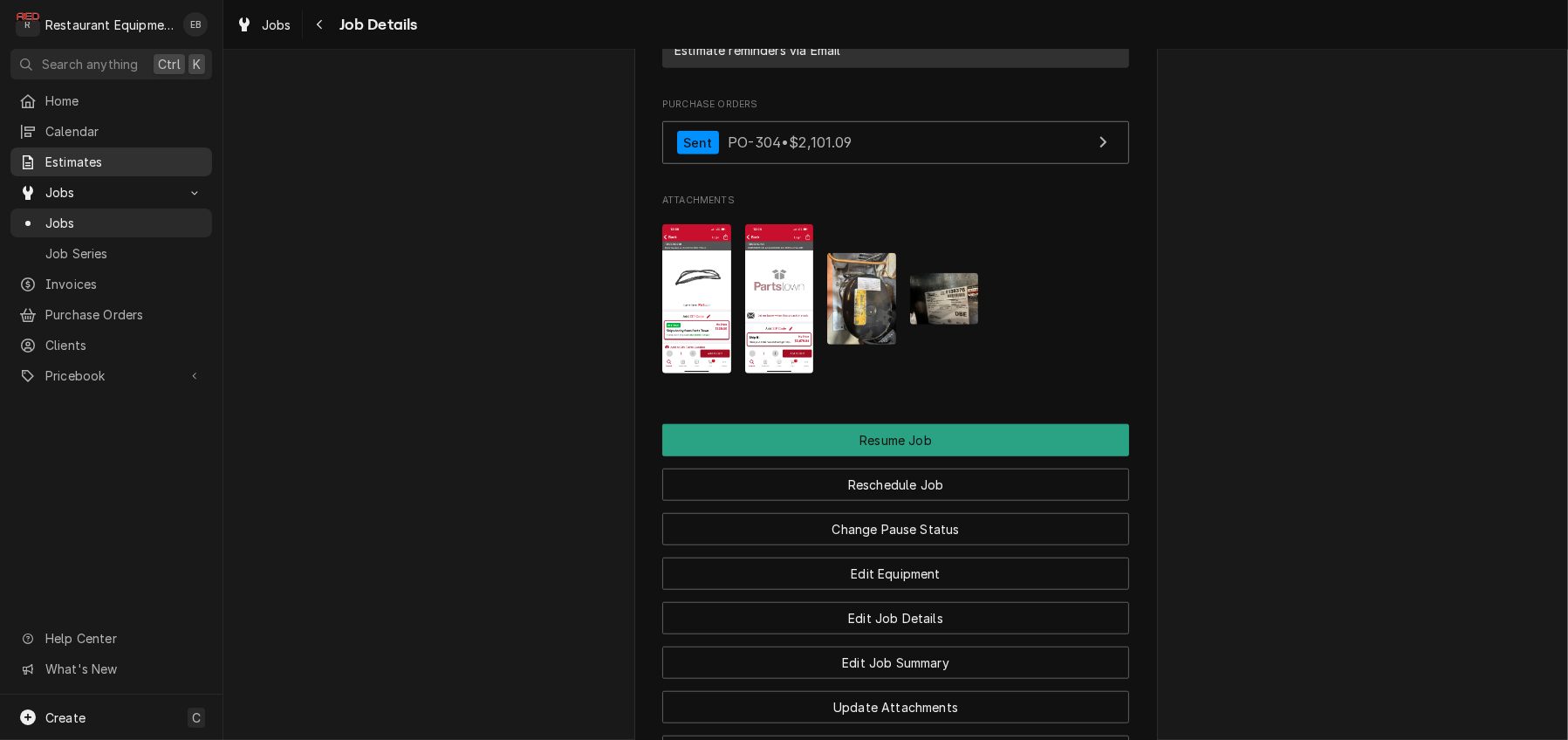
click at [109, 156] on div "Estimates" at bounding box center [111, 162] width 195 height 22
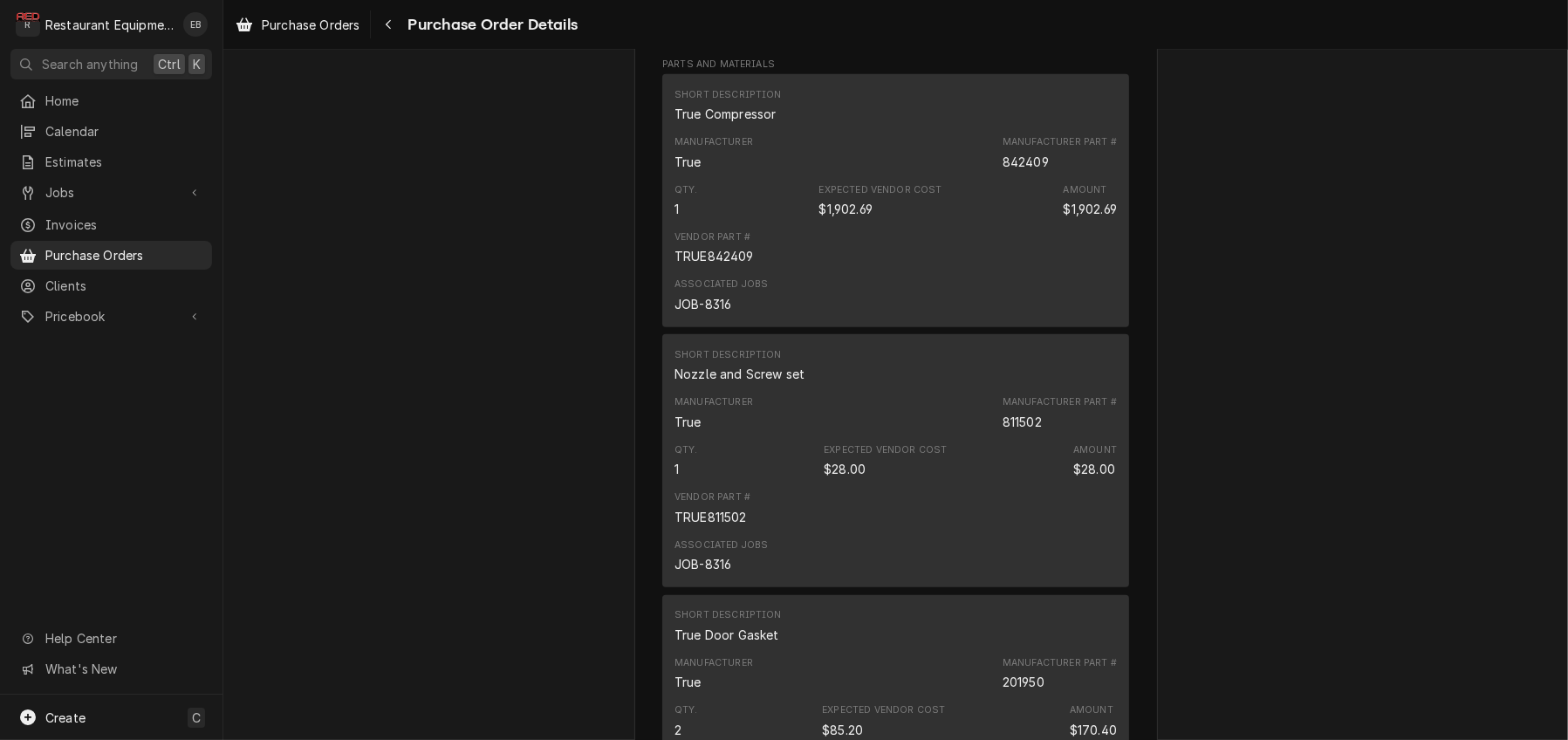
scroll to position [989, 0]
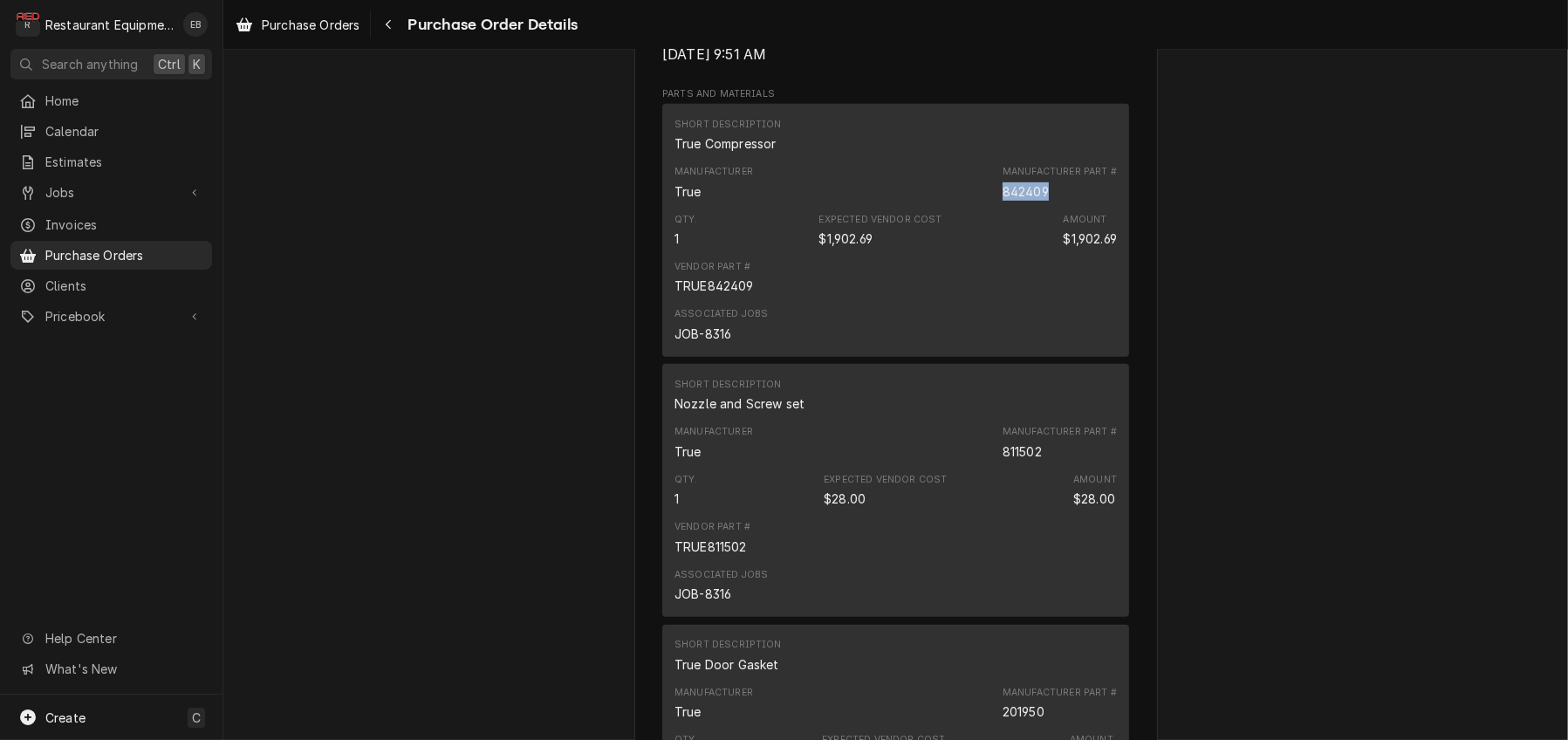
drag, startPoint x: 974, startPoint y: 403, endPoint x: 1018, endPoint y: 404, distance: 44.0
click at [1018, 201] on div "842409" at bounding box center [1026, 192] width 46 height 18
copy div "842409"
click at [1187, 401] on div "Sent Vendor Parts Town 1200 Greenbriar Dr Addison, IL 60101 Bill To Restaurant …" at bounding box center [895, 294] width 1344 height 2467
drag, startPoint x: 663, startPoint y: 511, endPoint x: 743, endPoint y: 516, distance: 80.2
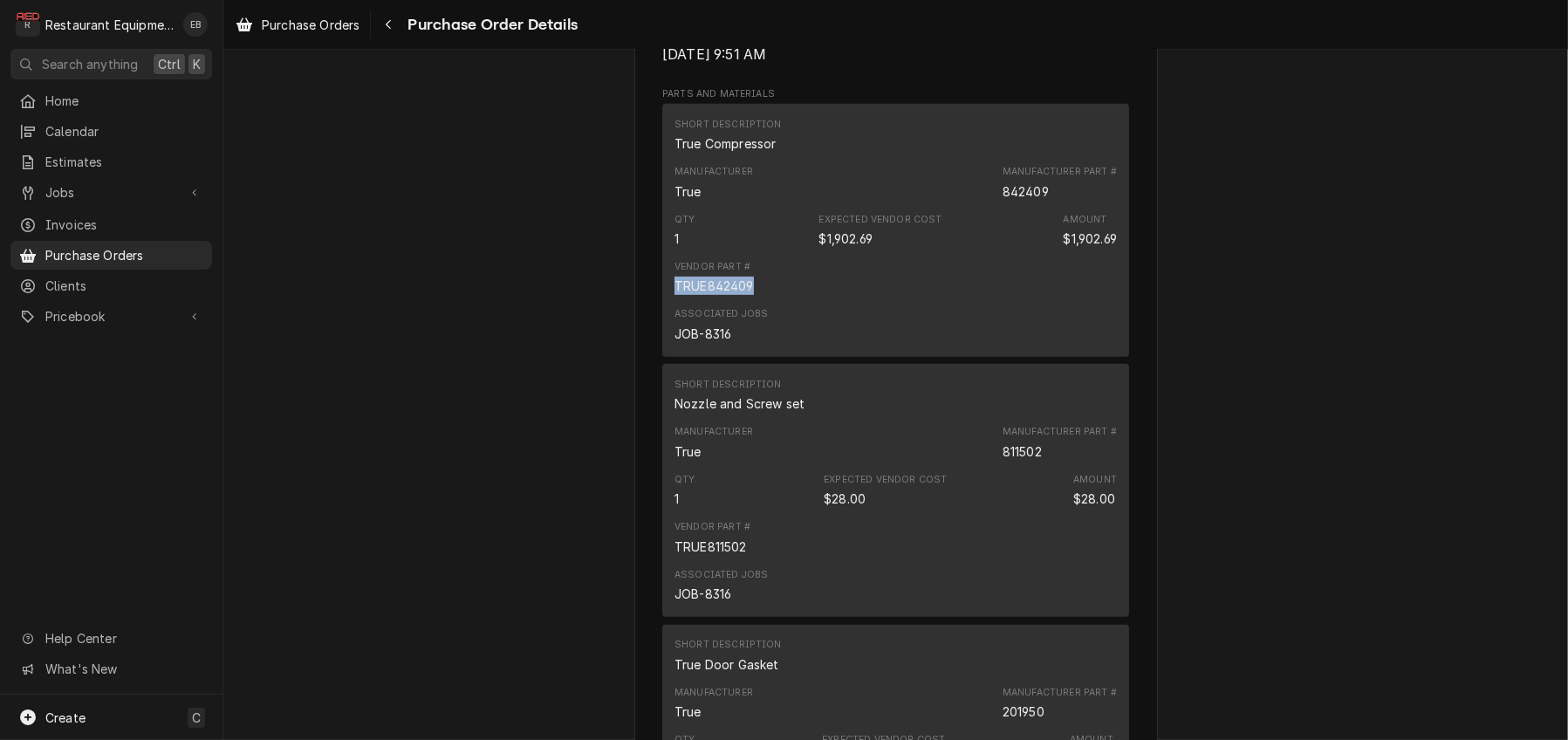
click at [743, 295] on div "TRUE842409" at bounding box center [714, 286] width 79 height 18
copy div "TRUE842409"
click at [635, 453] on div "Vendor Parts Town 1200 Greenbriar Dr Addison, IL 60101 Bill To Restaurant Equip…" at bounding box center [896, 308] width 523 height 2407
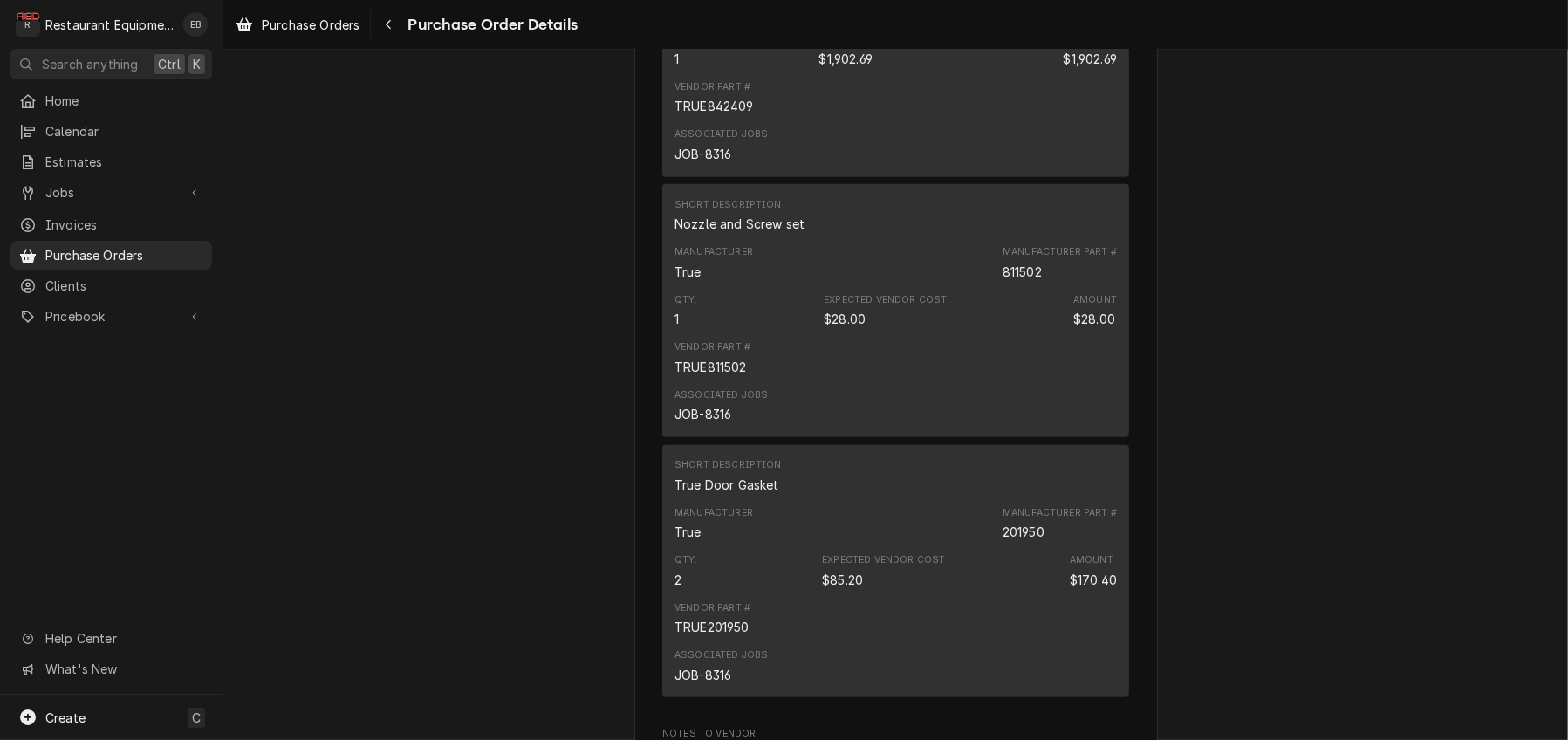
scroll to position [1164, 0]
click at [637, 415] on div "Vendor Parts Town 1200 Greenbriar Dr Addison, IL 60101 Bill To Restaurant Equip…" at bounding box center [896, 133] width 523 height 2407
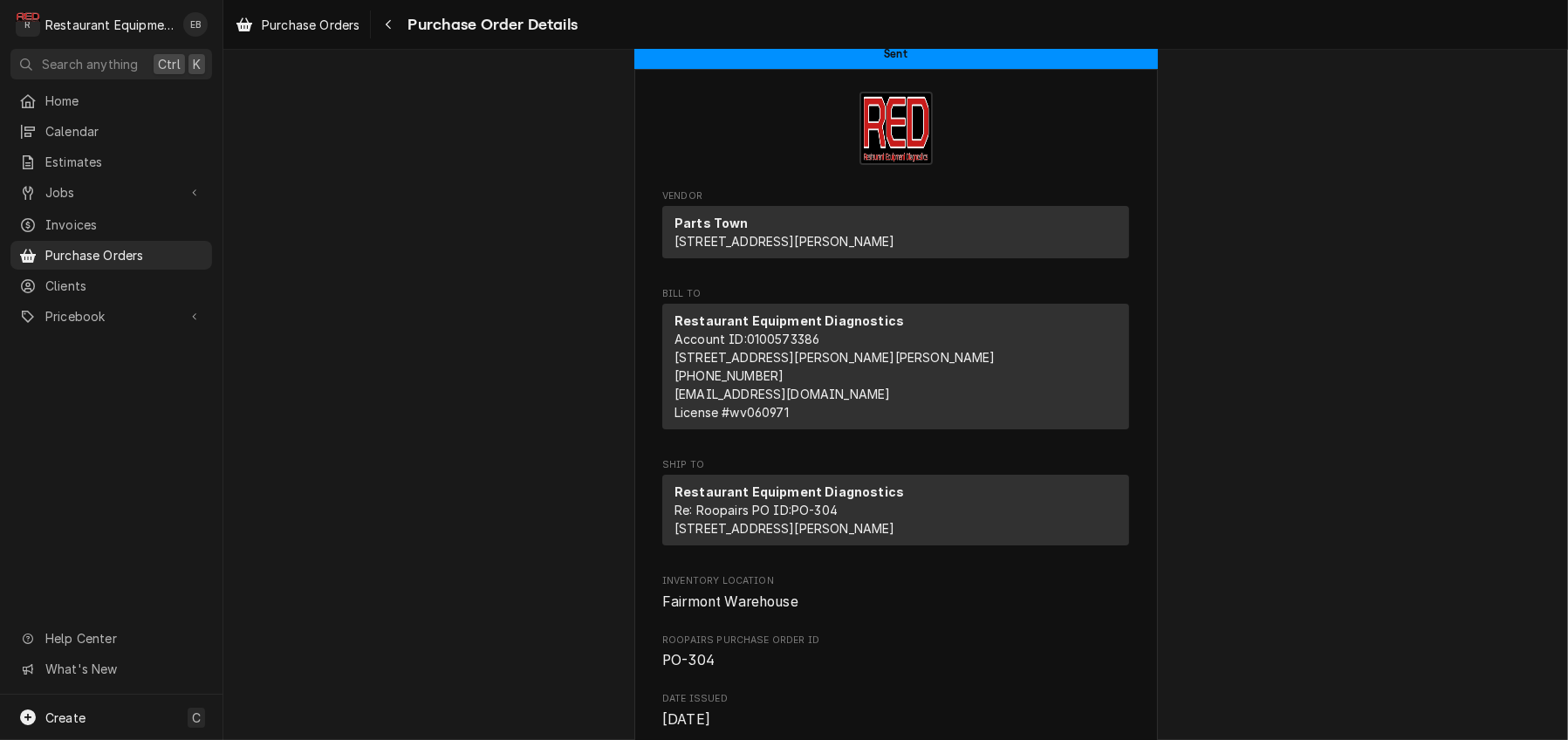
scroll to position [0, 0]
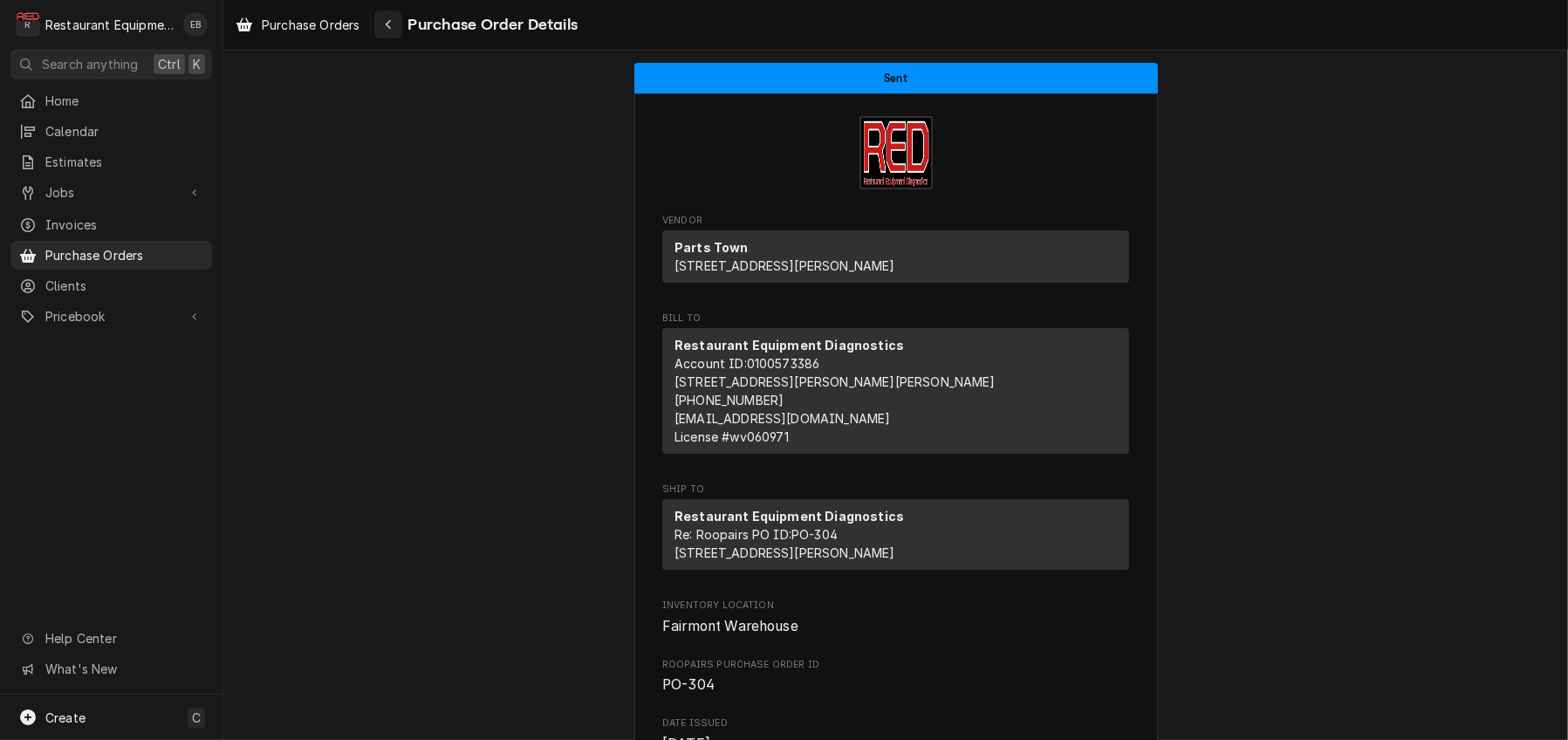
click at [393, 22] on icon "Navigate back" at bounding box center [388, 24] width 8 height 12
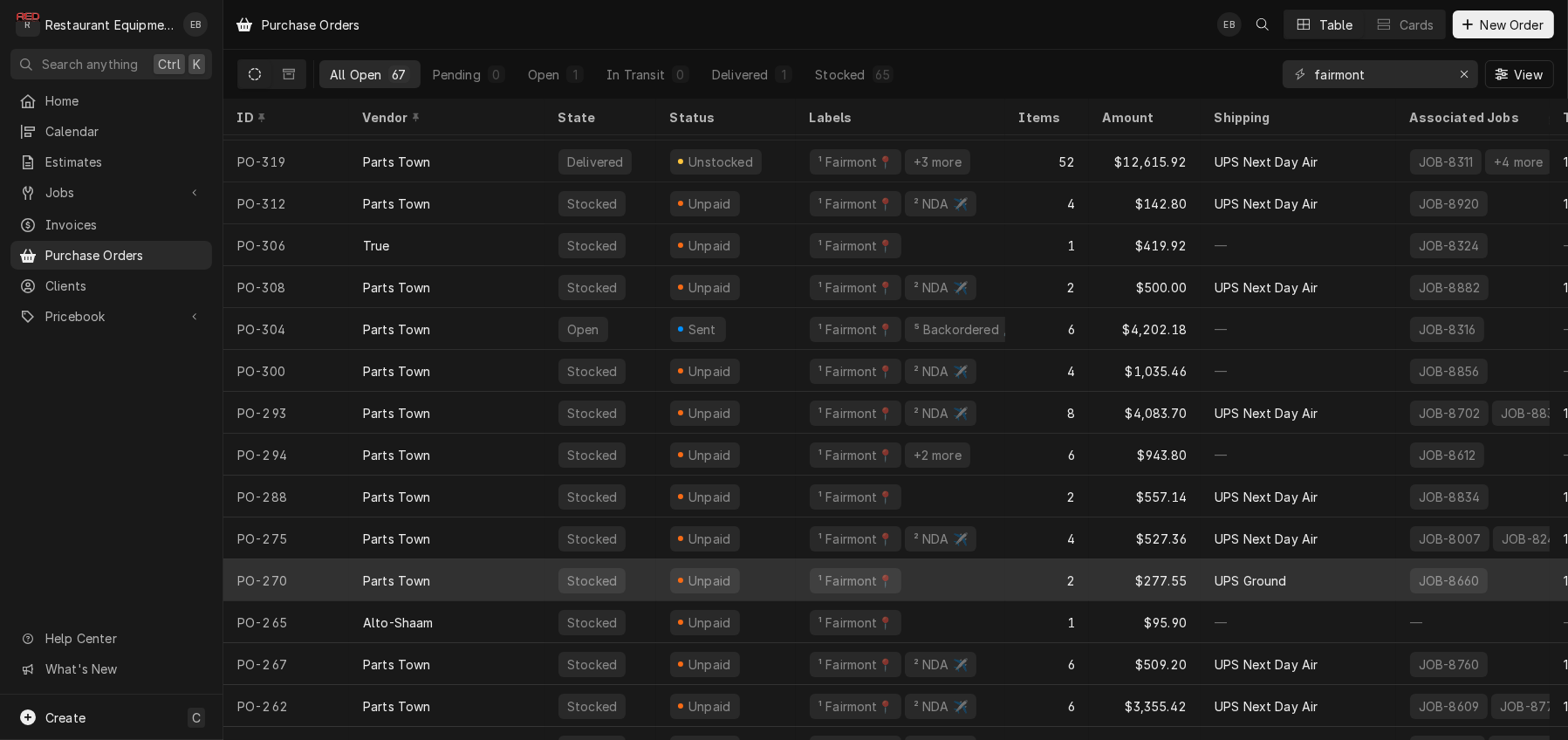
scroll to position [269, 0]
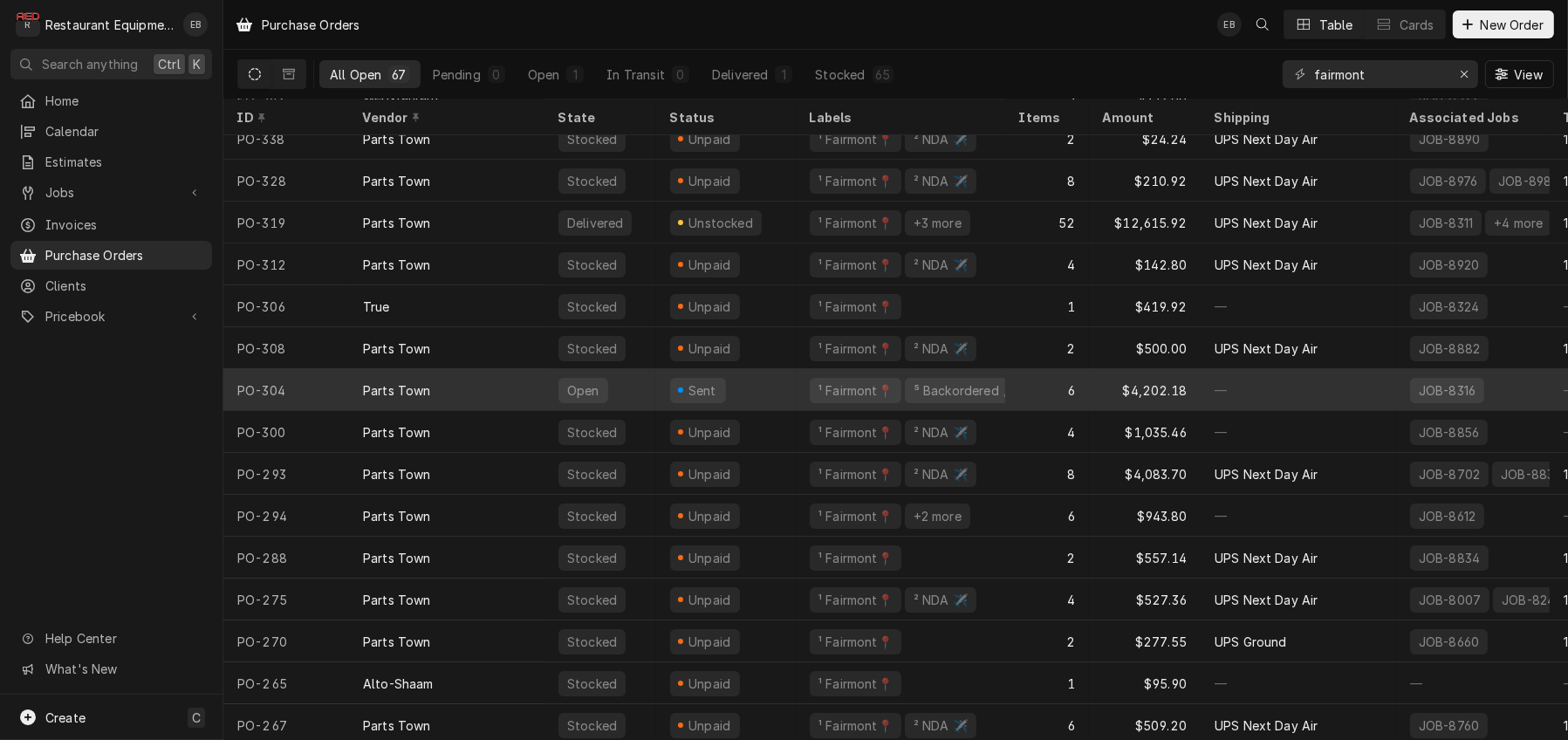
click at [796, 395] on div "Sent" at bounding box center [725, 389] width 139 height 42
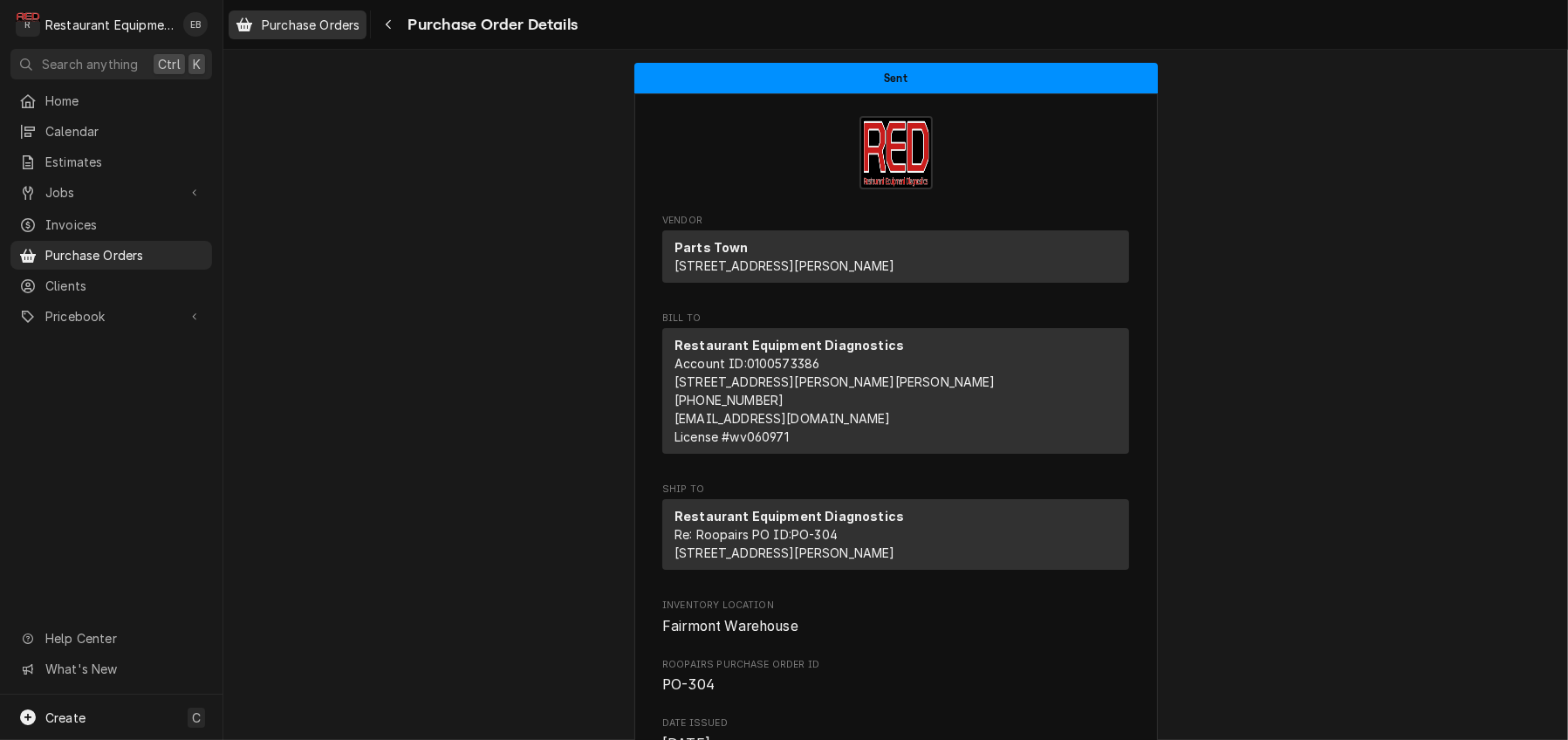
click at [295, 19] on span "Purchase Orders" at bounding box center [311, 25] width 98 height 18
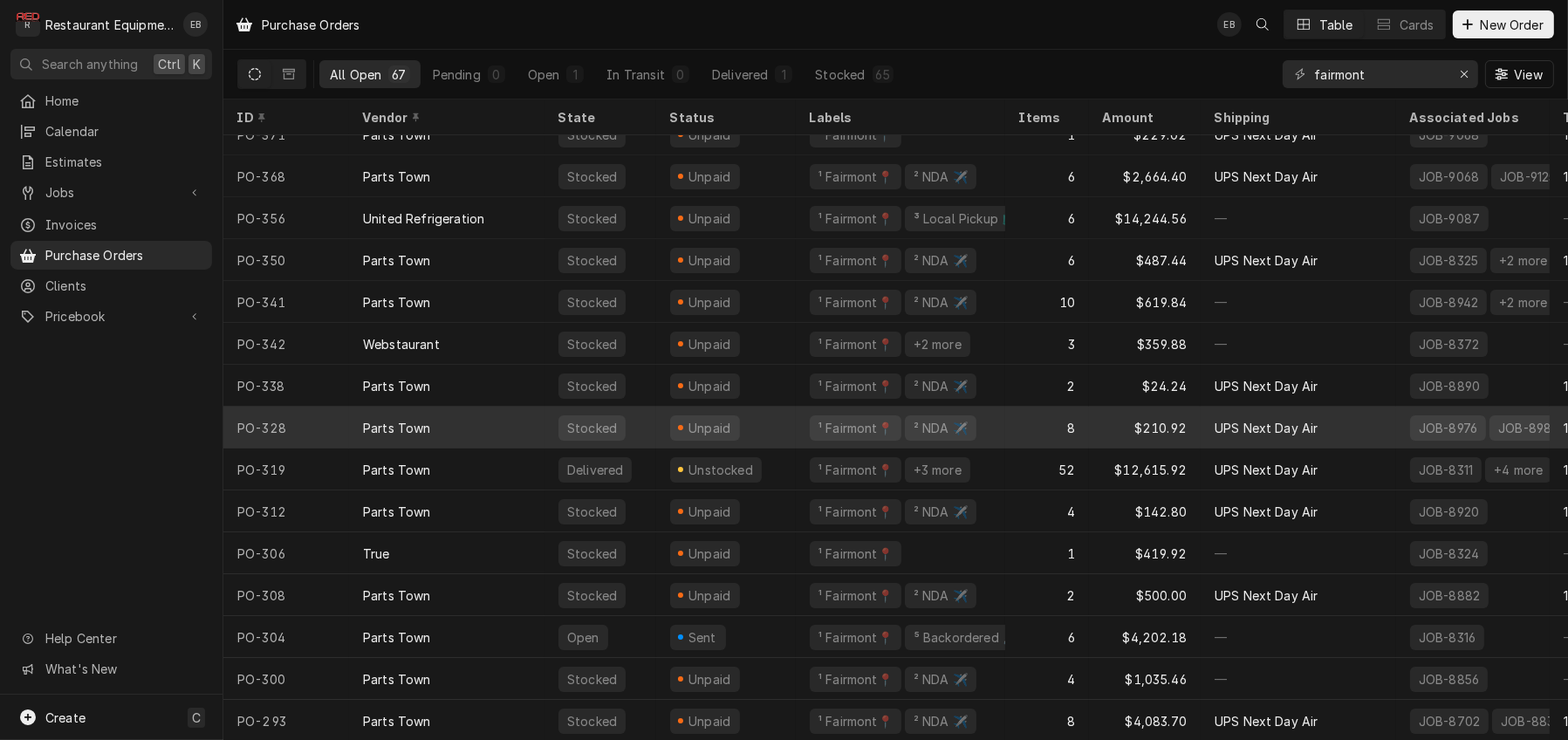
scroll to position [57, 0]
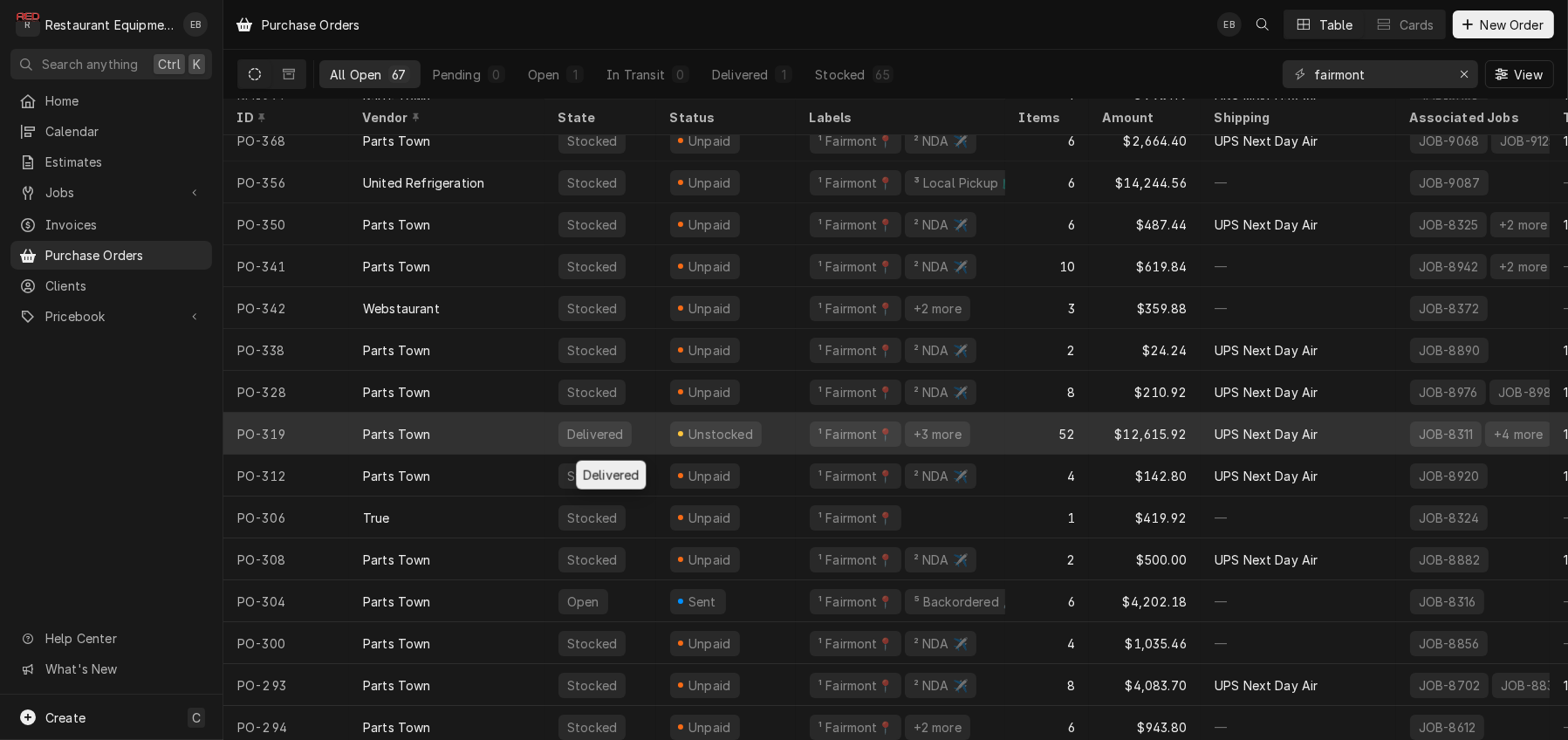
click at [656, 436] on div "Delivered" at bounding box center [600, 433] width 112 height 42
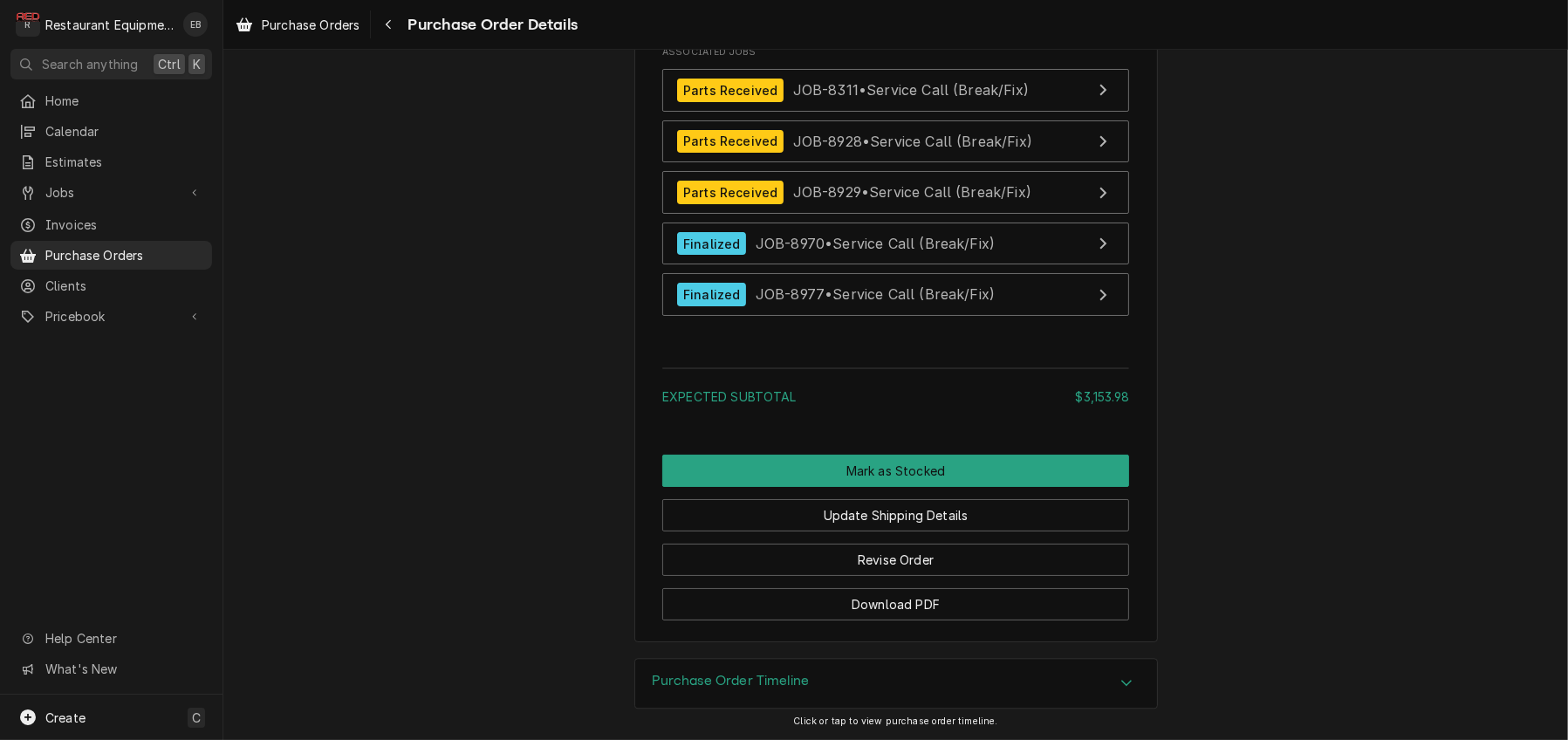
scroll to position [5571, 0]
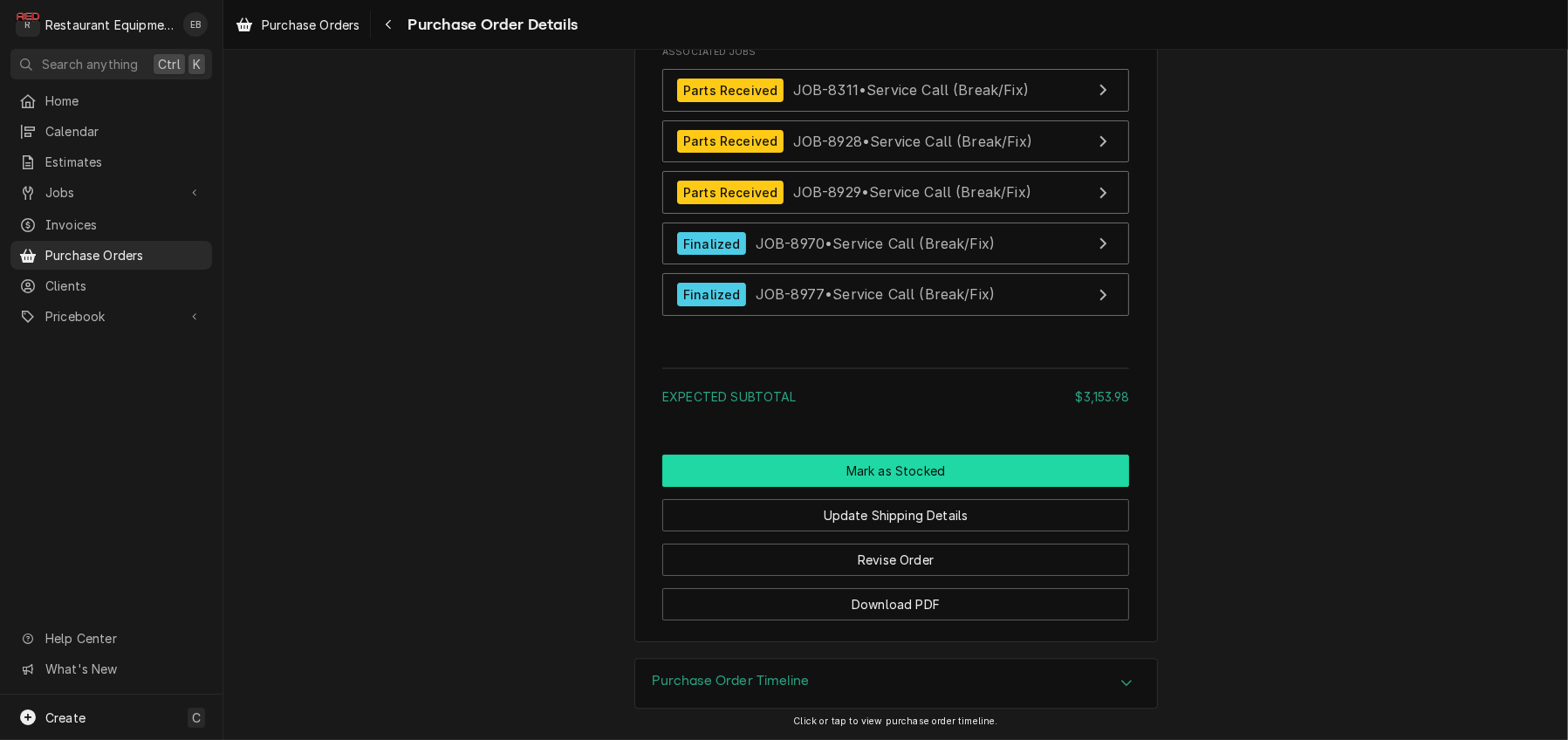
click at [904, 455] on button "Mark as Stocked" at bounding box center [896, 471] width 467 height 32
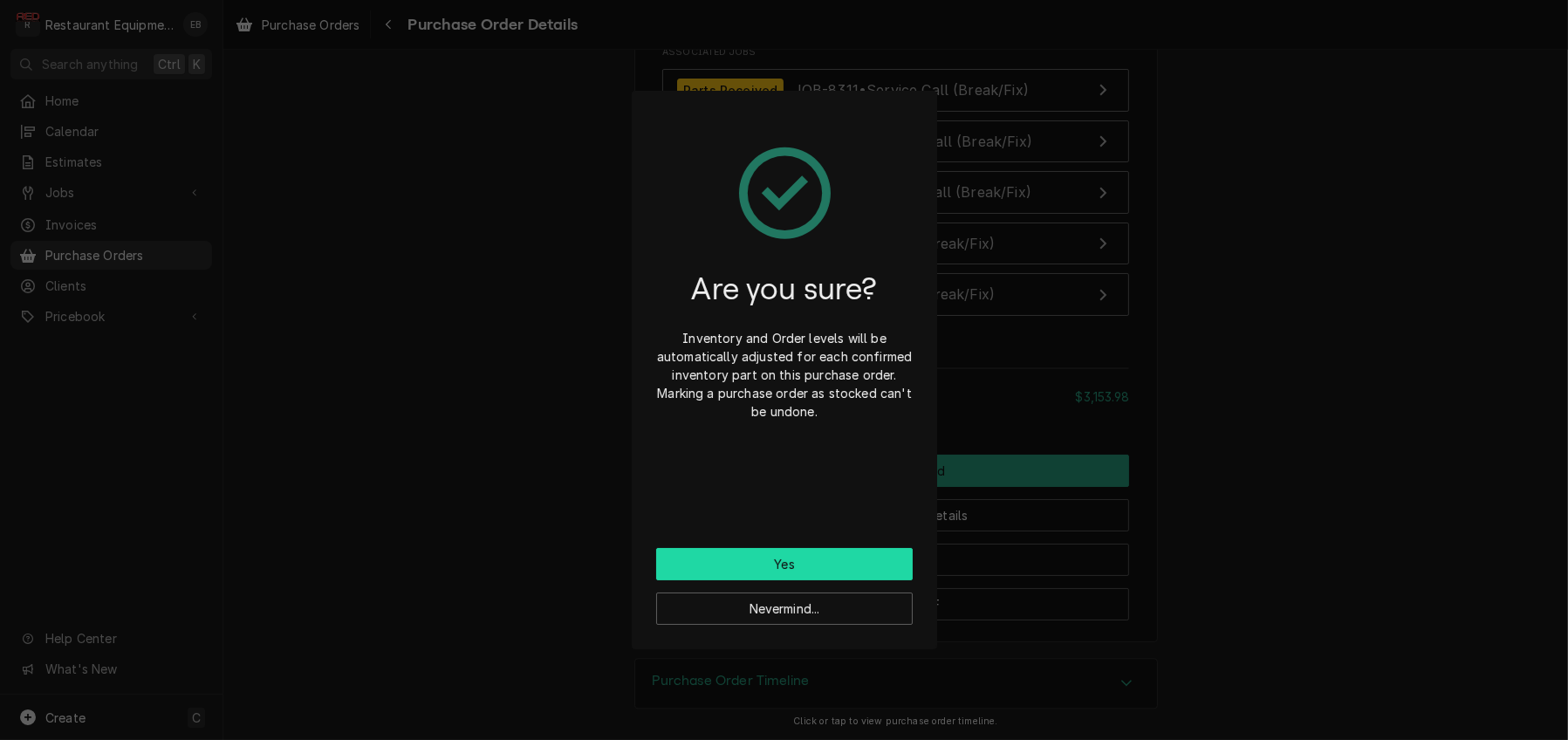
click at [826, 580] on button "Yes" at bounding box center [784, 564] width 256 height 32
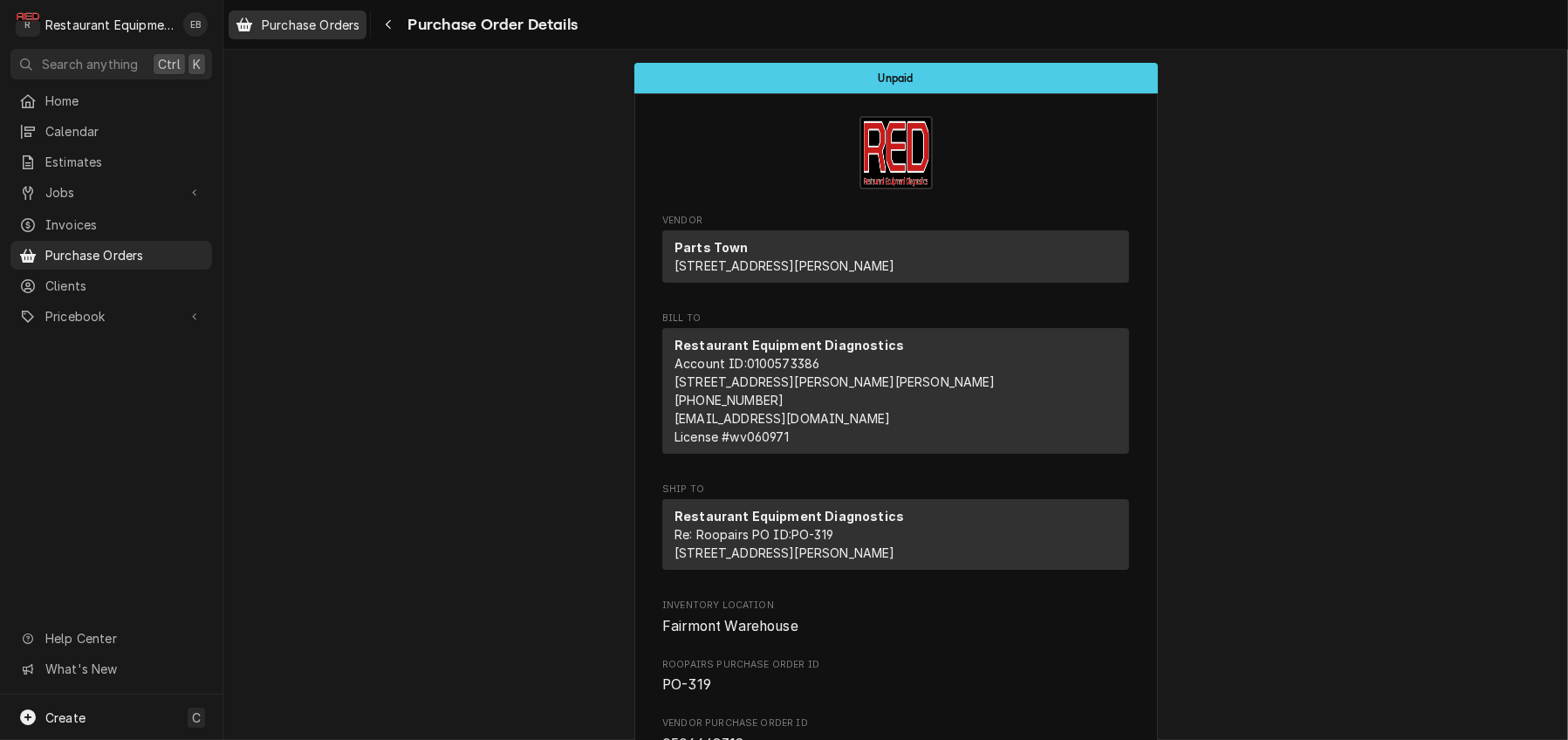
click at [338, 27] on span "Purchase Orders" at bounding box center [311, 25] width 98 height 18
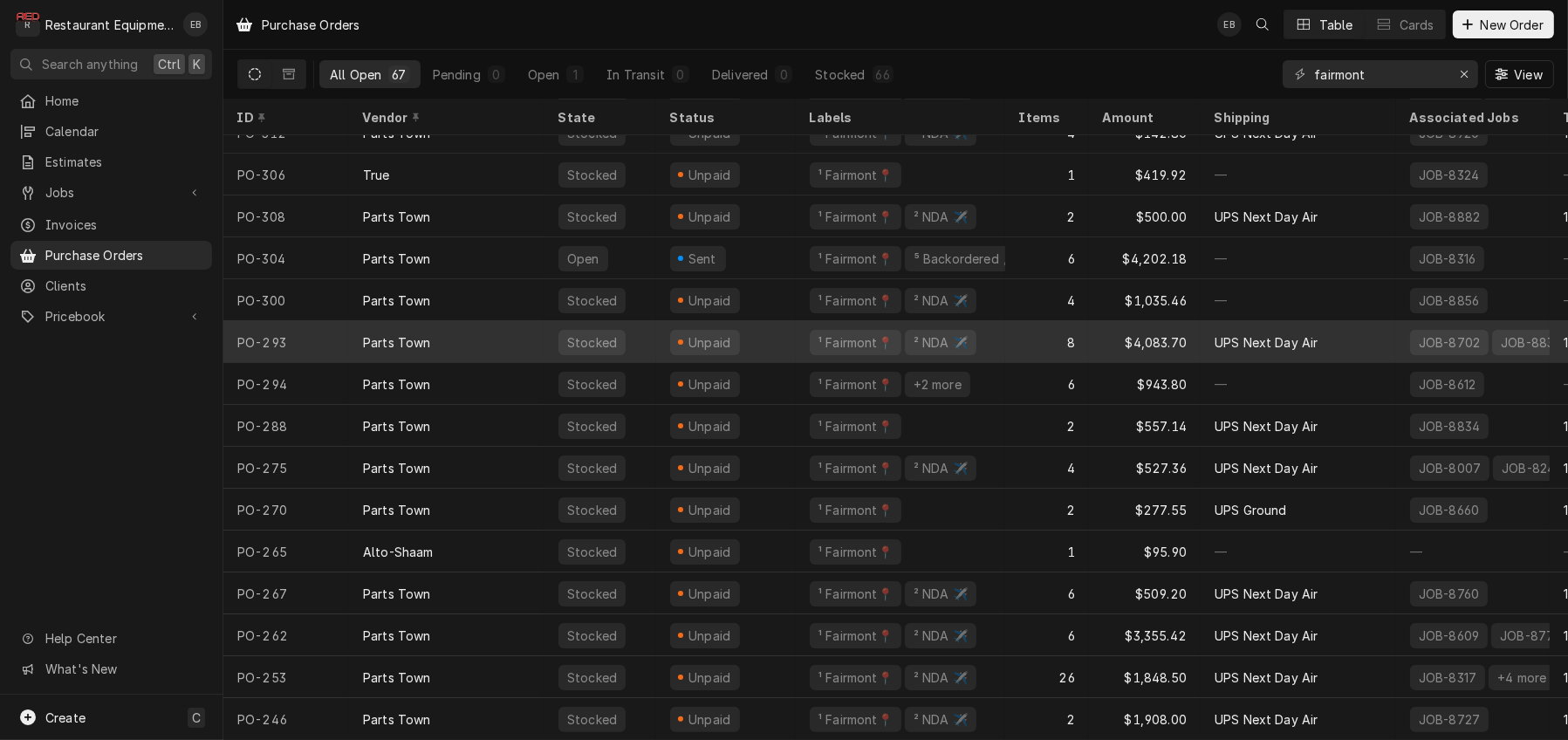
scroll to position [409, 0]
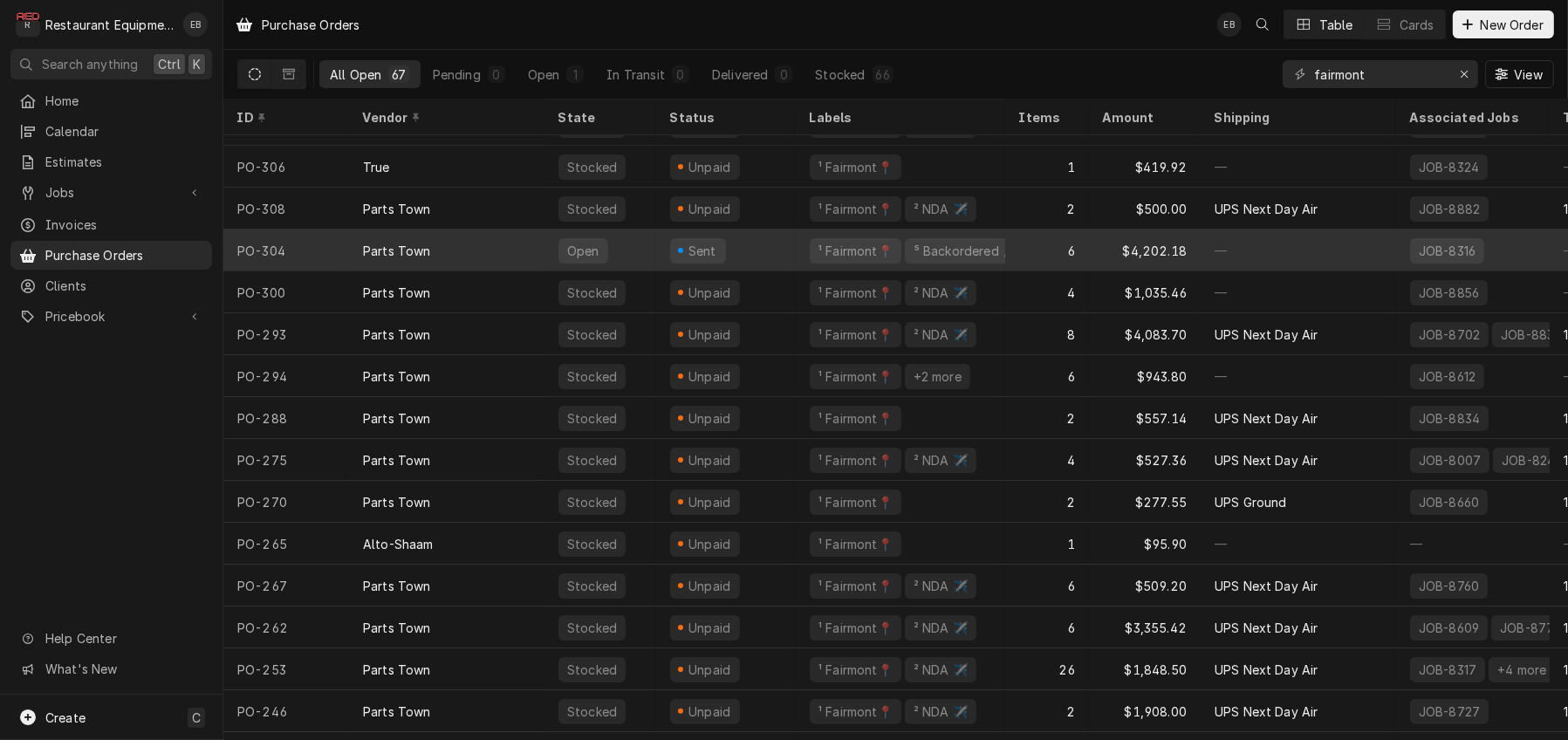
click at [784, 255] on div "Sent" at bounding box center [725, 250] width 139 height 42
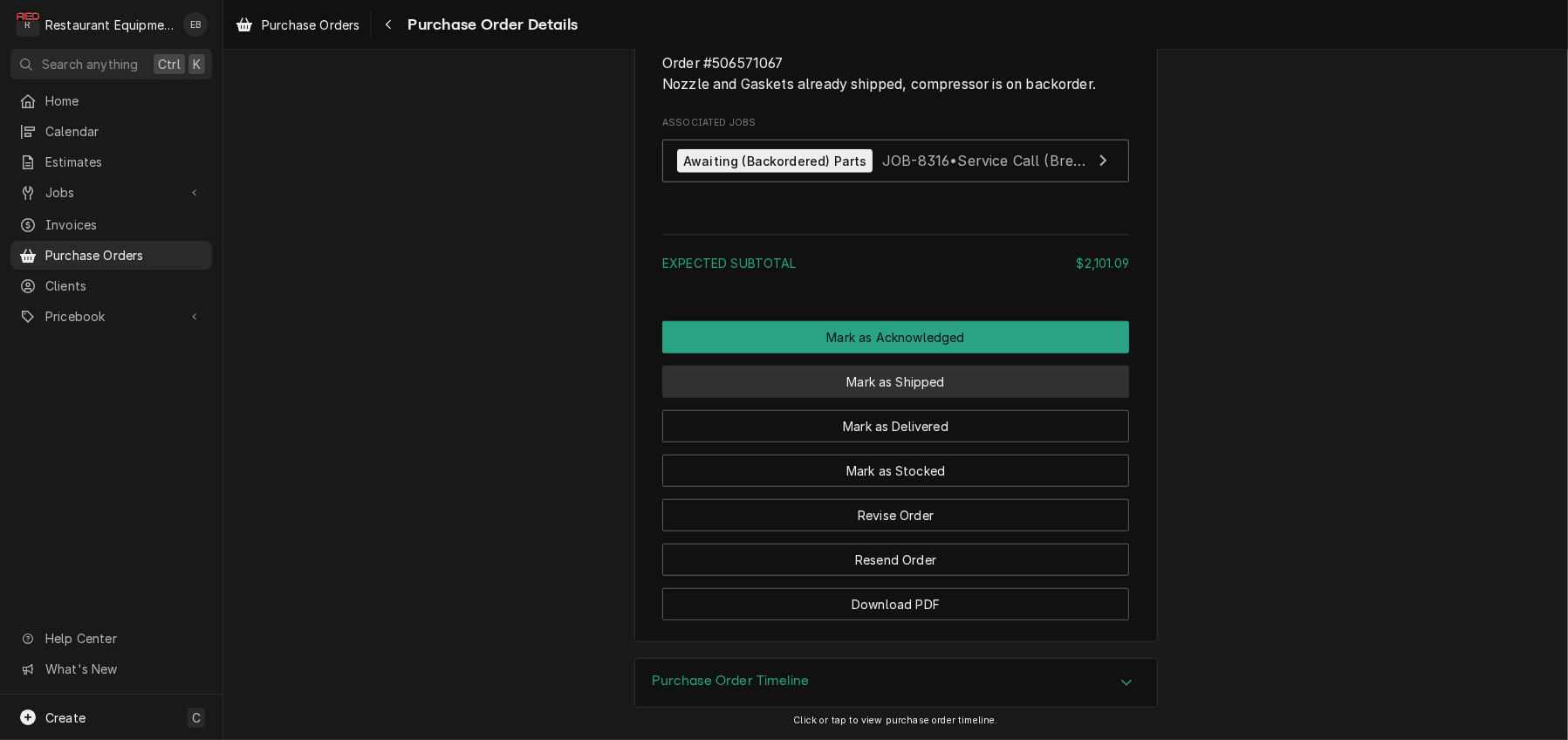
scroll to position [2036, 0]
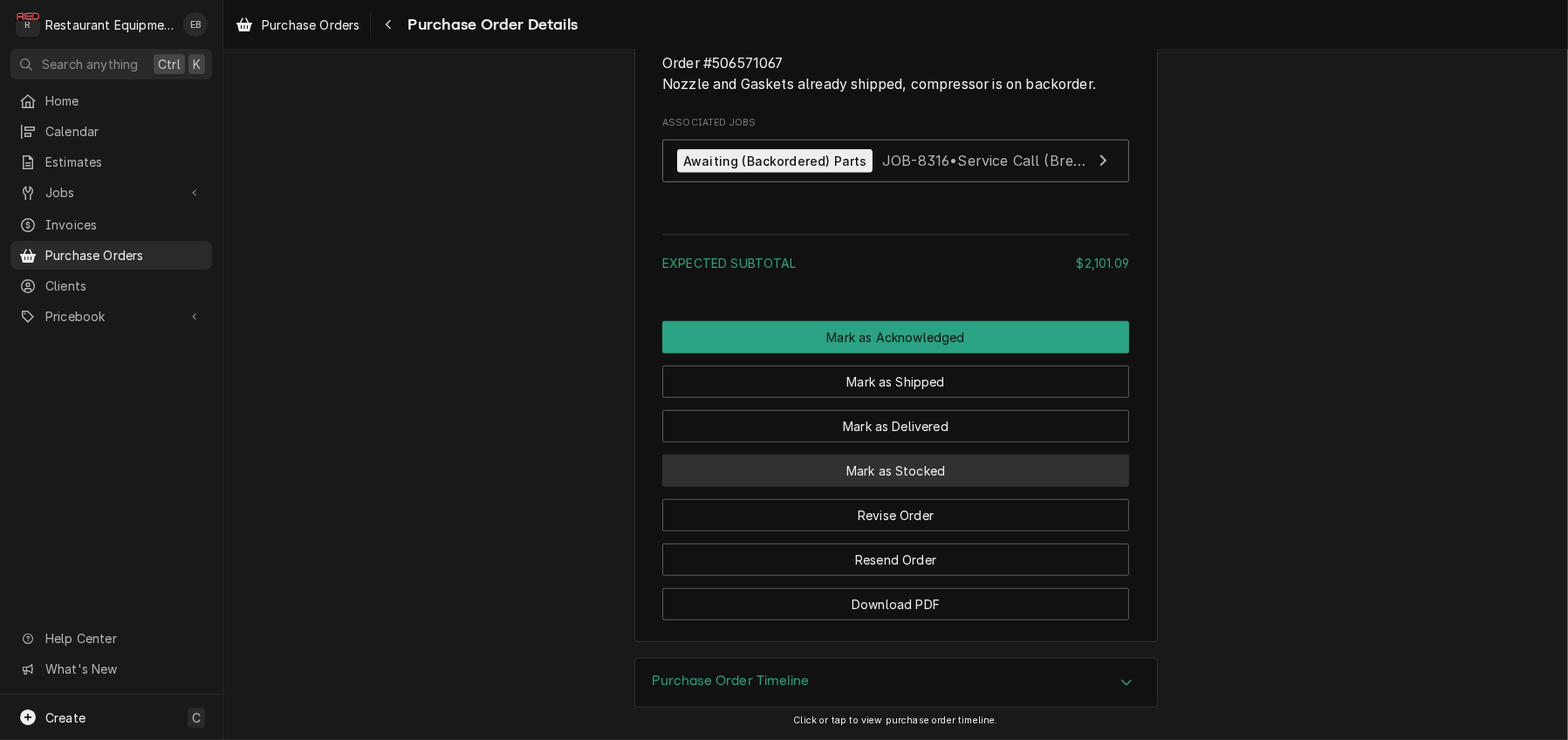
click at [915, 487] on button "Mark as Stocked" at bounding box center [896, 471] width 467 height 32
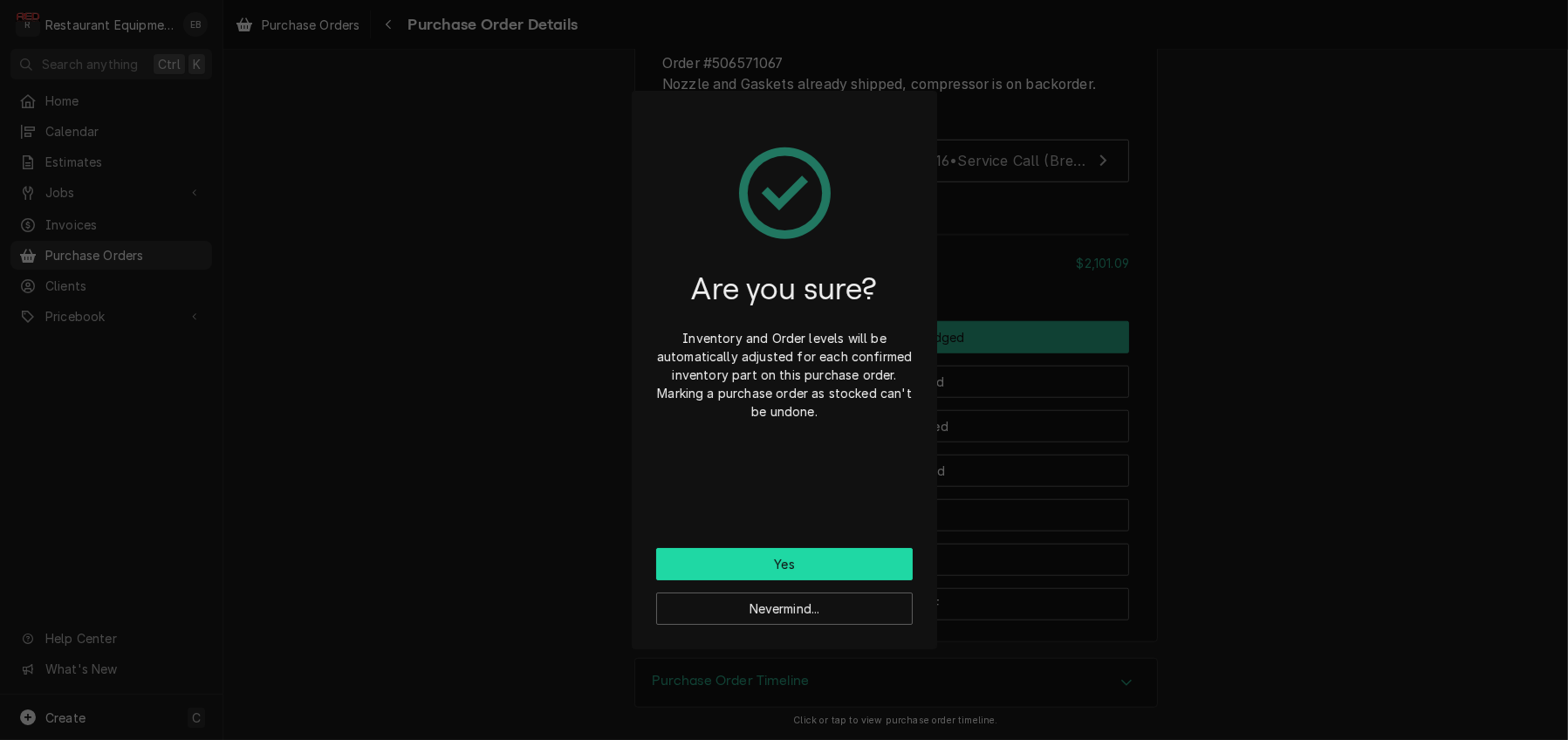
click at [739, 567] on button "Yes" at bounding box center [784, 564] width 256 height 32
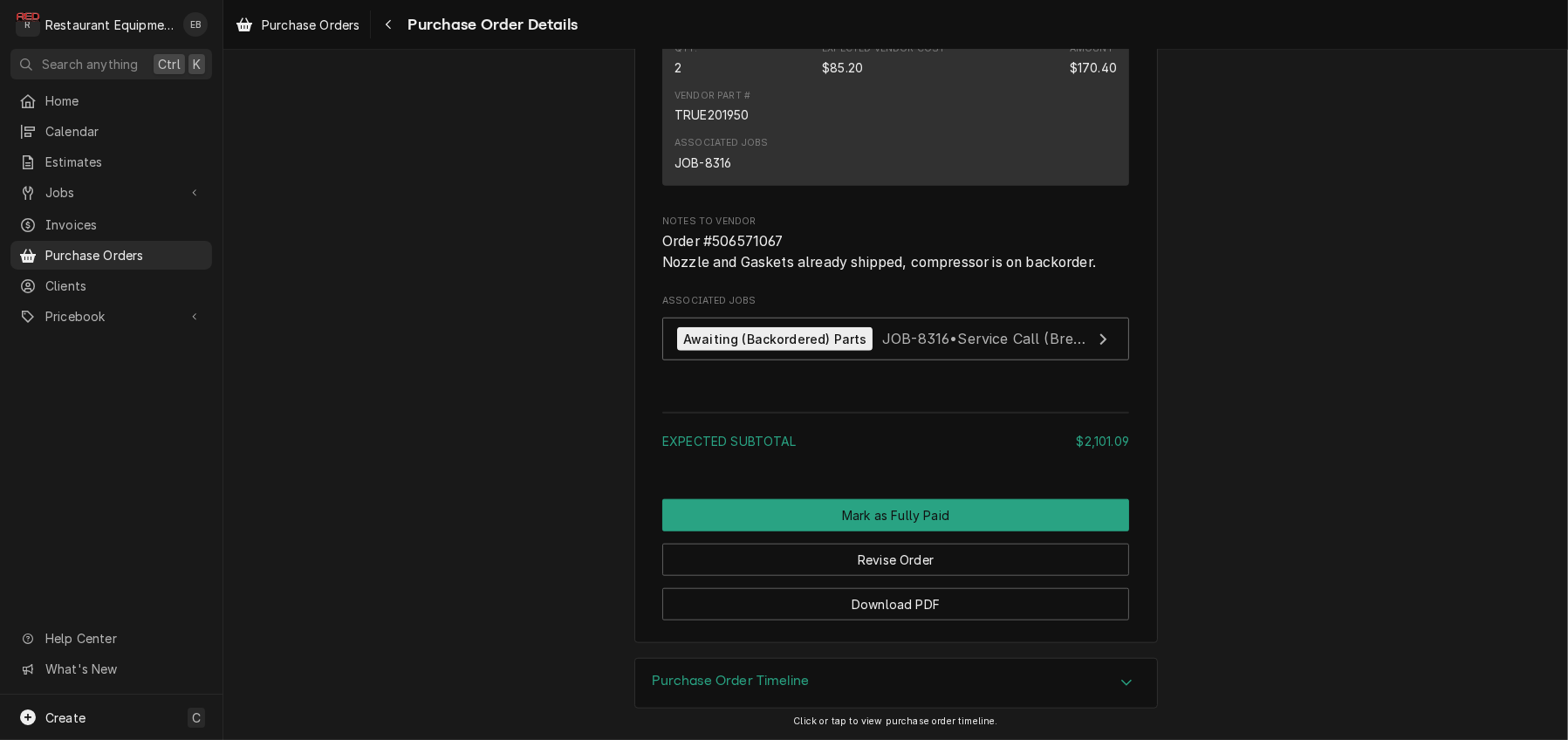
scroll to position [2295, 0]
click at [938, 330] on span "JOB-8316 • Service Call (Break/Fix)" at bounding box center [1000, 339] width 237 height 18
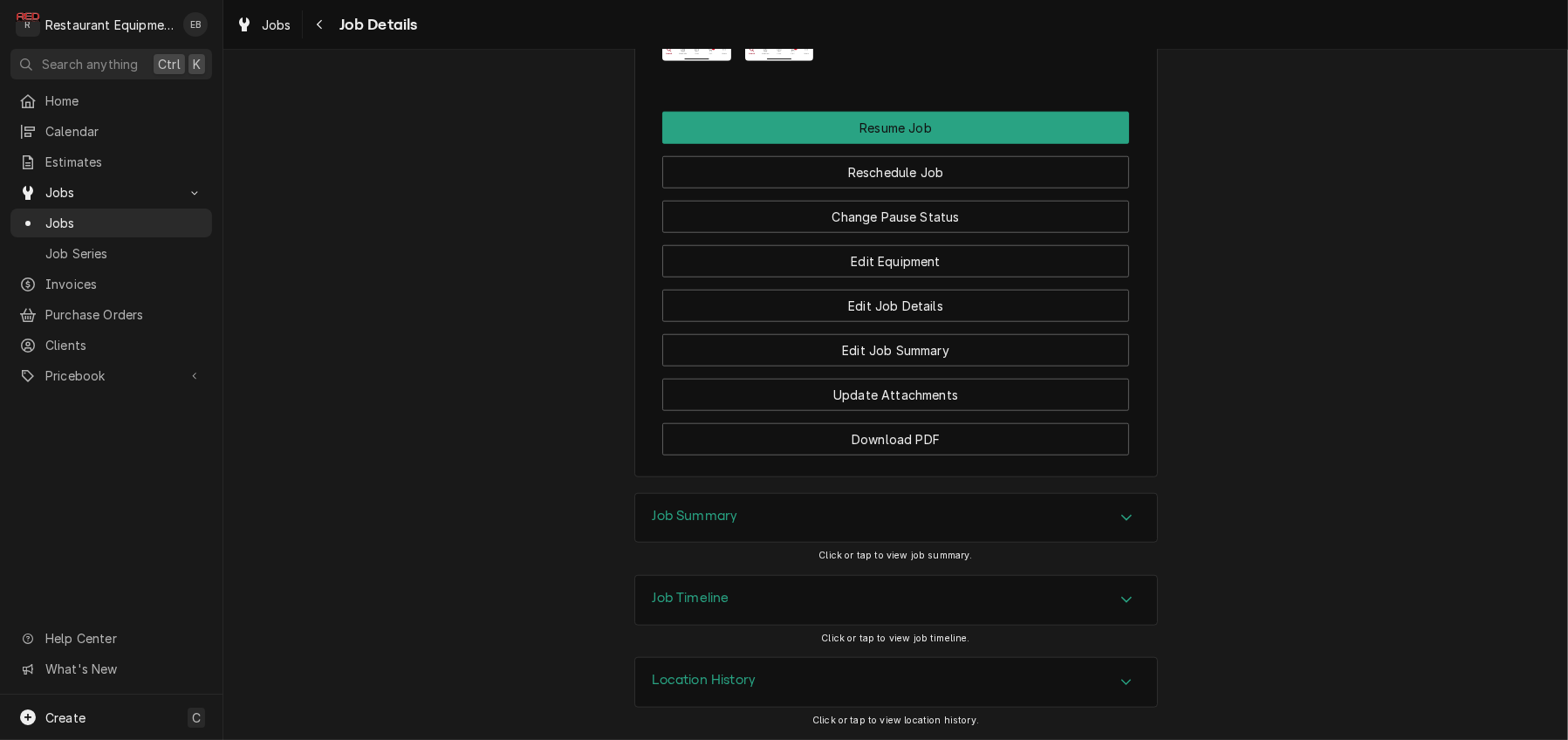
scroll to position [2269, 0]
click at [918, 233] on button "Change Pause Status" at bounding box center [896, 217] width 467 height 32
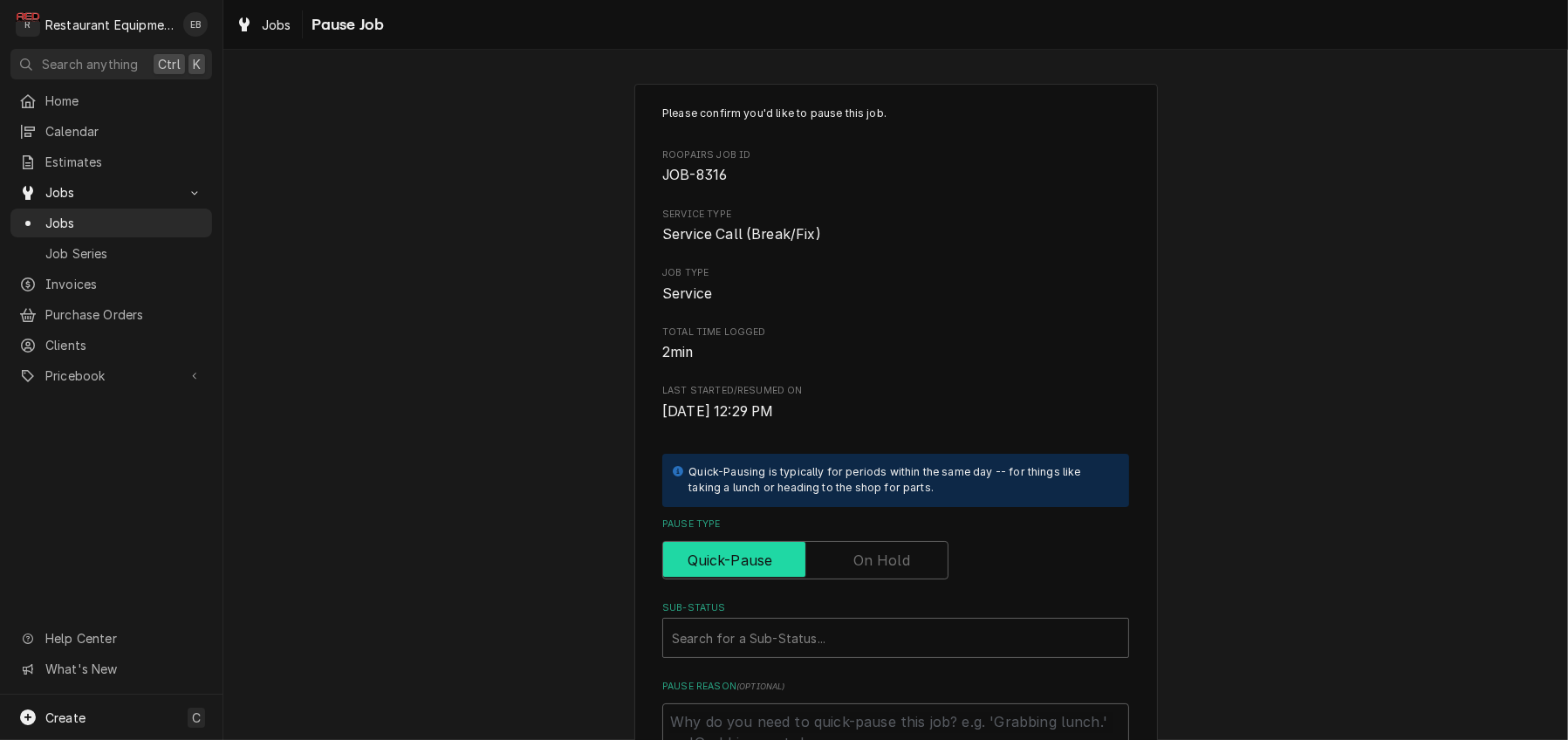
click at [913, 579] on input "Pause Type" at bounding box center [804, 560] width 270 height 39
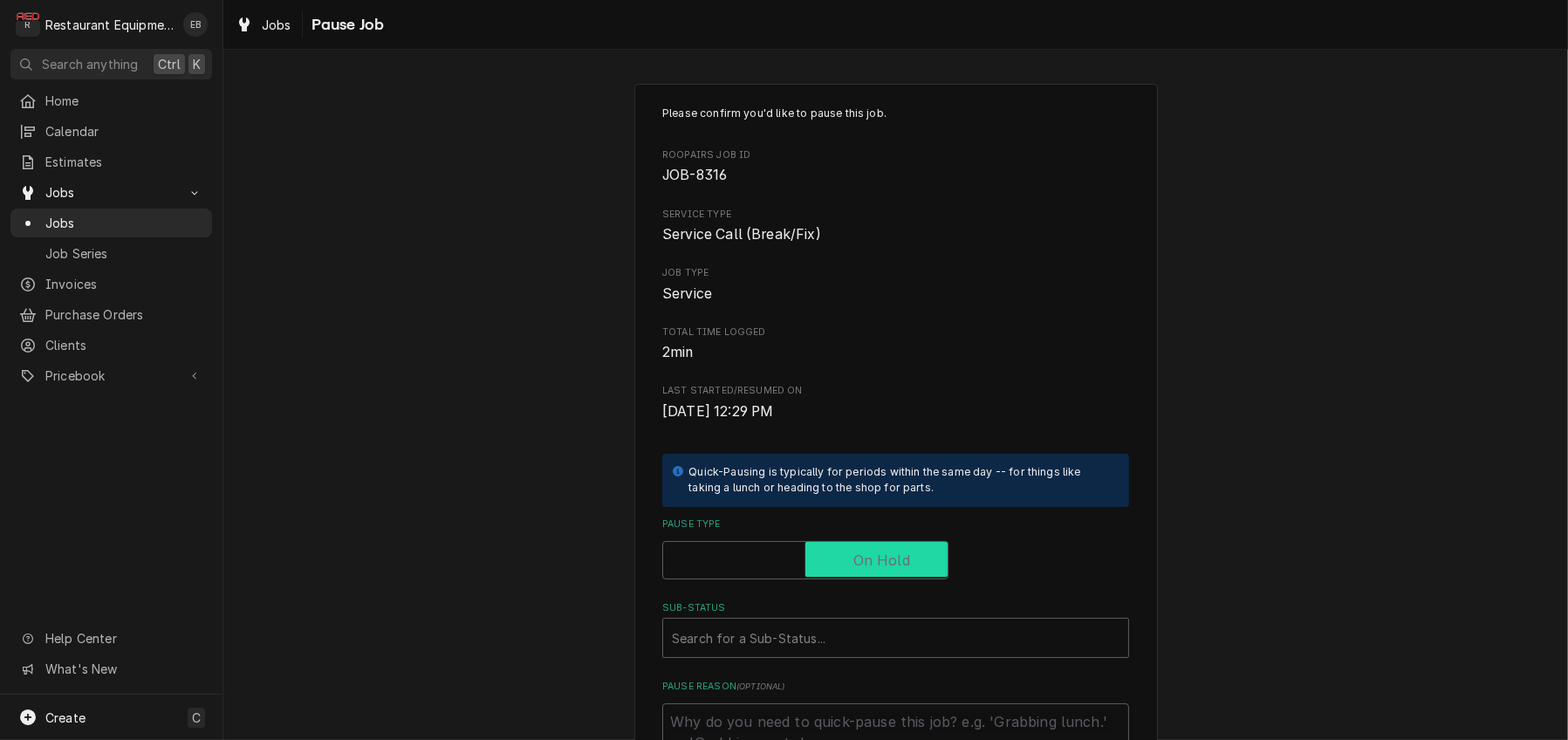
checkbox input "true"
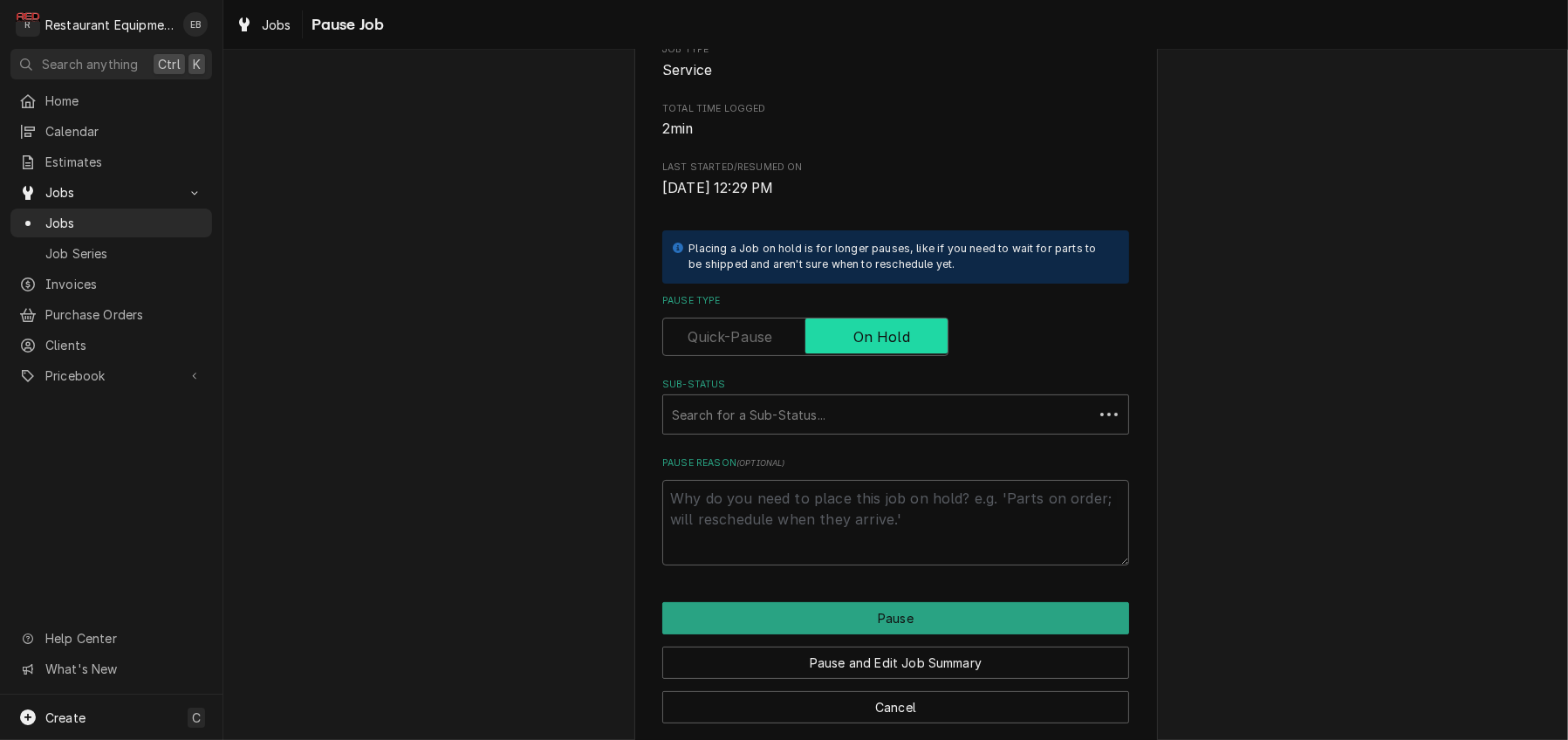
scroll to position [233, 0]
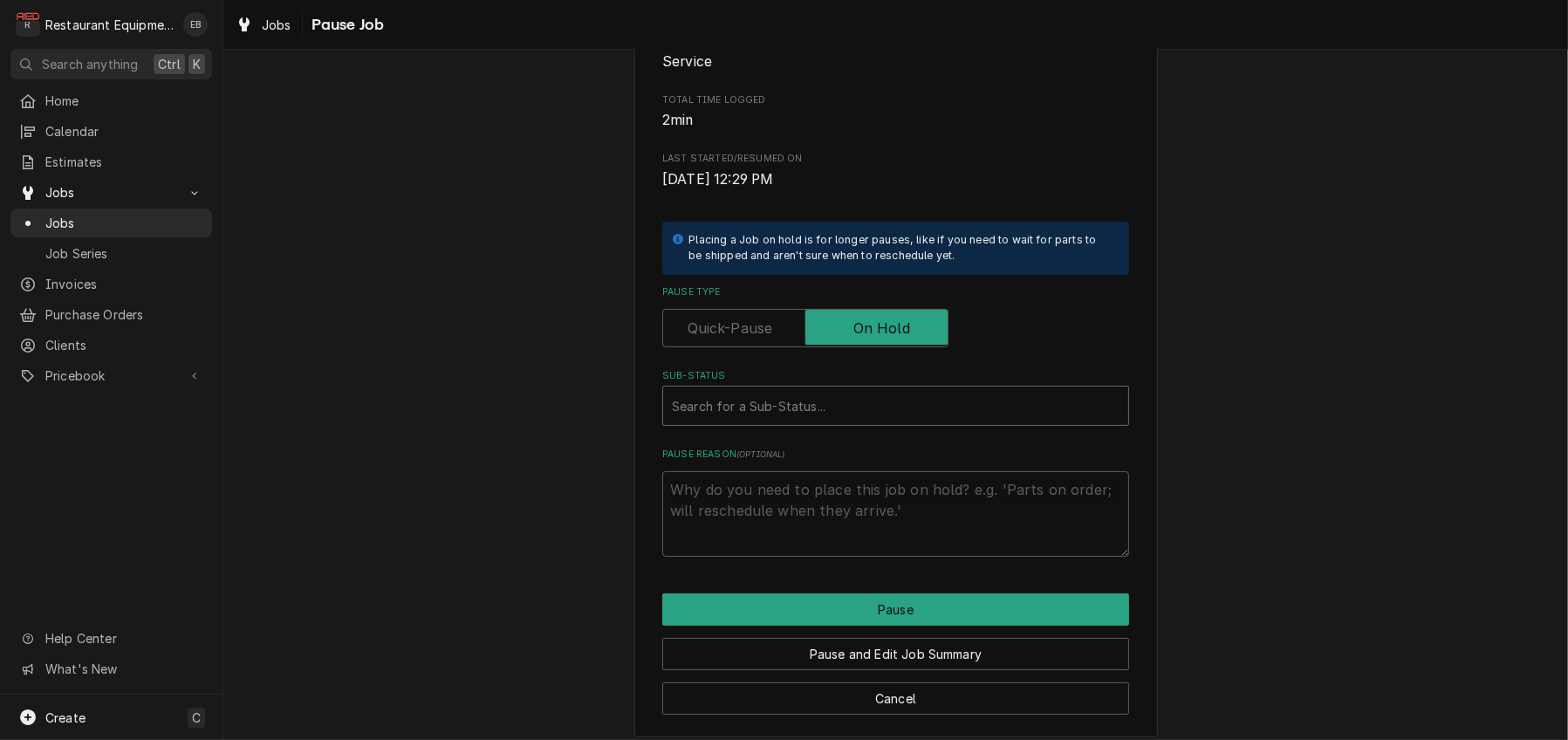
type textarea "x"
click at [837, 422] on div "Sub-Status" at bounding box center [895, 406] width 447 height 31
type input "parts received"
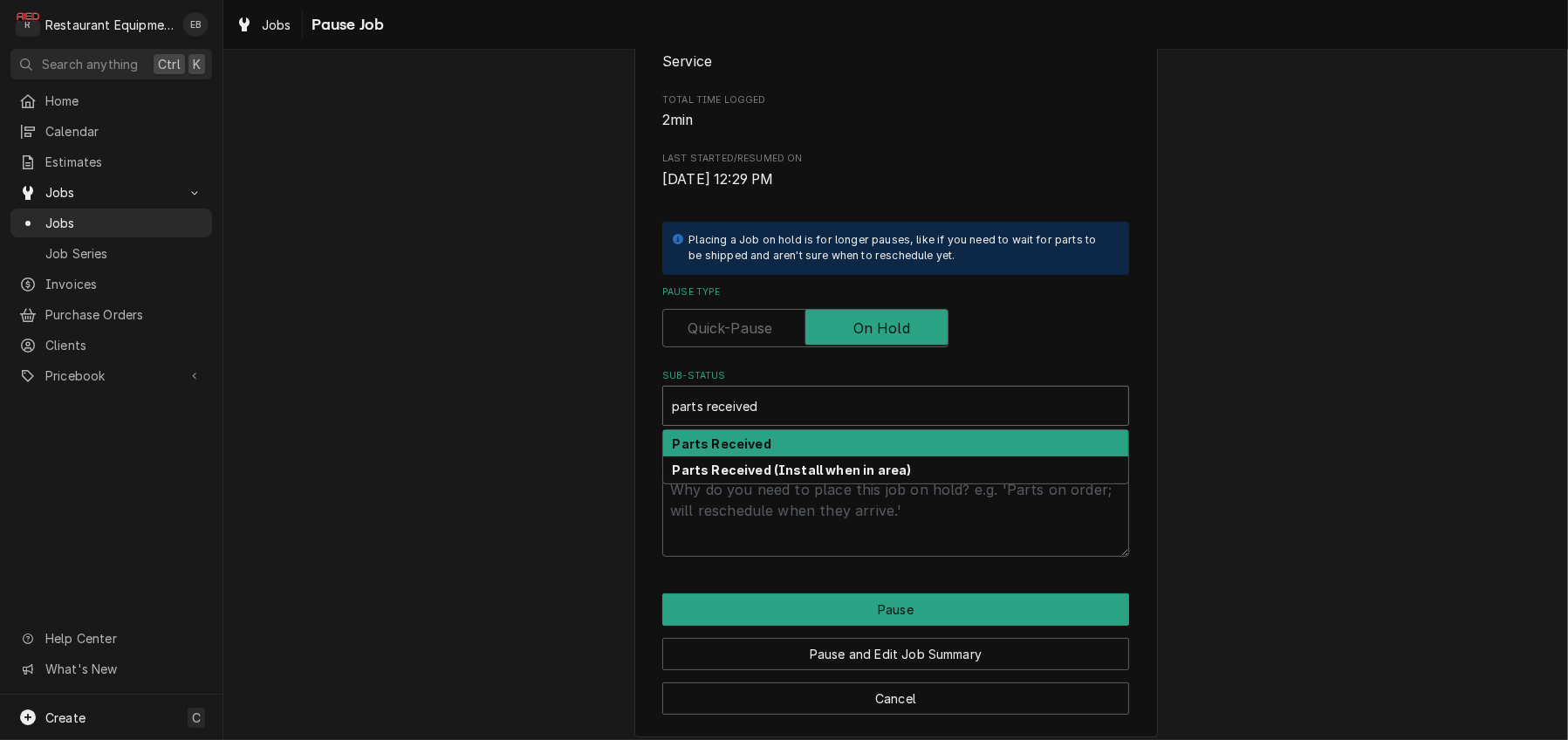
click at [834, 458] on div "Parts Received" at bounding box center [896, 443] width 465 height 27
type textarea "x"
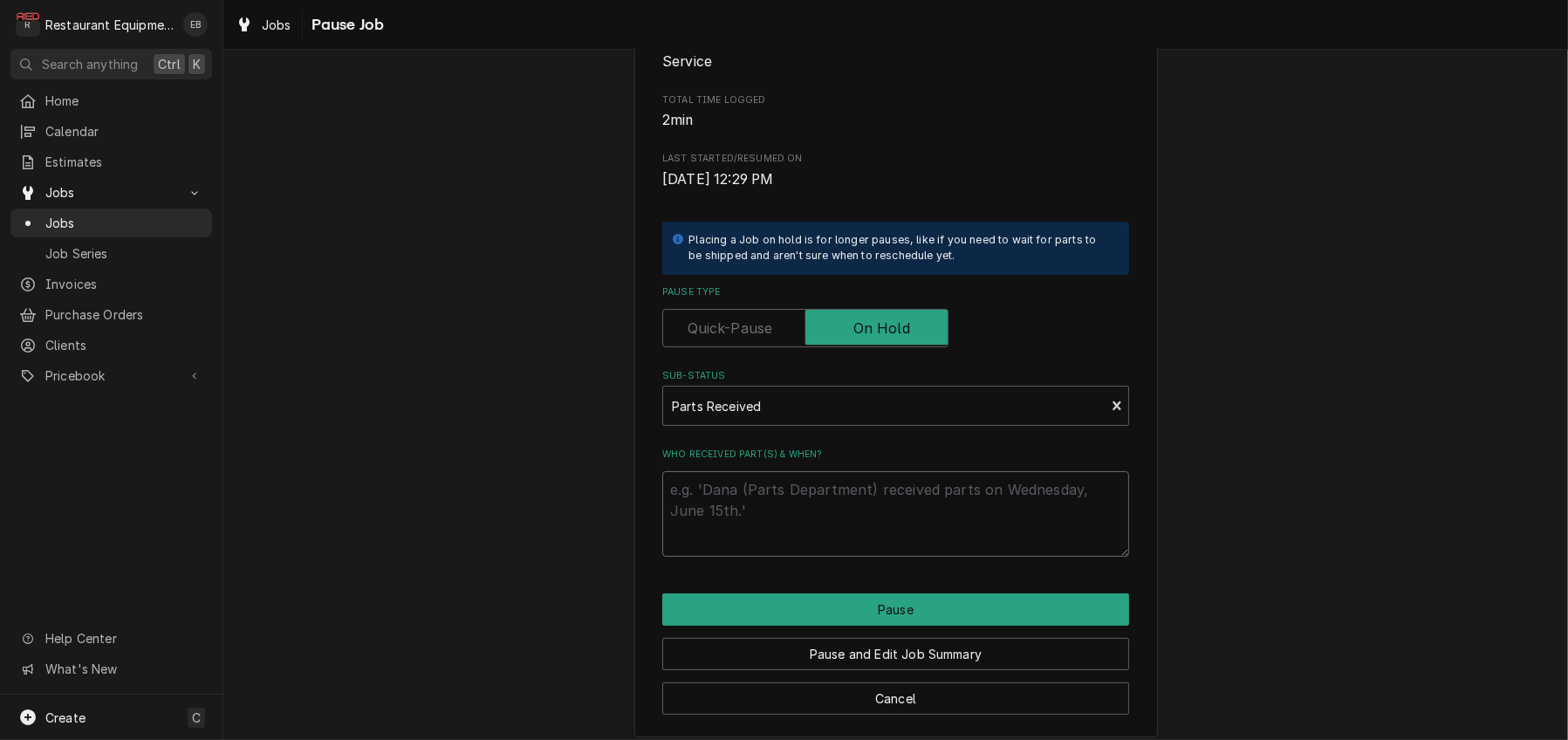
click at [827, 556] on textarea "Who received part(s) & when?" at bounding box center [896, 514] width 467 height 86
type textarea "x"
type textarea "P"
type textarea "x"
type textarea "Pa"
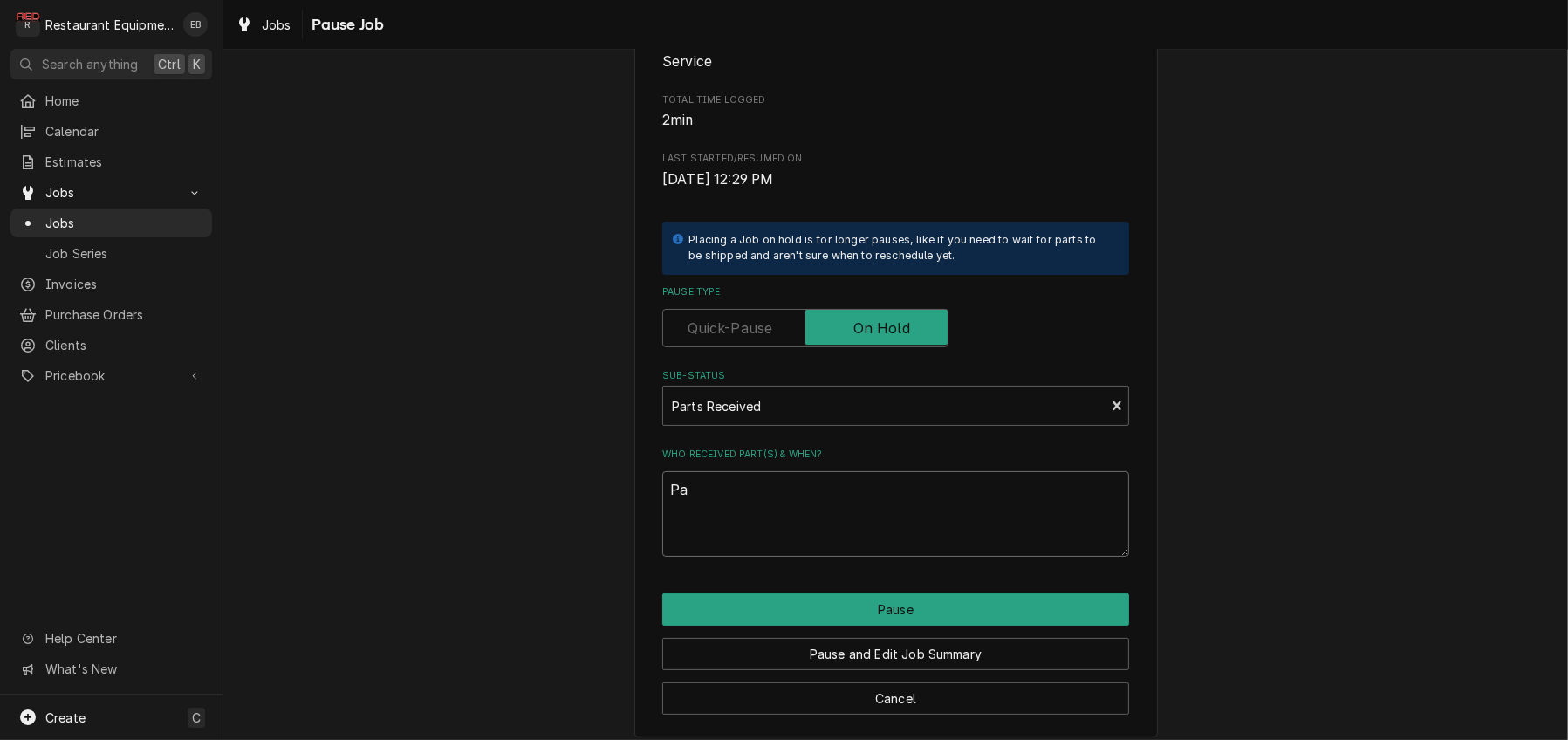
type textarea "x"
type textarea "Par"
type textarea "x"
type textarea "Part"
type textarea "x"
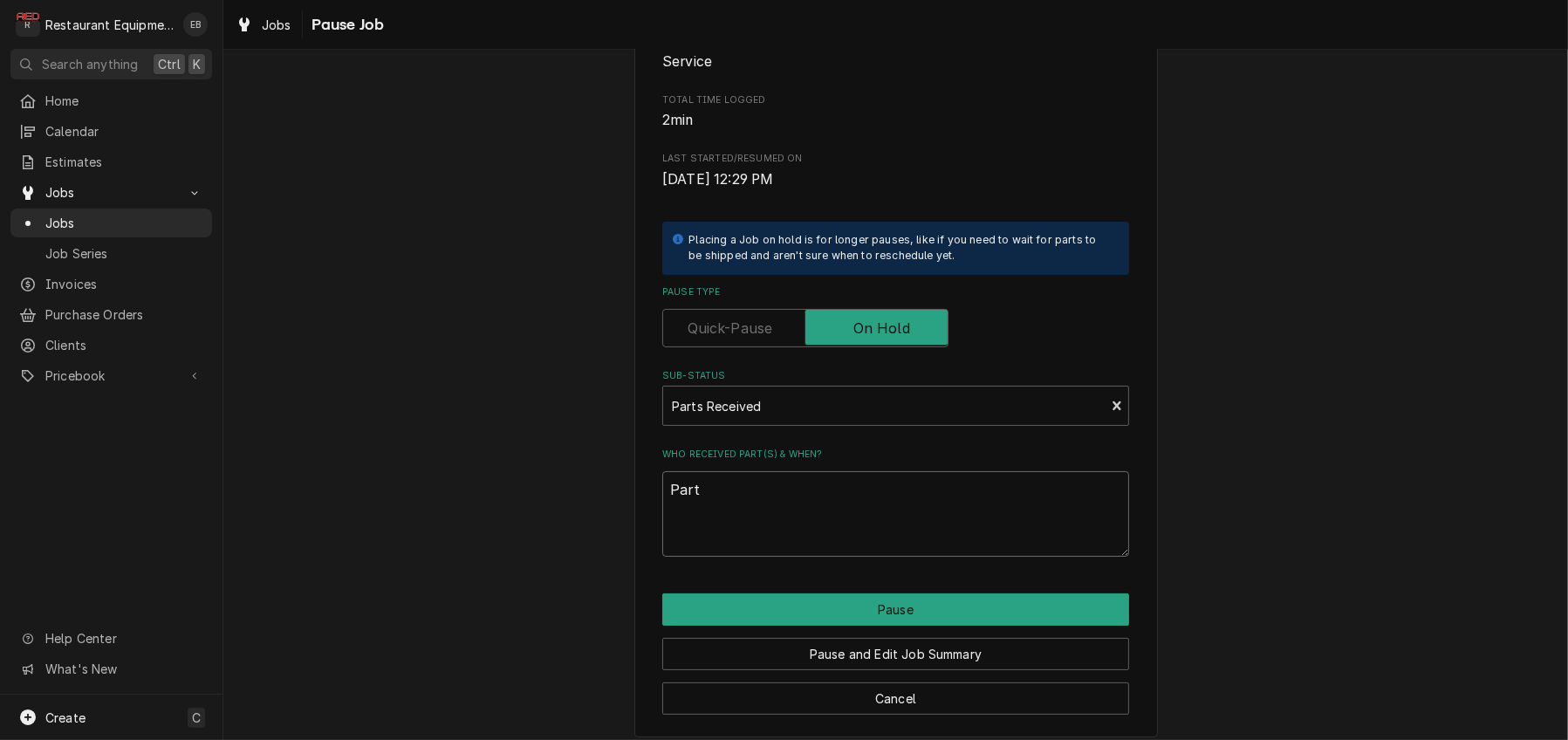
type textarea "Parts"
type textarea "x"
type textarea "Parts"
type textarea "x"
type textarea "Parts a"
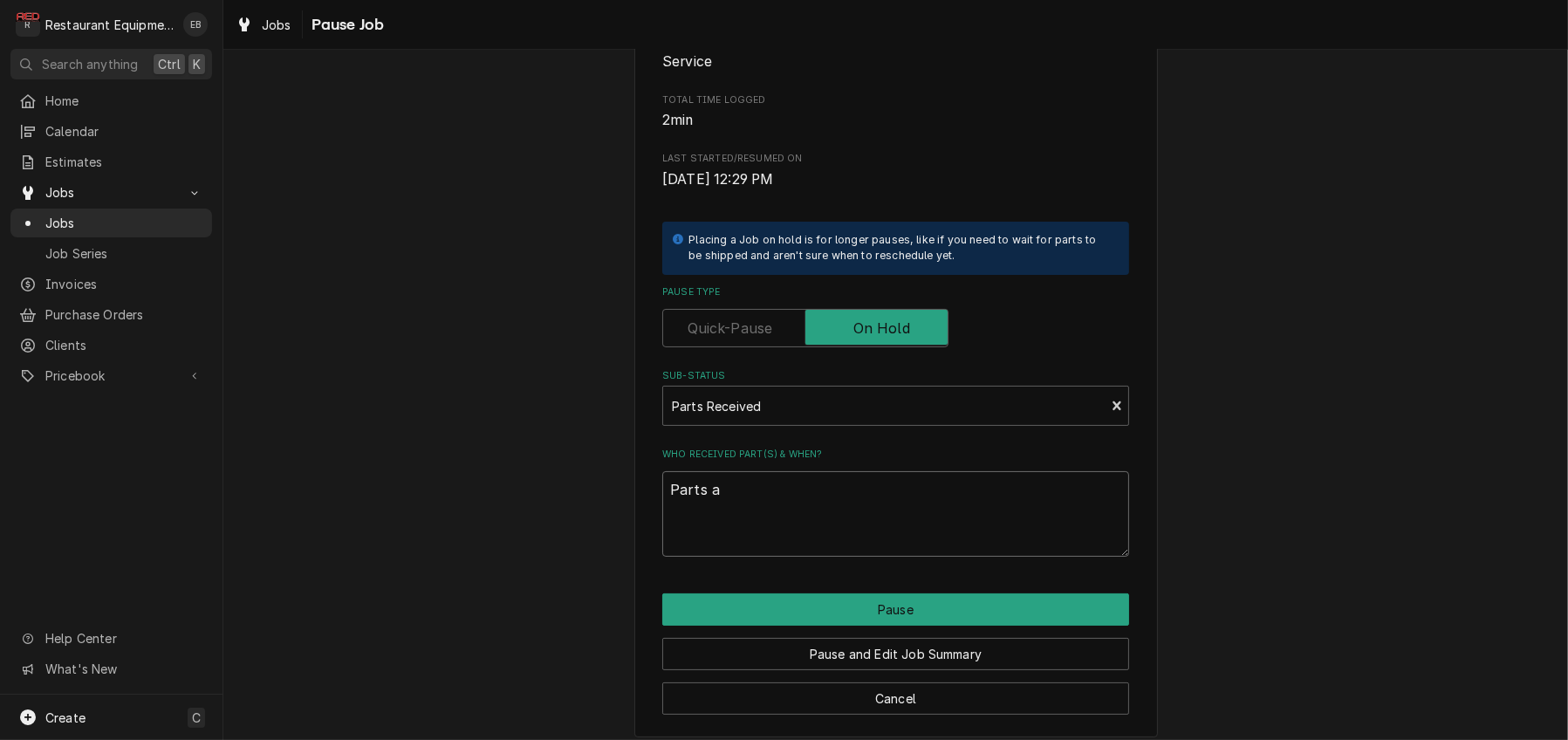
type textarea "x"
type textarea "Parts al"
type textarea "x"
type textarea "Parts all"
type textarea "x"
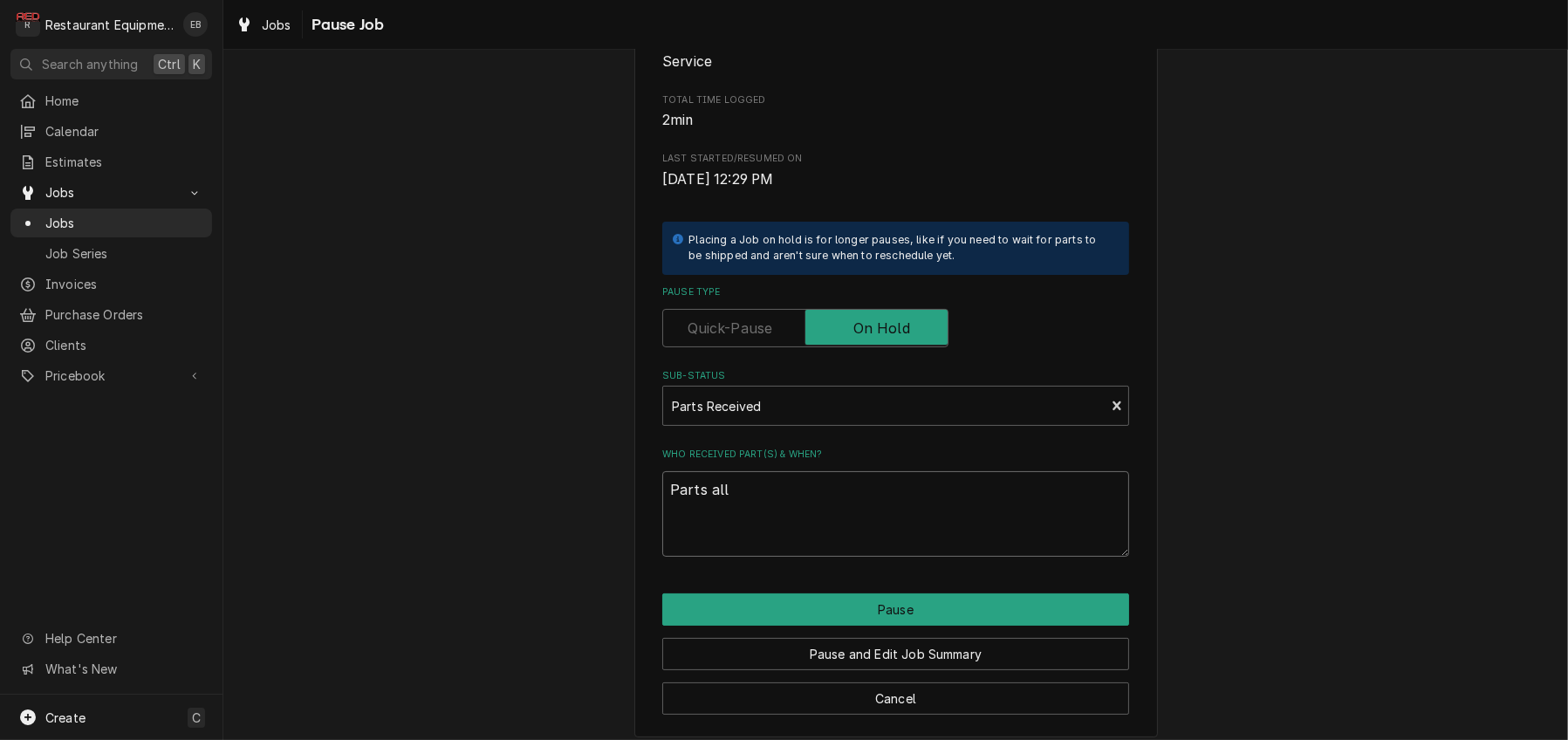
type textarea "Parts all"
type textarea "x"
type textarea "Parts all r"
type textarea "x"
type textarea "Parts all re"
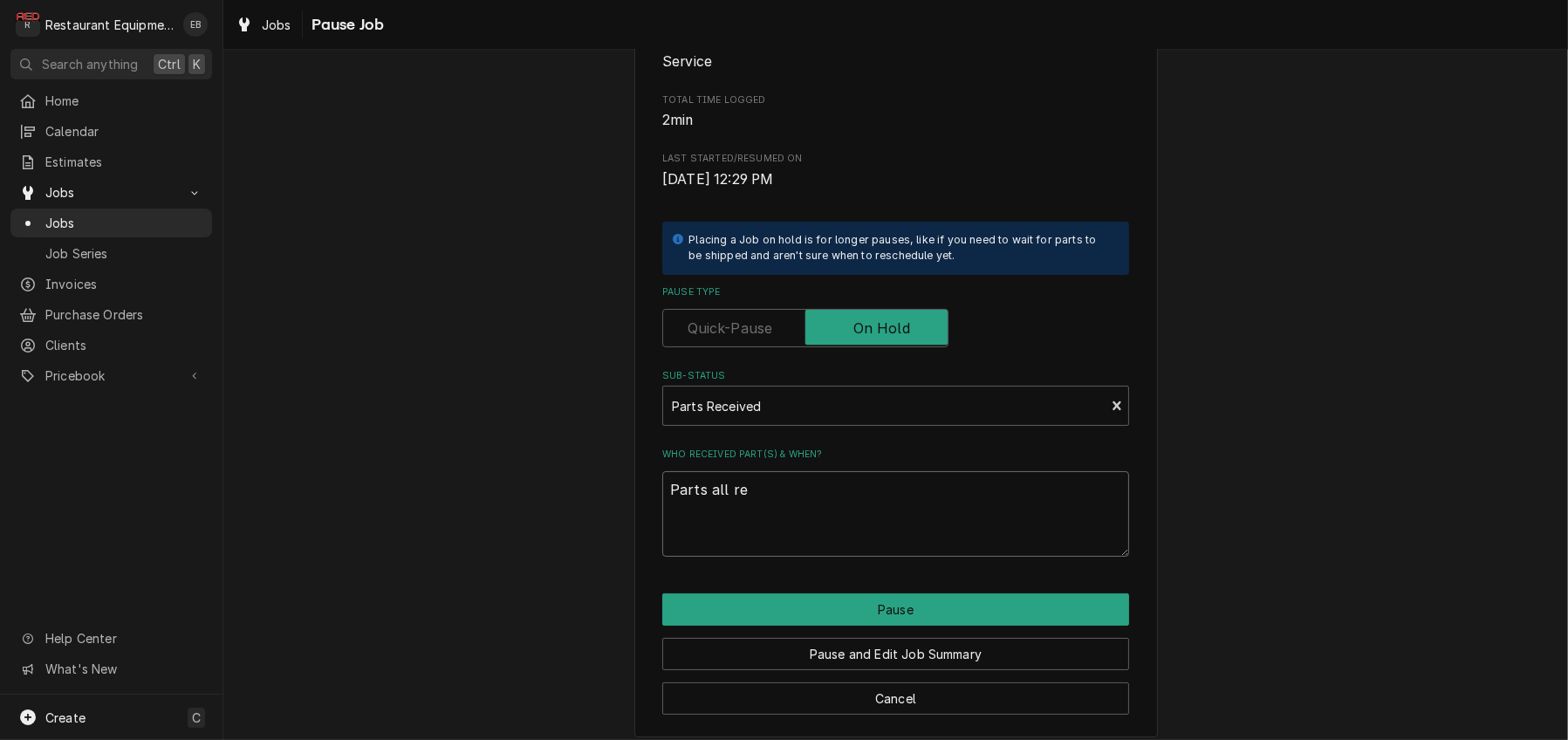
type textarea "x"
type textarea "Parts all r"
type textarea "x"
type textarea "Parts all"
type textarea "x"
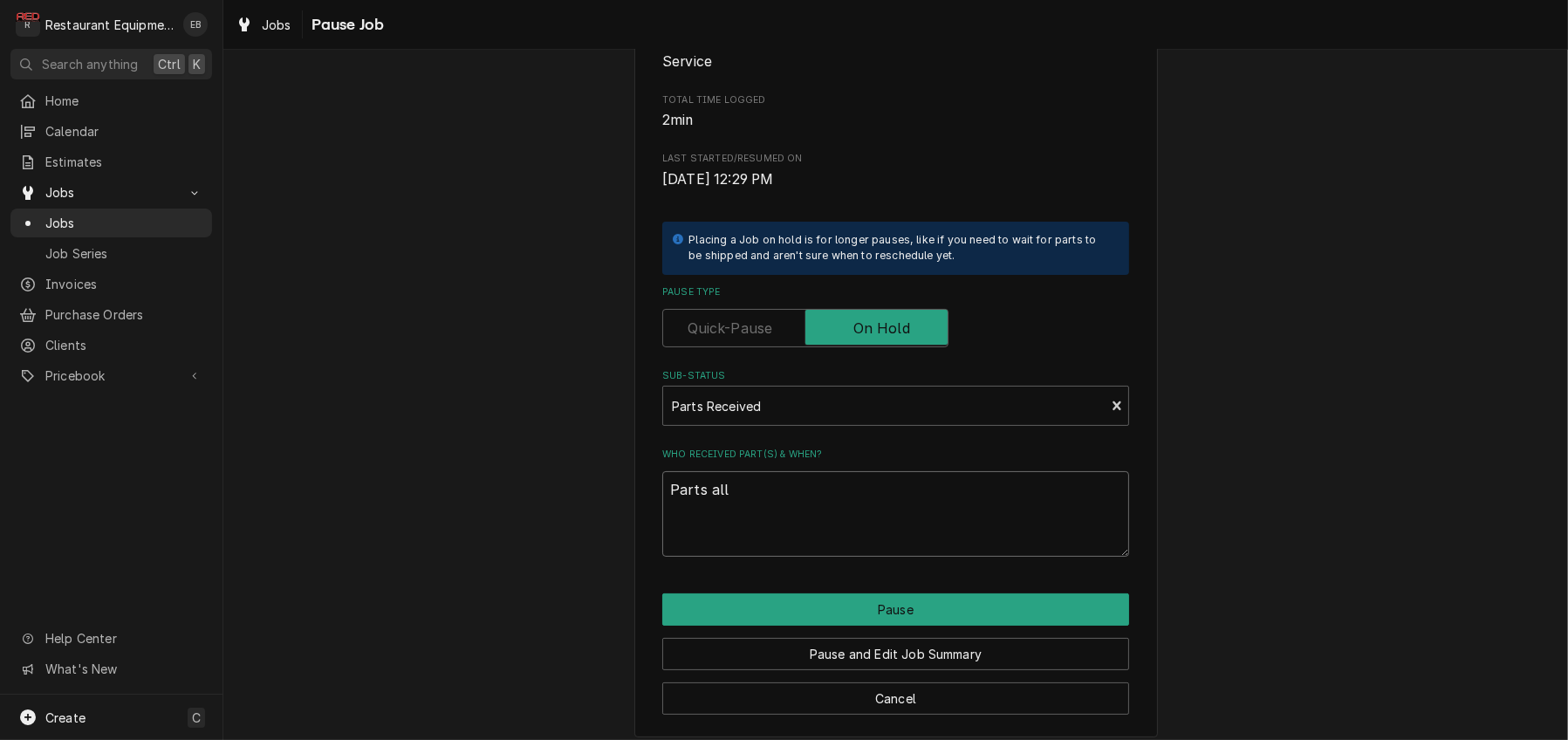
type textarea "Parts all"
type textarea "x"
type textarea "Parts al"
type textarea "x"
type textarea "Parts a"
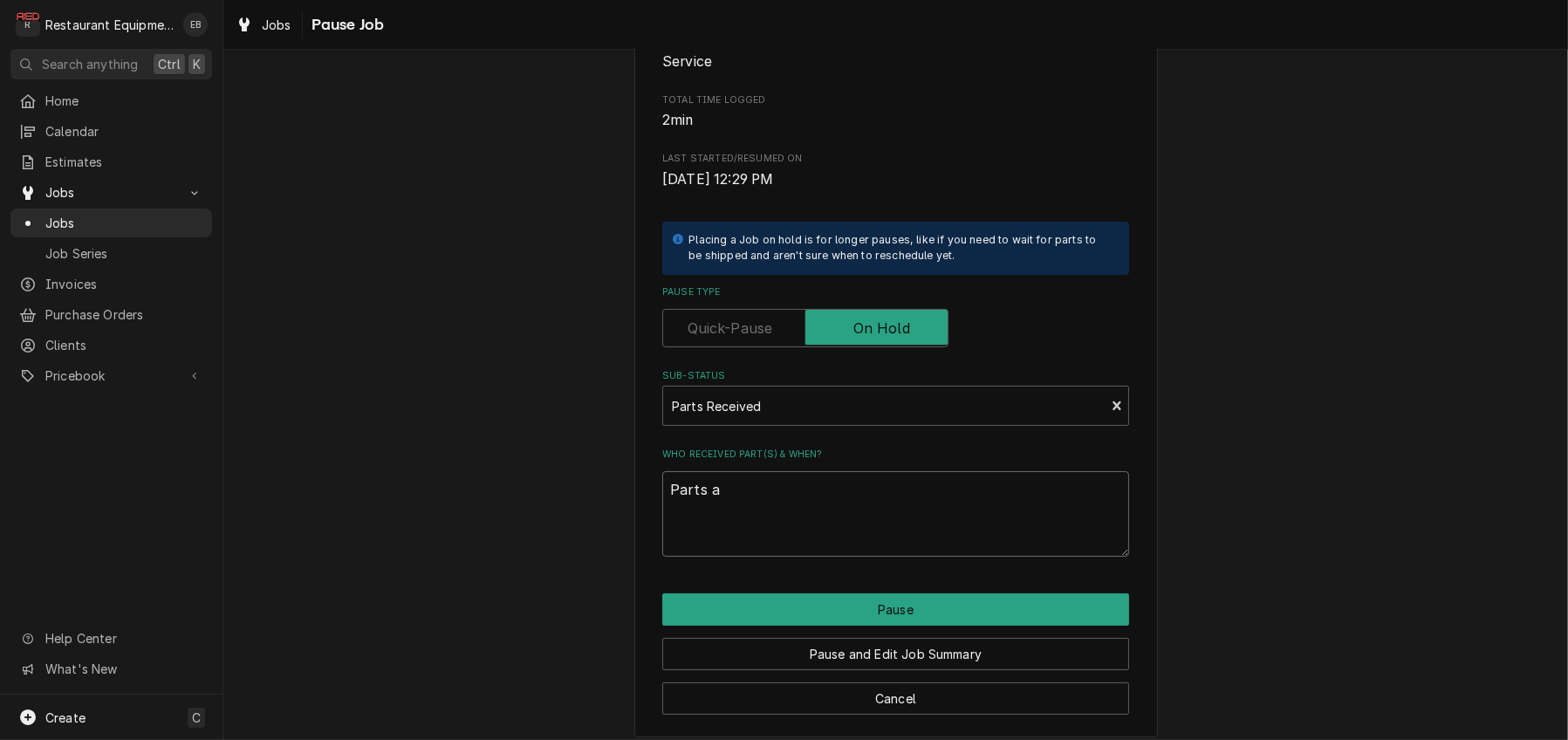
type textarea "x"
type textarea "Parts"
type textarea "x"
type textarea "Parts a"
type textarea "x"
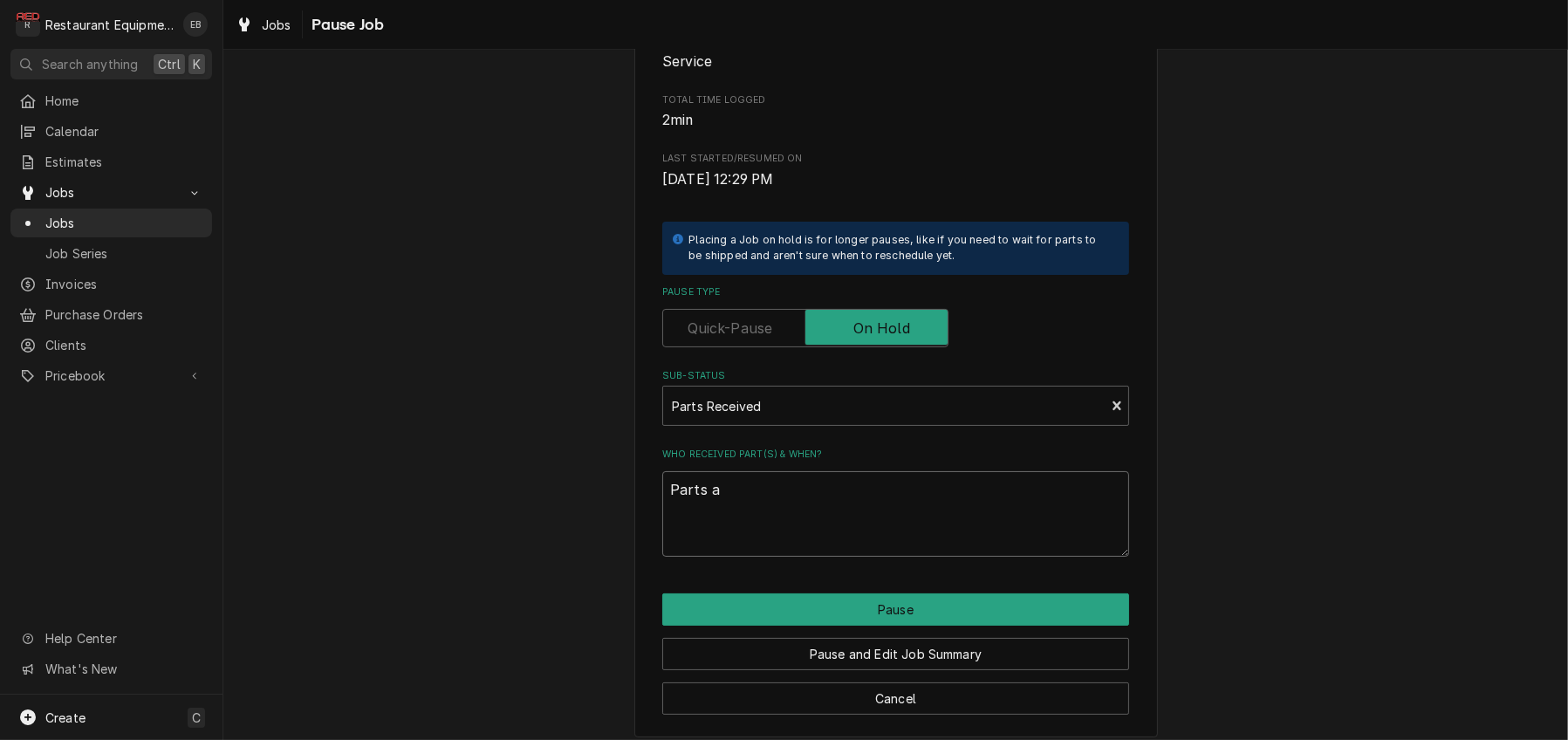
type textarea "Parts al"
type textarea "x"
type textarea "Parts all"
type textarea "x"
type textarea "Parts all"
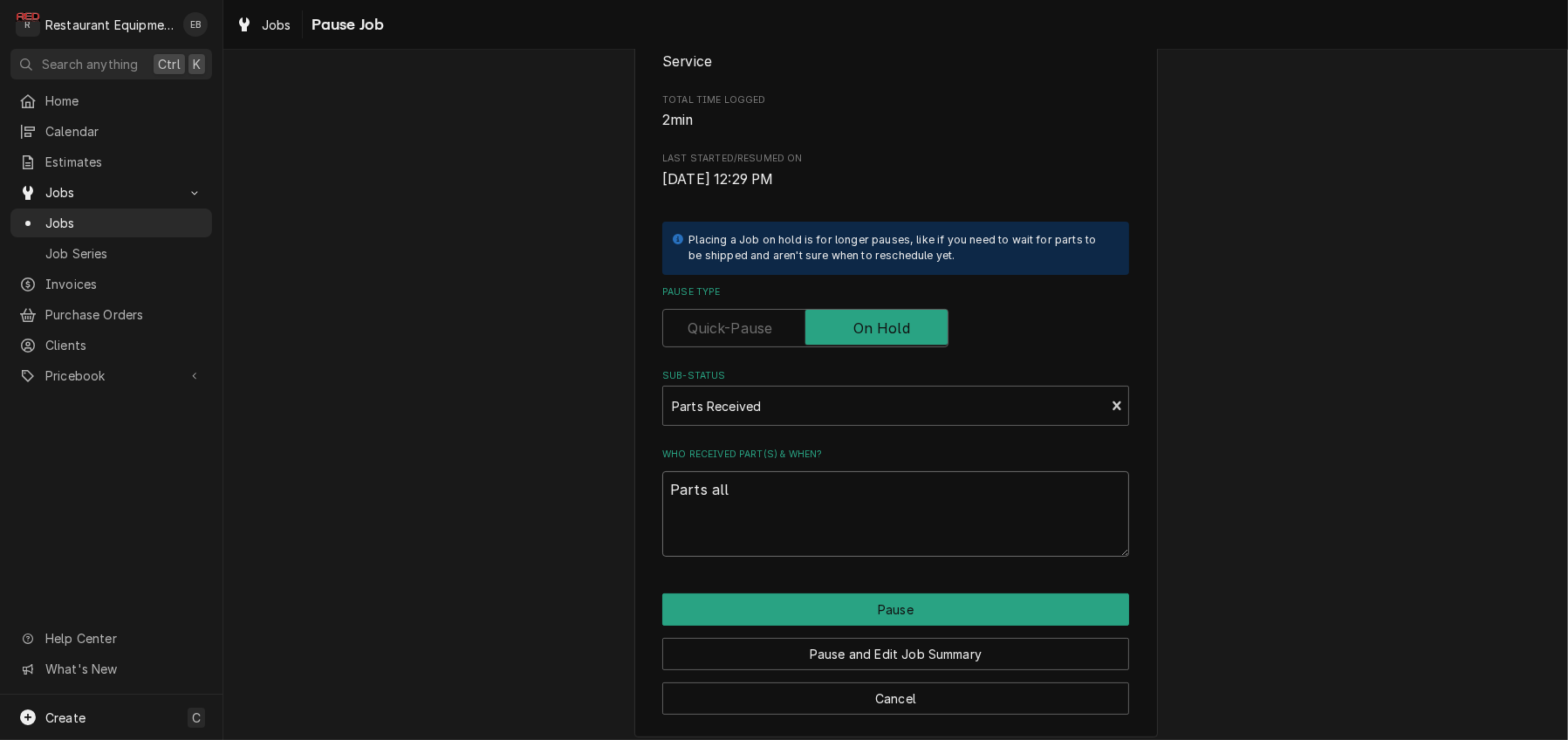
type textarea "x"
type textarea "Parts all r"
type textarea "x"
type textarea "Parts all re"
type textarea "x"
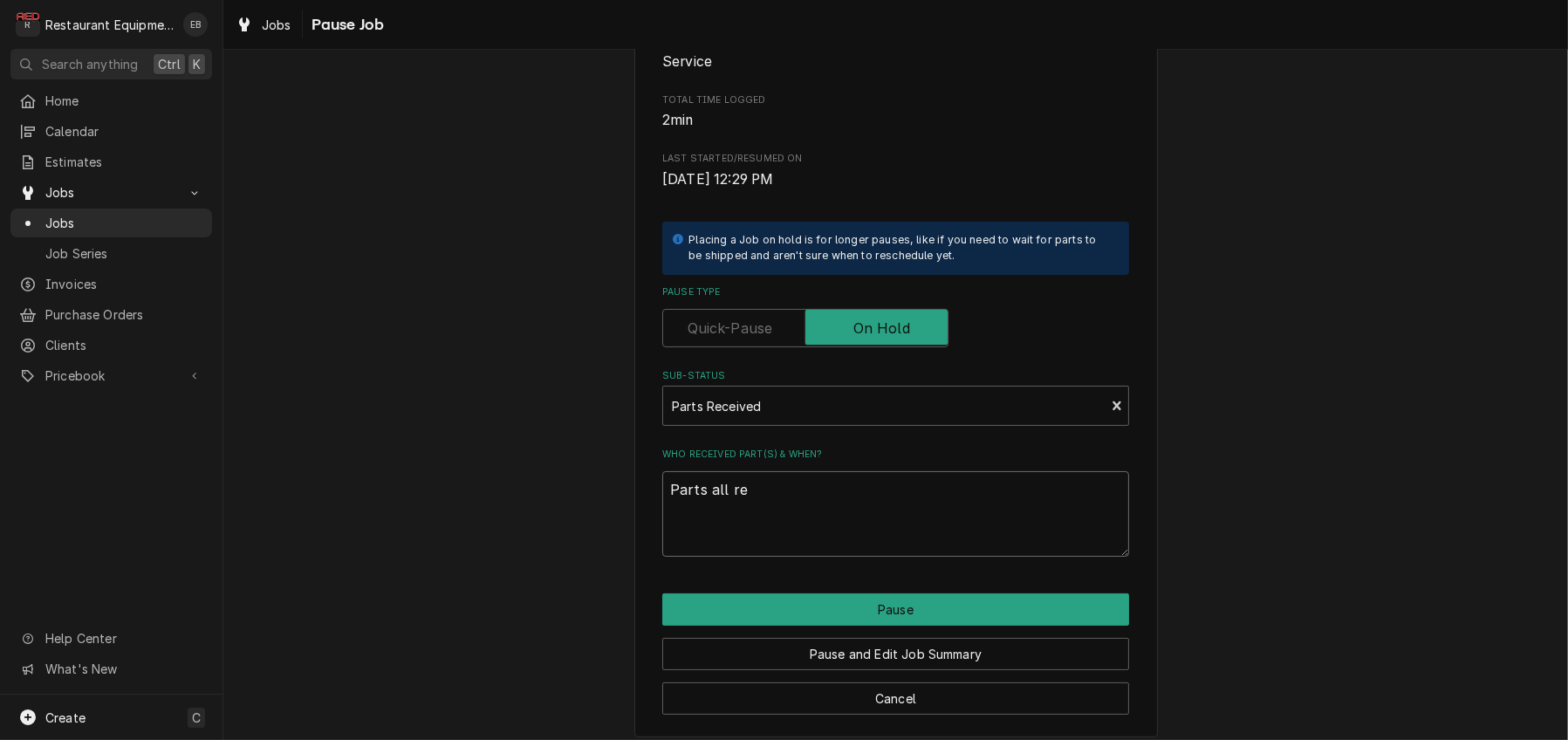
type textarea "Parts all rec"
type textarea "x"
type textarea "Parts all rece"
type textarea "x"
type textarea "Parts all recei"
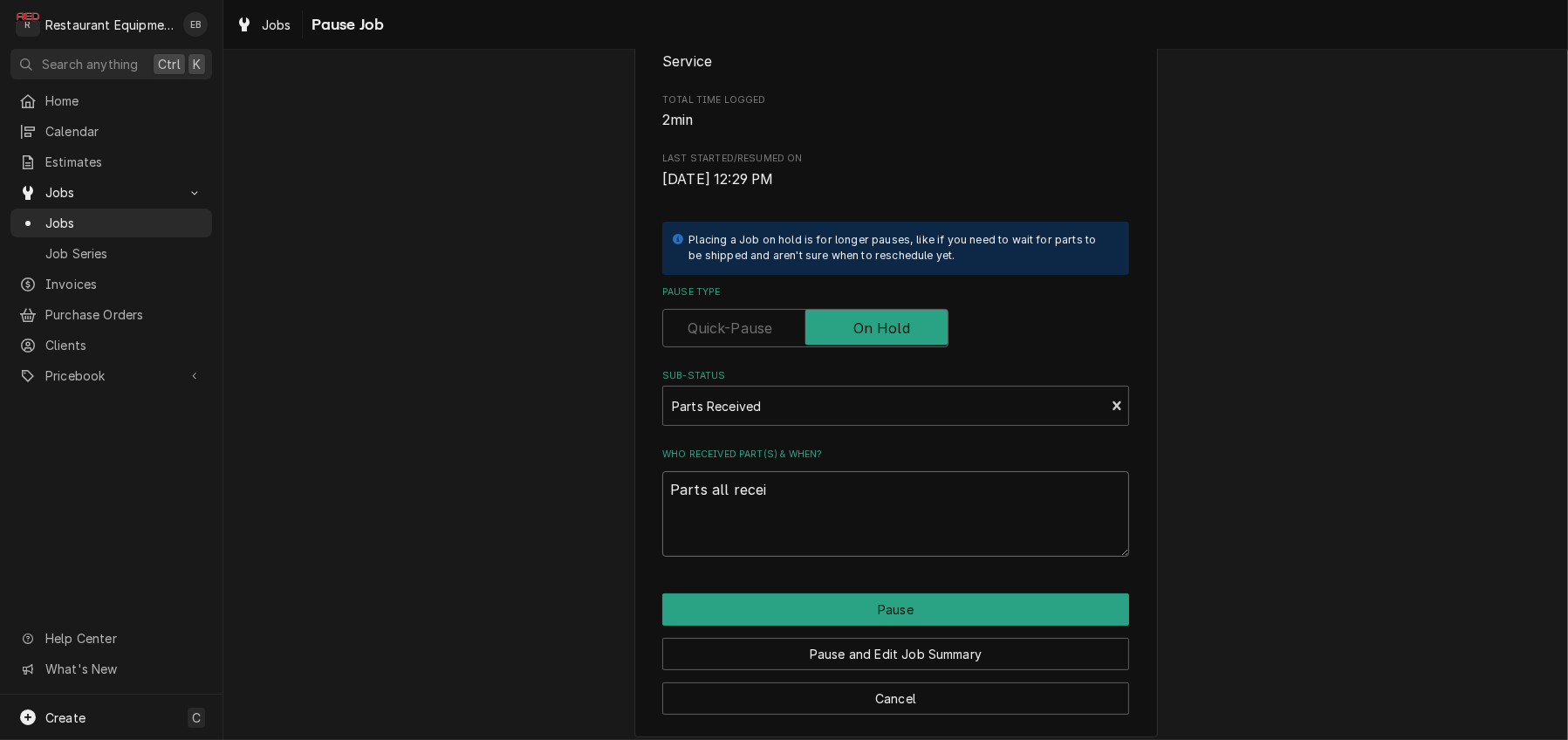
type textarea "x"
type textarea "Parts all receiv"
type textarea "x"
type textarea "Parts all receive"
type textarea "x"
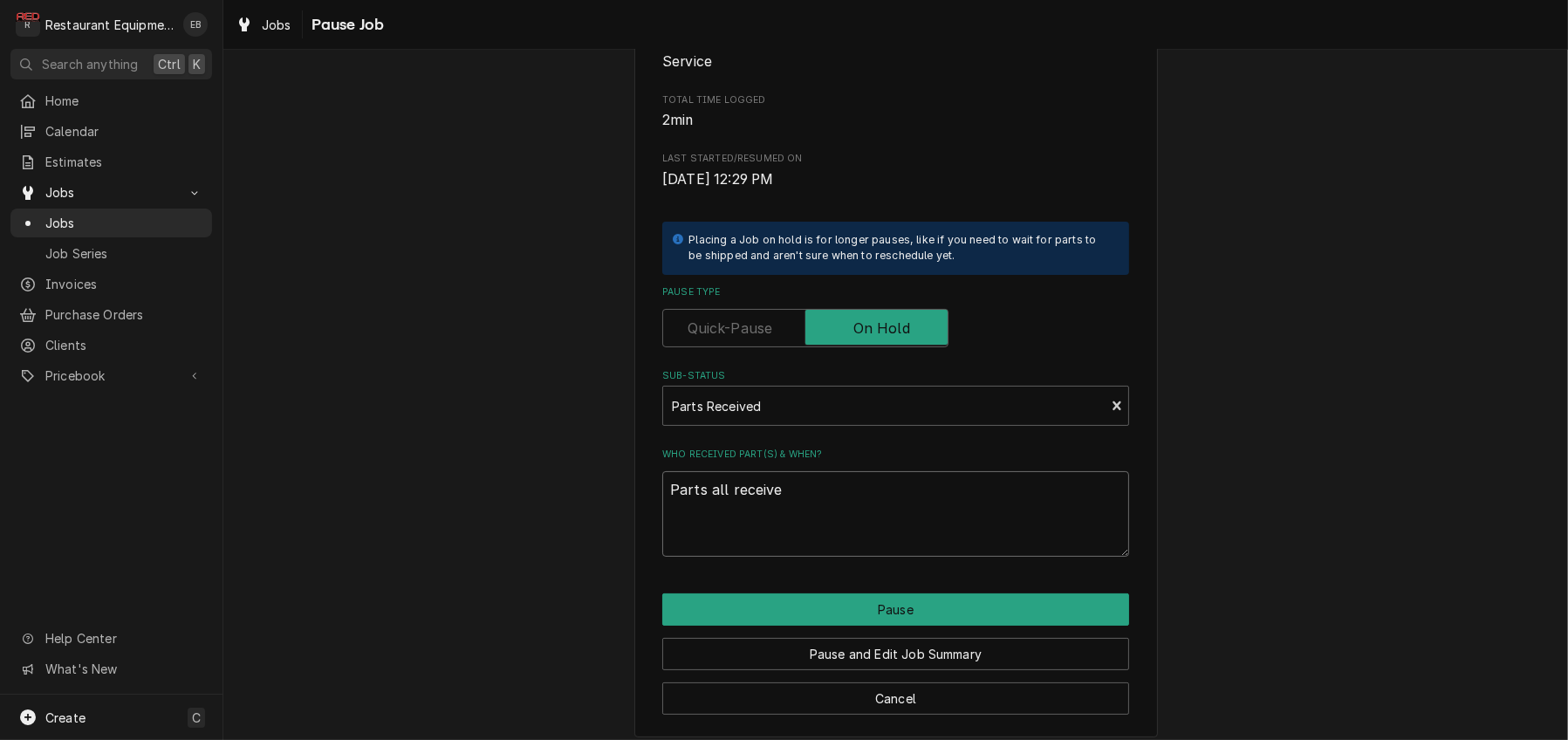
type textarea "Parts all received"
type textarea "x"
type textarea "Parts all received,"
type textarea "x"
type textarea "Parts all received,"
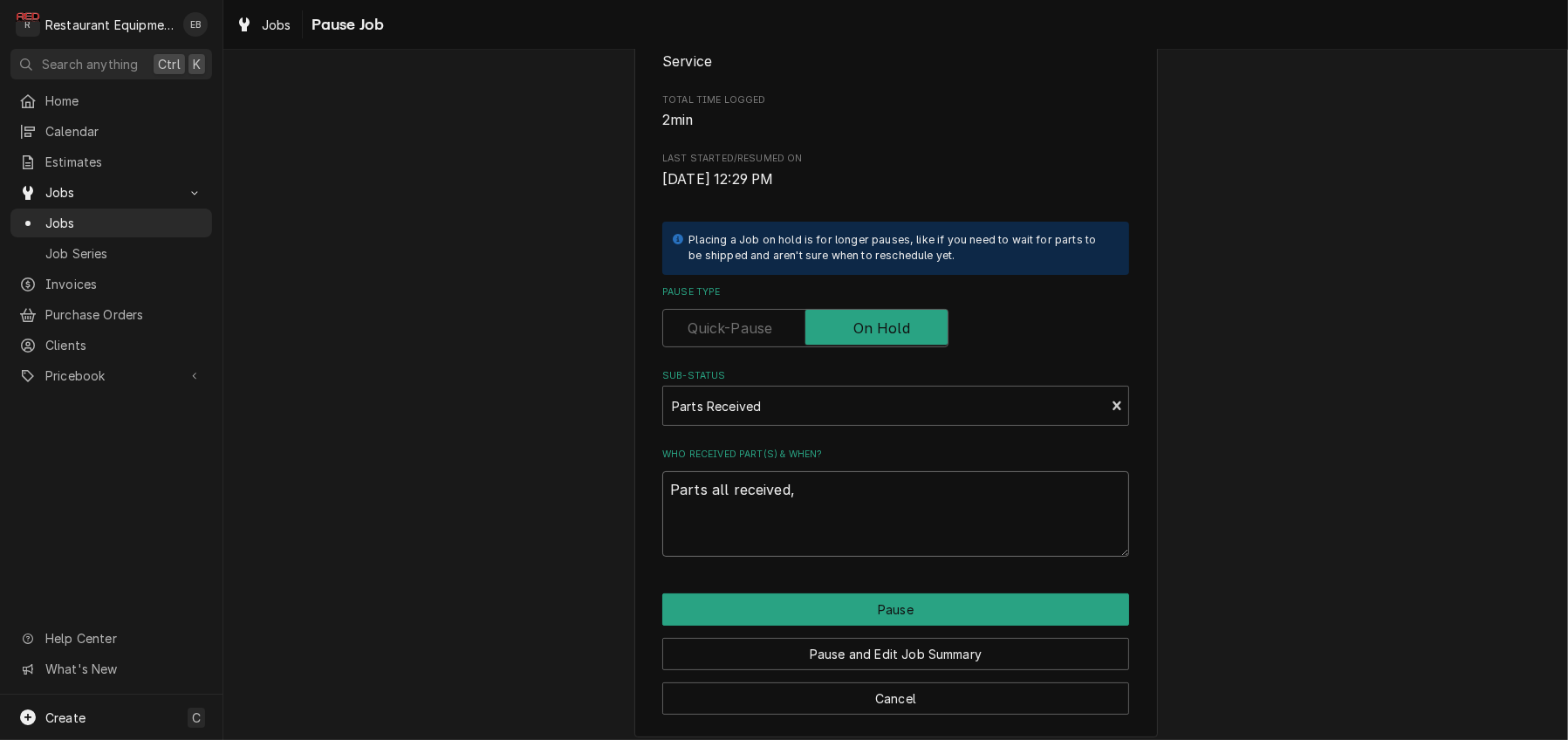
type textarea "x"
type textarea "Parts all received,"
type textarea "x"
type textarea "Parts all received"
type textarea "x"
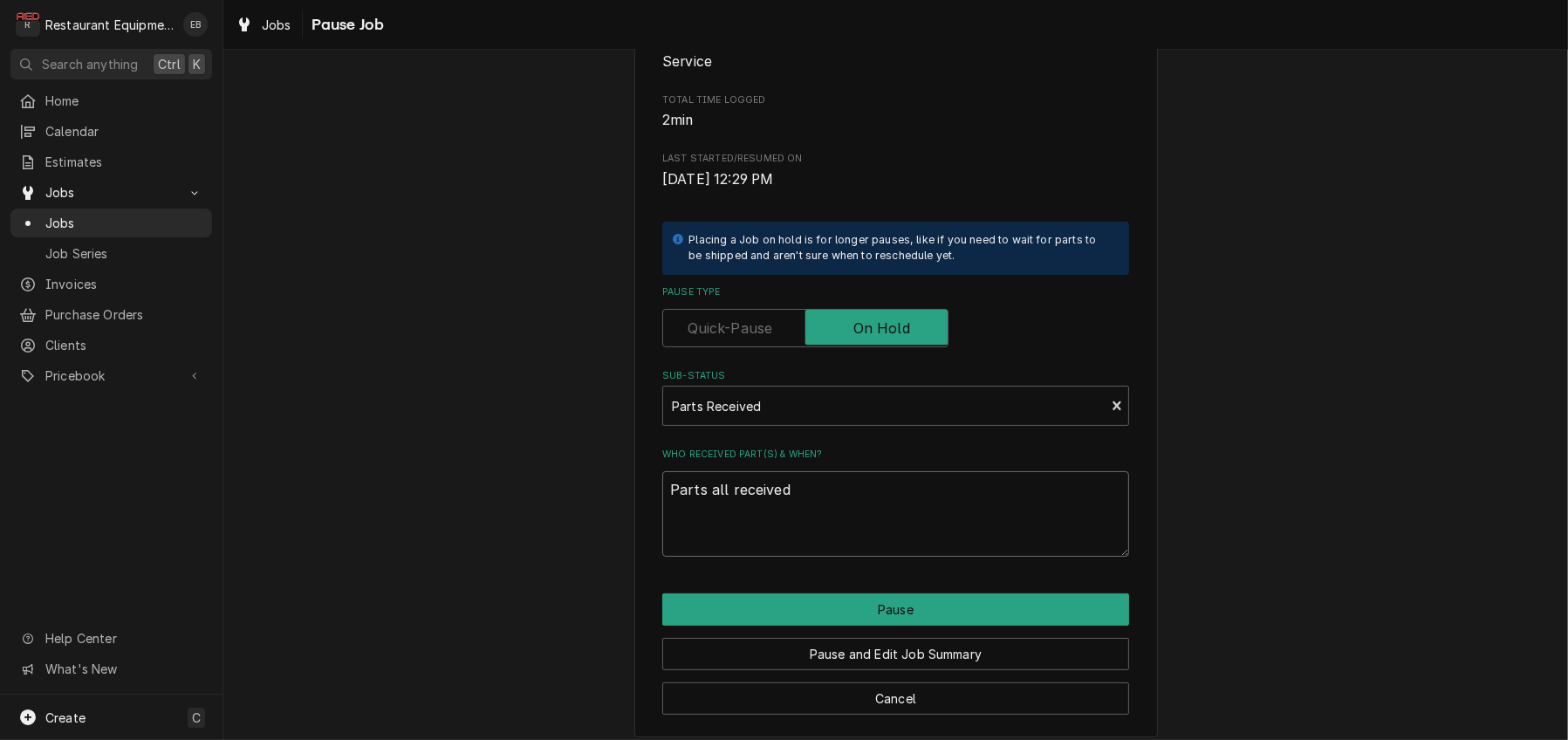
type textarea "Parts all received"
type textarea "x"
type textarea "Parts all received a"
type textarea "x"
type textarea "Parts all received at"
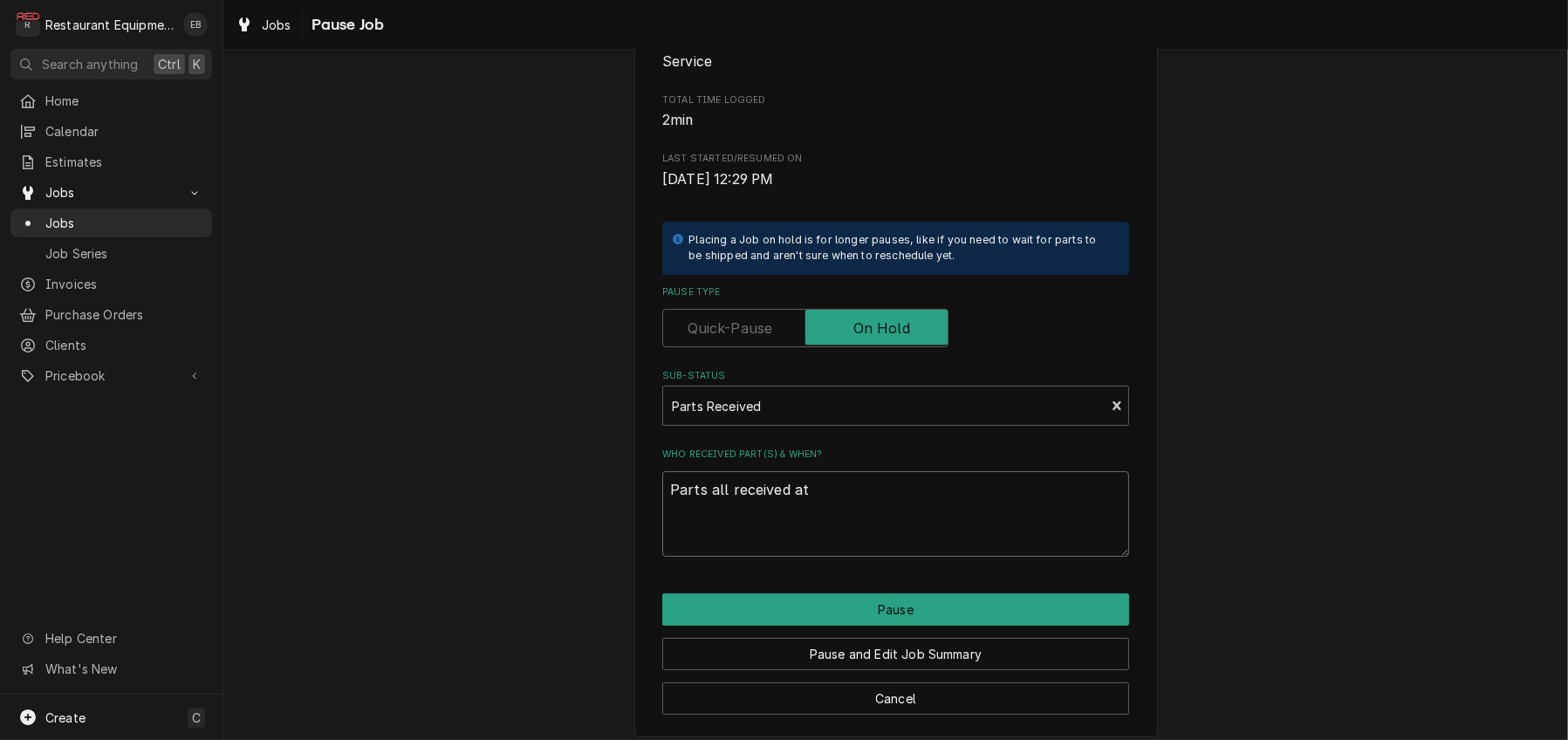
type textarea "x"
type textarea "Parts all received at"
type textarea "x"
type textarea "Parts all received at s"
type textarea "x"
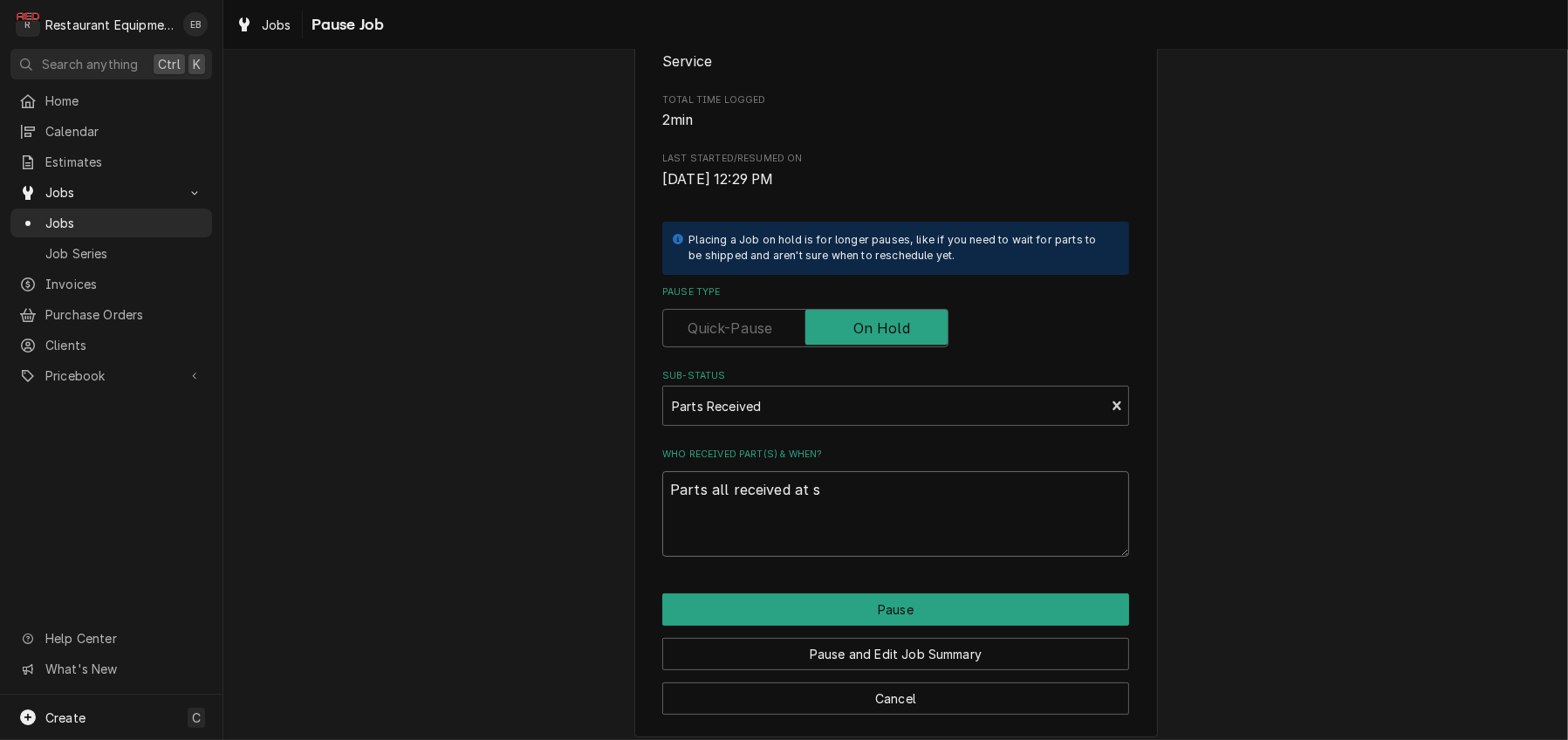
type textarea "Parts all received at sh"
type textarea "x"
type textarea "Parts all received at sho"
type textarea "x"
type textarea "Parts all received at shop"
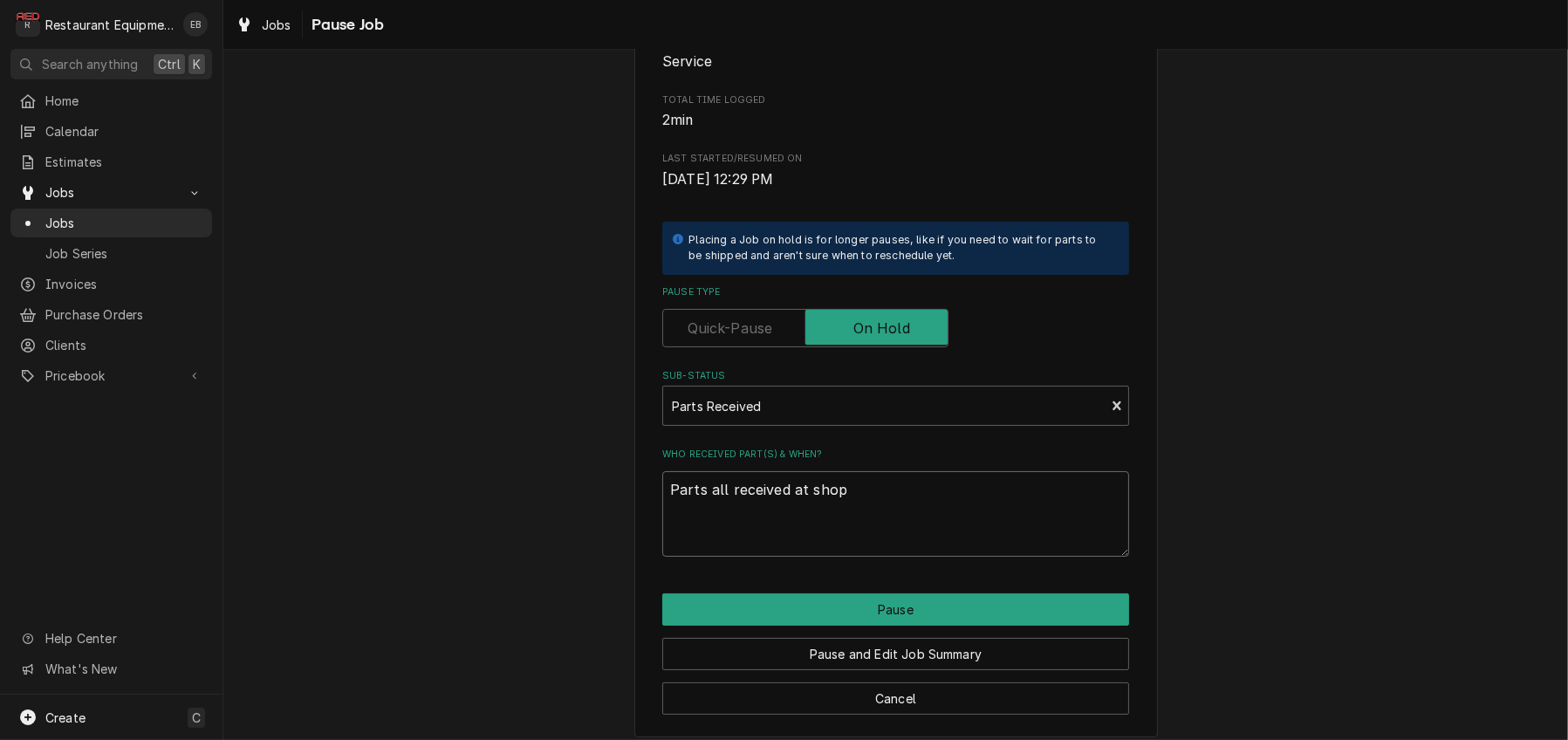
type textarea "x"
type textarea "Parts all received at shop."
click at [925, 626] on button "Pause" at bounding box center [896, 609] width 467 height 32
type textarea "x"
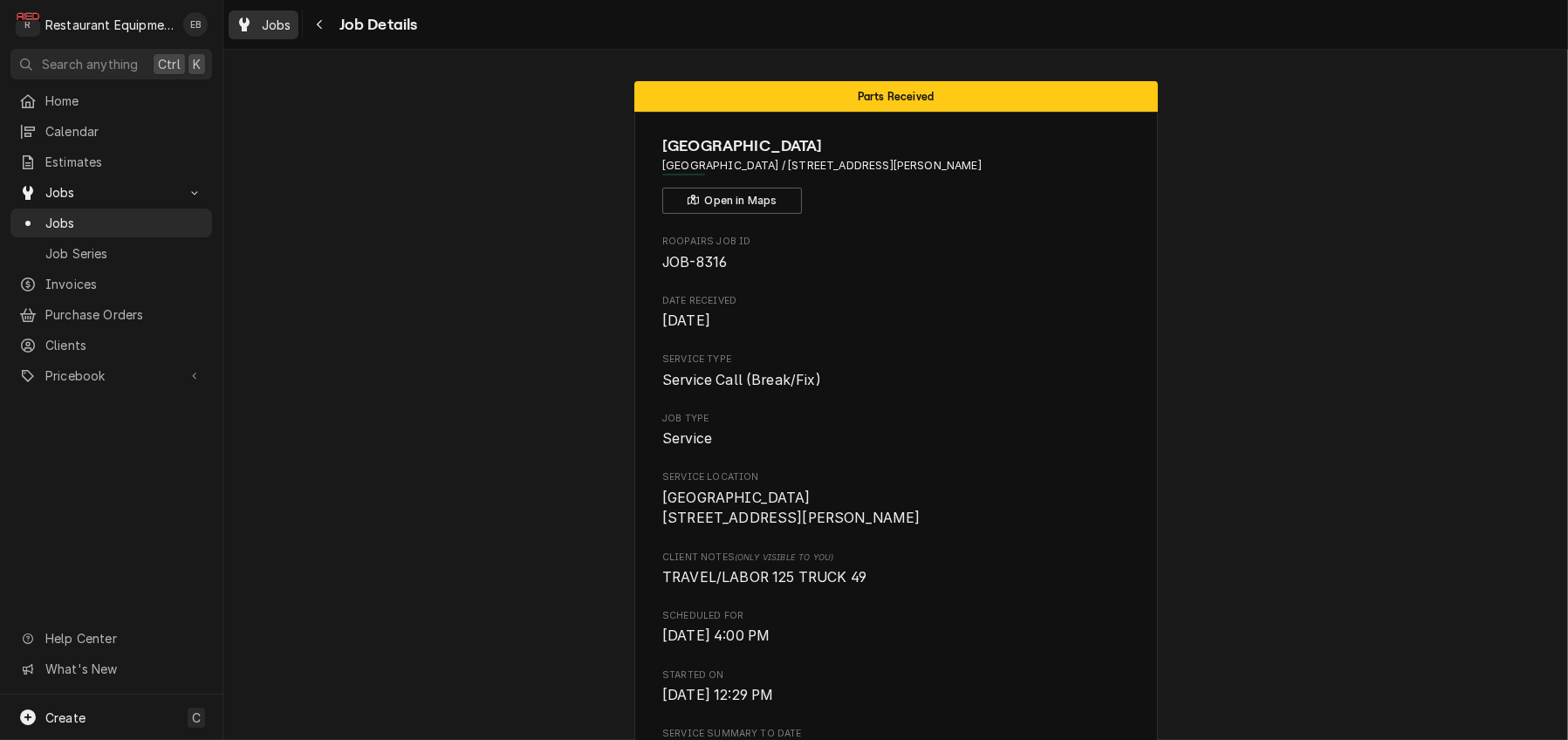
click at [291, 30] on span "Jobs" at bounding box center [277, 25] width 30 height 18
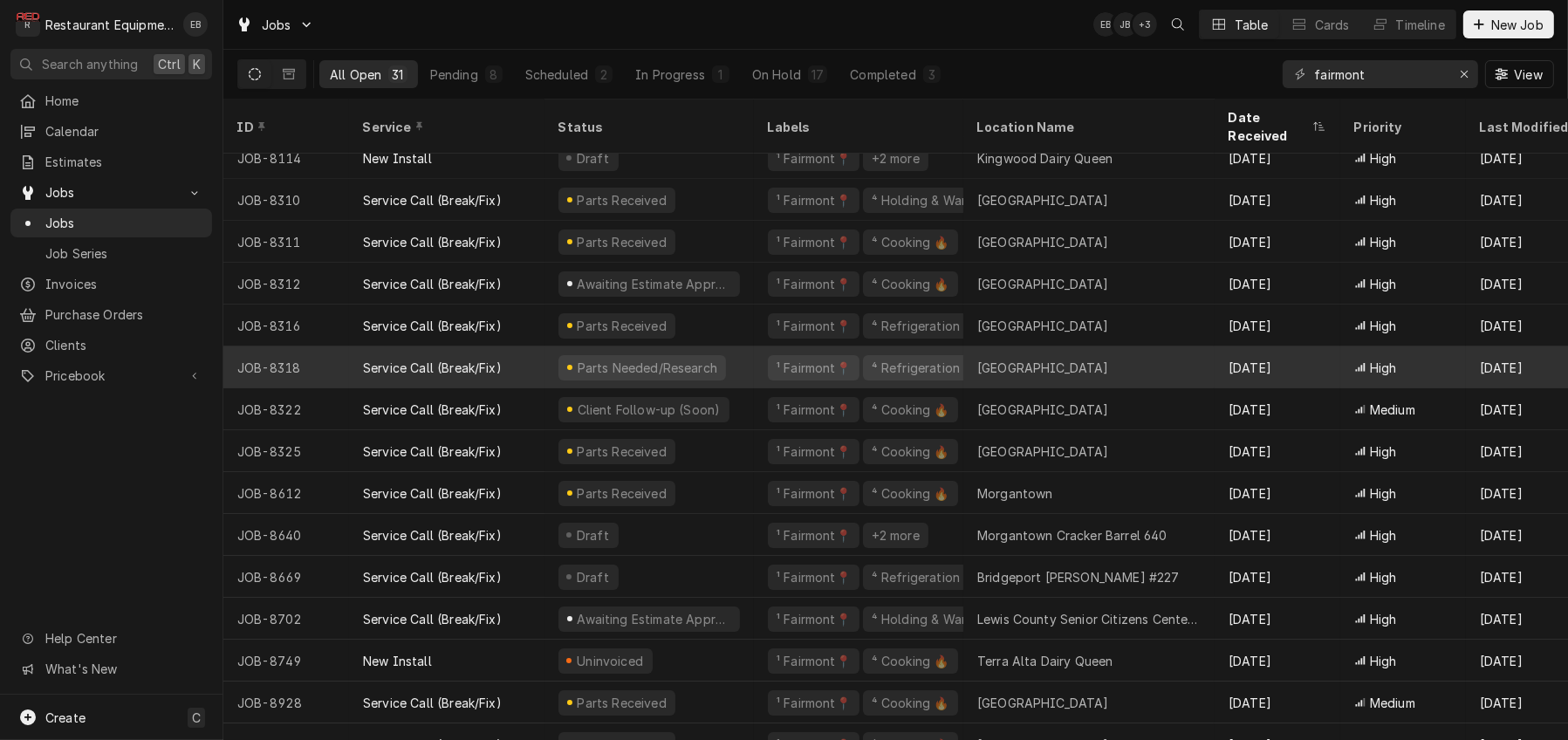
scroll to position [57, 0]
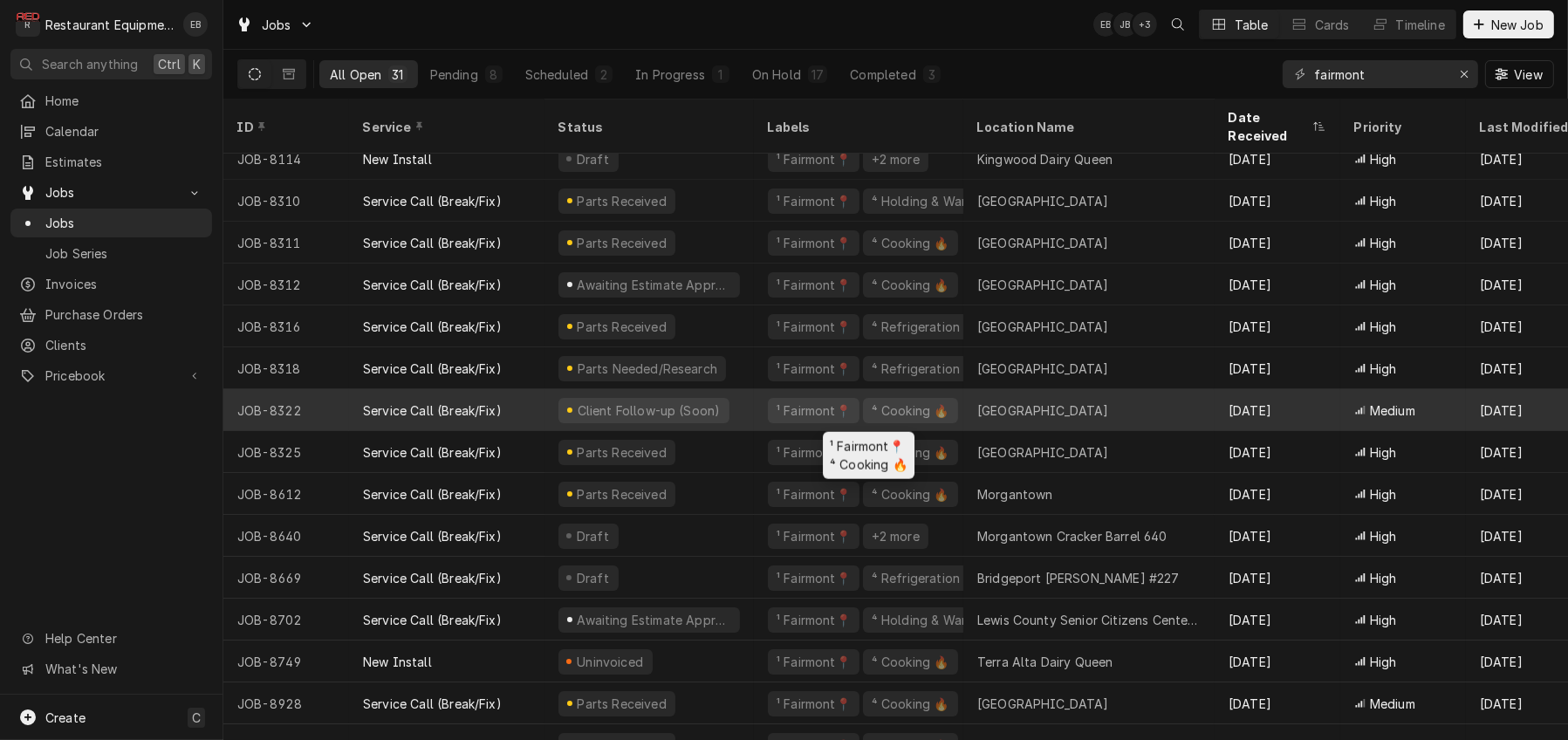
click at [767, 405] on div "¹ Fairmont📍 ⁴ Cooking 🔥" at bounding box center [858, 410] width 209 height 42
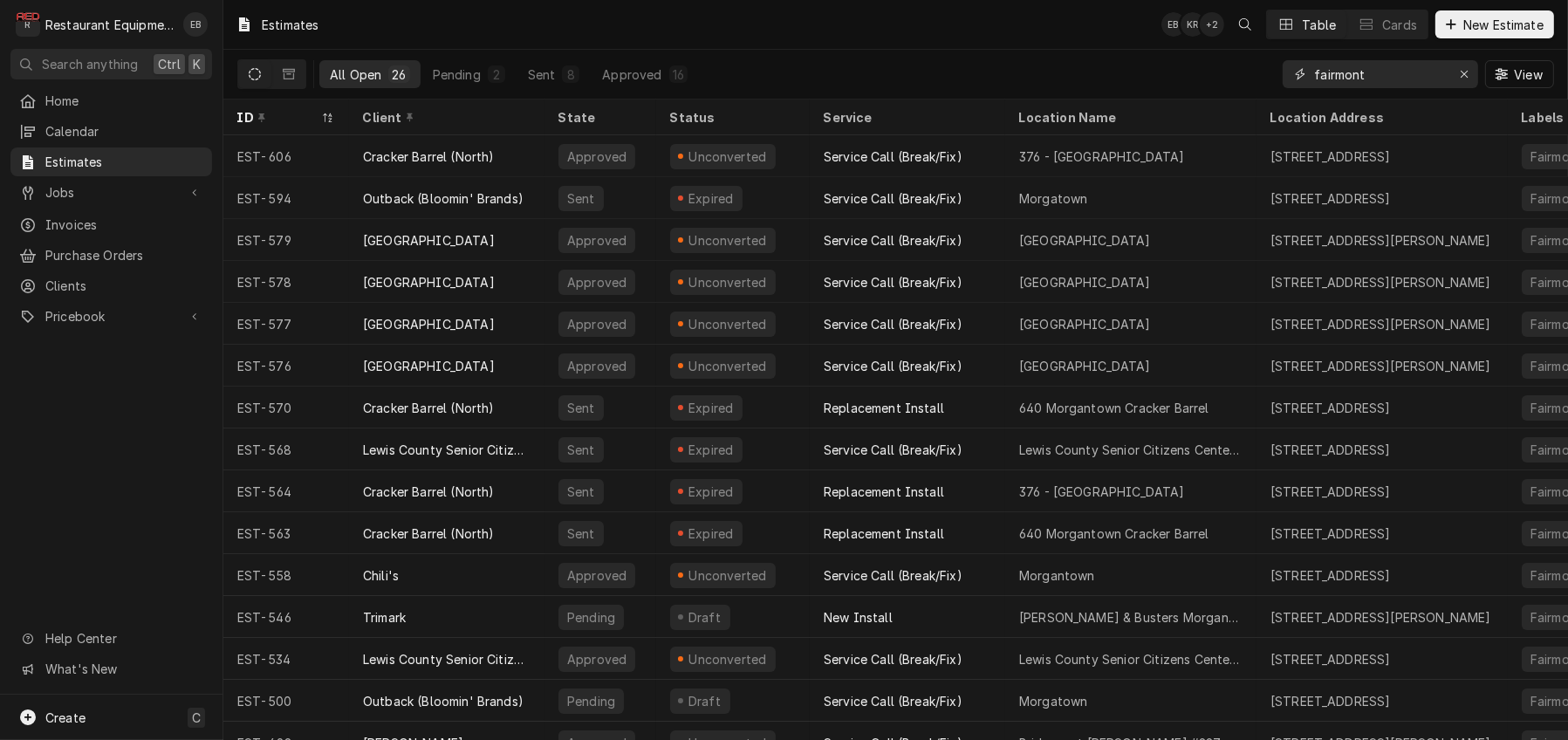
click at [1393, 83] on input "fairmont" at bounding box center [1379, 74] width 131 height 28
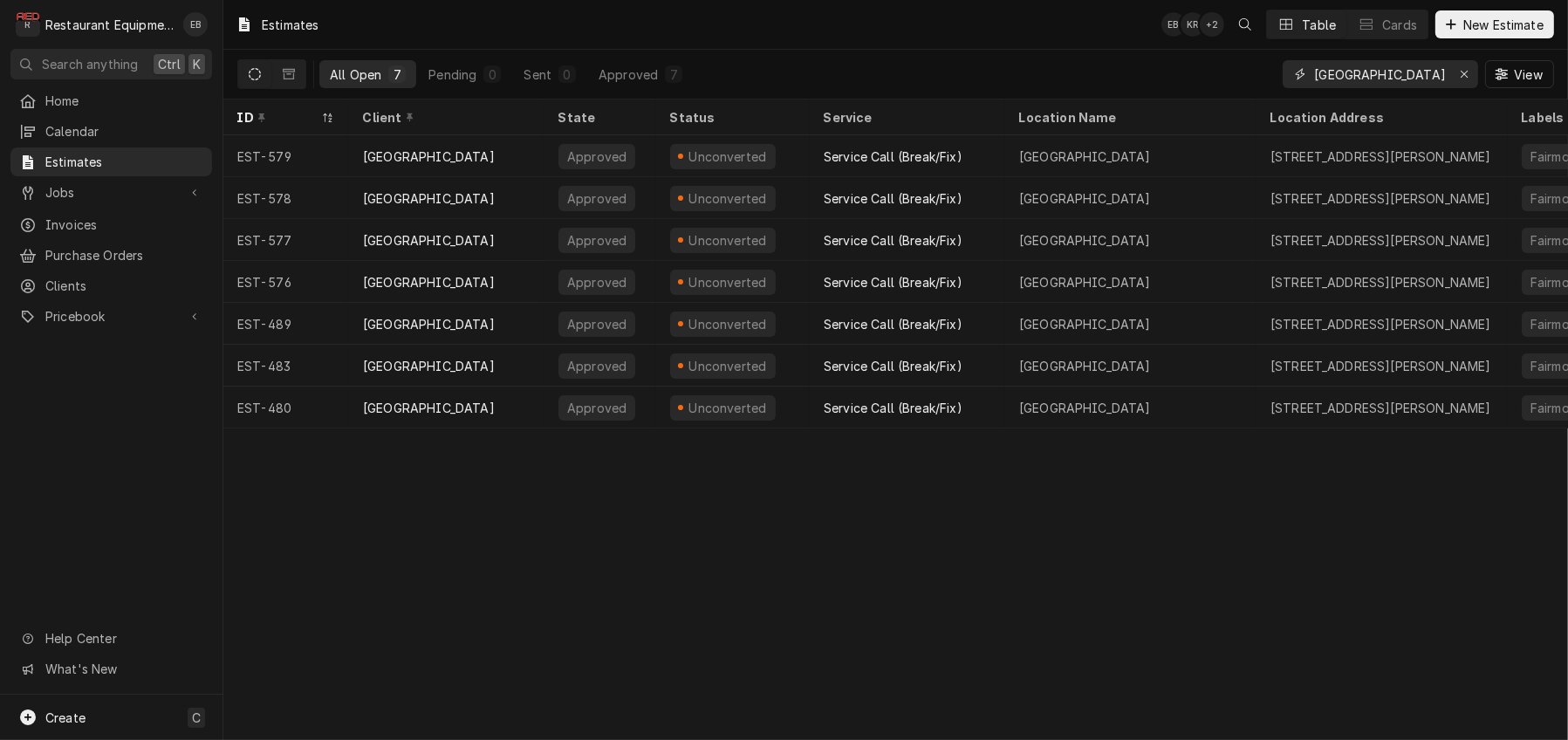
scroll to position [0, 6]
type input "[GEOGRAPHIC_DATA]"
click at [295, 72] on icon "Dynamic Content Wrapper" at bounding box center [288, 74] width 12 height 12
click at [572, 77] on button "Lost 1" at bounding box center [538, 74] width 72 height 28
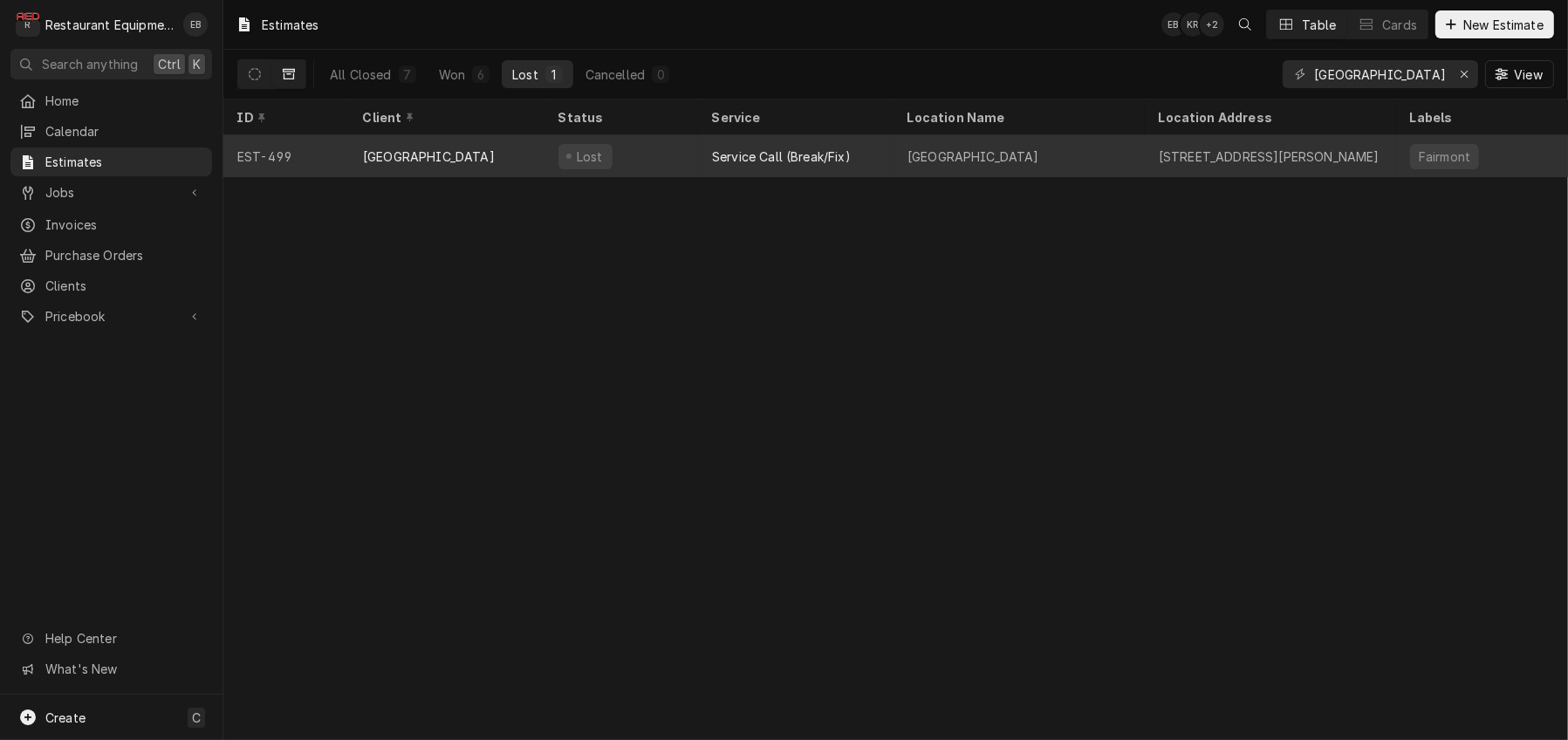
click at [727, 161] on div "Service Call (Break/Fix)" at bounding box center [781, 157] width 138 height 18
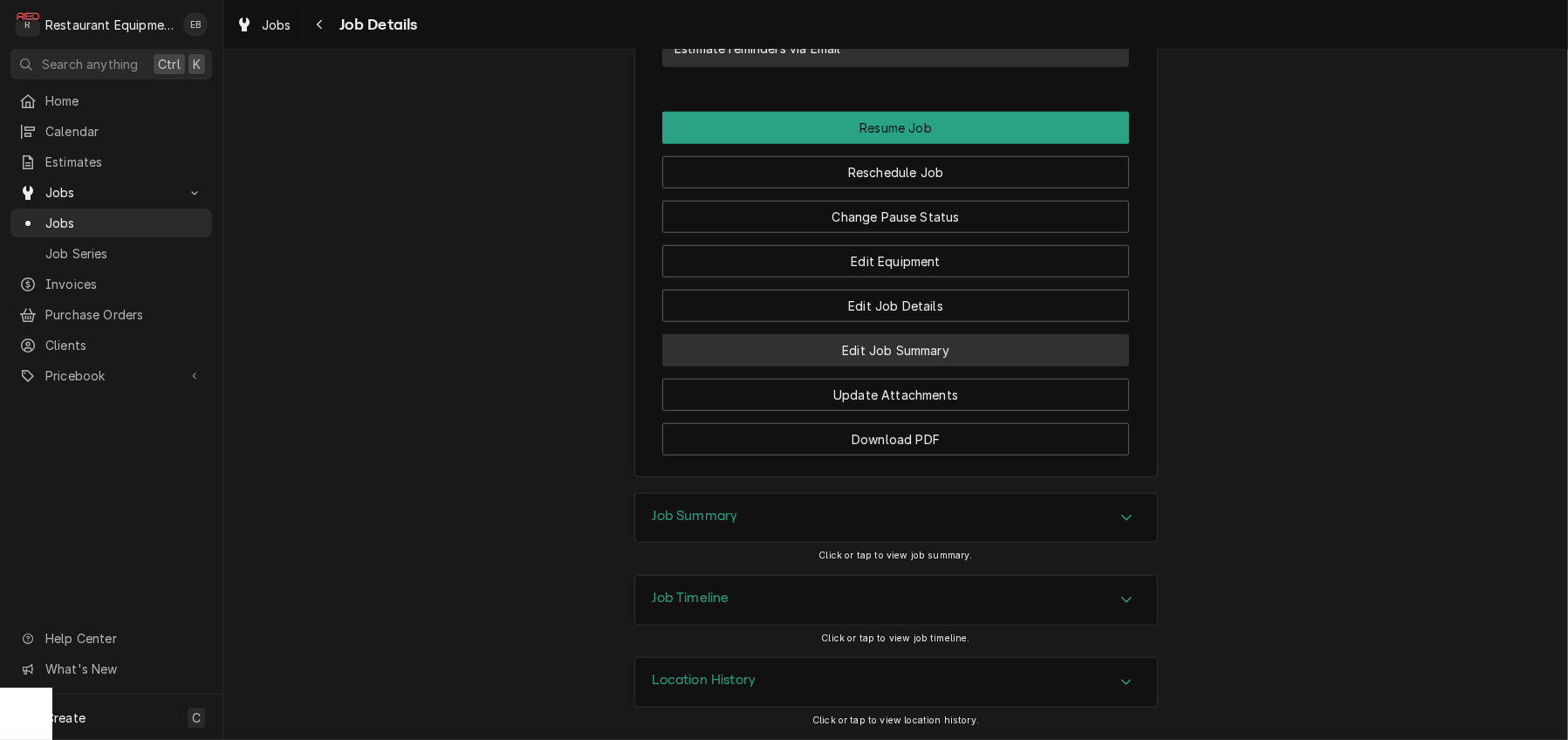
scroll to position [1977, 0]
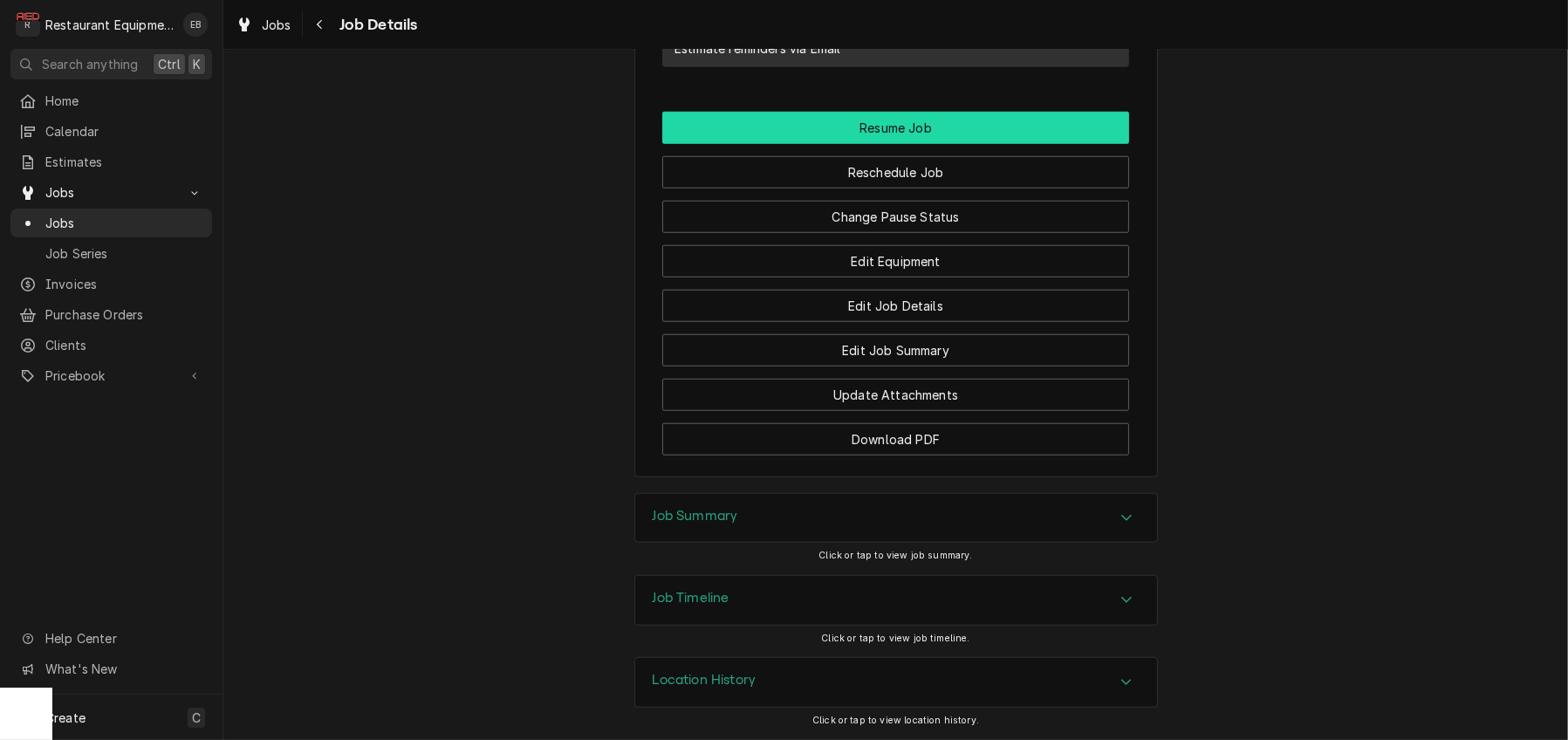
click at [887, 144] on button "Resume Job" at bounding box center [896, 127] width 467 height 32
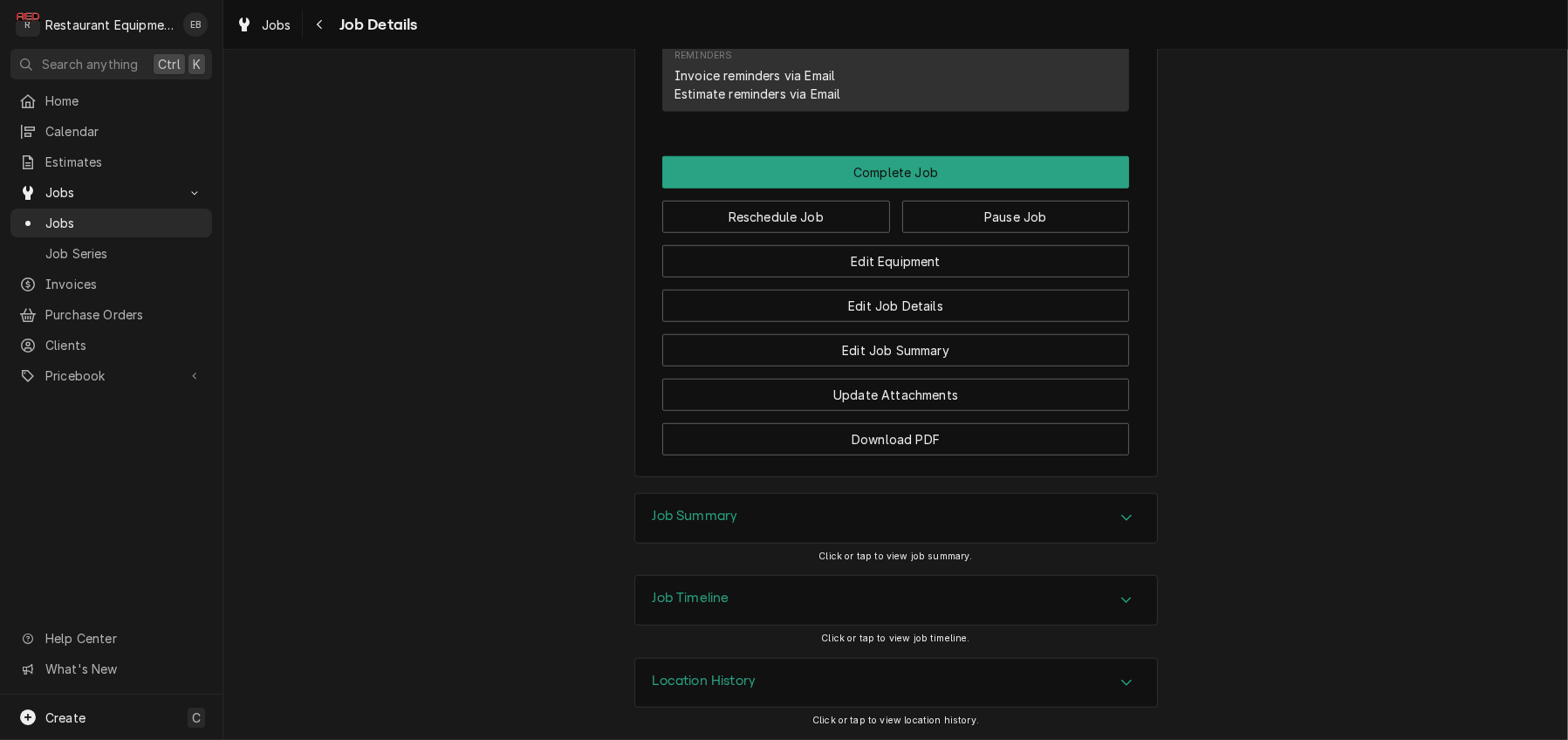
scroll to position [1920, 0]
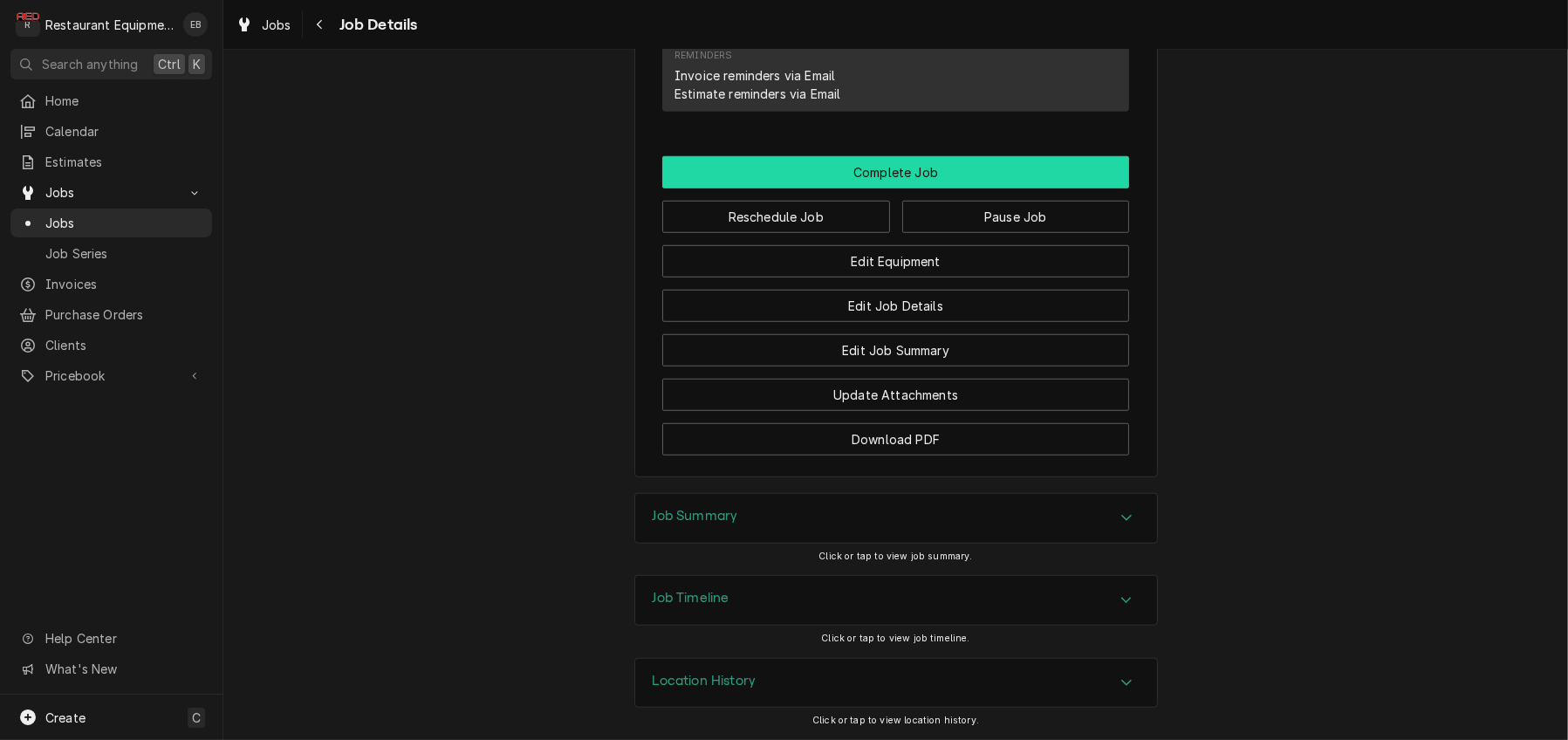
click at [925, 156] on button "Complete Job" at bounding box center [896, 172] width 467 height 32
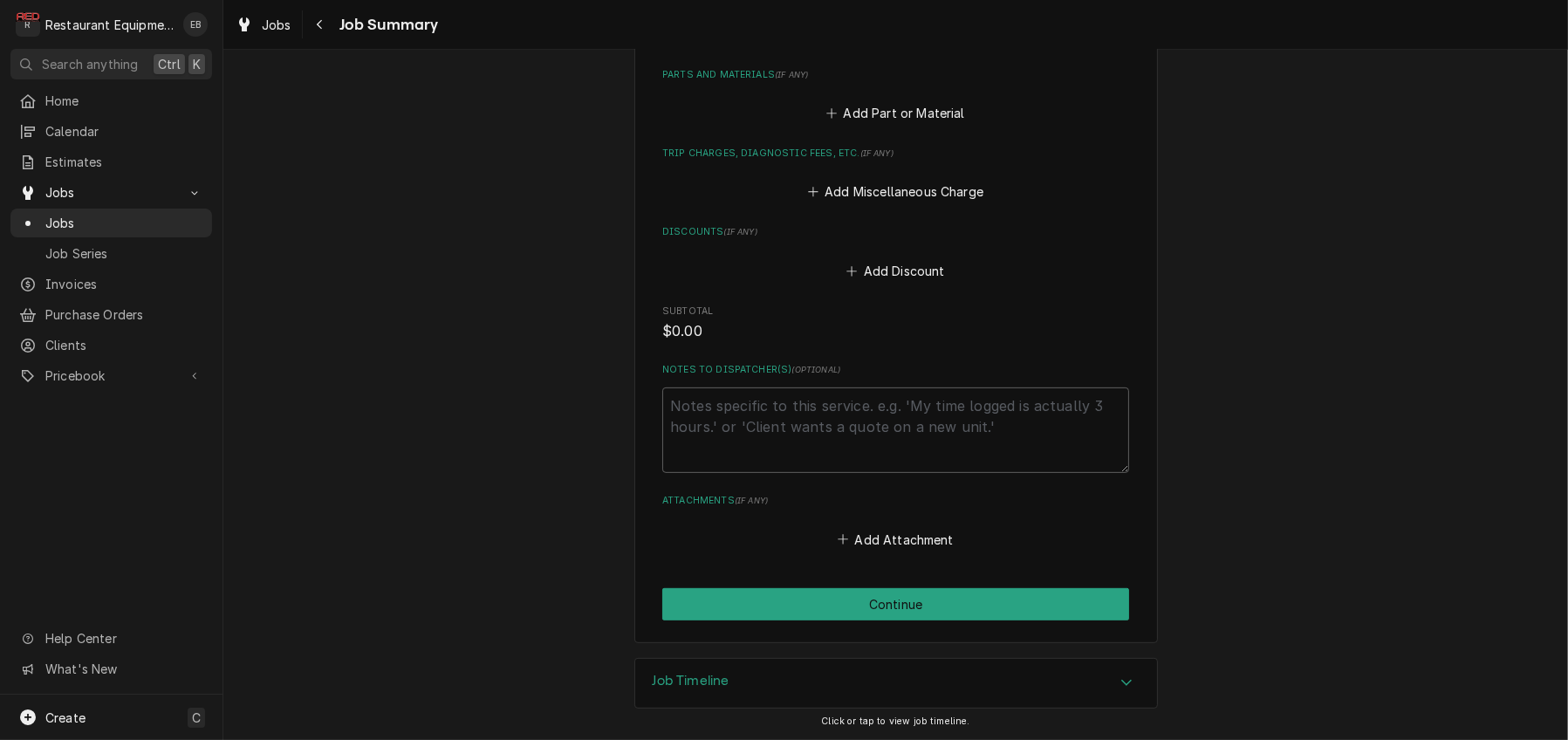
scroll to position [961, 0]
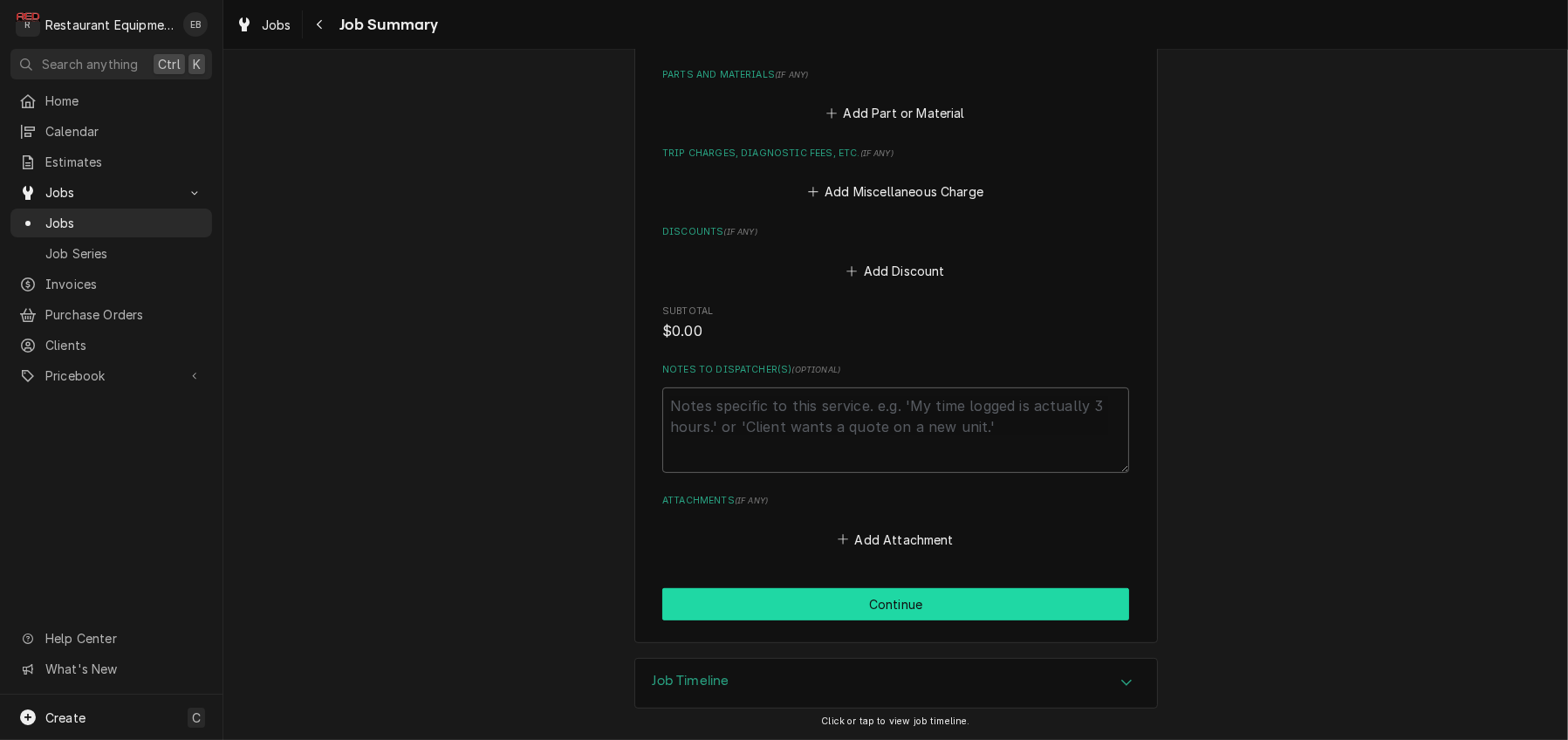
click at [903, 599] on button "Continue" at bounding box center [896, 603] width 467 height 32
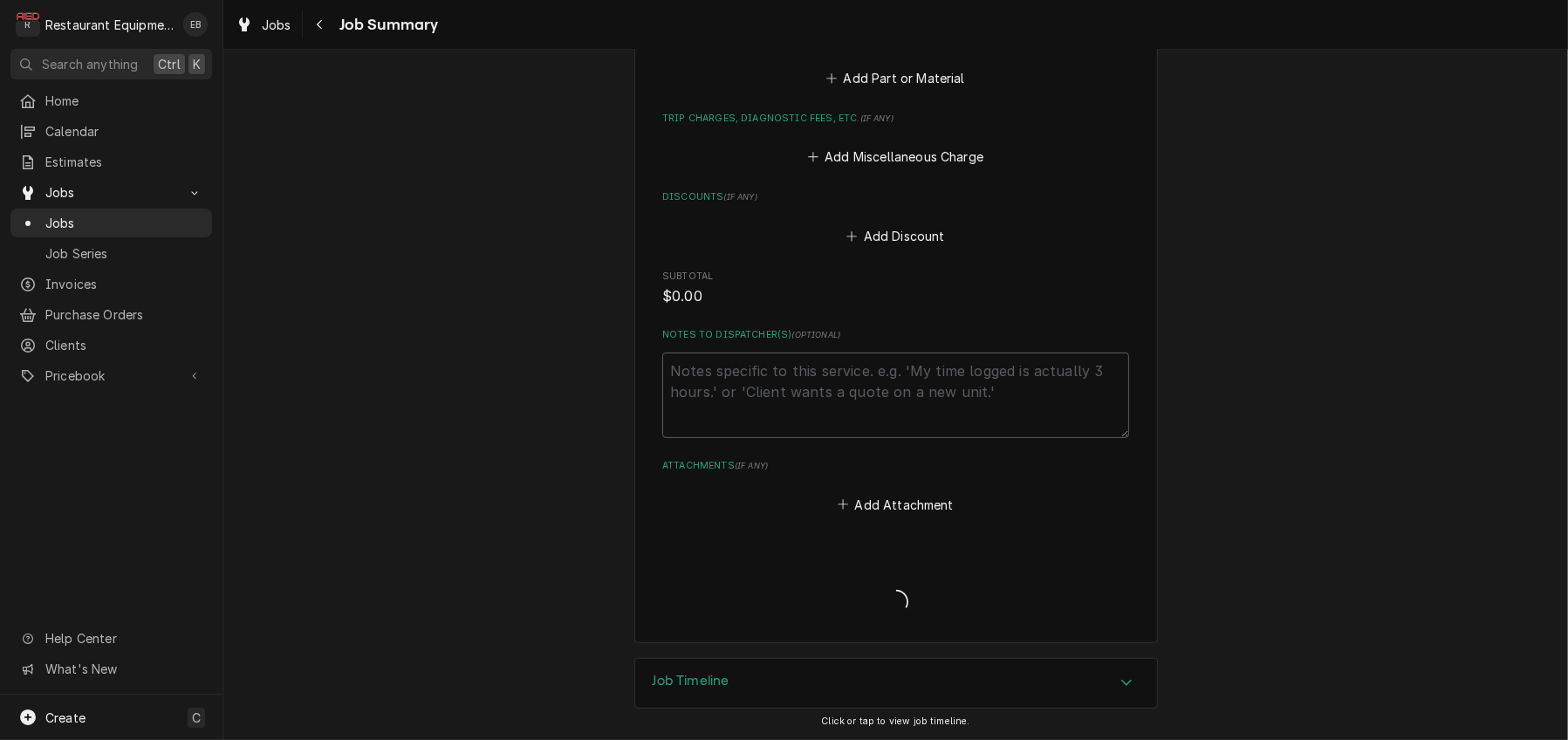
type textarea "x"
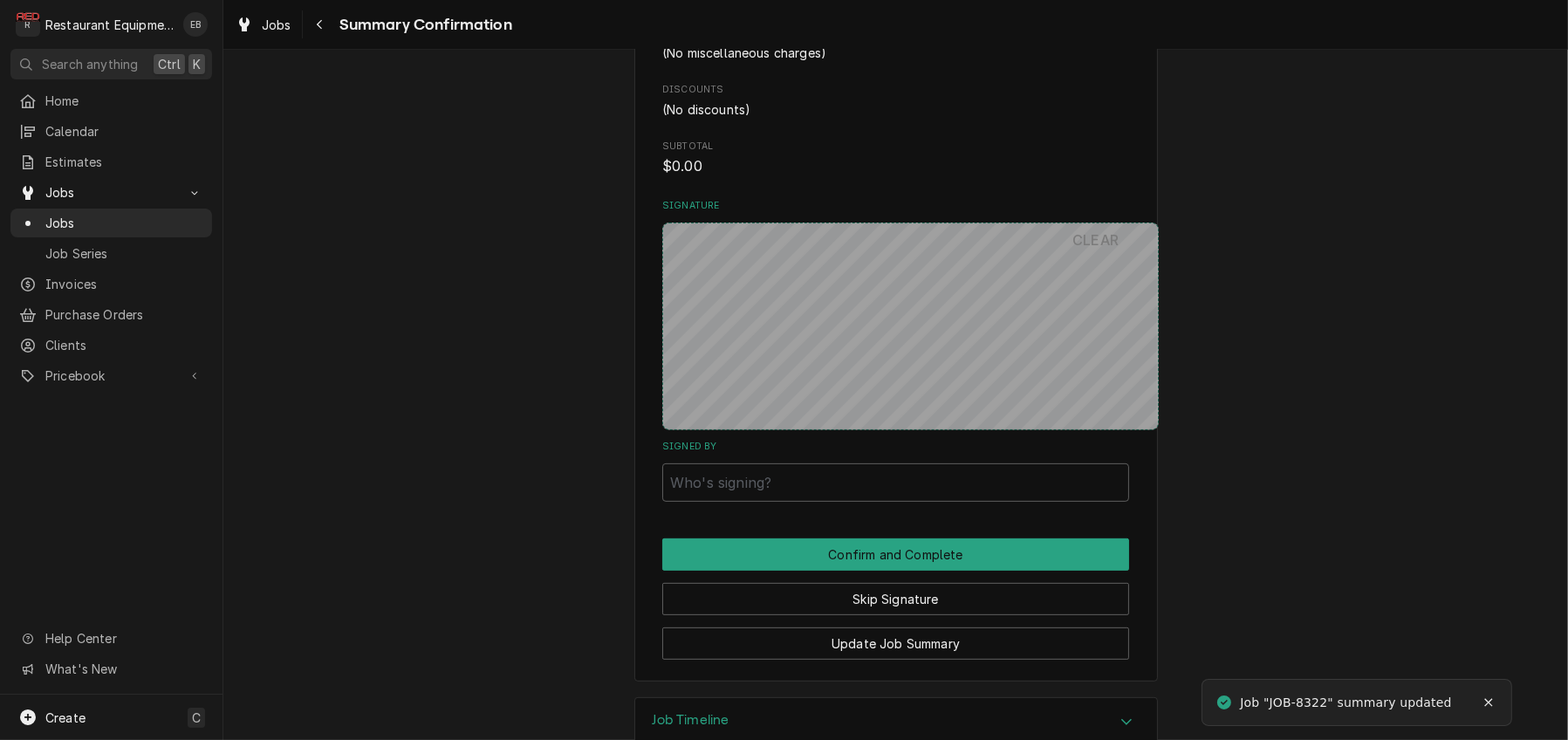
scroll to position [930, 0]
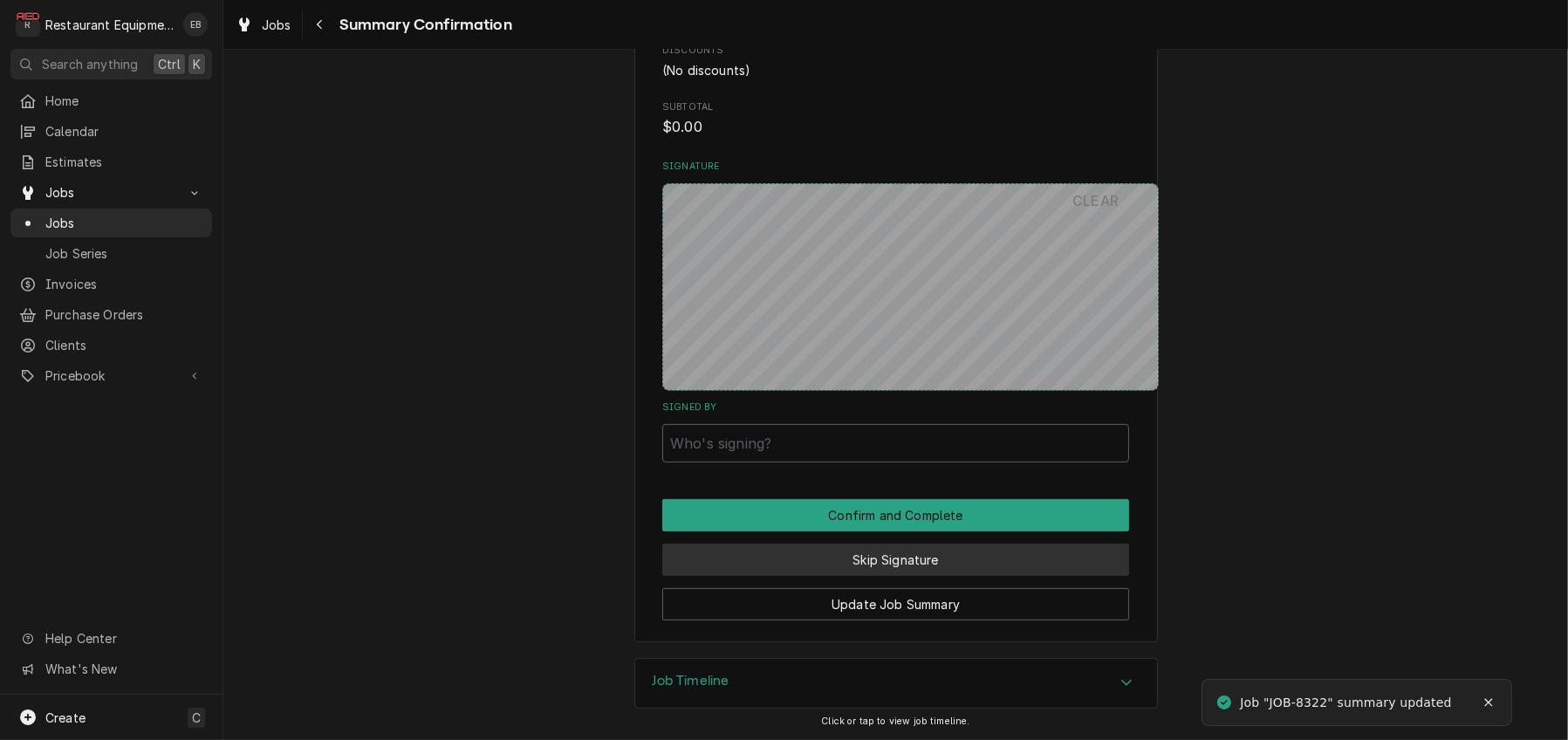
click at [887, 576] on button "Skip Signature" at bounding box center [896, 559] width 467 height 32
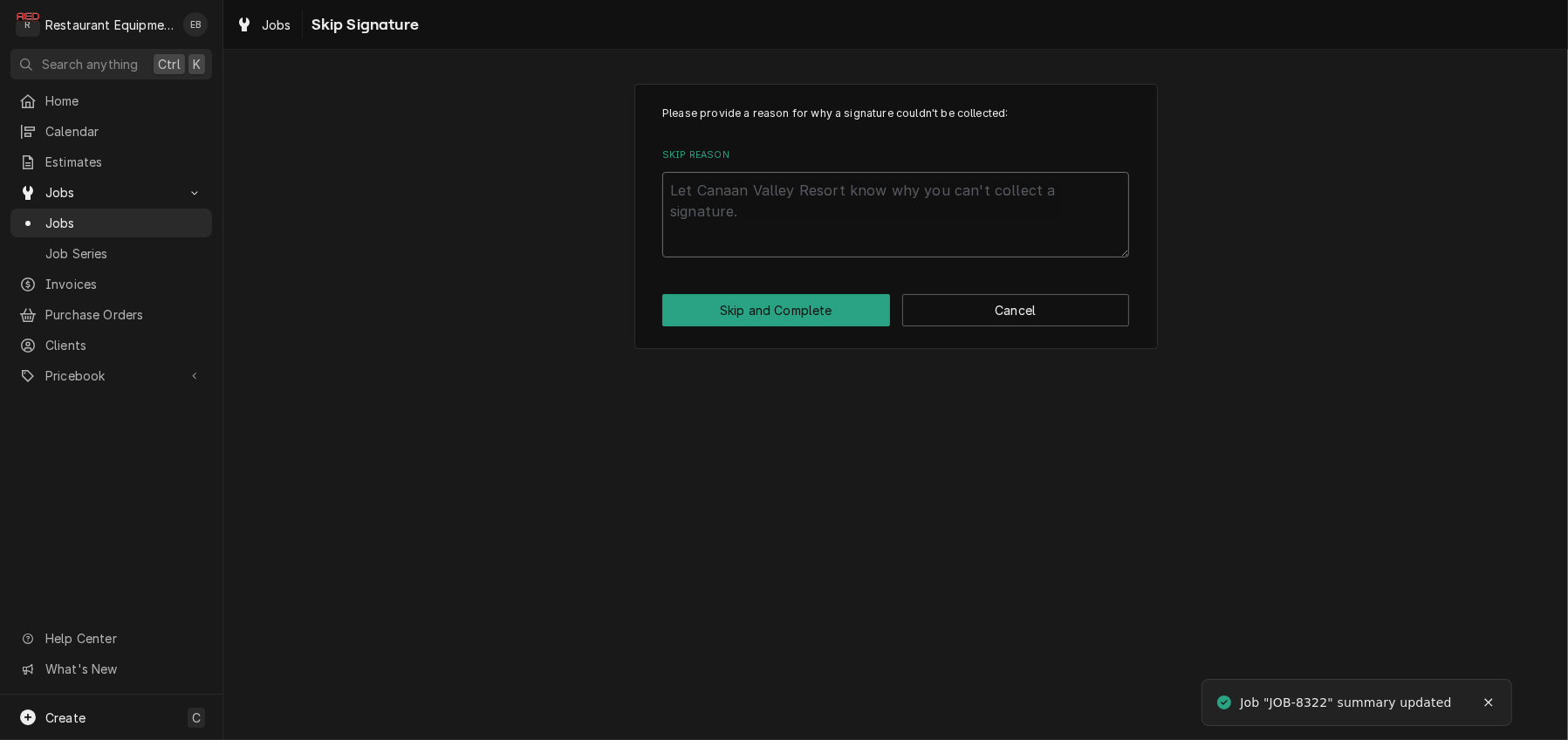
click at [828, 206] on textarea "Skip Reason" at bounding box center [896, 214] width 467 height 86
type textarea "x"
type textarea "C"
type textarea "x"
type textarea "Ca"
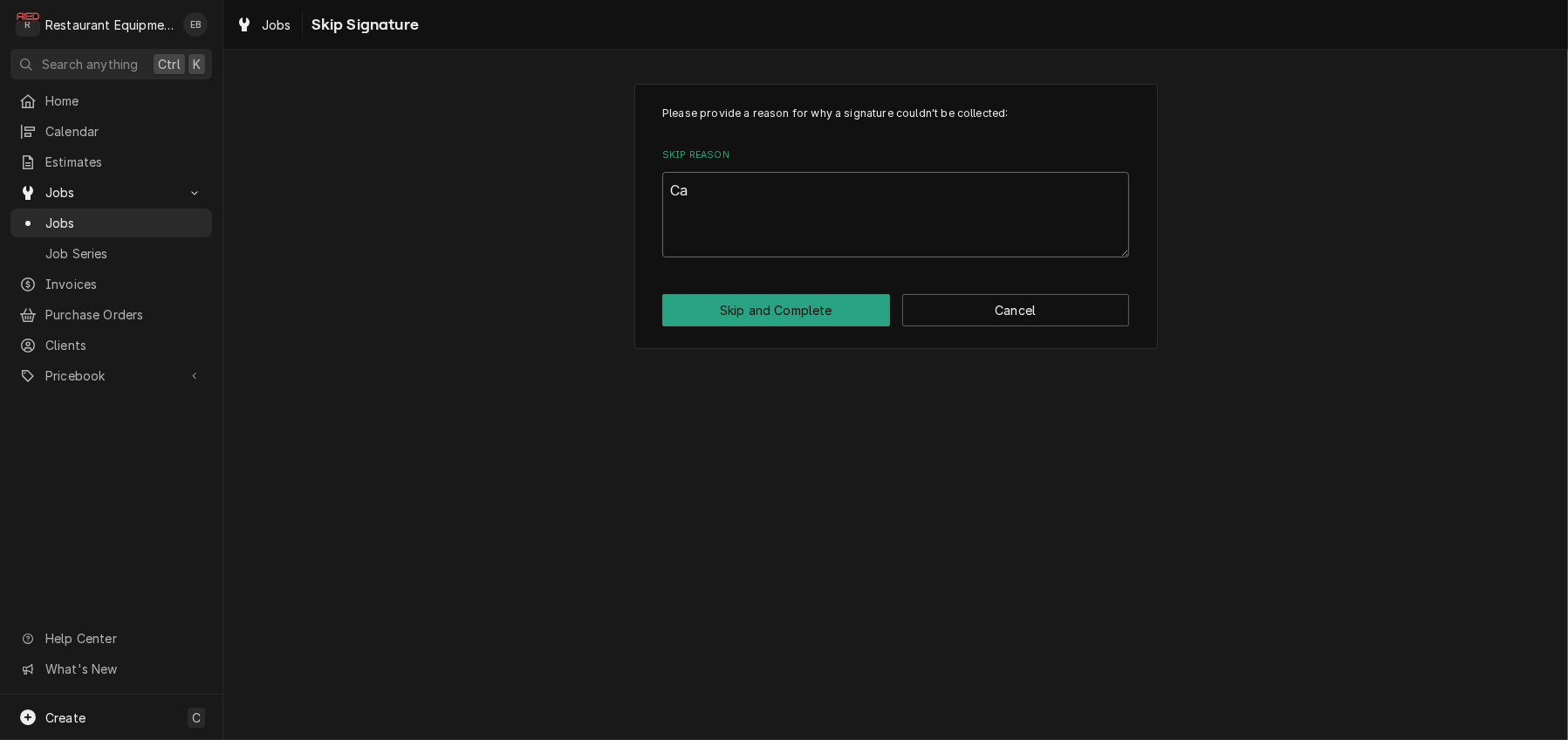
type textarea "x"
type textarea "Can"
type textarea "x"
type textarea "Cann"
type textarea "x"
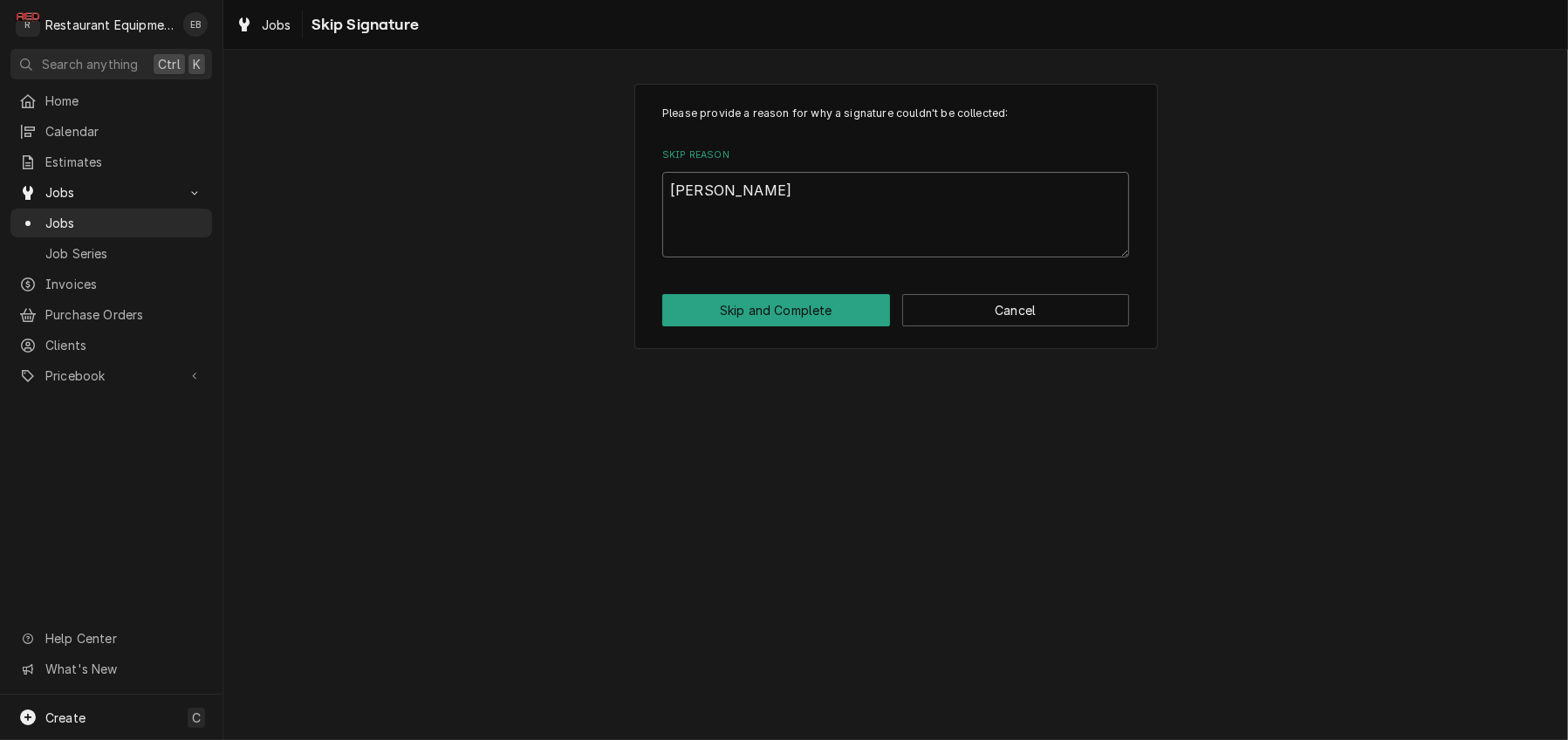
type textarea "Canno"
type textarea "x"
type textarea "Cannot"
type textarea "x"
type textarea "Cannot"
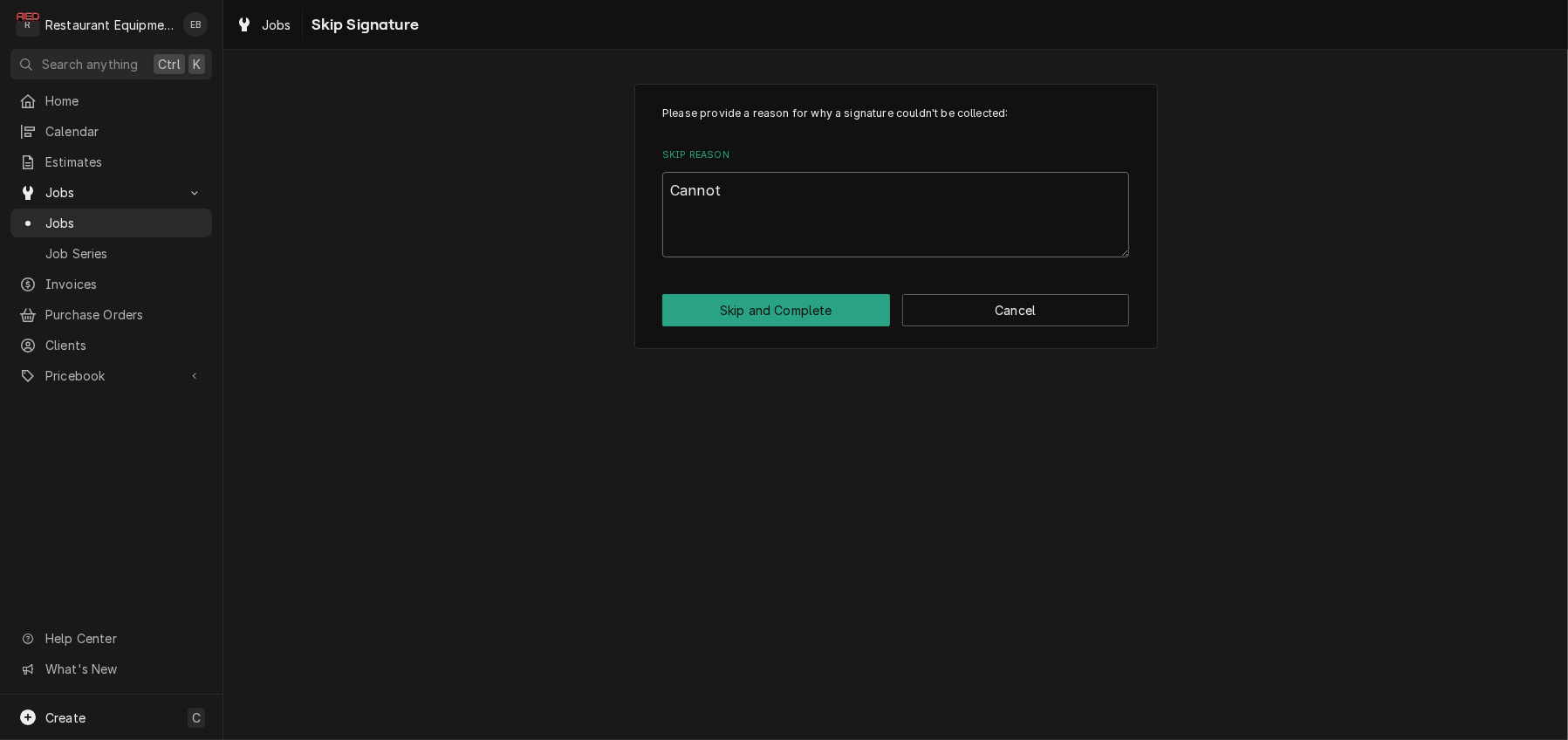
type textarea "x"
type textarea "Cannot d"
type textarea "x"
type textarea "Cannot do"
type textarea "x"
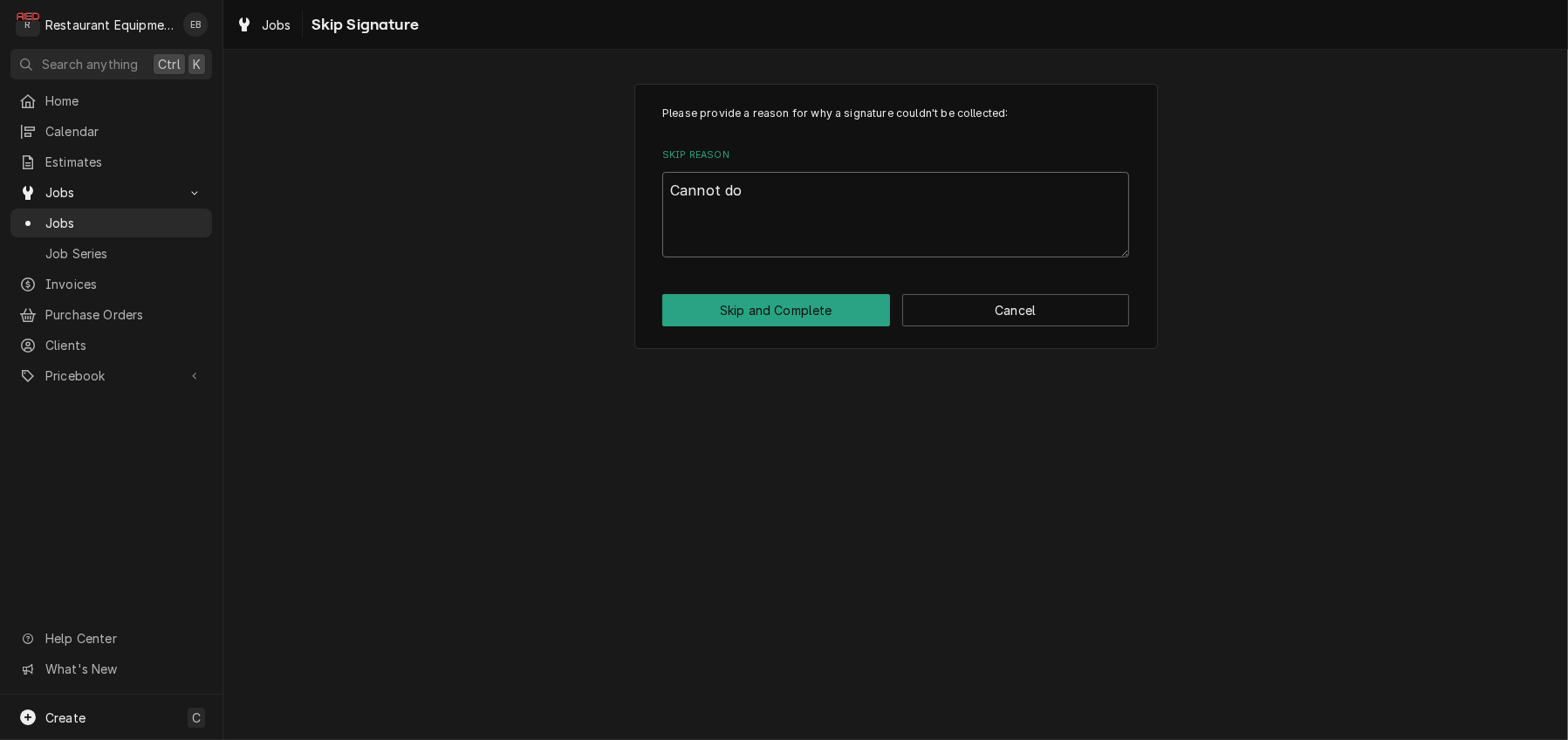
type textarea "Cannot do"
type textarea "x"
type textarea "Cannot do j"
type textarea "x"
type textarea "Cannot do jo"
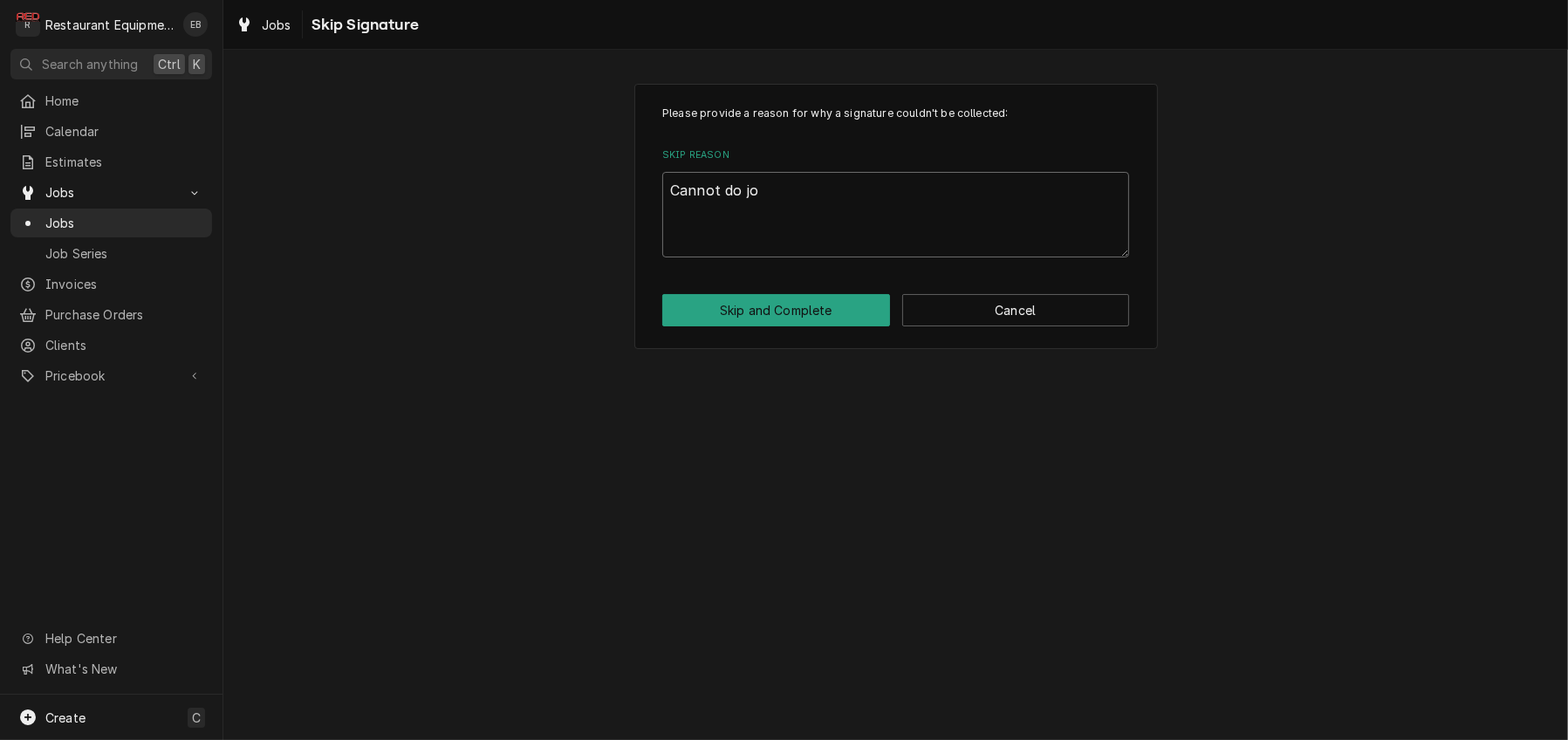
type textarea "x"
type textarea "Cannot do job"
type textarea "x"
type textarea "Cannot do job."
type textarea "x"
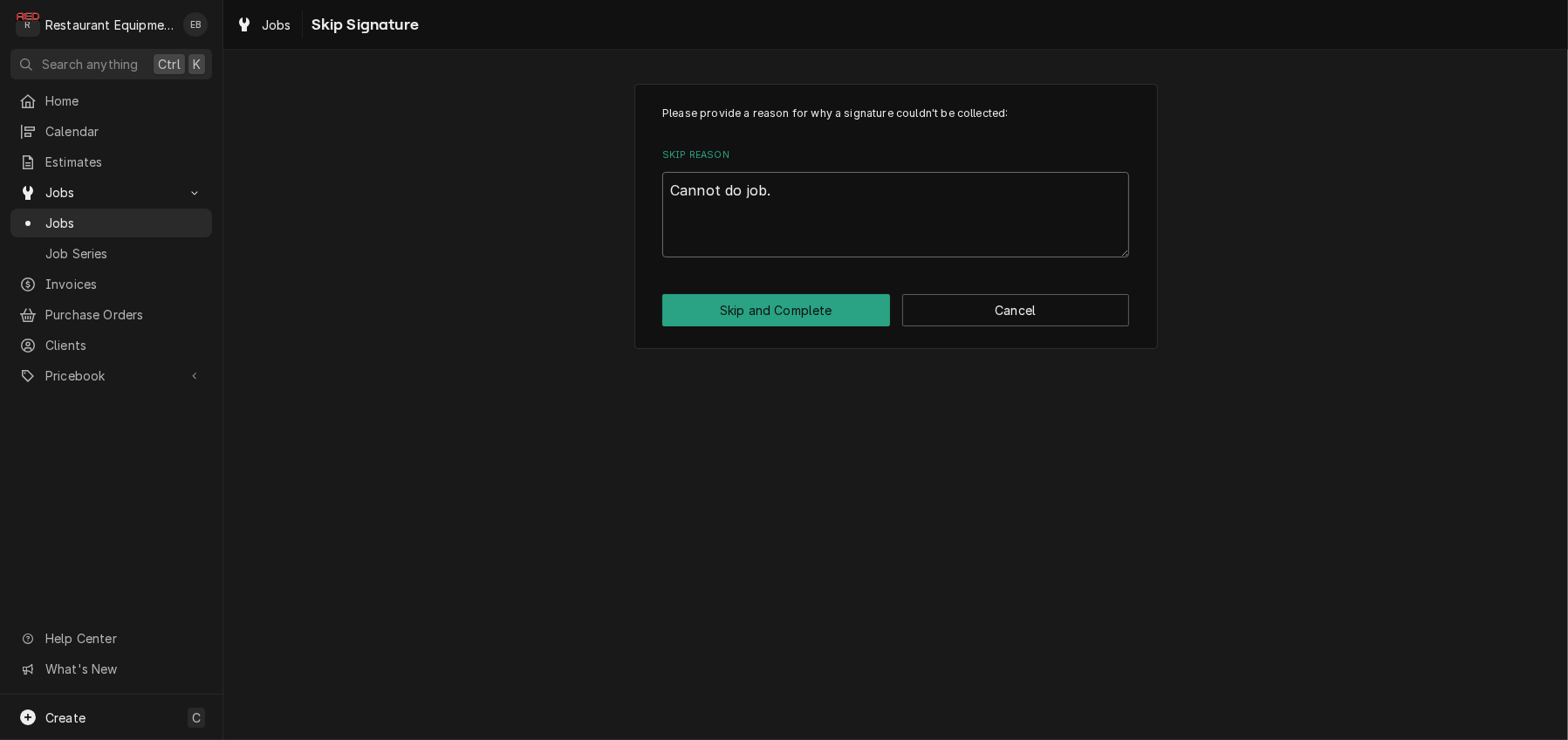
type textarea "Cannot do job"
type textarea "x"
type textarea "Cannot do jo"
type textarea "x"
type textarea "Cannot do j"
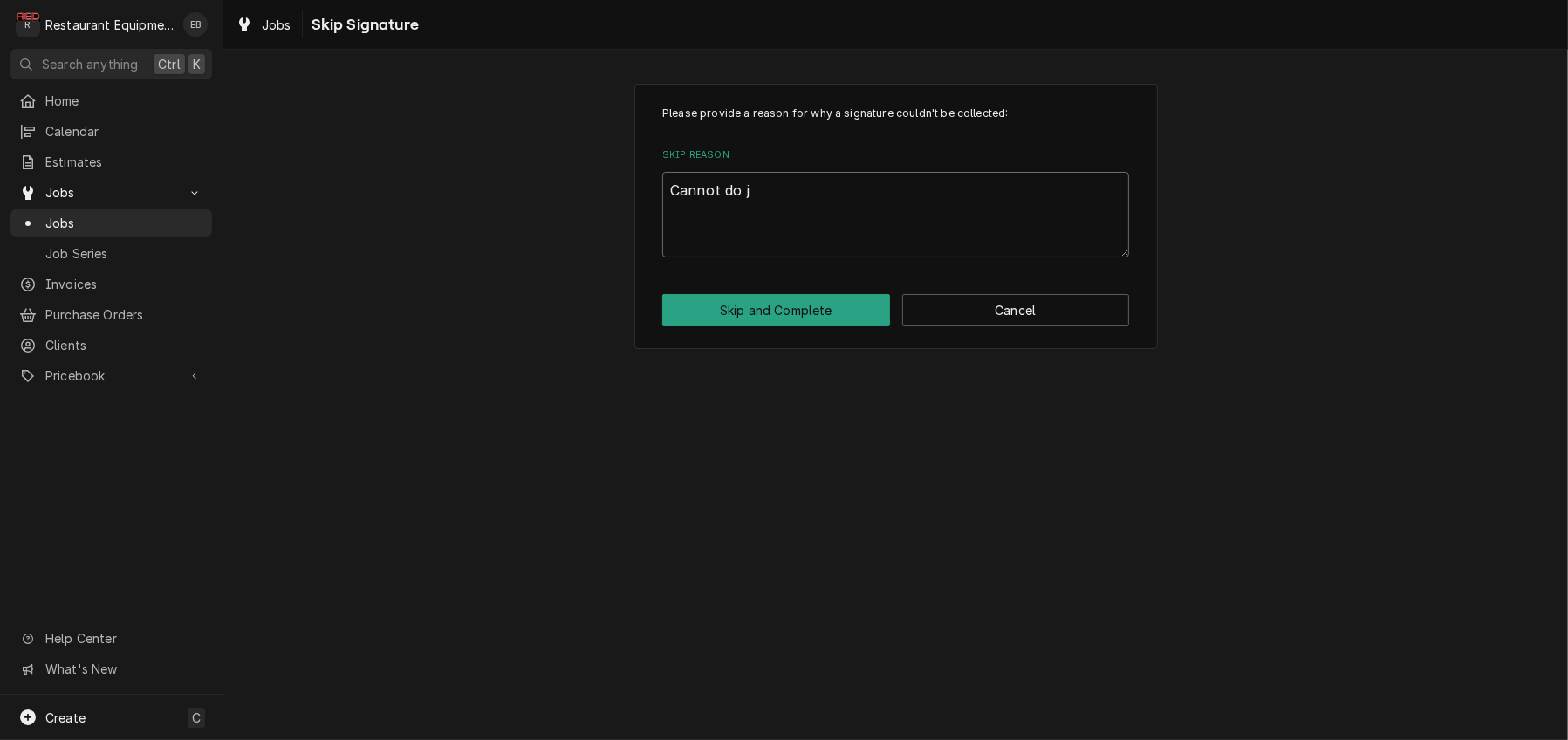
type textarea "x"
type textarea "Cannot do"
type textarea "x"
type textarea "Cannot do t"
type textarea "x"
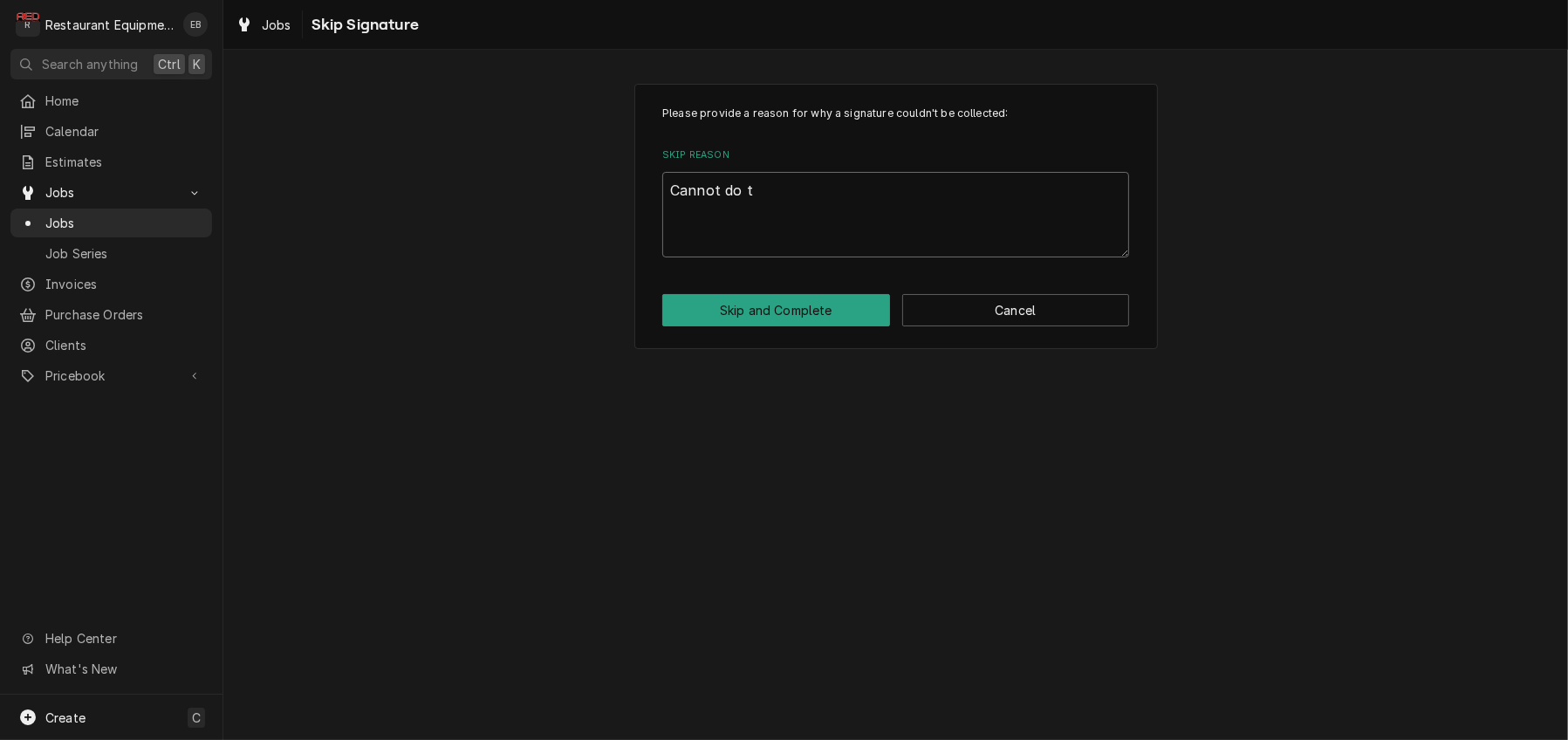
type textarea "Cannot do th"
type textarea "x"
type textarea "Cannot do thi"
type textarea "x"
type textarea "Cannot do this"
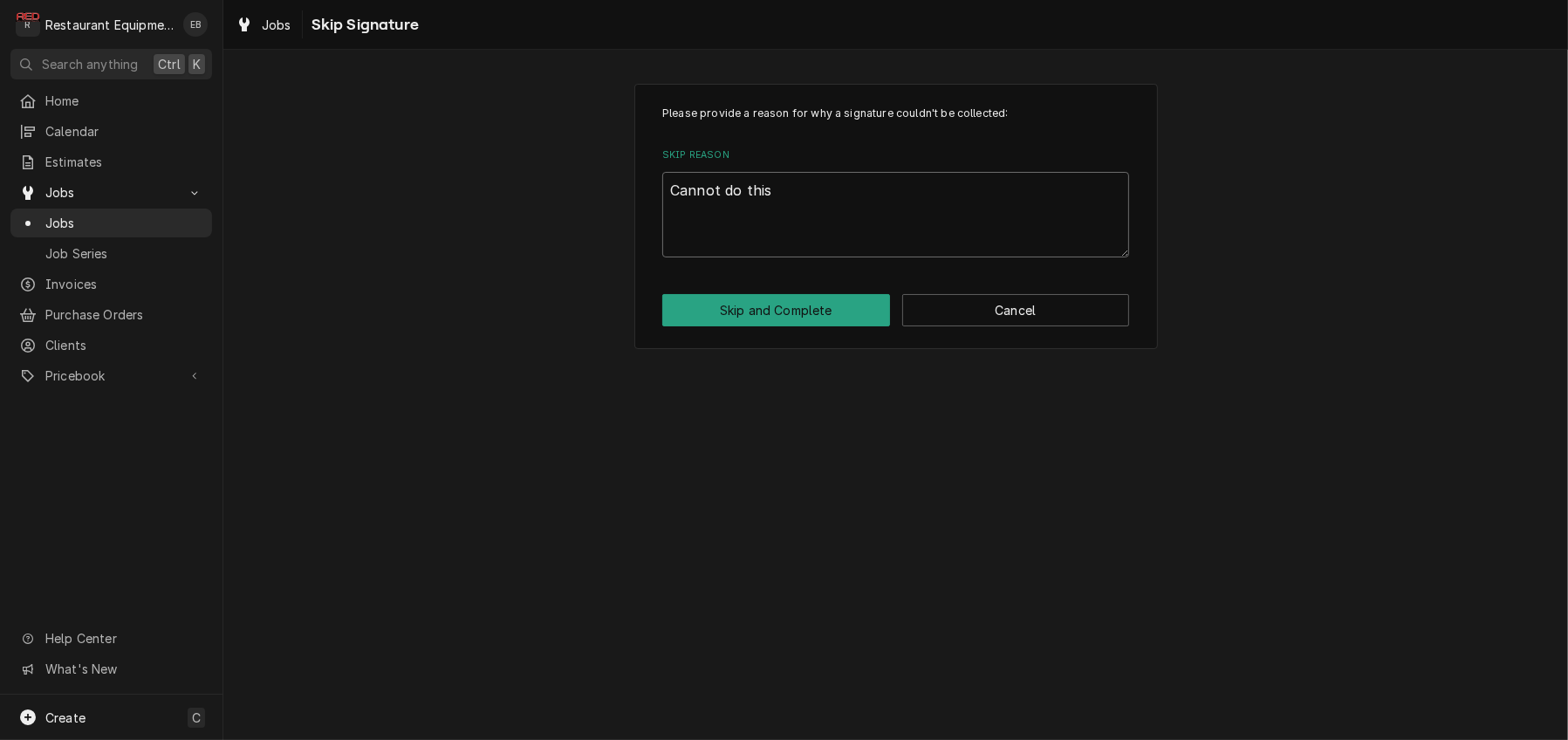
type textarea "x"
type textarea "Cannot do this"
type textarea "x"
type textarea "Cannot do this s"
type textarea "x"
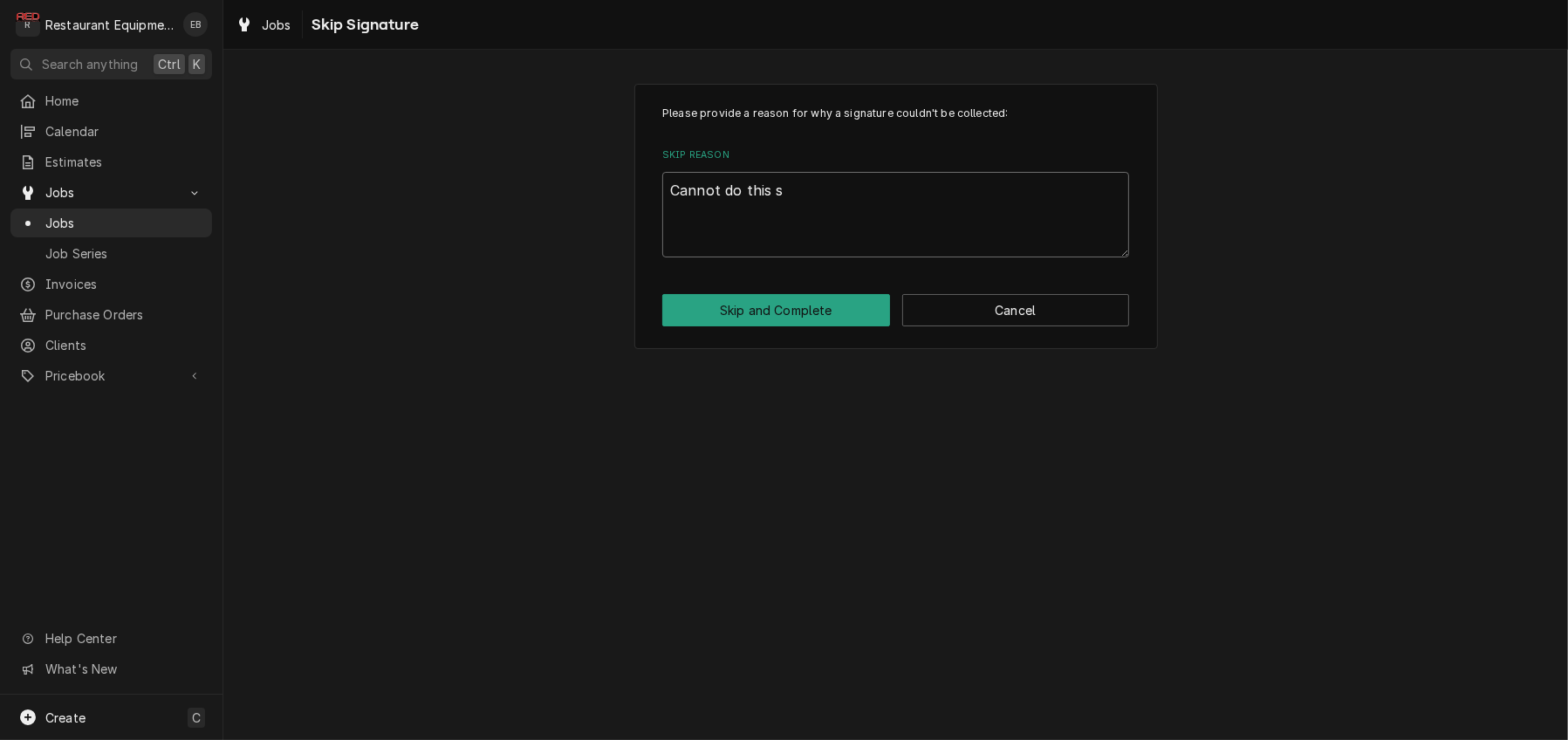
type textarea "Cannot do this se"
type textarea "x"
type textarea "Cannot do this ser"
type textarea "x"
type textarea "Cannot do this serv"
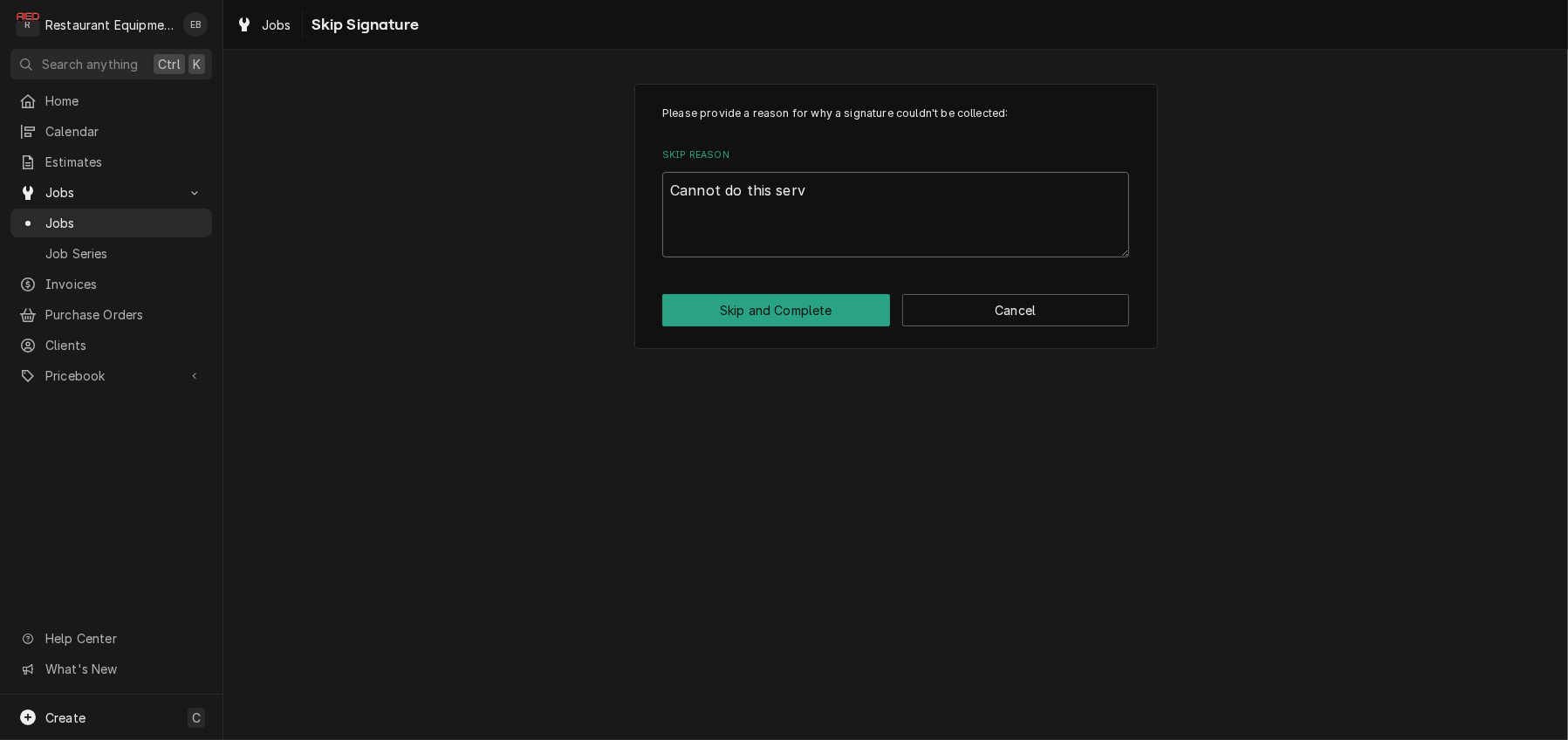
type textarea "x"
type textarea "Cannot do this servi"
type textarea "x"
type textarea "Cannot do this servic"
type textarea "x"
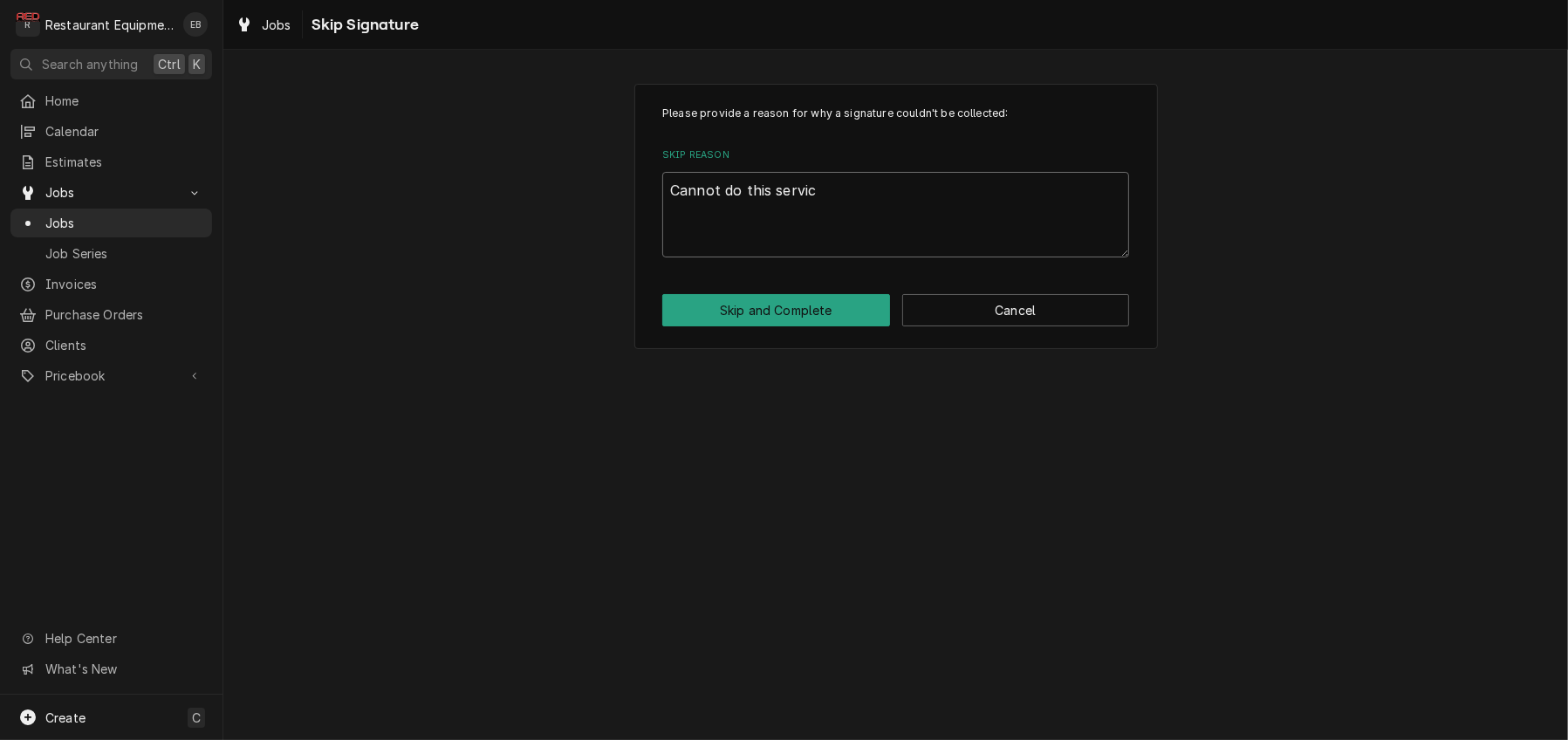
type textarea "Cannot do this service"
type textarea "x"
type textarea "Cannot do this service."
click at [776, 327] on button "Skip and Complete" at bounding box center [776, 310] width 228 height 32
type textarea "x"
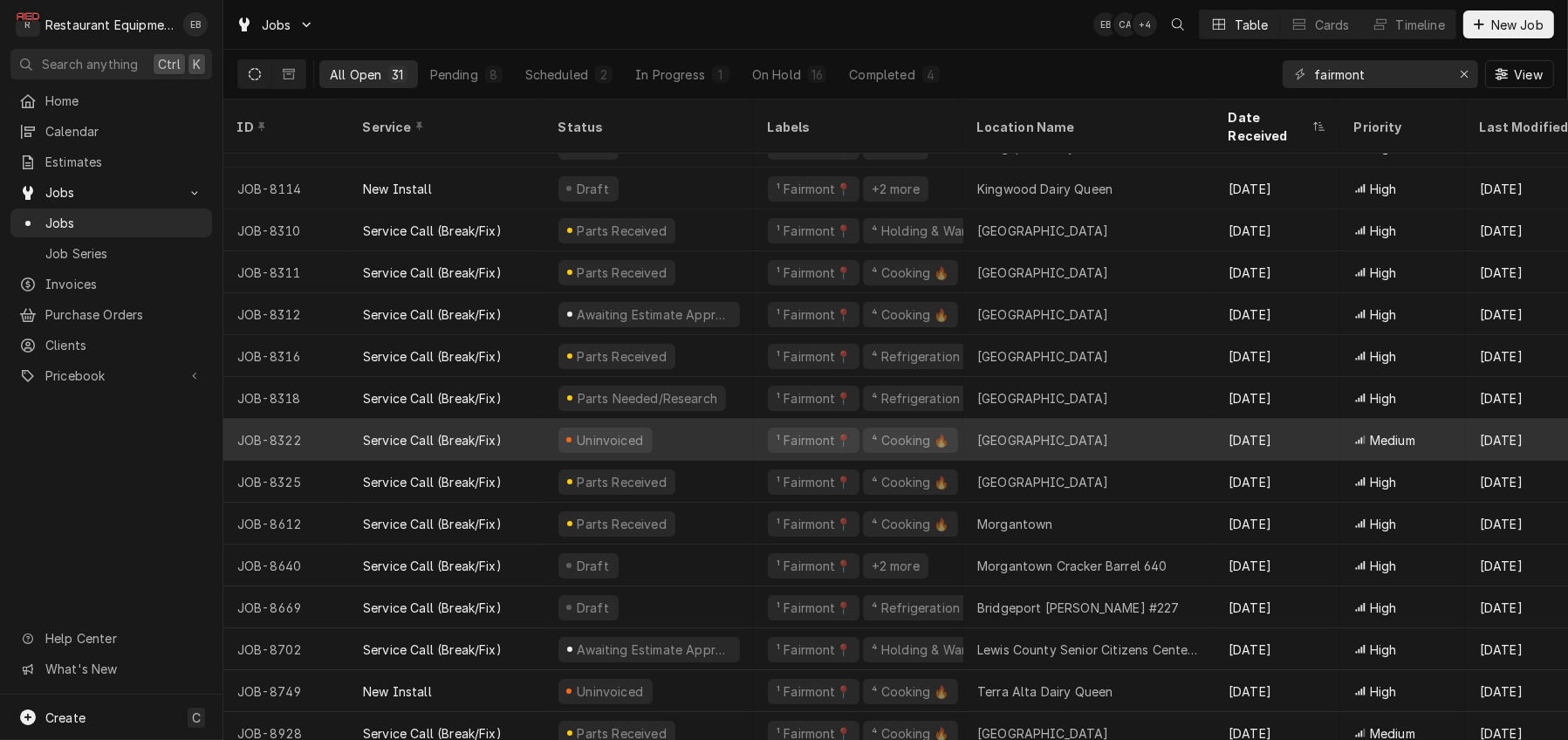
scroll to position [57, 0]
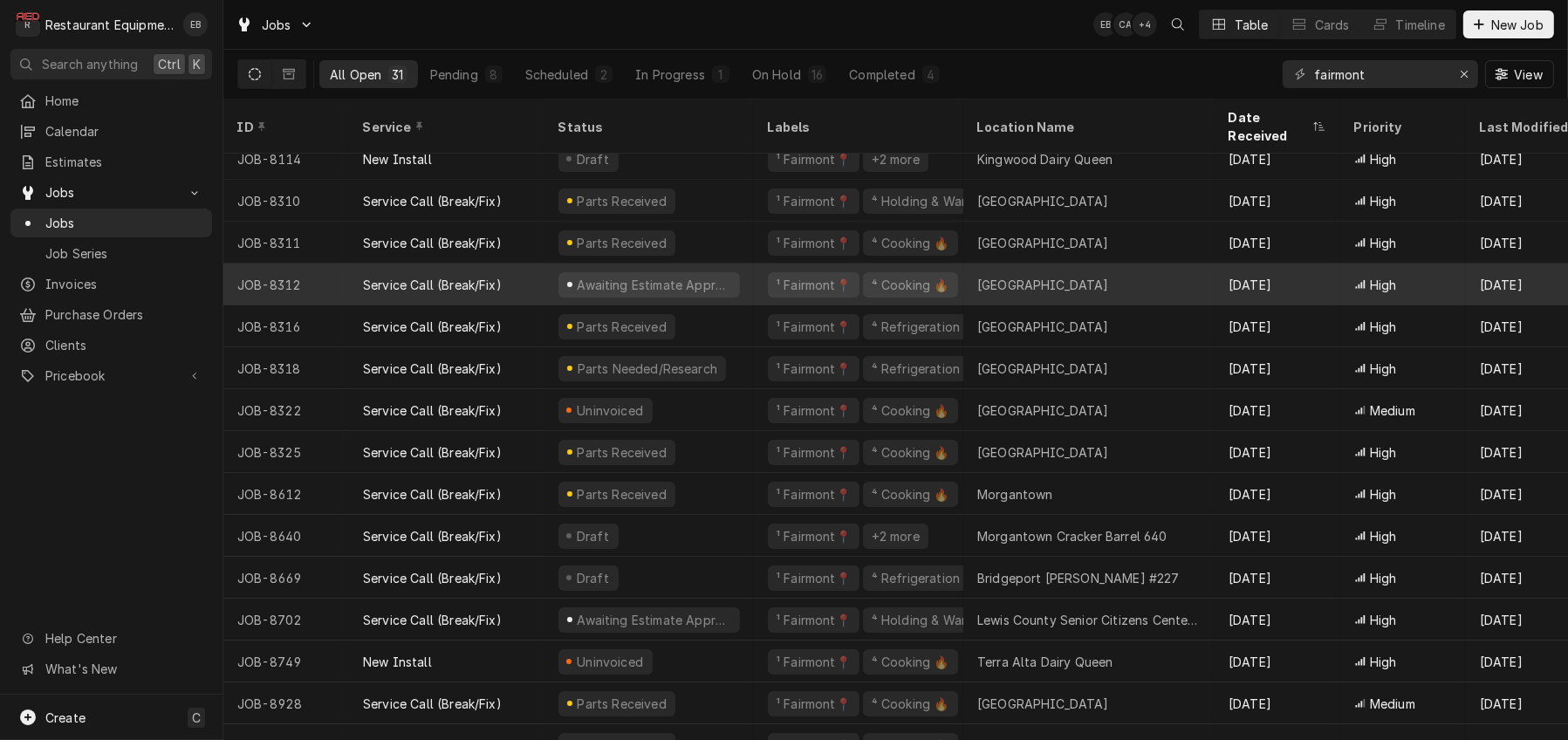
click at [772, 283] on div "¹ Fairmont📍 ⁴ Cooking 🔥" at bounding box center [858, 284] width 209 height 42
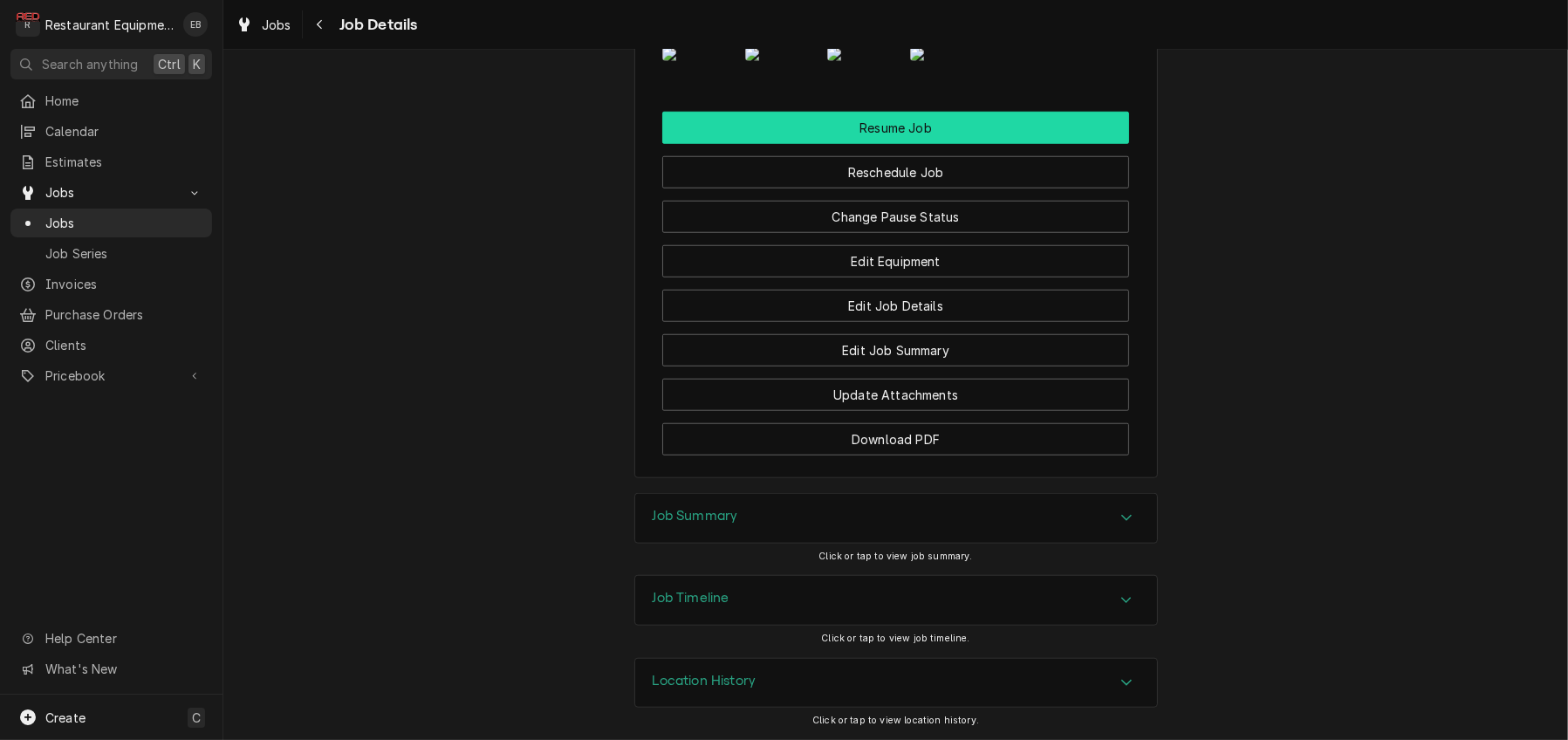
scroll to position [2211, 0]
click at [873, 144] on button "Resume Job" at bounding box center [896, 127] width 467 height 32
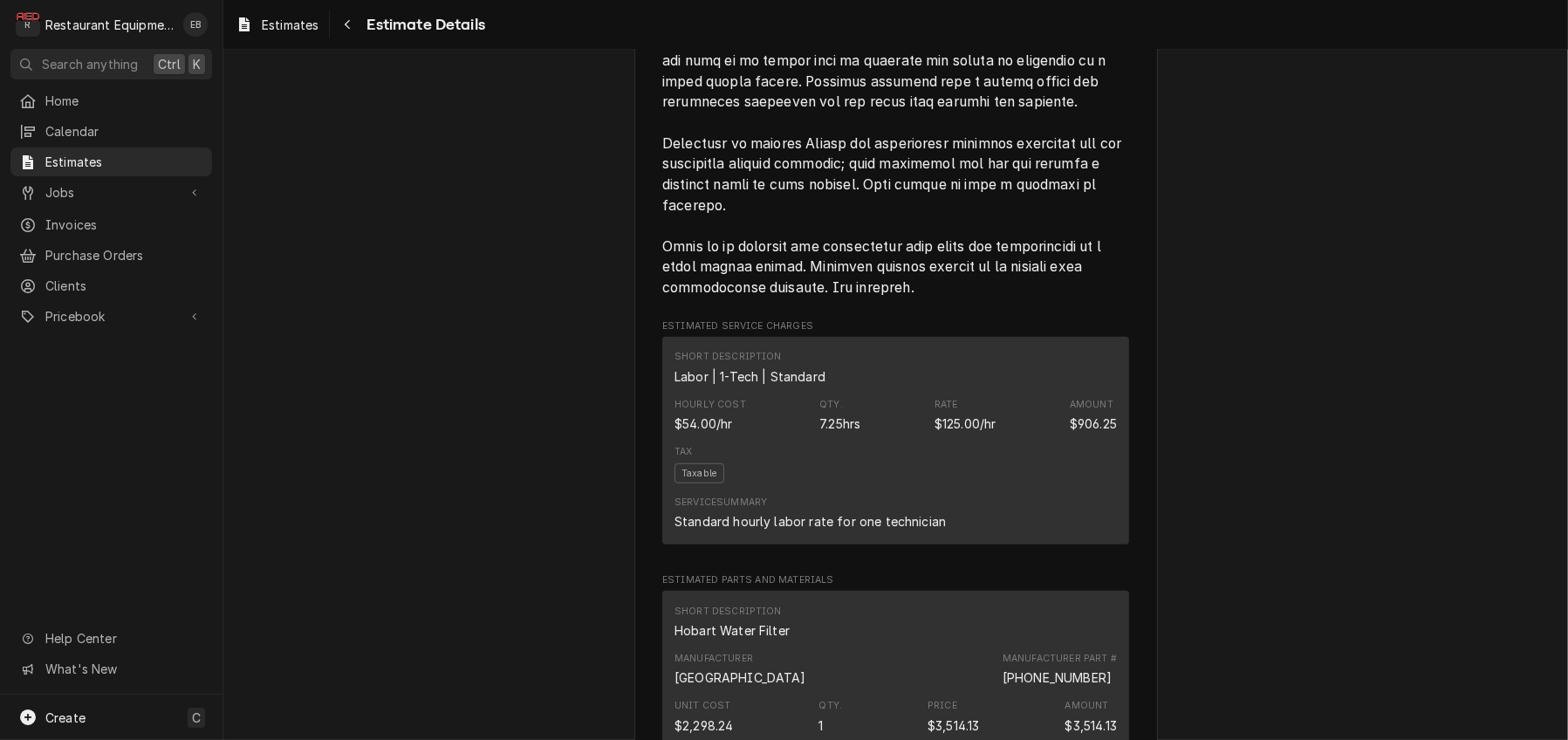
scroll to position [1512, 0]
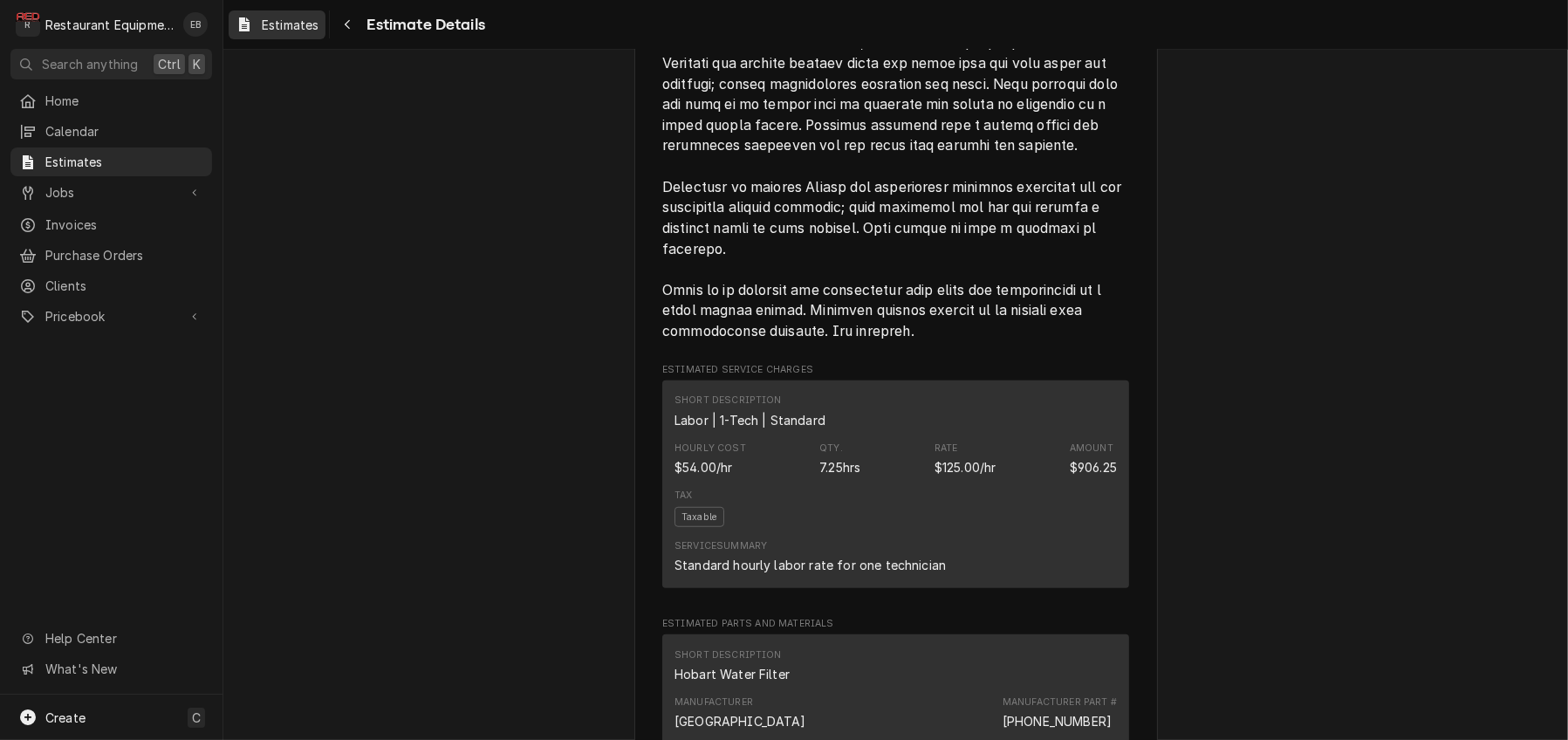
click at [318, 30] on span "Estimates" at bounding box center [290, 25] width 56 height 18
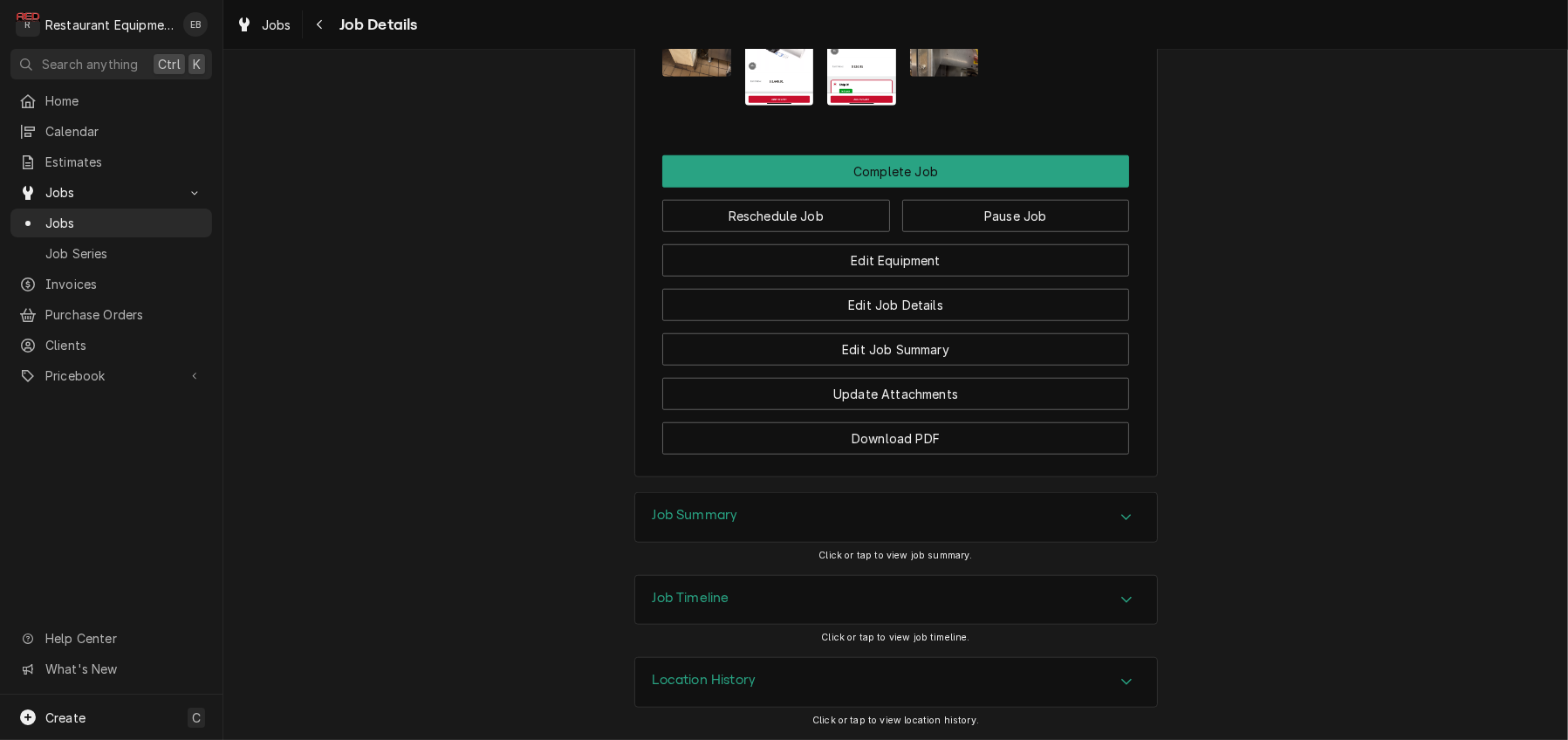
scroll to position [1977, 0]
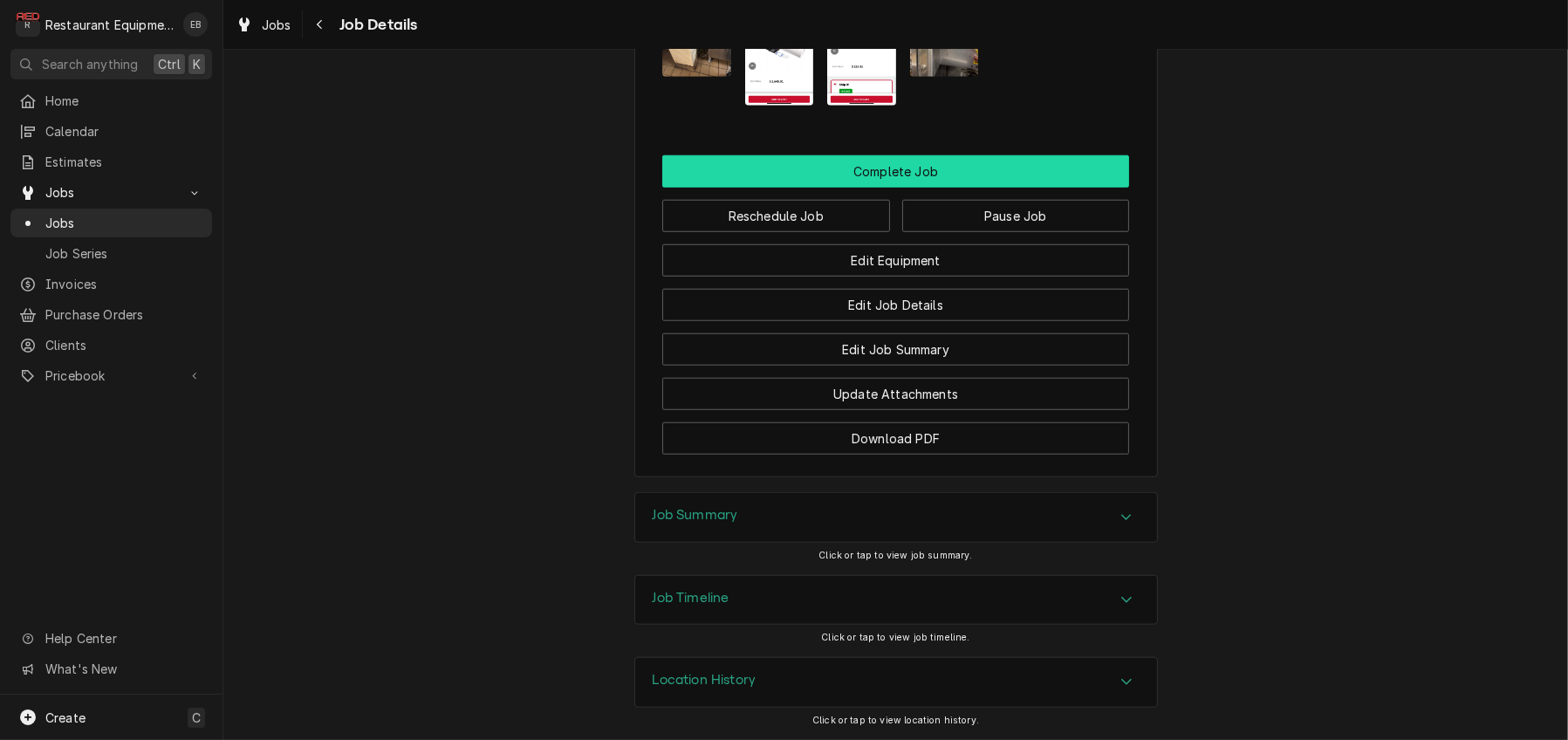
click at [920, 187] on button "Complete Job" at bounding box center [896, 171] width 467 height 32
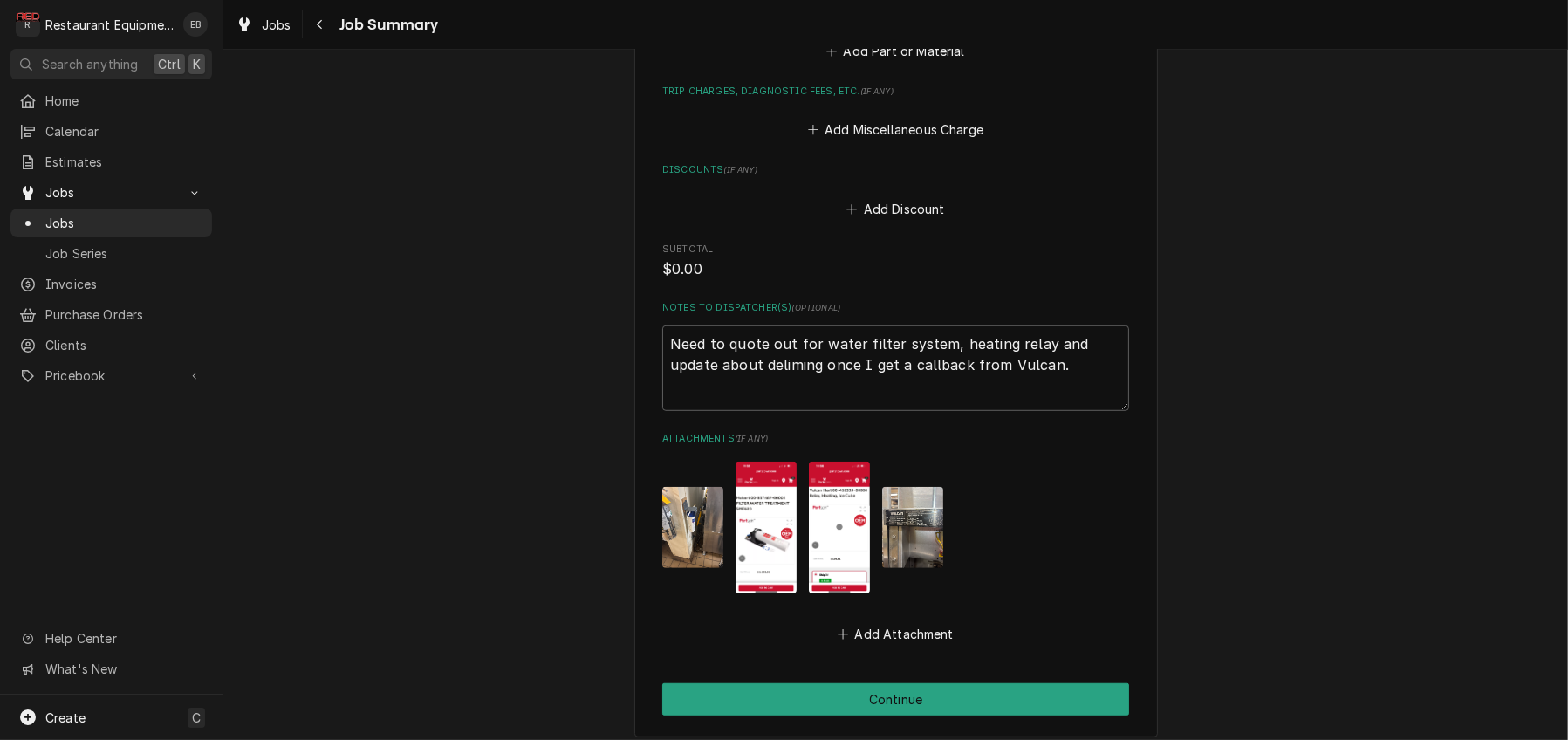
scroll to position [1641, 0]
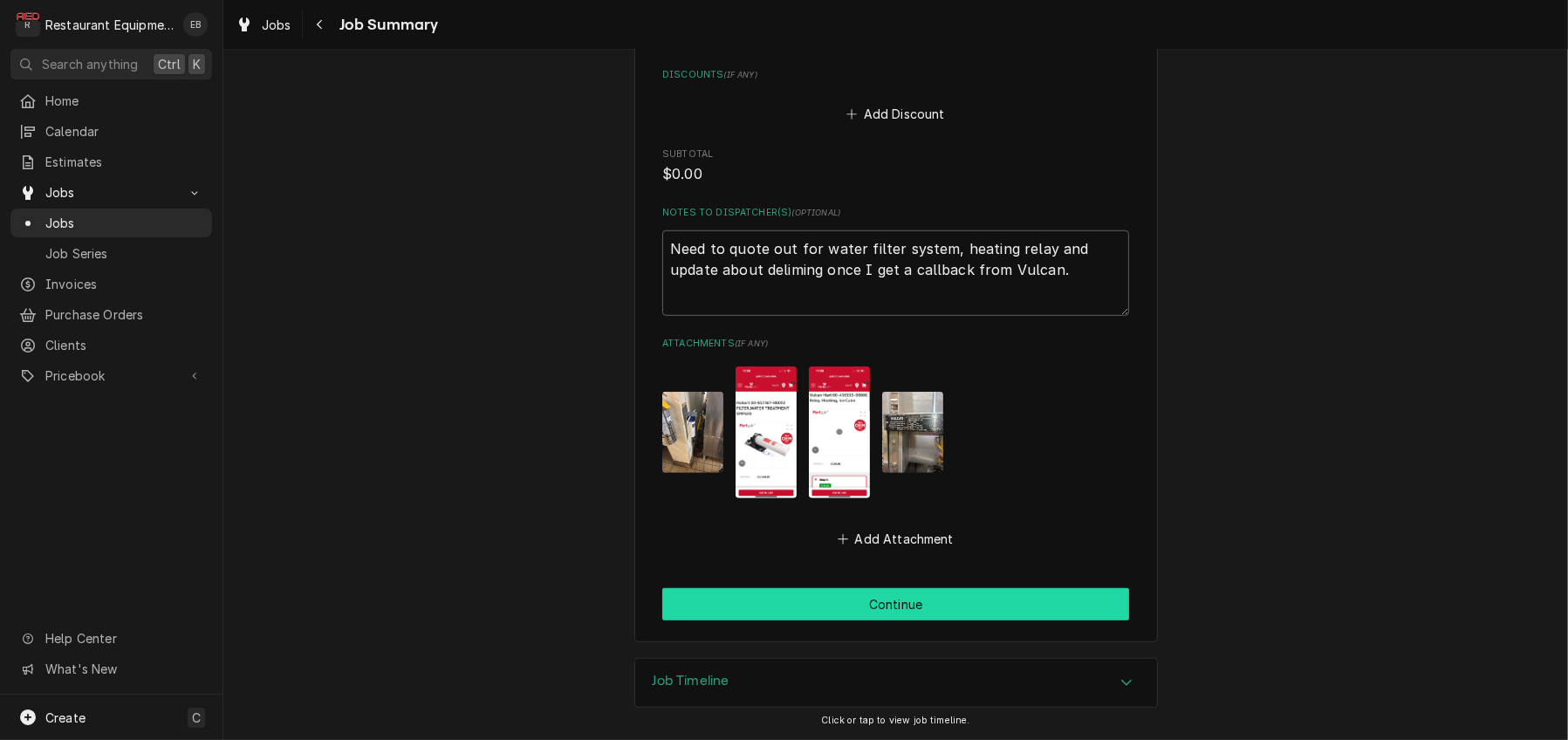
click at [954, 591] on button "Continue" at bounding box center [896, 603] width 467 height 32
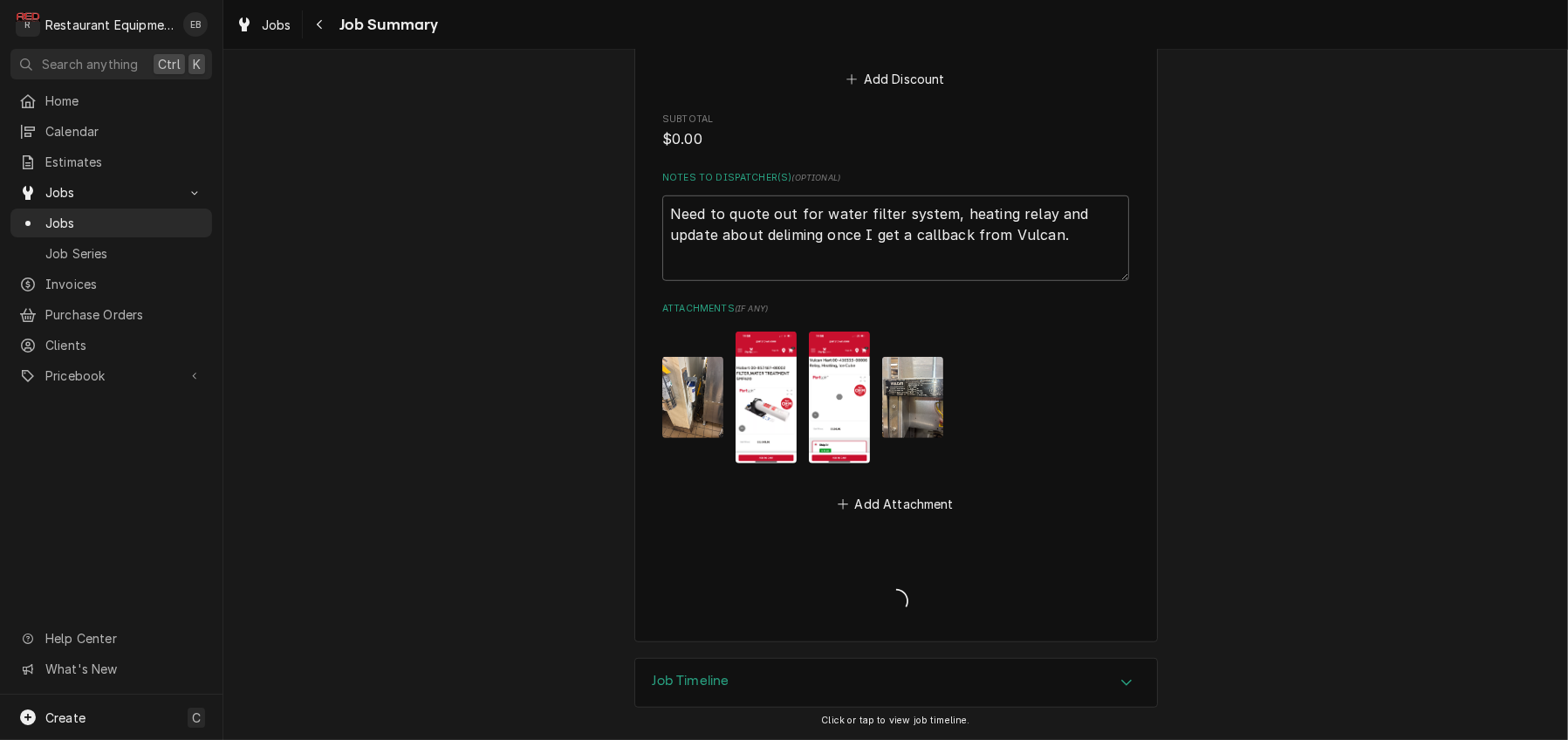
type textarea "x"
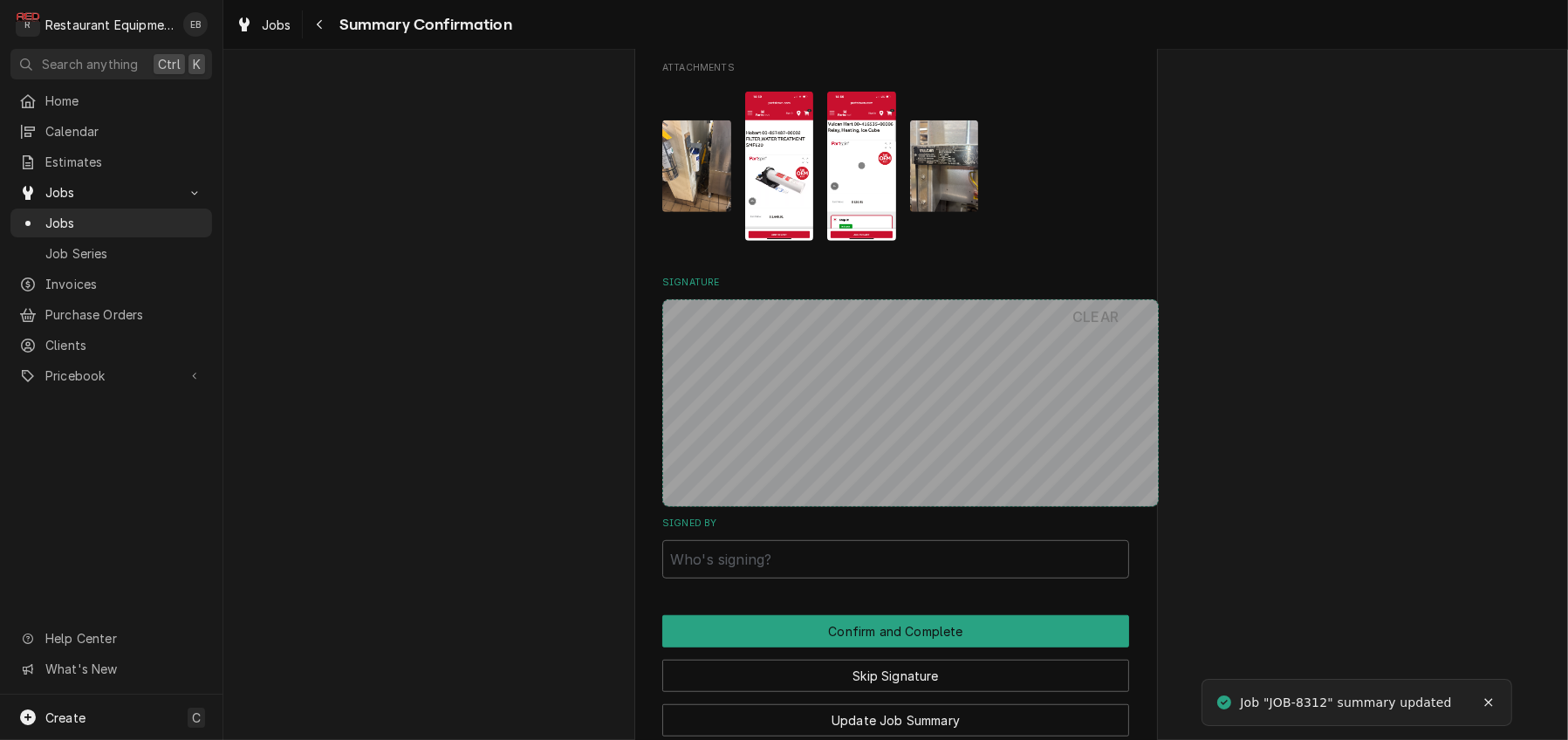
scroll to position [1627, 0]
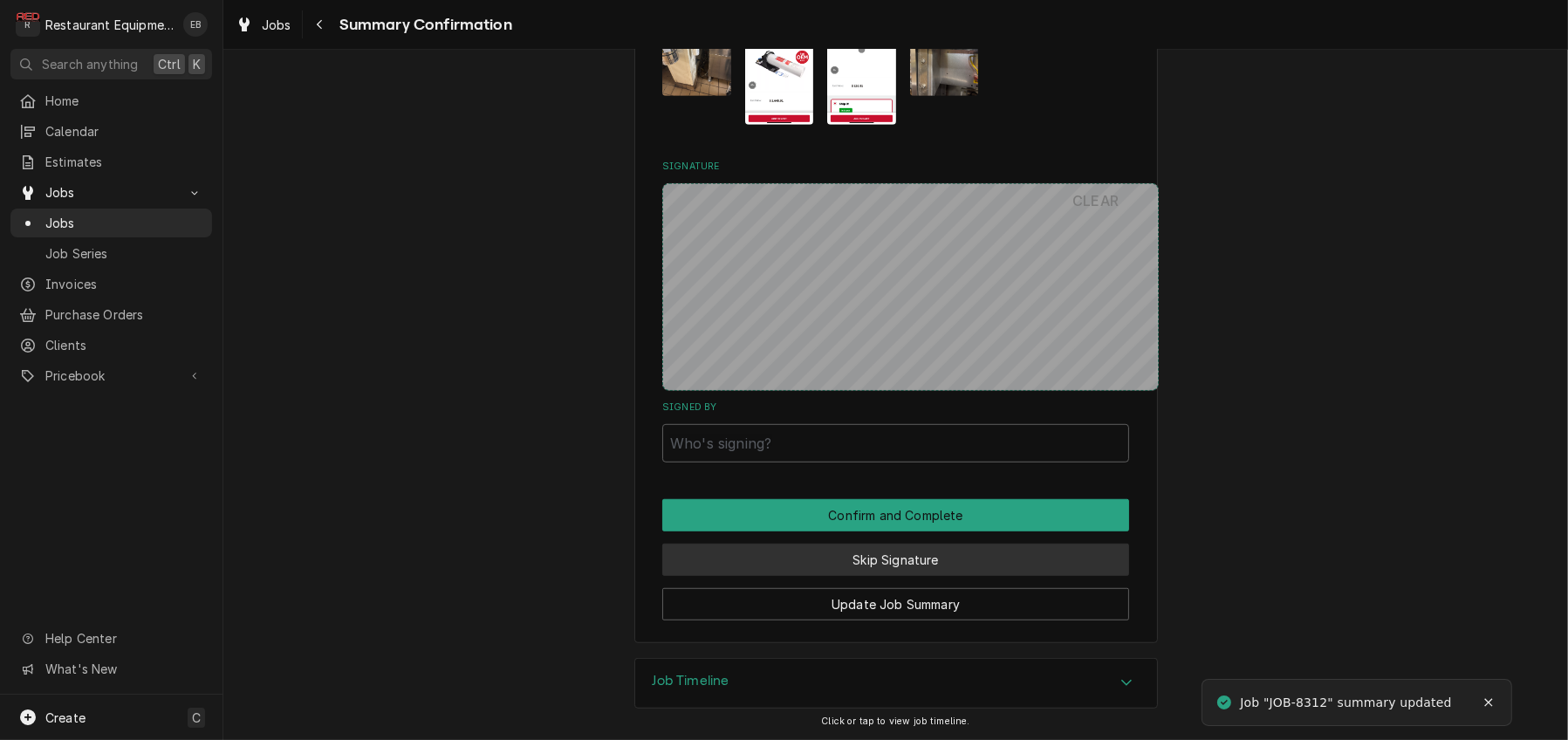
click at [935, 543] on button "Skip Signature" at bounding box center [896, 559] width 467 height 32
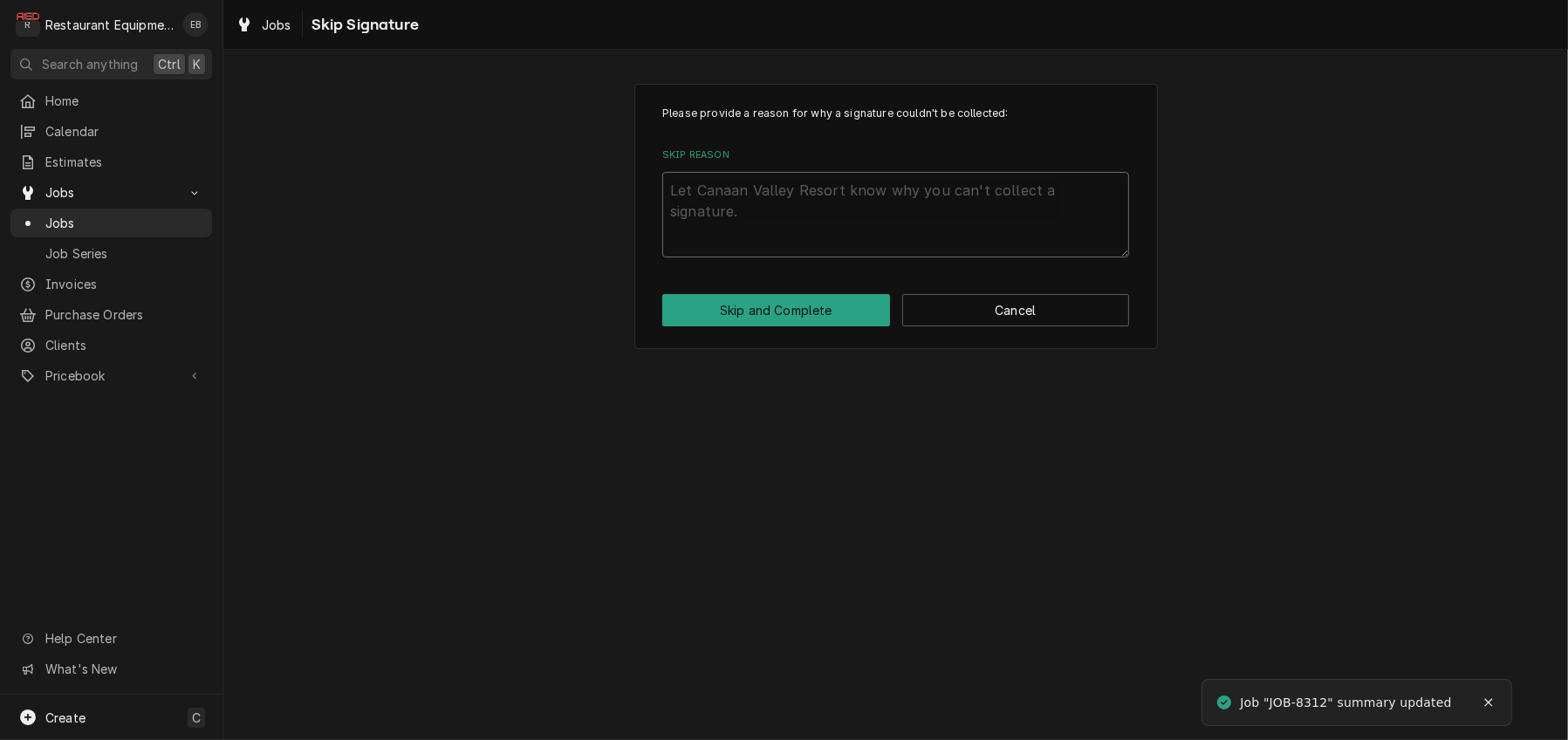
click at [852, 210] on textarea "Skip Reason" at bounding box center [896, 214] width 467 height 86
type textarea "x"
type textarea "E"
type textarea "x"
type textarea "Es"
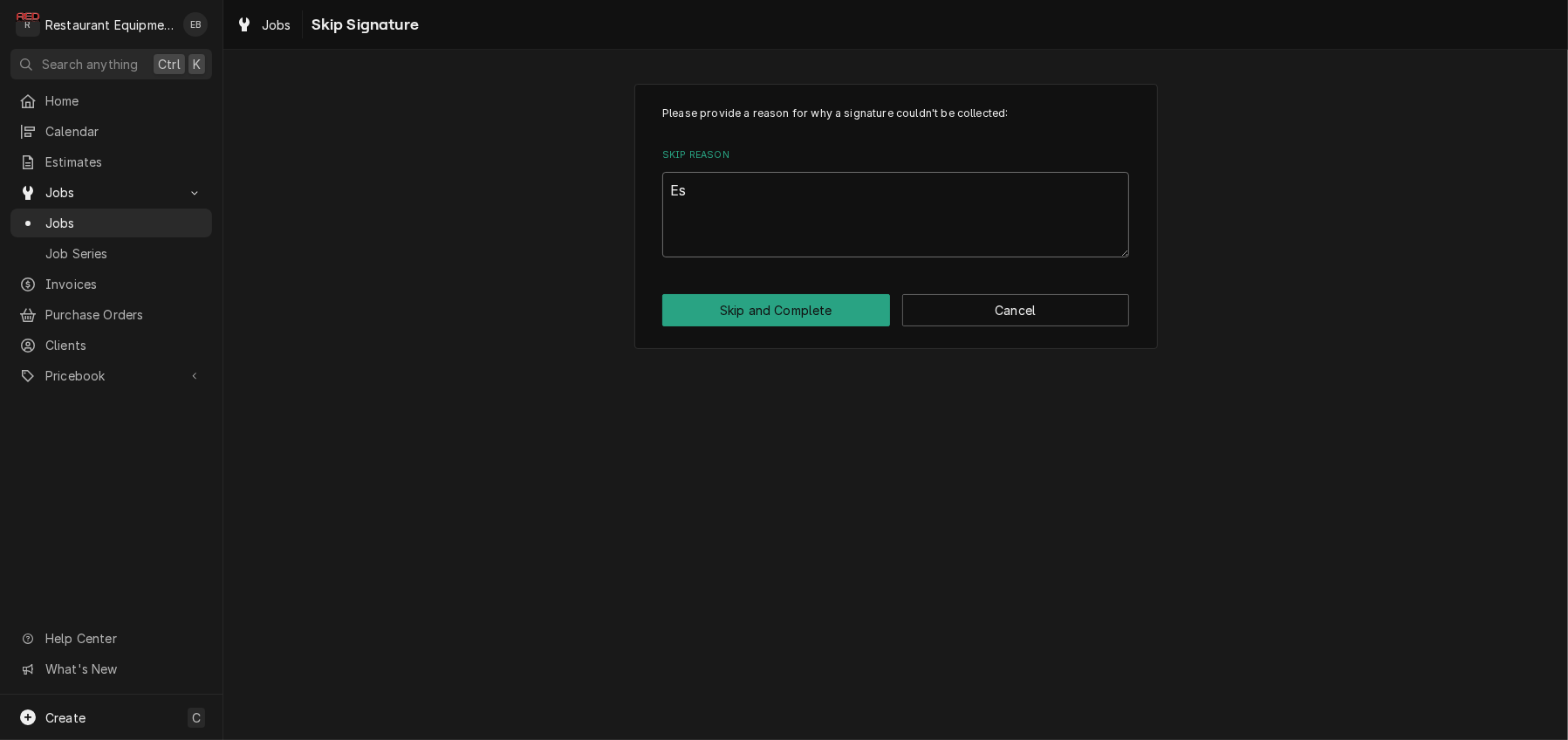
type textarea "x"
type textarea "Est"
type textarea "x"
type textarea "Esti"
type textarea "x"
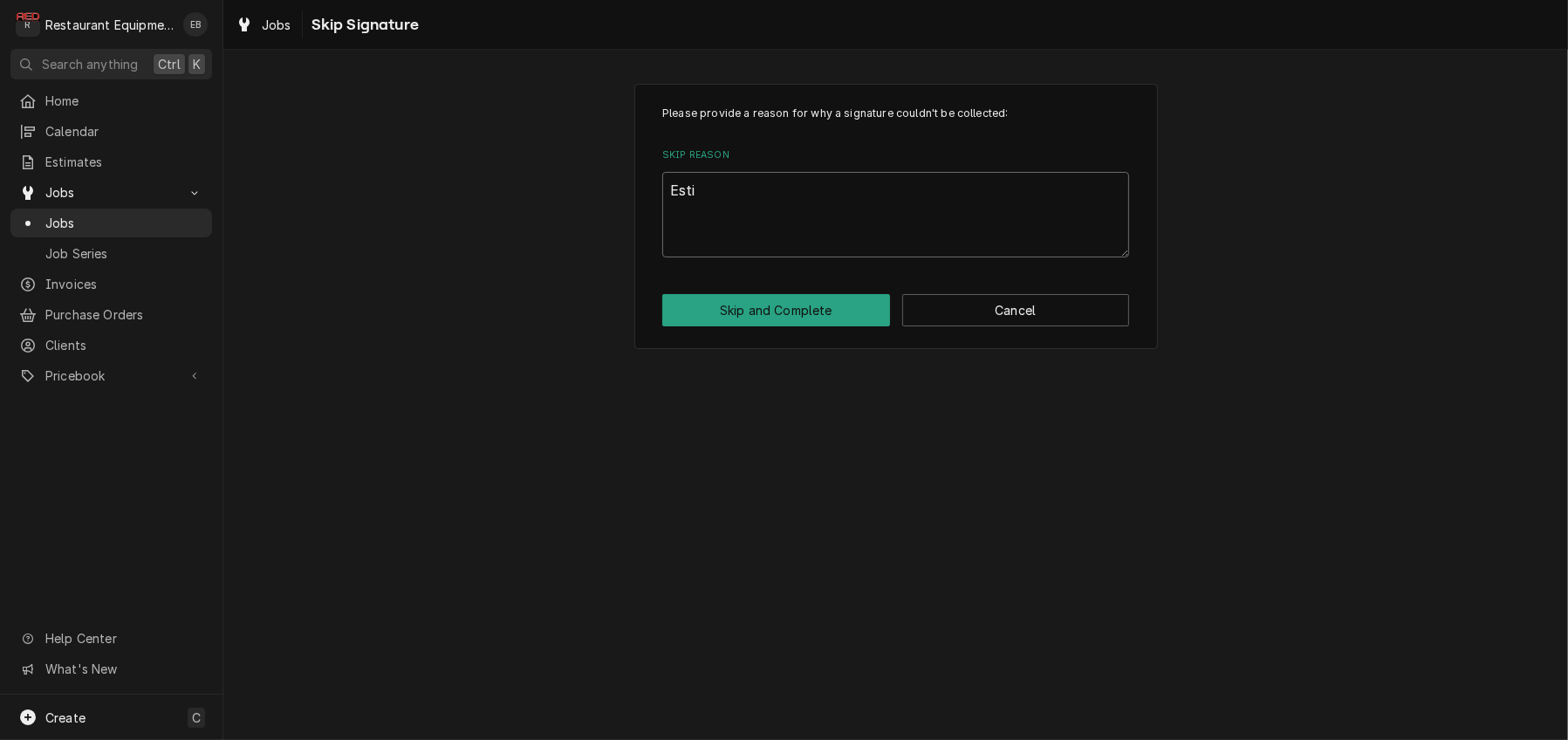
type textarea "Estim"
type textarea "x"
type textarea "Estima"
type textarea "x"
type textarea "Estimat"
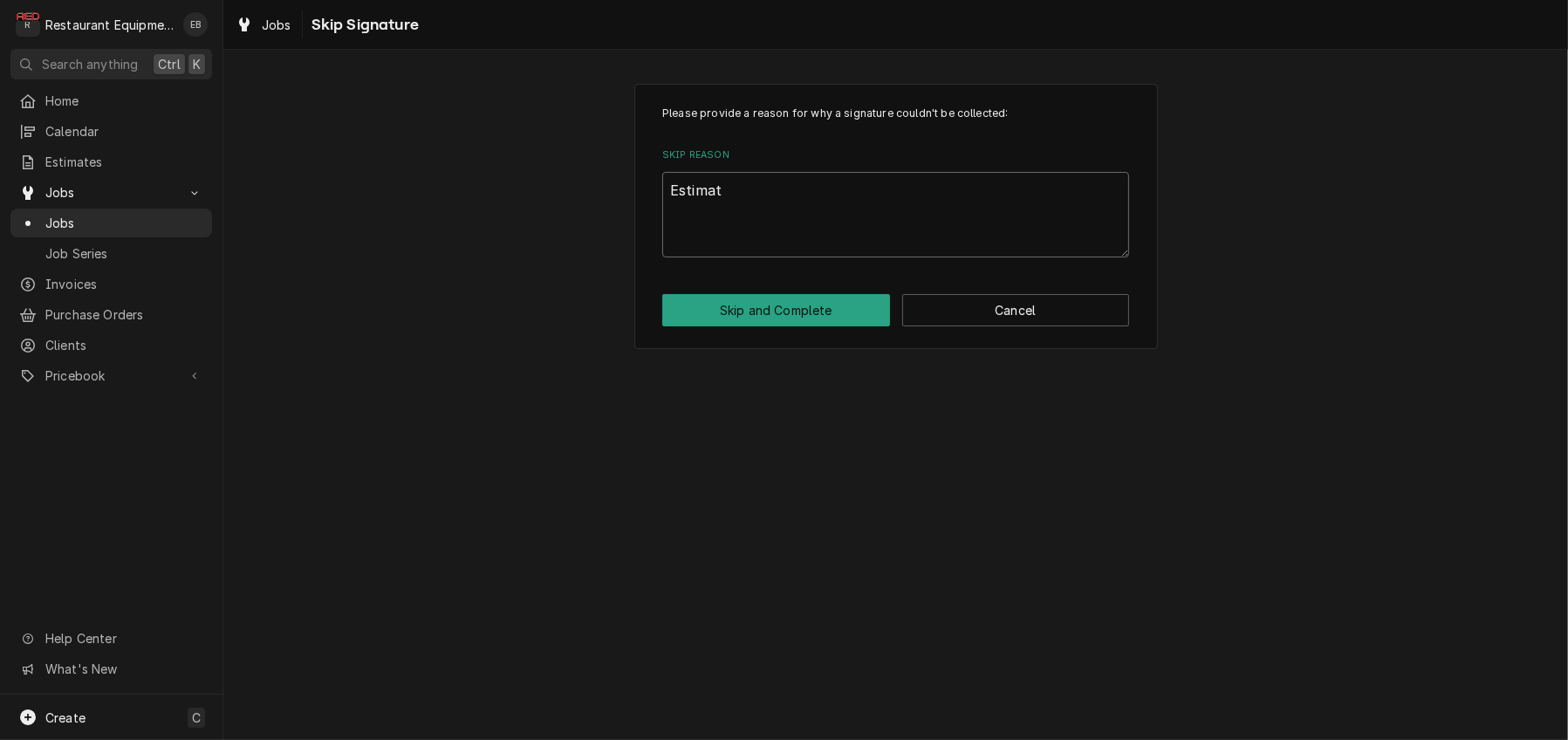
type textarea "x"
type textarea "Estimate"
type textarea "x"
type textarea "Estimate"
type textarea "x"
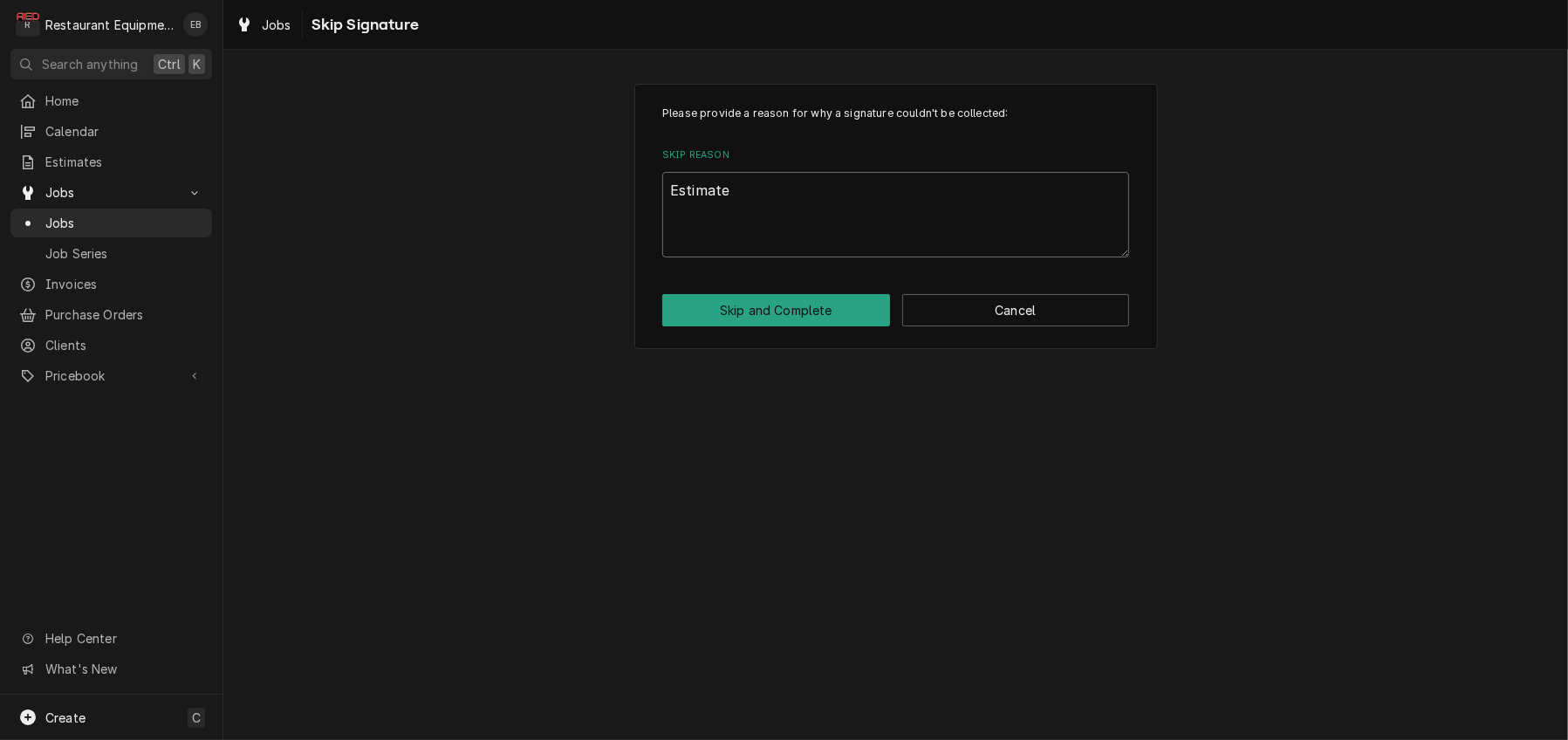
type textarea "Estimate w"
type textarea "x"
type textarea "Estimate wa"
type textarea "x"
type textarea "Estimate was"
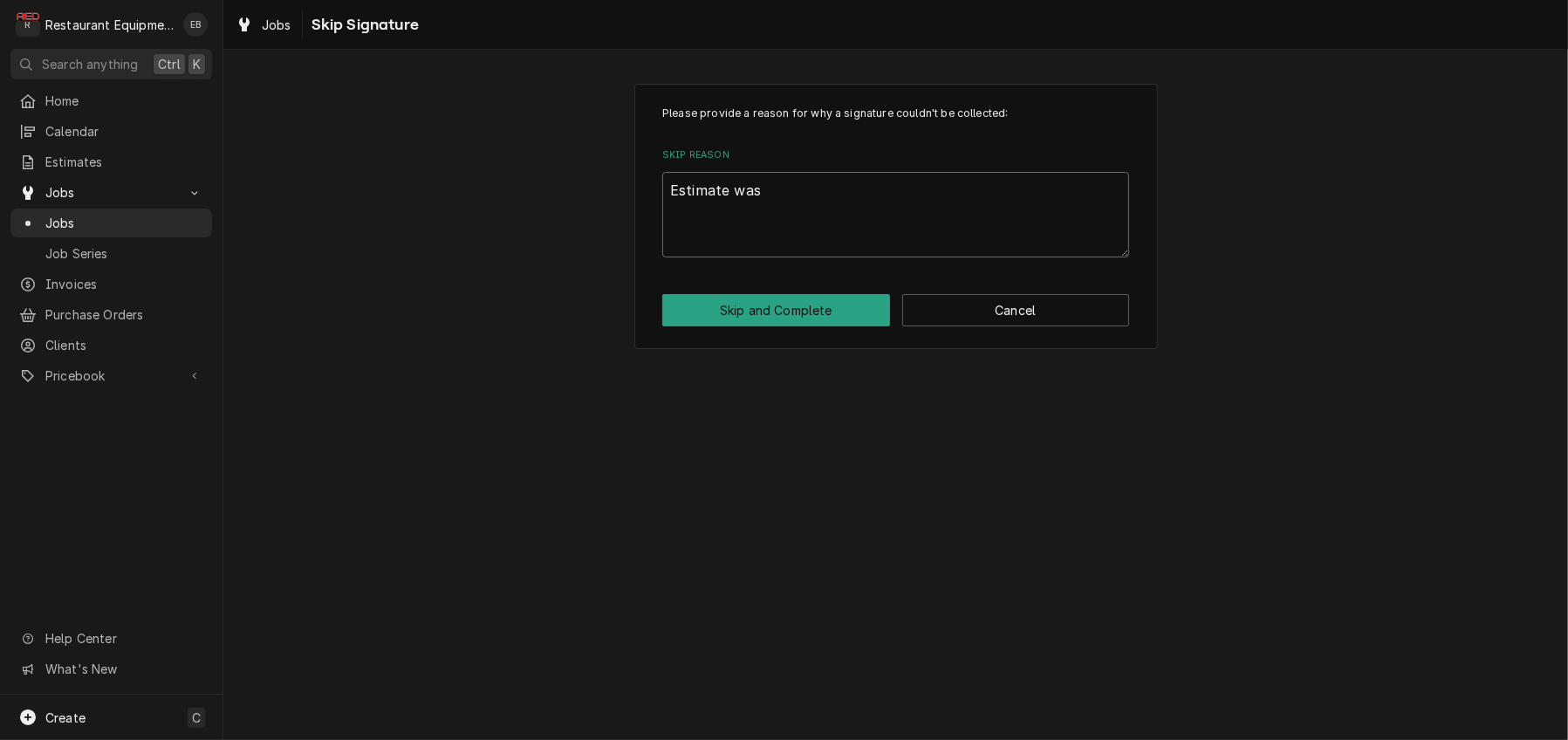
type textarea "x"
type textarea "Estimate was"
type textarea "x"
type textarea "Estimate was r"
type textarea "x"
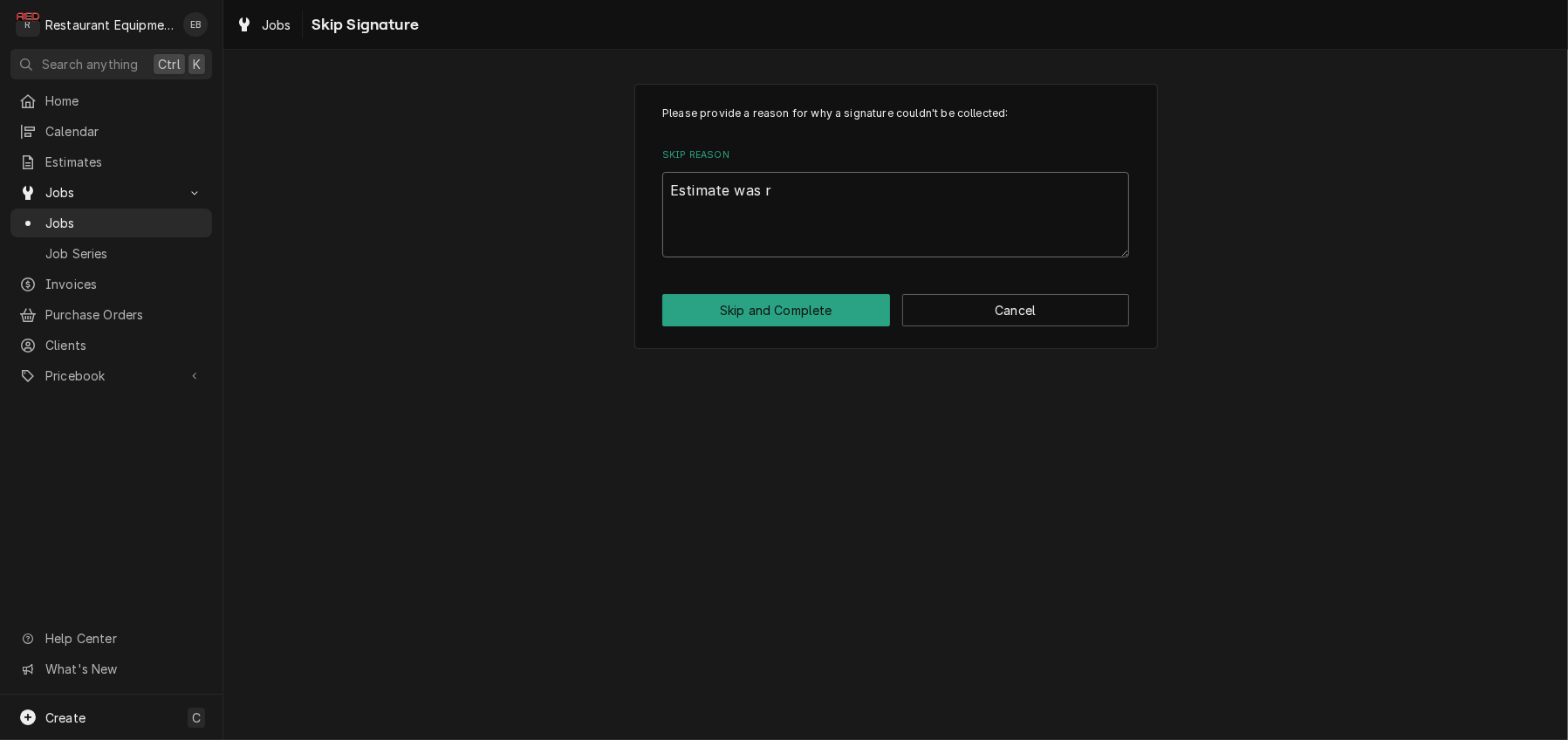
type textarea "Estimate was re"
type textarea "x"
type textarea "Estimate was rej"
type textarea "x"
type textarea "Estimate was reje"
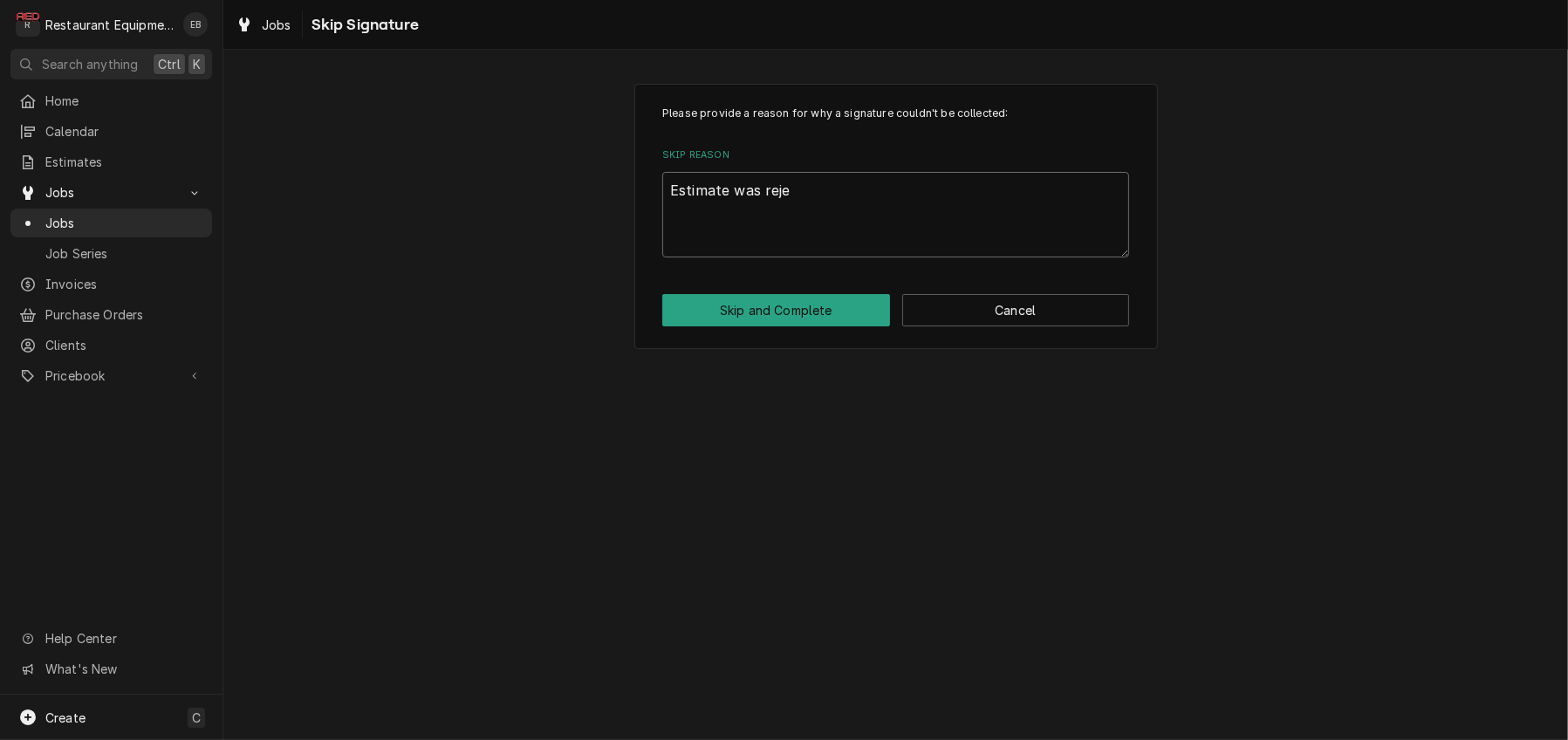
type textarea "x"
type textarea "Estimate was rejec"
type textarea "x"
type textarea "Estimate was reject"
type textarea "x"
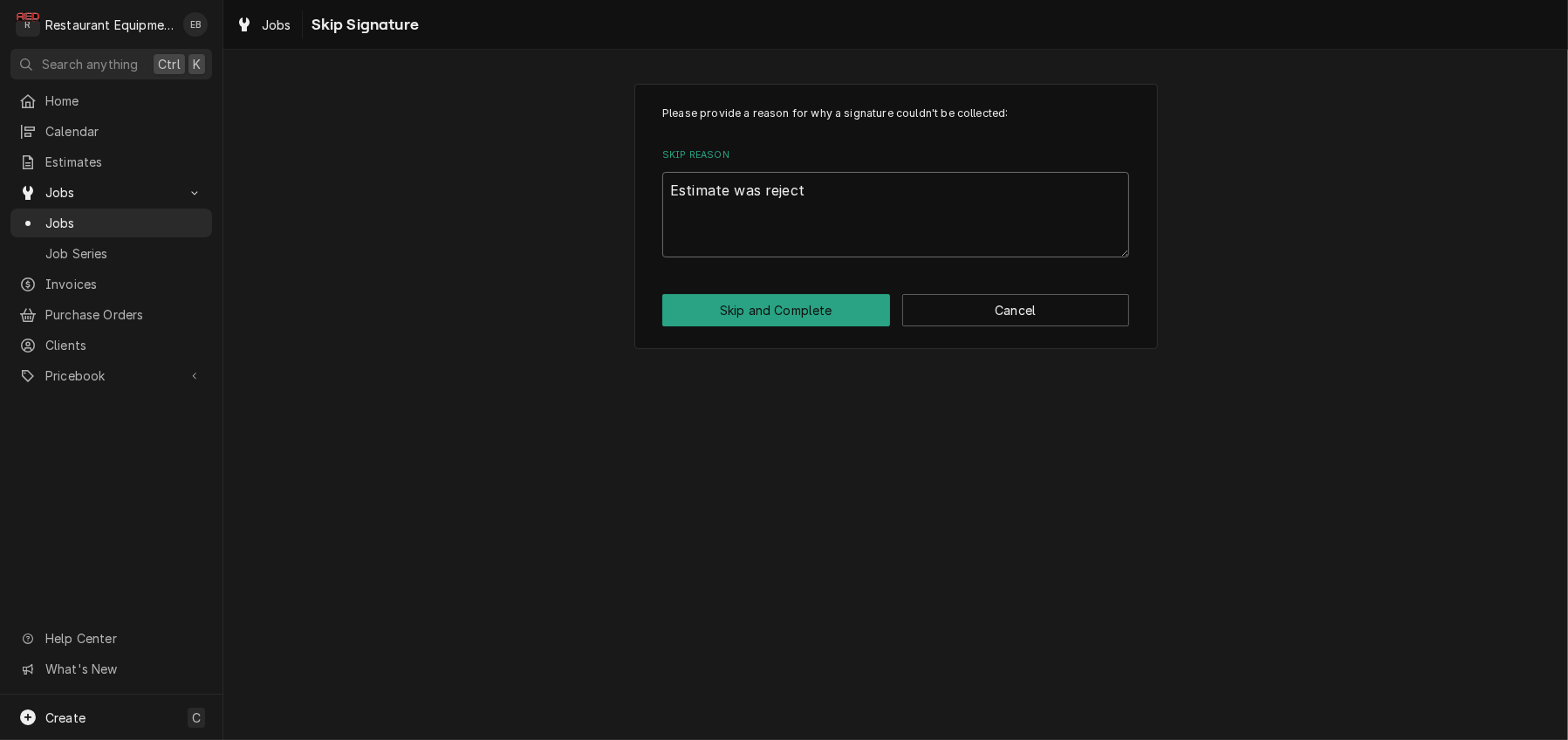
type textarea "Estimate was rejecte"
type textarea "x"
type textarea "Estimate was rejected"
type textarea "x"
type textarea "Estimate was rejected."
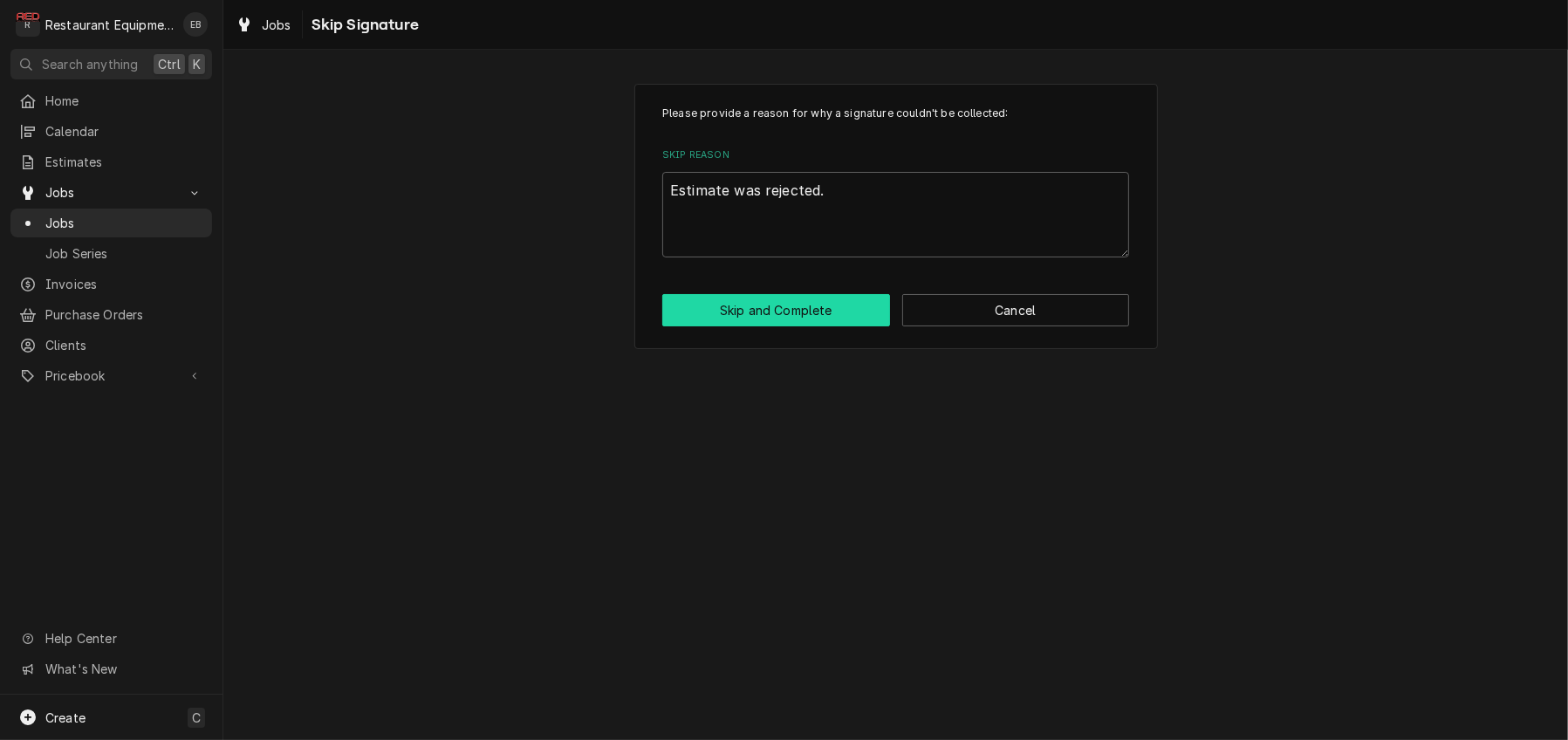
click at [826, 327] on button "Skip and Complete" at bounding box center [776, 310] width 228 height 32
type textarea "x"
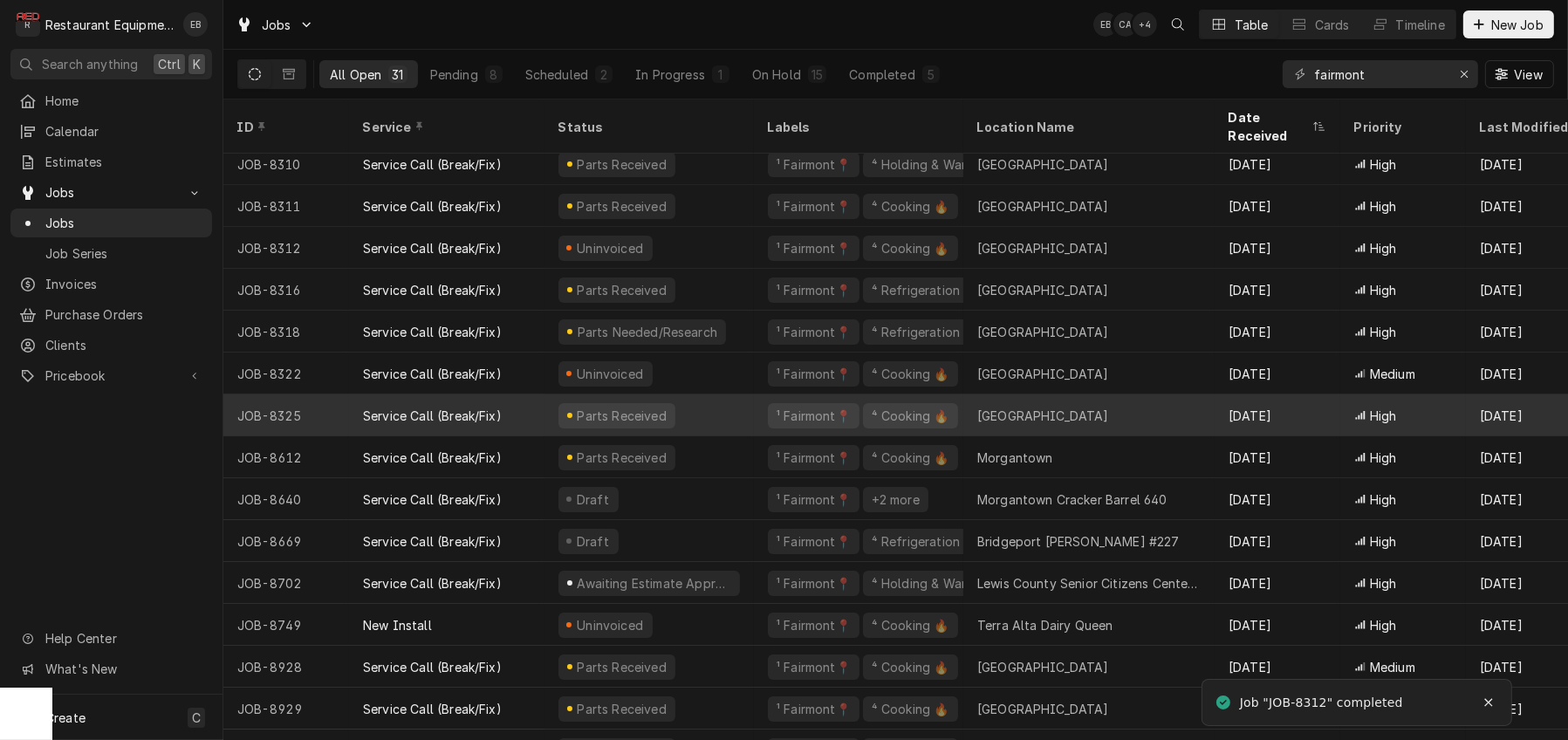
scroll to position [57, 0]
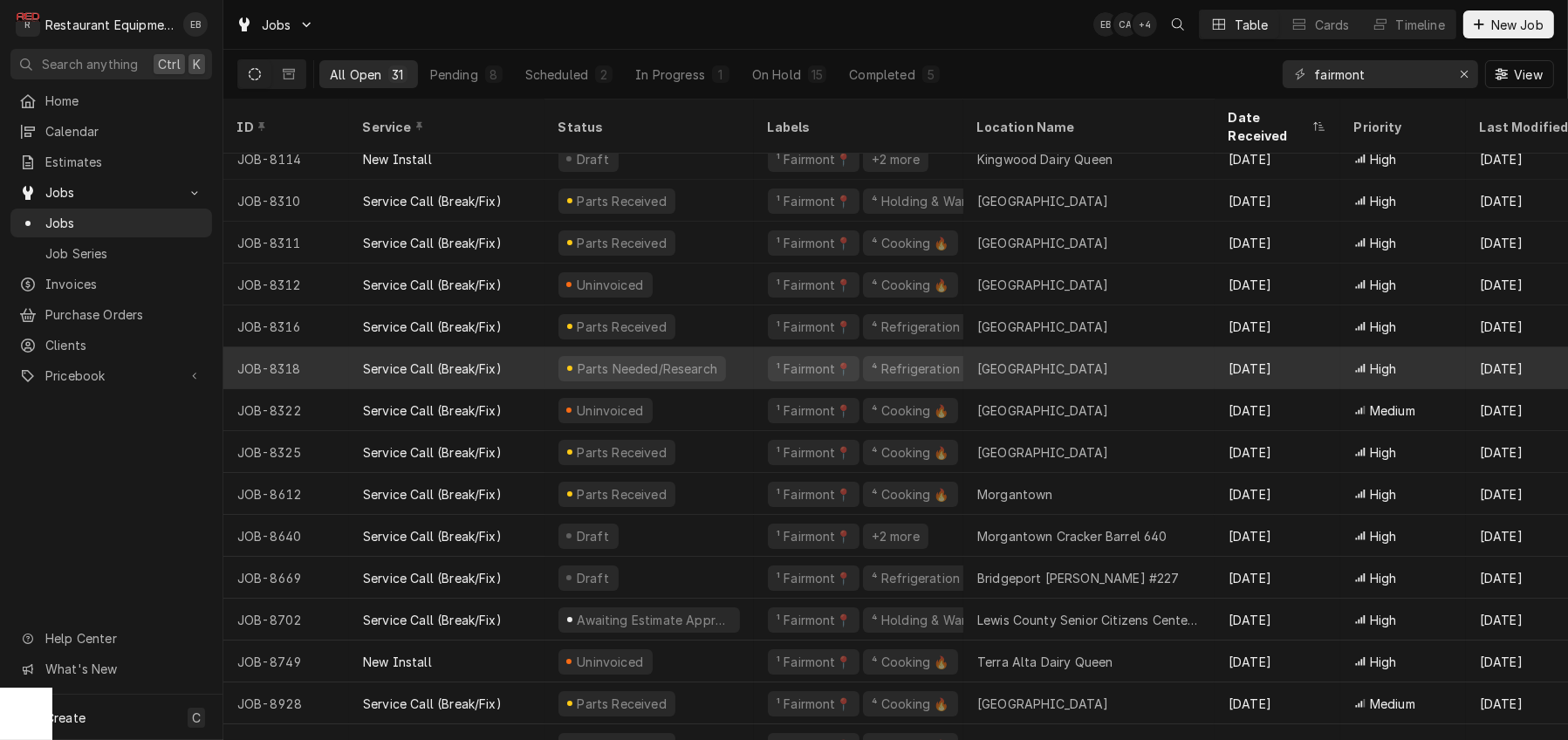
click at [769, 368] on div "¹ Fairmont📍 ⁴ Refrigeration ❄️" at bounding box center [858, 367] width 209 height 42
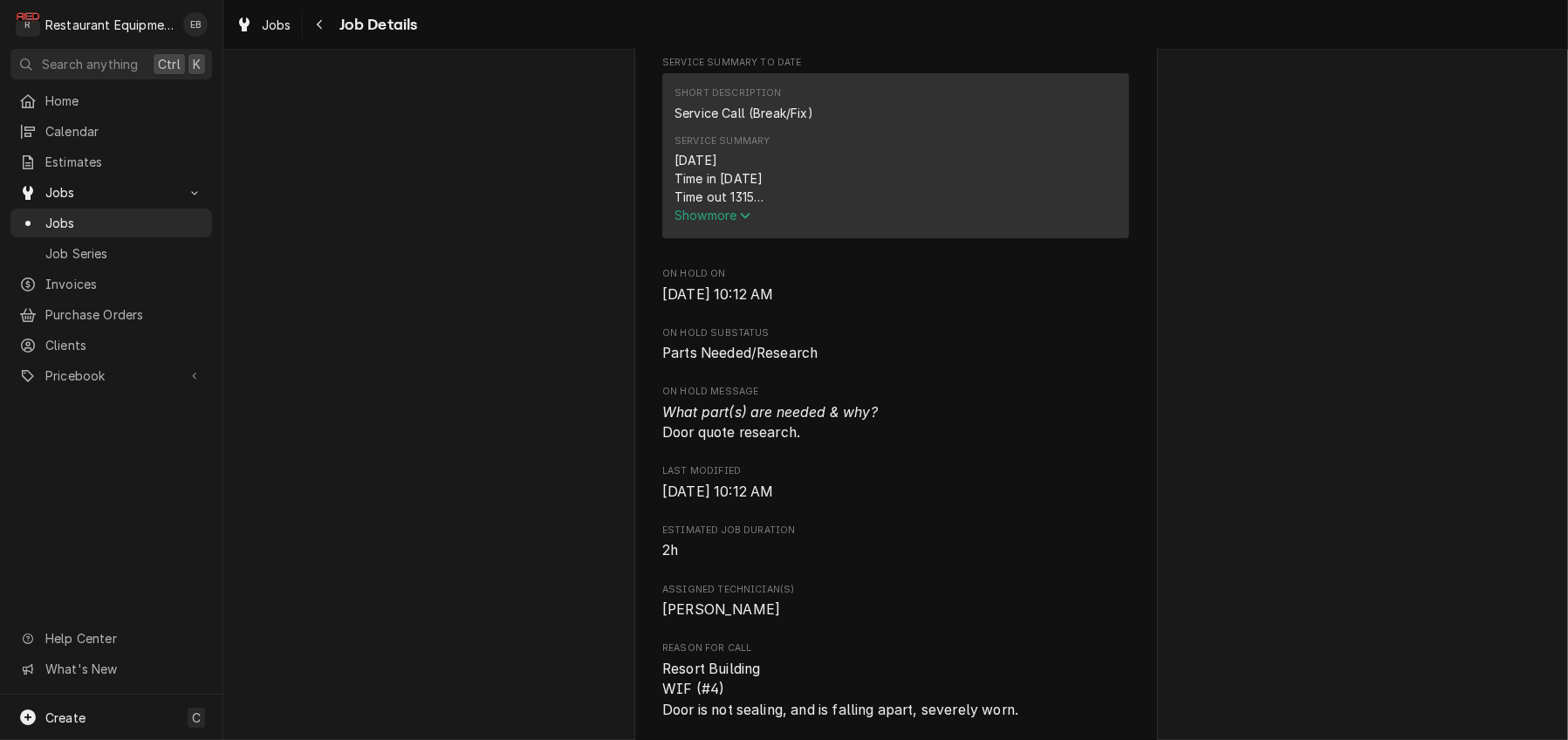
scroll to position [698, 0]
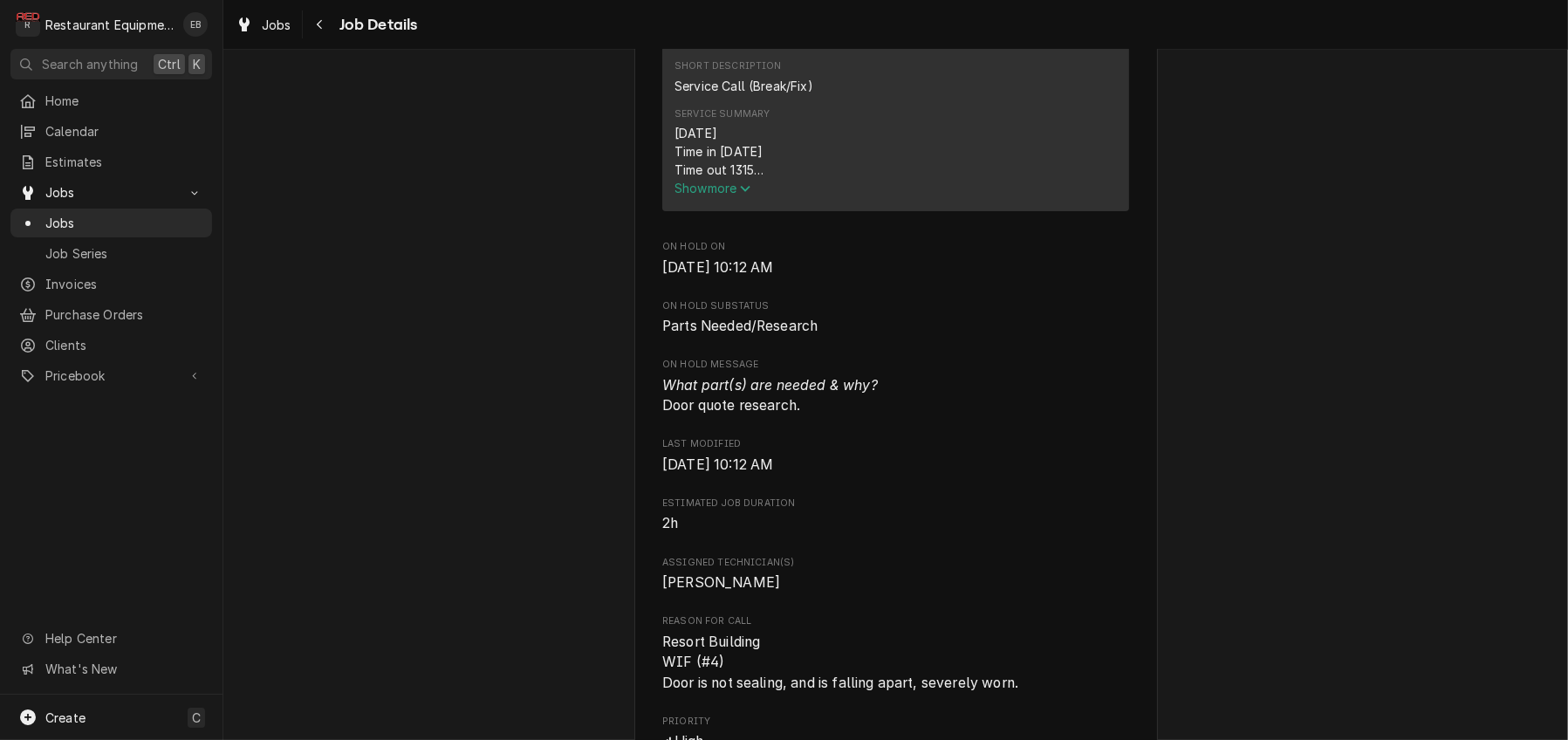
click at [723, 196] on span "Show more" at bounding box center [712, 188] width 77 height 15
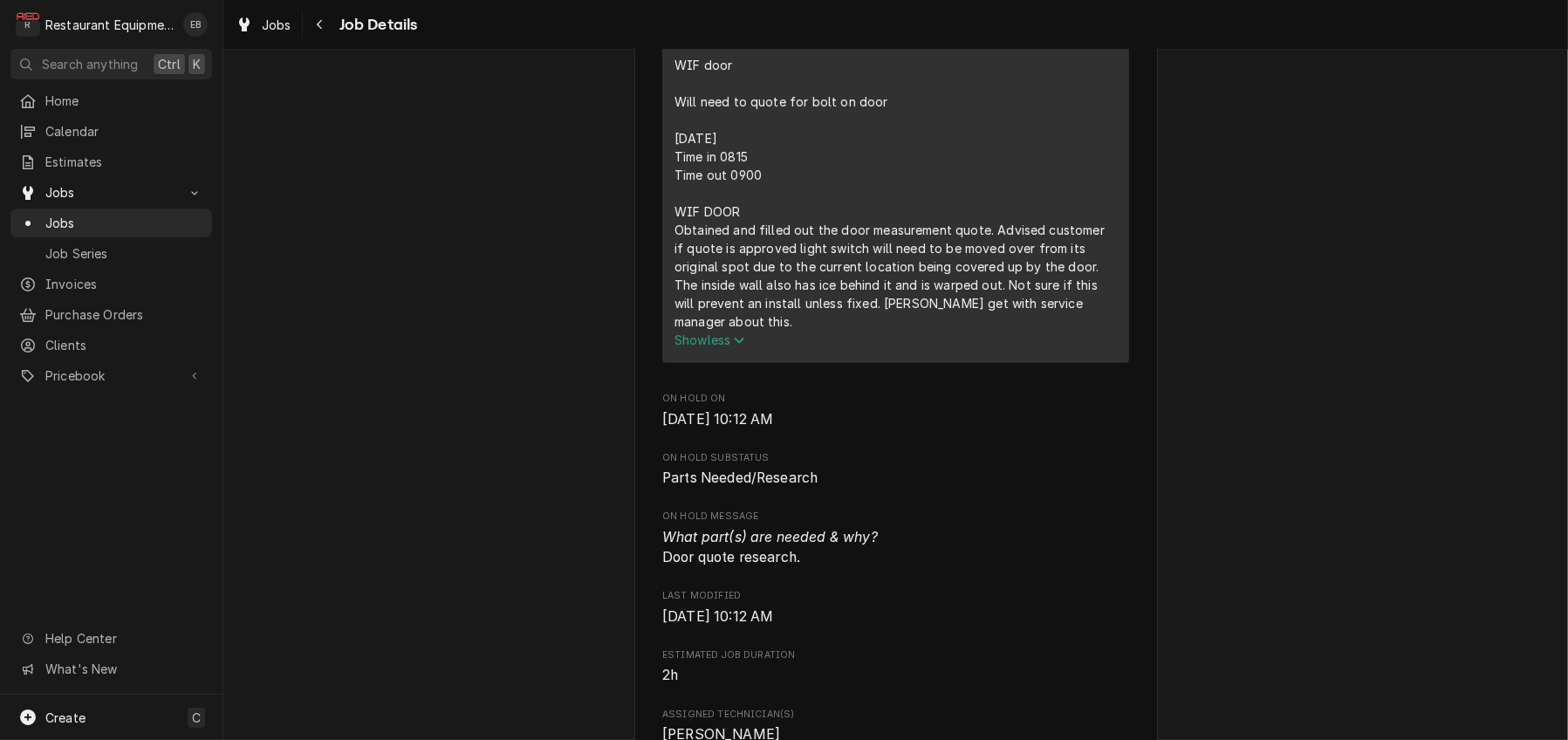
scroll to position [873, 0]
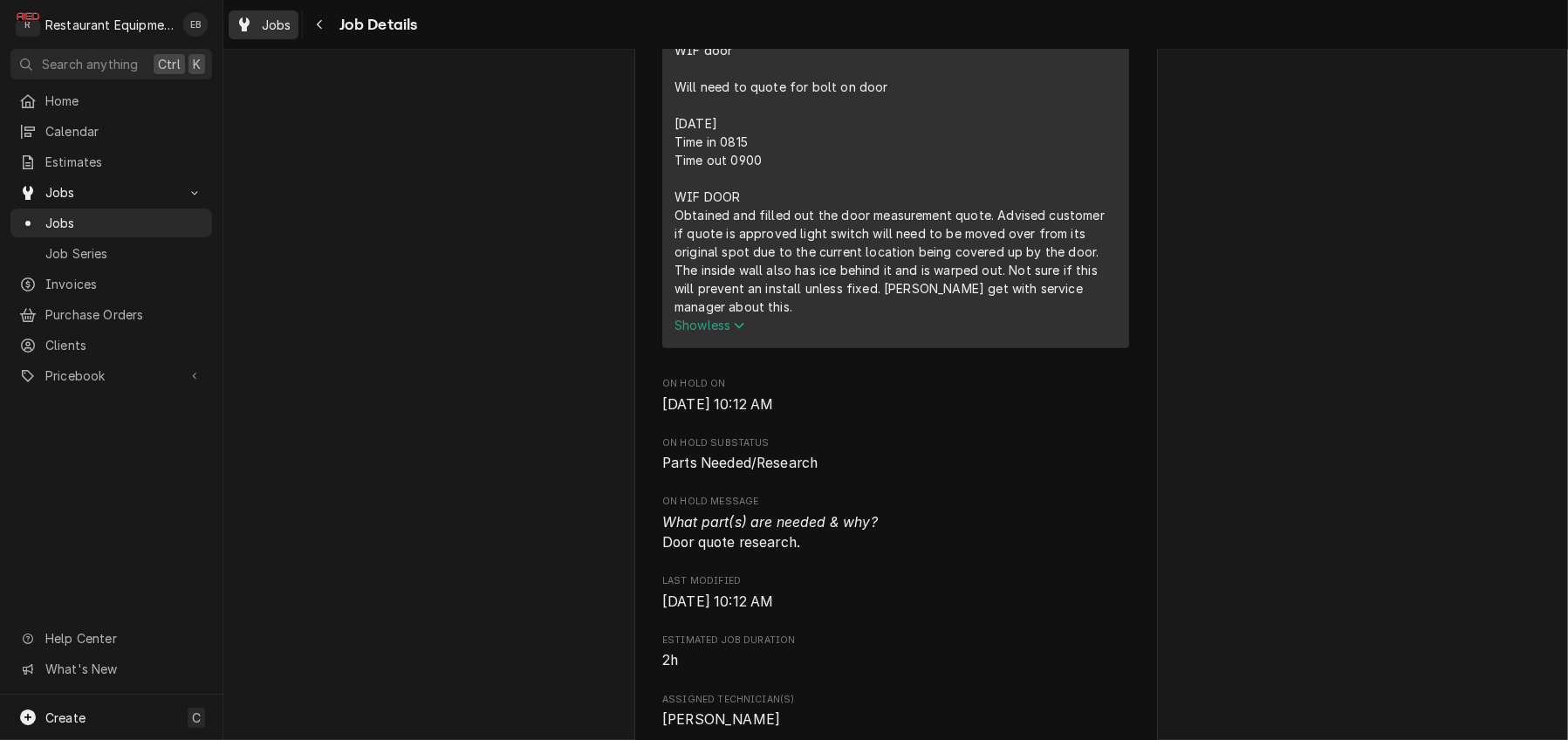
click at [287, 27] on span "Jobs" at bounding box center [277, 25] width 30 height 18
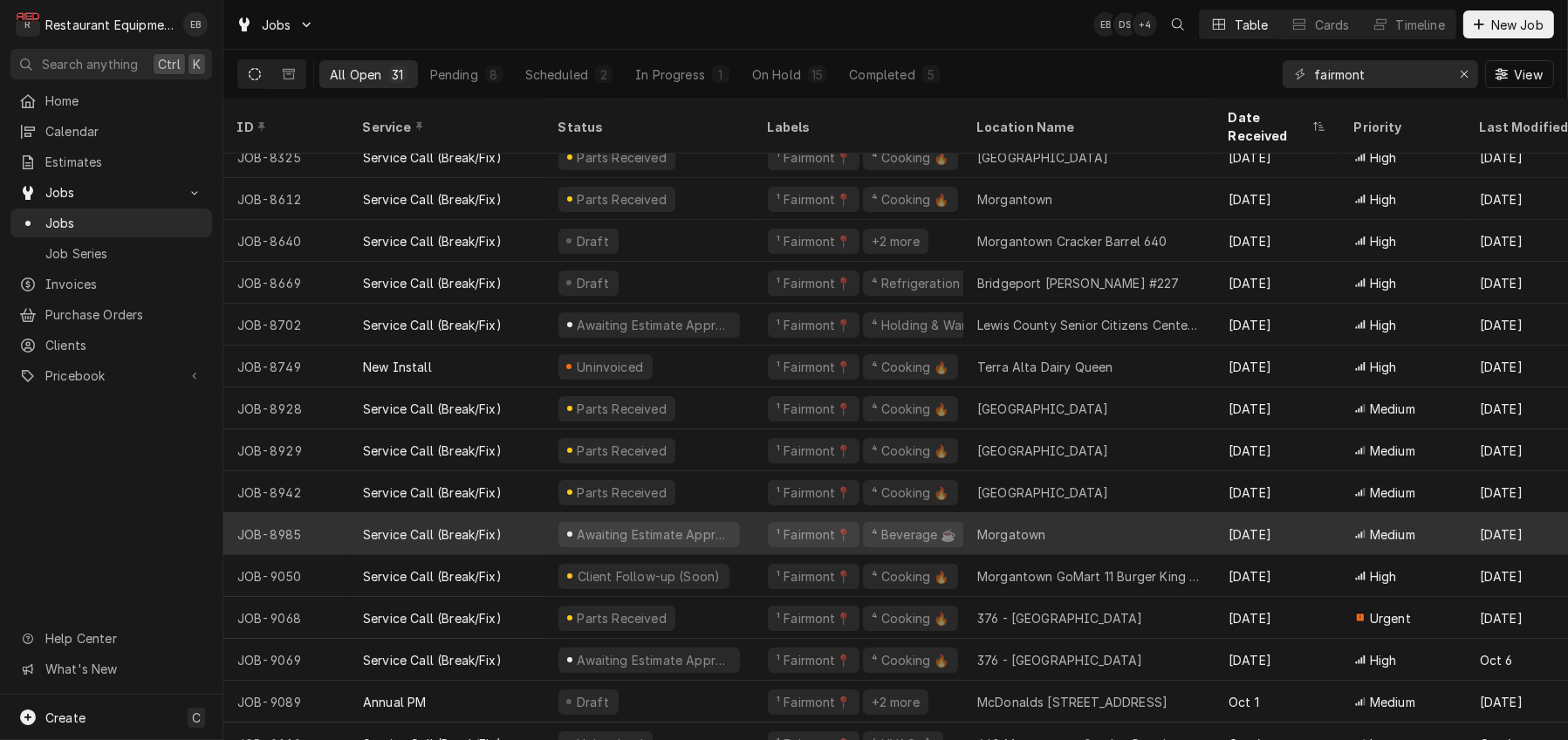
scroll to position [316, 0]
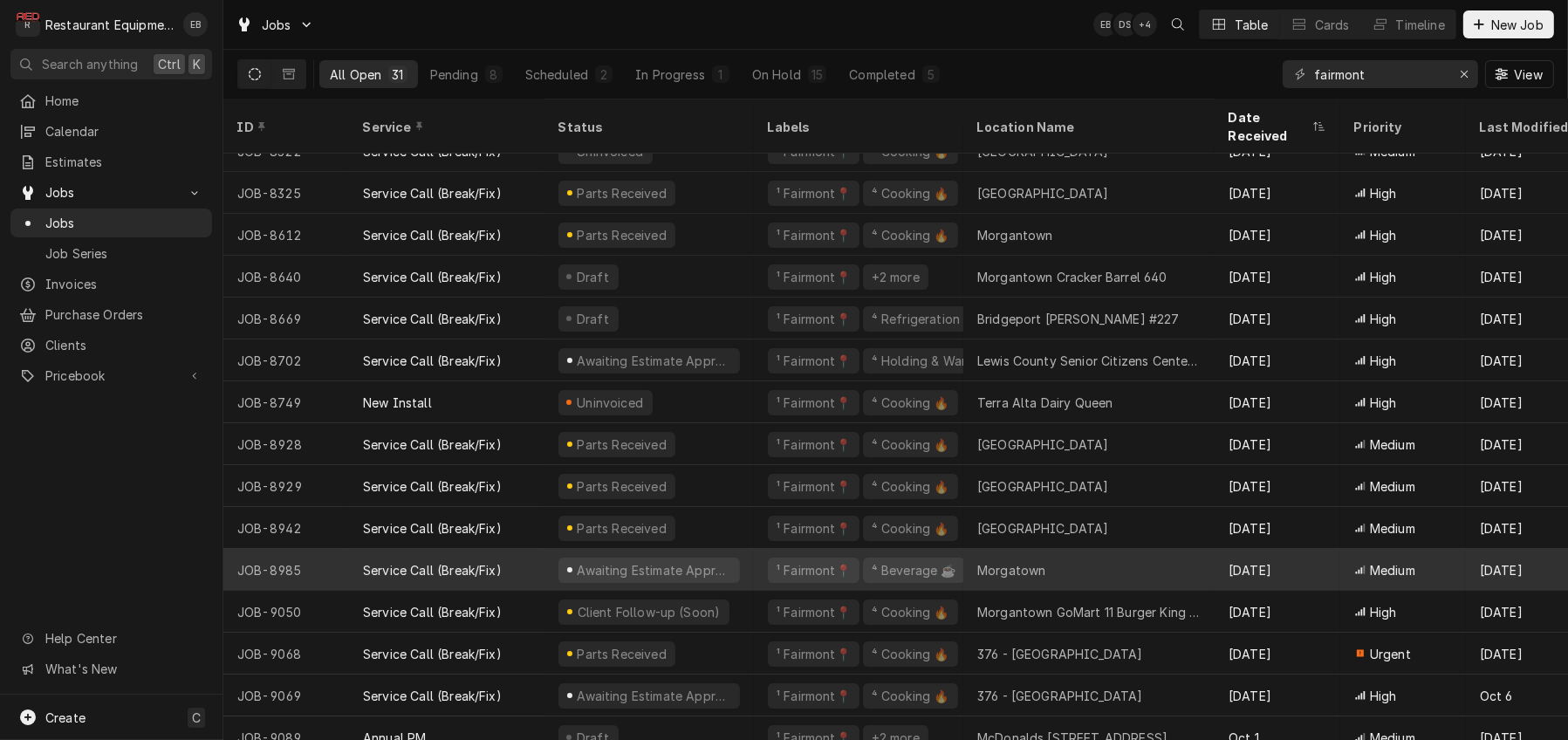
click at [544, 564] on div "Service Call (Break/Fix)" at bounding box center [446, 569] width 196 height 42
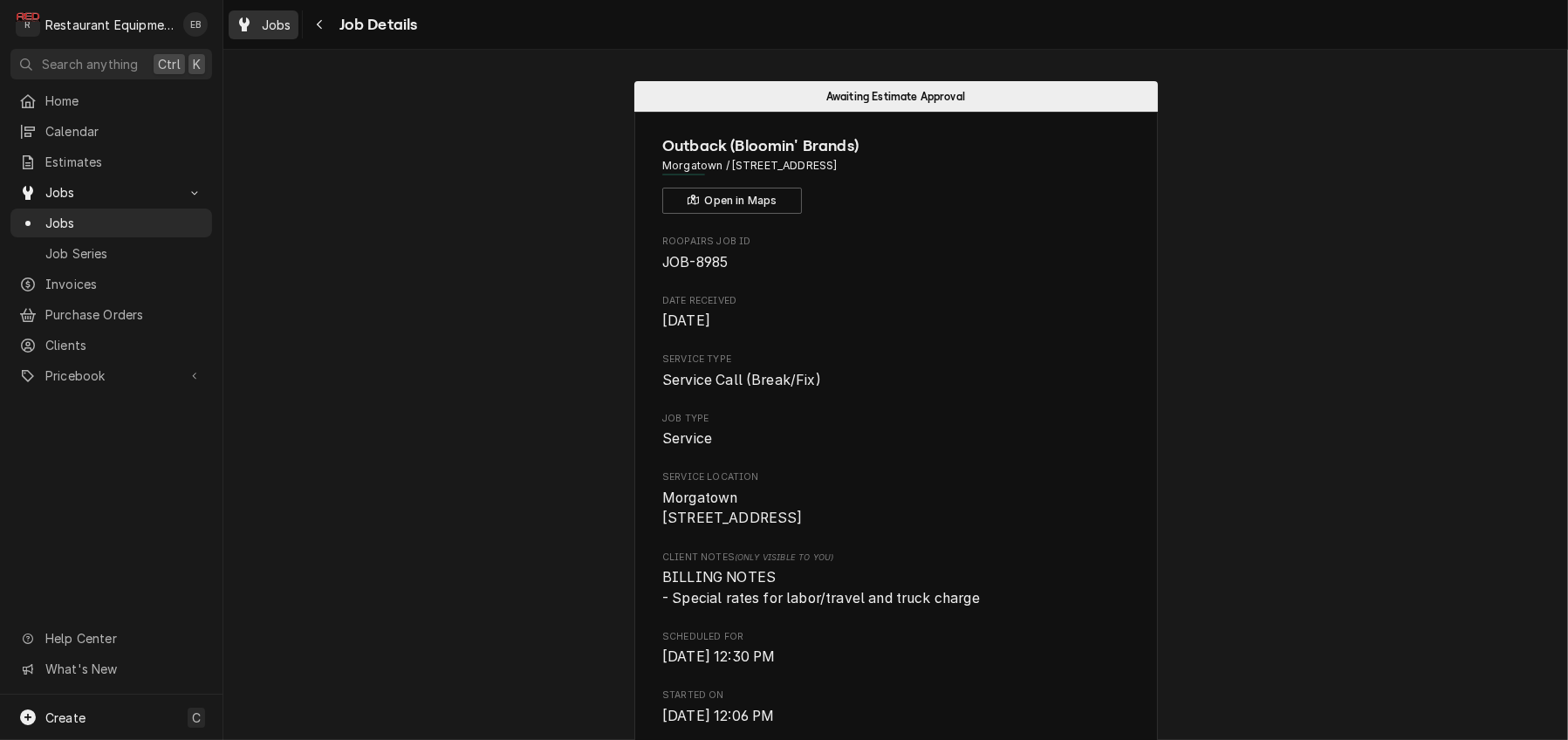
click at [291, 32] on span "Jobs" at bounding box center [277, 25] width 30 height 18
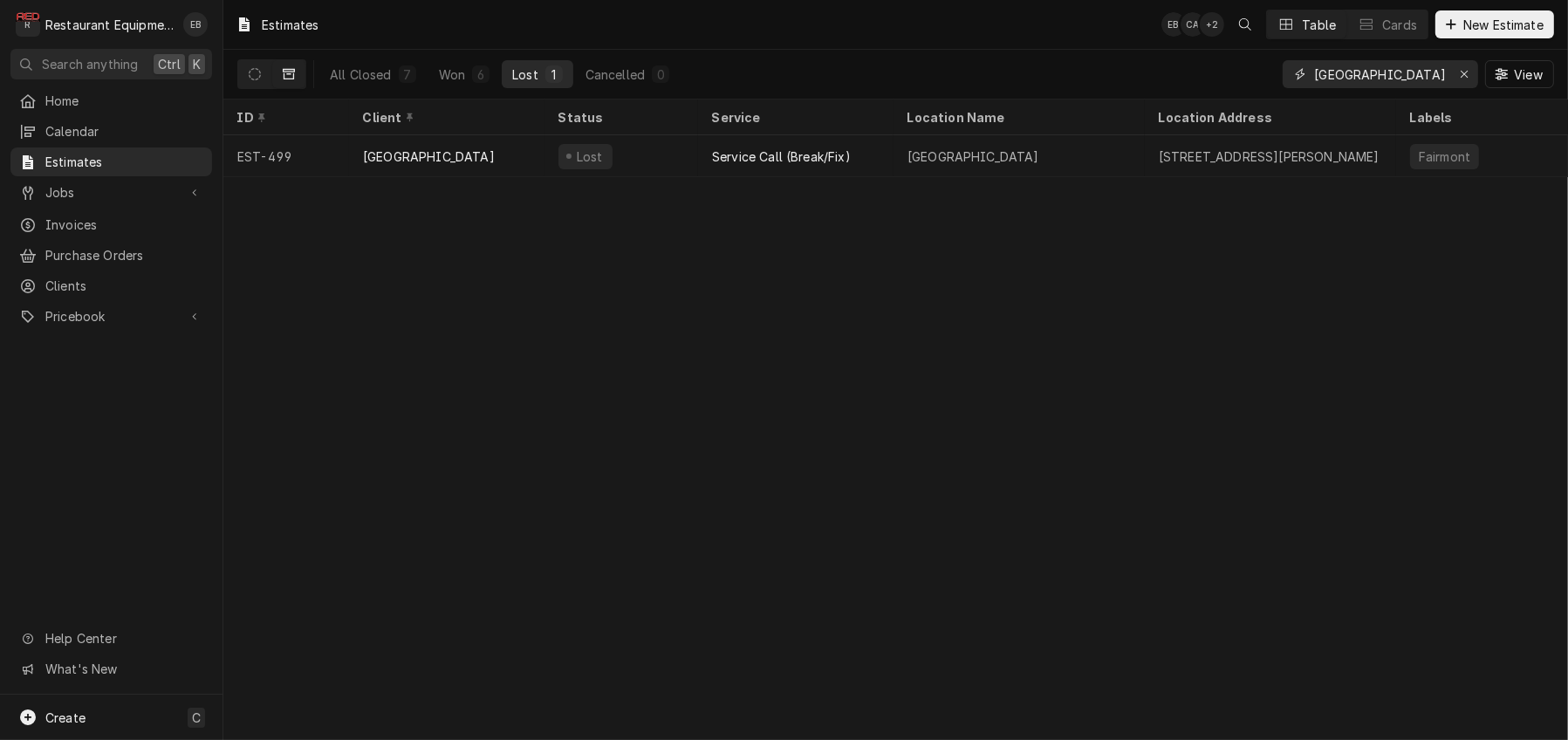
click at [1460, 77] on icon "Erase input" at bounding box center [1464, 75] width 7 height 7
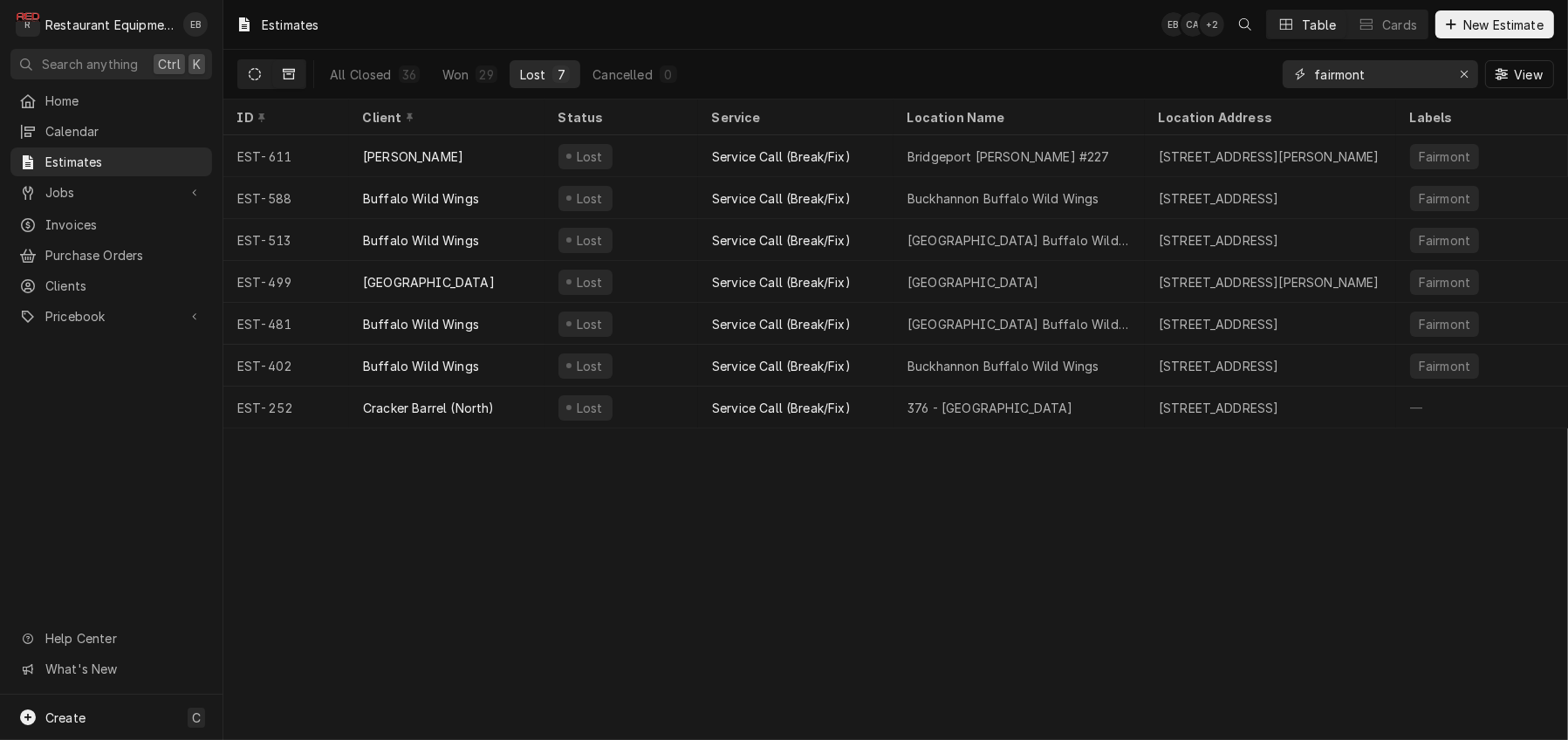
type input "fairmont"
click at [261, 77] on icon "Dynamic Content Wrapper" at bounding box center [255, 74] width 12 height 12
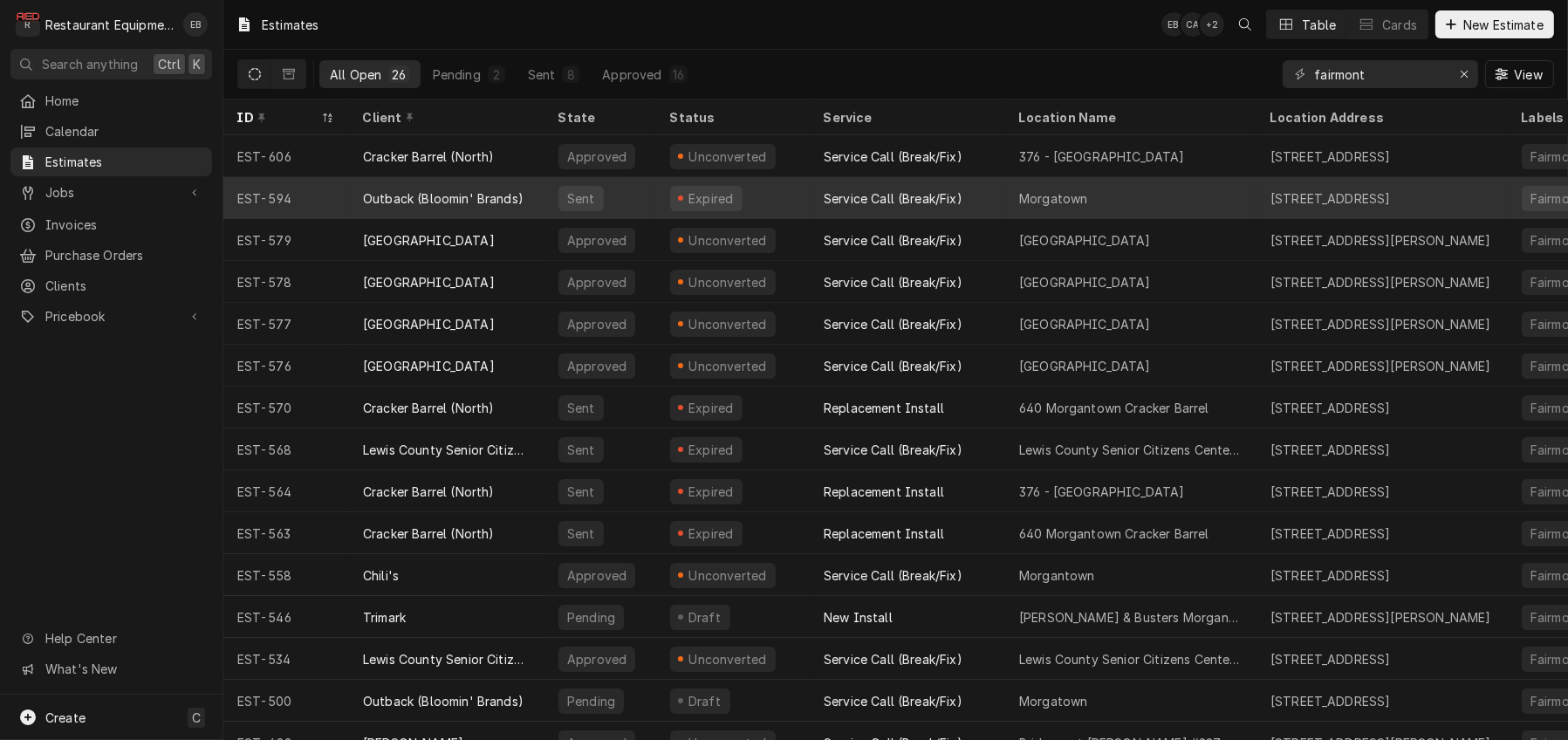
click at [786, 192] on div "Expired" at bounding box center [732, 197] width 153 height 42
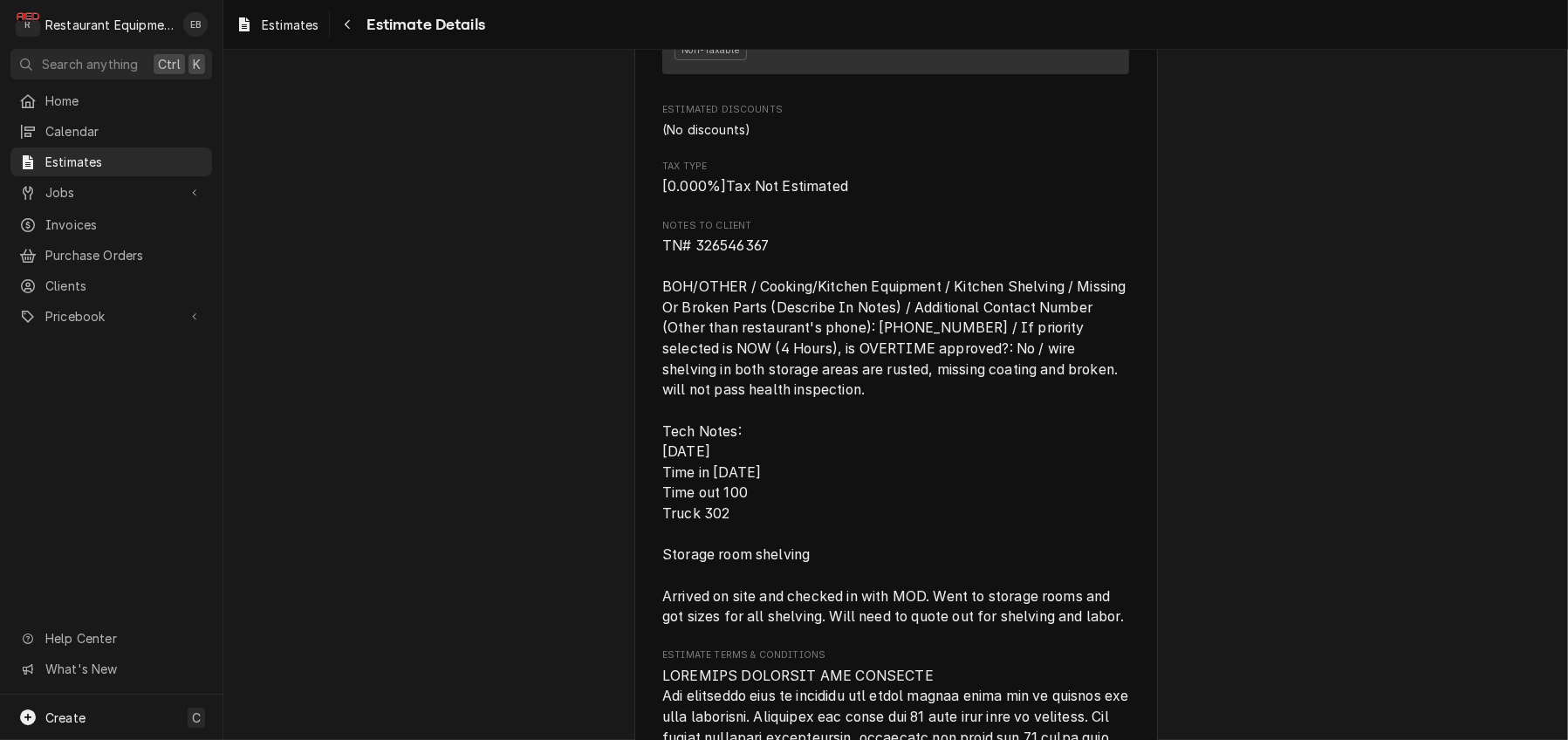
scroll to position [3723, 0]
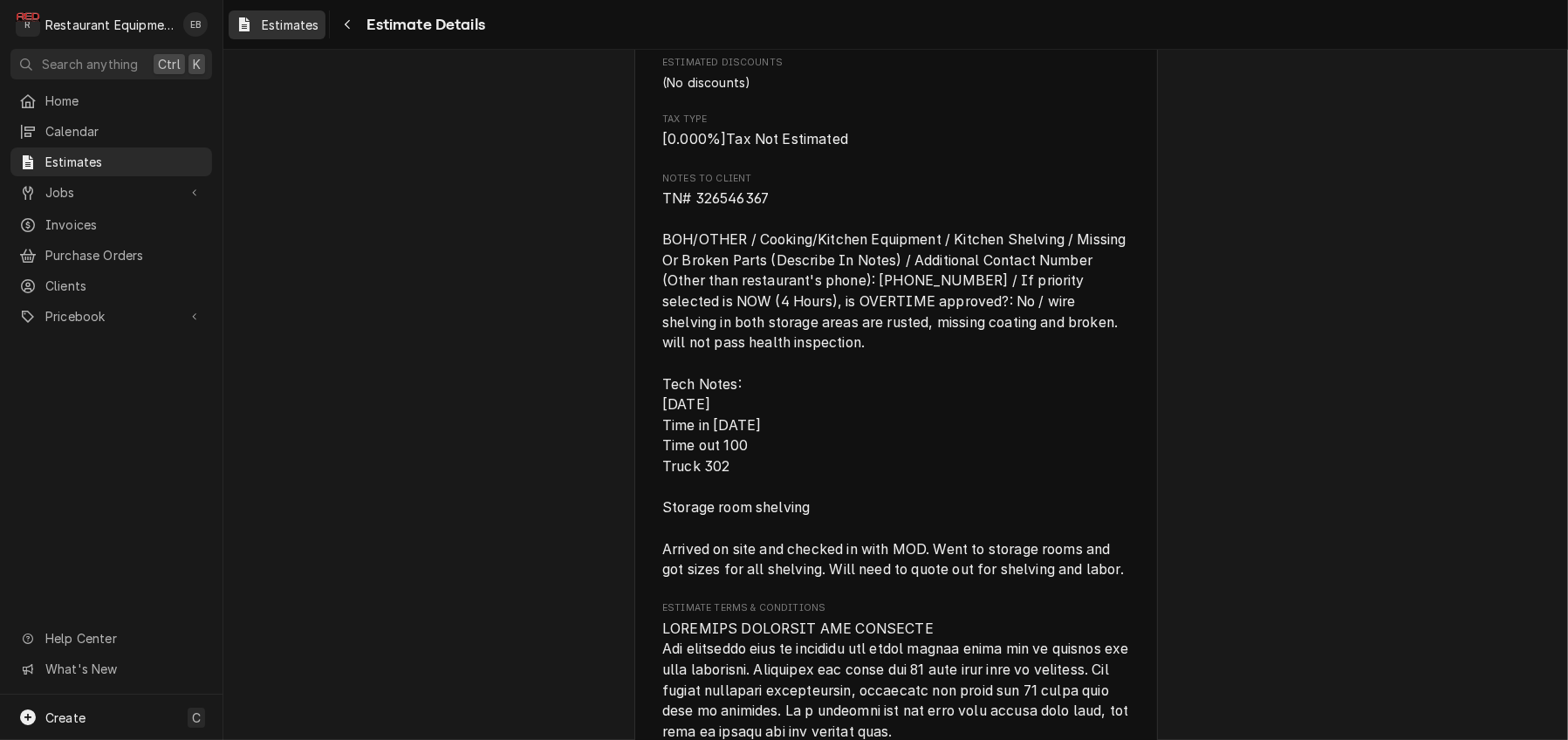
click at [292, 26] on span "Estimates" at bounding box center [290, 25] width 56 height 18
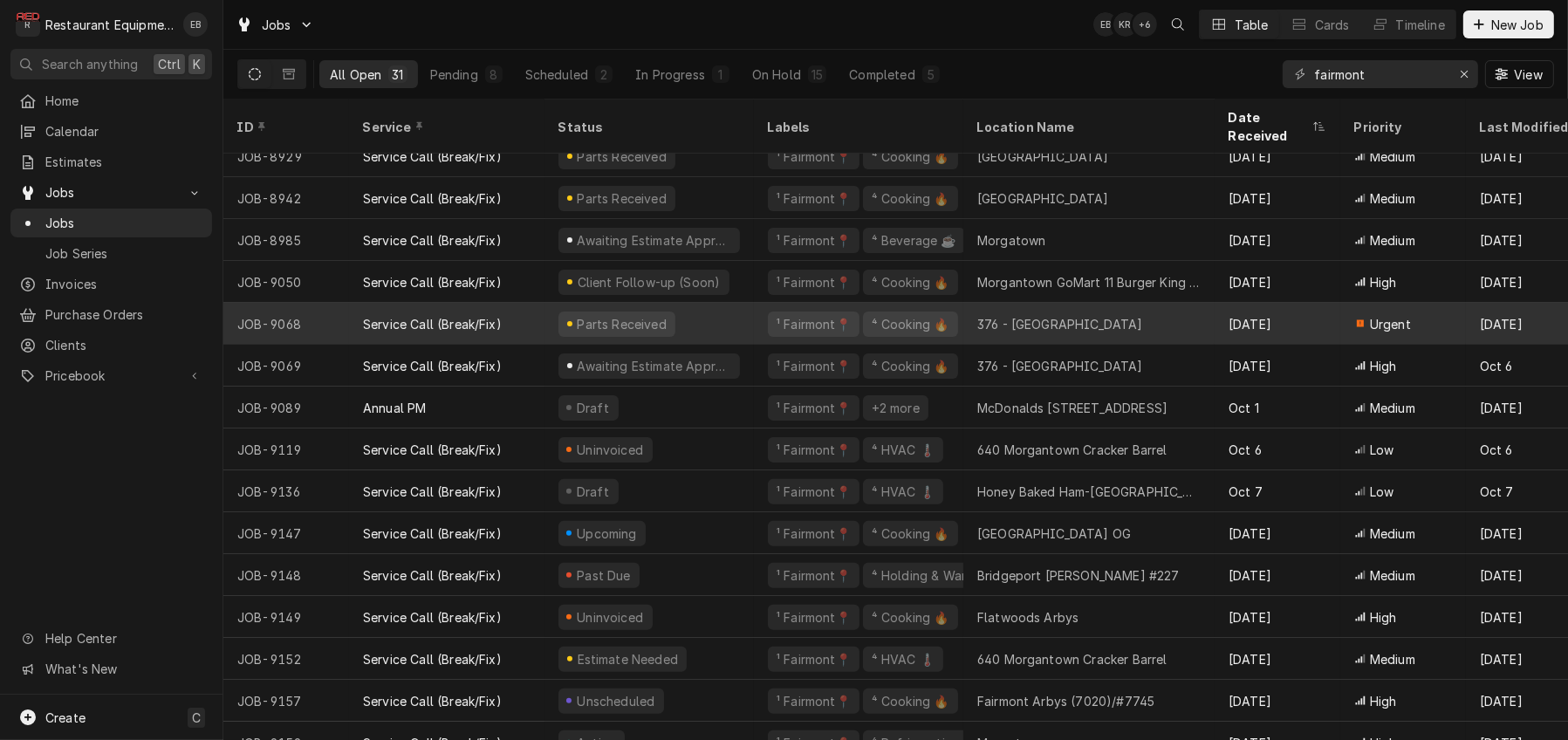
scroll to position [607, 0]
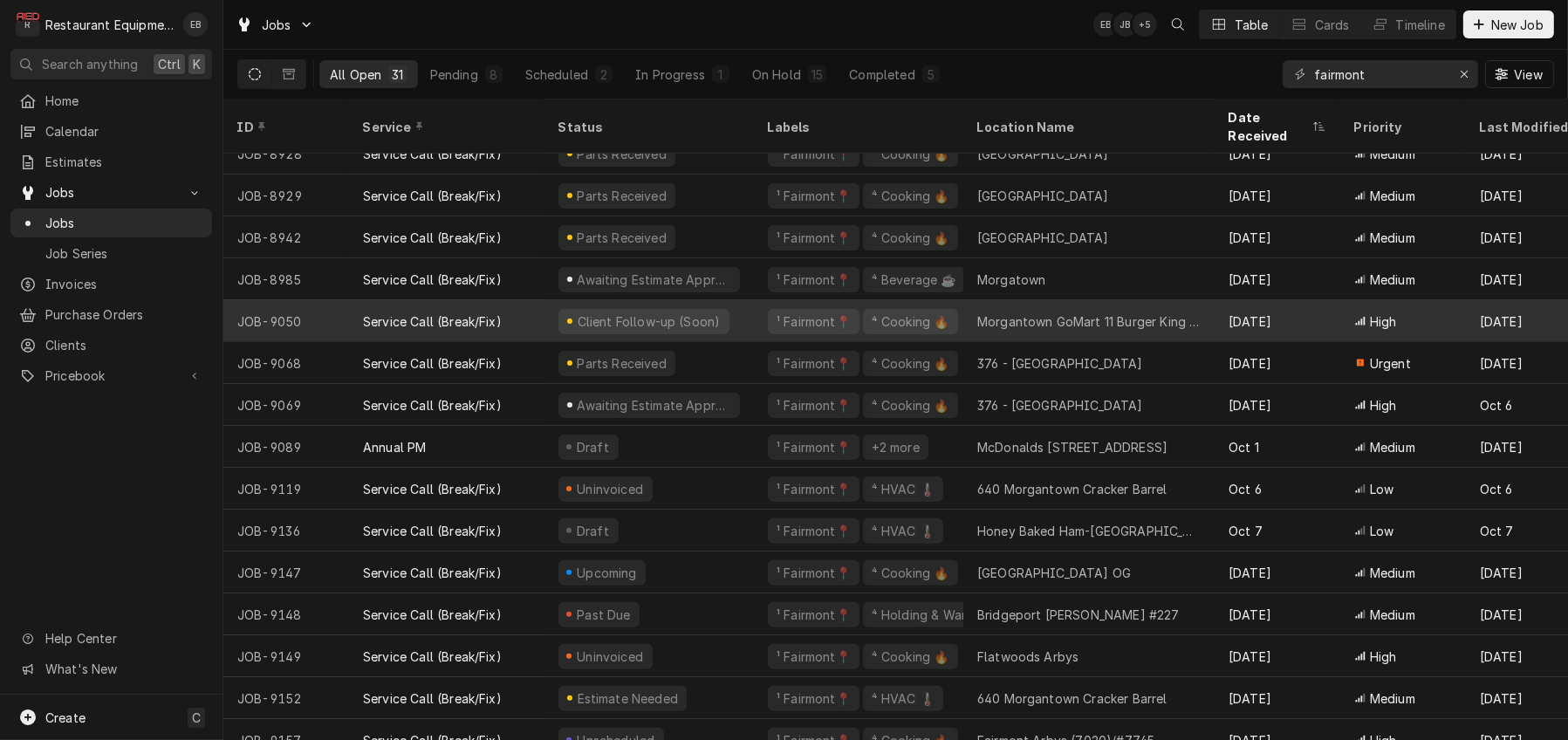
click at [544, 318] on div "Service Call (Break/Fix)" at bounding box center [446, 320] width 196 height 42
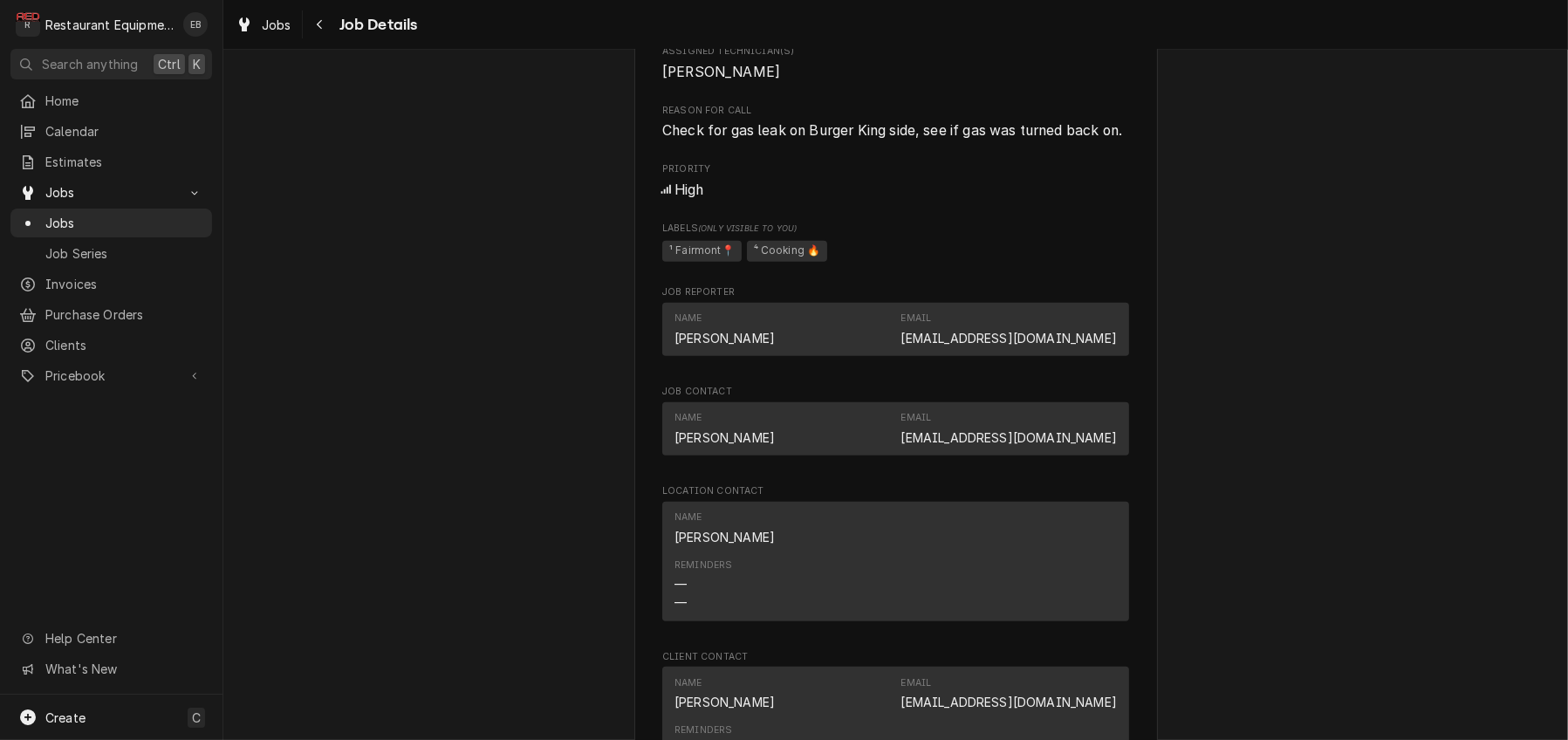
scroll to position [1280, 0]
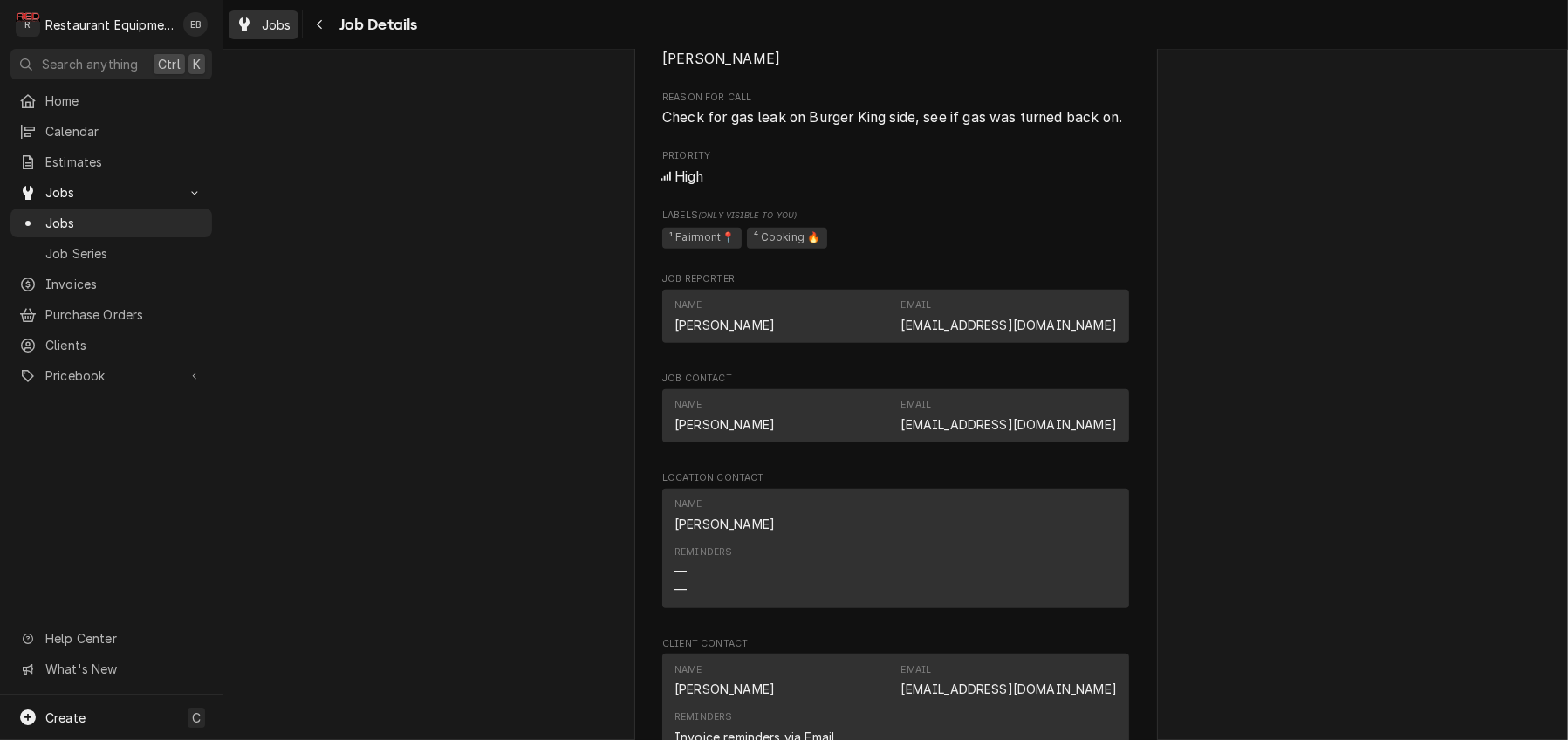
click at [291, 31] on span "Jobs" at bounding box center [277, 25] width 30 height 18
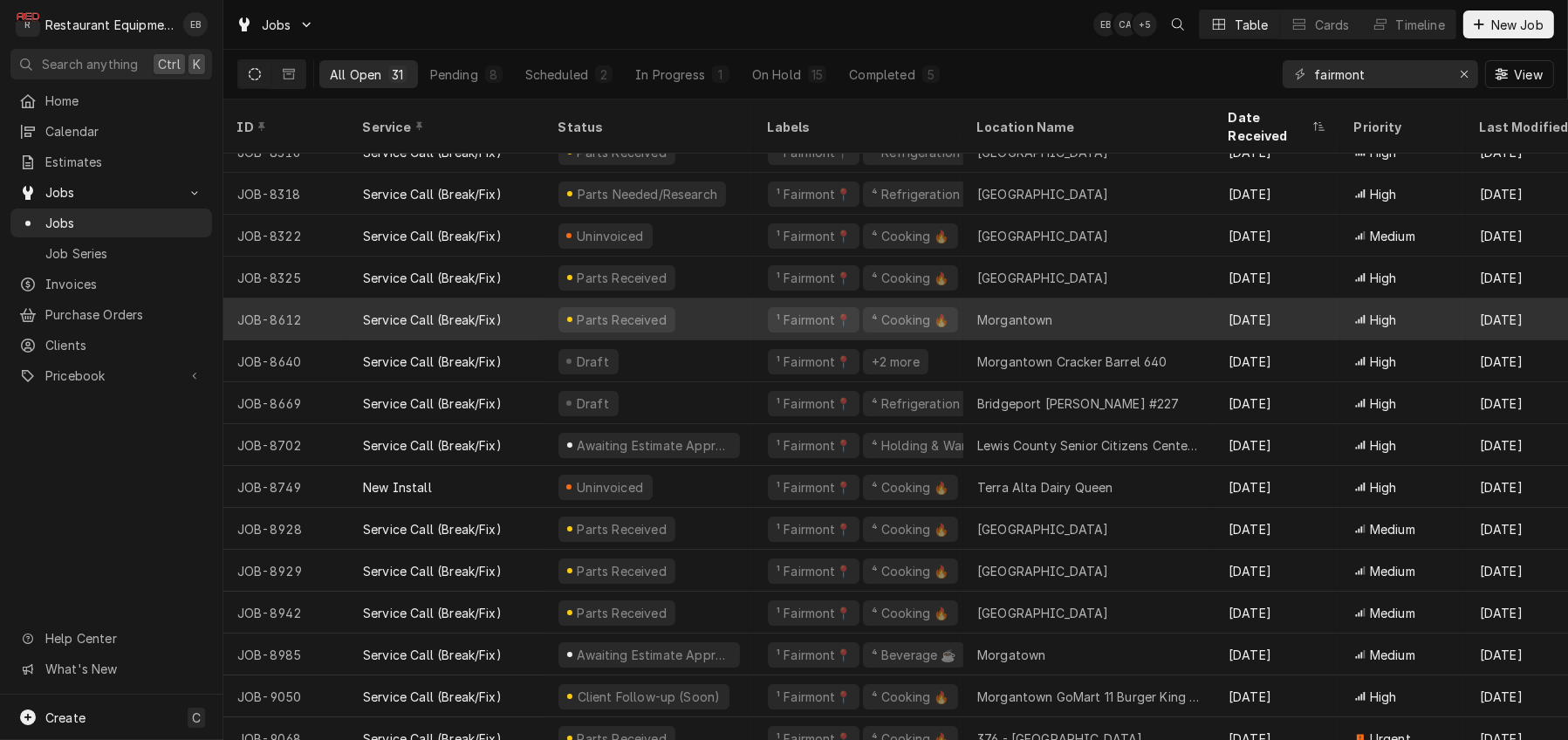
scroll to position [291, 0]
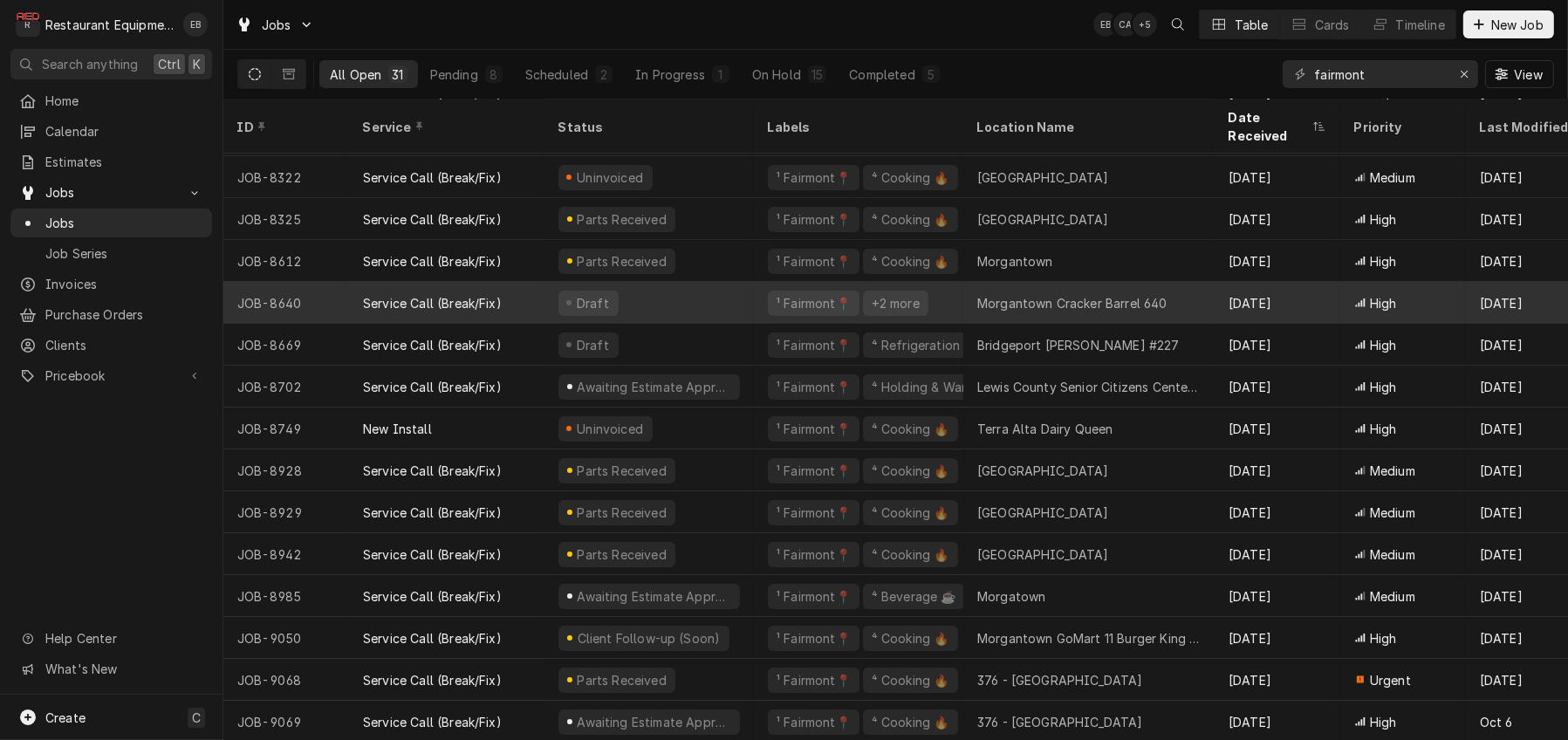
click at [722, 301] on div "Draft" at bounding box center [648, 302] width 209 height 42
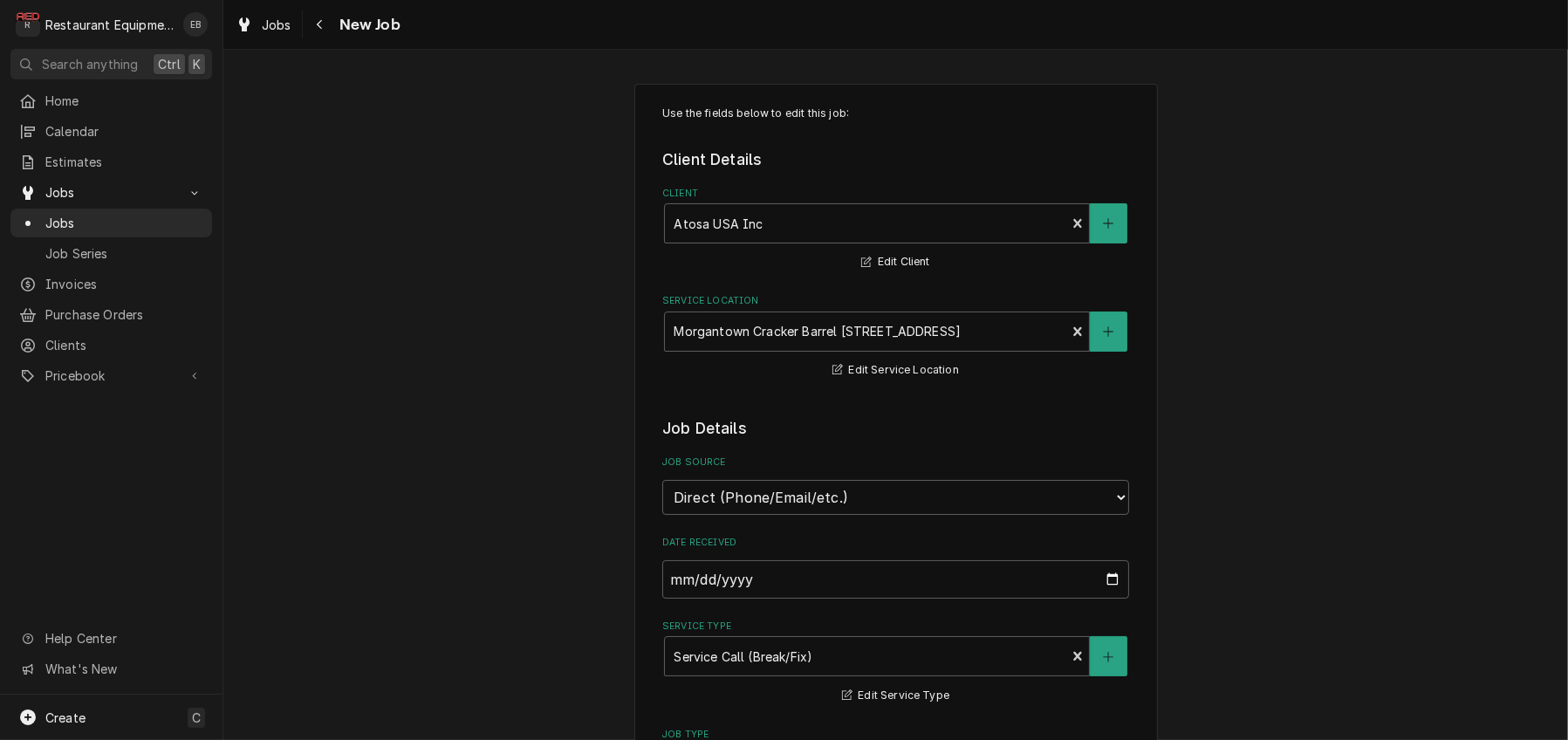
type textarea "x"
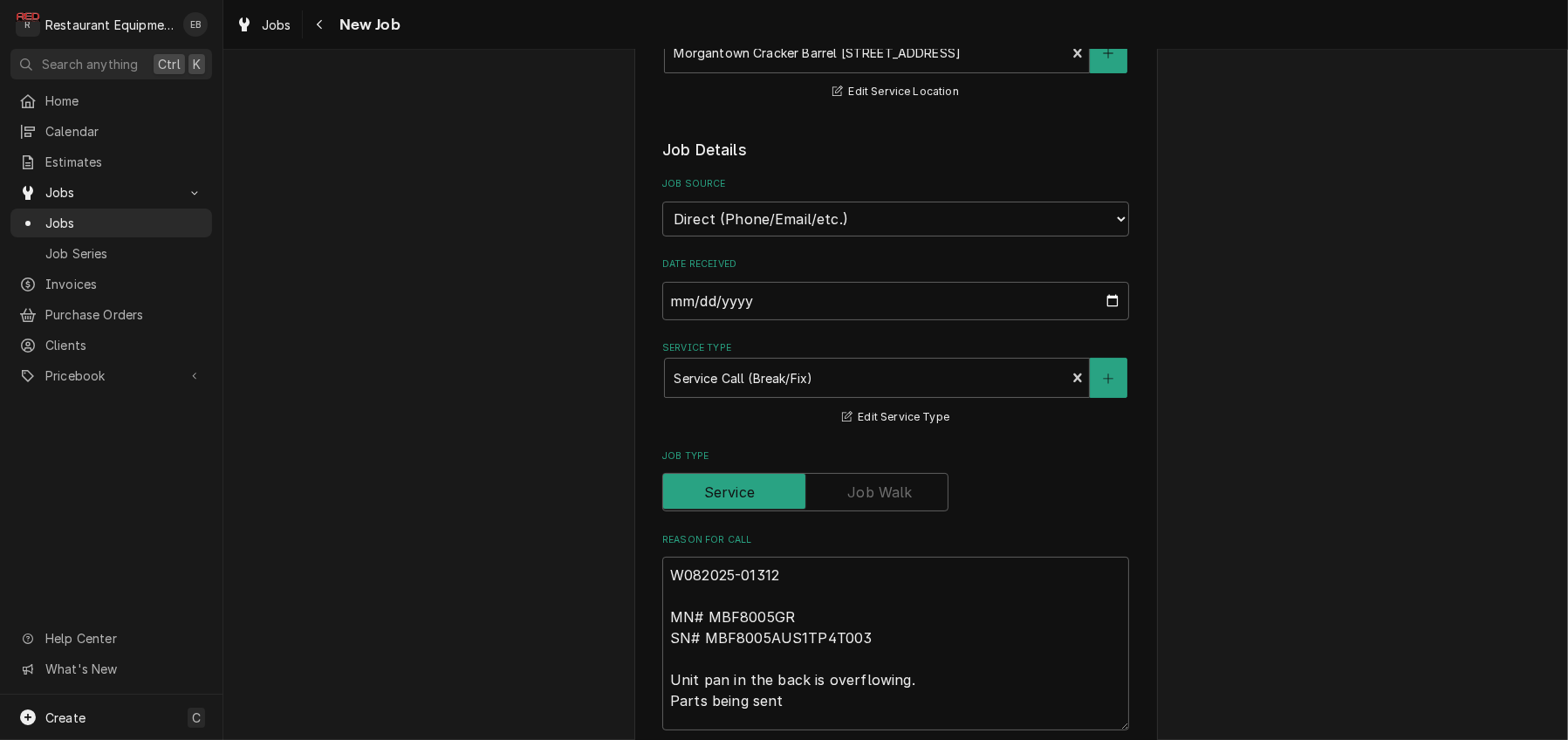
scroll to position [272, 0]
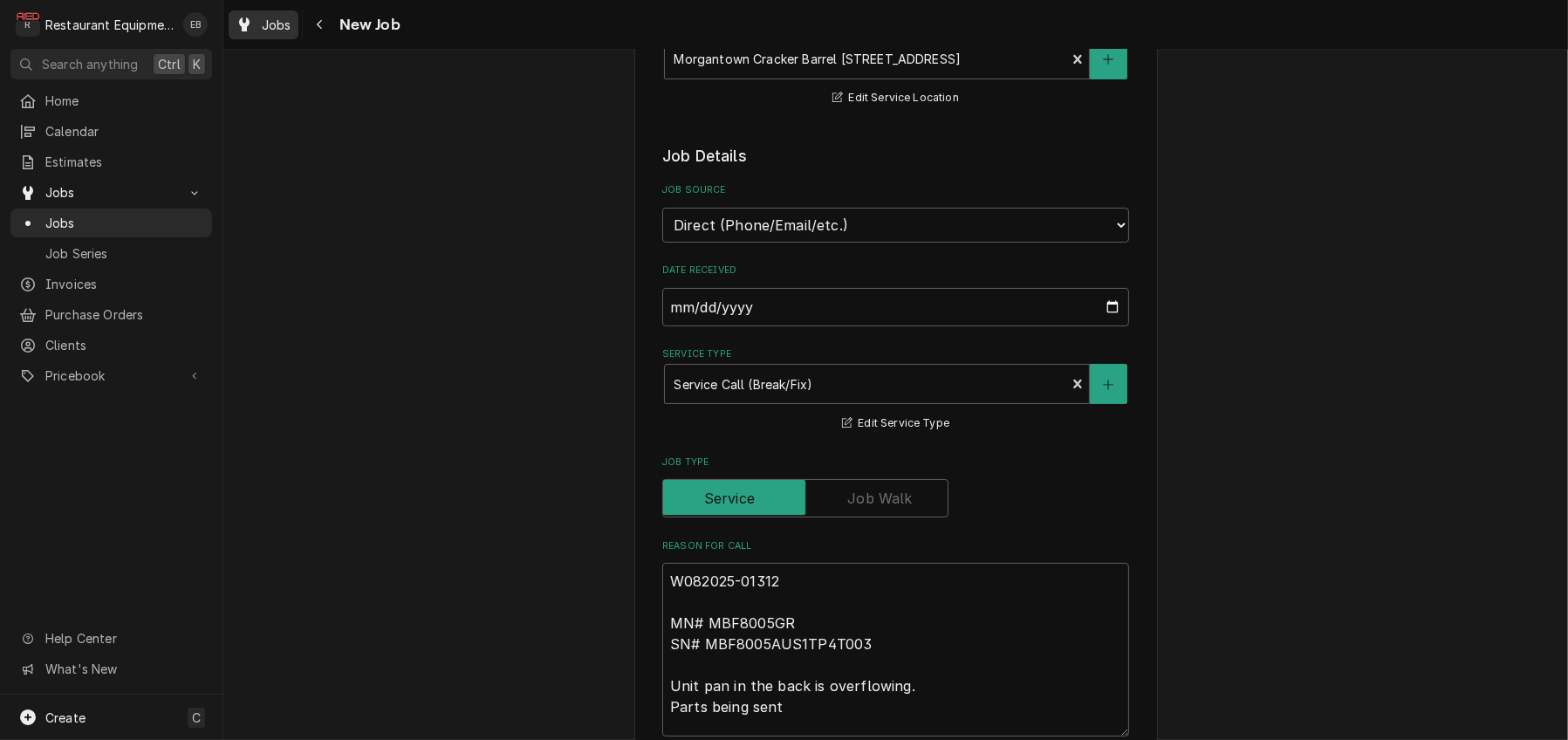
click at [295, 27] on div "Jobs" at bounding box center [264, 25] width 63 height 22
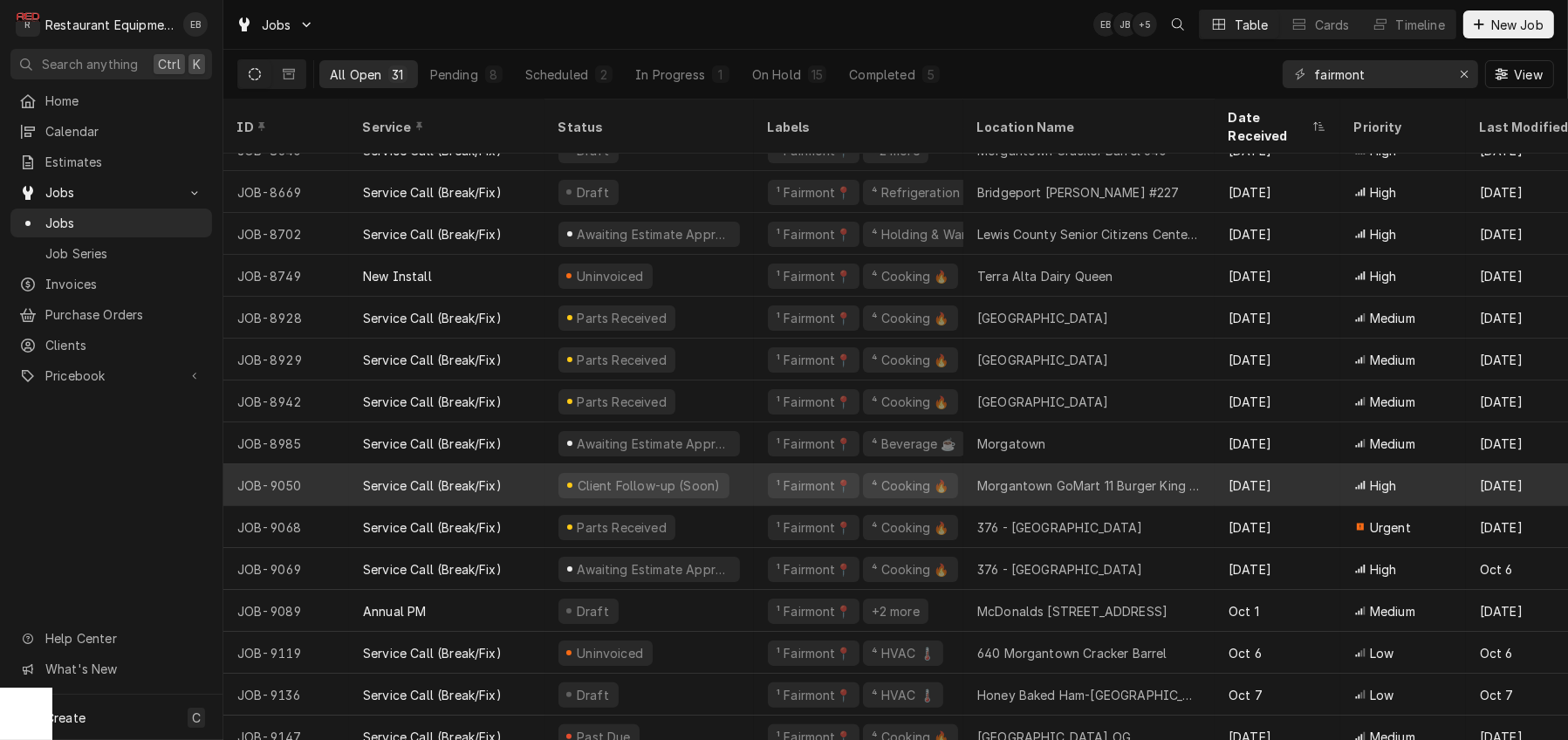
scroll to position [528, 0]
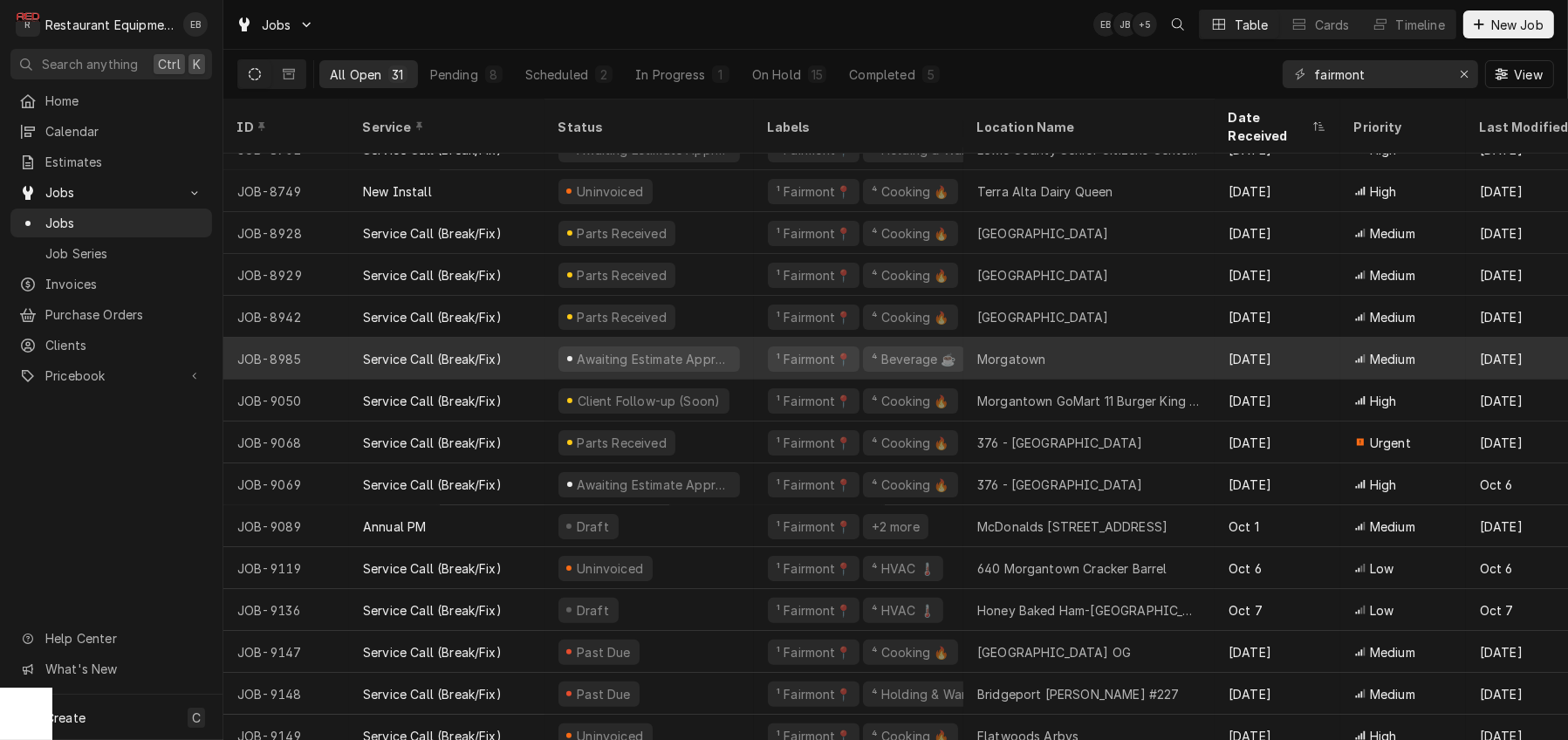
click at [754, 358] on div "Awaiting Estimate Approval" at bounding box center [648, 358] width 209 height 42
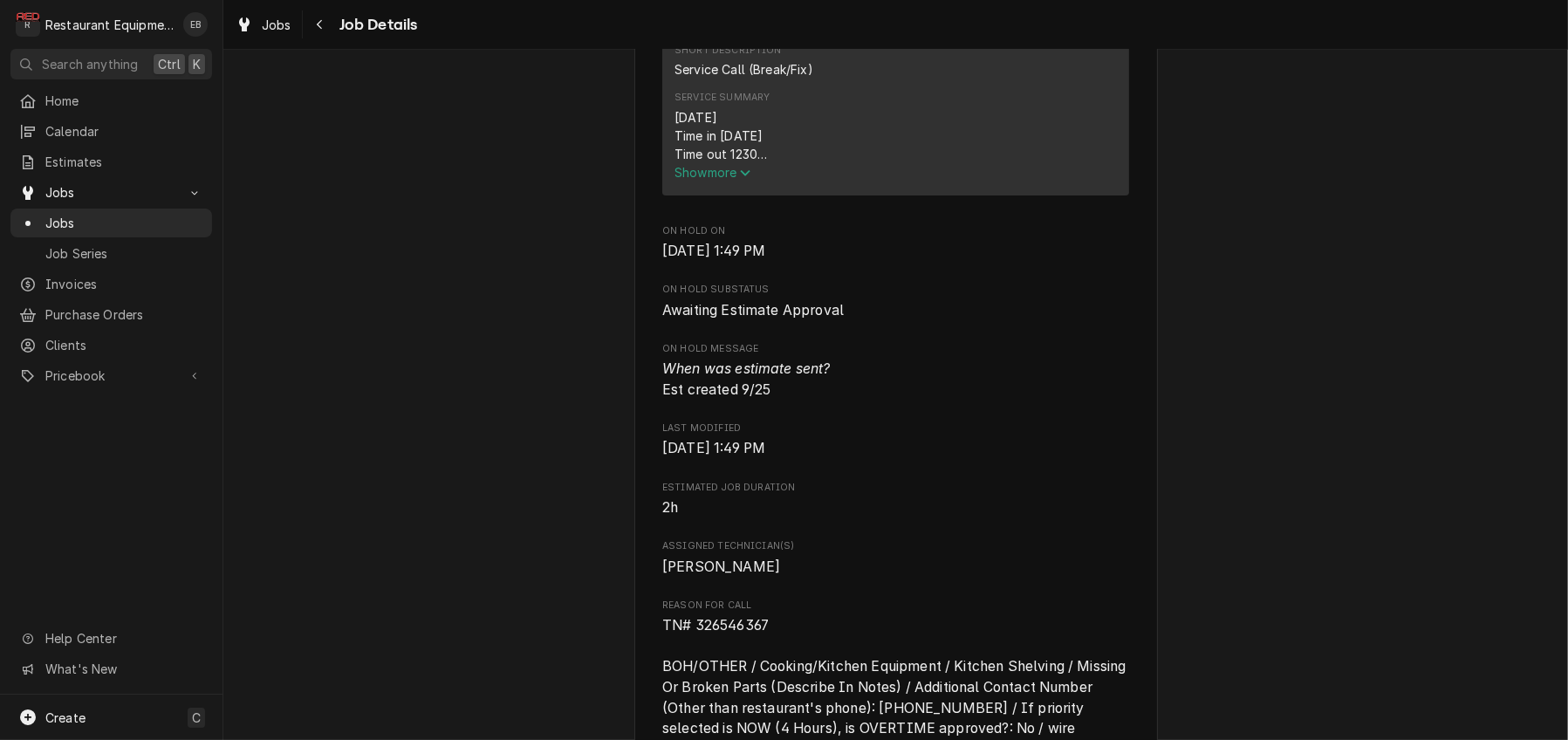
scroll to position [814, 0]
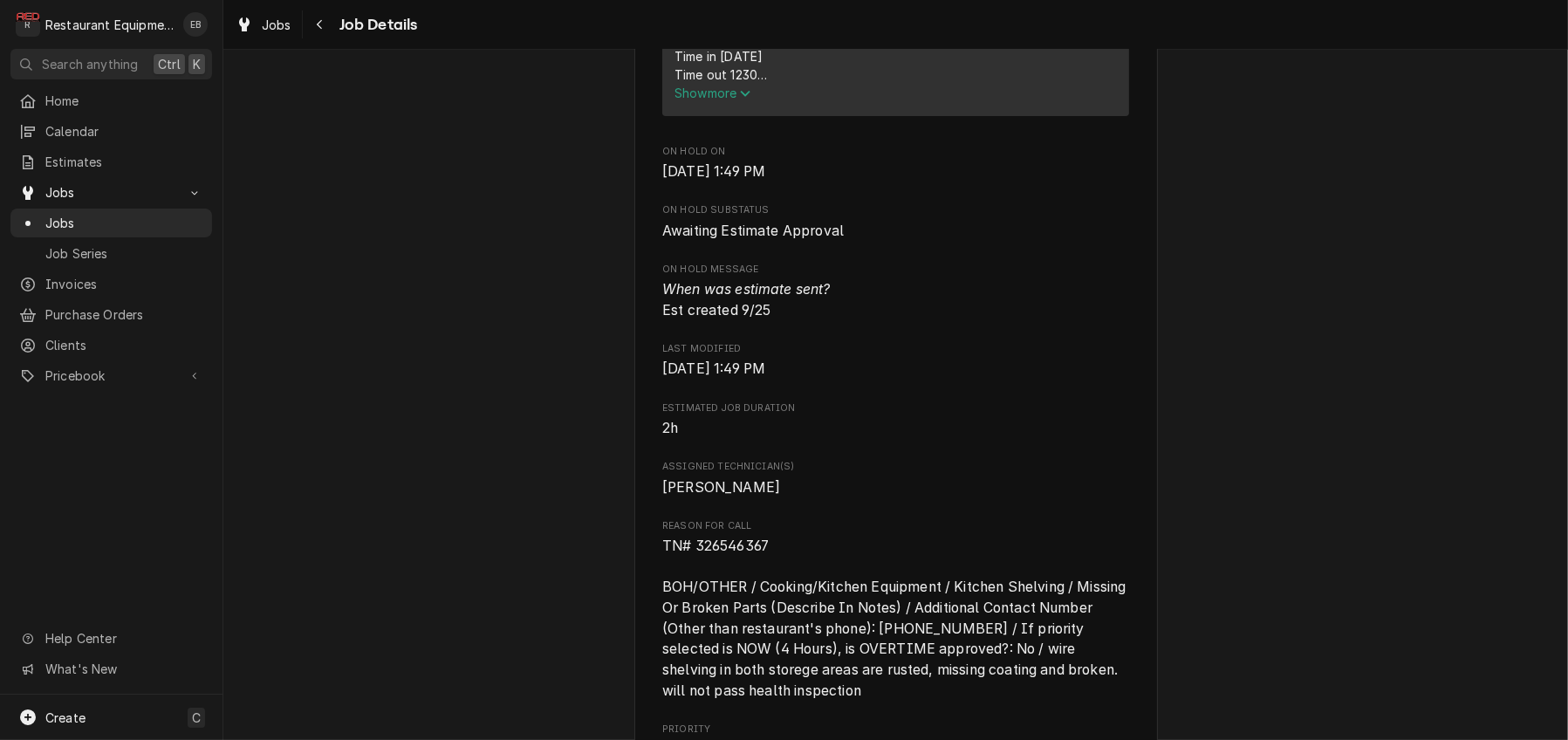
click at [732, 101] on span "Show more" at bounding box center [712, 93] width 77 height 15
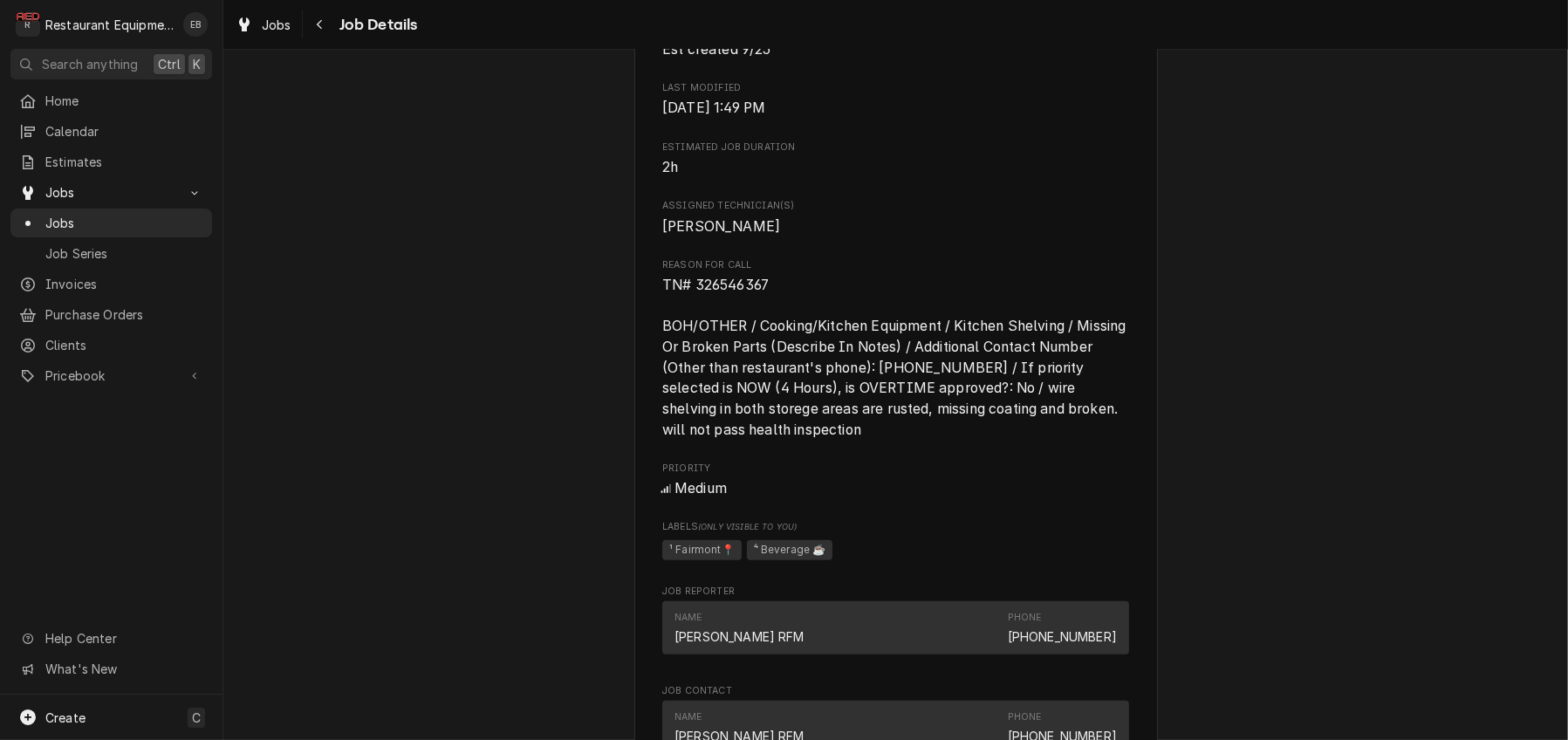
scroll to position [1222, 0]
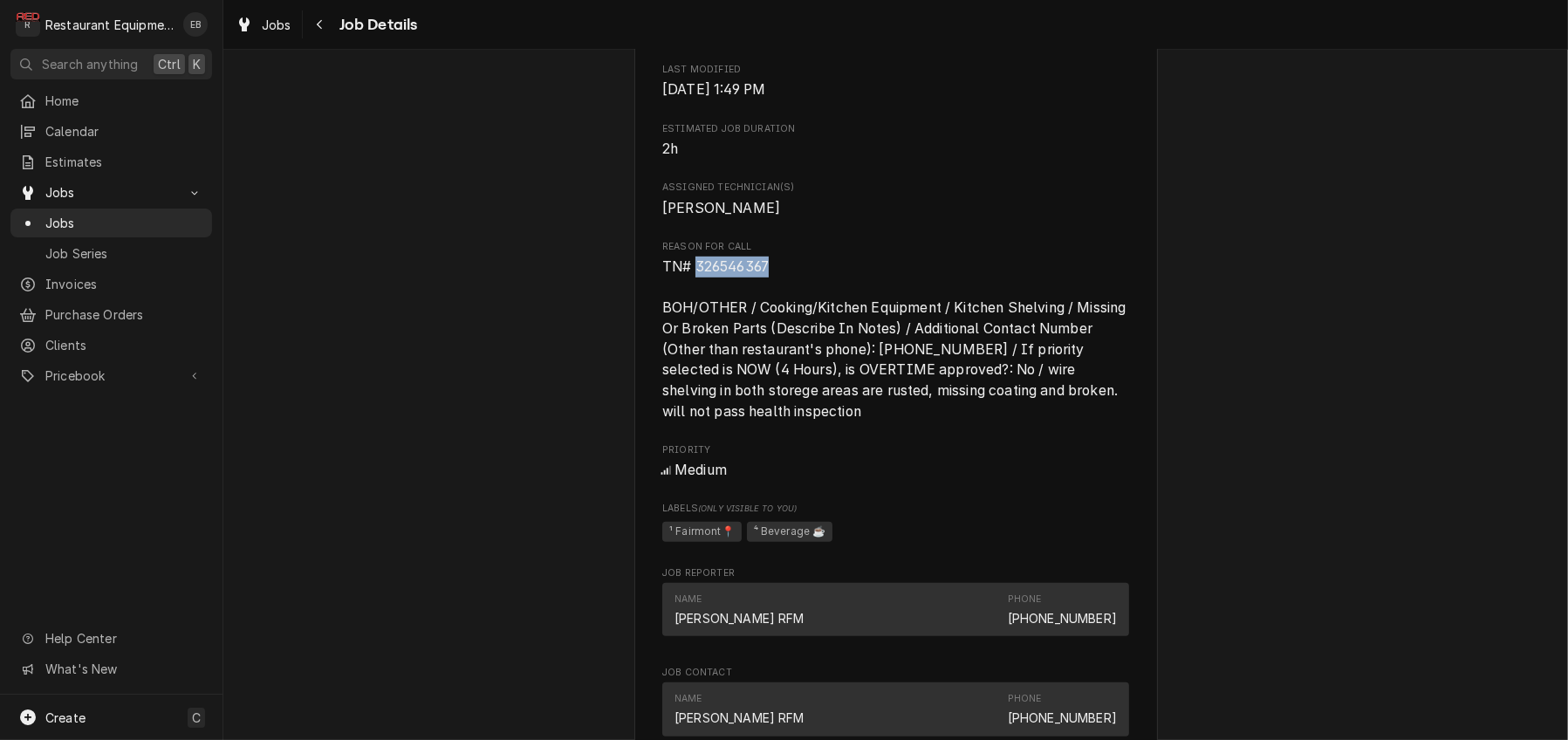
drag, startPoint x: 684, startPoint y: 481, endPoint x: 770, endPoint y: 485, distance: 86.1
click at [770, 422] on span "TN# 326546367 BOH/OTHER / Cooking/Kitchen Equipment / Kitchen Shelving / Missin…" at bounding box center [896, 339] width 467 height 165
copy span "326546367"
click at [921, 77] on span "Last Modified" at bounding box center [896, 69] width 467 height 14
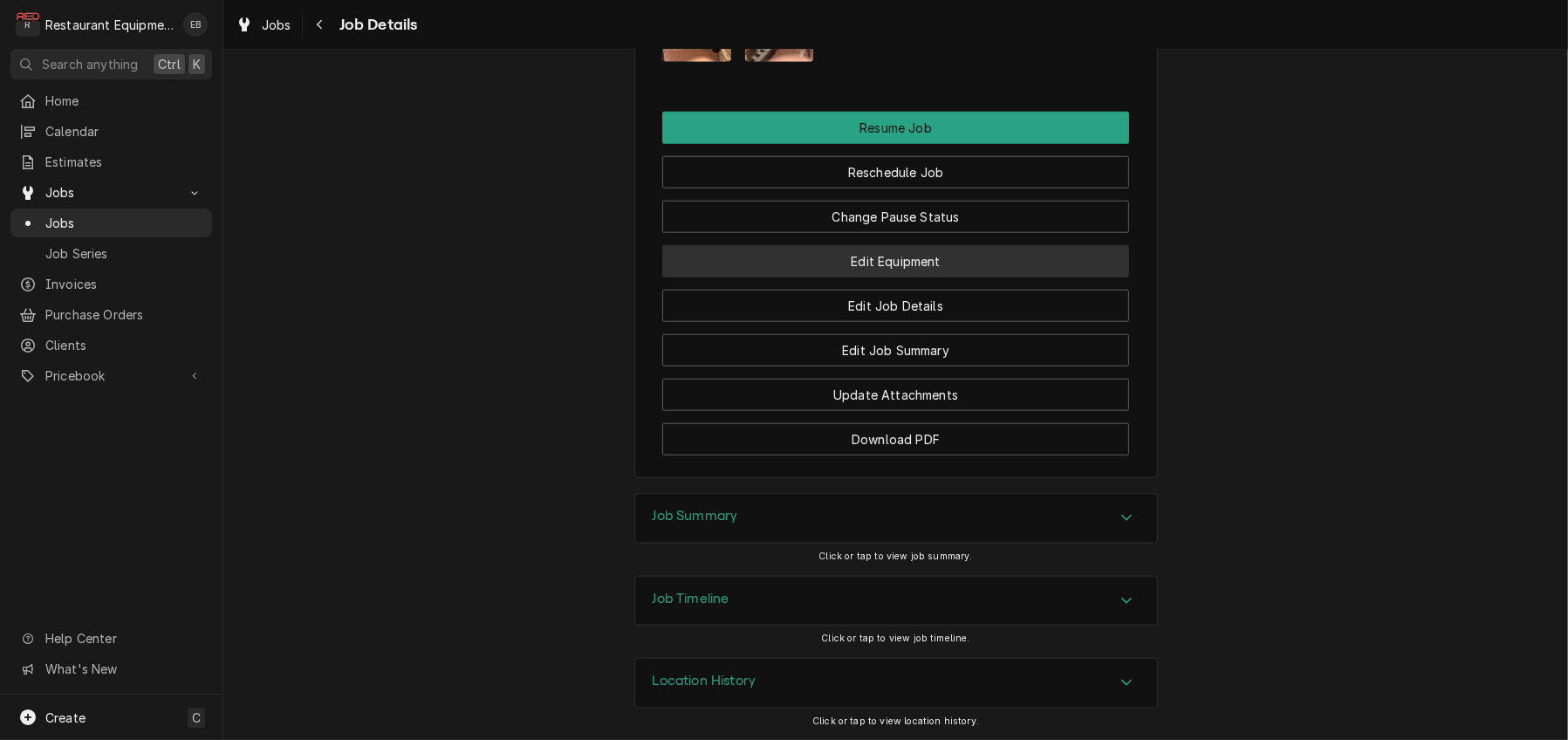
scroll to position [2385, 0]
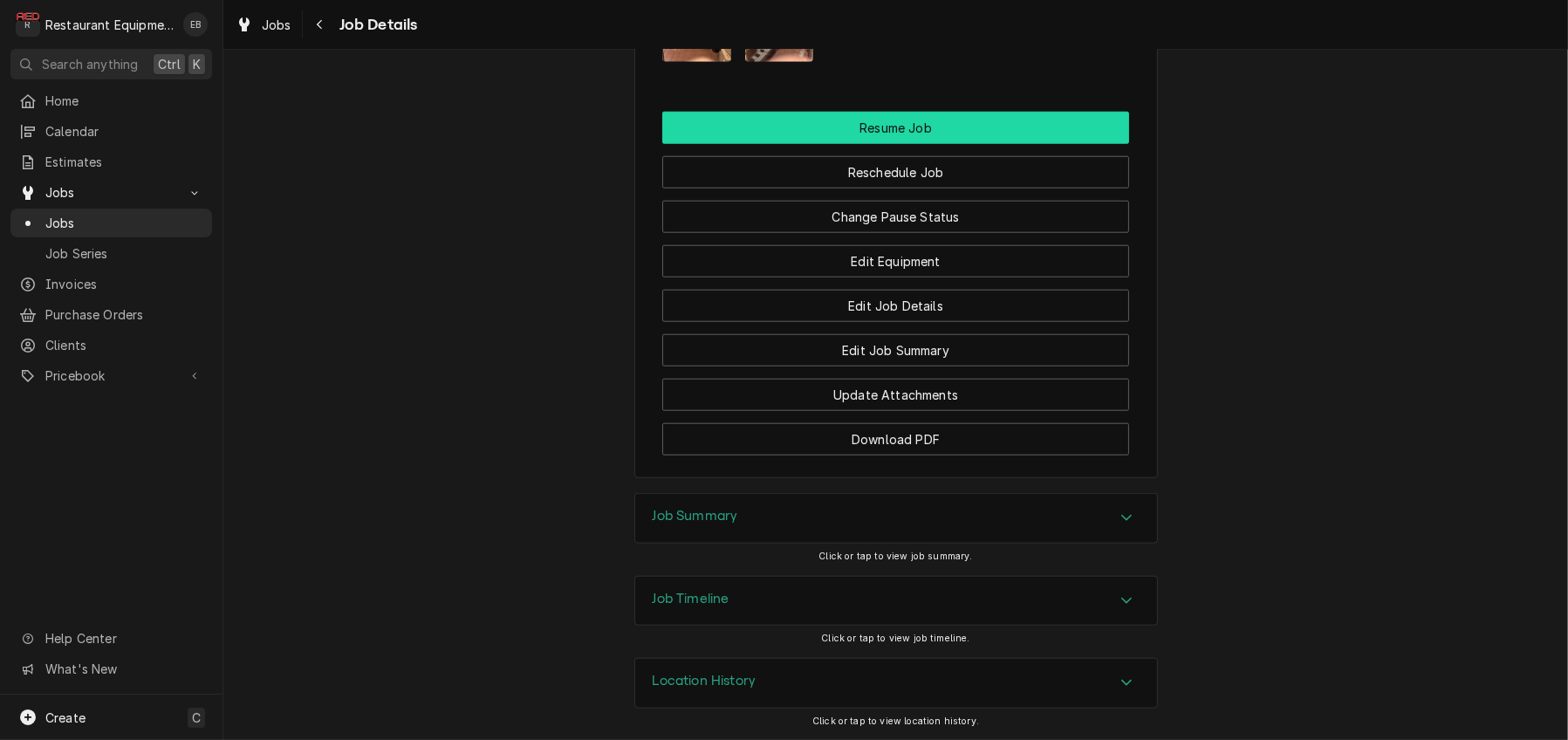
click at [914, 144] on button "Resume Job" at bounding box center [896, 127] width 467 height 32
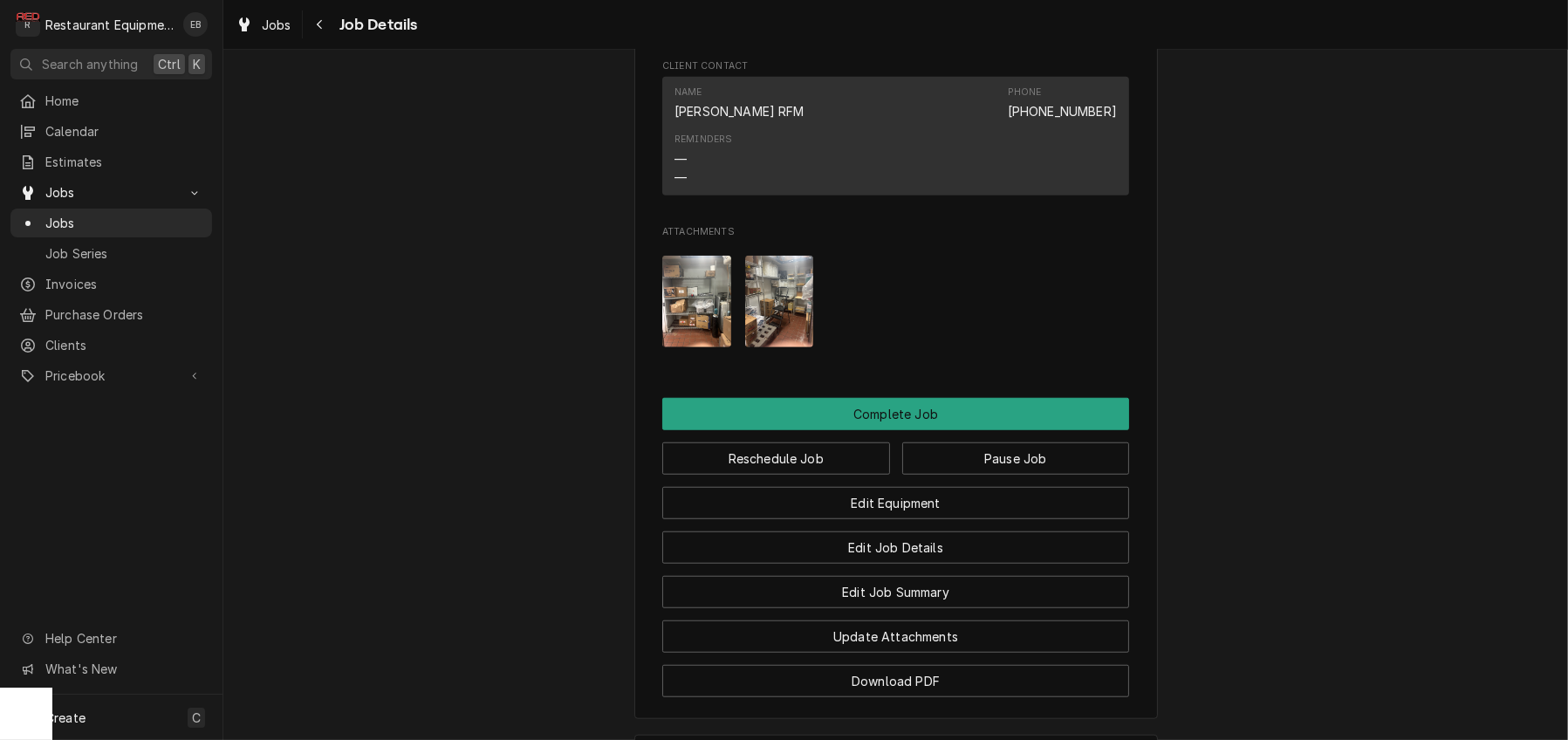
scroll to position [1920, 0]
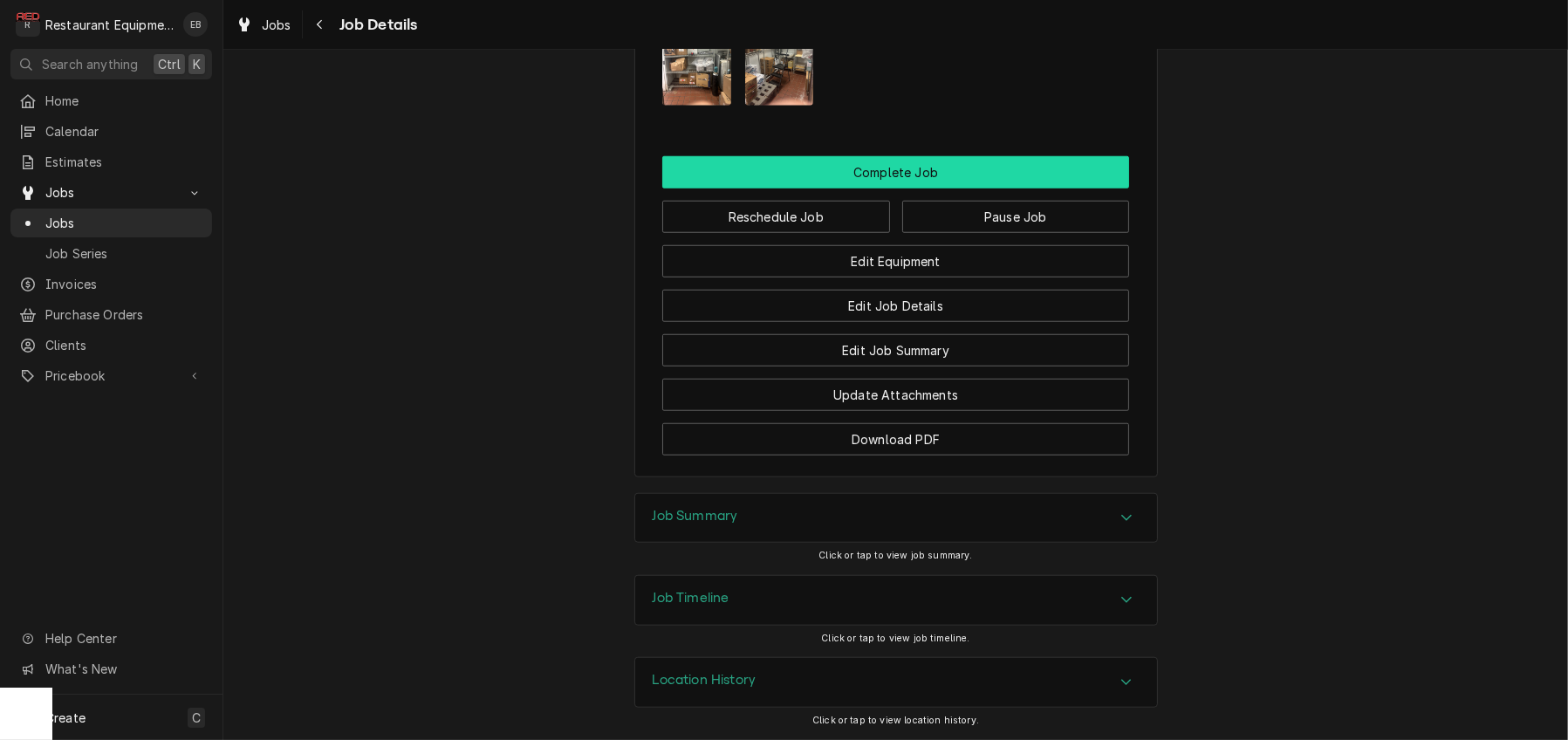
click at [901, 188] on button "Complete Job" at bounding box center [896, 172] width 467 height 32
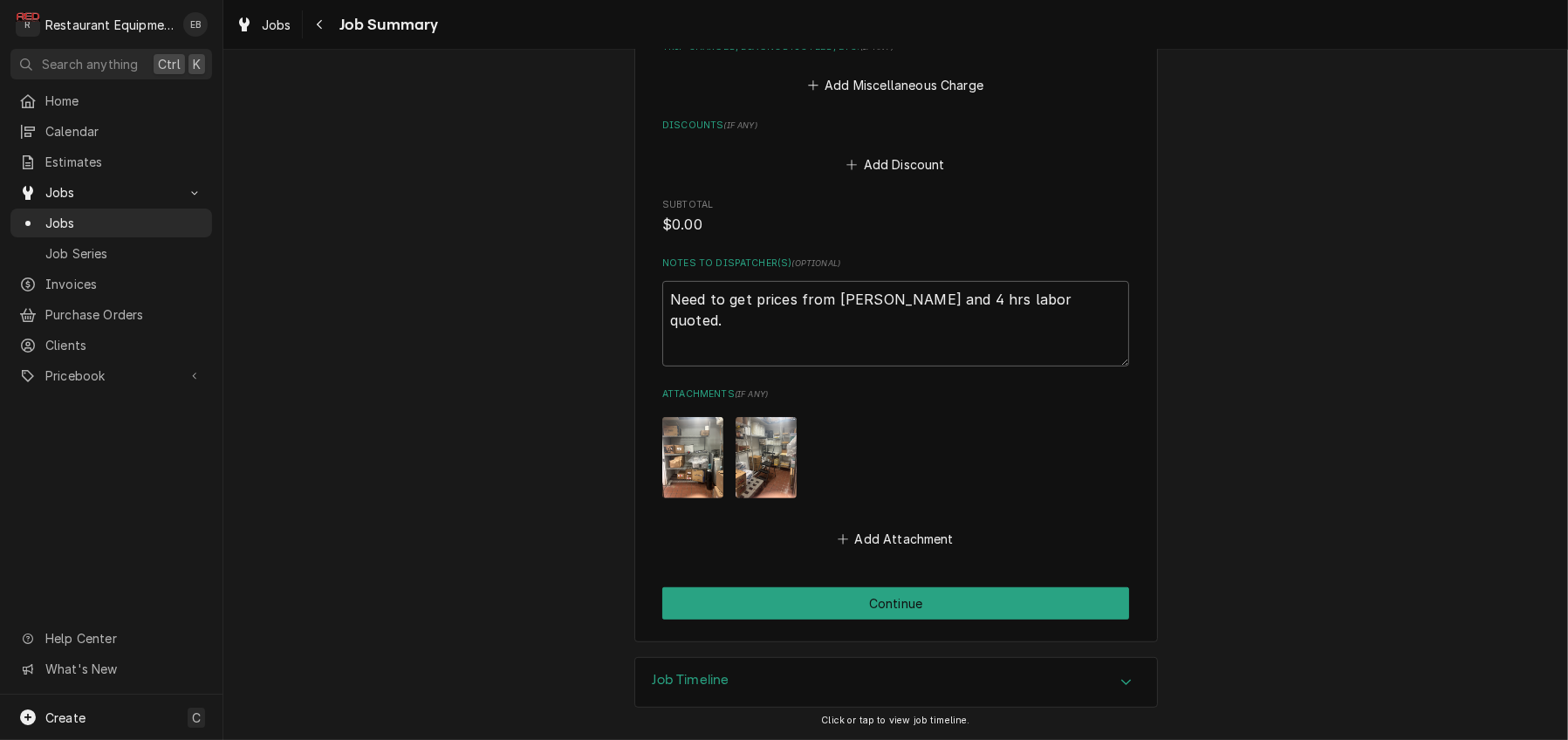
scroll to position [1230, 0]
drag, startPoint x: 1051, startPoint y: 272, endPoint x: 659, endPoint y: 292, distance: 392.5
click at [662, 292] on textarea "Need to get prices from [PERSON_NAME] and 4 hrs labor quoted." at bounding box center [896, 324] width 467 height 86
type textarea "x"
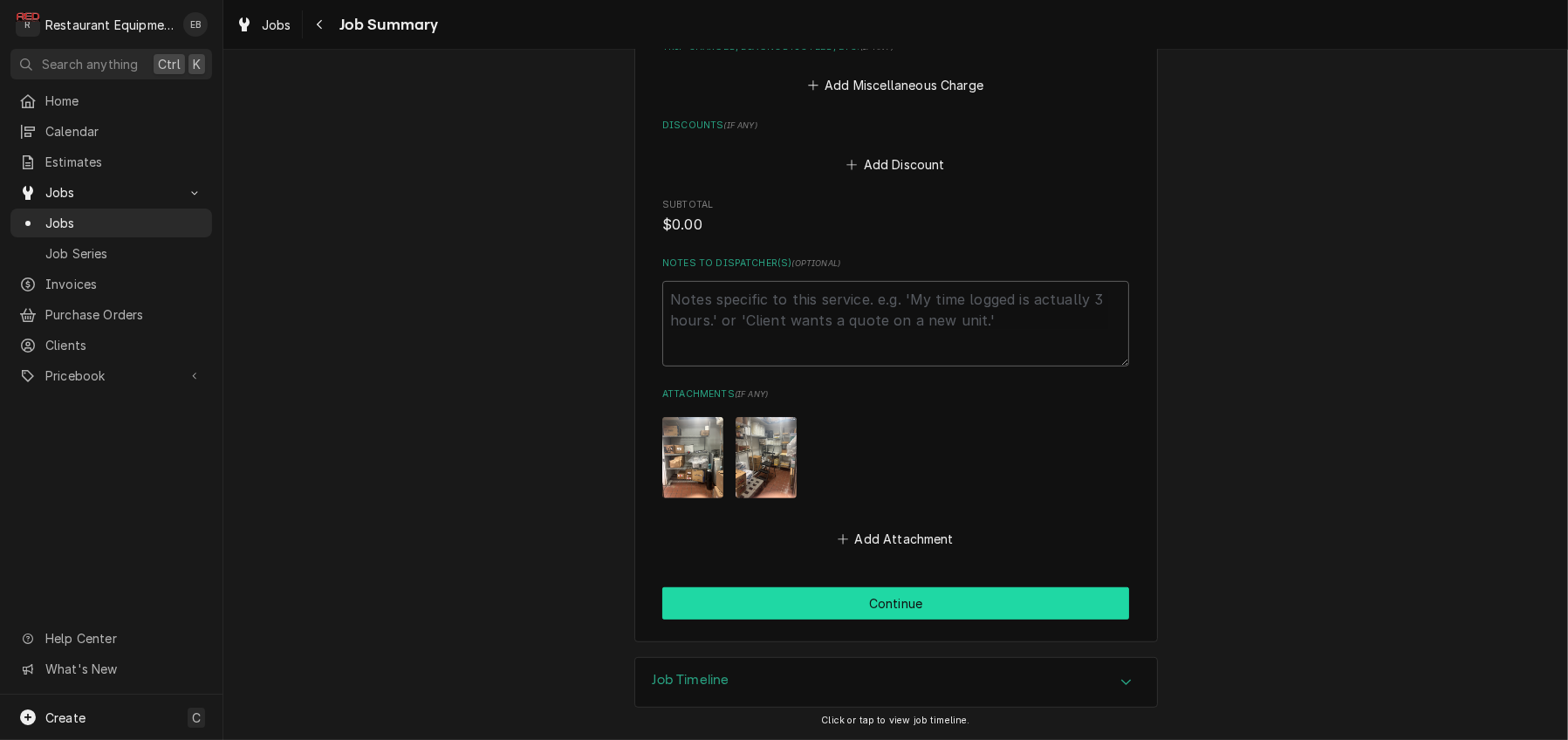
click at [905, 588] on button "Continue" at bounding box center [896, 603] width 467 height 32
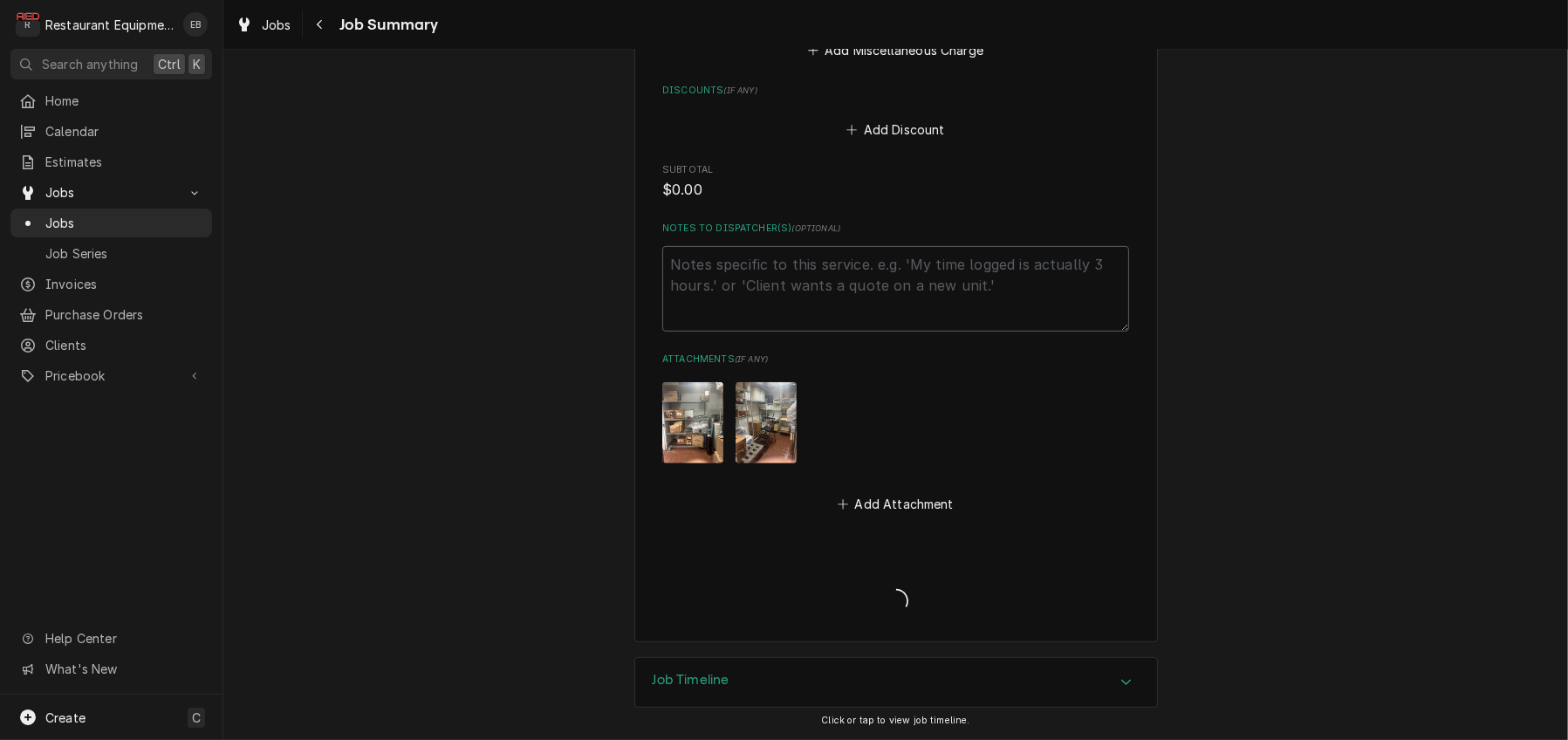
type textarea "x"
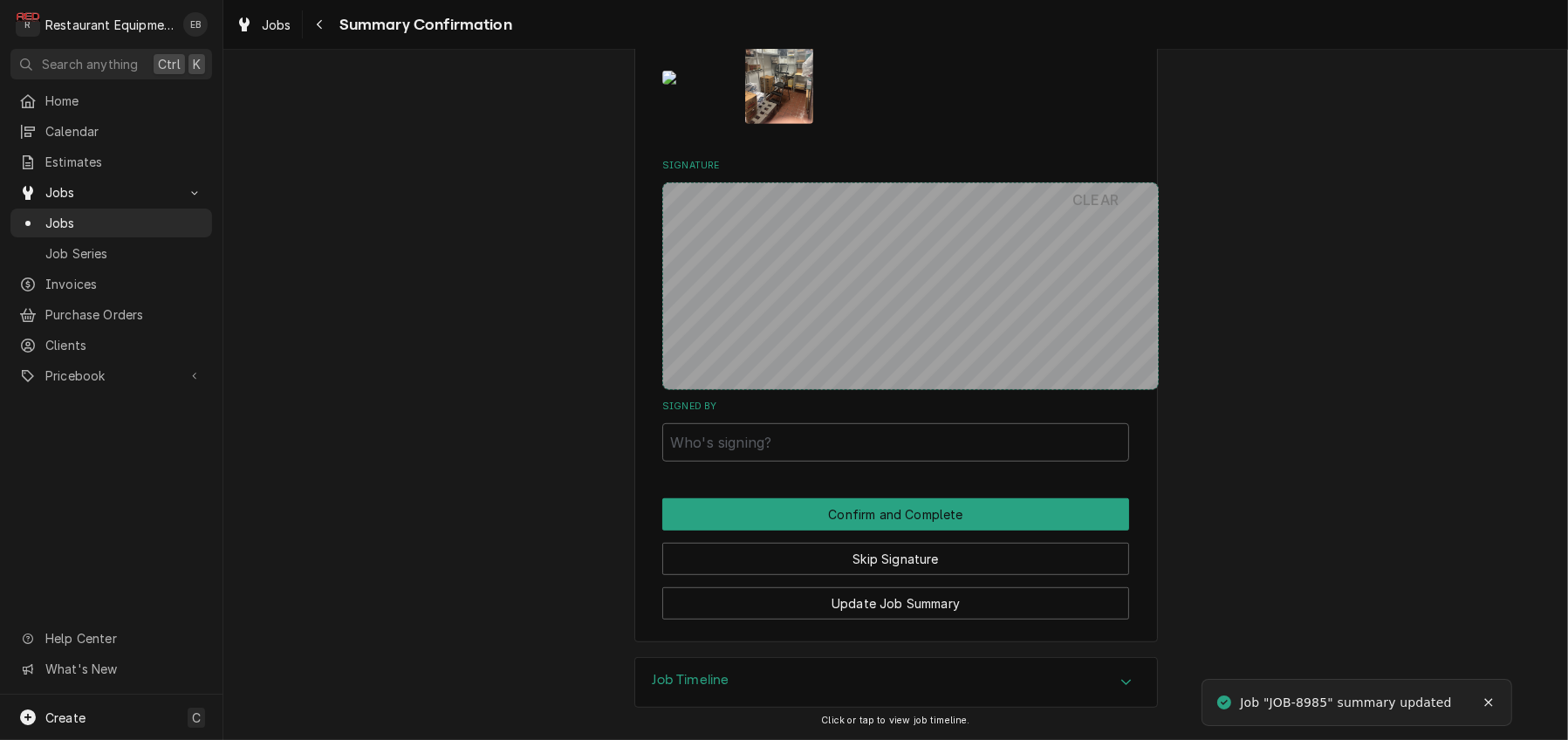
scroll to position [1330, 0]
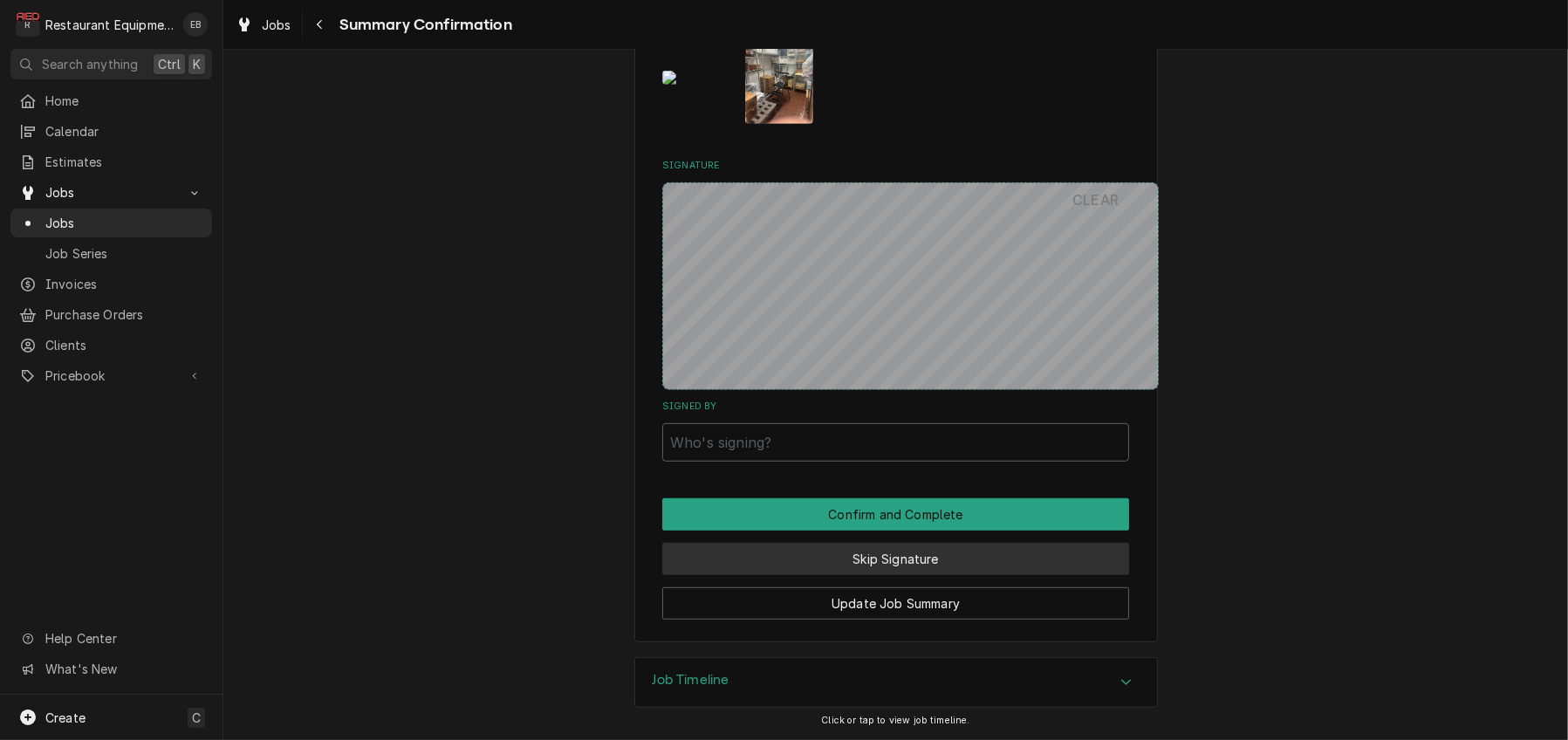
click at [880, 546] on button "Skip Signature" at bounding box center [896, 558] width 467 height 32
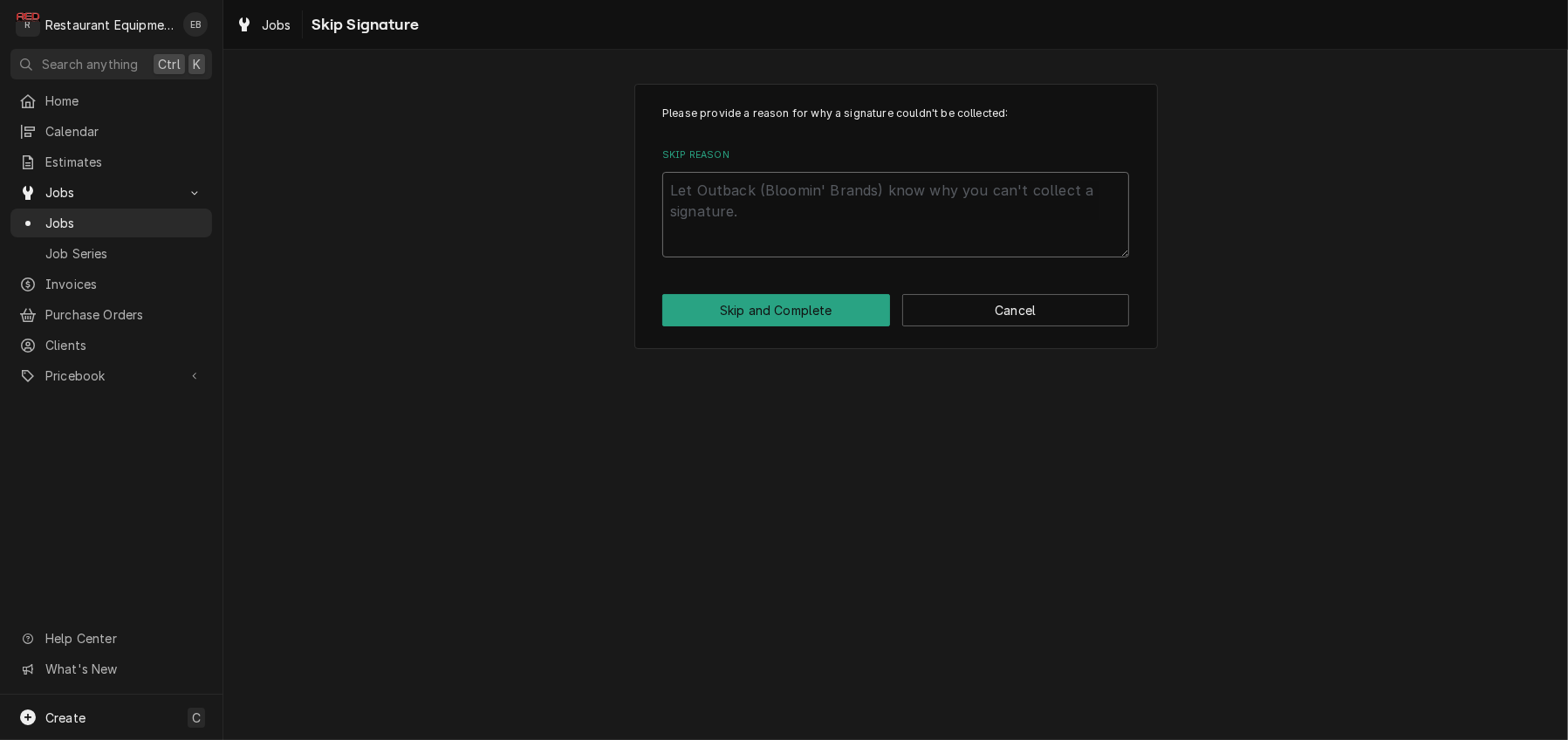
click at [826, 218] on textarea "Skip Reason" at bounding box center [896, 214] width 467 height 86
type textarea "x"
type textarea "E"
type textarea "x"
type textarea "Es"
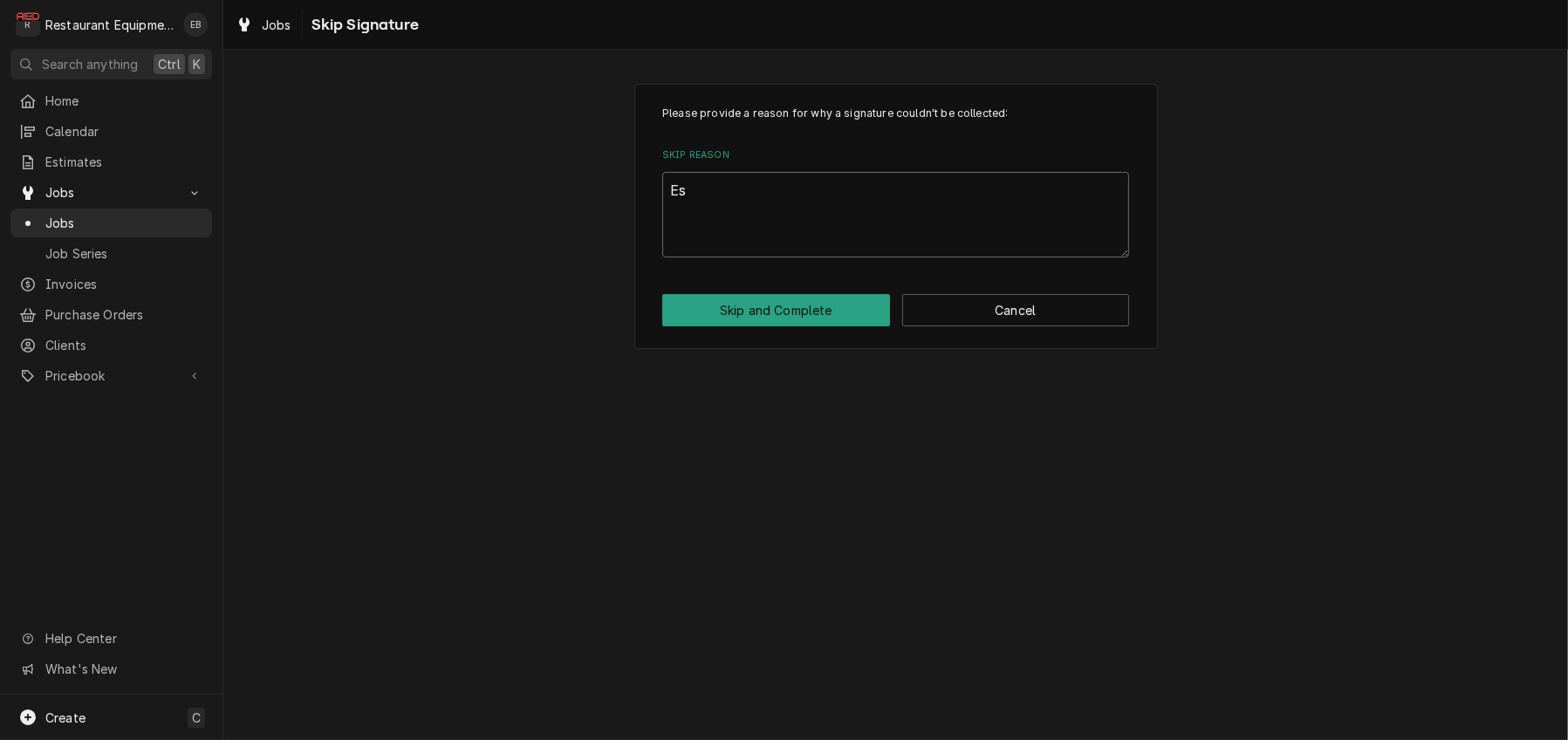
type textarea "x"
type textarea "Est"
type textarea "x"
type textarea "Esti"
type textarea "x"
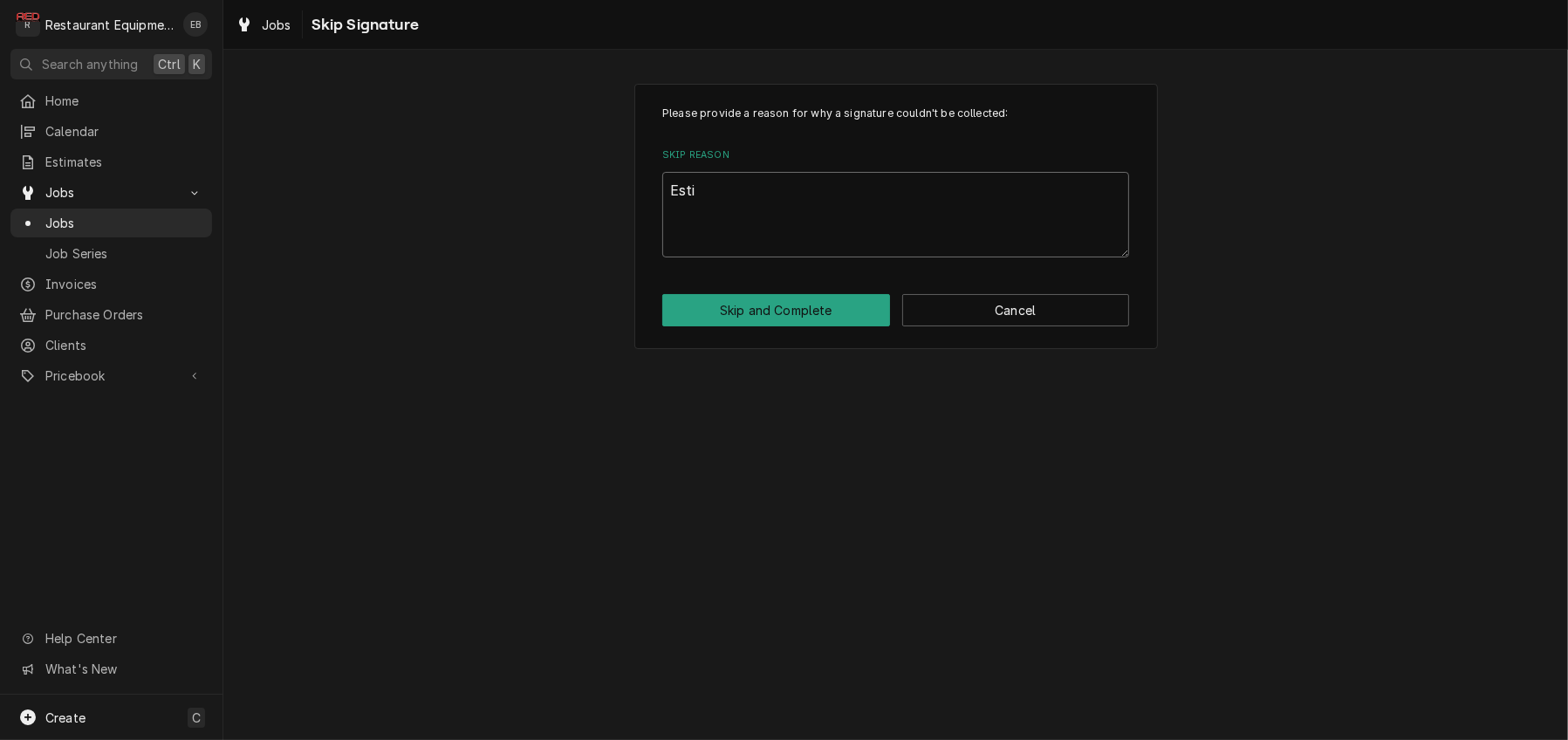
type textarea "Estim"
type textarea "x"
type textarea "Estima"
type textarea "x"
type textarea "Estimat"
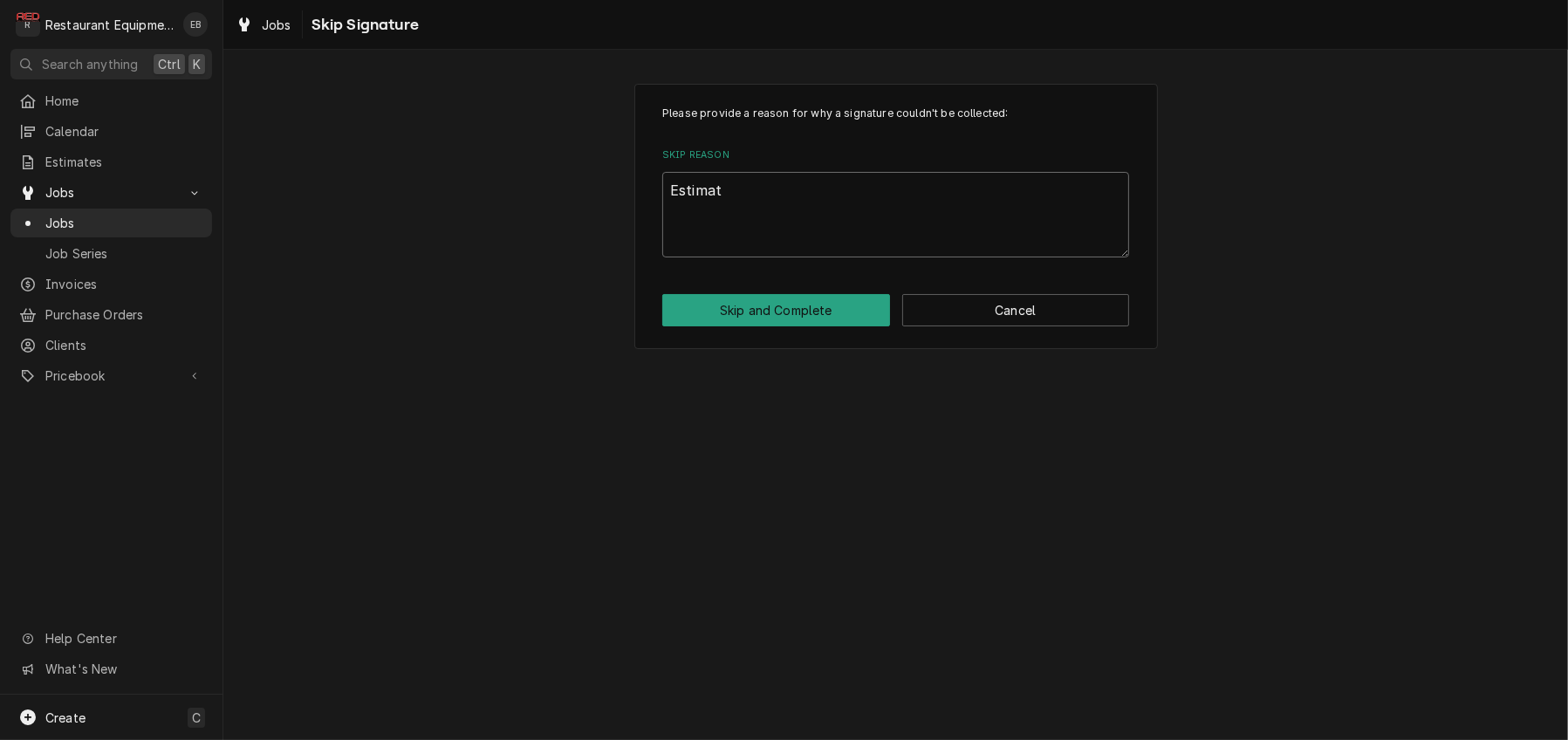
type textarea "x"
type textarea "Estimate"
type textarea "x"
type textarea "Estimate"
type textarea "x"
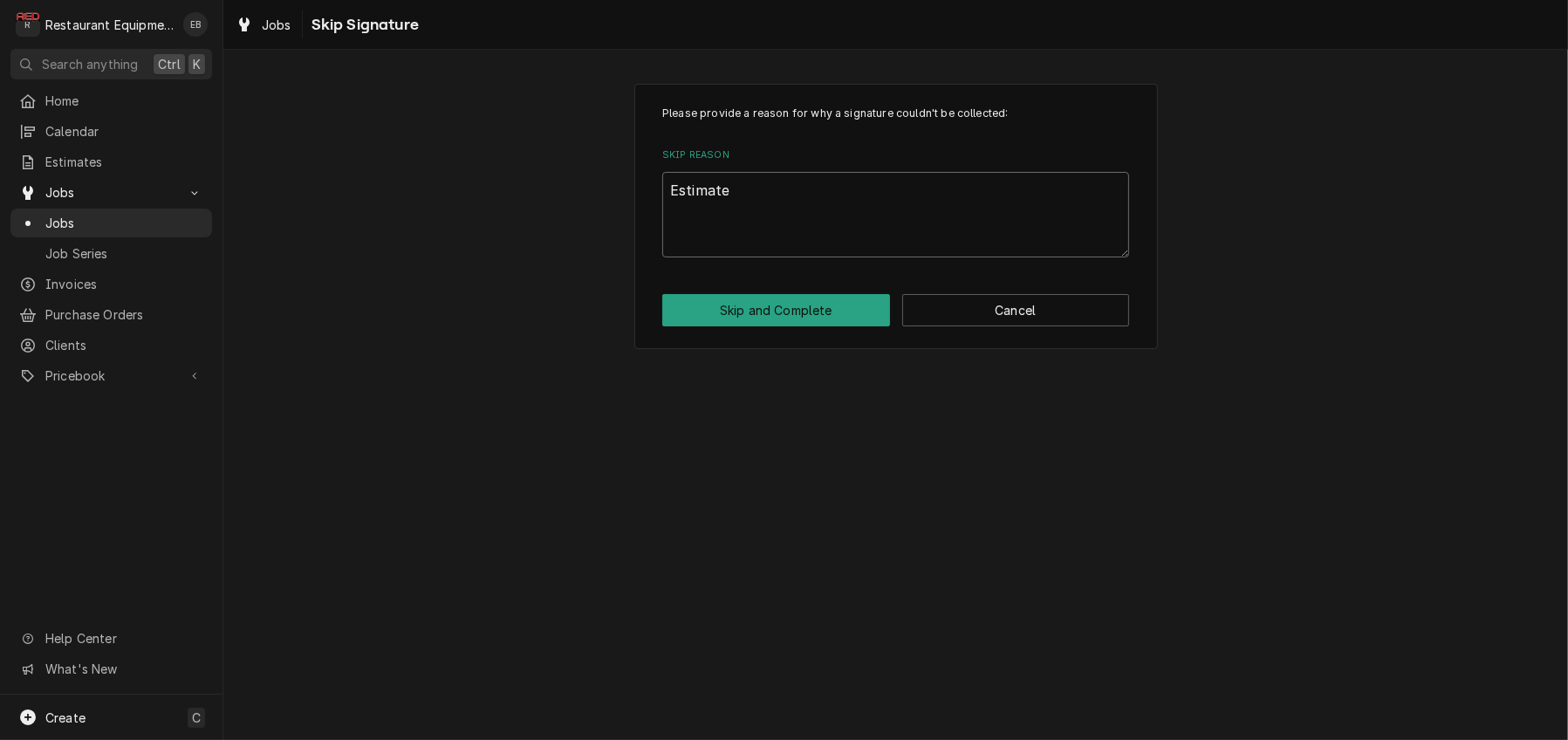
type textarea "Estimate w"
type textarea "x"
type textarea "Estimate"
type textarea "x"
type textarea "Estimate"
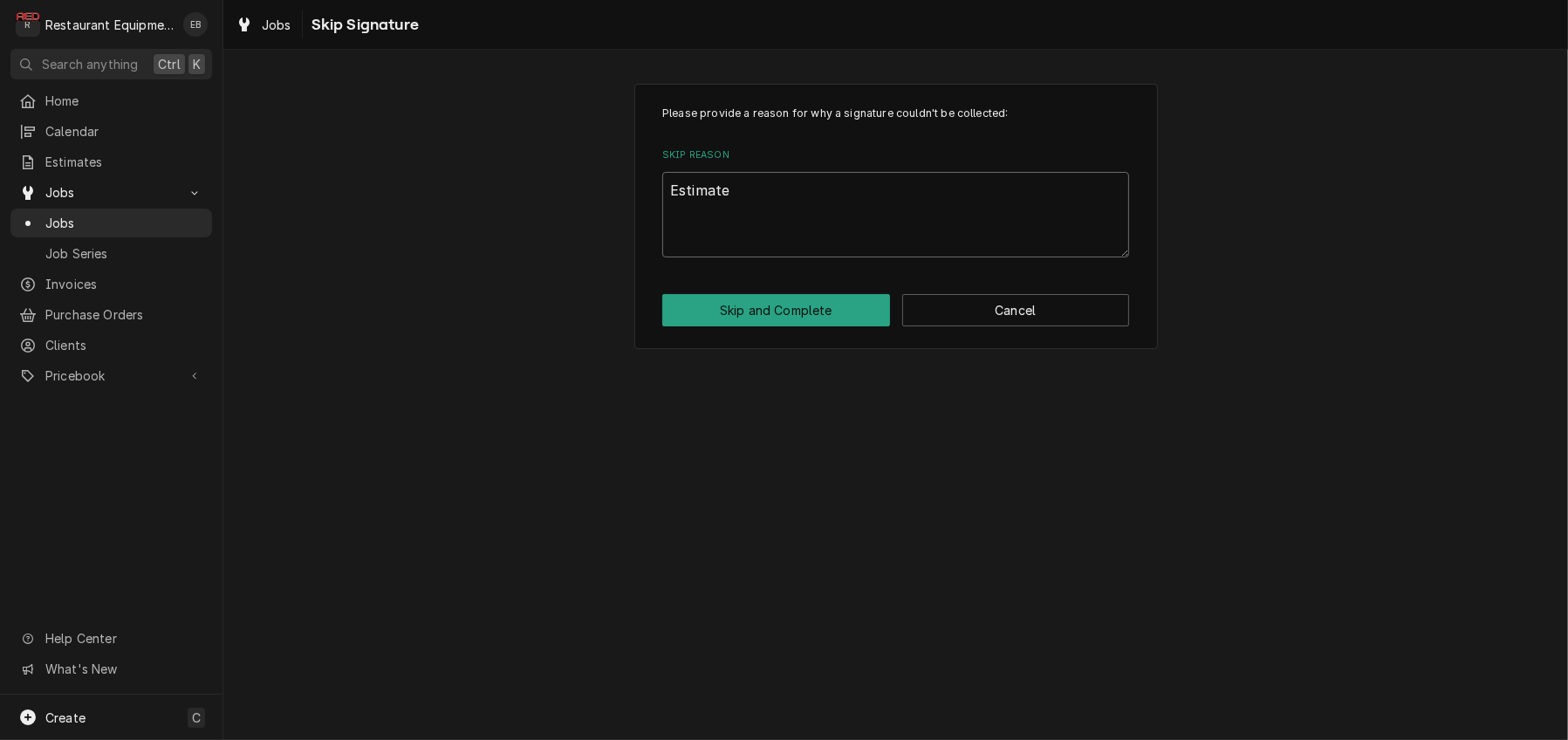
type textarea "x"
type textarea "Estimat"
type textarea "x"
type textarea "Estimate"
type textarea "x"
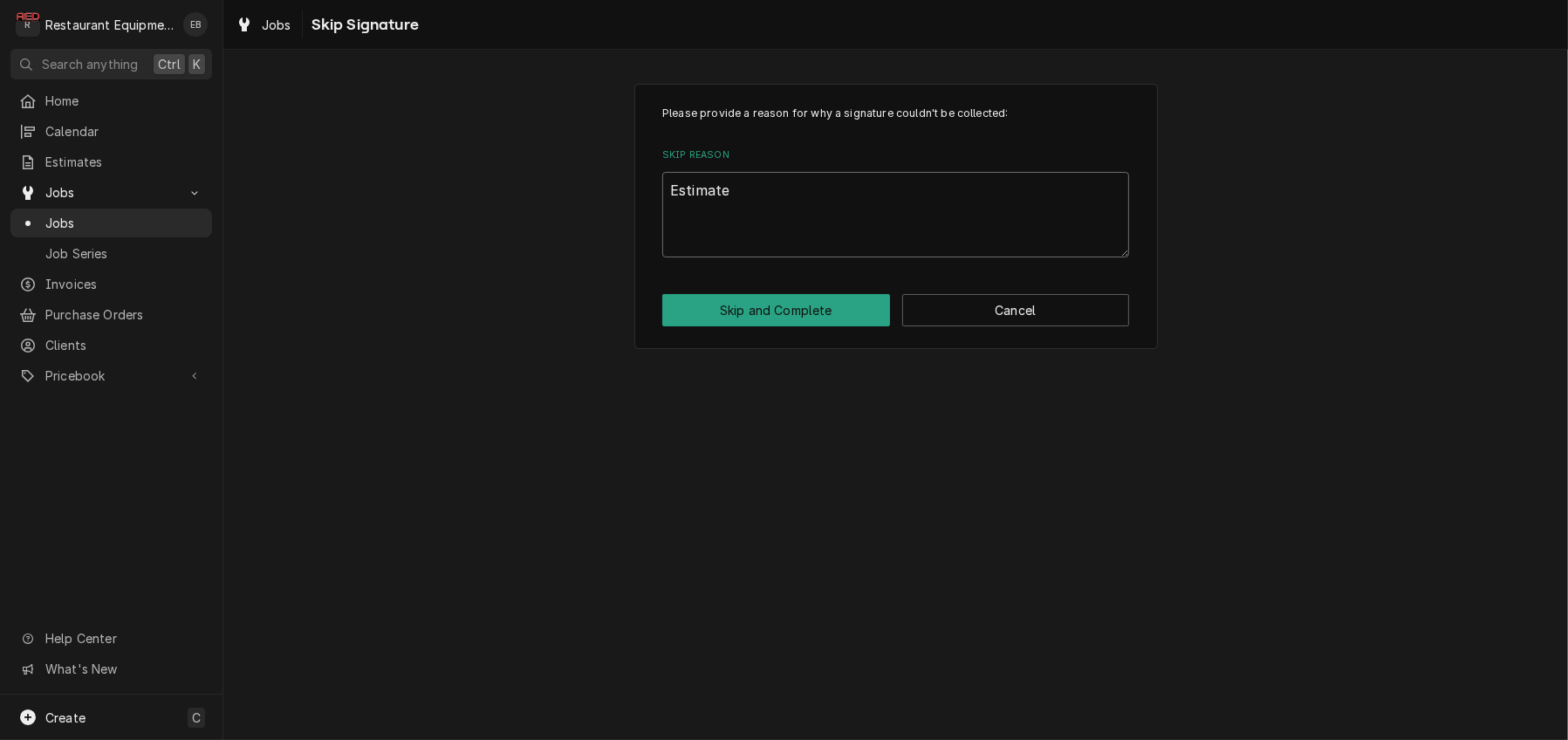
type textarea "Estimate"
type textarea "x"
type textarea "Estimate w"
type textarea "x"
type textarea "Estimate wa"
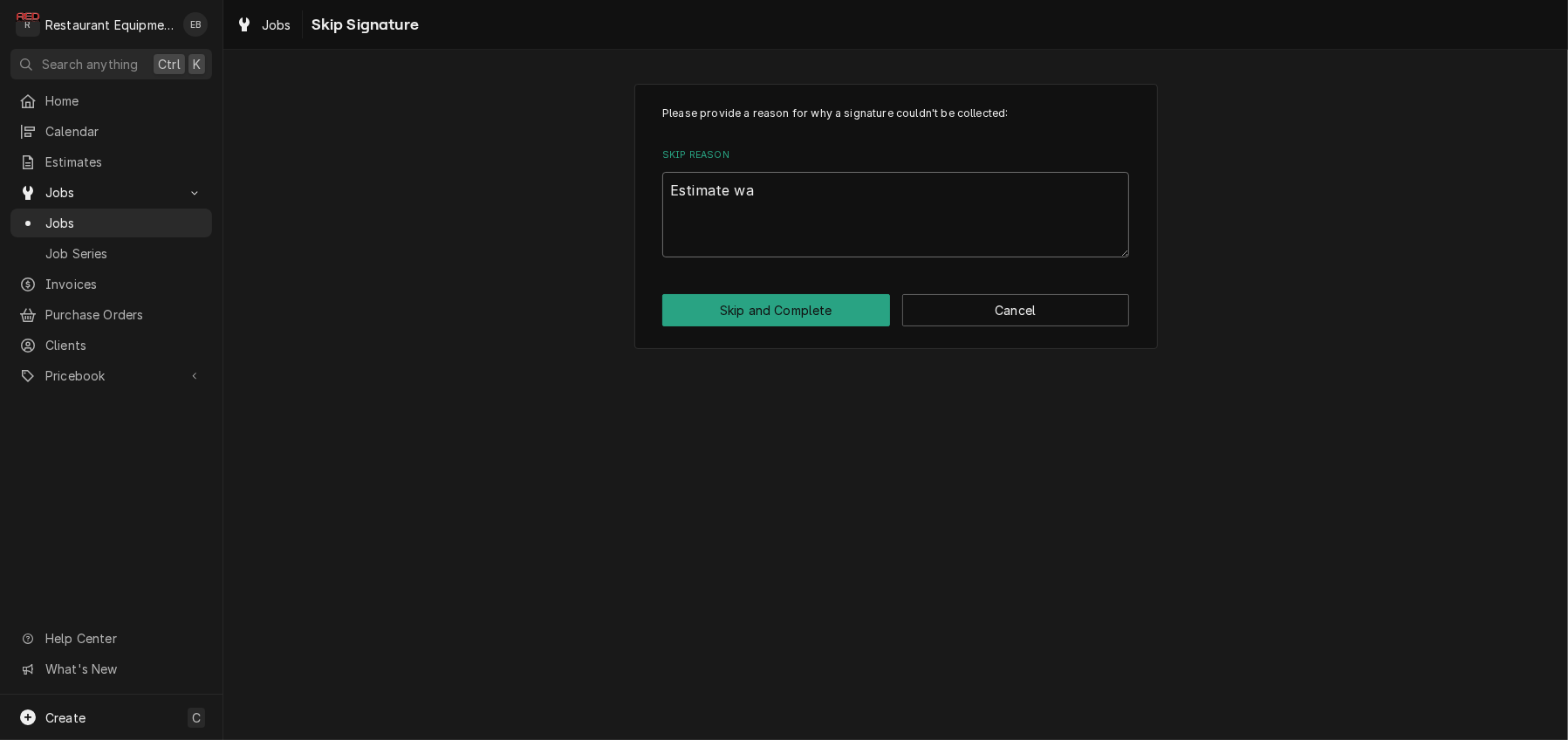
type textarea "x"
type textarea "Estimate was"
type textarea "x"
type textarea "Estimate was"
type textarea "x"
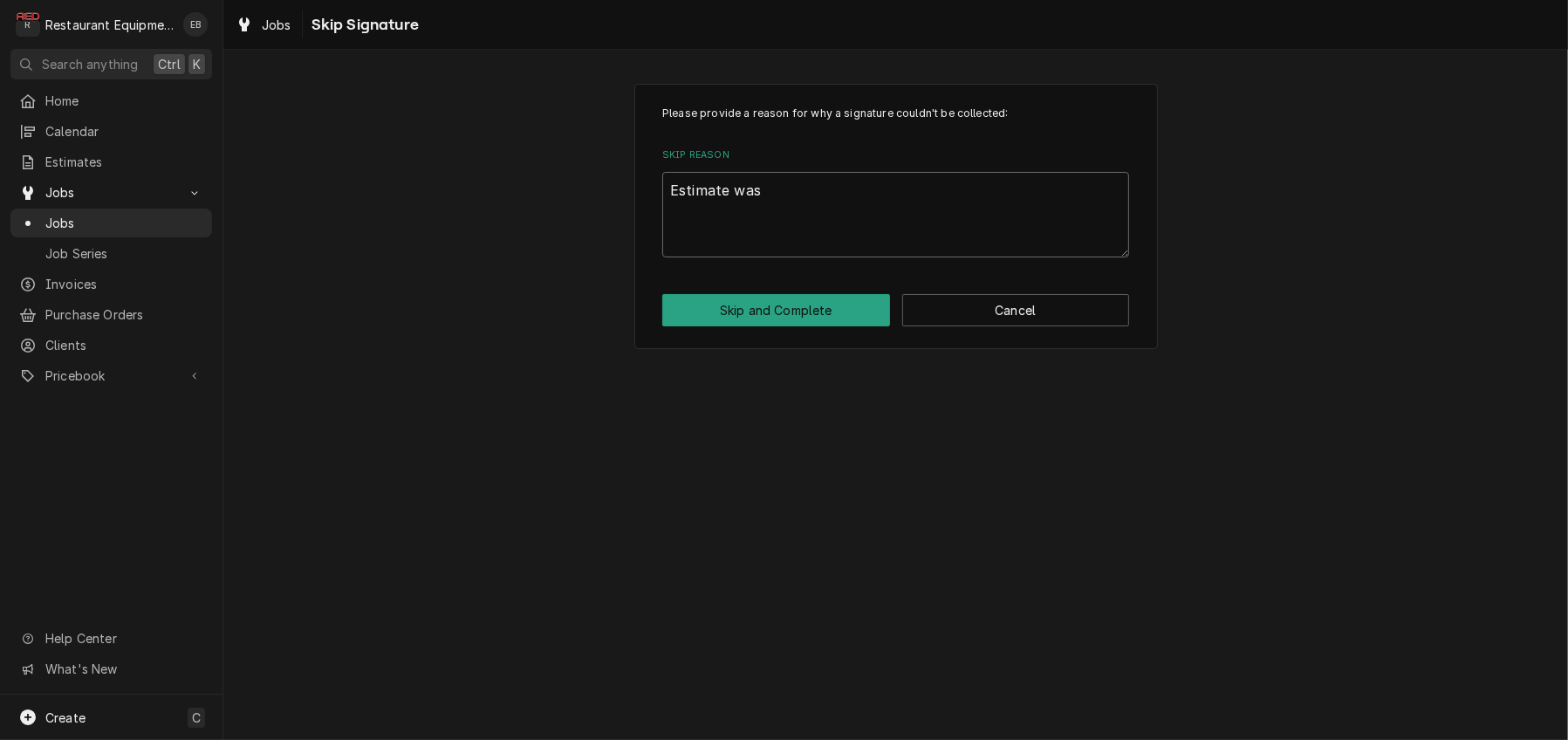
type textarea "Estimate was m"
type textarea "x"
type textarea "Estimate was ma"
type textarea "x"
type textarea "Estimate was mad"
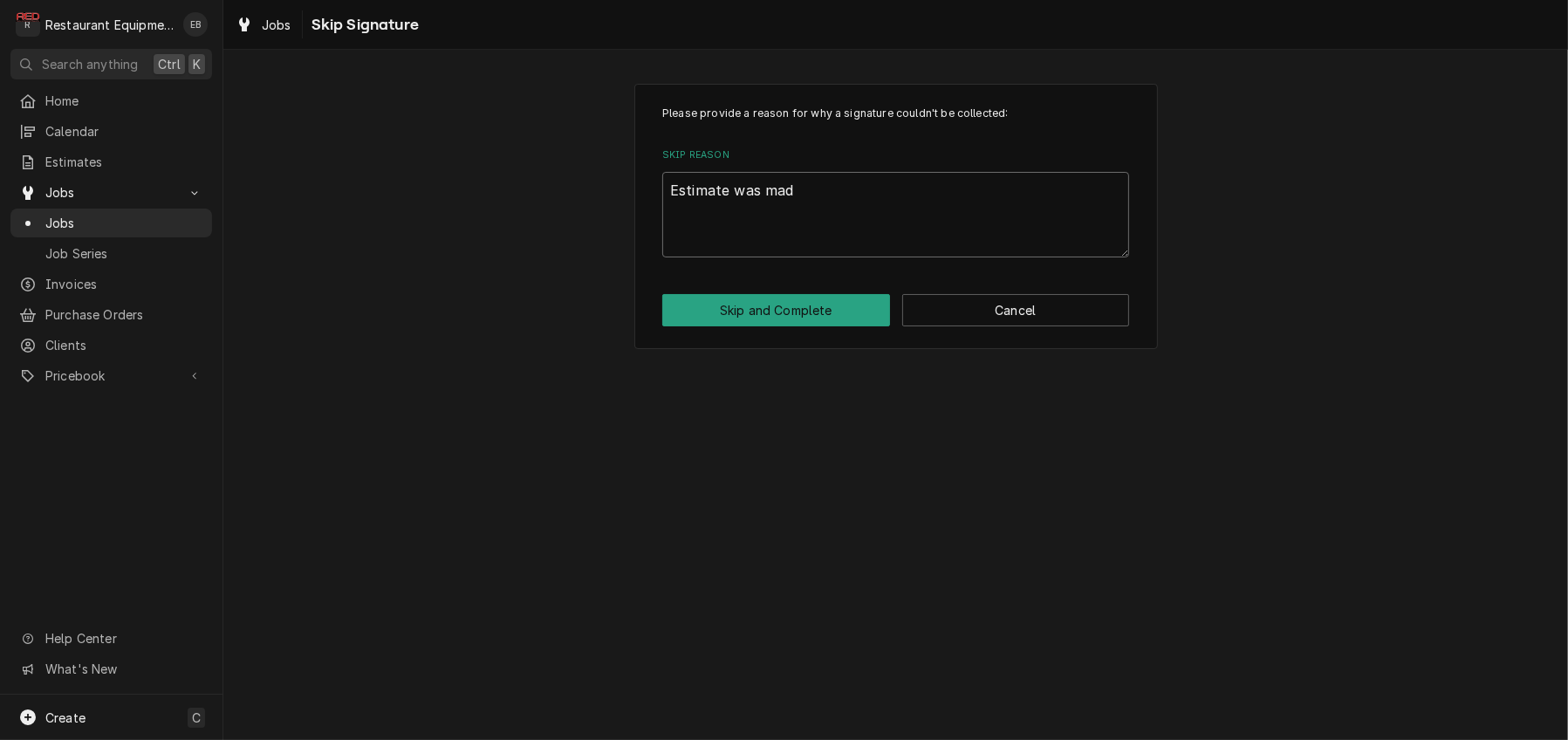
type textarea "x"
type textarea "Estimate was made"
type textarea "x"
type textarea "Estimate was made"
type textarea "x"
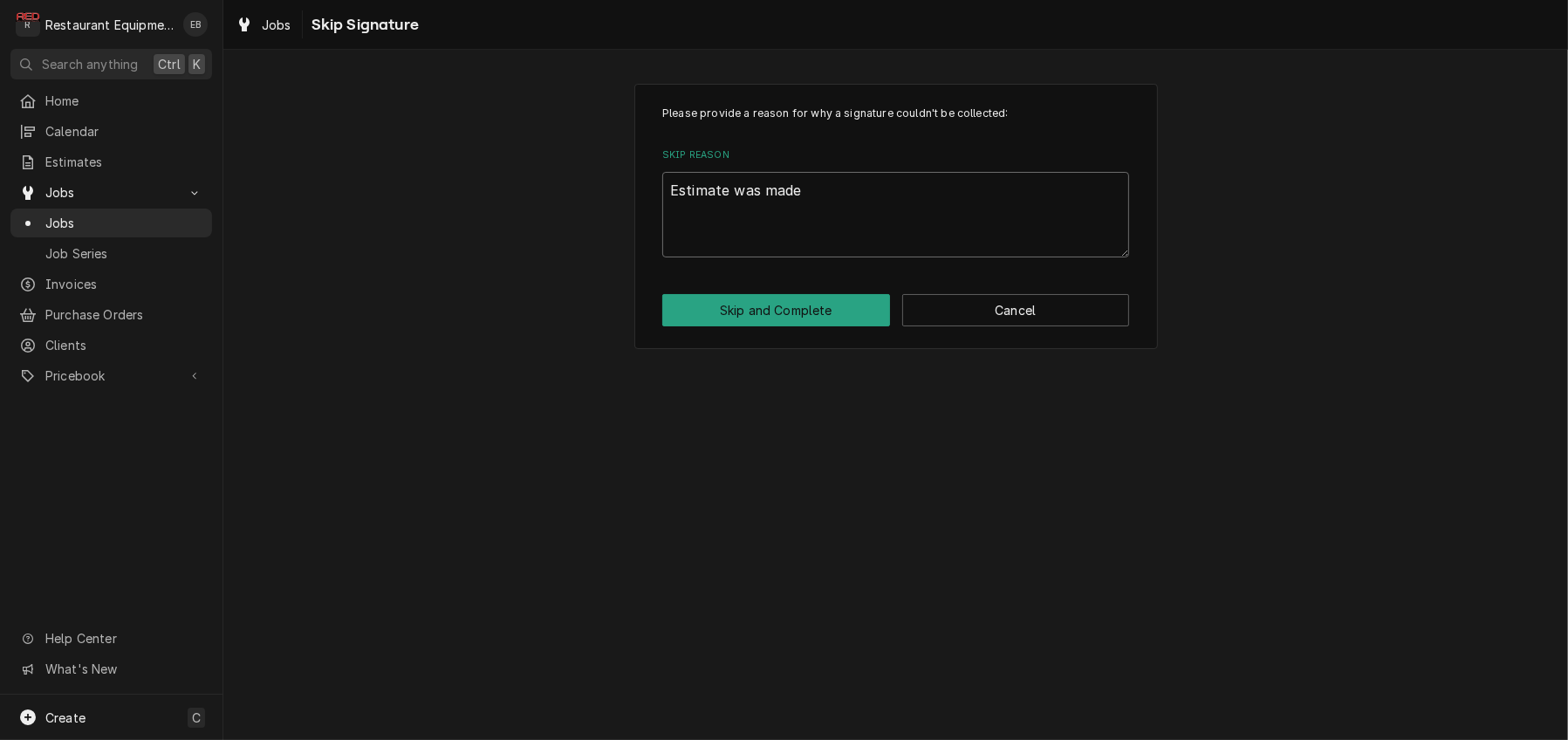
type textarea "Estimate was made 9"
type textarea "x"
type textarea "Estimate was made 9/"
type textarea "x"
type textarea "Estimate was made 9/2"
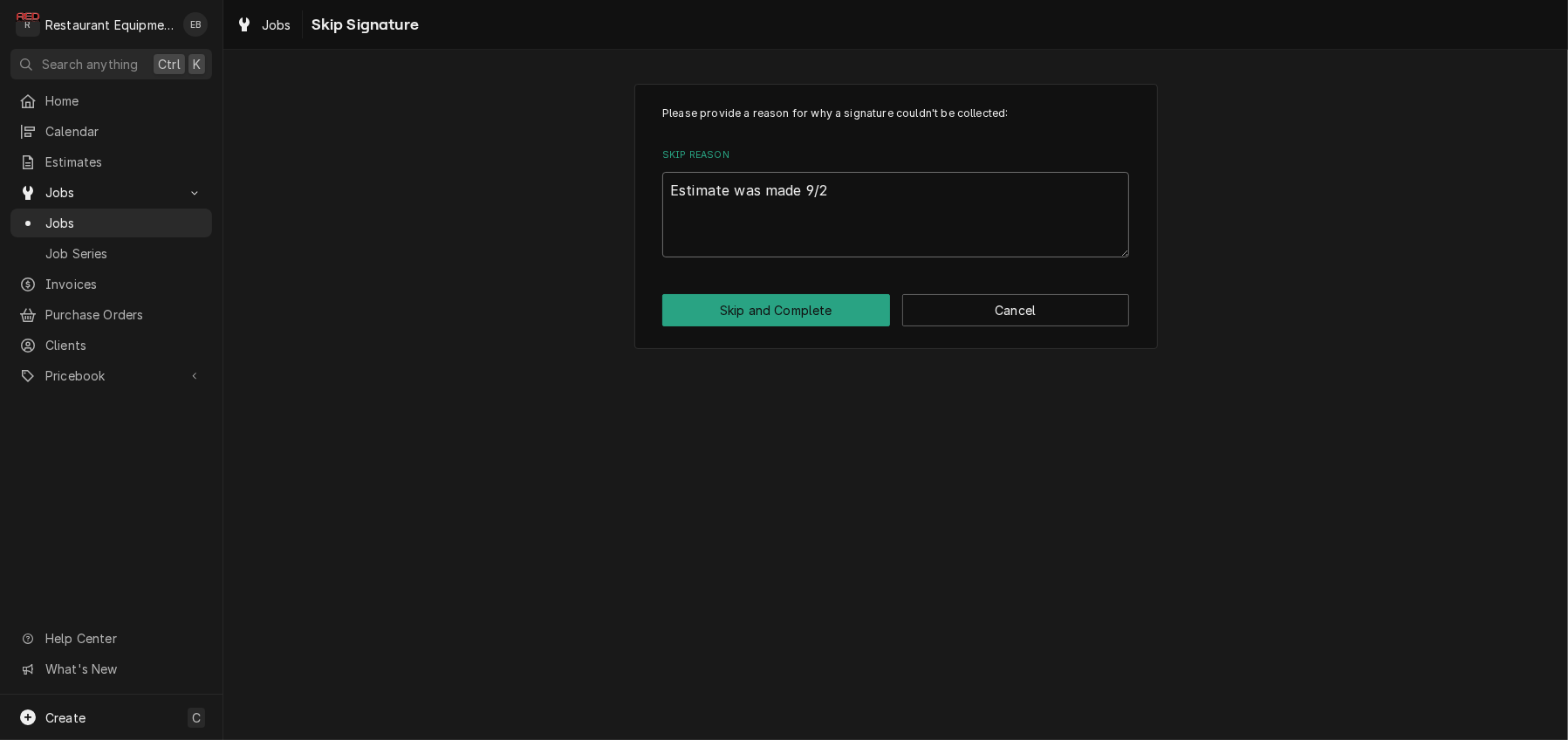
type textarea "x"
type textarea "Estimate was made 9/25"
type textarea "x"
type textarea "Estimate was made 9/25,"
type textarea "x"
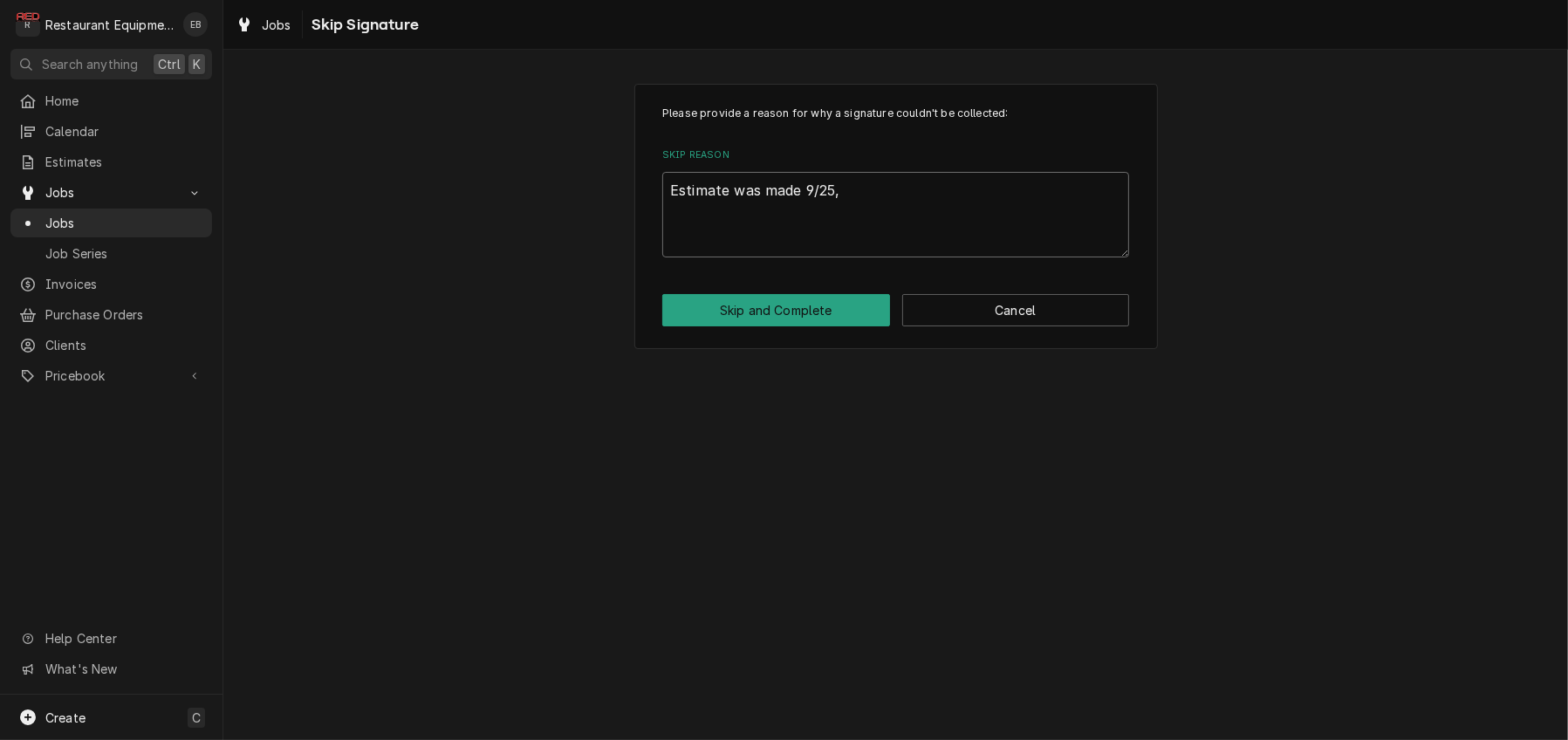
type textarea "Estimate was made 9/25,"
type textarea "x"
type textarea "Estimate was made 9/25, s"
type textarea "x"
type textarea "Estimate was made 9/25, st"
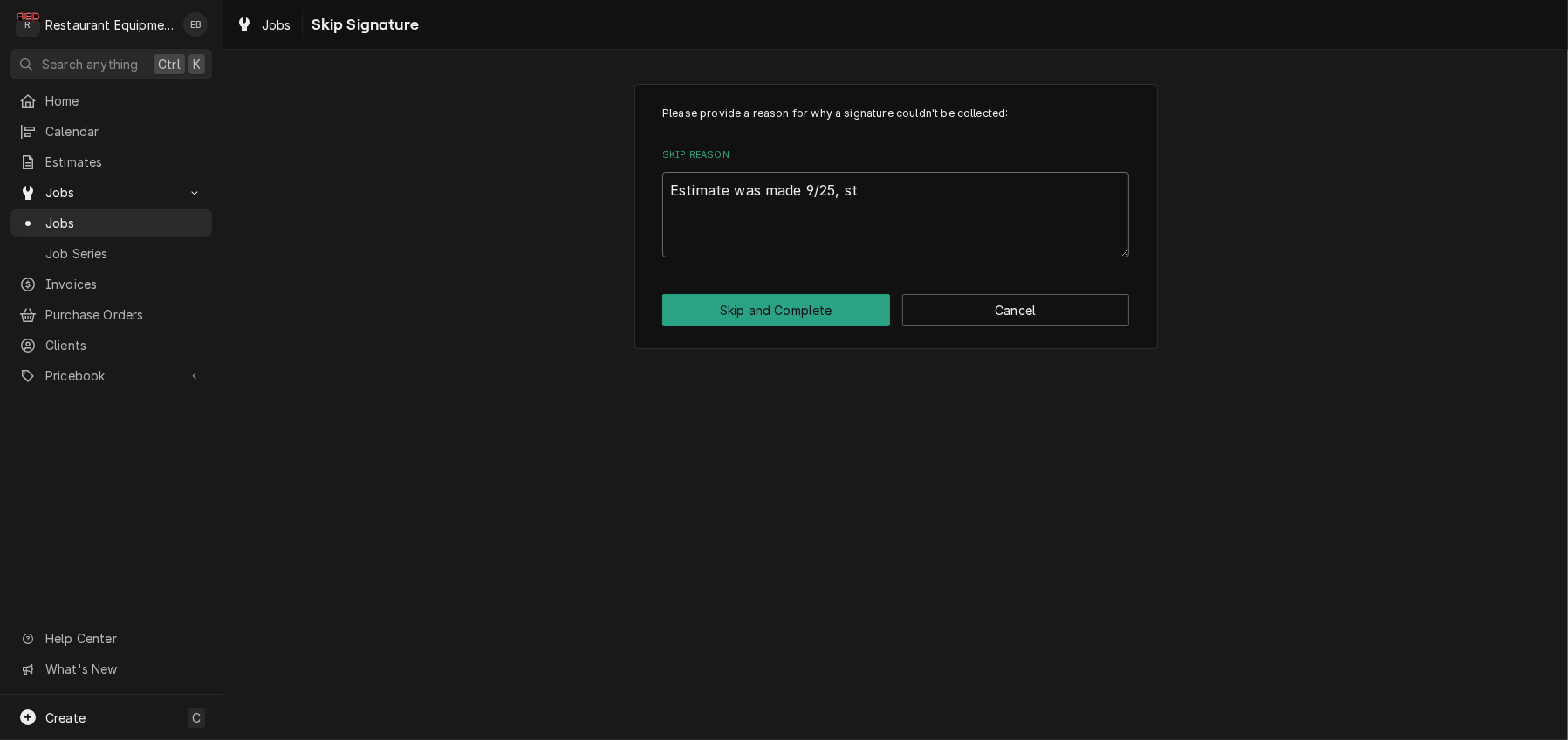
type textarea "x"
type textarea "Estimate was made 9/25, sto"
type textarea "x"
type textarea "Estimate was made 9/25, stor"
type textarea "x"
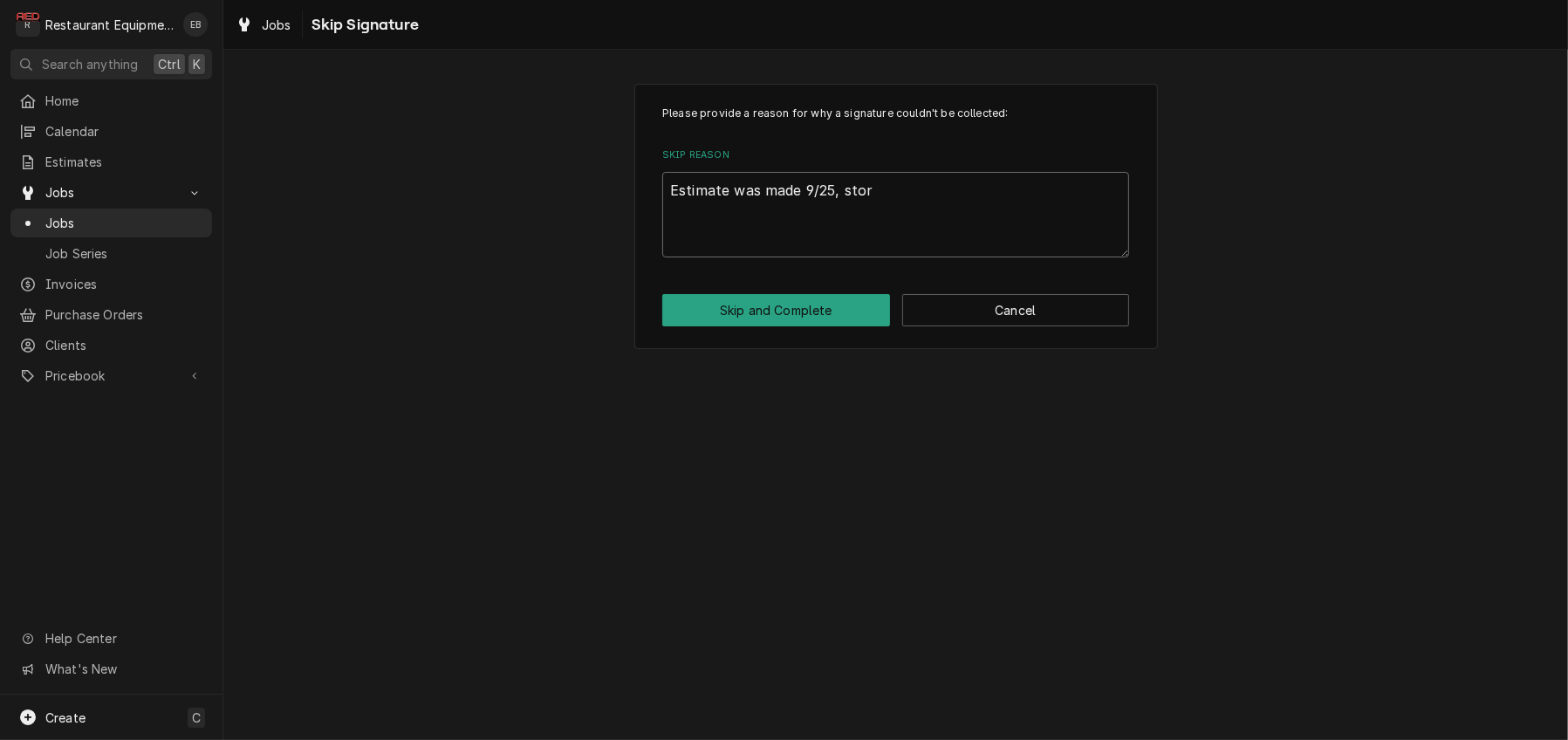
type textarea "Estimate was made 9/25, store"
type textarea "x"
type textarea "Estimate was made 9/25, store"
type textarea "x"
type textarea "Estimate was made 9/25, store w"
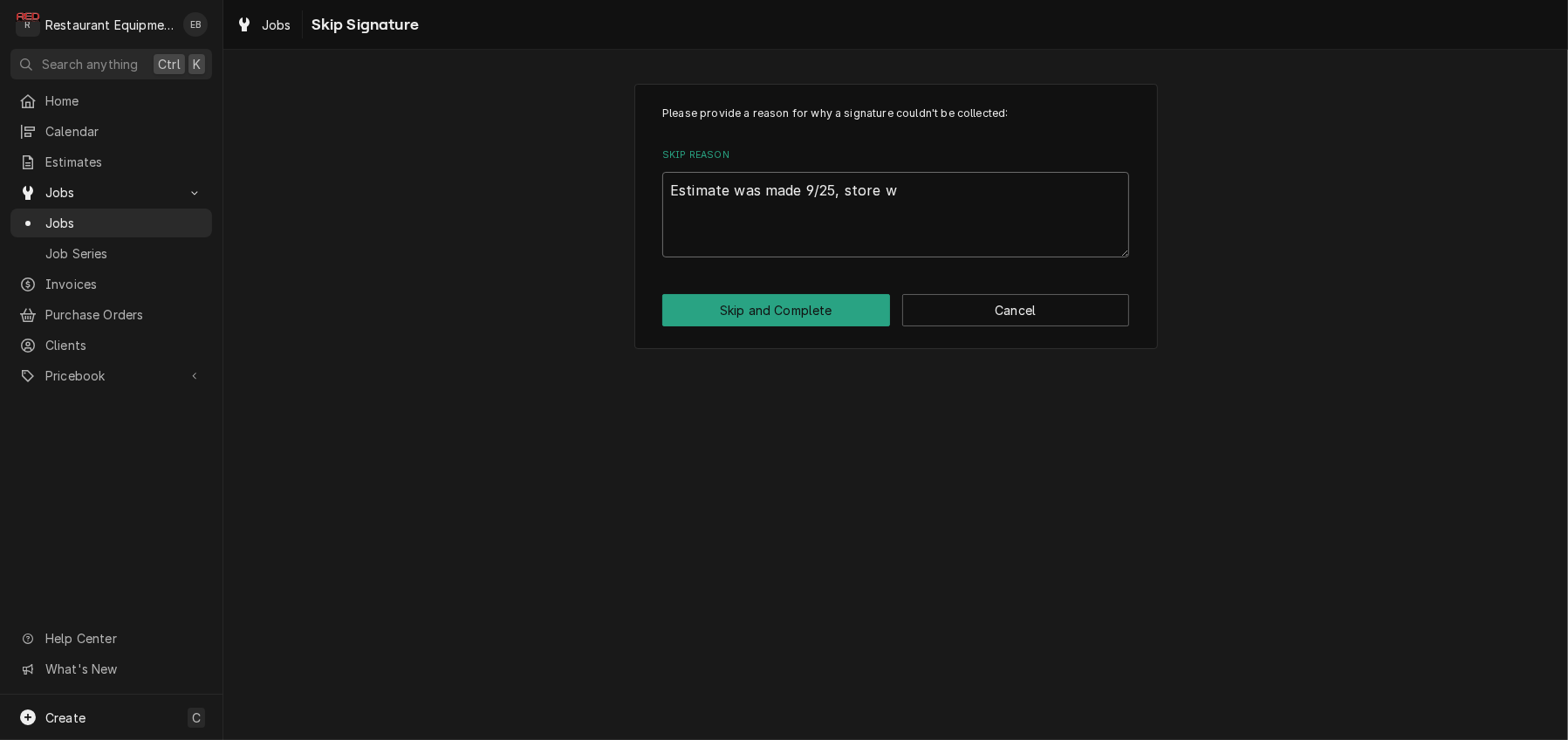
type textarea "x"
type textarea "Estimate was made 9/25, store wa"
type textarea "x"
type textarea "Estimate was made 9/25, store was"
type textarea "x"
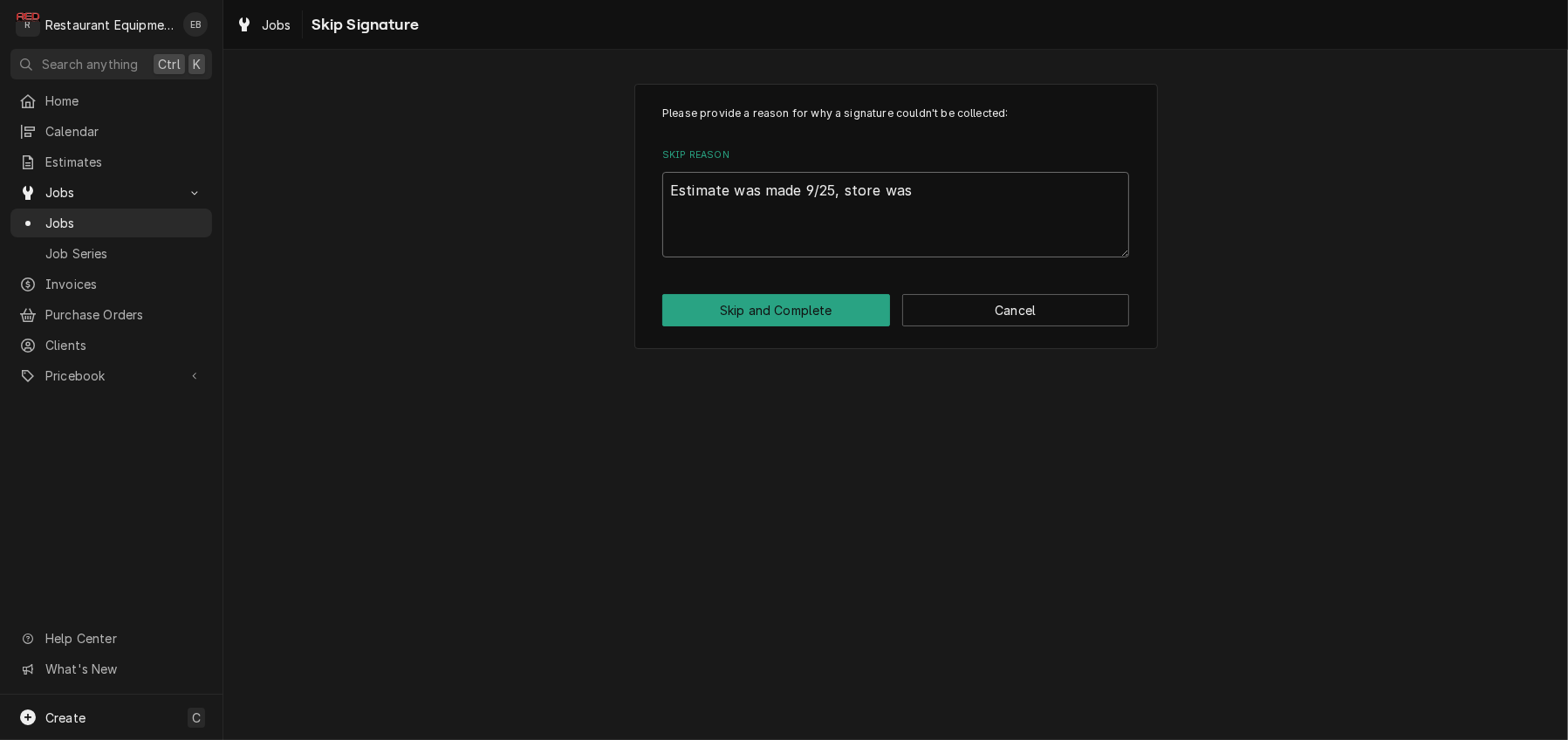
type textarea "Estimate was made 9/25, store was"
type textarea "x"
type textarea "Estimate was made 9/25, store was r"
type textarea "x"
type textarea "Estimate was made 9/25, store was re"
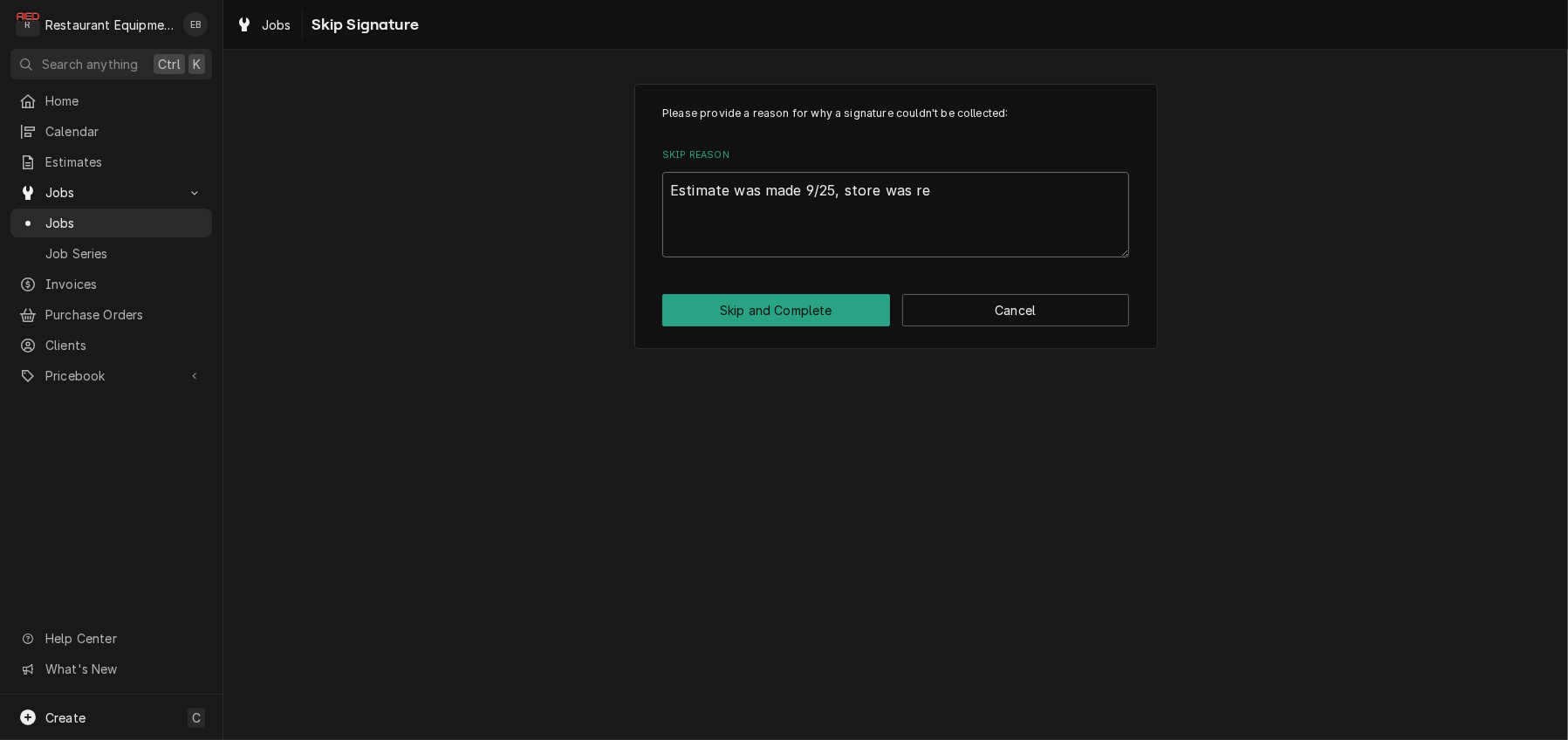
type textarea "x"
type textarea "Estimate was made 9/25, store was rem"
type textarea "x"
type textarea "Estimate was made 9/25, store was remi"
type textarea "x"
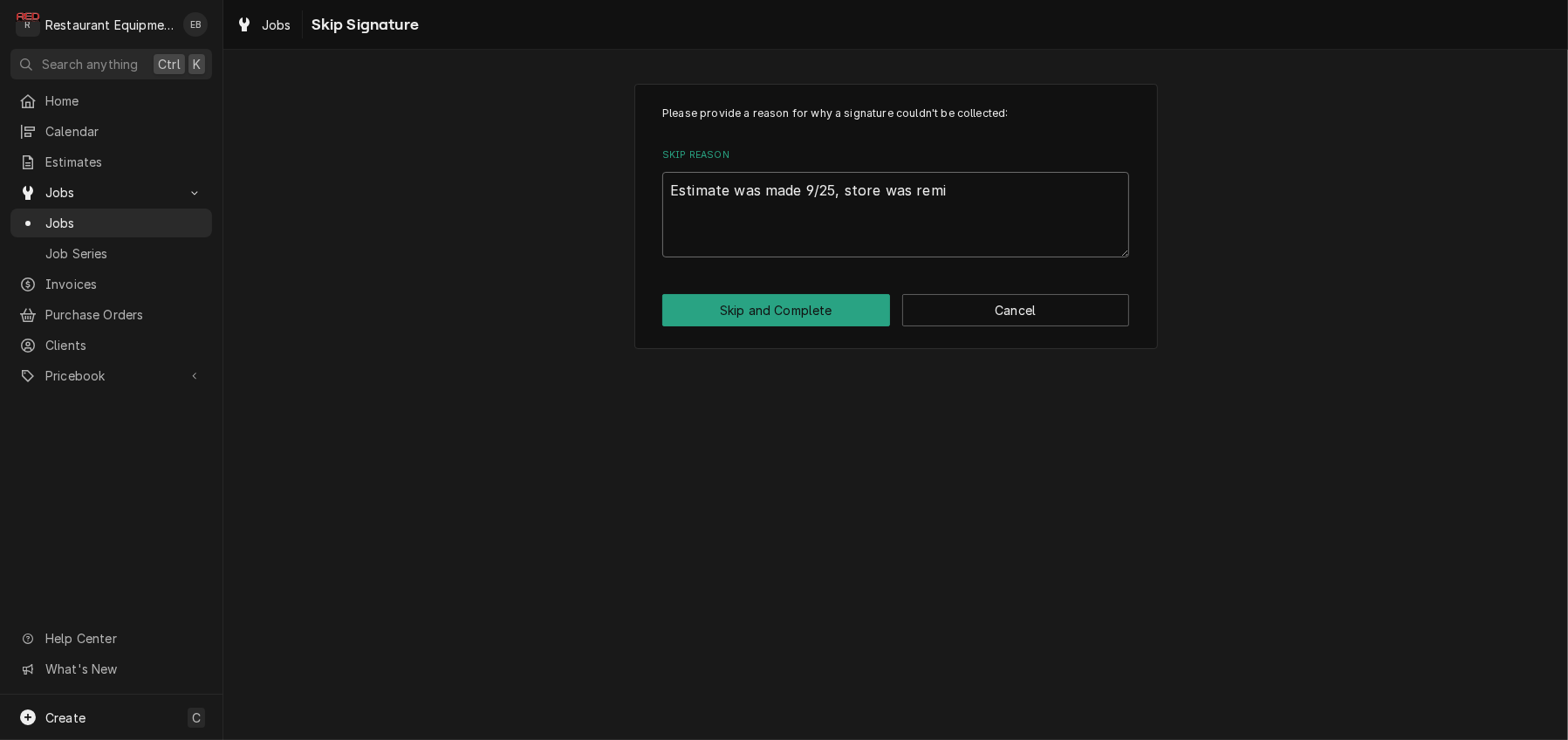
type textarea "Estimate was made 9/25, store was remin"
type textarea "x"
type textarea "Estimate was made 9/25, store was remind"
type textarea "x"
type textarea "Estimate was made 9/25, store was reminde"
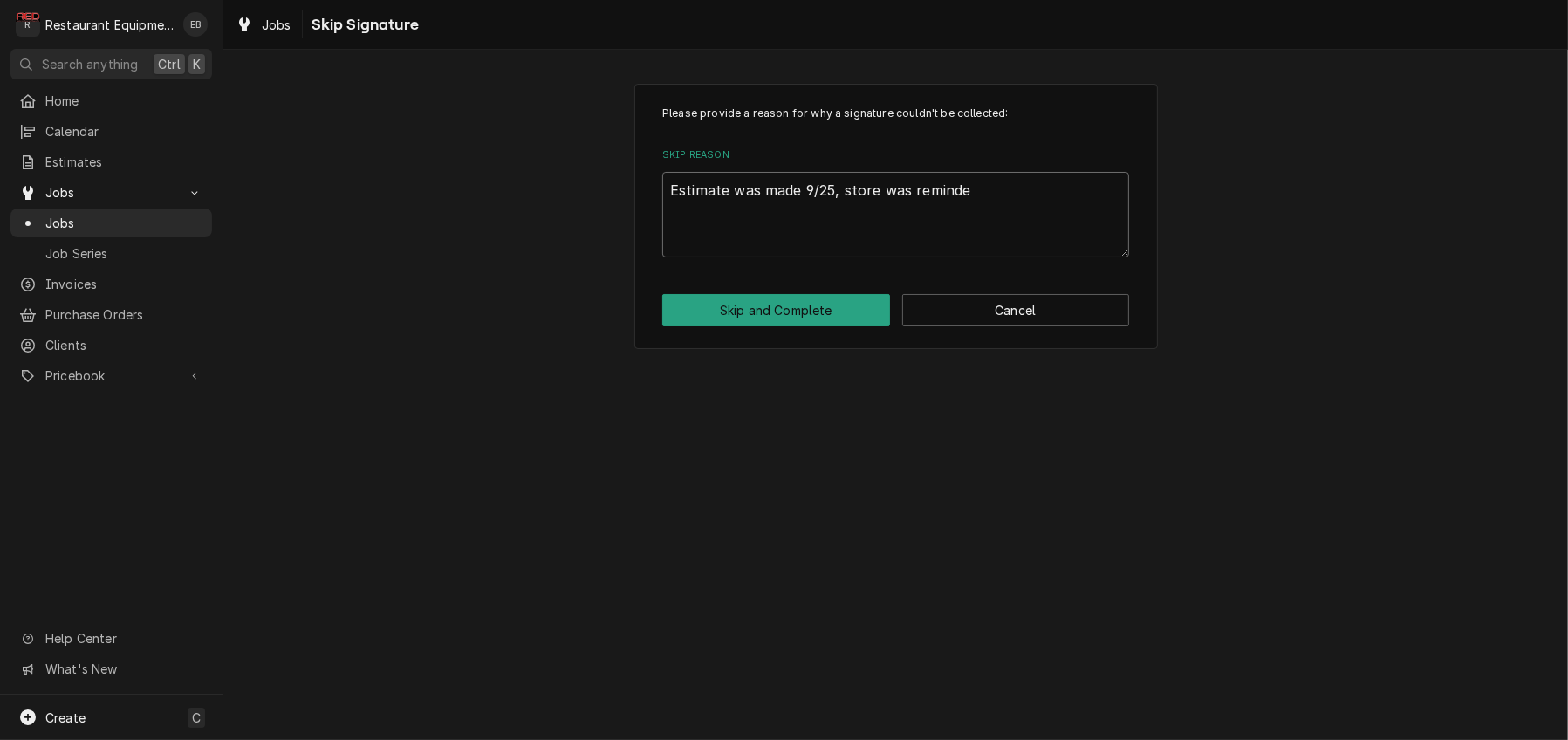
type textarea "x"
type textarea "Estimate was made 9/25, store was reminded"
type textarea "x"
type textarea "Estimate was made 9/25, store was reminded/"
type textarea "x"
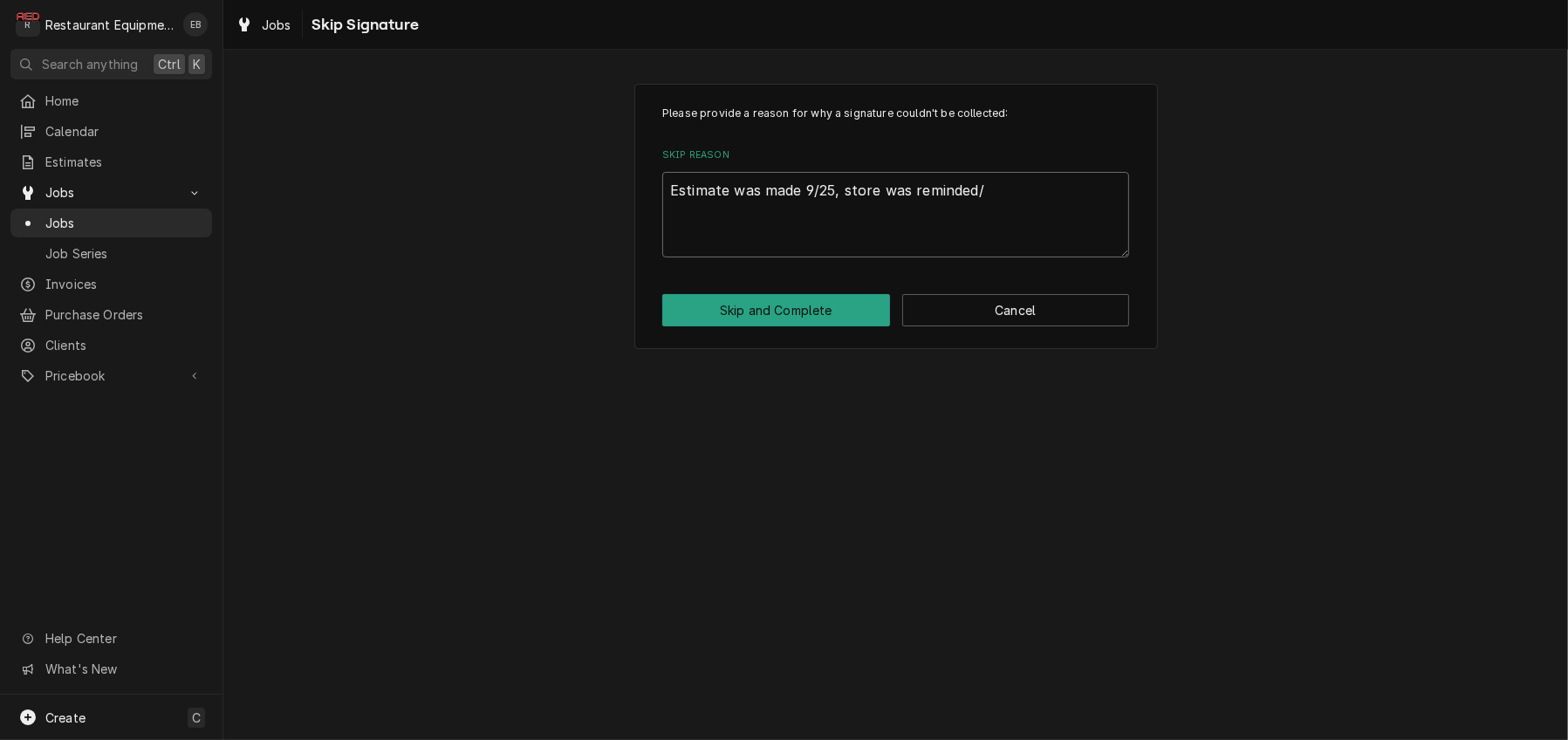
type textarea "Estimate was made 9/25, store was reminded/c"
type textarea "x"
type textarea "Estimate was made 9/25, store was reminded/co"
type textarea "x"
type textarea "Estimate was made 9/25, store was reminded/con"
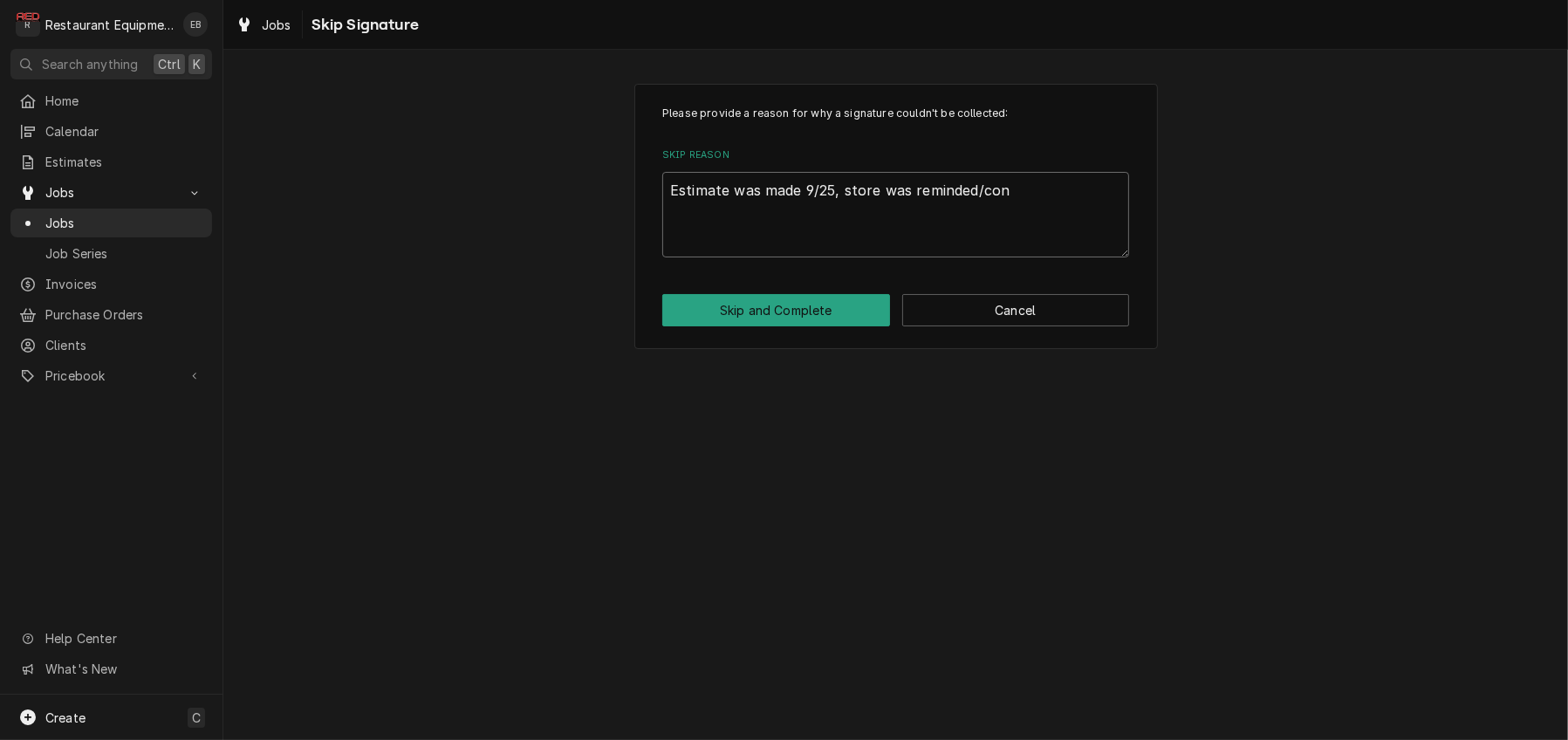
type textarea "x"
type textarea "Estimate was made 9/25, store was reminded/cont"
type textarea "x"
type textarea "Estimate was made 9/25, store was reminded/conta"
type textarea "x"
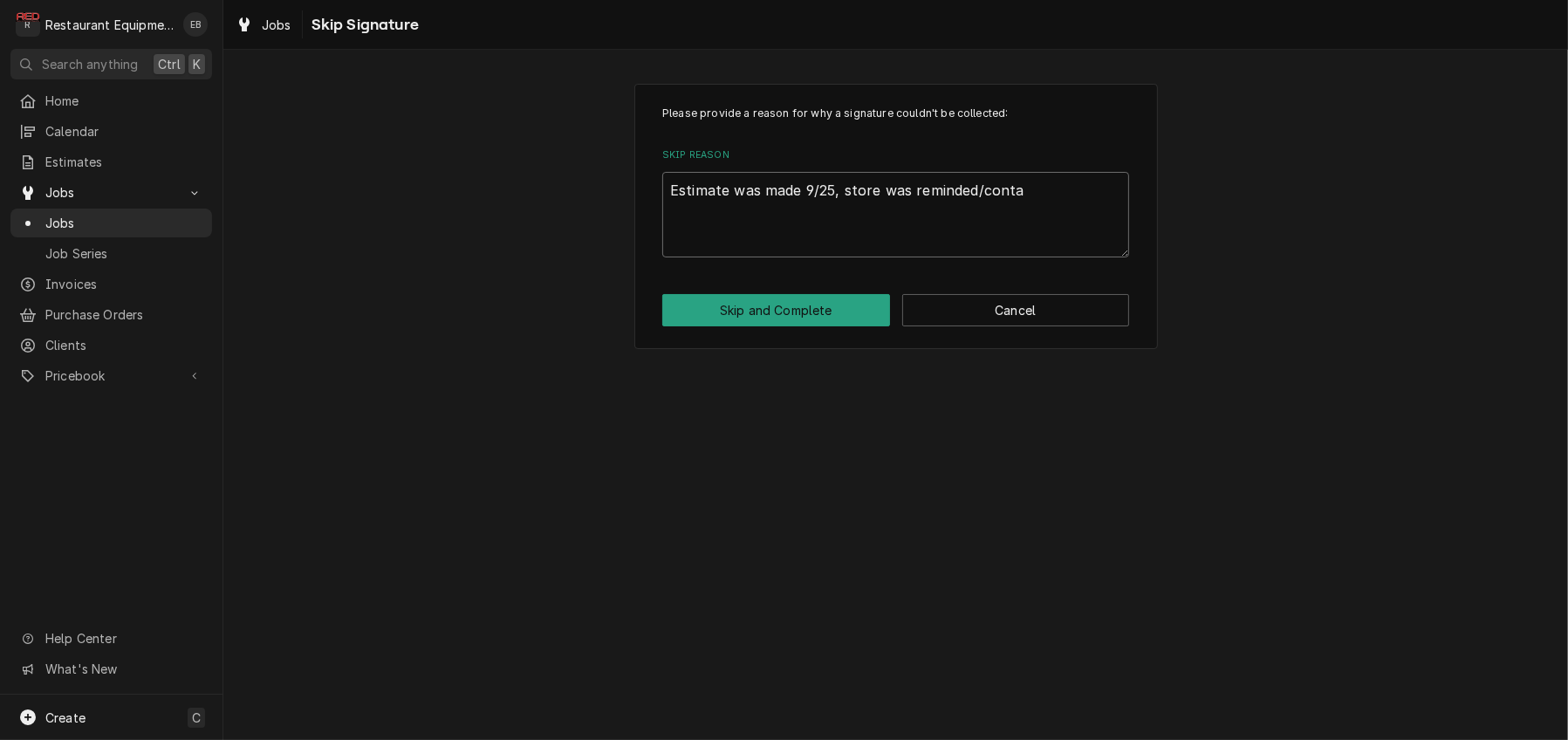
type textarea "Estimate was made 9/25, store was reminded/contac"
type textarea "x"
type textarea "Estimate was made 9/25, store was reminded/contact"
type textarea "x"
type textarea "Estimate was made 9/25, store was reminded/contacte"
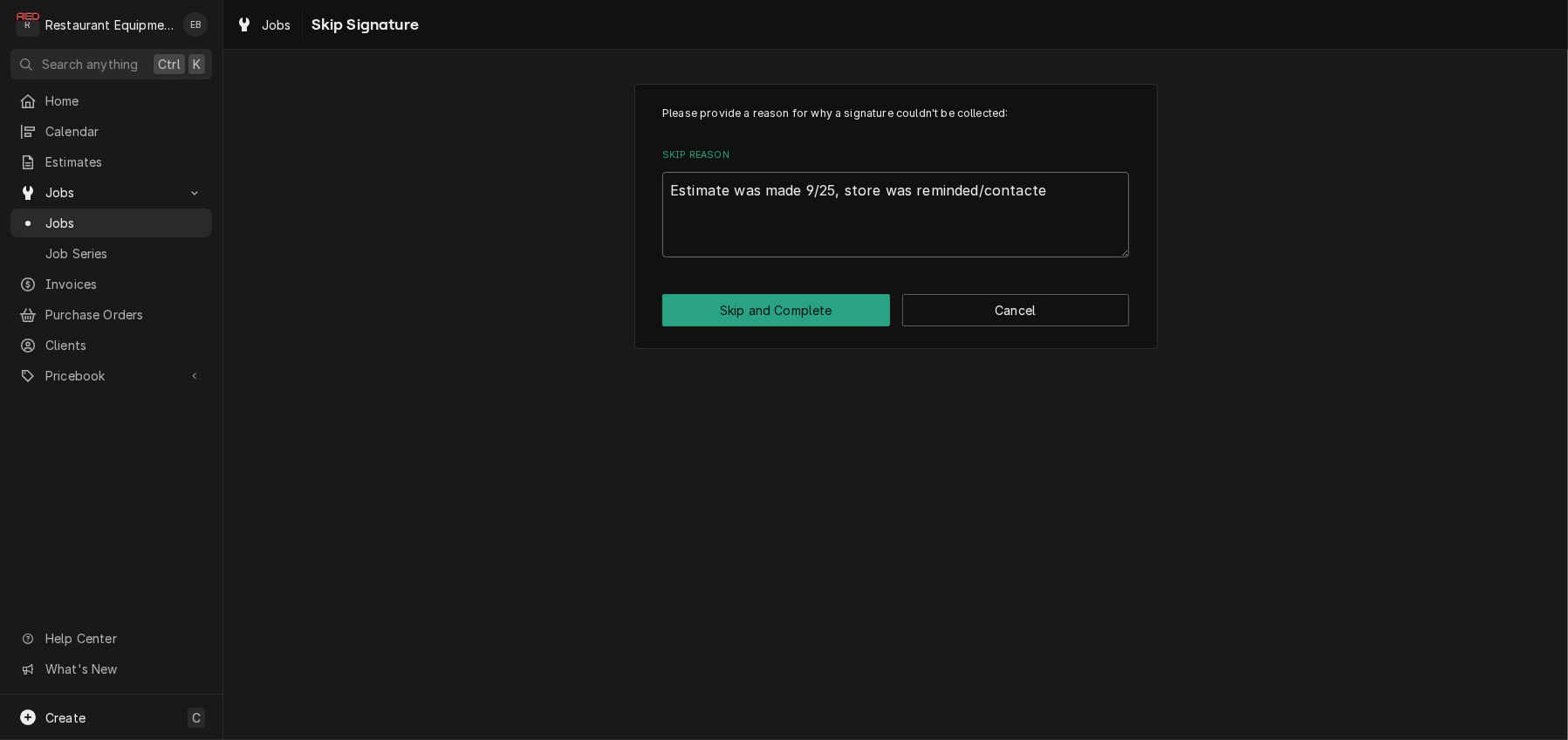
type textarea "x"
type textarea "Estimate was made 9/25, store was reminded/contacted"
type textarea "x"
type textarea "Estimate was made 9/25, store was reminded/contacted"
type textarea "x"
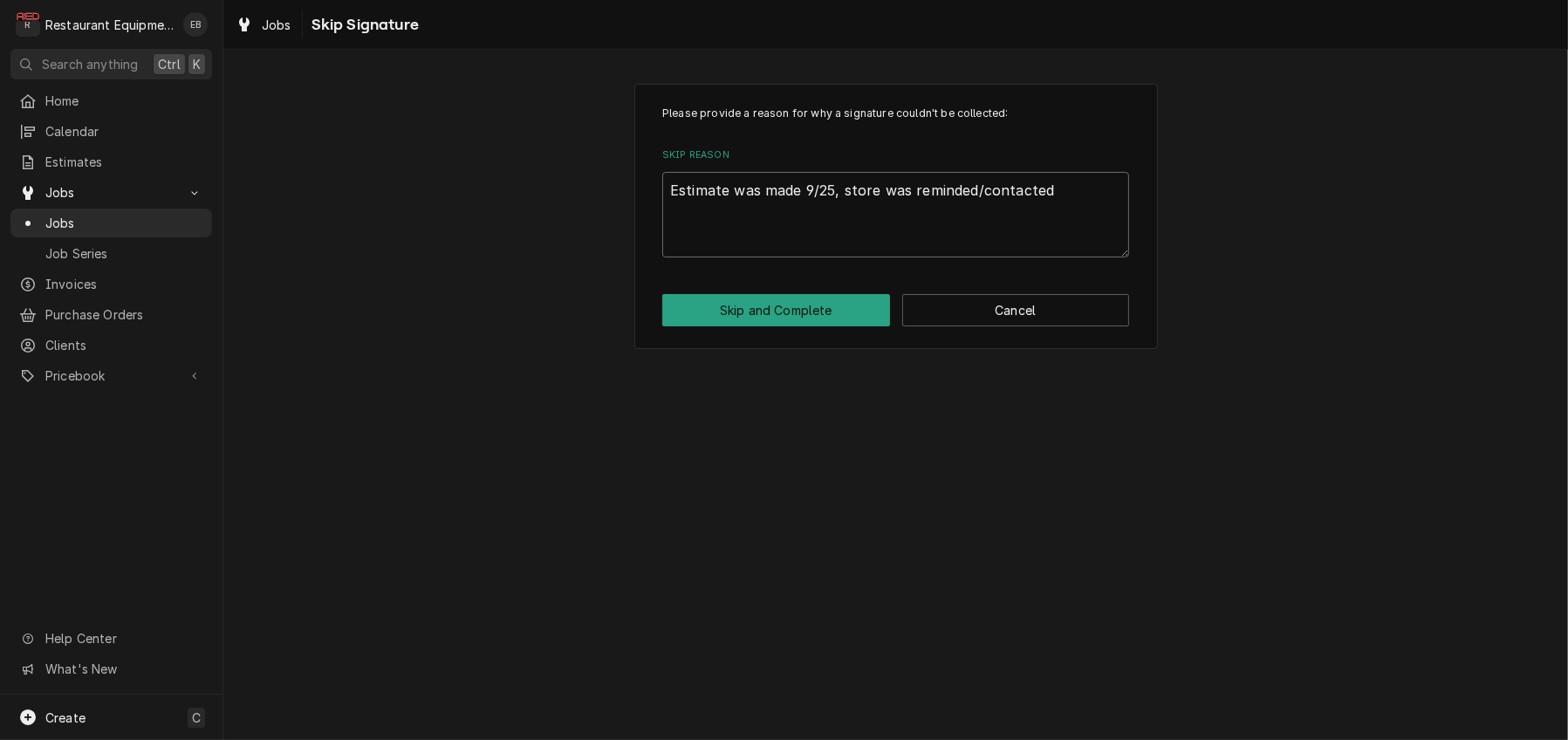
type textarea "Estimate was made 9/25, store was reminded/contacted o"
type textarea "x"
type textarea "Estimate was made 9/25, store was reminded/contacted on"
type textarea "x"
type textarea "Estimate was made 9/25, store was reminded/contacted on"
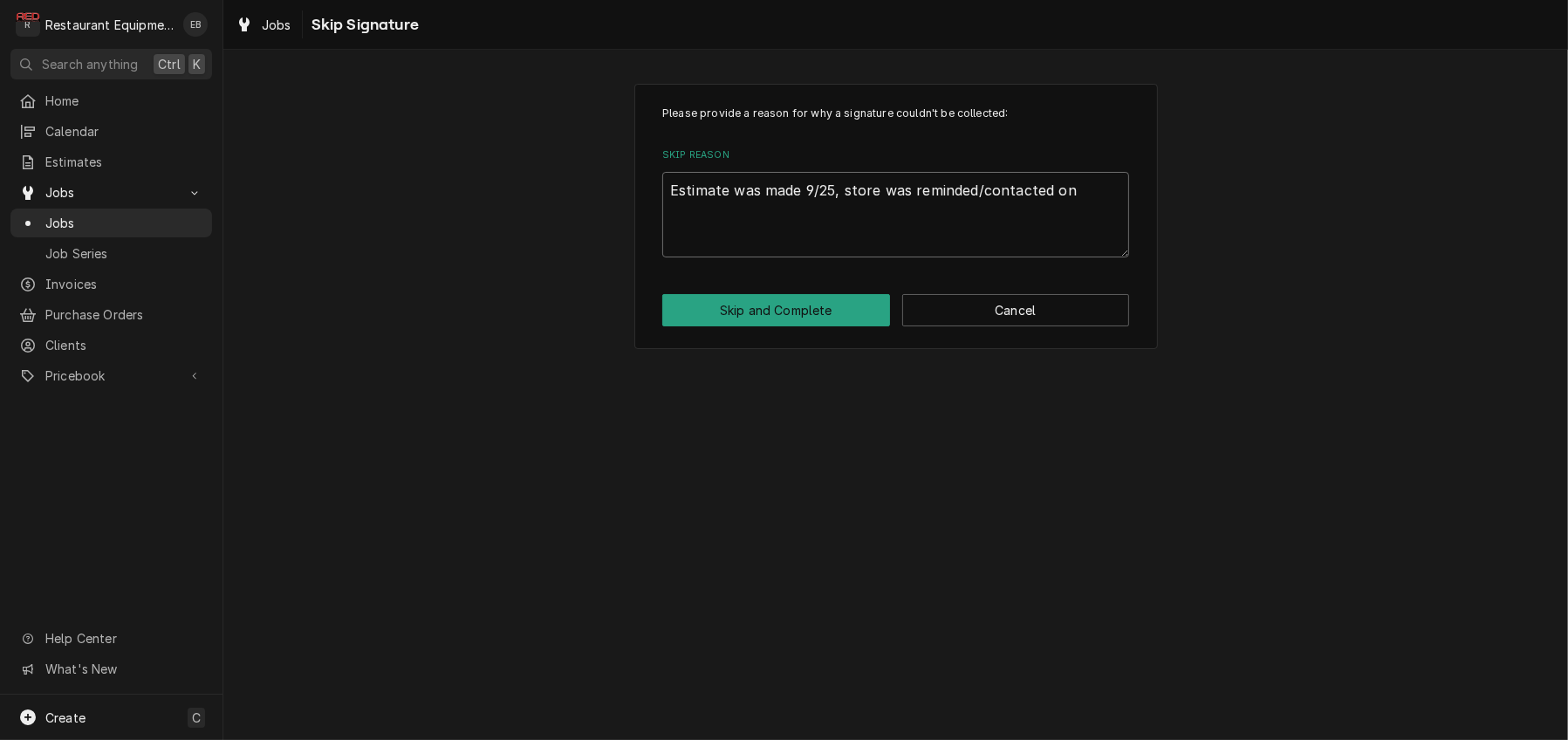
type textarea "x"
type textarea "Estimate was made 9/25, store was reminded/contacted on 1"
type textarea "x"
type textarea "Estimate was made 9/25, store was reminded/contacted on 10"
type textarea "x"
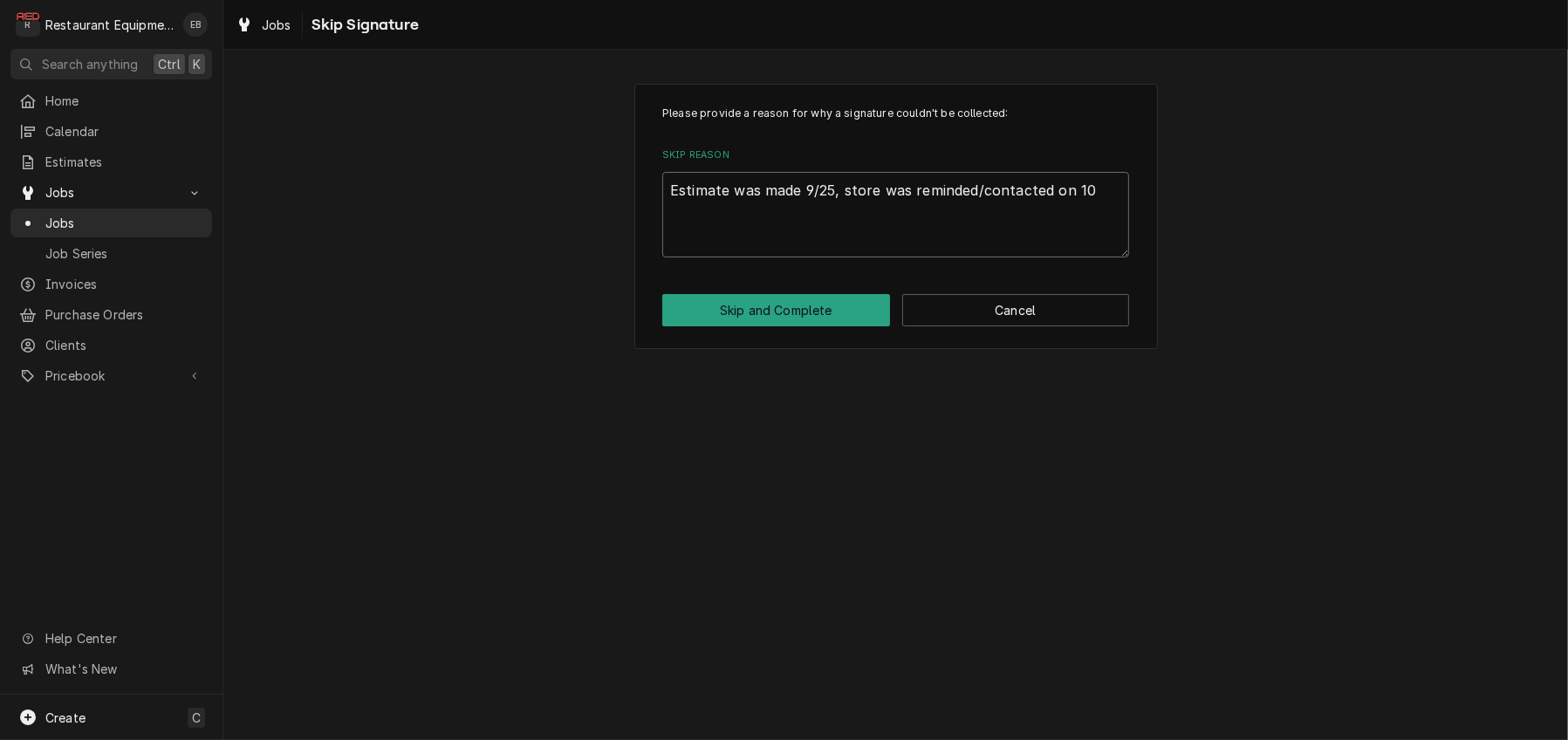
type textarea "Estimate was made 9/25, store was reminded/contacted on 10/"
type textarea "x"
type textarea "Estimate was made 9/25, store was reminded/contacted on 10/6"
type textarea "x"
type textarea "Estimate was made 9/25, store was reminded/contacted on 10/6."
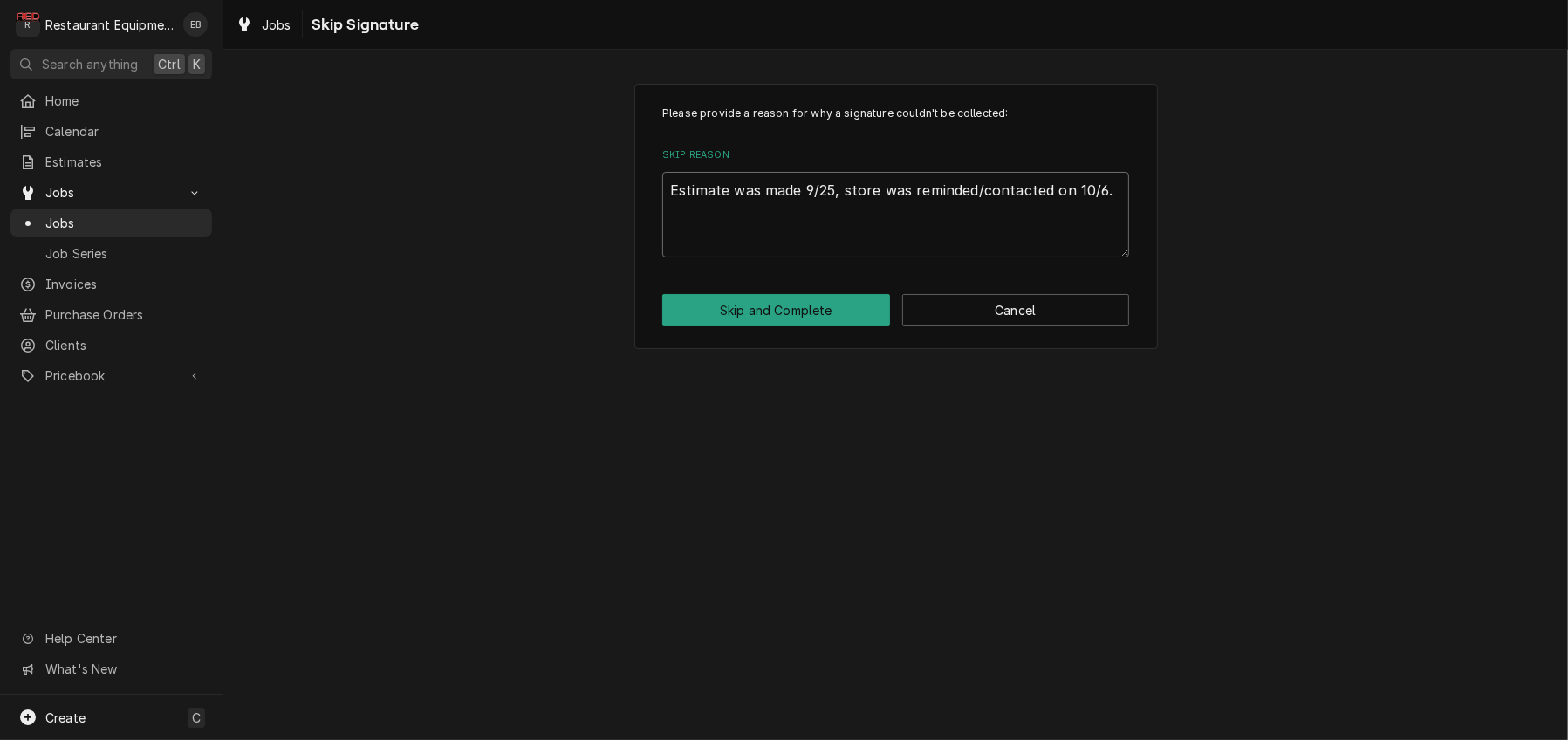
type textarea "x"
type textarea "Estimate was made 9/25, store was reminded/contacted on 10/6."
type textarea "x"
type textarea "Estimate was made 9/25, store was reminded/contacted on 10/6. E"
type textarea "x"
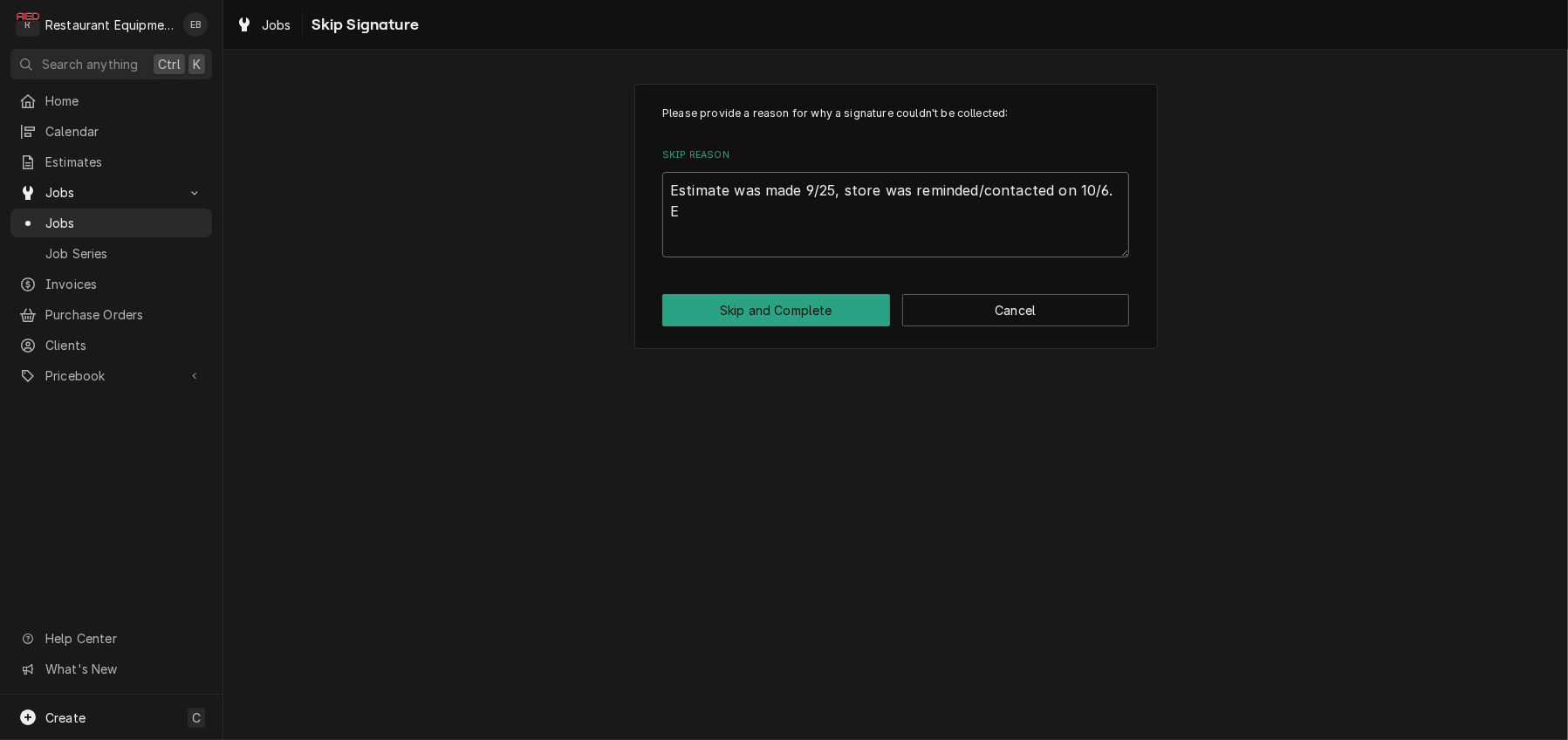
type textarea "Estimate was made 9/25, store was reminded/contacted on 10/6. Es"
type textarea "x"
type textarea "Estimate was made 9/25, store was reminded/contacted on 10/6. Est"
type textarea "x"
type textarea "Estimate was made 9/25, store was reminded/contacted on 10/6. Esti"
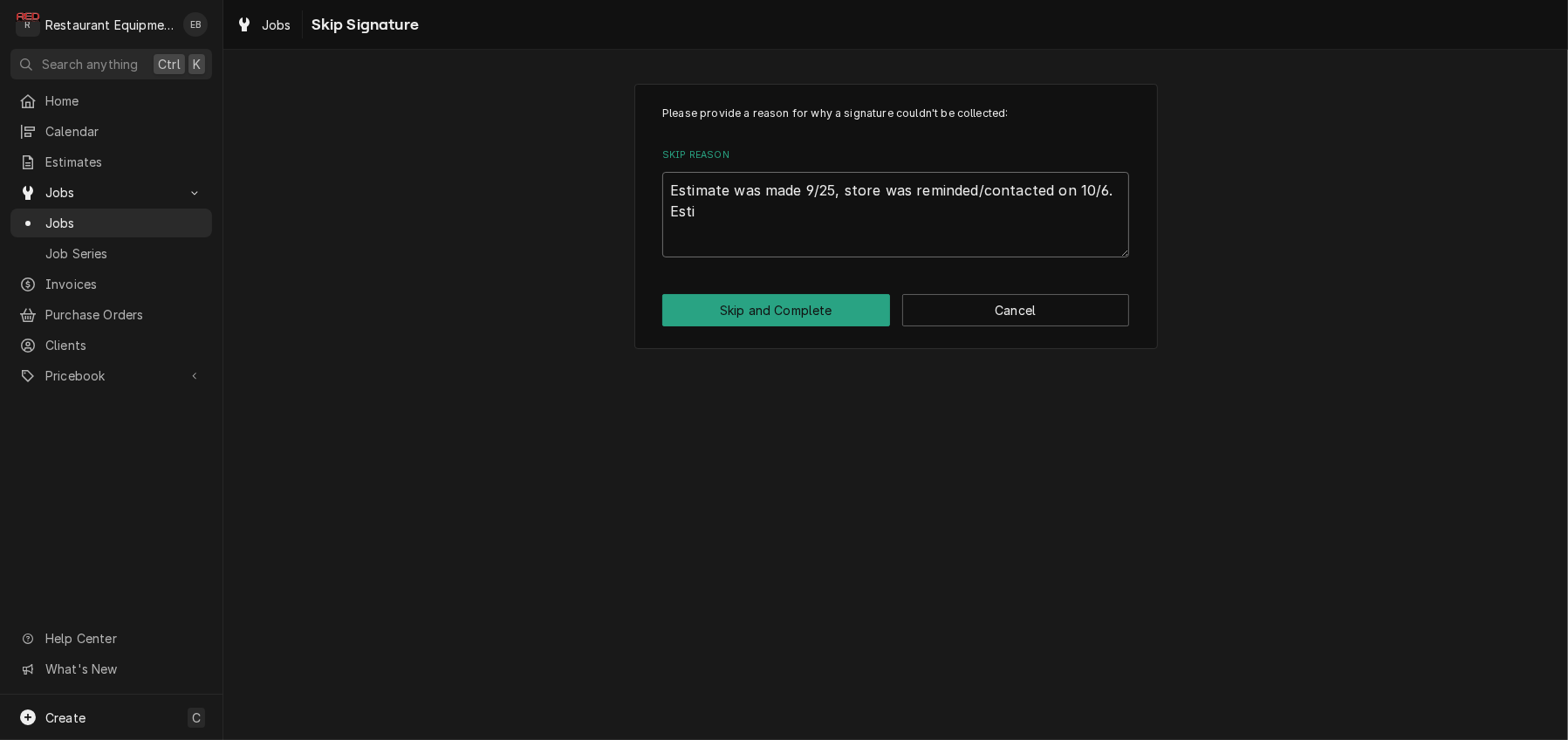
type textarea "x"
type textarea "Estimate was made 9/25, store was reminded/contacted on 10/6. Estim"
type textarea "x"
type textarea "Estimate was made 9/25, store was reminded/contacted on 10/6. Estima"
type textarea "x"
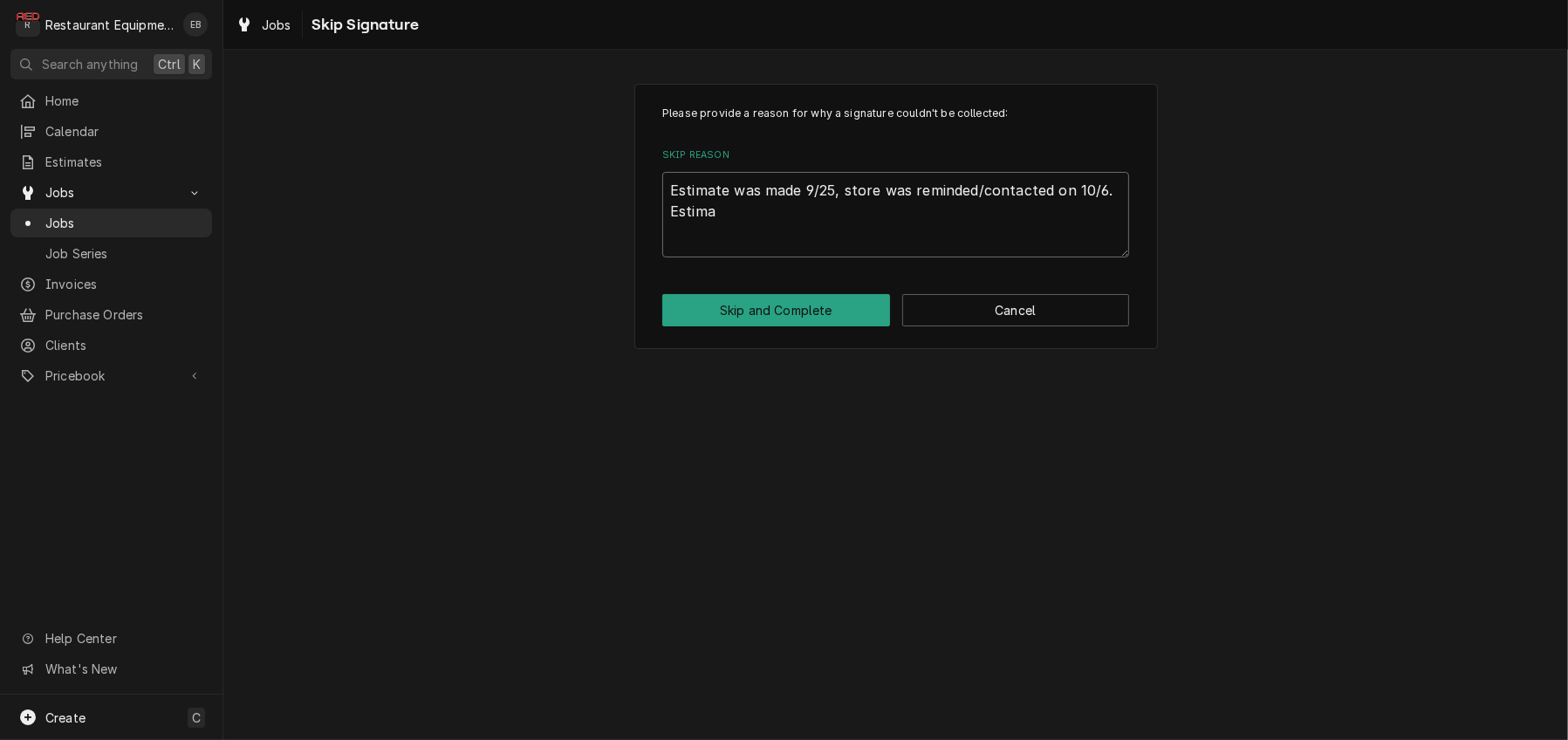
type textarea "Estimate was made 9/25, store was reminded/contacted on 10/6. Estimat"
type textarea "x"
type textarea "Estimate was made 9/25, store was reminded/contacted on 10/6. Estimate"
type textarea "x"
type textarea "Estimate was made 9/25, store was reminded/contacted on 10/6. Estimate"
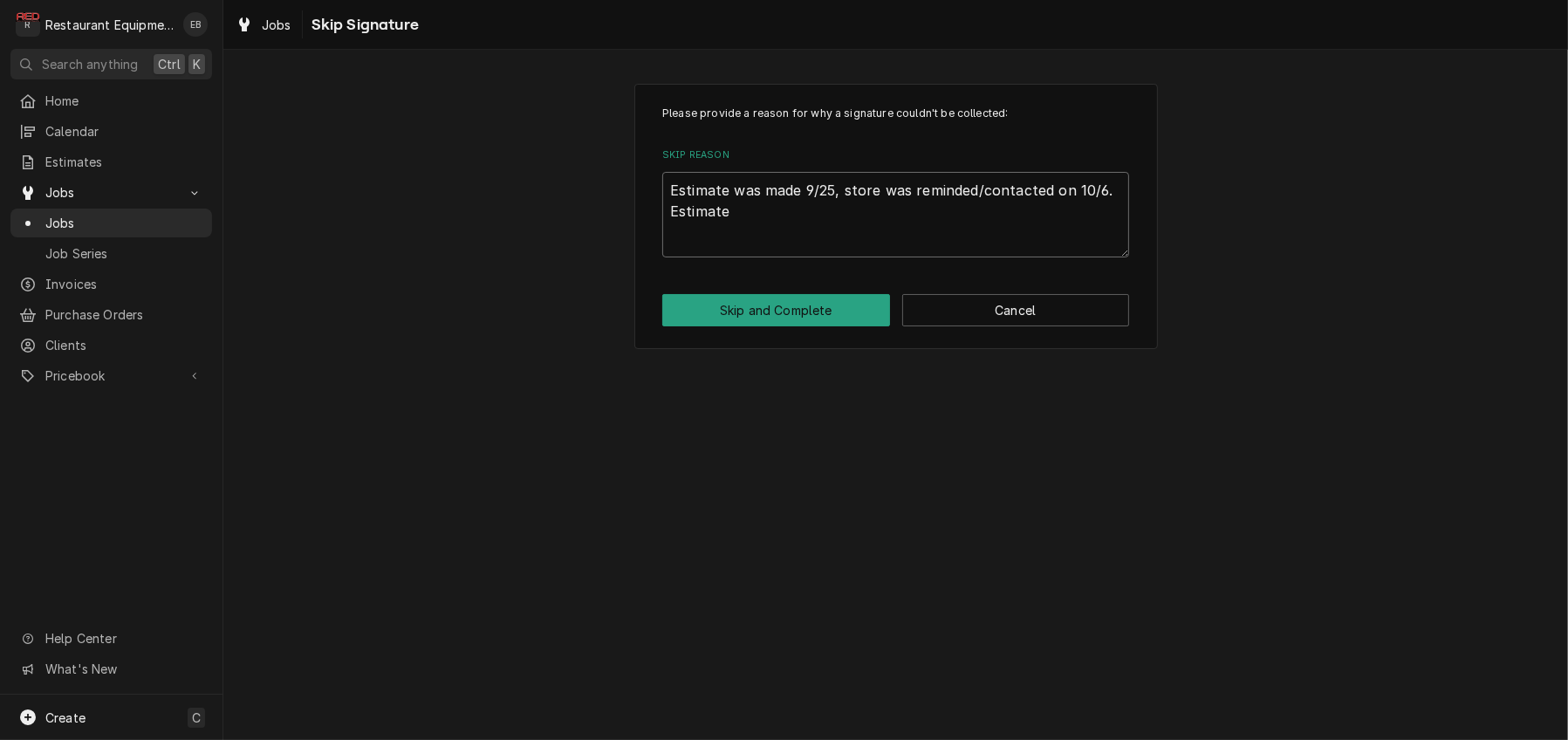
type textarea "x"
type textarea "Estimate was made 9/25, store was reminded/contacted on 10/6. Estimate w"
type textarea "x"
type textarea "Estimate was made 9/25, store was reminded/contacted on 10/6. Estimate wa"
type textarea "x"
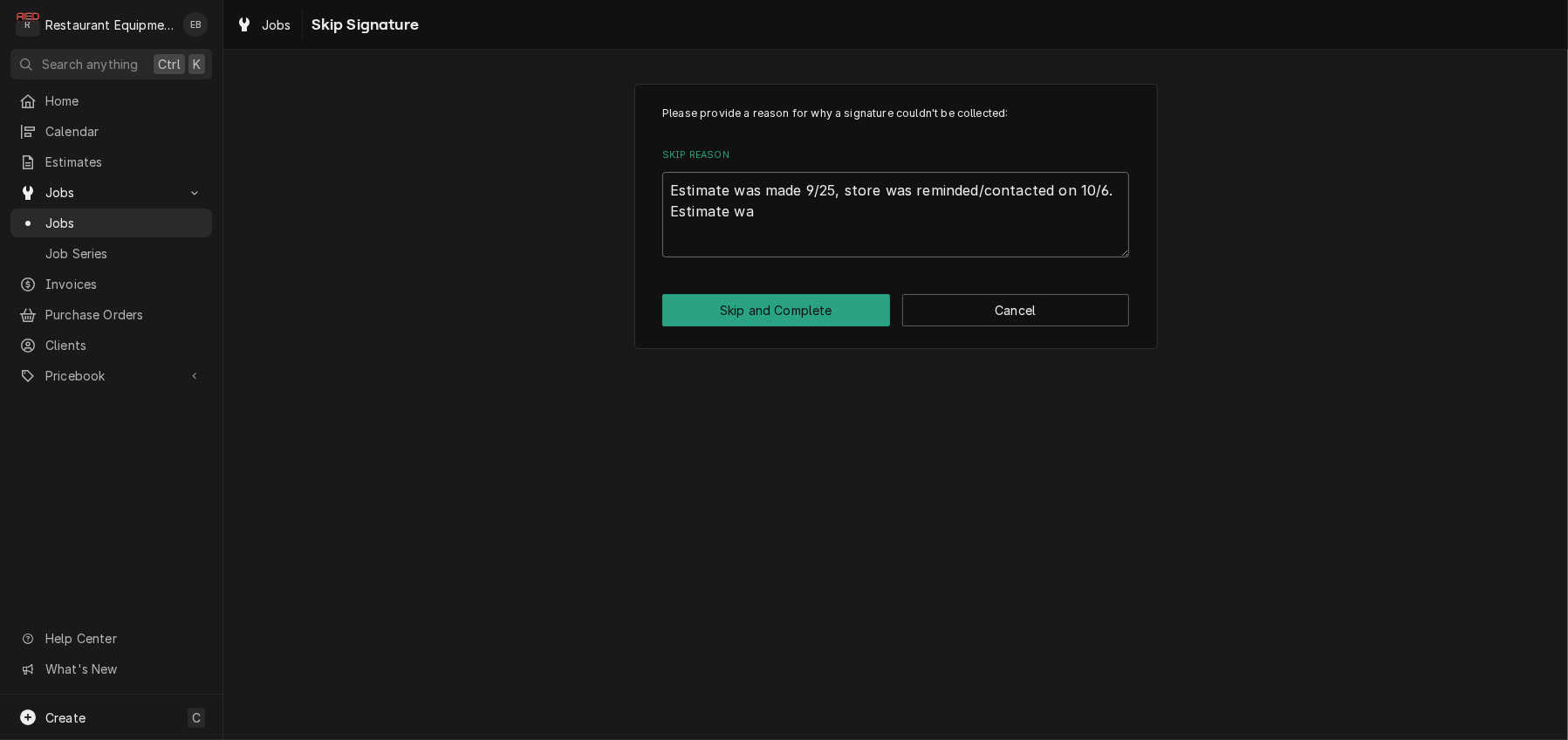
type textarea "Estimate was made 9/25, store was reminded/contacted on 10/6. Estimate was"
type textarea "x"
type textarea "Estimate was made 9/25, store was reminded/contacted on 10/6. Estimate was"
type textarea "x"
type textarea "Estimate was made 9/25, store was reminded/contacted on 10/6. Estimate was n"
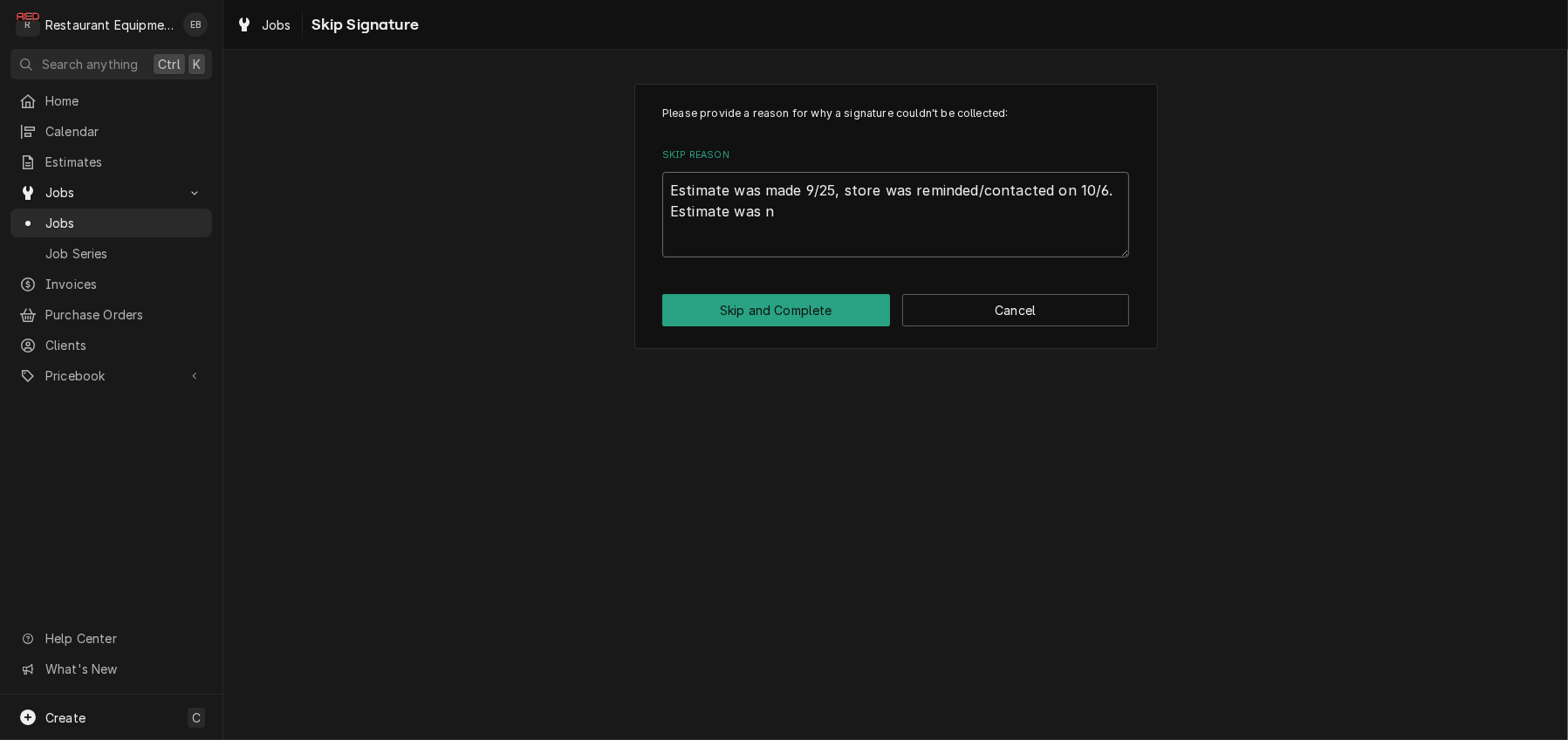
type textarea "x"
type textarea "Estimate was made 9/25, store was reminded/contacted on 10/6. Estimate was ne"
type textarea "x"
type textarea "Estimate was made 9/25, store was reminded/contacted on 10/6. Estimate was nev"
type textarea "x"
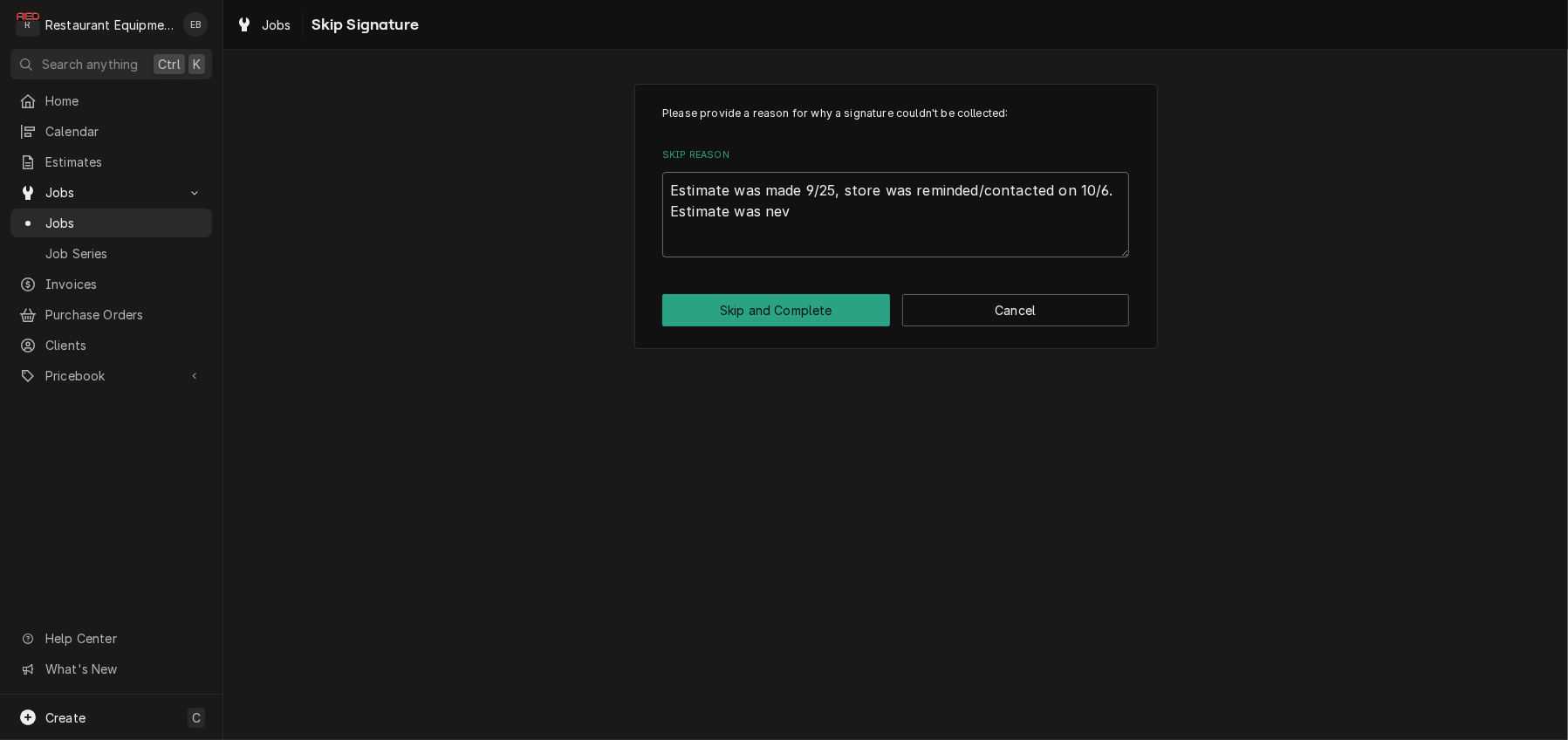
type textarea "Estimate was made 9/25, store was reminded/contacted on 10/6. Estimate was neve"
type textarea "x"
type textarea "Estimate was made 9/25, store was reminded/contacted on 10/6. Estimate was never"
type textarea "x"
type textarea "Estimate was made 9/25, store was reminded/contacted on 10/6. Estimate was never"
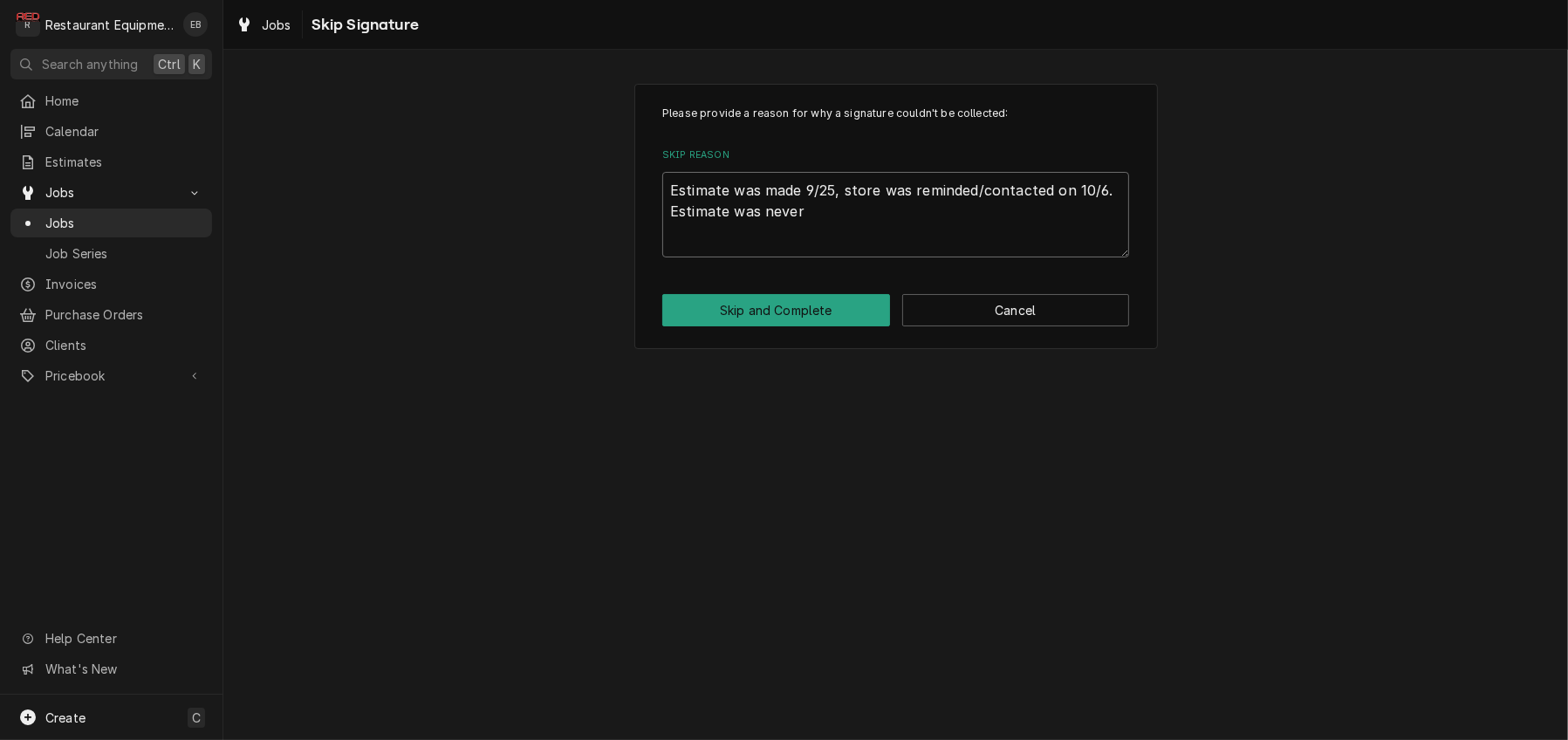
type textarea "x"
type textarea "Estimate was made 9/25, store was reminded/contacted on 10/6. Estimate was neve…"
type textarea "x"
type textarea "Estimate was made 9/25, store was reminded/contacted on 10/6. Estimate was neve…"
type textarea "x"
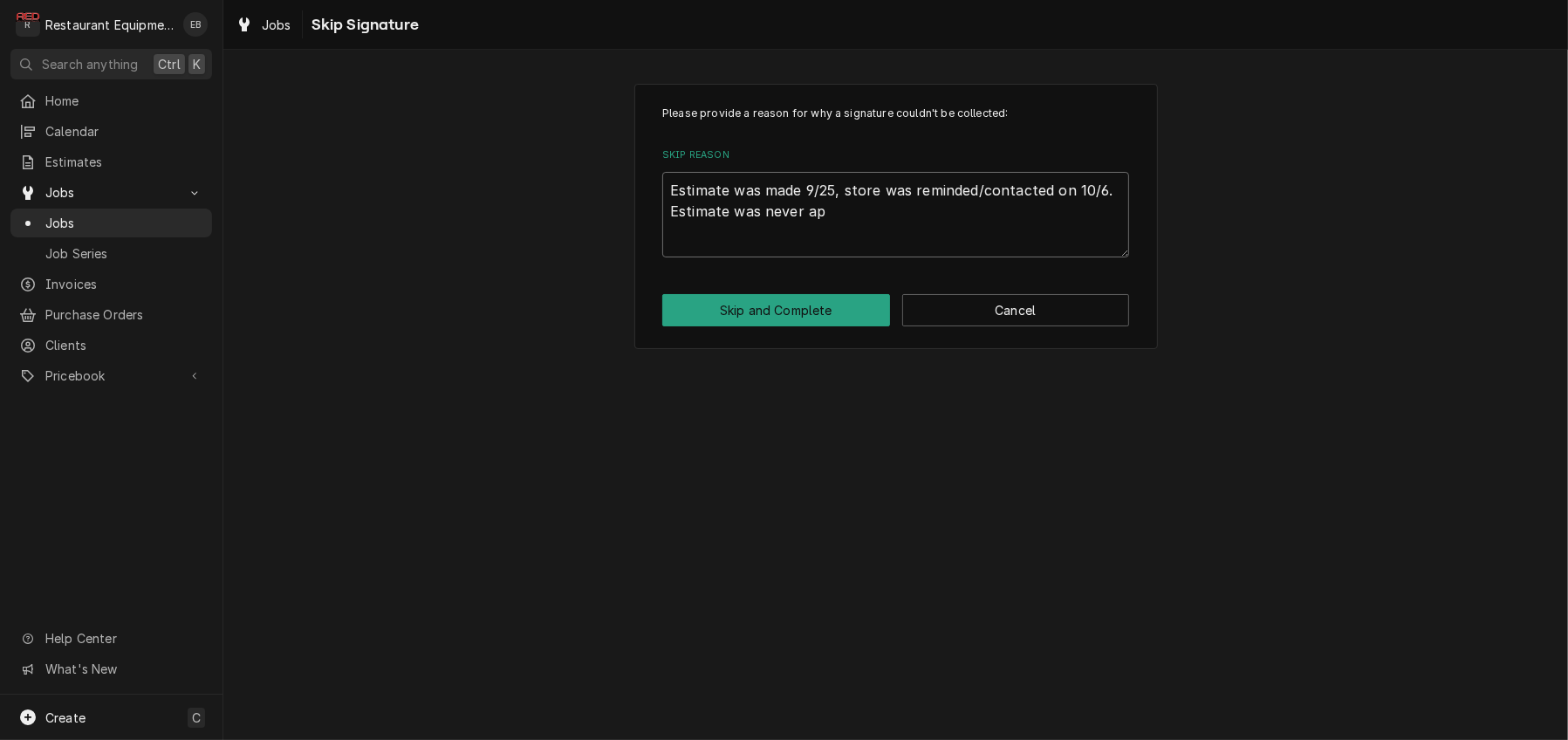
type textarea "Estimate was made 9/25, store was reminded/contacted on 10/6. Estimate was neve…"
type textarea "x"
type textarea "Estimate was made 9/25, store was reminded/contacted on 10/6. Estimate was neve…"
type textarea "x"
type textarea "Estimate was made 9/25, store was reminded/contacted on 10/6. Estimate was neve…"
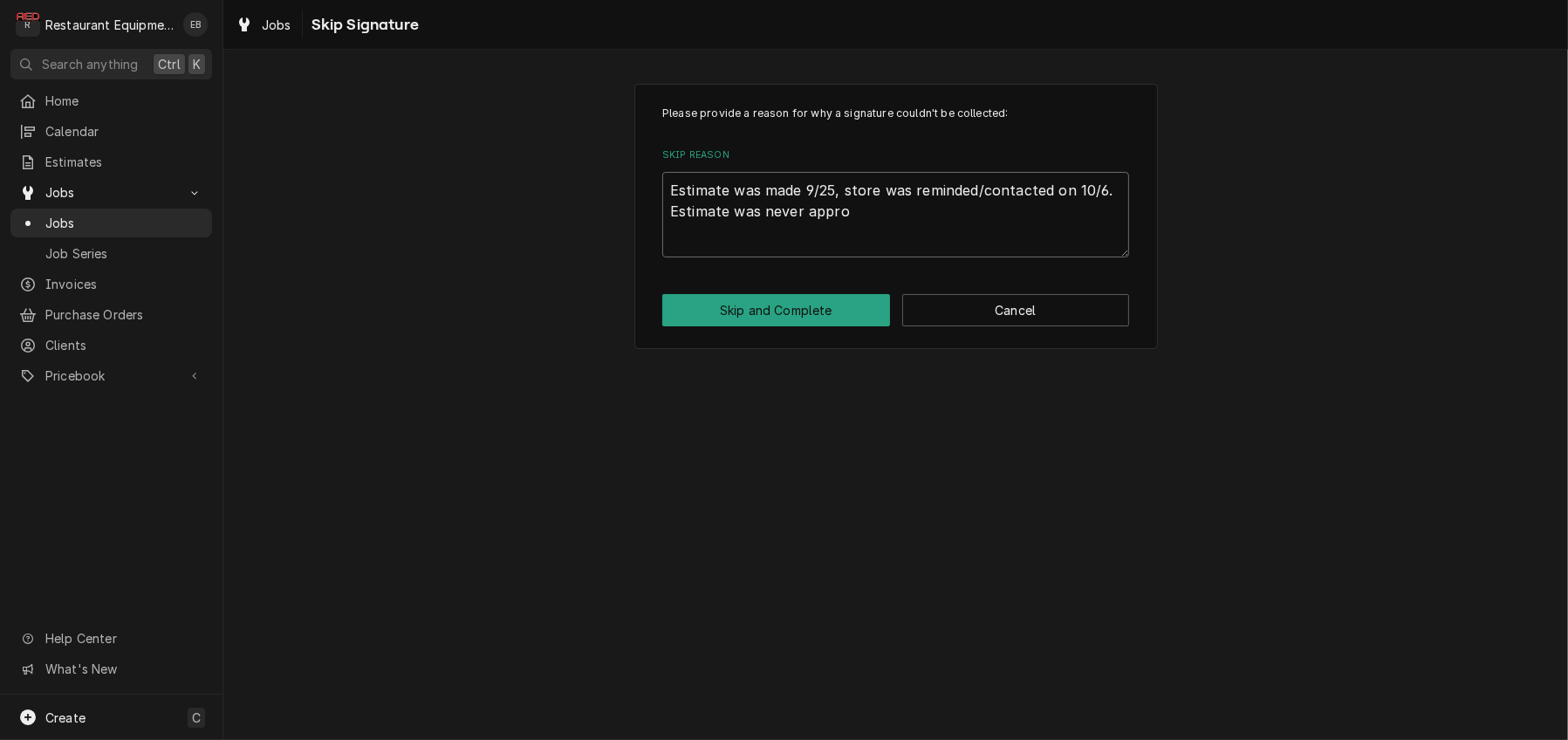
type textarea "x"
type textarea "Estimate was made 9/25, store was reminded/contacted on 10/6. Estimate was neve…"
type textarea "x"
type textarea "Estimate was made 9/25, store was reminded/contacted on 10/6. Estimate was neve…"
type textarea "x"
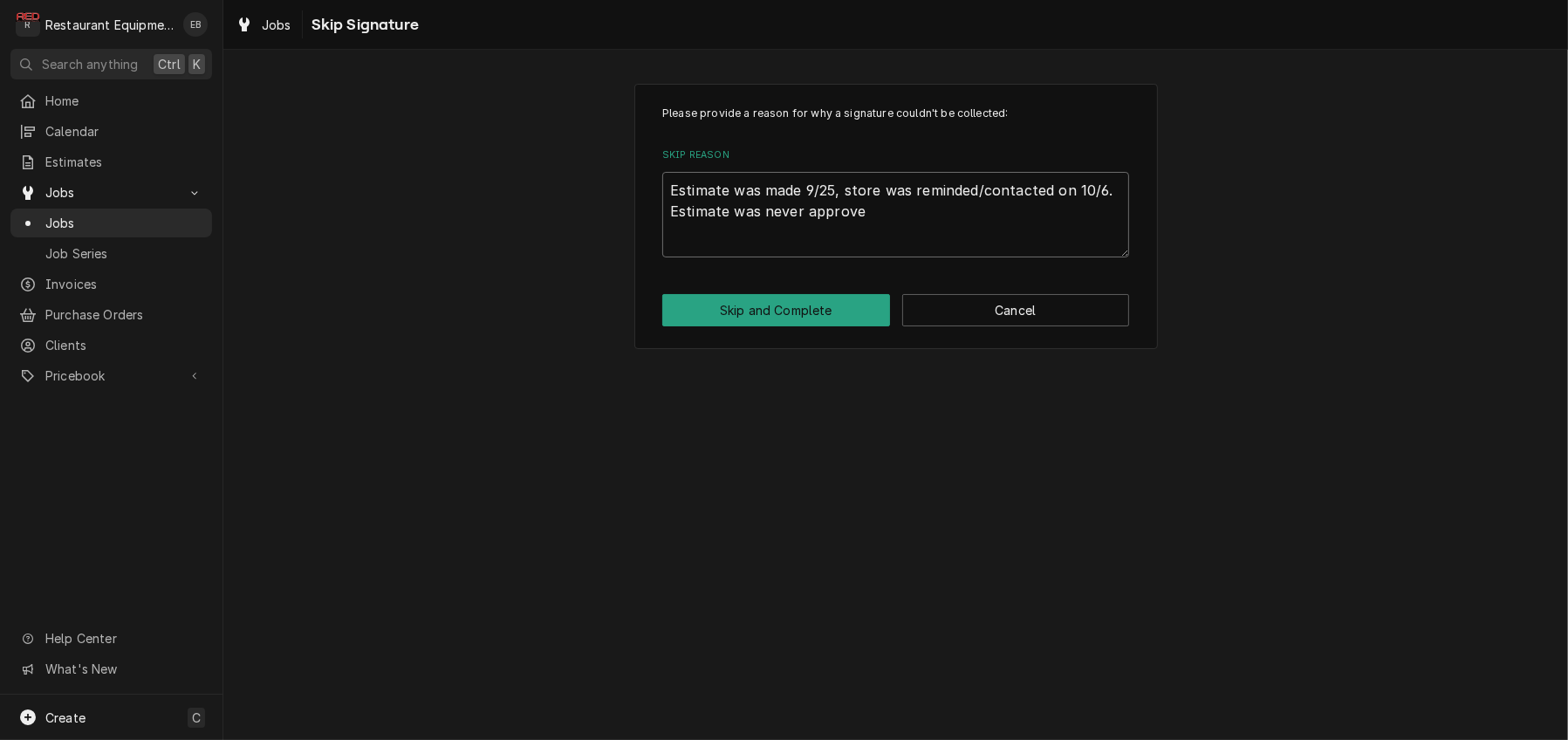
type textarea "Estimate was made 9/25, store was reminded/contacted on 10/6. Estimate was neve…"
type textarea "x"
type textarea "Estimate was made 9/25, store was reminded/contacted on 10/6. Estimate was neve…"
type textarea "x"
type textarea "Estimate was made 9/25, store was reminded/contacted on 10/6. Estimate was neve…"
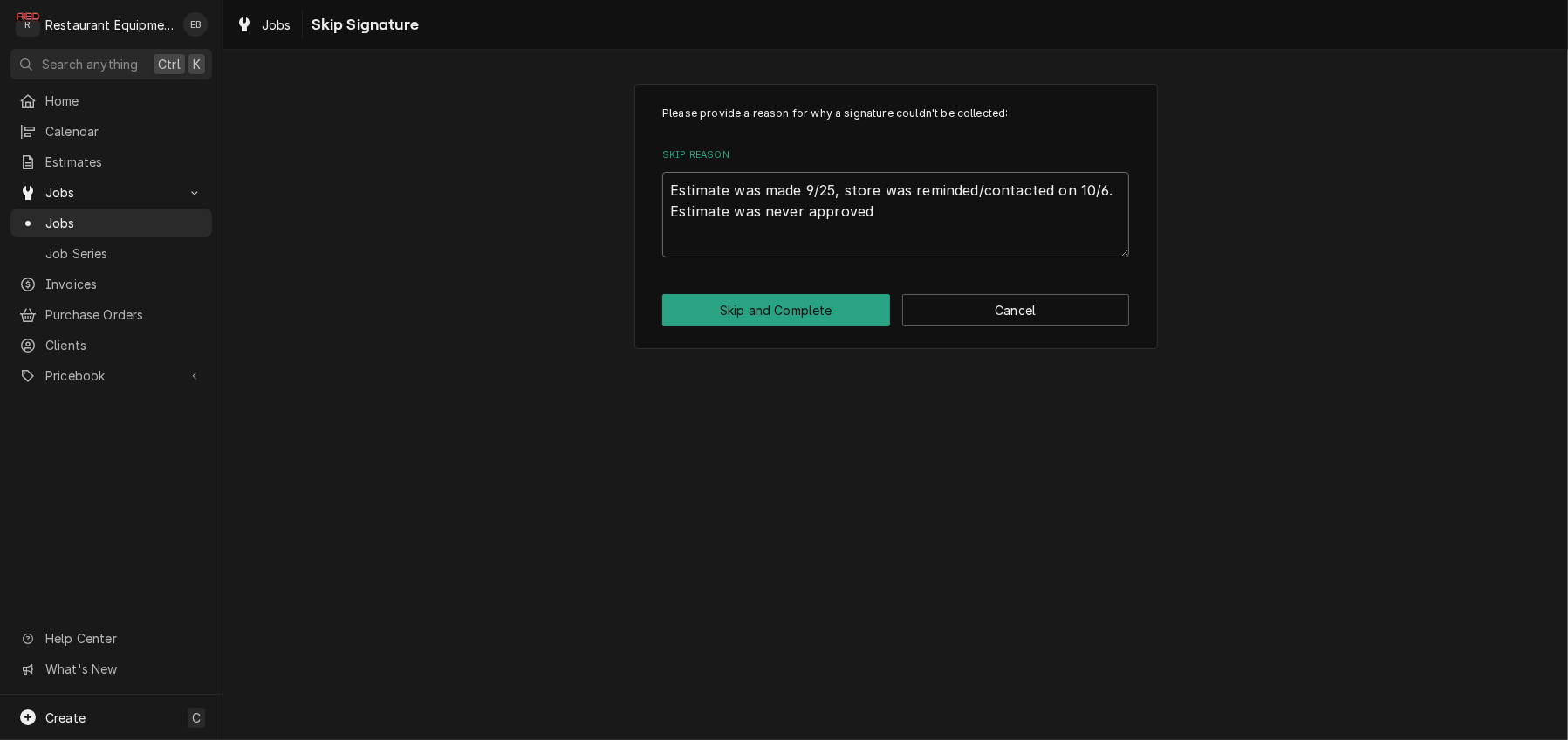
type textarea "x"
type textarea "Estimate was made 9/25, store was reminded/contacted on 10/6. Estimate was neve…"
type textarea "x"
type textarea "Estimate was made 9/25, store was reminded/contacted on 10/6. Estimate was neve…"
type textarea "x"
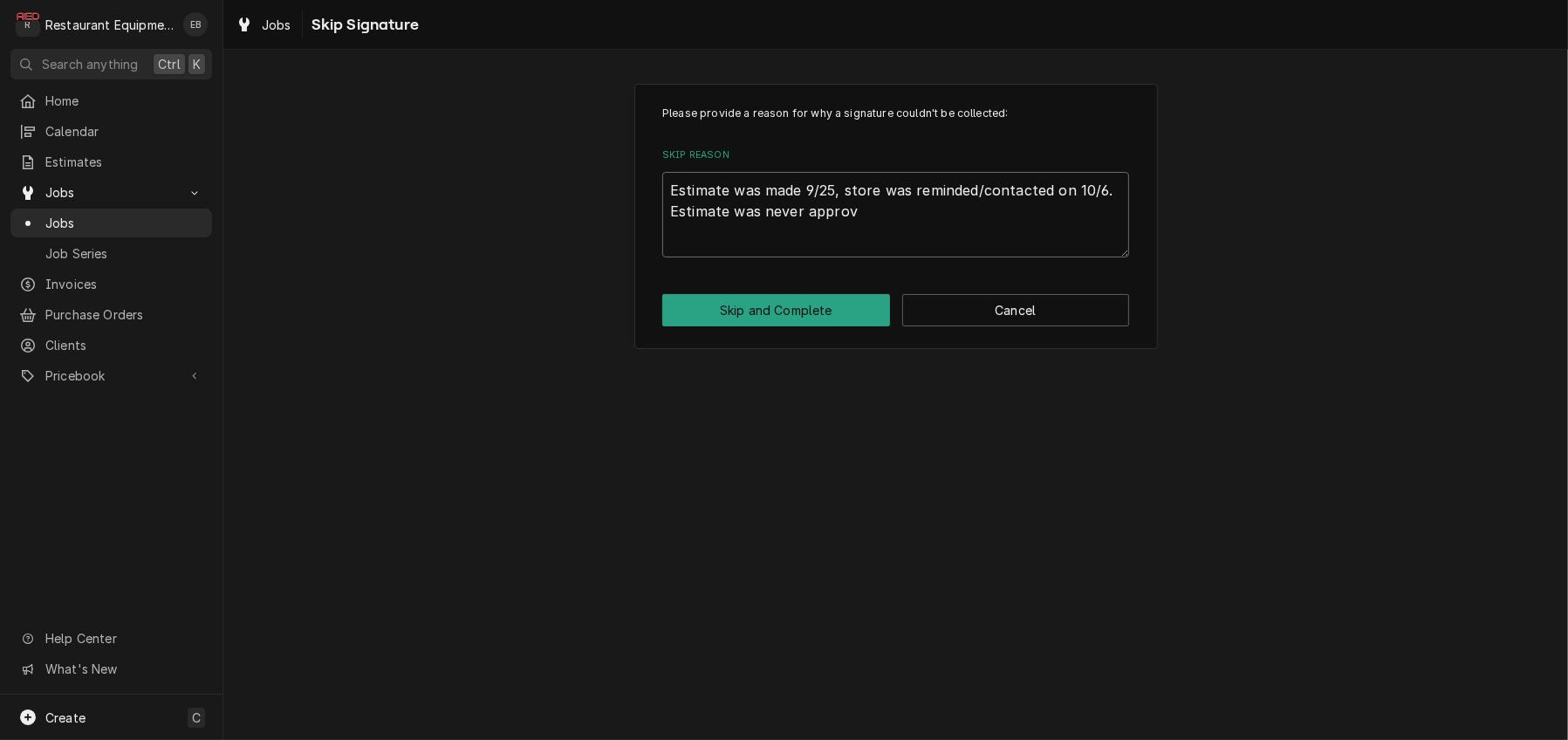
type textarea "Estimate was made 9/25, store was reminded/contacted on 10/6. Estimate was neve…"
click at [844, 327] on button "Skip and Complete" at bounding box center [776, 310] width 228 height 32
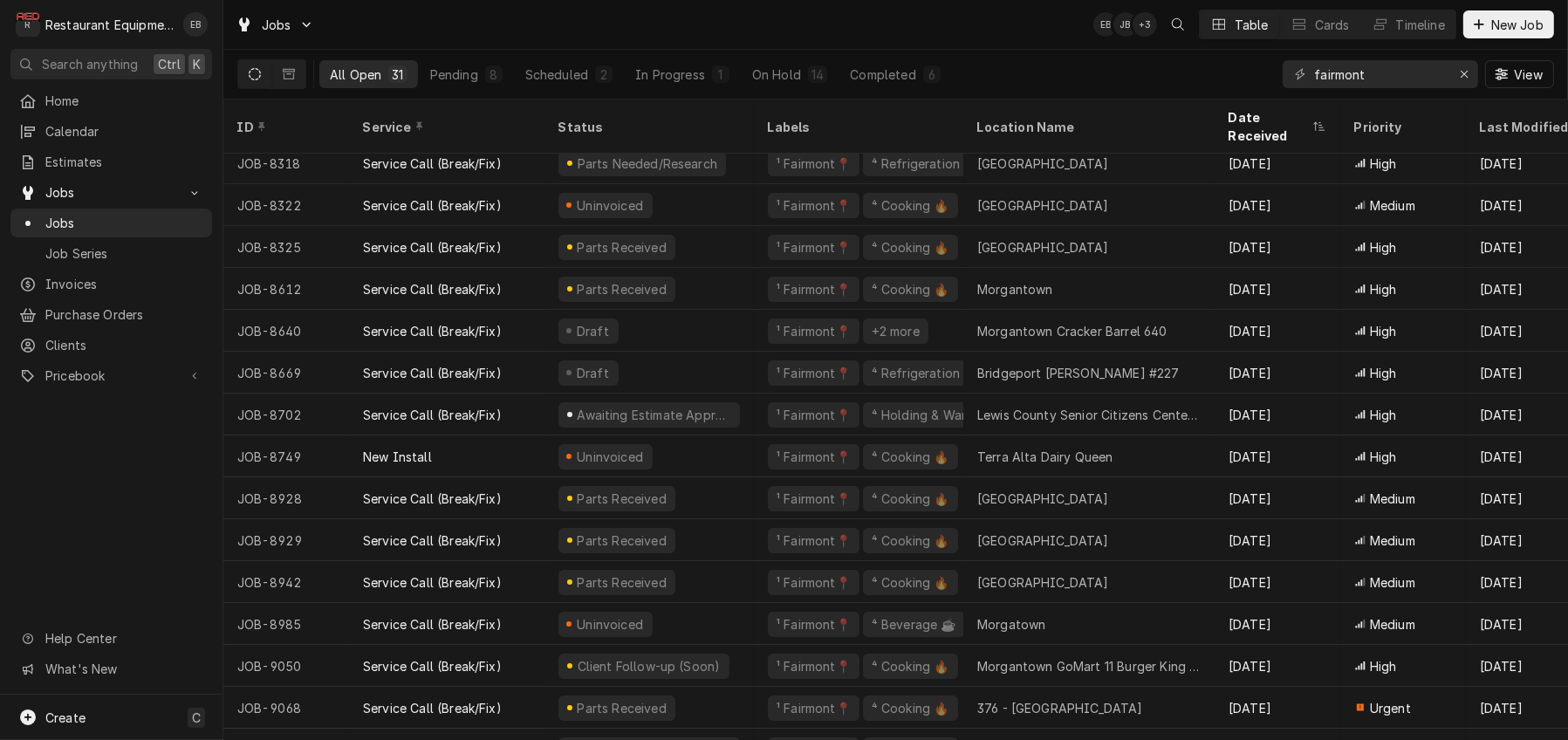
scroll to position [258, 0]
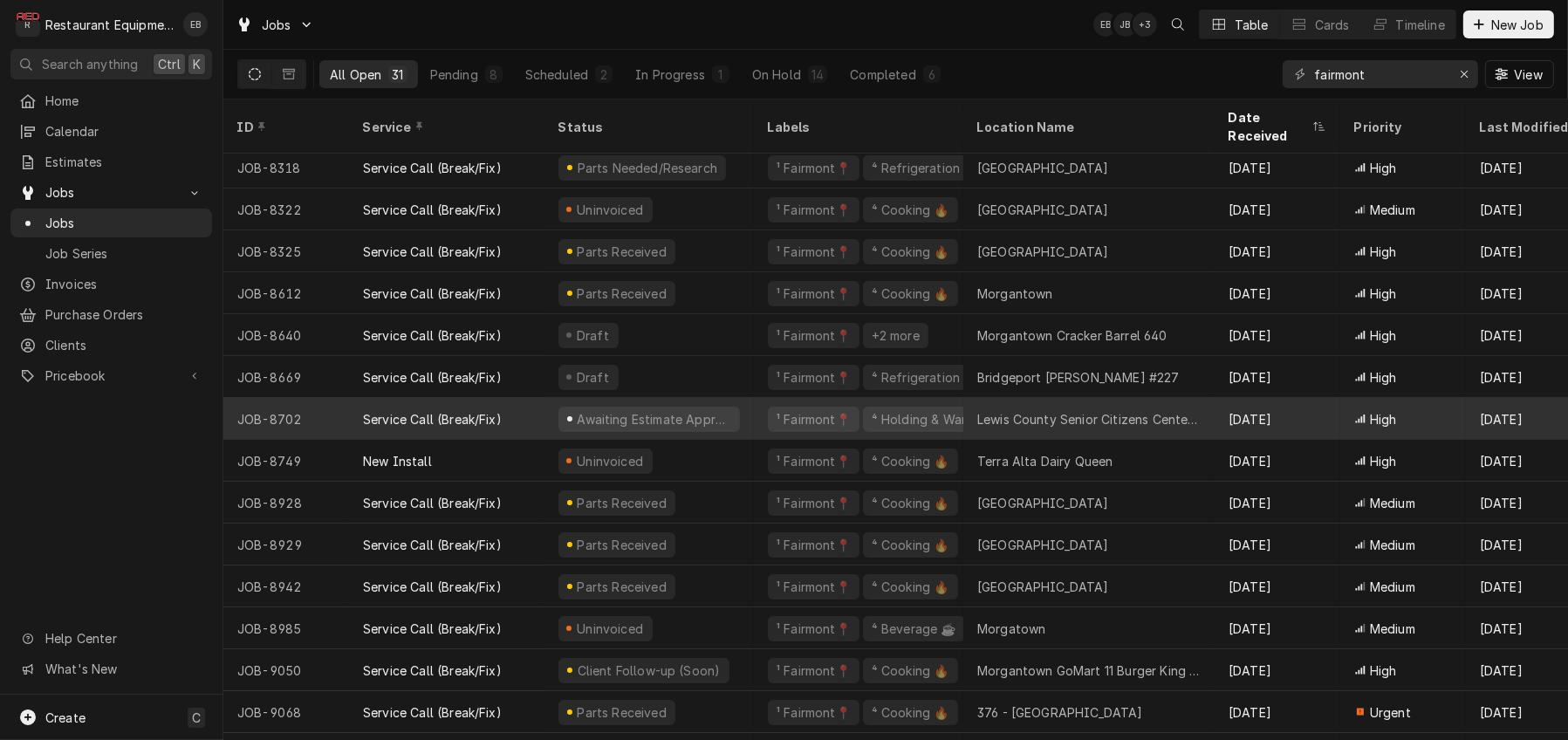
click at [768, 426] on div "¹ Fairmont📍 ⁴ Holding & Warming ♨️" at bounding box center [858, 418] width 209 height 42
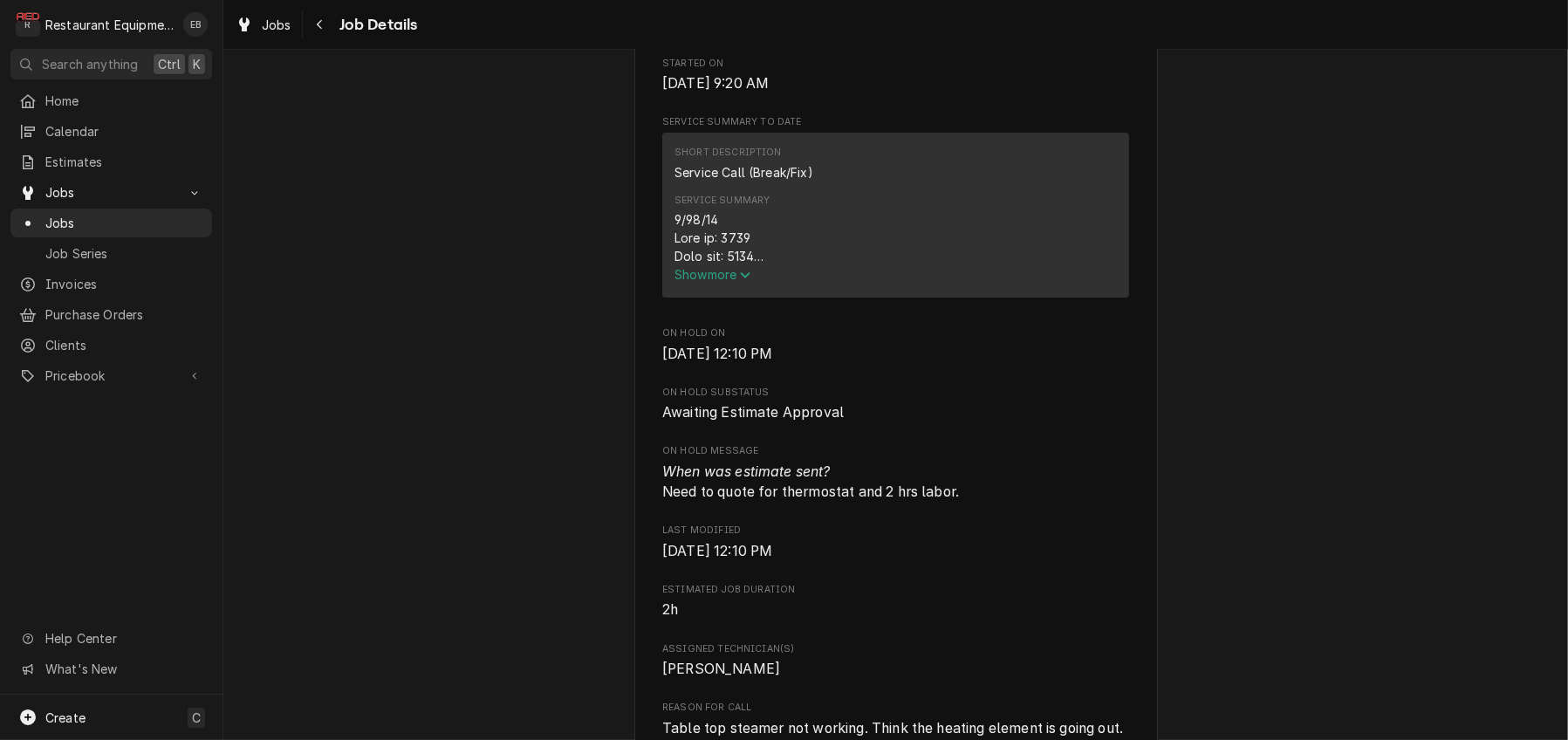
scroll to position [639, 0]
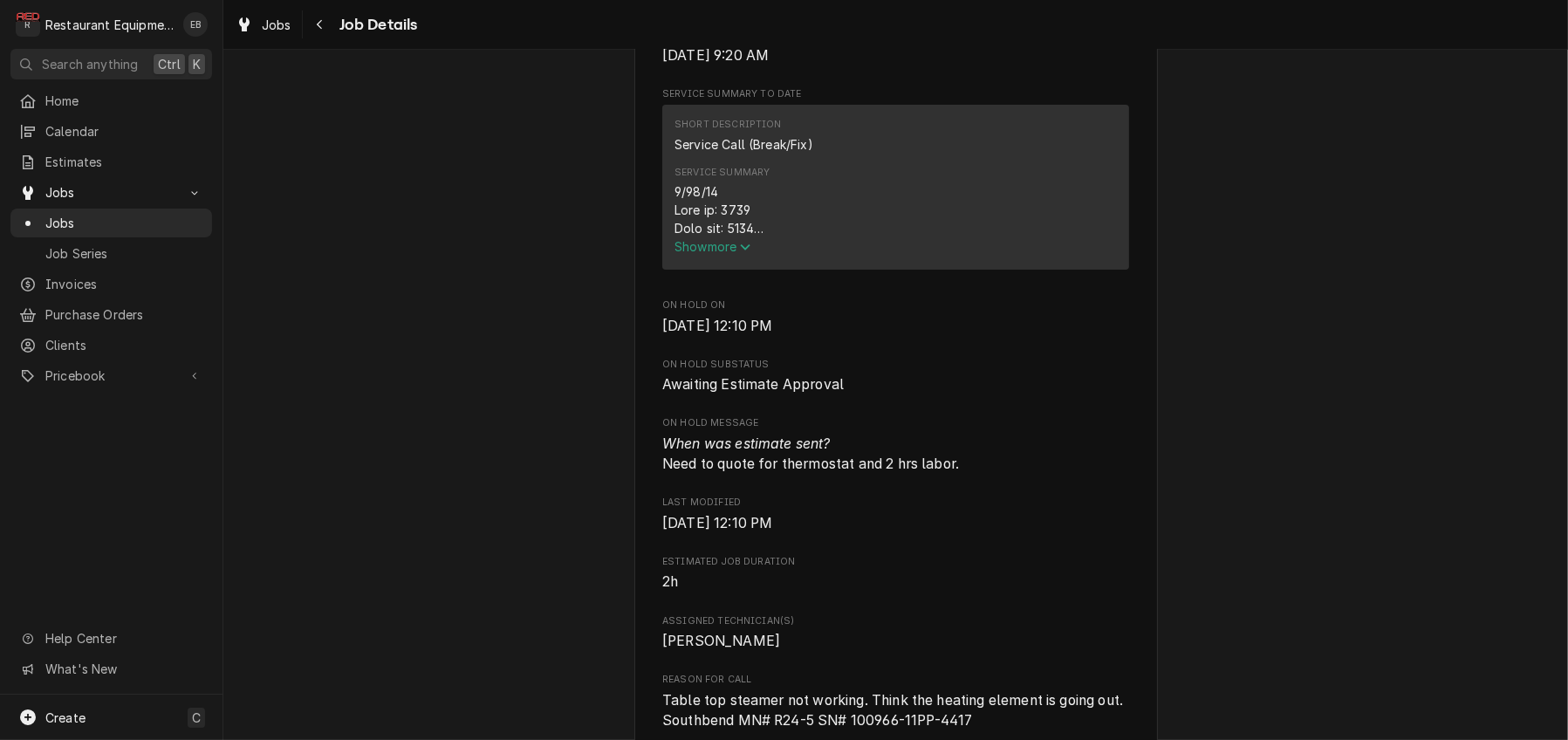
click at [726, 254] on span "Show more" at bounding box center [712, 246] width 77 height 15
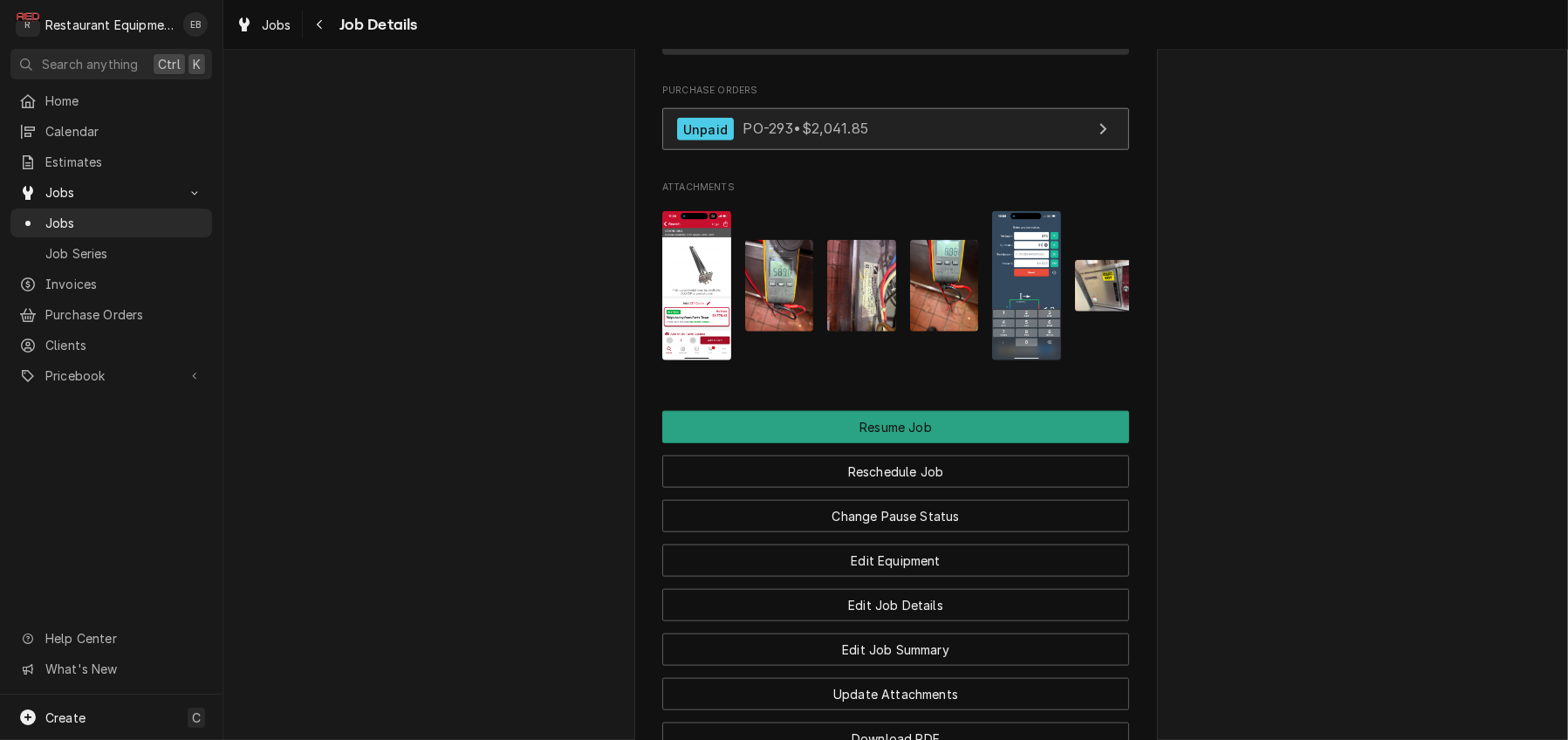
scroll to position [2443, 0]
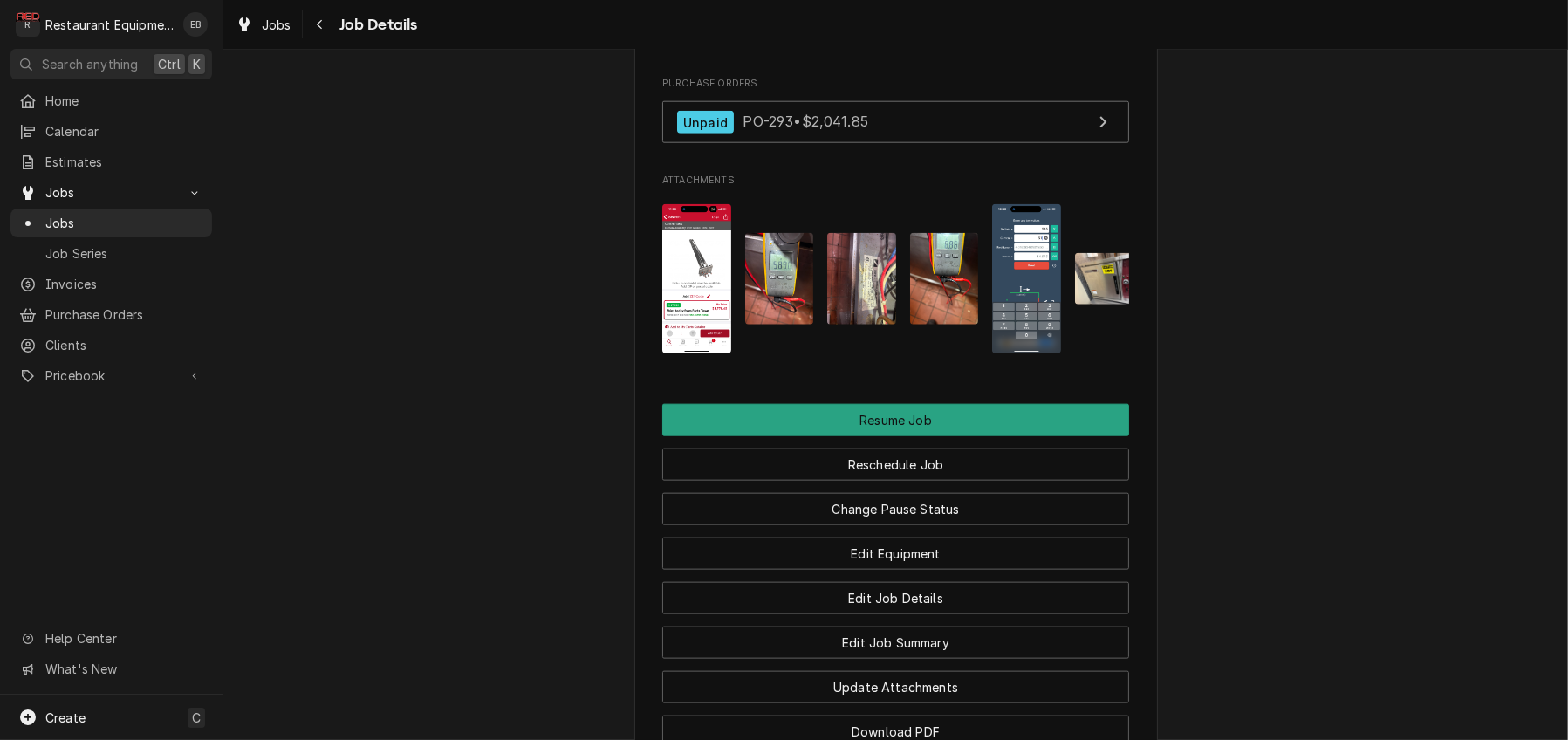
click at [683, 353] on img "Attachments" at bounding box center [696, 279] width 69 height 149
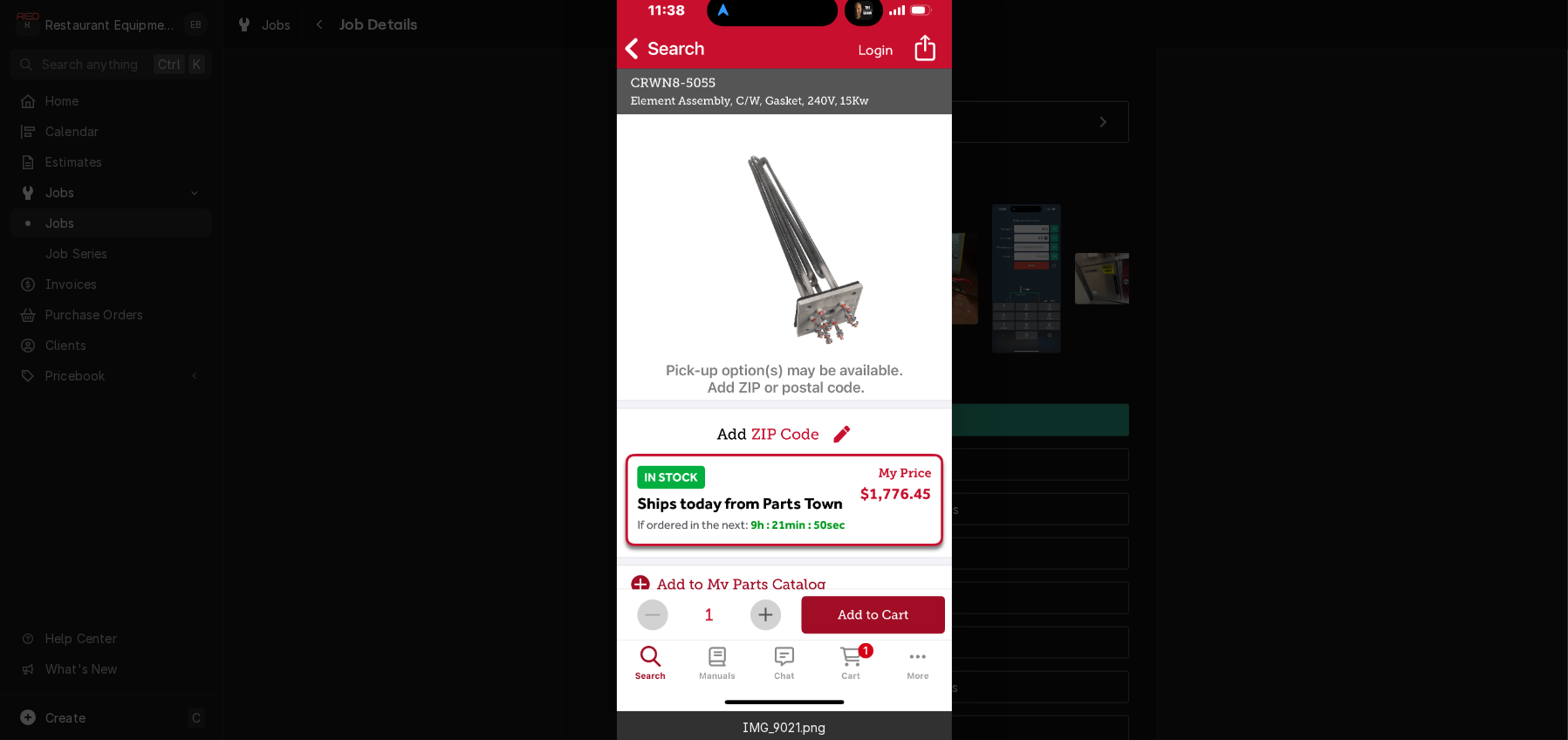
click at [1199, 516] on div at bounding box center [784, 370] width 1568 height 740
